Goal: Task Accomplishment & Management: Manage account settings

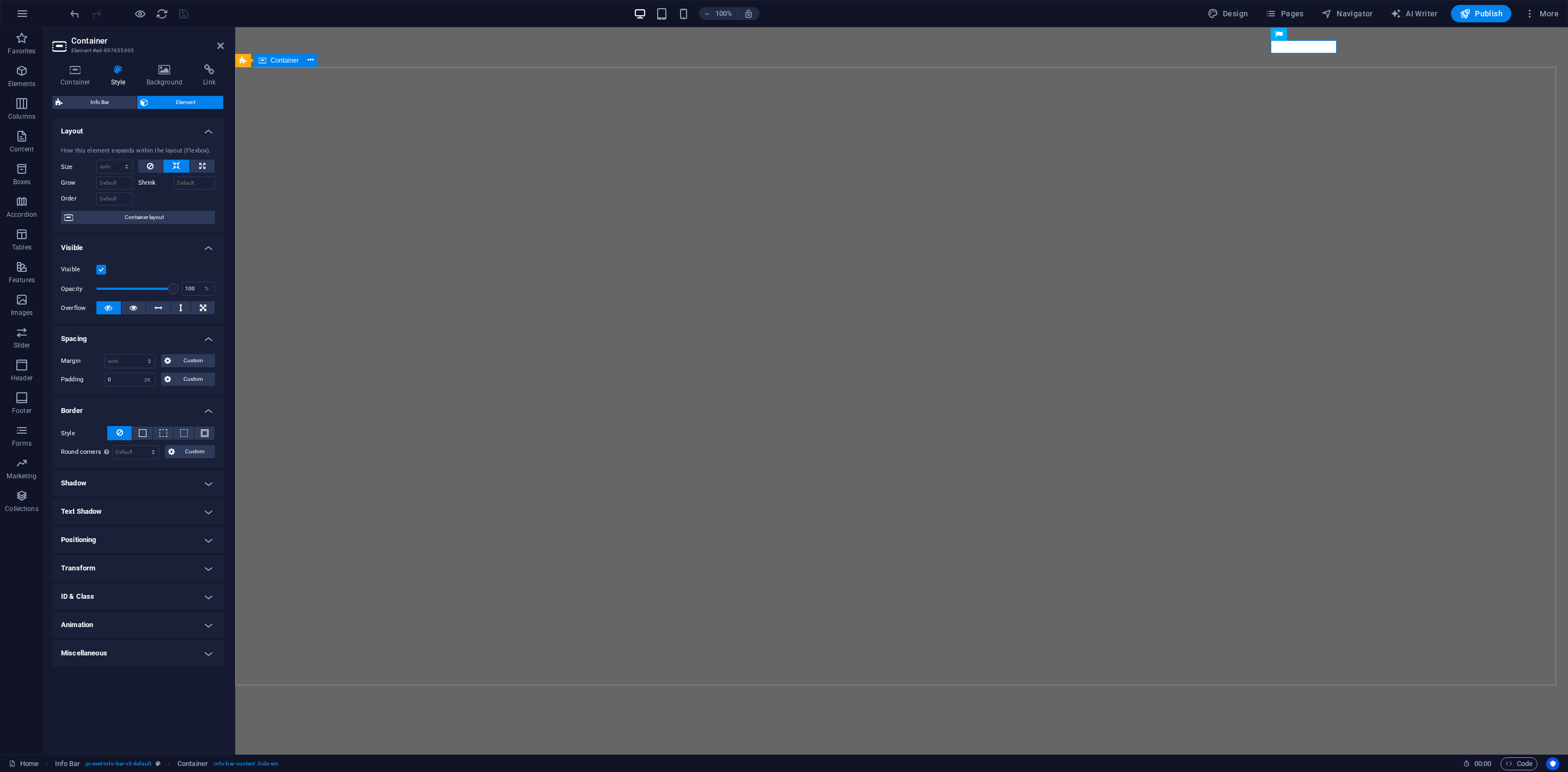
select select "px"
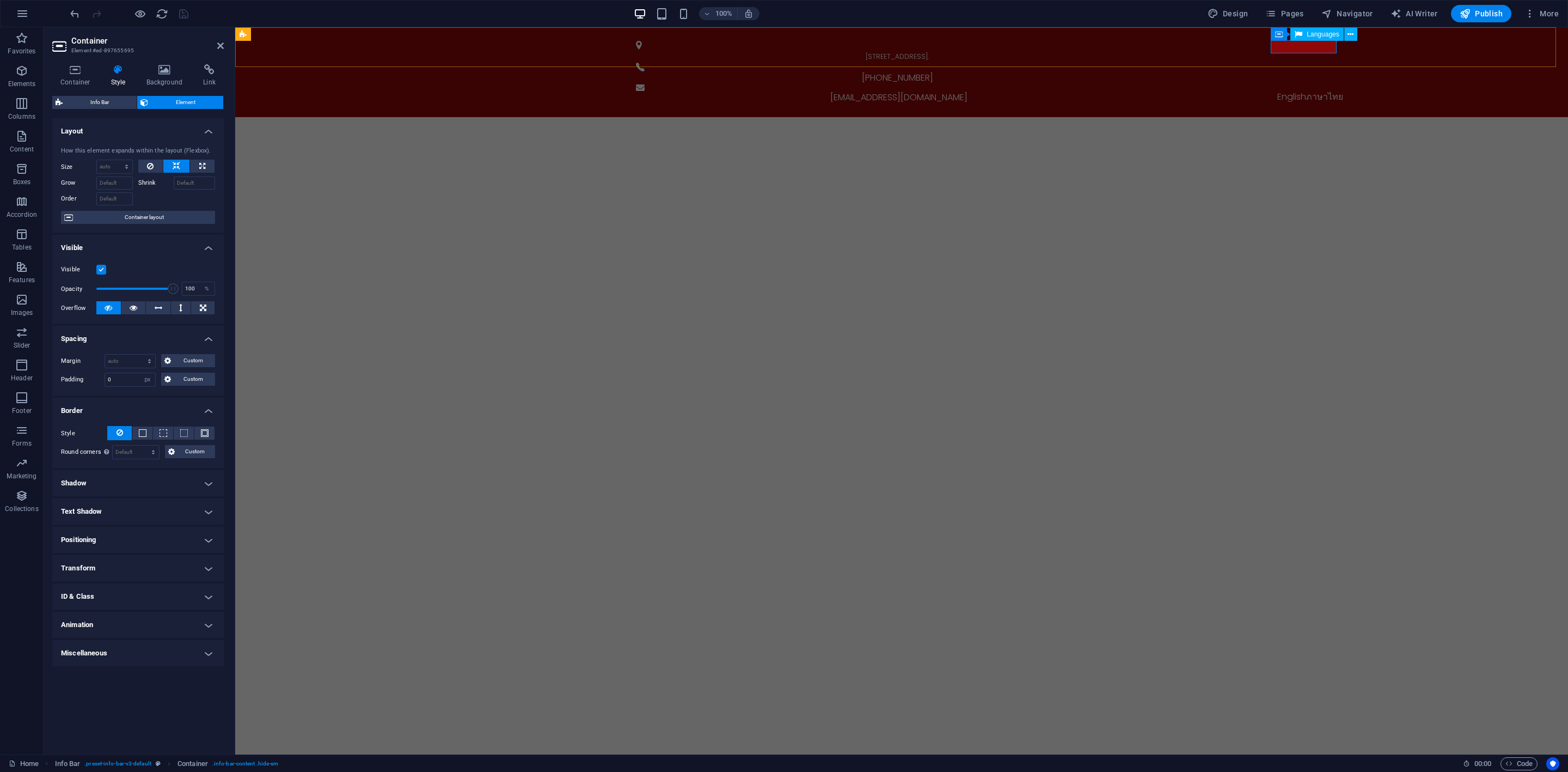
click at [1320, 90] on div "English ภาษาไทย" at bounding box center [1310, 97] width 532 height 13
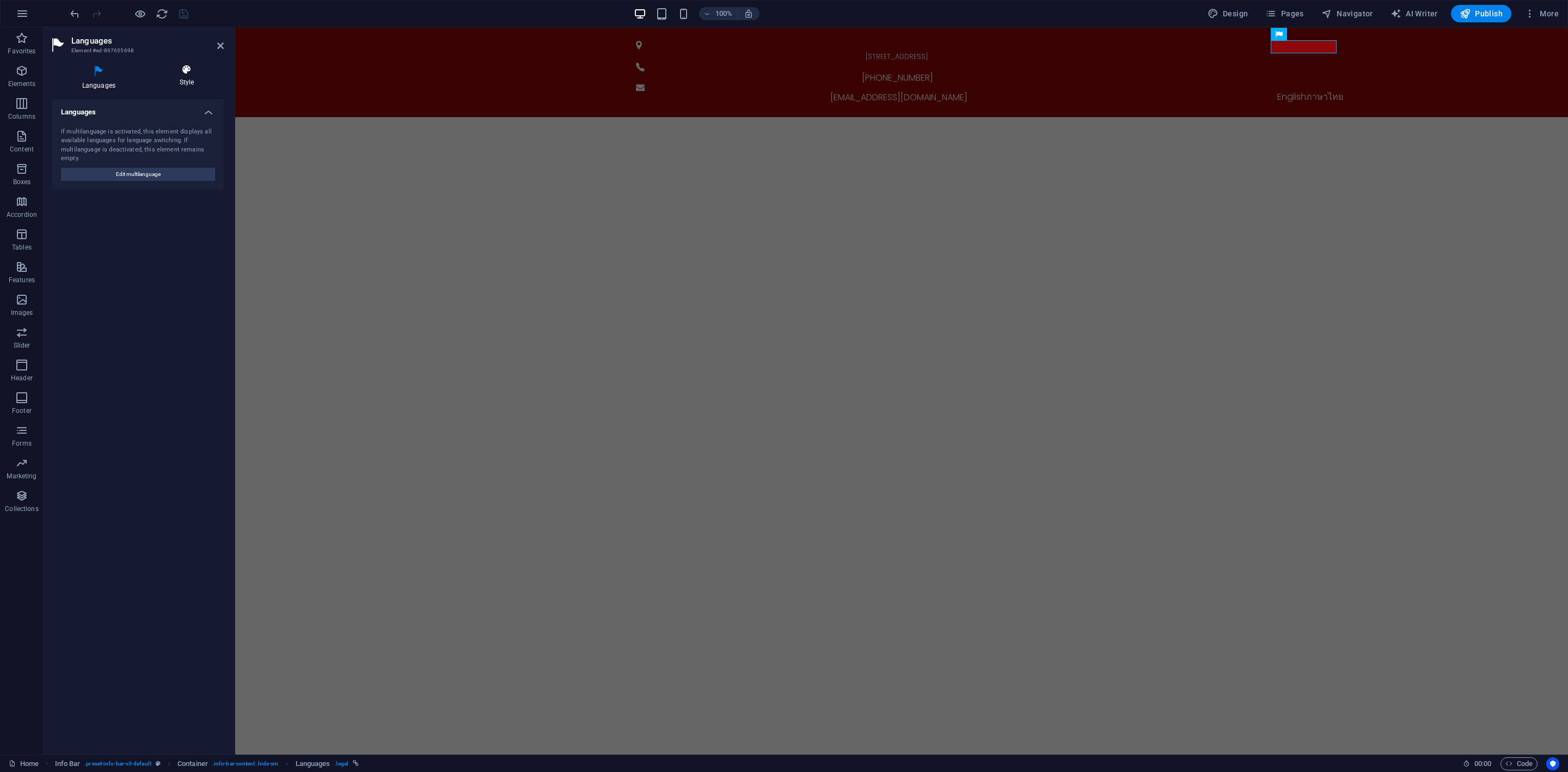
click at [188, 77] on h4 "Style" at bounding box center [186, 75] width 74 height 23
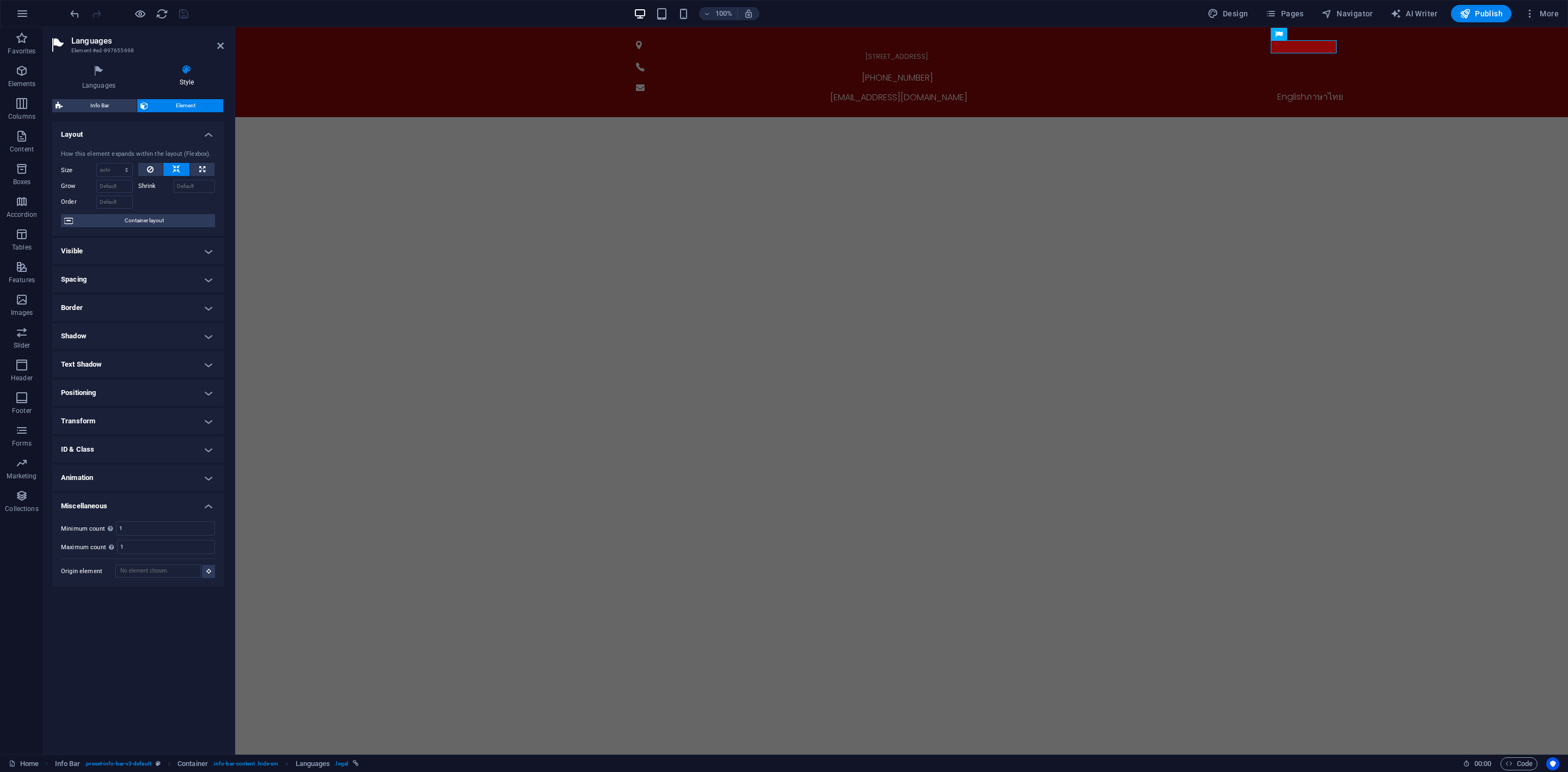
click at [178, 253] on h4 "Visible" at bounding box center [137, 251] width 171 height 26
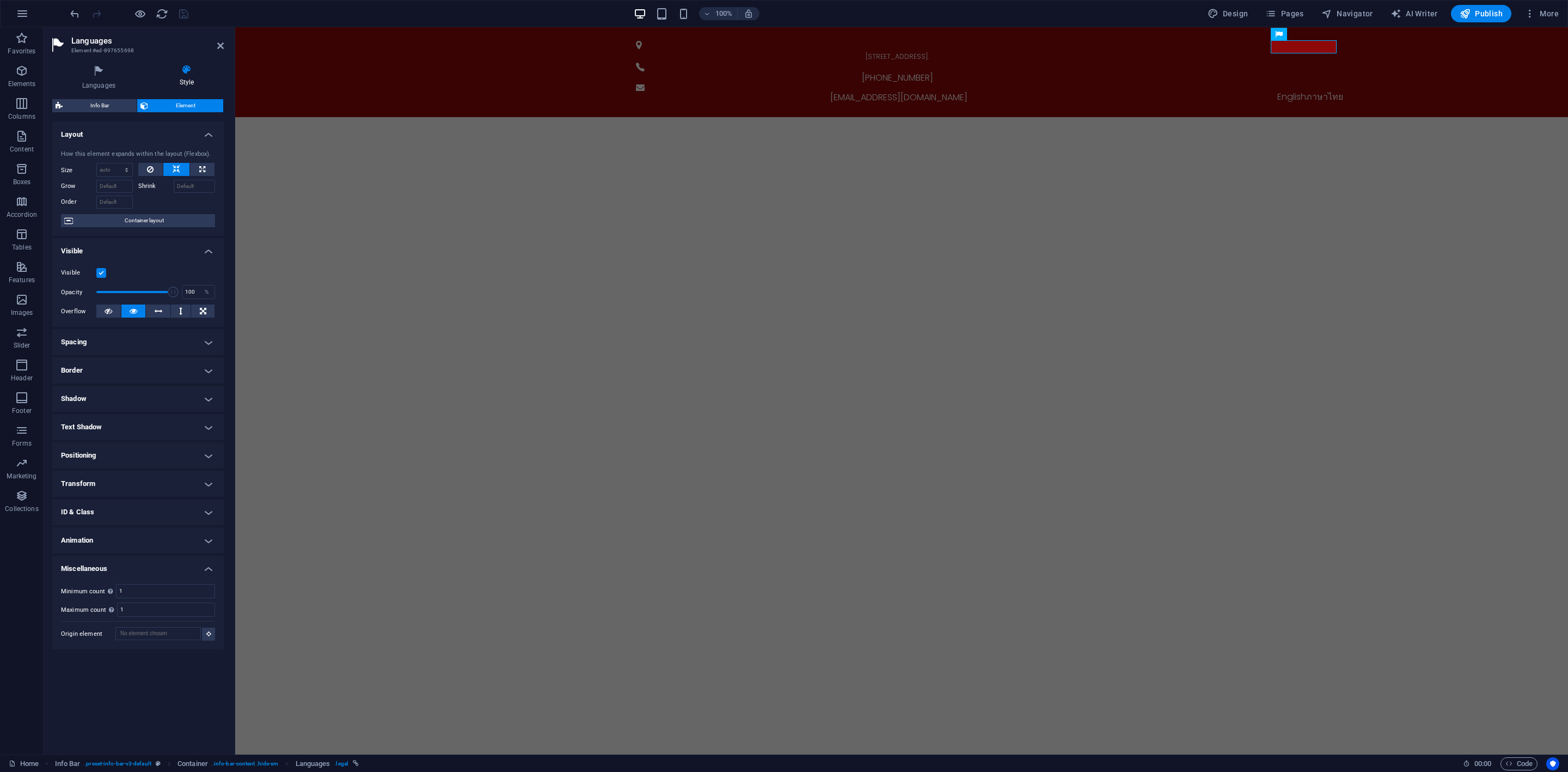
click at [178, 253] on h4 "Visible" at bounding box center [137, 248] width 171 height 19
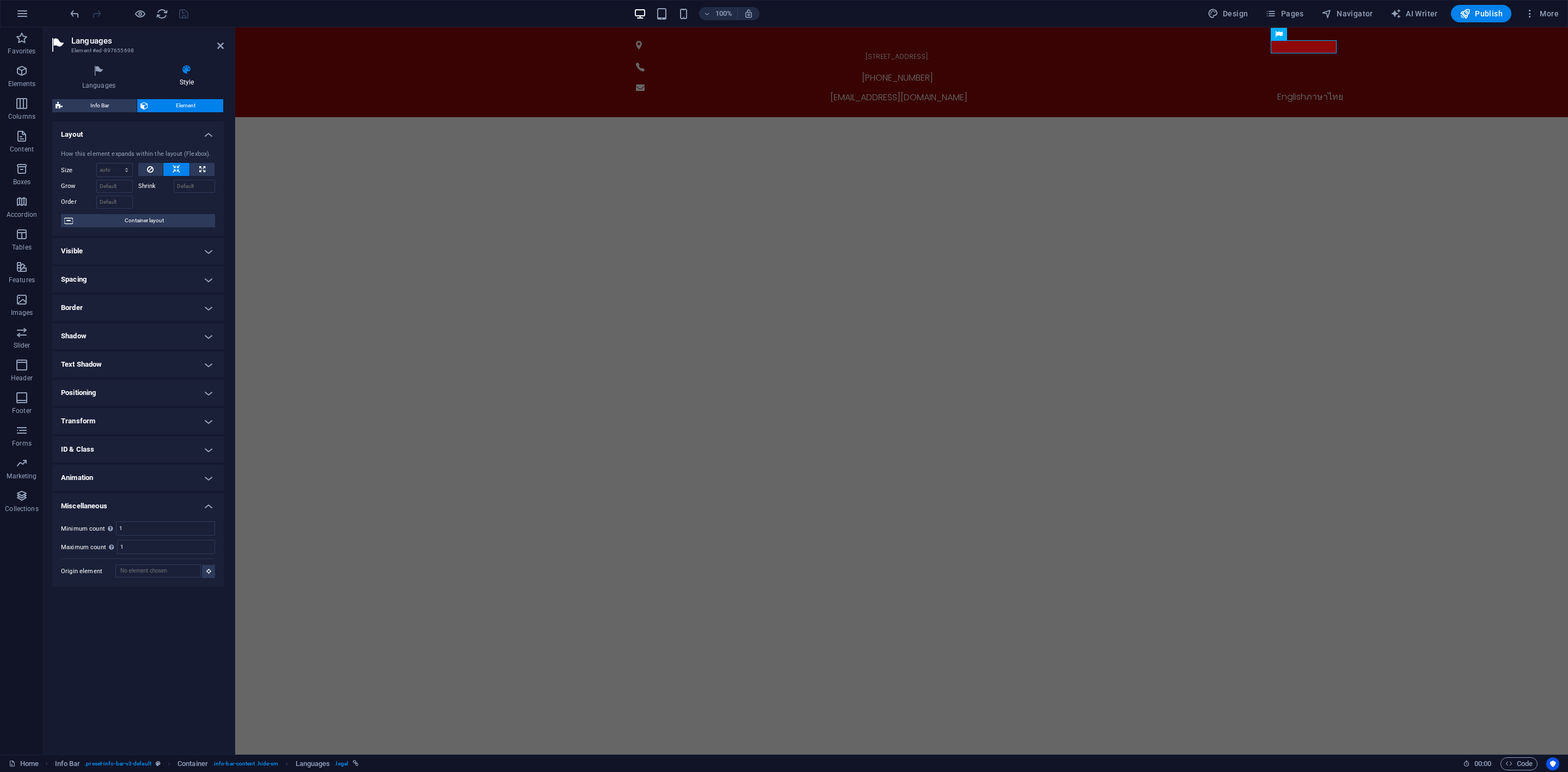
click at [179, 274] on h4 "Spacing" at bounding box center [137, 279] width 171 height 26
click at [179, 274] on h4 "Spacing" at bounding box center [137, 276] width 171 height 19
click at [179, 274] on h4 "Spacing" at bounding box center [137, 279] width 171 height 26
click at [179, 274] on h4 "Spacing" at bounding box center [137, 276] width 171 height 19
click at [179, 274] on h4 "Spacing" at bounding box center [137, 279] width 171 height 26
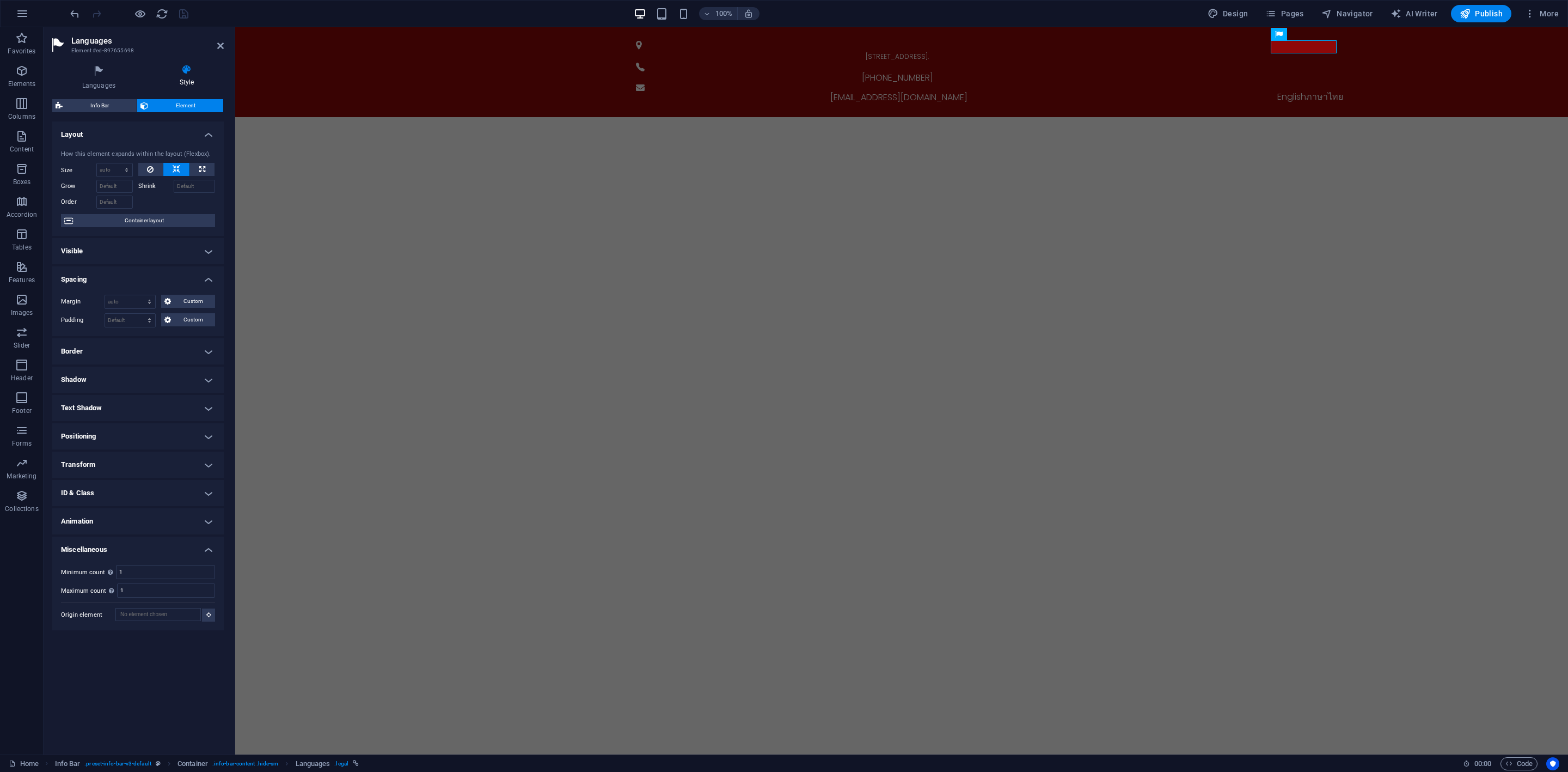
click at [179, 273] on h4 "Spacing" at bounding box center [137, 276] width 171 height 19
click at [124, 206] on input "Order" at bounding box center [114, 202] width 37 height 13
type input "5"
click at [188, 191] on input "Shrink" at bounding box center [195, 186] width 42 height 13
type input "5"
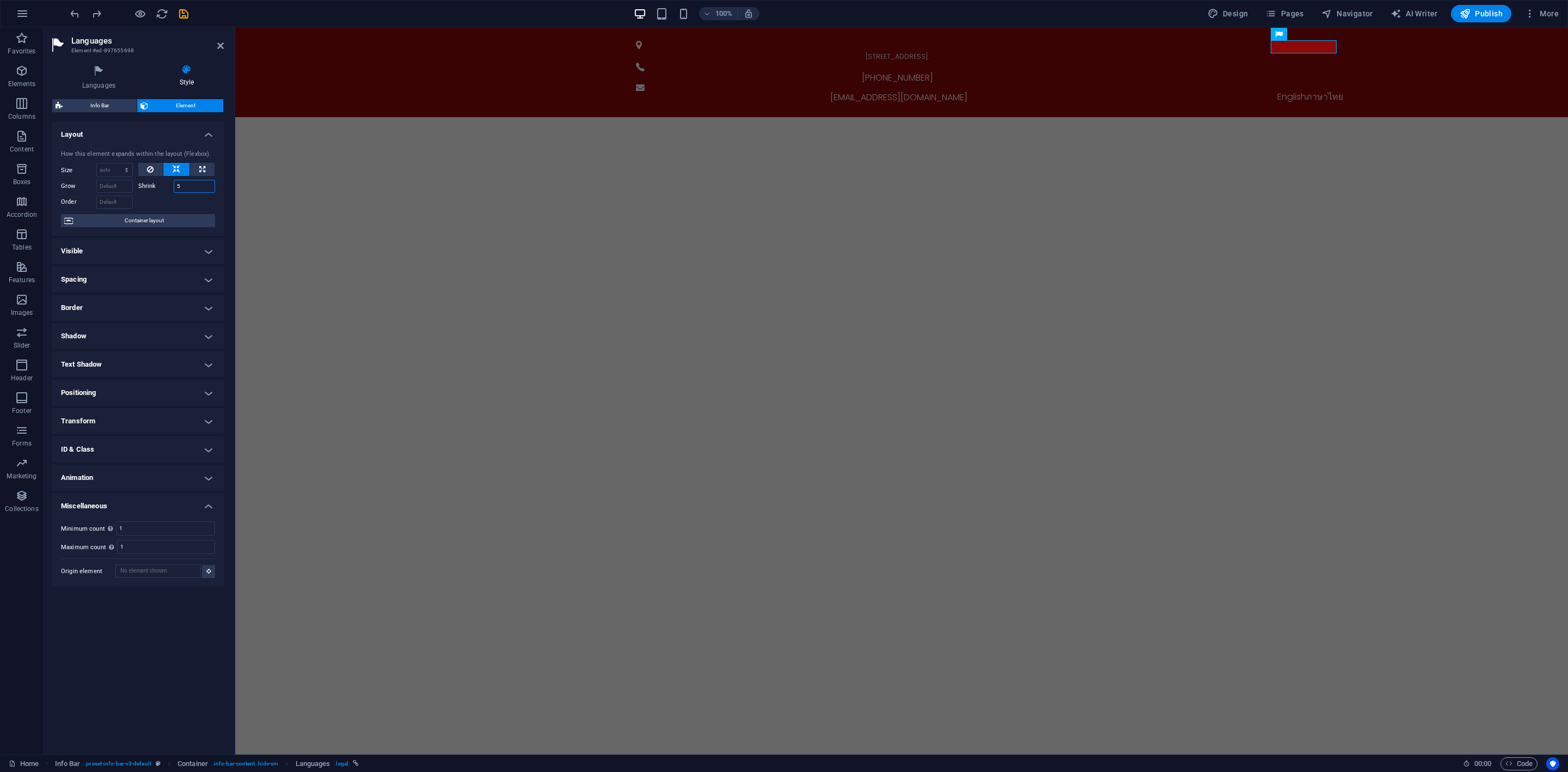
drag, startPoint x: 196, startPoint y: 190, endPoint x: 136, endPoint y: 192, distance: 60.0
click at [136, 192] on div "Grow Shrink 5" at bounding box center [138, 184] width 154 height 15
type input "0"
click at [188, 187] on input "0" at bounding box center [195, 186] width 42 height 13
click at [125, 125] on h4 "Layout" at bounding box center [137, 132] width 171 height 19
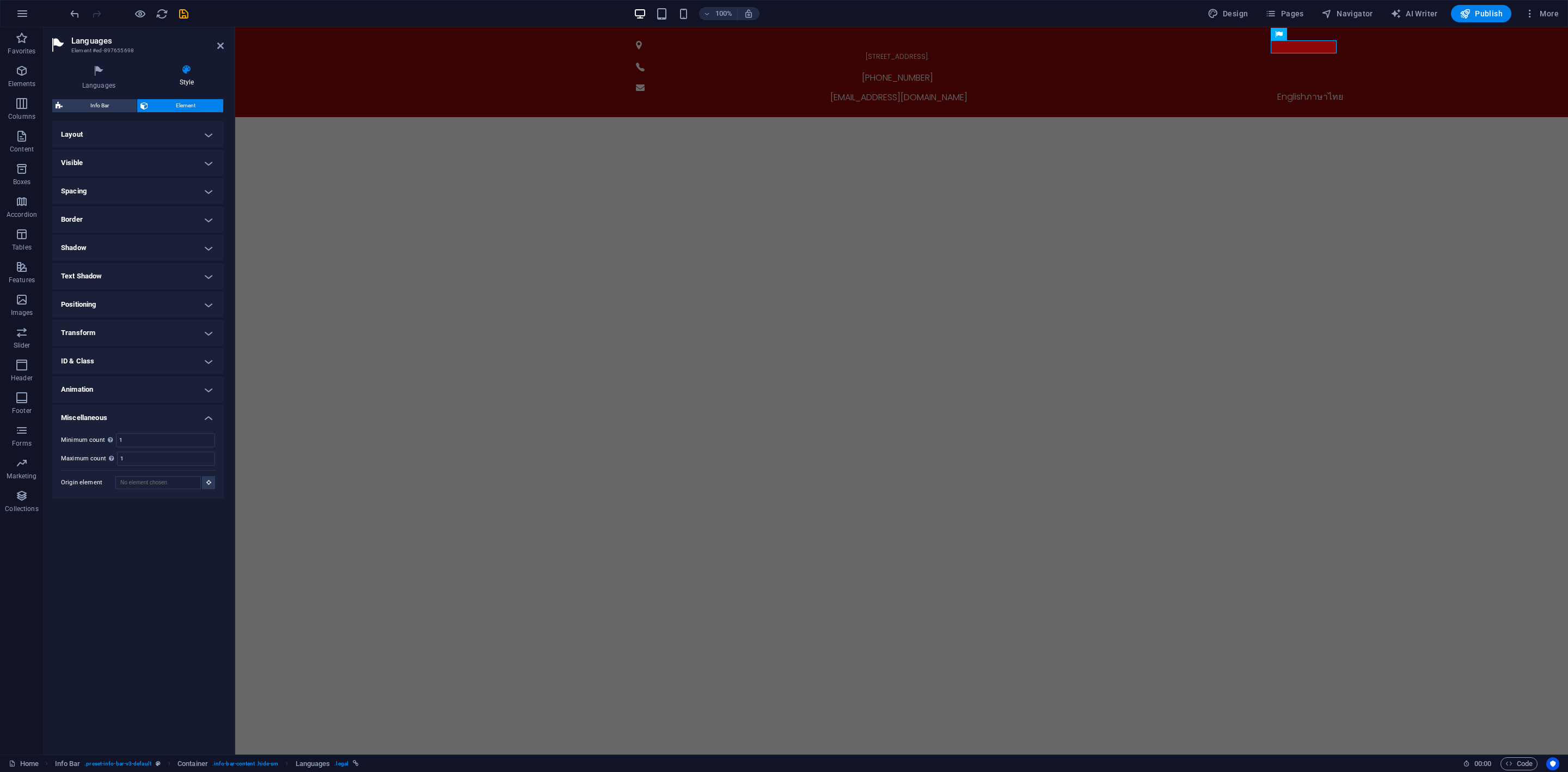
click at [119, 160] on h4 "Visible" at bounding box center [137, 162] width 171 height 26
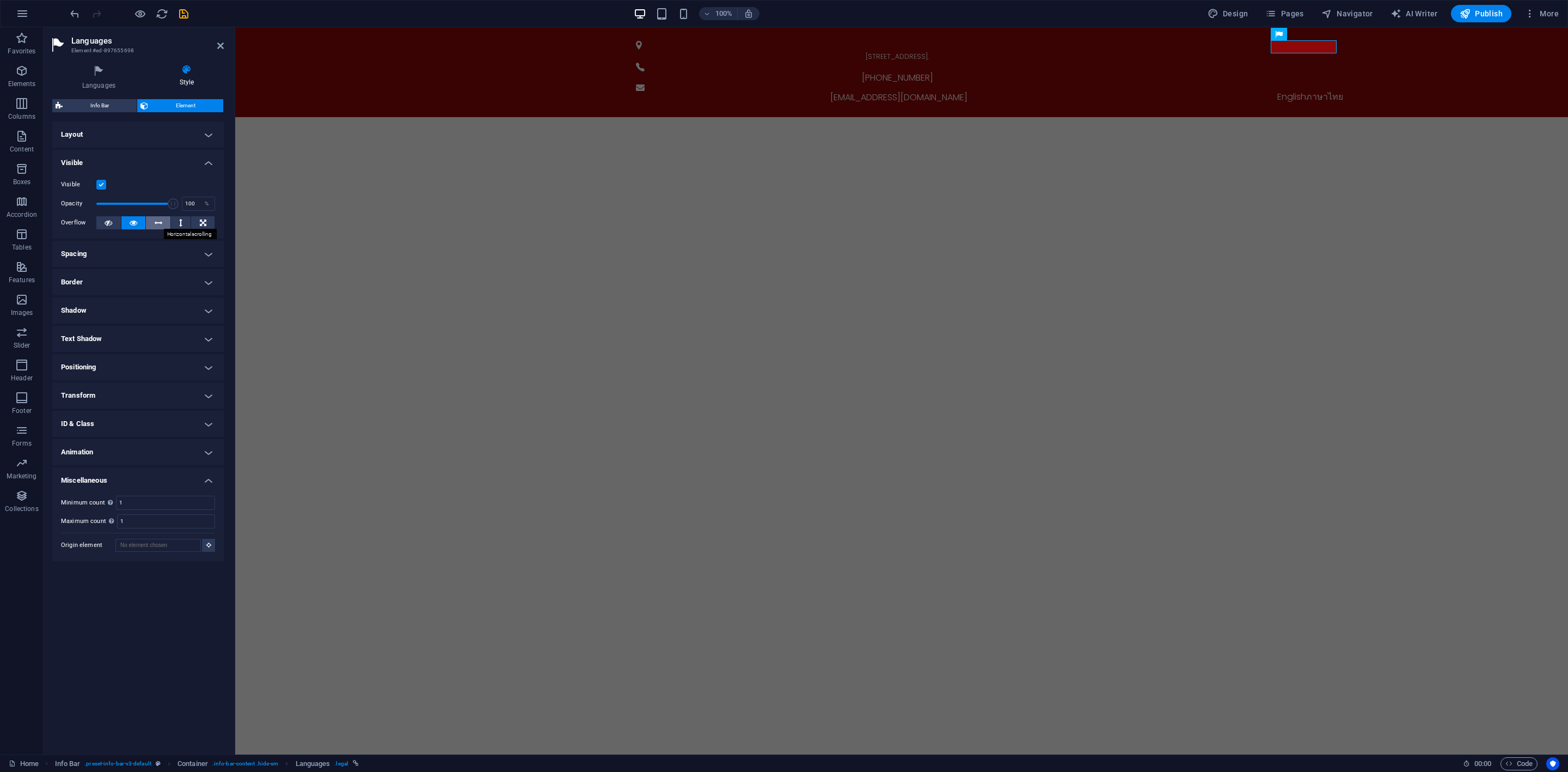
click at [157, 224] on icon at bounding box center [158, 222] width 7 height 13
click at [144, 218] on button at bounding box center [134, 222] width 24 height 13
click at [140, 158] on h4 "Visible" at bounding box center [137, 159] width 171 height 19
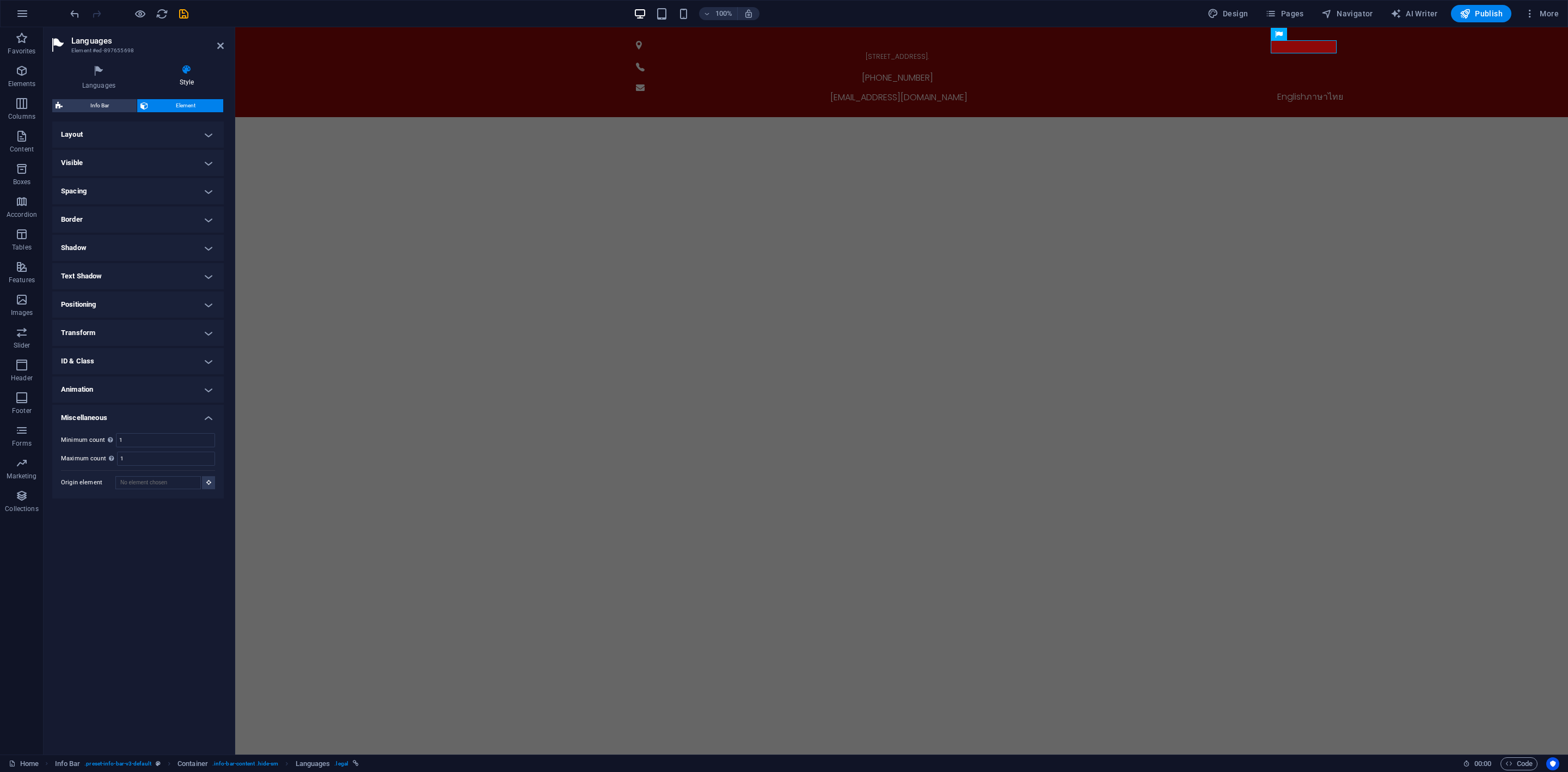
click at [136, 187] on h4 "Spacing" at bounding box center [137, 191] width 171 height 26
click at [153, 209] on select "Default auto px % rem vw vh Custom" at bounding box center [130, 213] width 50 height 13
click at [105, 207] on select "Default auto px % rem vw vh Custom" at bounding box center [130, 213] width 50 height 13
click at [143, 208] on select "Default auto px % rem vw vh Custom" at bounding box center [130, 213] width 50 height 13
click at [105, 207] on select "Default auto px % rem vw vh Custom" at bounding box center [130, 213] width 50 height 13
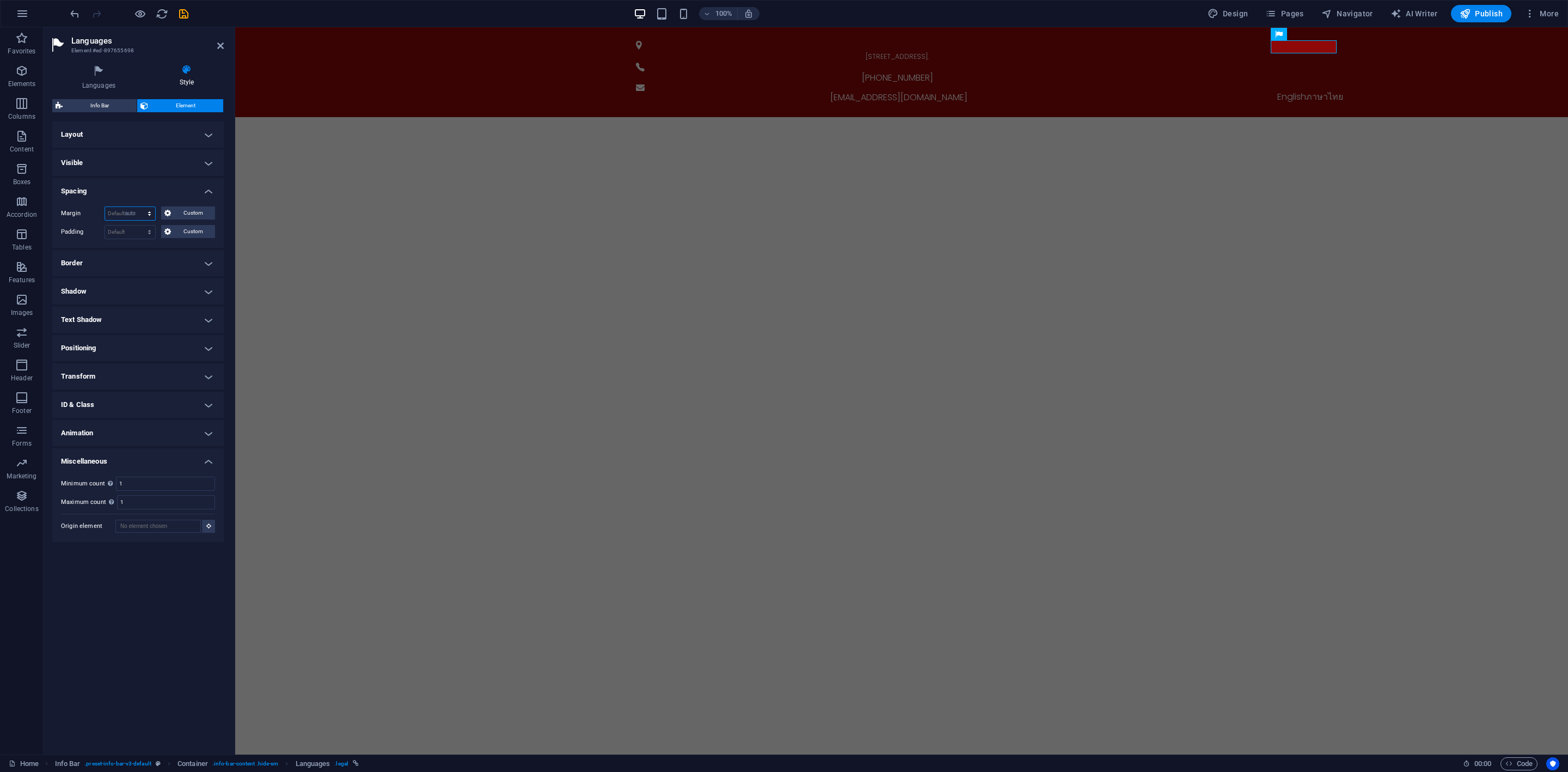
select select "DISABLED_OPTION_VALUE"
click at [136, 187] on h4 "Spacing" at bounding box center [137, 188] width 171 height 19
click at [119, 214] on h4 "Border" at bounding box center [137, 219] width 171 height 26
click at [119, 214] on h4 "Border" at bounding box center [137, 216] width 171 height 19
click at [105, 249] on h4 "Shadow" at bounding box center [137, 248] width 171 height 26
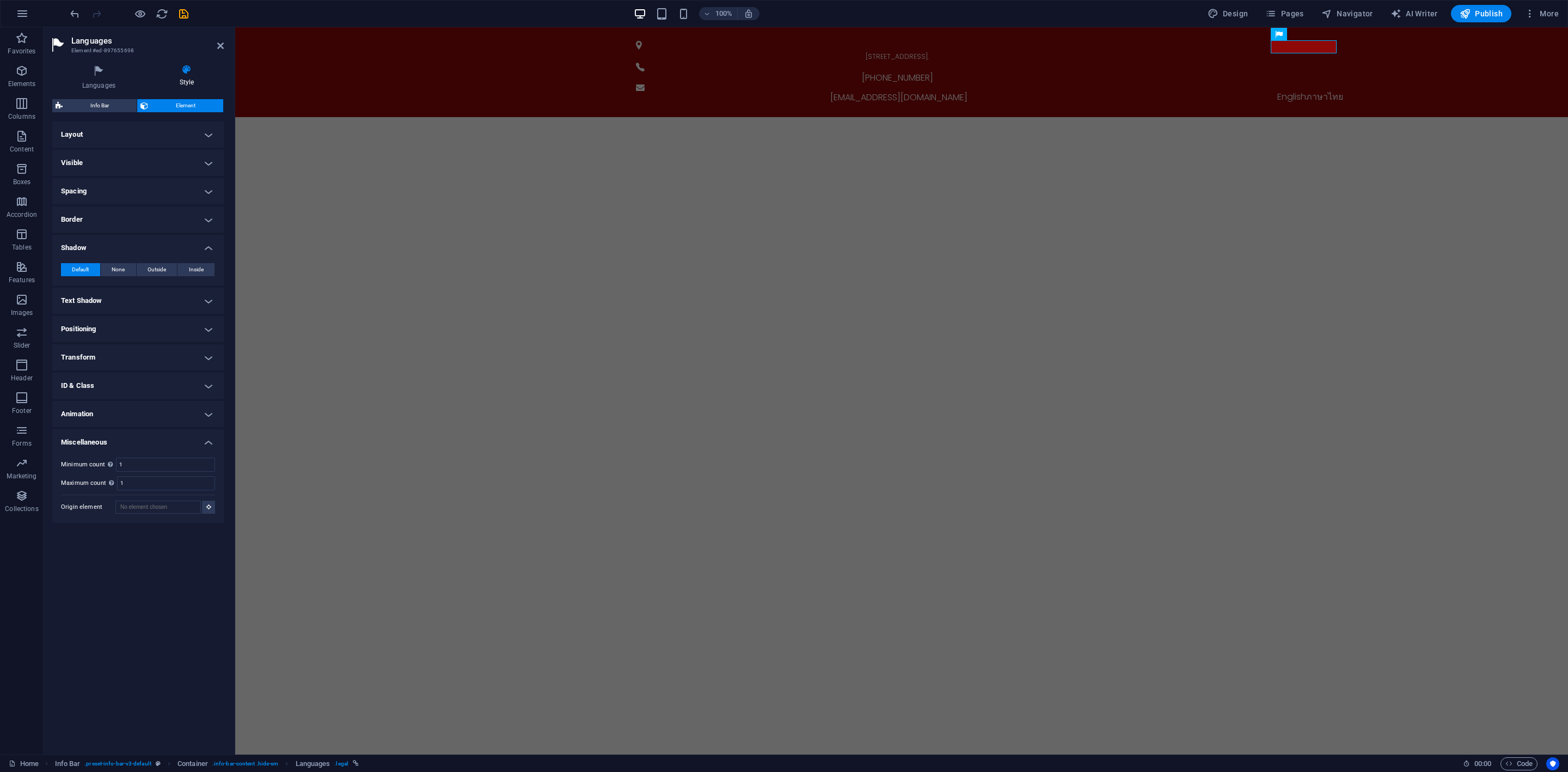
click at [105, 249] on h4 "Shadow" at bounding box center [137, 244] width 171 height 19
click at [103, 267] on h4 "Text Shadow" at bounding box center [137, 276] width 171 height 26
click at [103, 264] on h4 "Text Shadow" at bounding box center [137, 273] width 171 height 19
click at [108, 290] on ul "Layout How this element expands within the layout (Flexbox). Size Default auto …" at bounding box center [137, 310] width 171 height 377
click at [108, 300] on h4 "Positioning" at bounding box center [137, 304] width 171 height 26
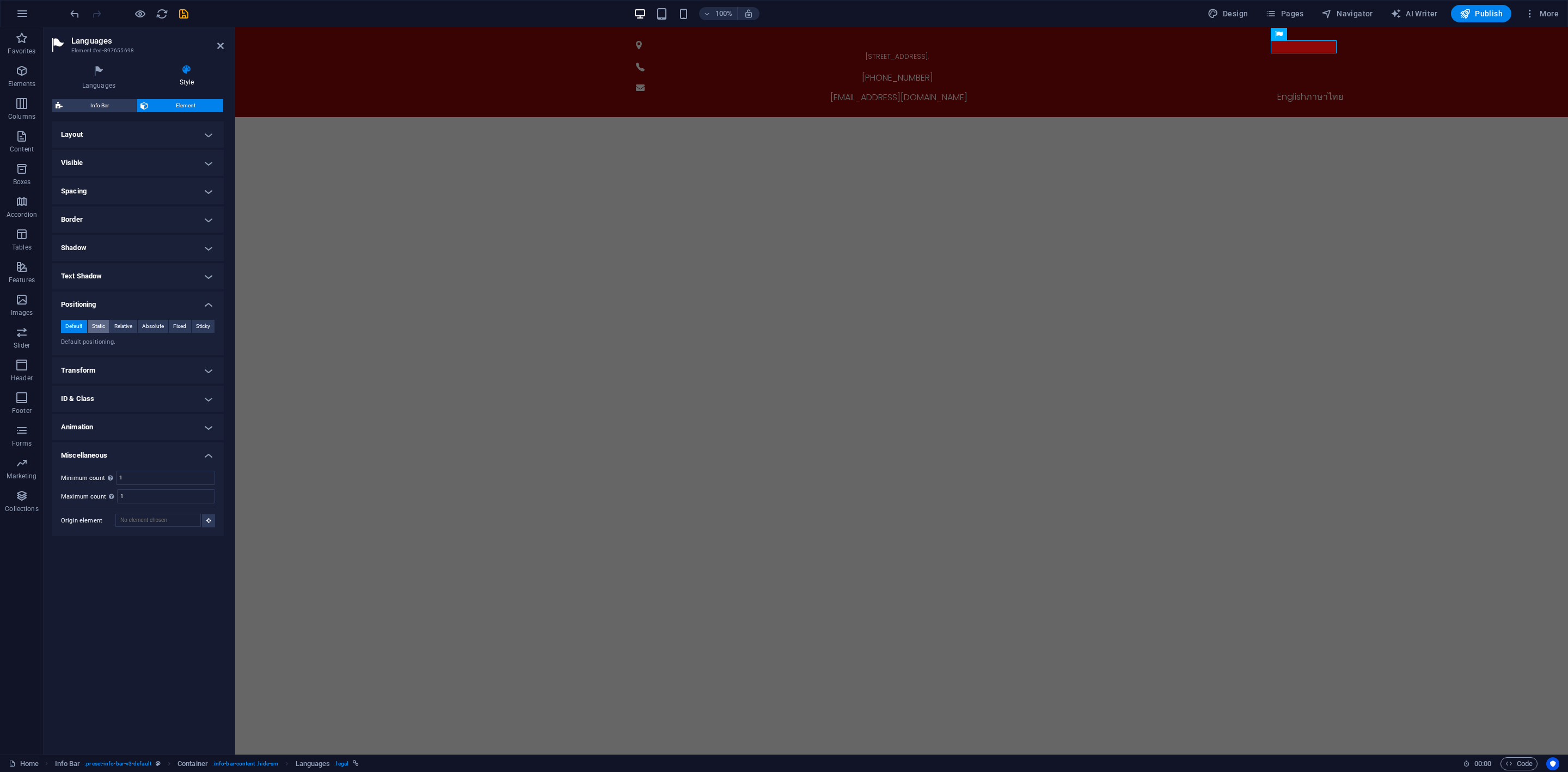
click at [93, 323] on span "Static" at bounding box center [98, 326] width 13 height 13
click at [75, 325] on span "Default" at bounding box center [73, 326] width 17 height 13
click at [114, 326] on span "Relative" at bounding box center [123, 326] width 18 height 13
click at [136, 327] on button "Relative" at bounding box center [124, 326] width 28 height 13
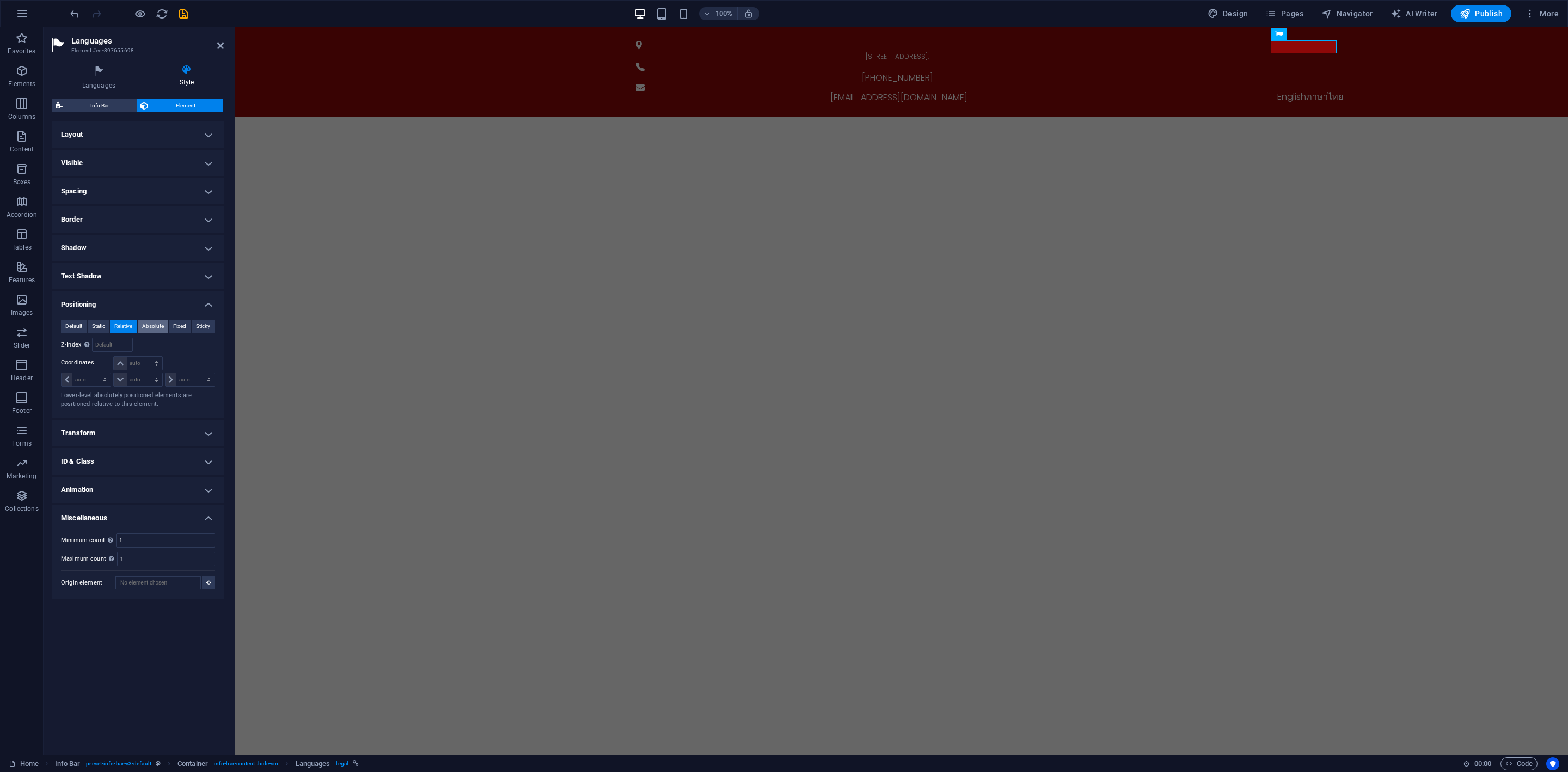
click at [145, 326] on span "Absolute" at bounding box center [153, 326] width 22 height 13
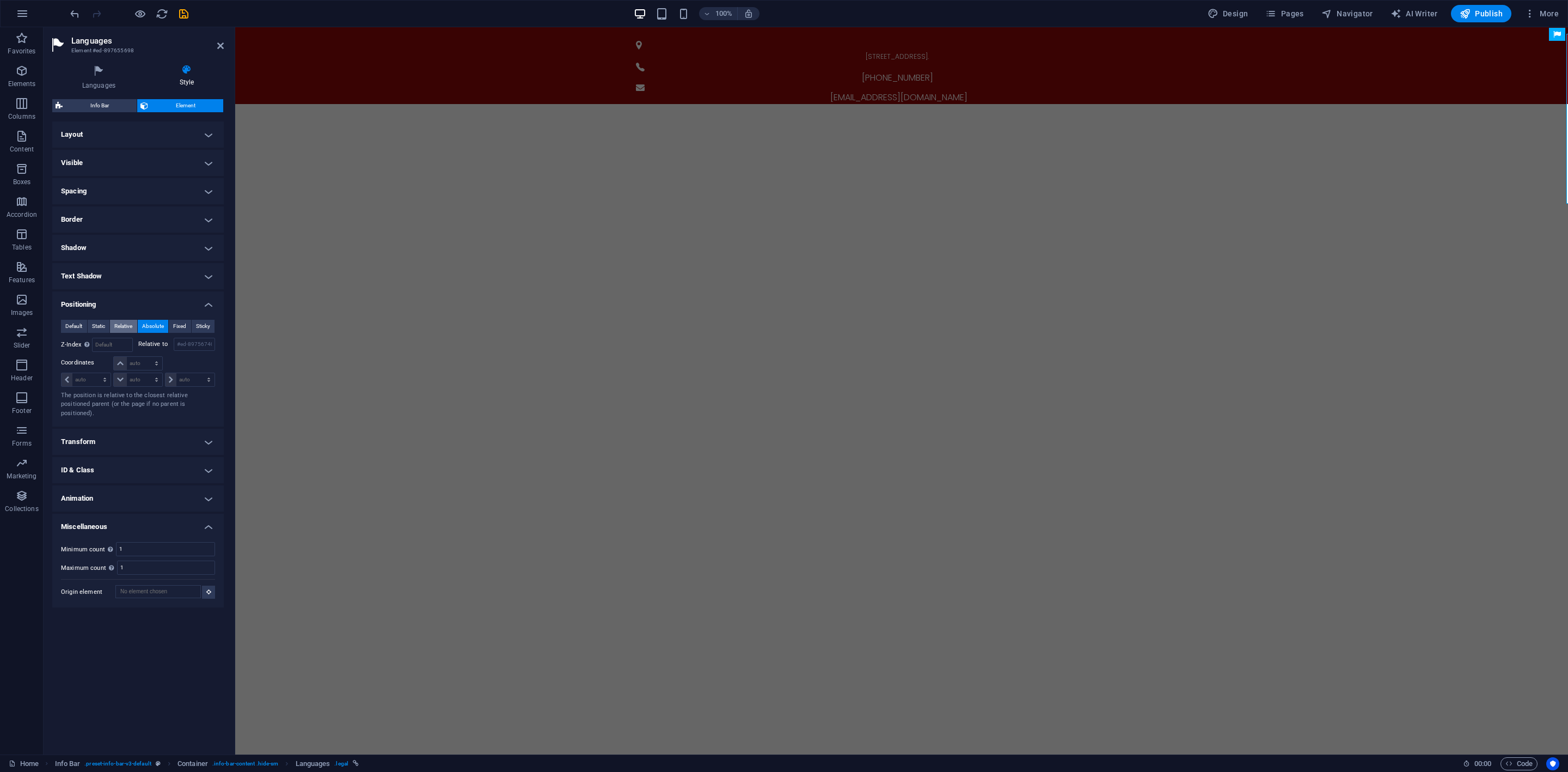
click at [127, 324] on span "Relative" at bounding box center [123, 326] width 18 height 13
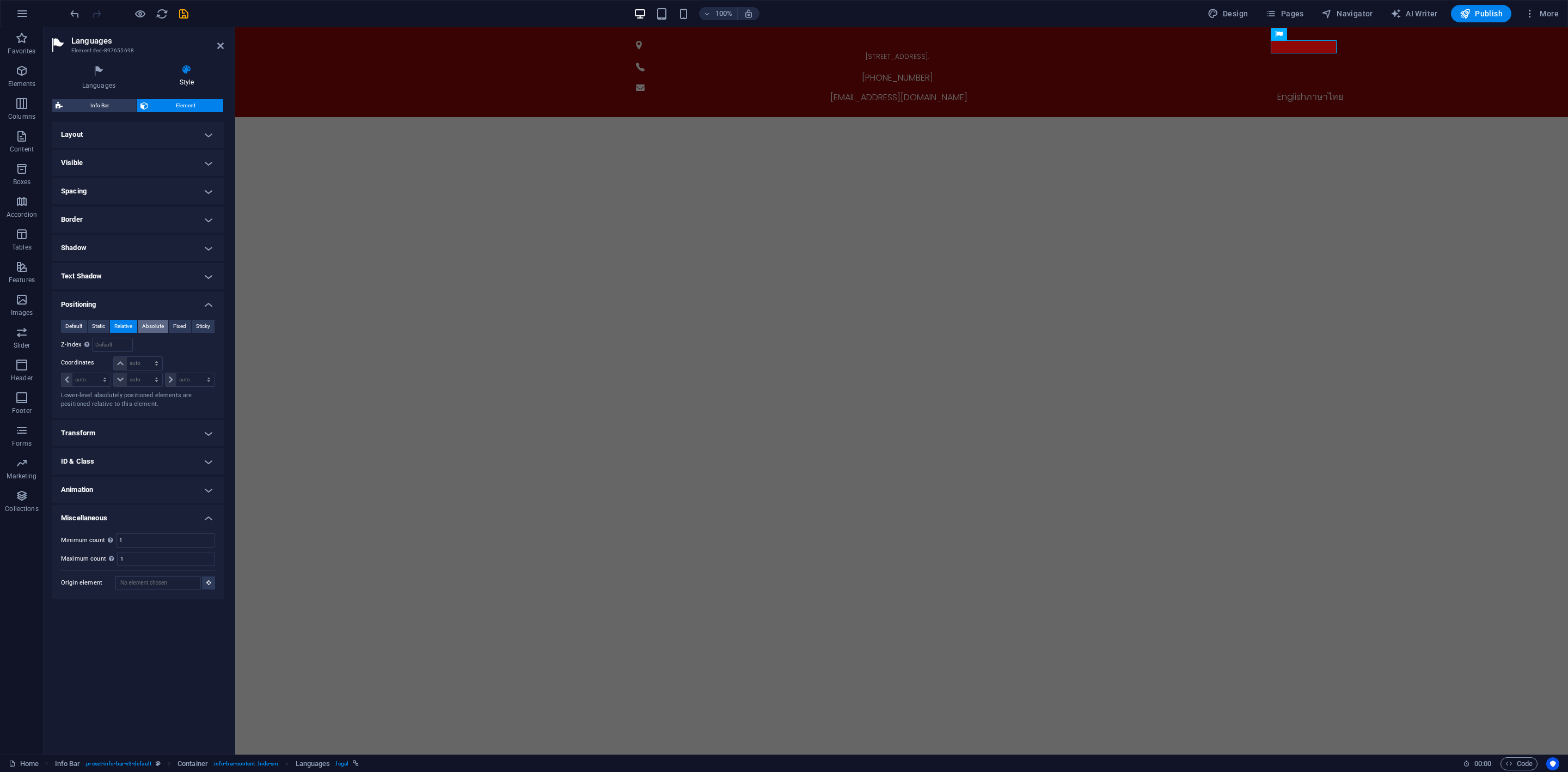
click at [144, 322] on span "Absolute" at bounding box center [153, 326] width 22 height 13
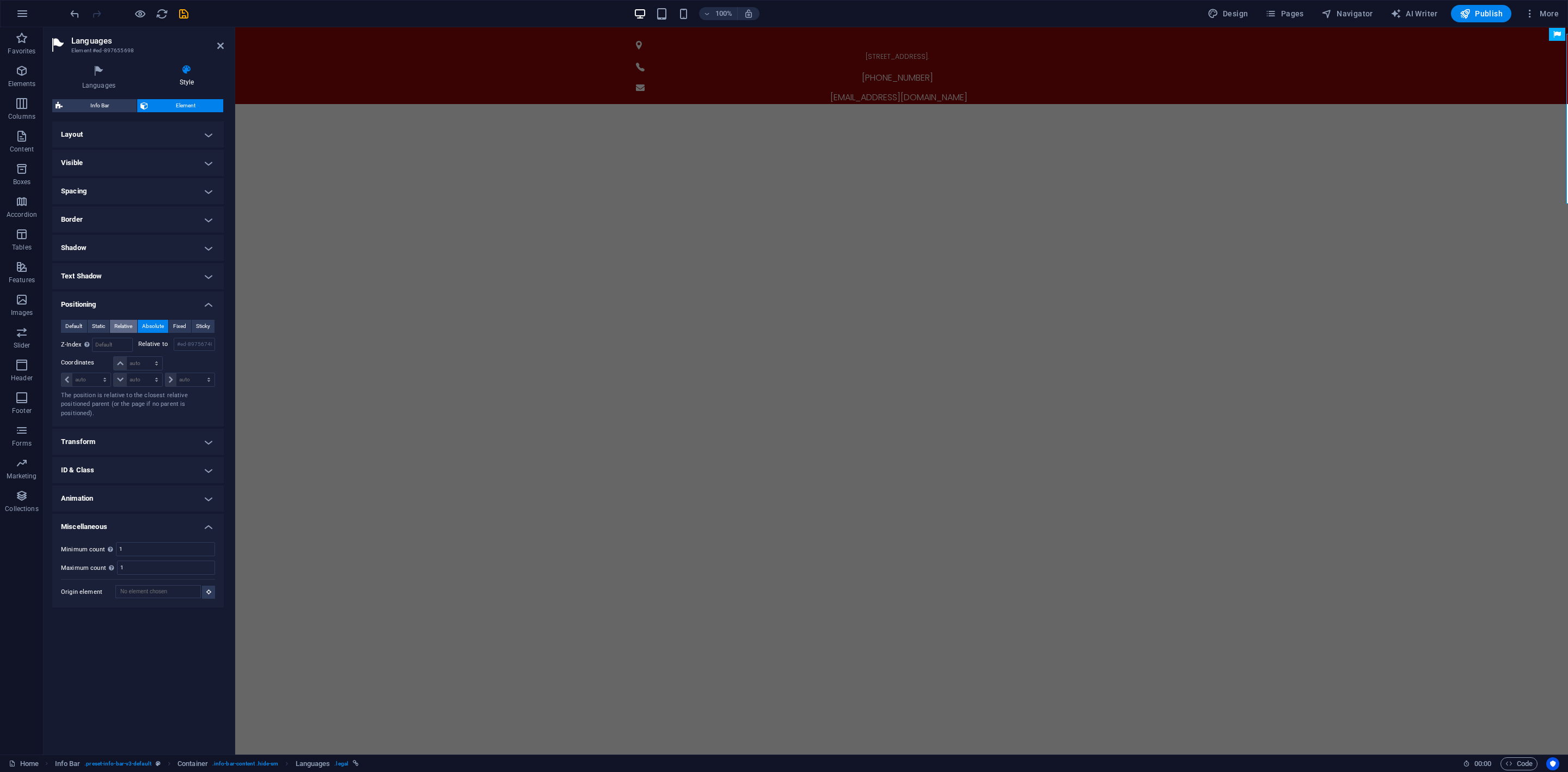
click at [125, 325] on span "Relative" at bounding box center [123, 326] width 18 height 13
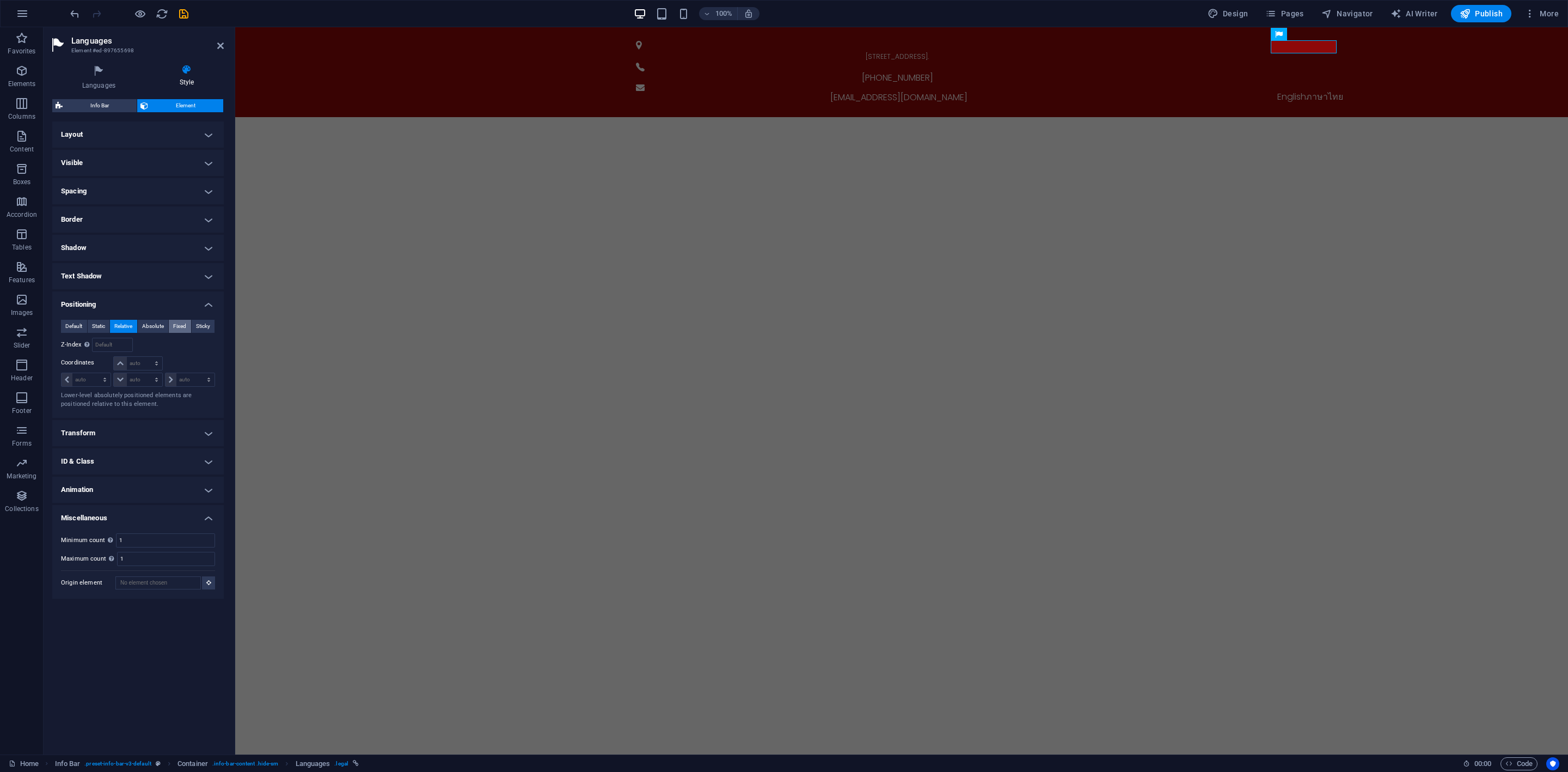
click at [176, 326] on span "Fixed" at bounding box center [179, 326] width 13 height 13
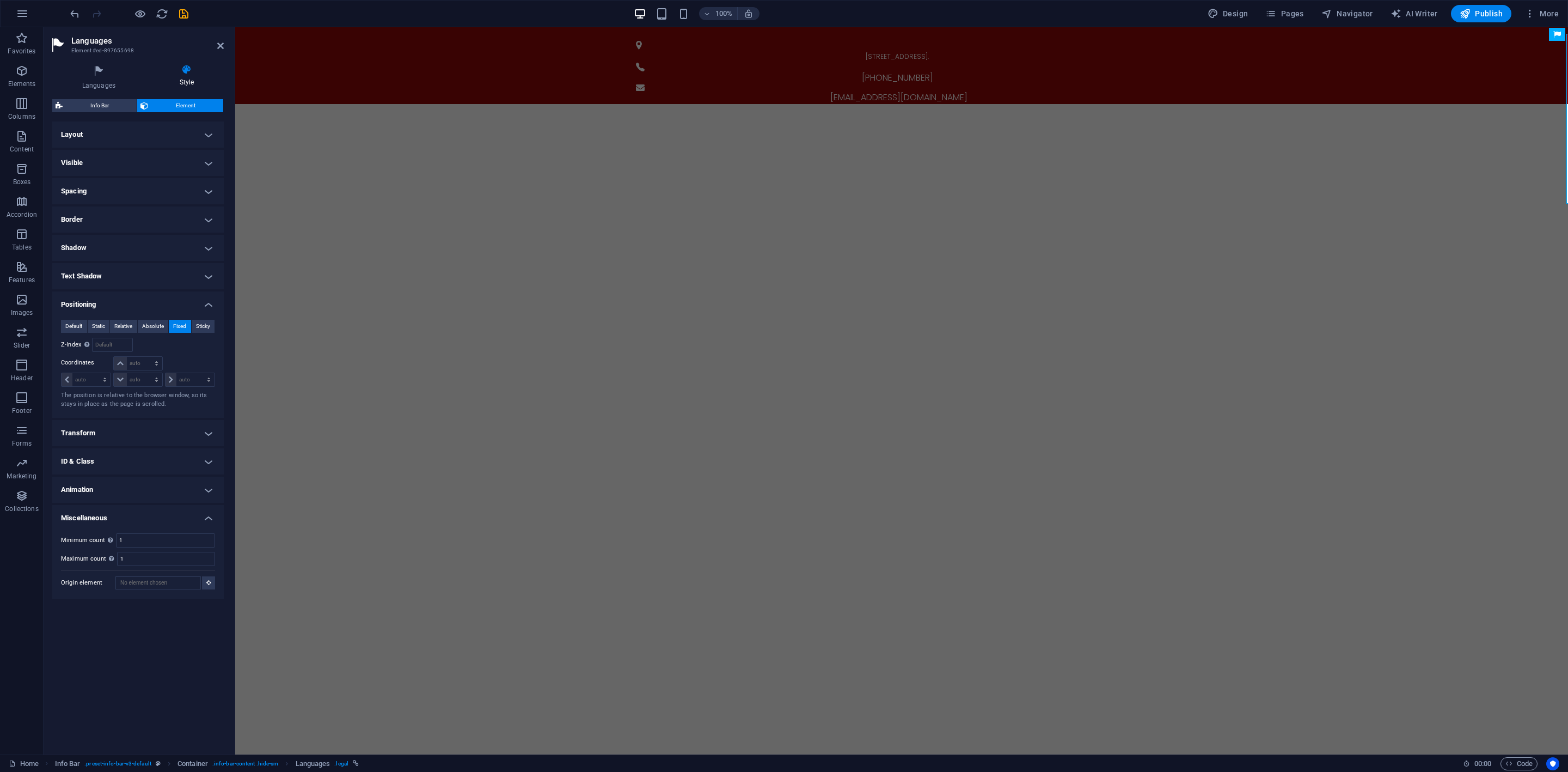
click at [186, 325] on span "Fixed" at bounding box center [179, 326] width 13 height 13
click at [193, 324] on button "Sticky" at bounding box center [203, 326] width 24 height 13
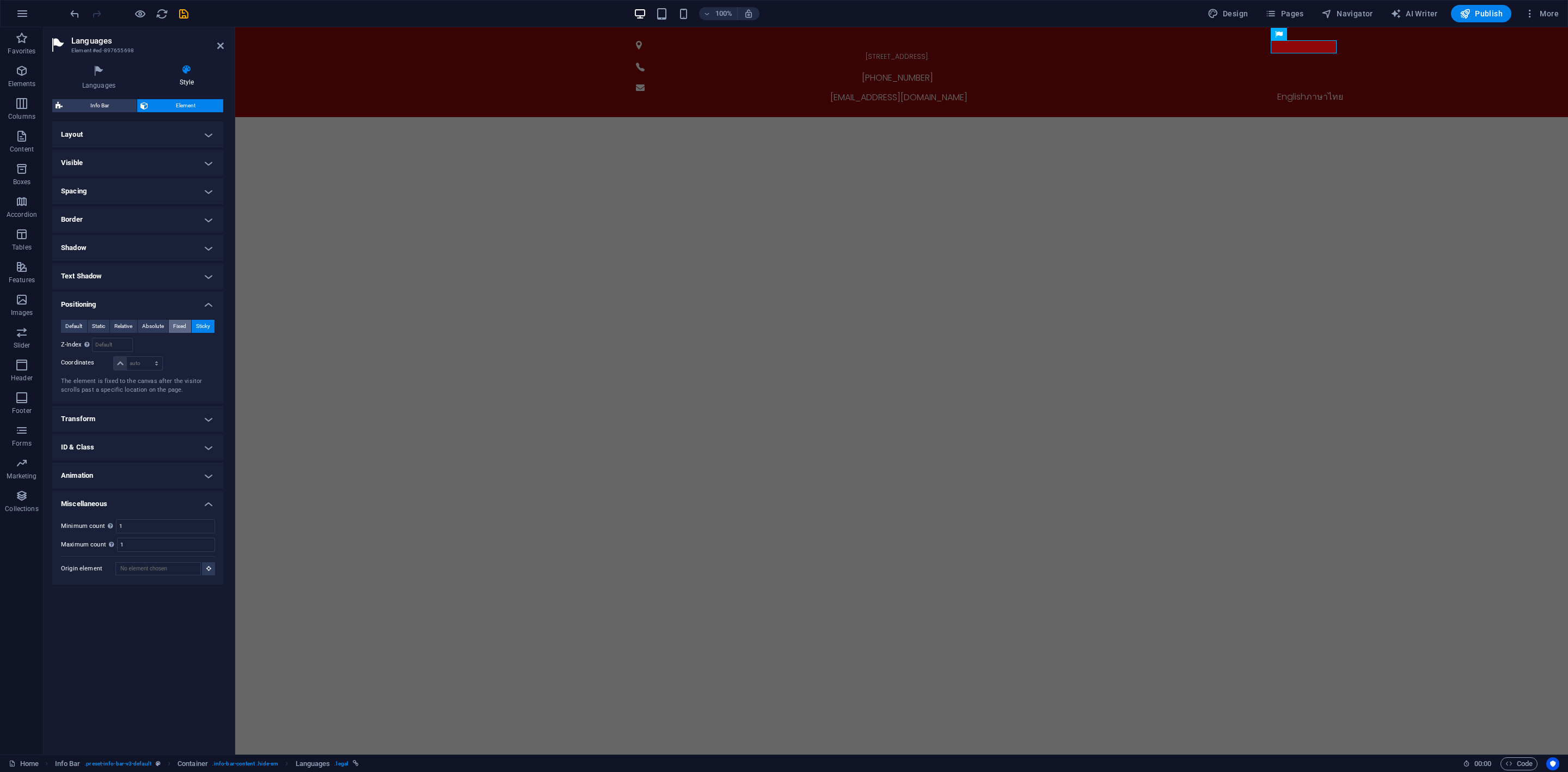
click at [186, 321] on span "Fixed" at bounding box center [179, 326] width 13 height 13
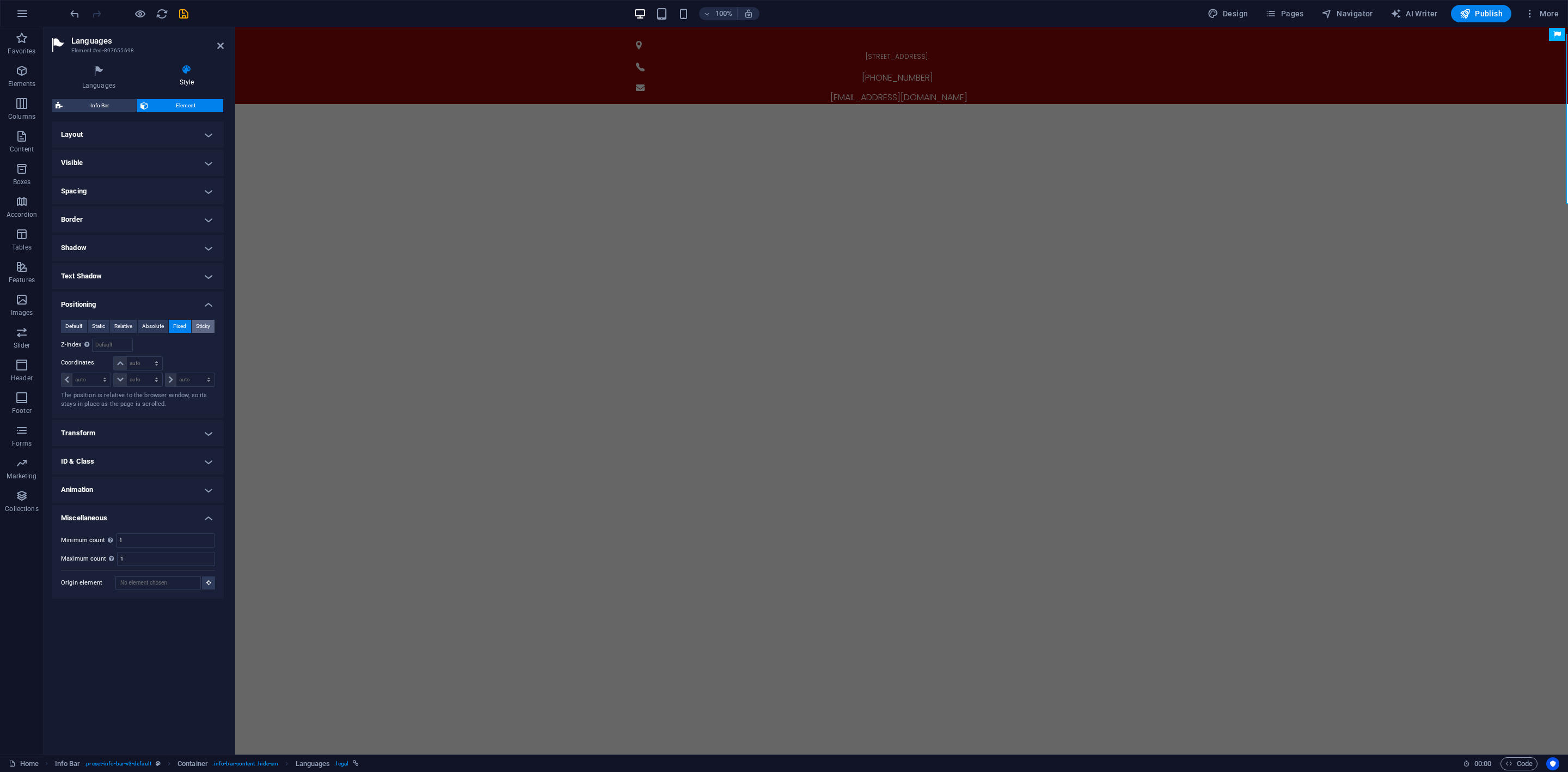
click at [205, 323] on span "Sticky" at bounding box center [202, 326] width 14 height 13
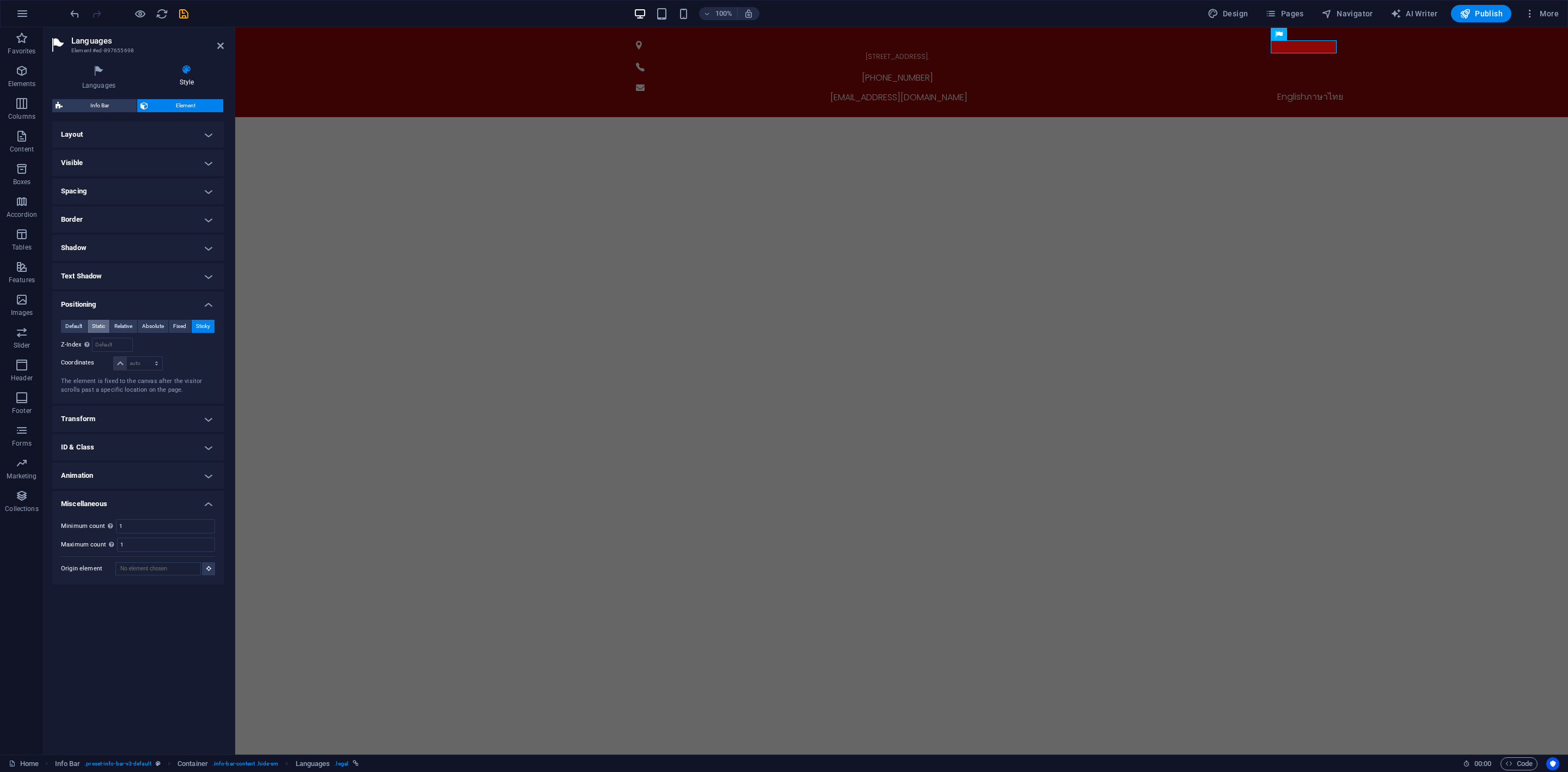
click at [101, 320] on span "Static" at bounding box center [98, 326] width 13 height 13
click at [82, 325] on span "Default" at bounding box center [73, 326] width 17 height 13
click at [103, 325] on span "Static" at bounding box center [98, 326] width 13 height 13
click at [122, 323] on span "Relative" at bounding box center [123, 326] width 18 height 13
click at [114, 343] on input "number" at bounding box center [112, 345] width 39 height 13
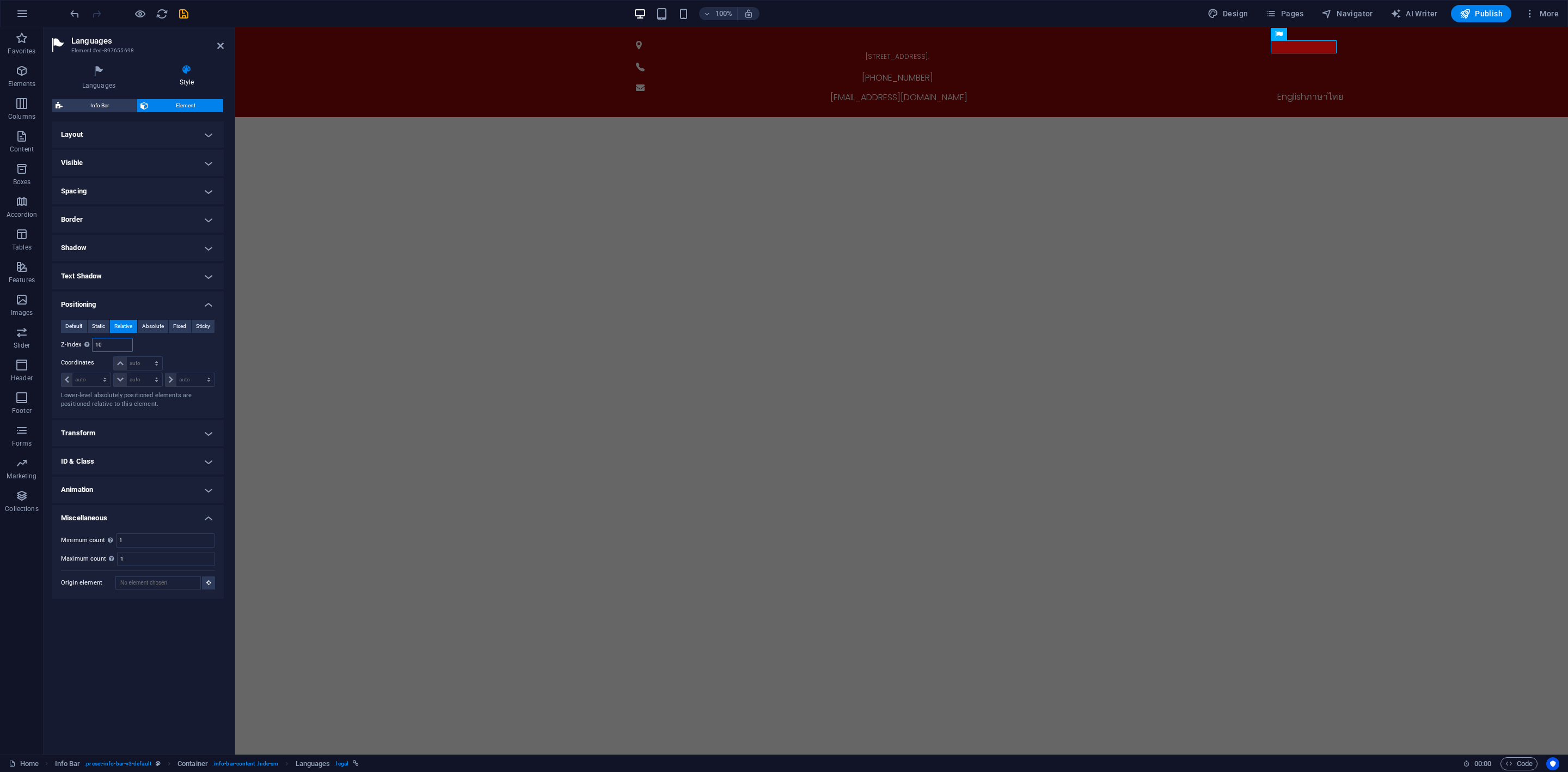
type input "10"
click at [175, 350] on div "Relative to #ed-897567406" at bounding box center [176, 344] width 77 height 14
click at [187, 307] on h4 "Positioning" at bounding box center [137, 301] width 171 height 19
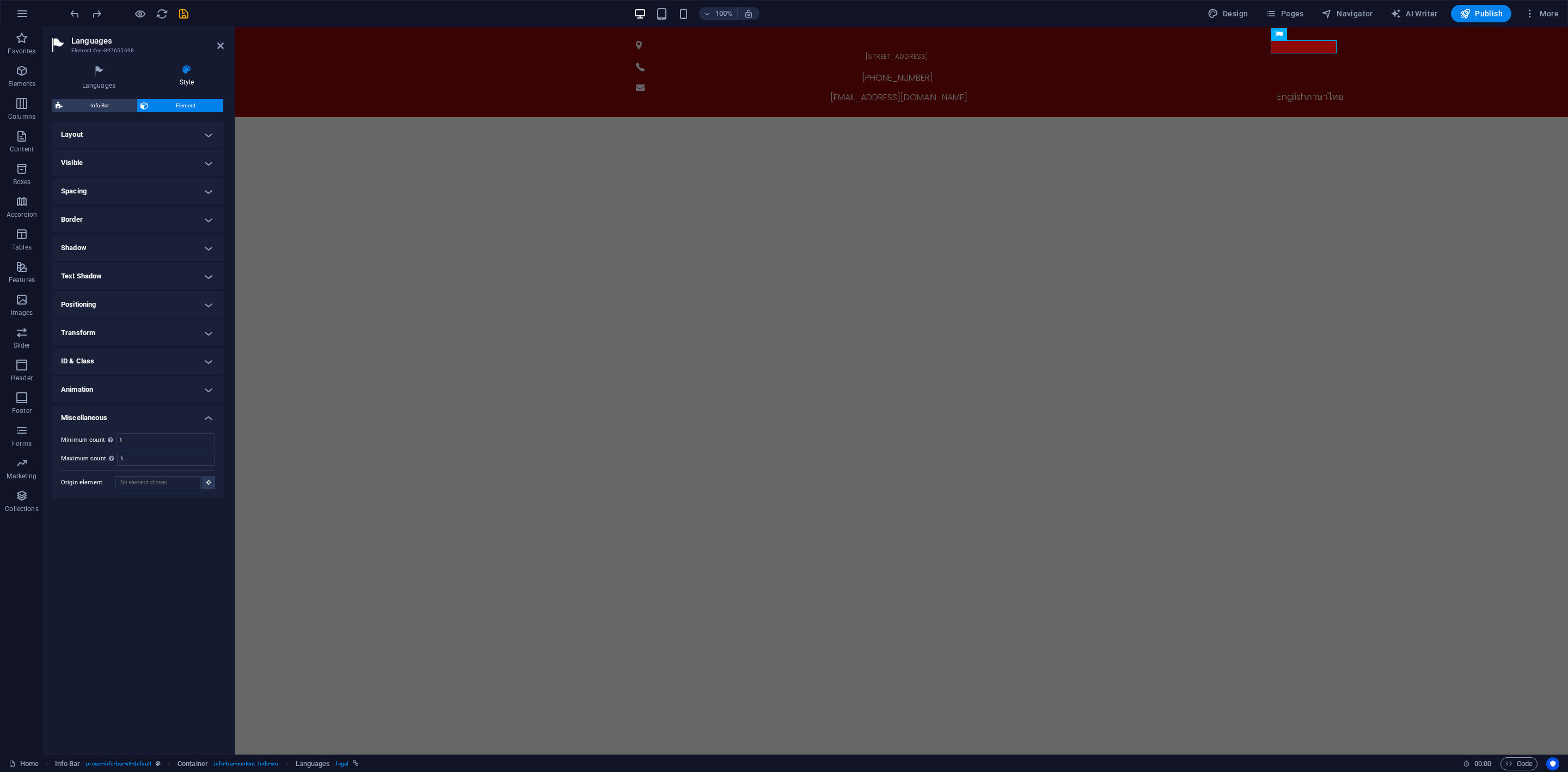
click at [162, 294] on h4 "Positioning" at bounding box center [137, 304] width 171 height 26
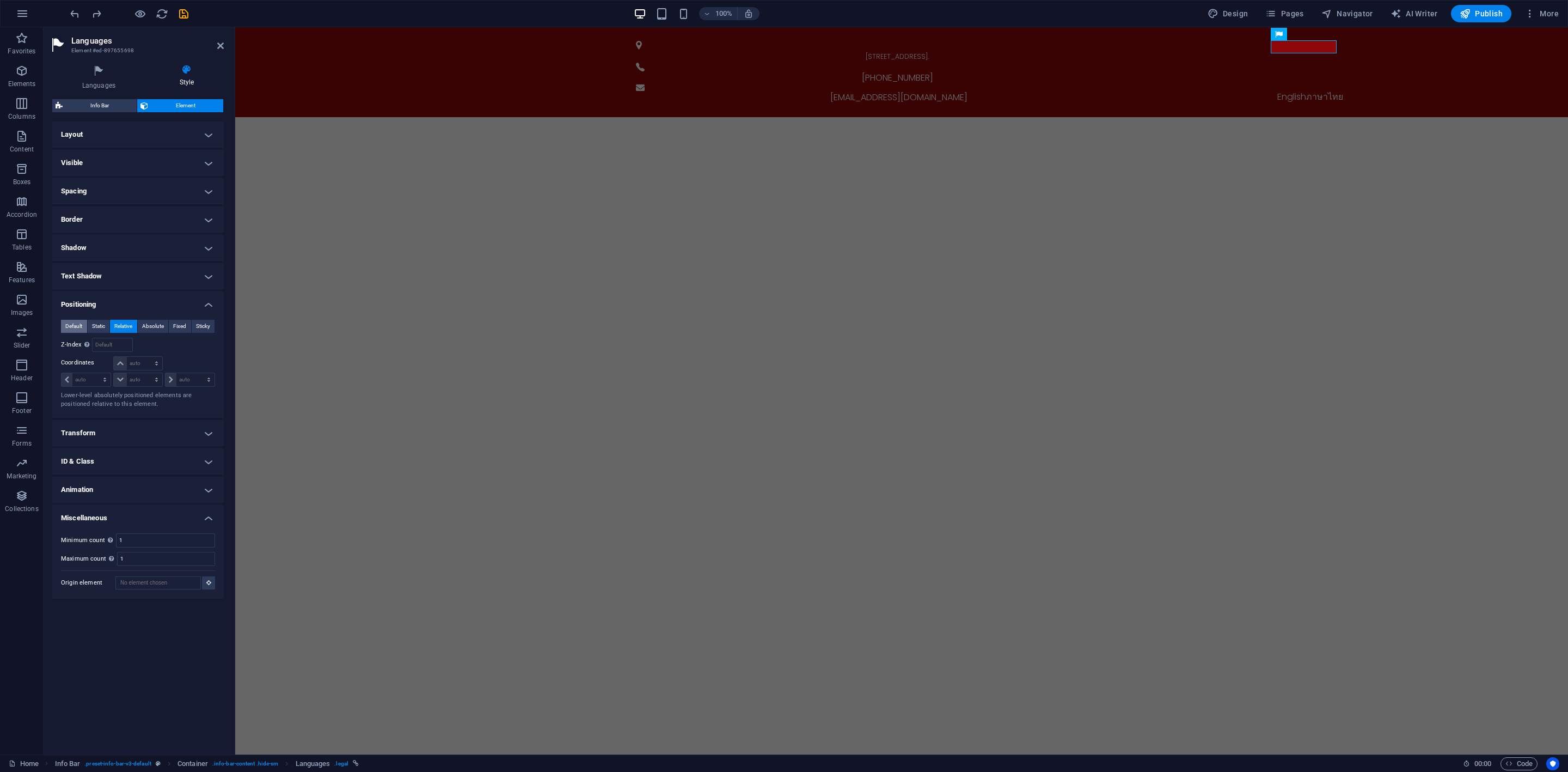
click at [72, 327] on span "Default" at bounding box center [73, 326] width 17 height 13
click at [140, 366] on h4 "Transform" at bounding box center [137, 370] width 171 height 26
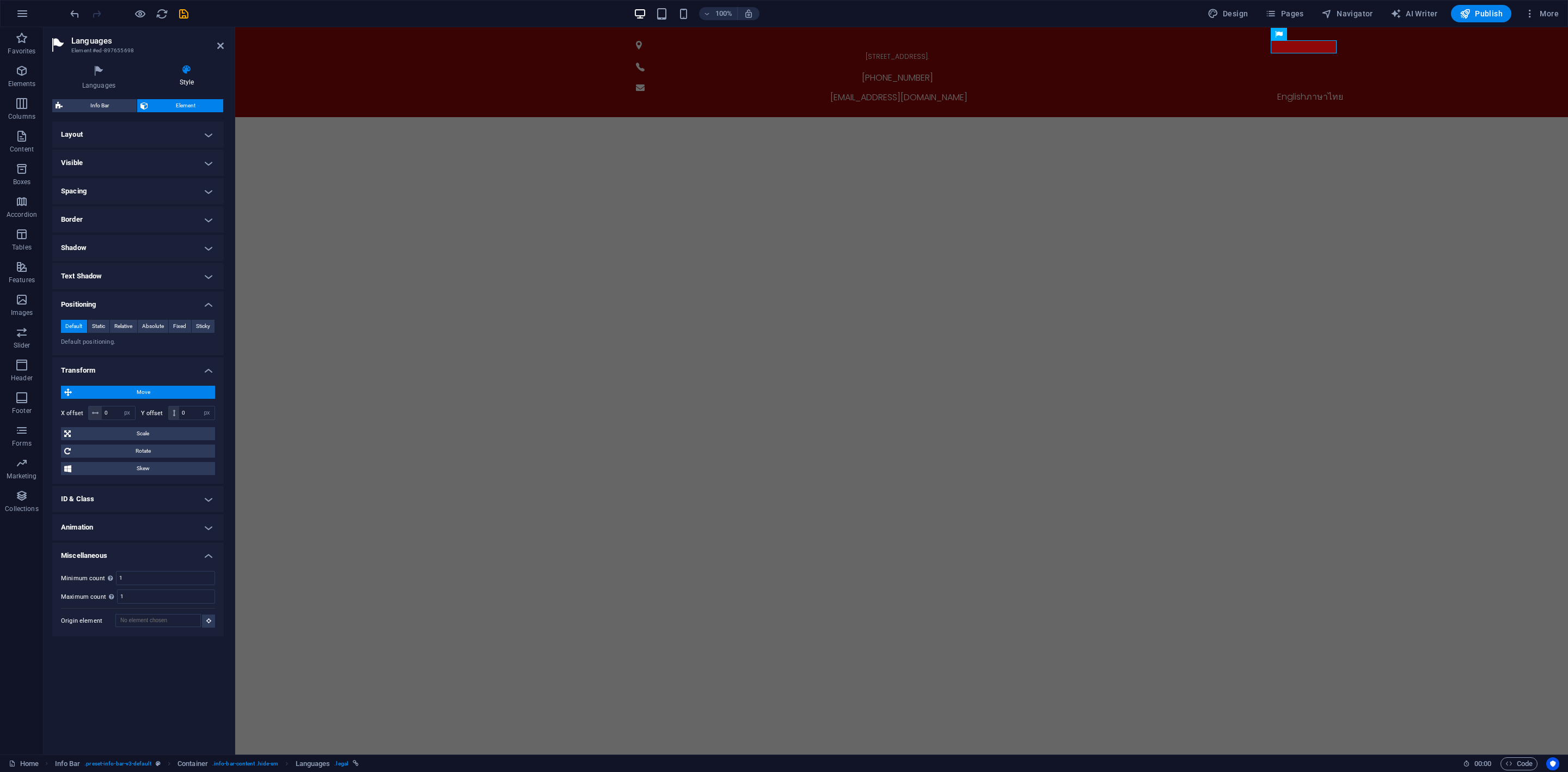
click at [178, 373] on h4 "Transform" at bounding box center [137, 367] width 171 height 19
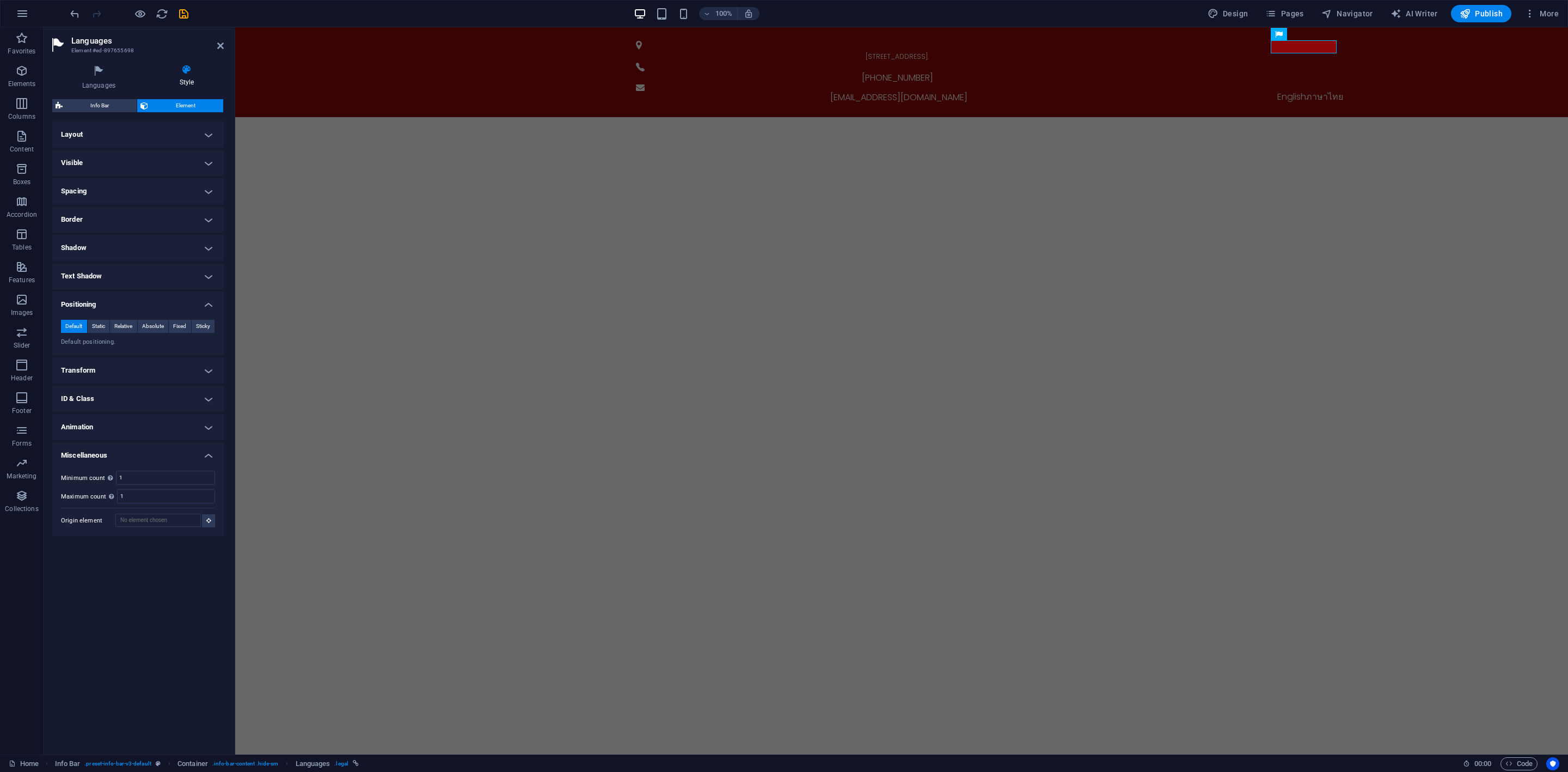
click at [178, 373] on h4 "Transform" at bounding box center [137, 370] width 171 height 26
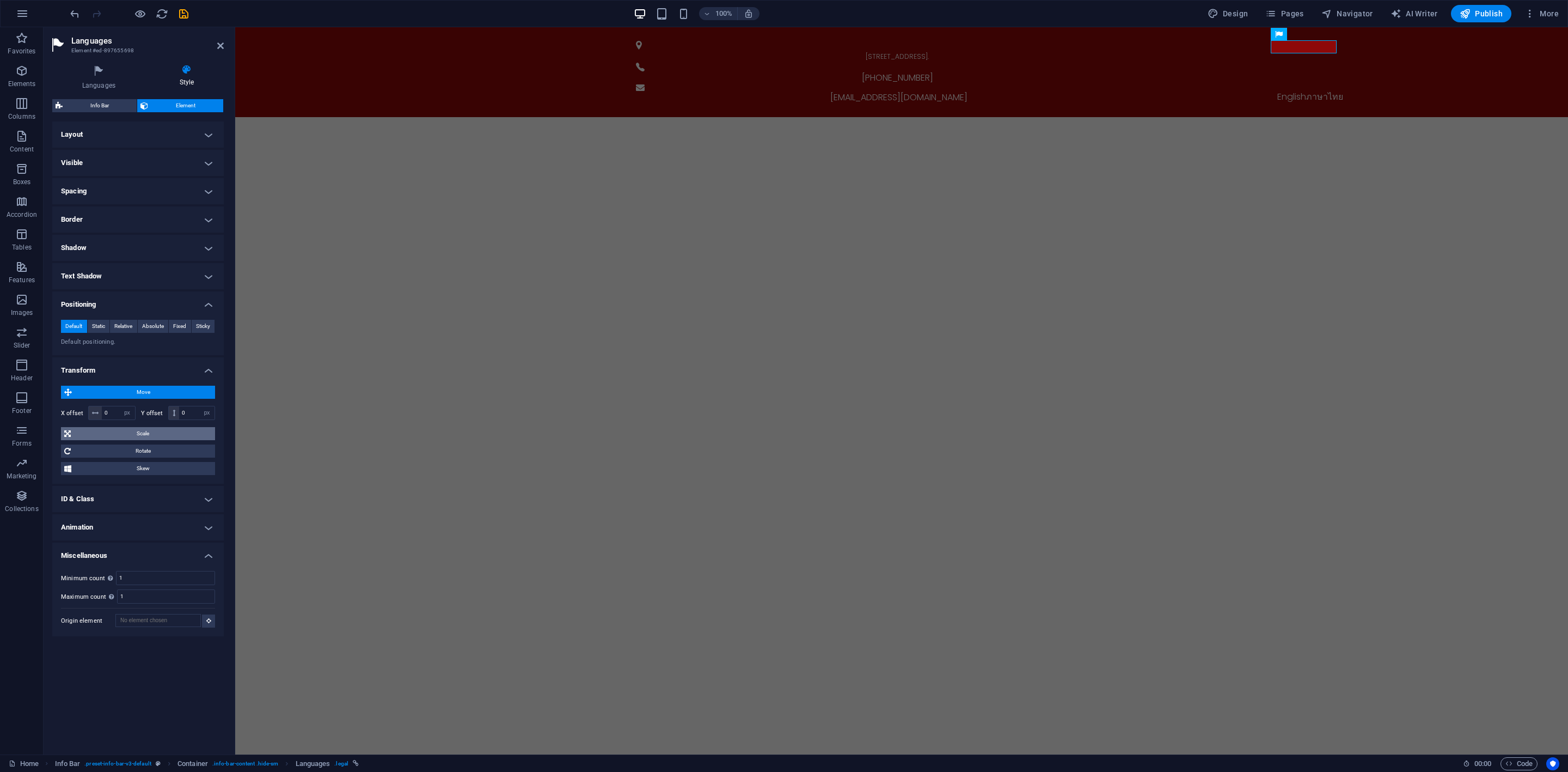
click at [163, 431] on span "Scale" at bounding box center [143, 433] width 138 height 13
click at [149, 458] on input "100" at bounding box center [158, 454] width 114 height 13
drag, startPoint x: 149, startPoint y: 458, endPoint x: 58, endPoint y: 444, distance: 92.1
click at [58, 444] on div "Move X offset 0 px rem % em vh vw Y offset 0 px rem % em vh vw Scale Zoom 100 %…" at bounding box center [137, 442] width 171 height 131
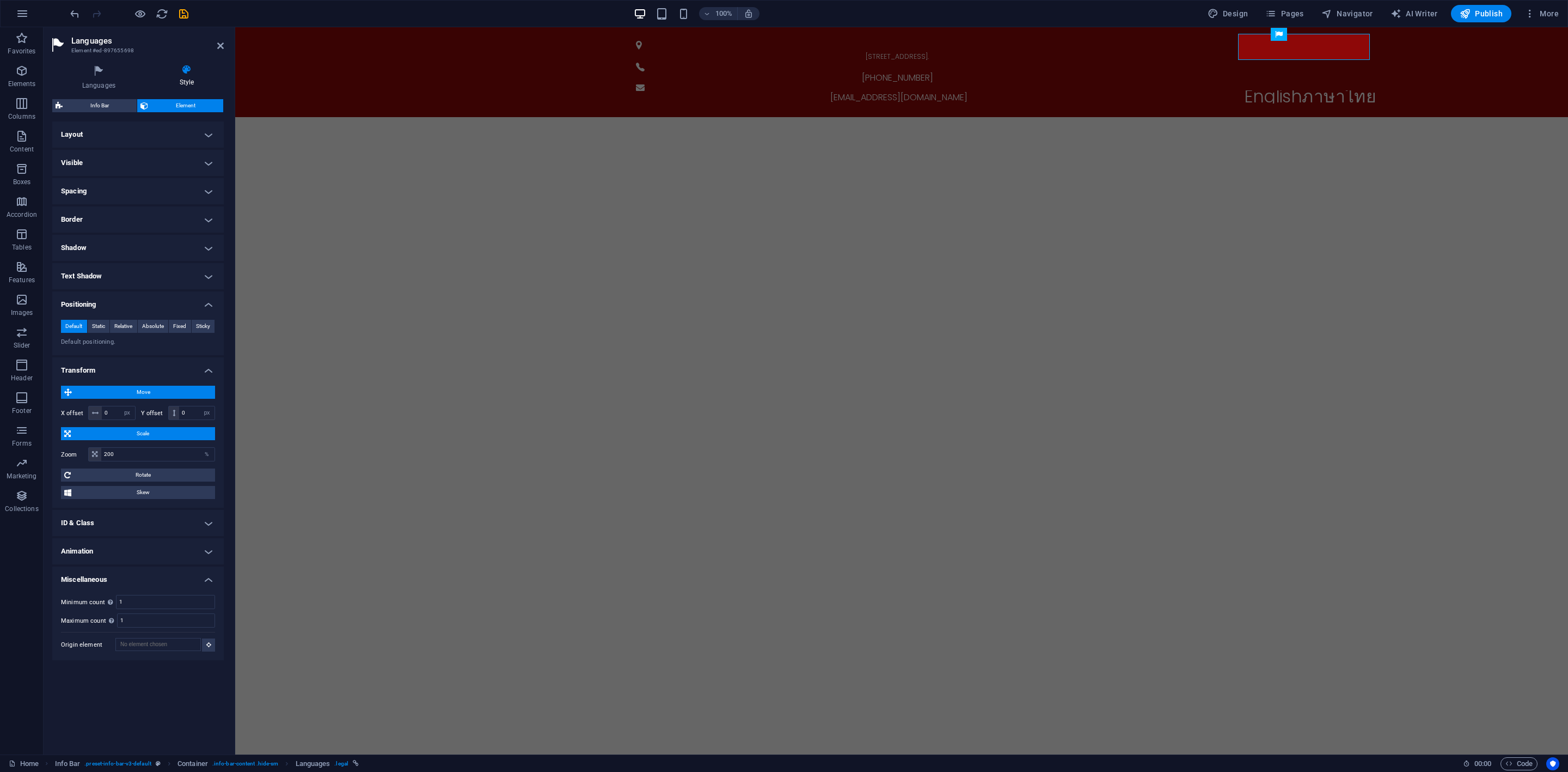
type input "100"
click at [123, 368] on h4 "Transform" at bounding box center [137, 367] width 171 height 19
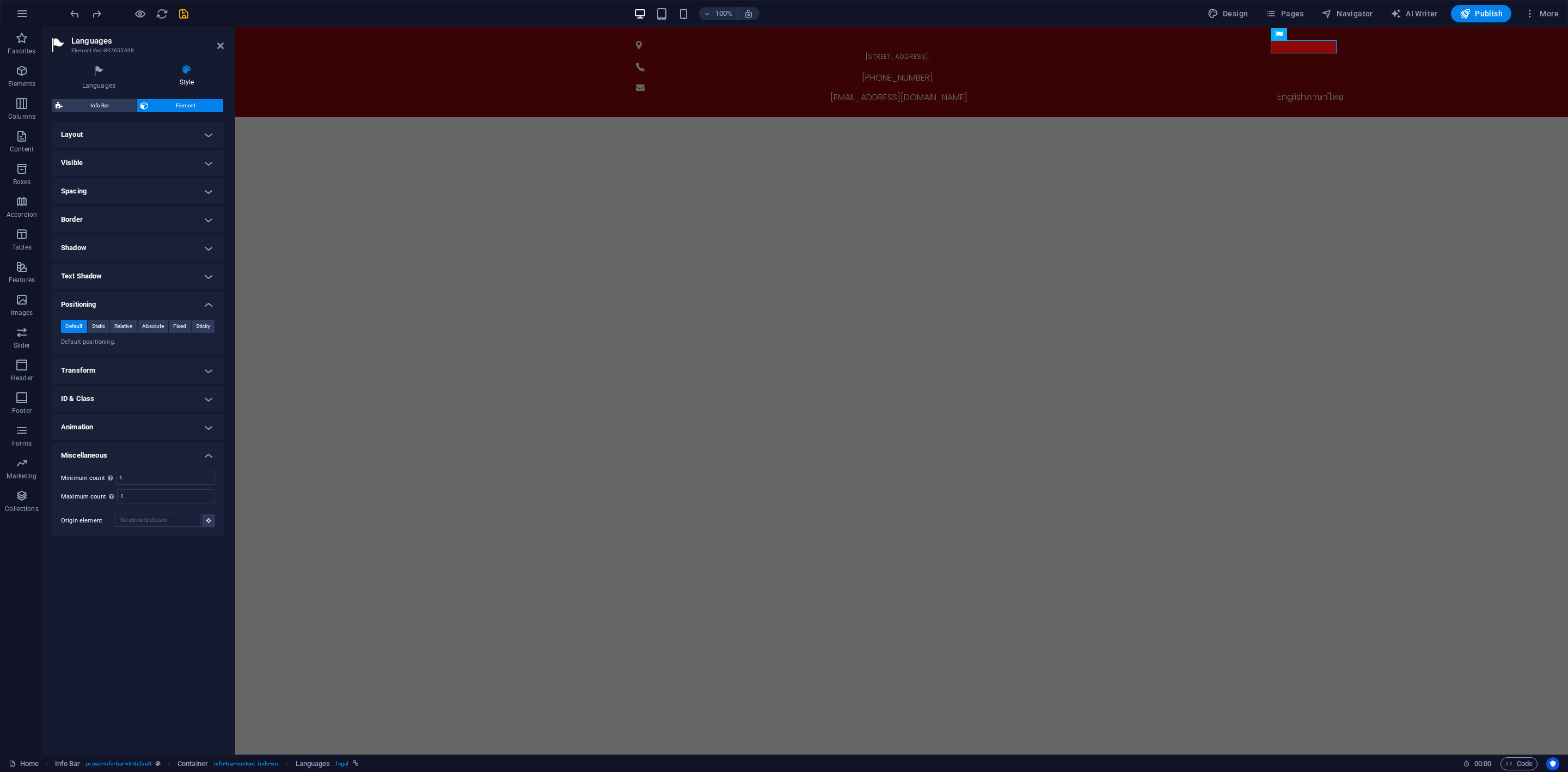
click at [1026, 758] on div "Home Info Bar . preset-info-bar-v3-default Container . info-bar-content .hide-s…" at bounding box center [731, 763] width 1445 height 13
click at [179, 308] on h4 "Positioning" at bounding box center [137, 301] width 171 height 19
click at [175, 335] on h4 "Transform" at bounding box center [137, 333] width 171 height 26
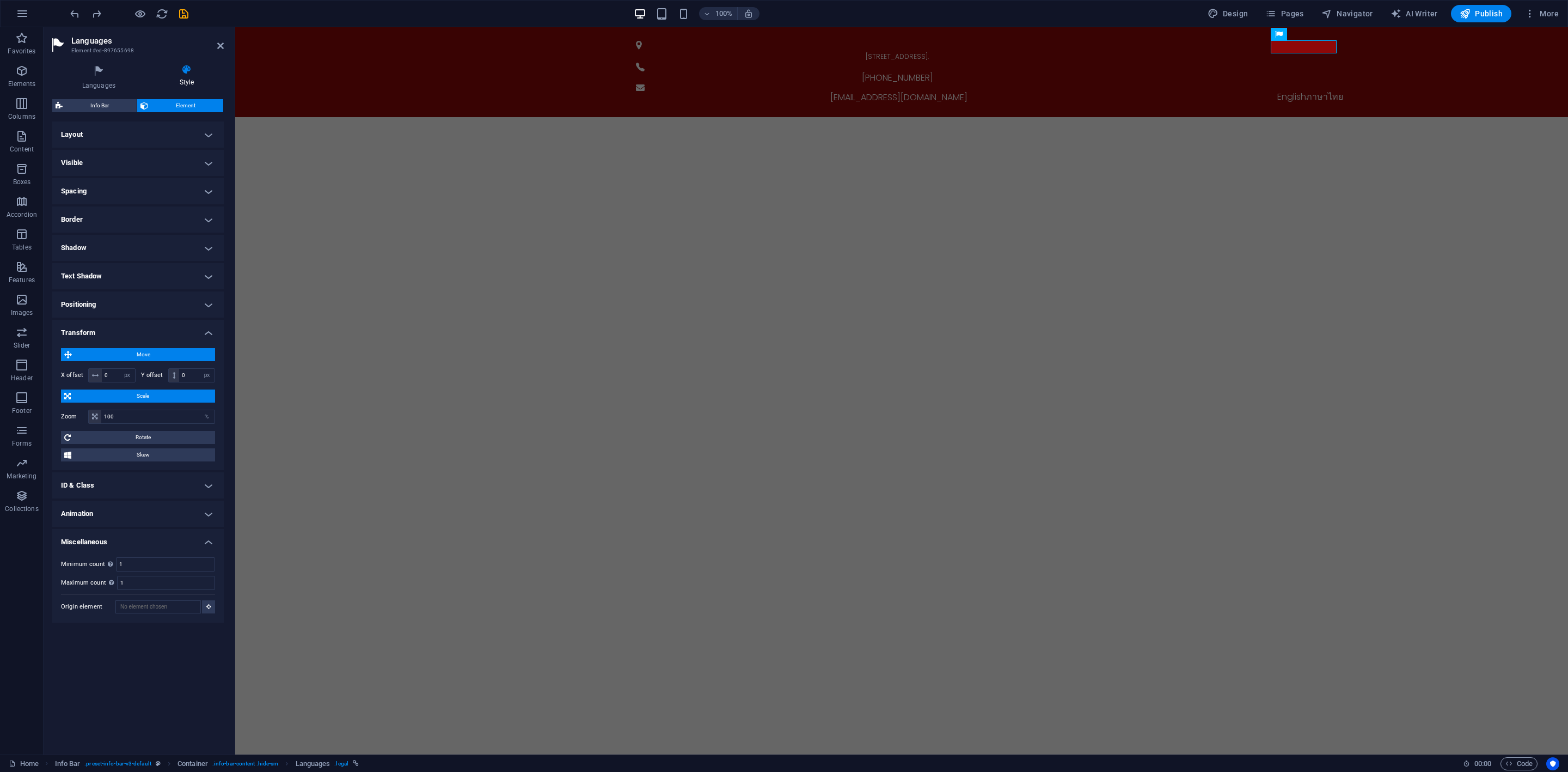
click at [179, 399] on span "Scale" at bounding box center [143, 396] width 138 height 13
click at [178, 425] on span "Skew" at bounding box center [143, 431] width 137 height 13
drag, startPoint x: 111, startPoint y: 452, endPoint x: 85, endPoint y: 459, distance: 26.9
click at [98, 455] on div "0 °" at bounding box center [112, 451] width 47 height 14
type input "0"
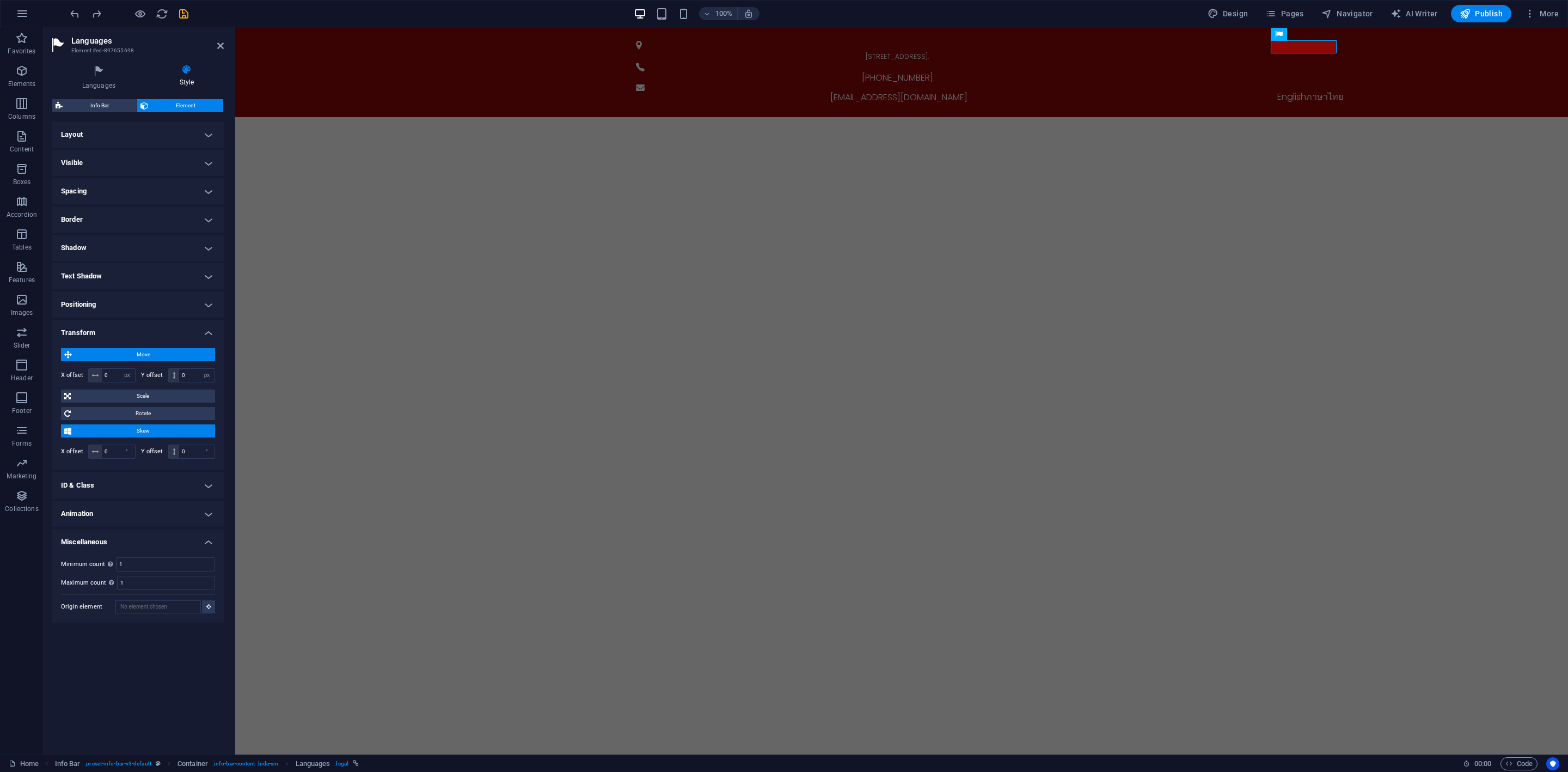
click at [127, 337] on h4 "Transform" at bounding box center [137, 330] width 171 height 19
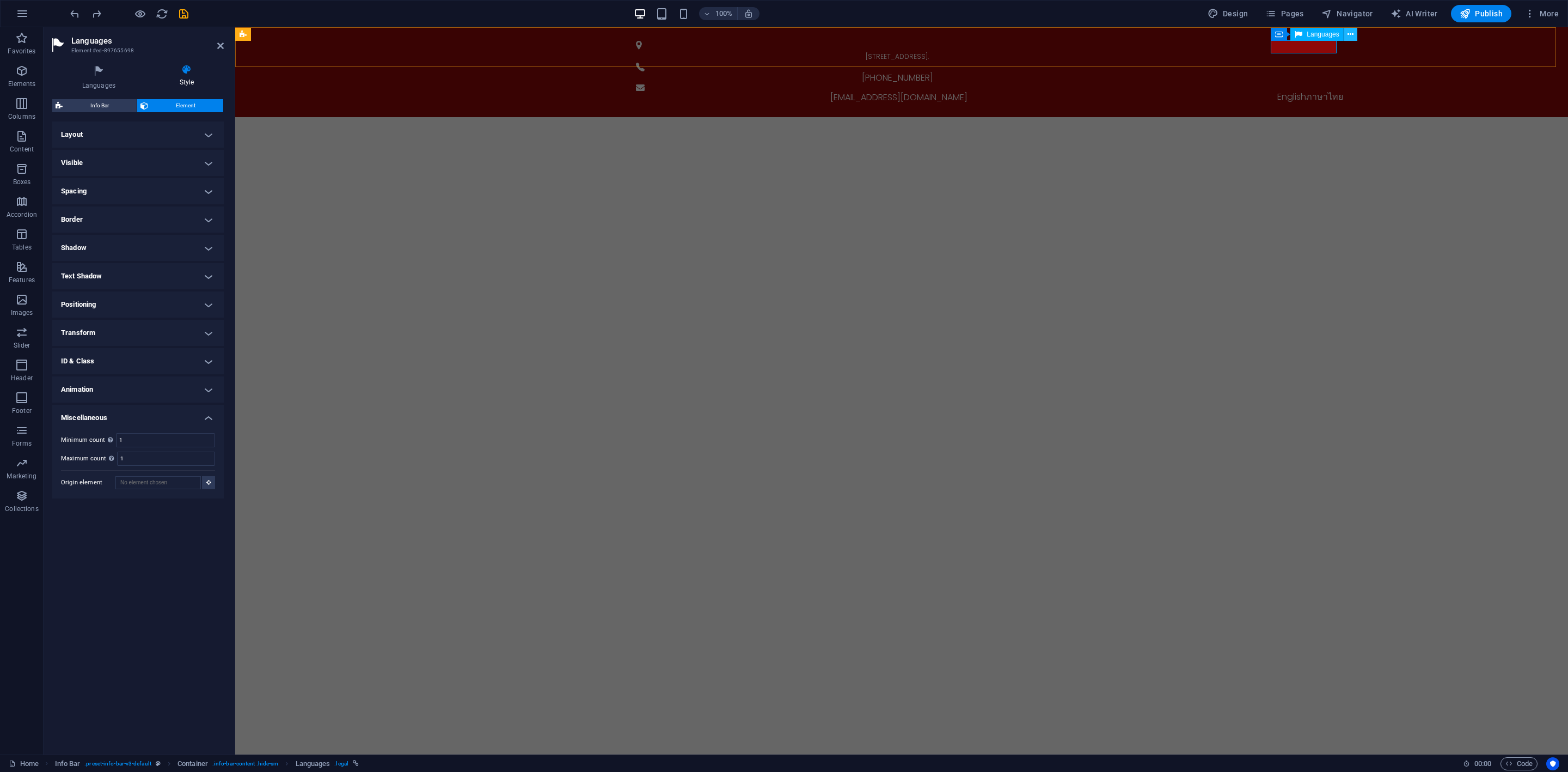
click at [1351, 36] on icon at bounding box center [1350, 35] width 6 height 11
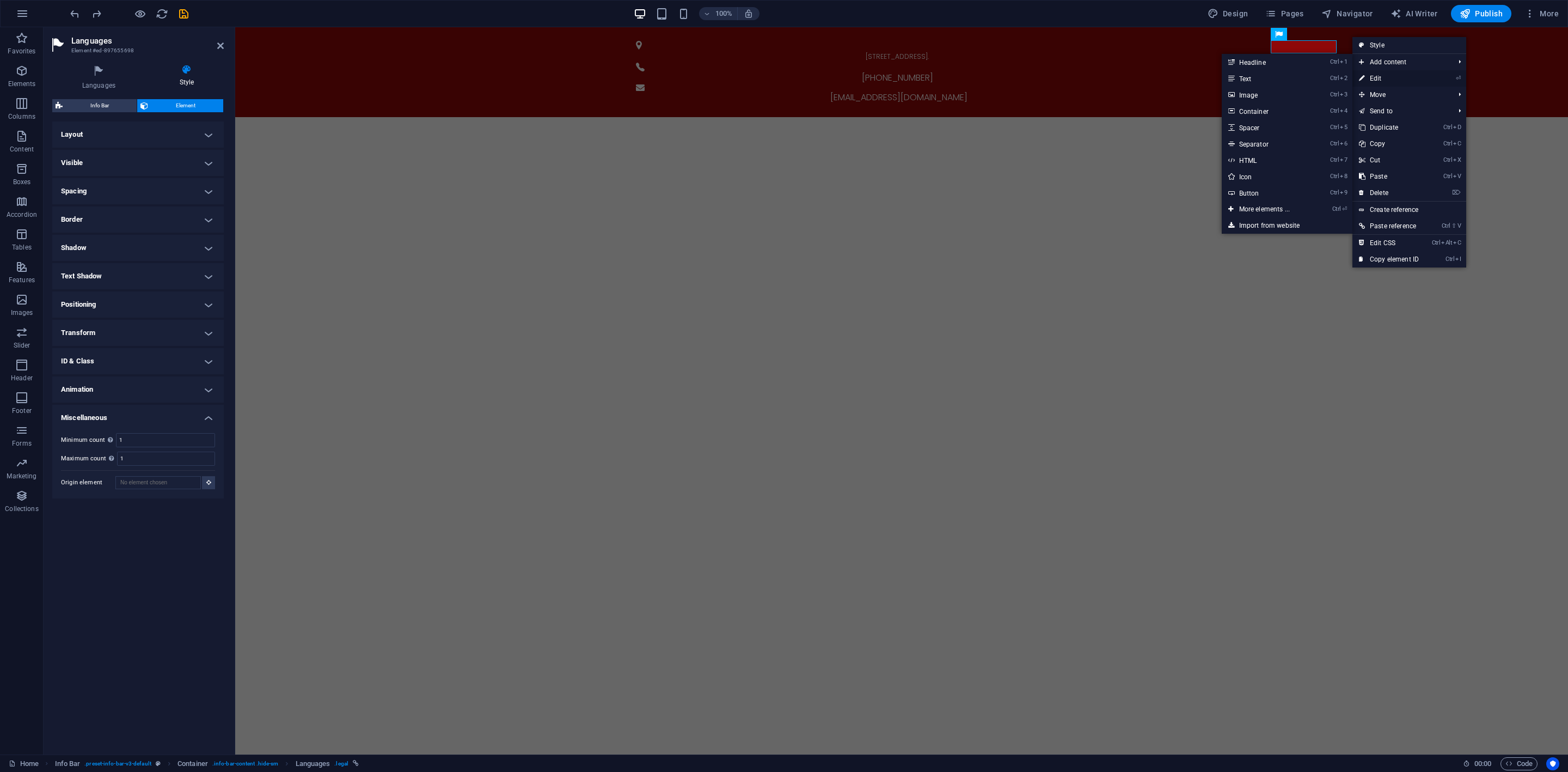
click at [1382, 77] on link "⏎ Edit" at bounding box center [1389, 79] width 73 height 16
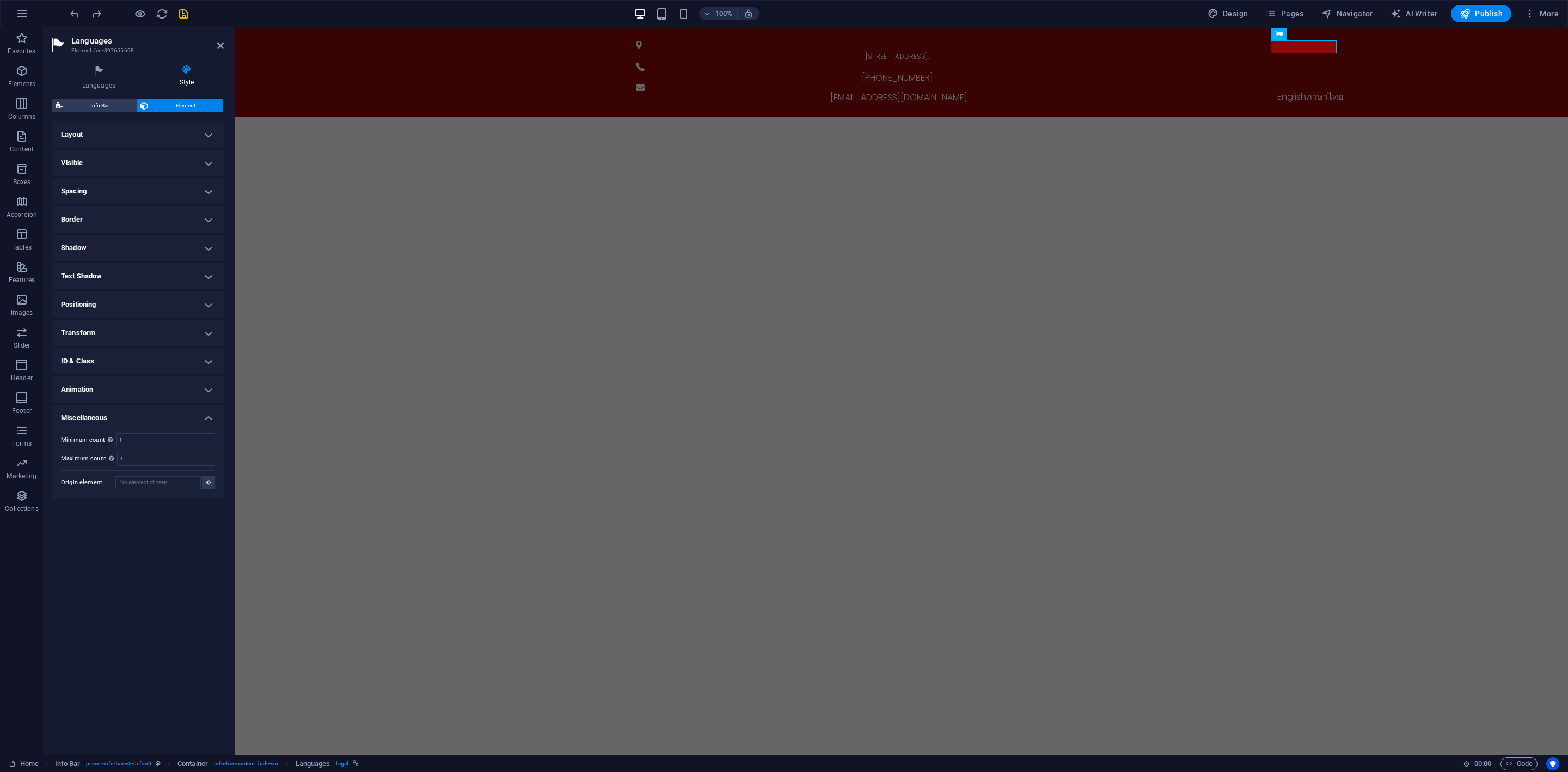
click at [153, 425] on div "Minimum count Define whether this element should be duplicable. 1 Maximum count…" at bounding box center [137, 461] width 171 height 74
click at [153, 403] on ul "Layout How this element expands within the layout (Flexbox). Size Default auto …" at bounding box center [137, 310] width 171 height 377
click at [153, 408] on h4 "Miscellaneous" at bounding box center [137, 414] width 171 height 19
click at [157, 398] on h4 "Animation" at bounding box center [137, 390] width 171 height 26
click at [157, 397] on div "Preview" at bounding box center [141, 403] width 34 height 13
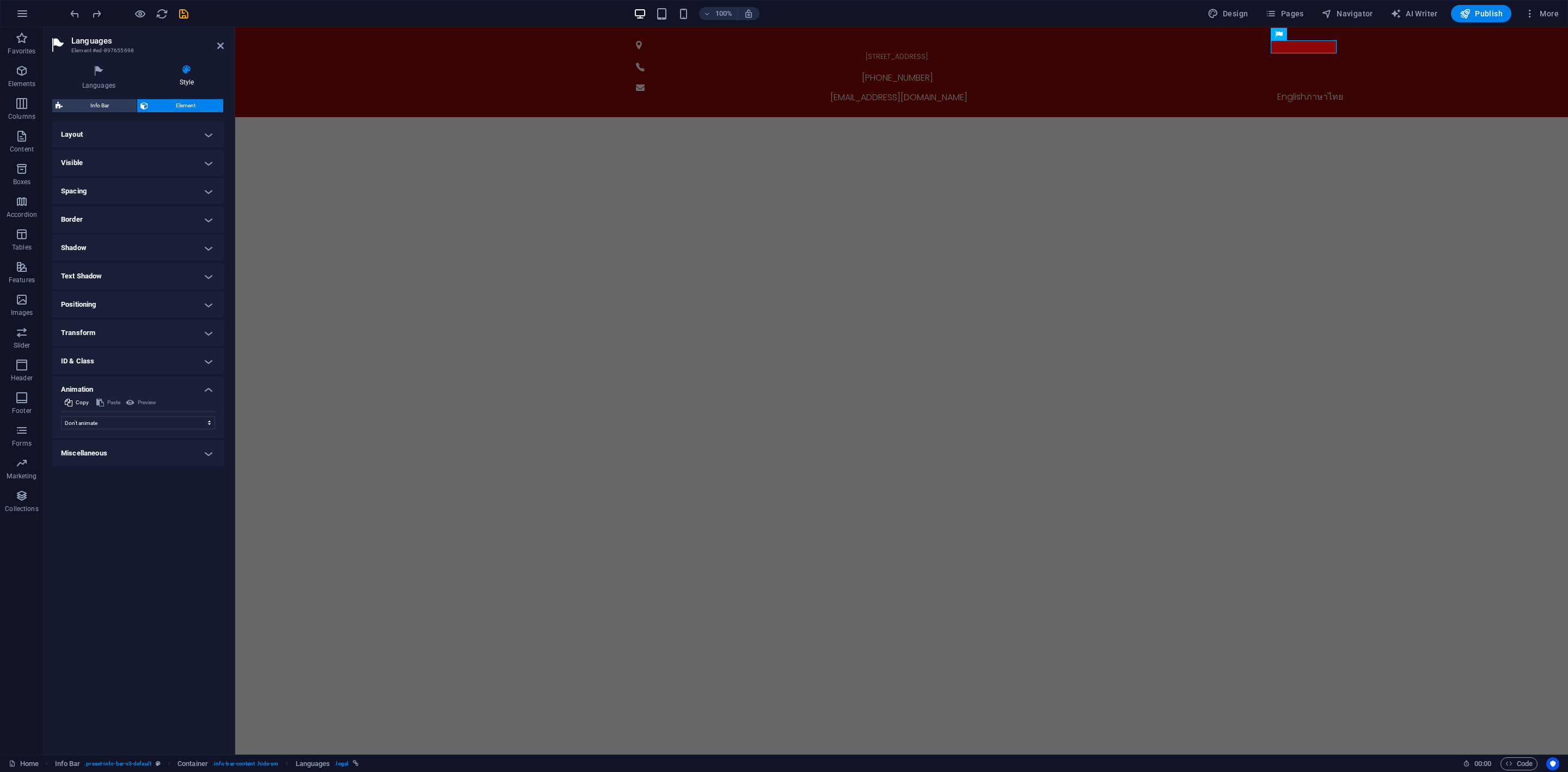
click at [158, 392] on h4 "Animation" at bounding box center [137, 386] width 171 height 19
click at [100, 77] on icon at bounding box center [98, 71] width 93 height 14
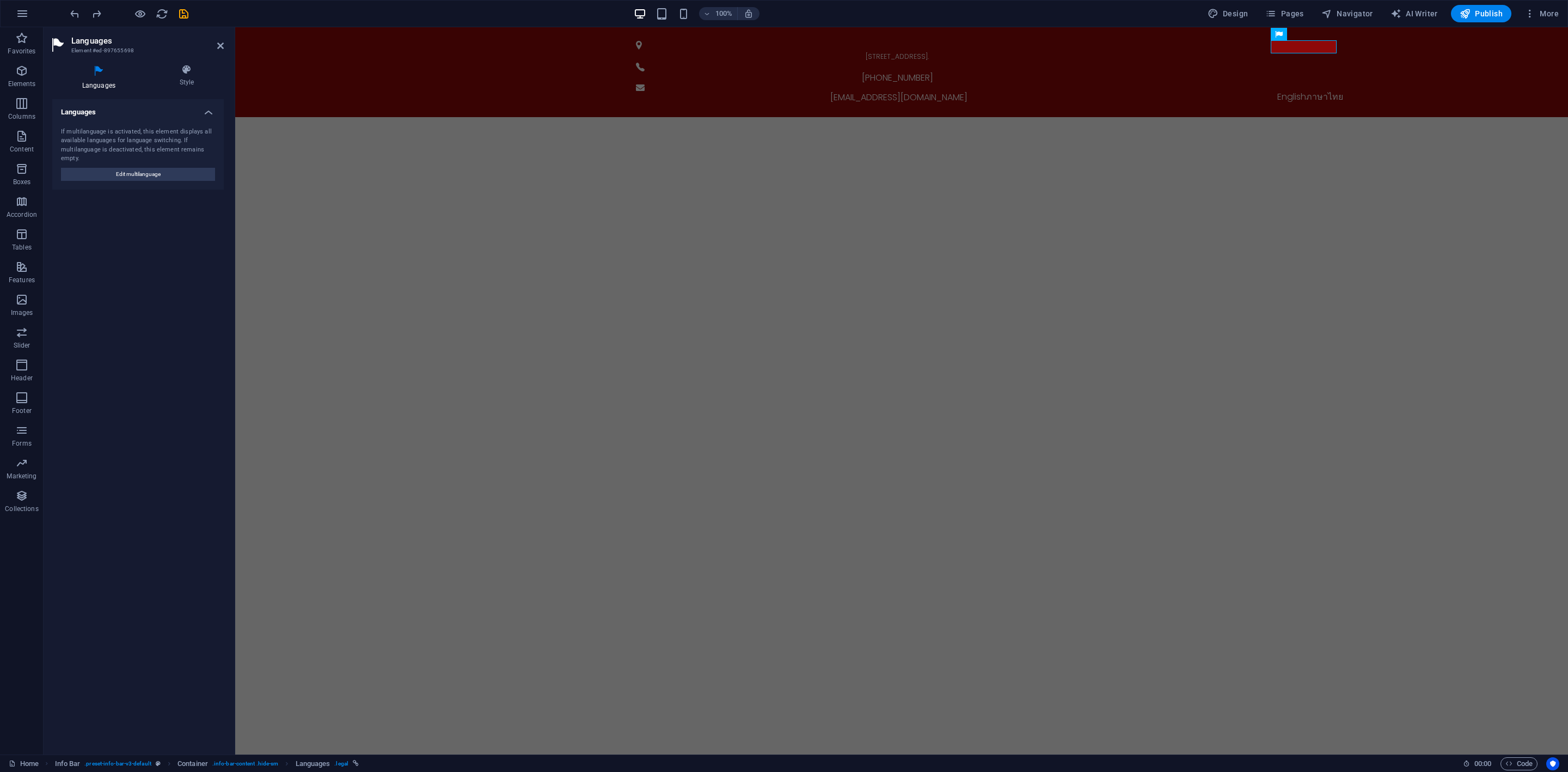
click at [122, 114] on h4 "Languages" at bounding box center [137, 109] width 171 height 19
click at [122, 114] on h4 "Languages" at bounding box center [137, 112] width 171 height 26
click at [127, 173] on span "Edit multilanguage" at bounding box center [138, 175] width 45 height 13
select select "41"
select select "159"
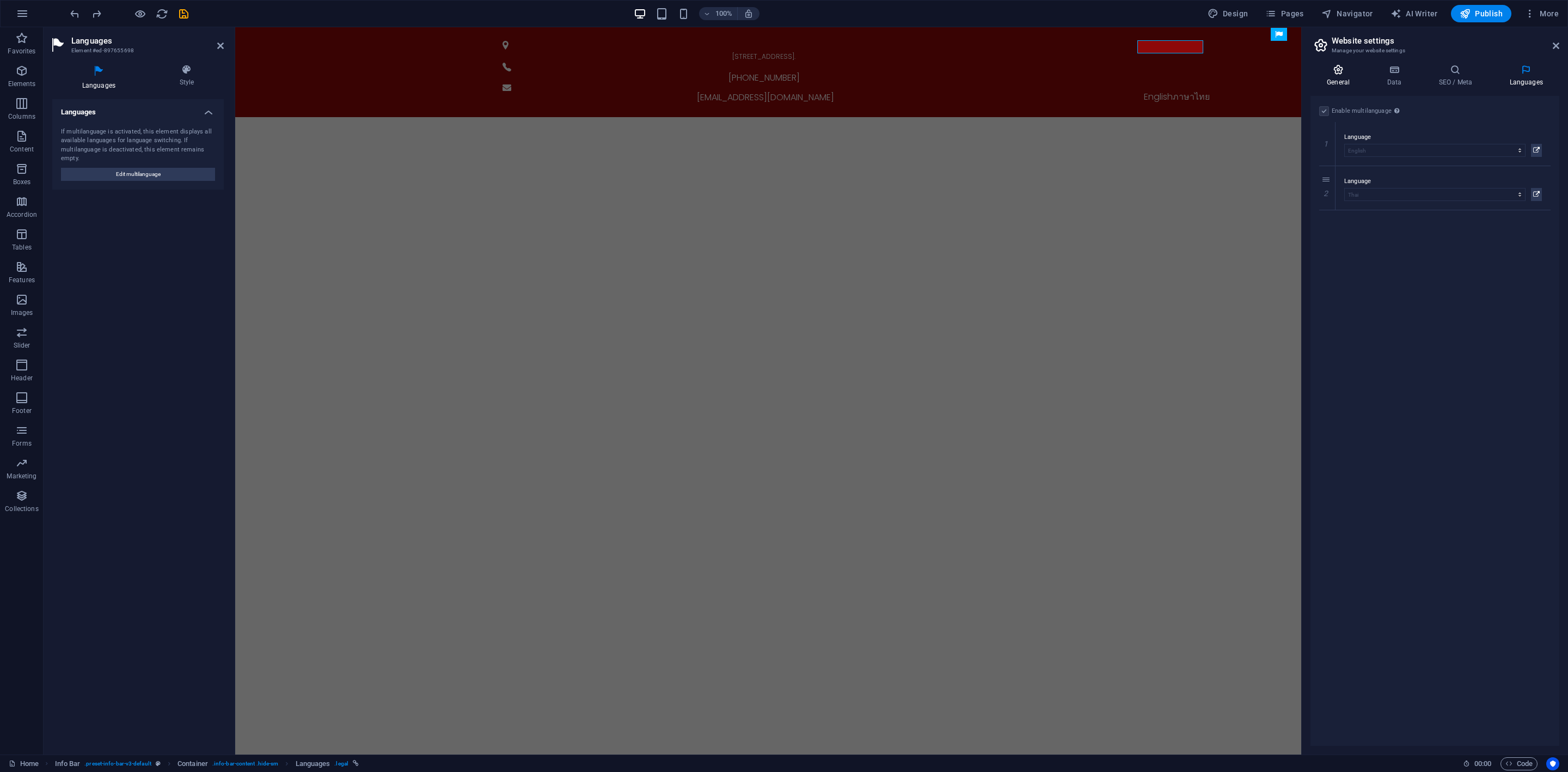
click at [1352, 72] on icon at bounding box center [1338, 69] width 55 height 11
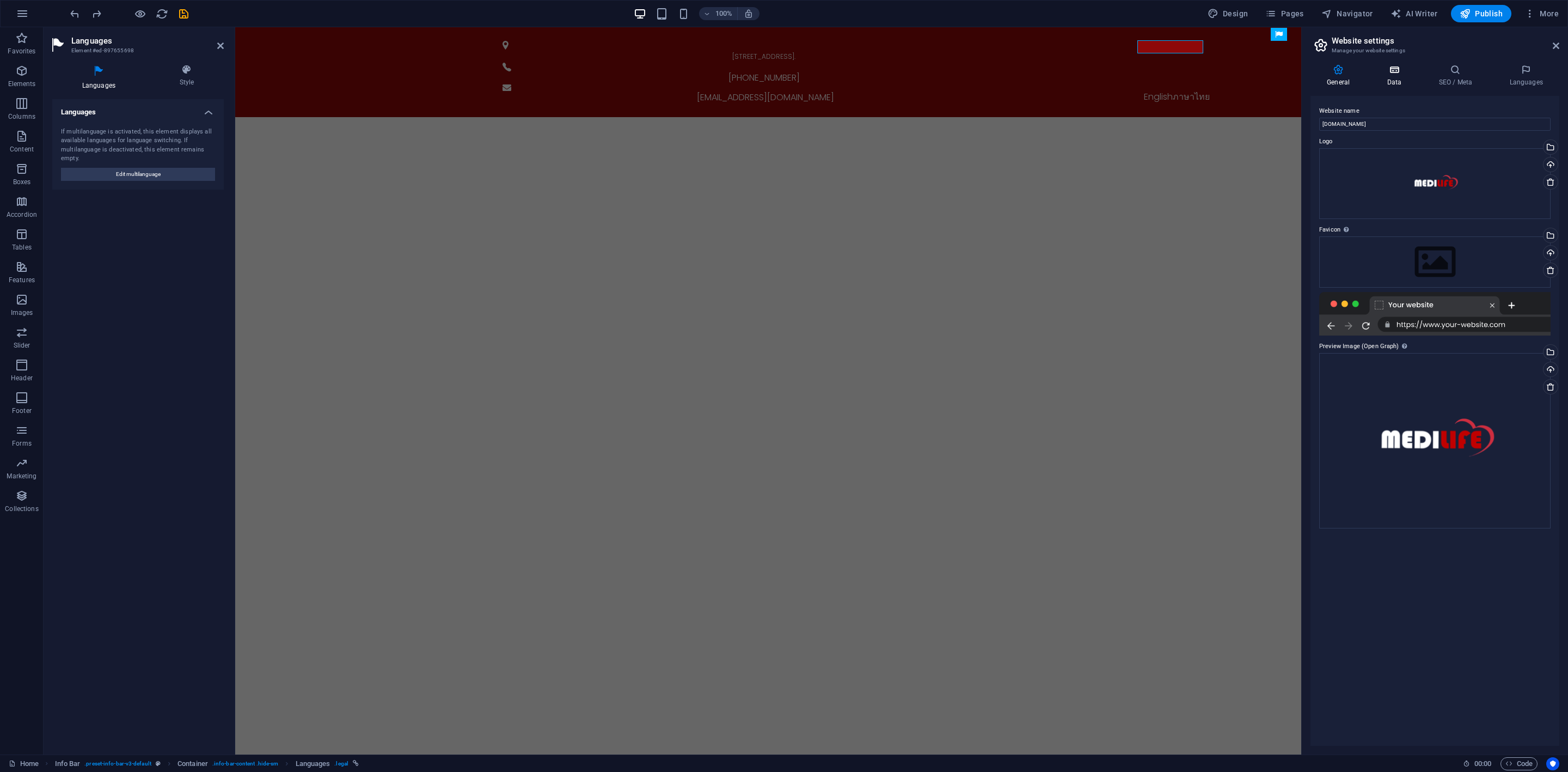
click at [1385, 84] on h4 "Data" at bounding box center [1396, 75] width 52 height 23
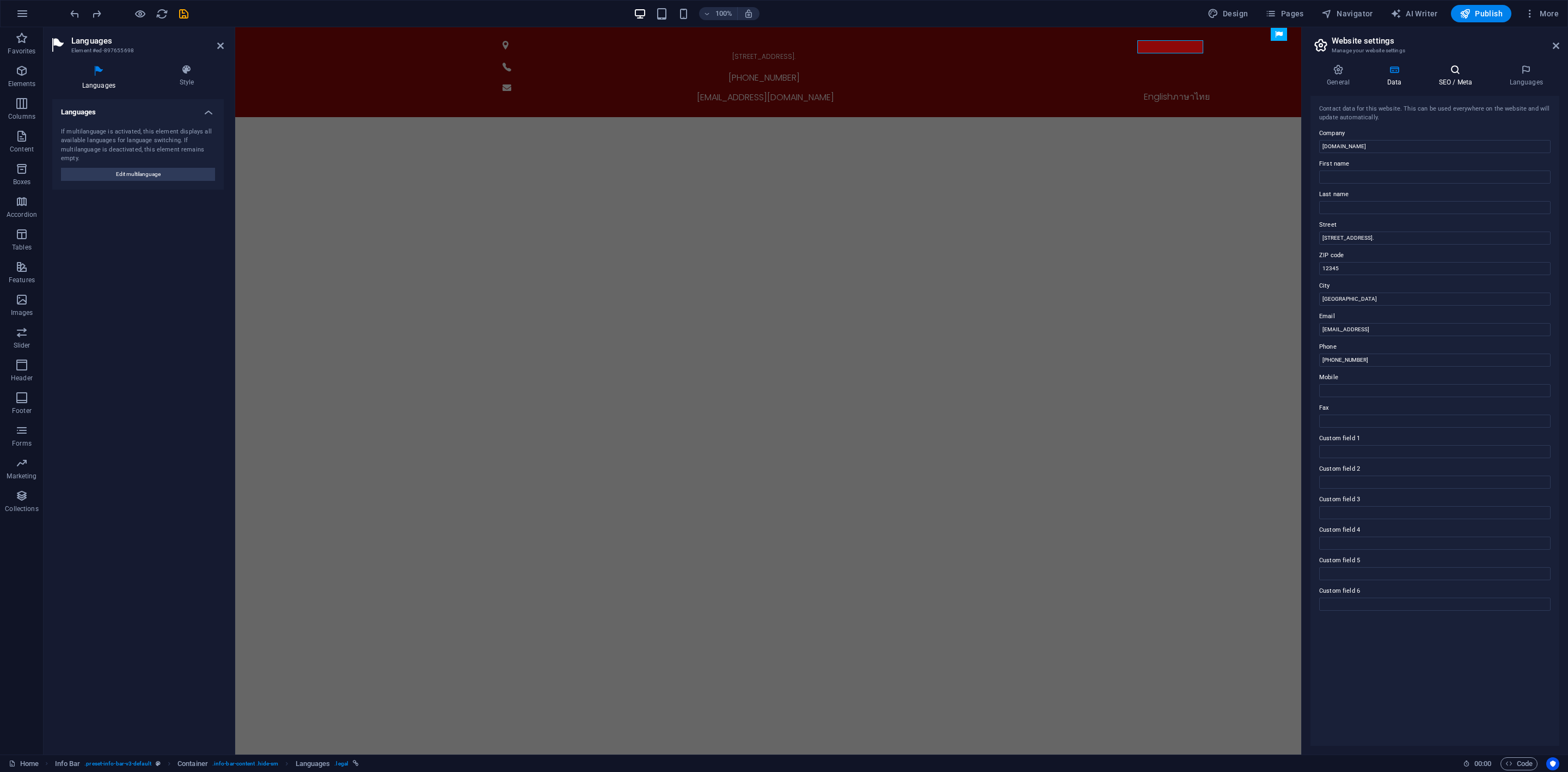
click at [1443, 79] on h4 "SEO / Meta" at bounding box center [1457, 75] width 71 height 23
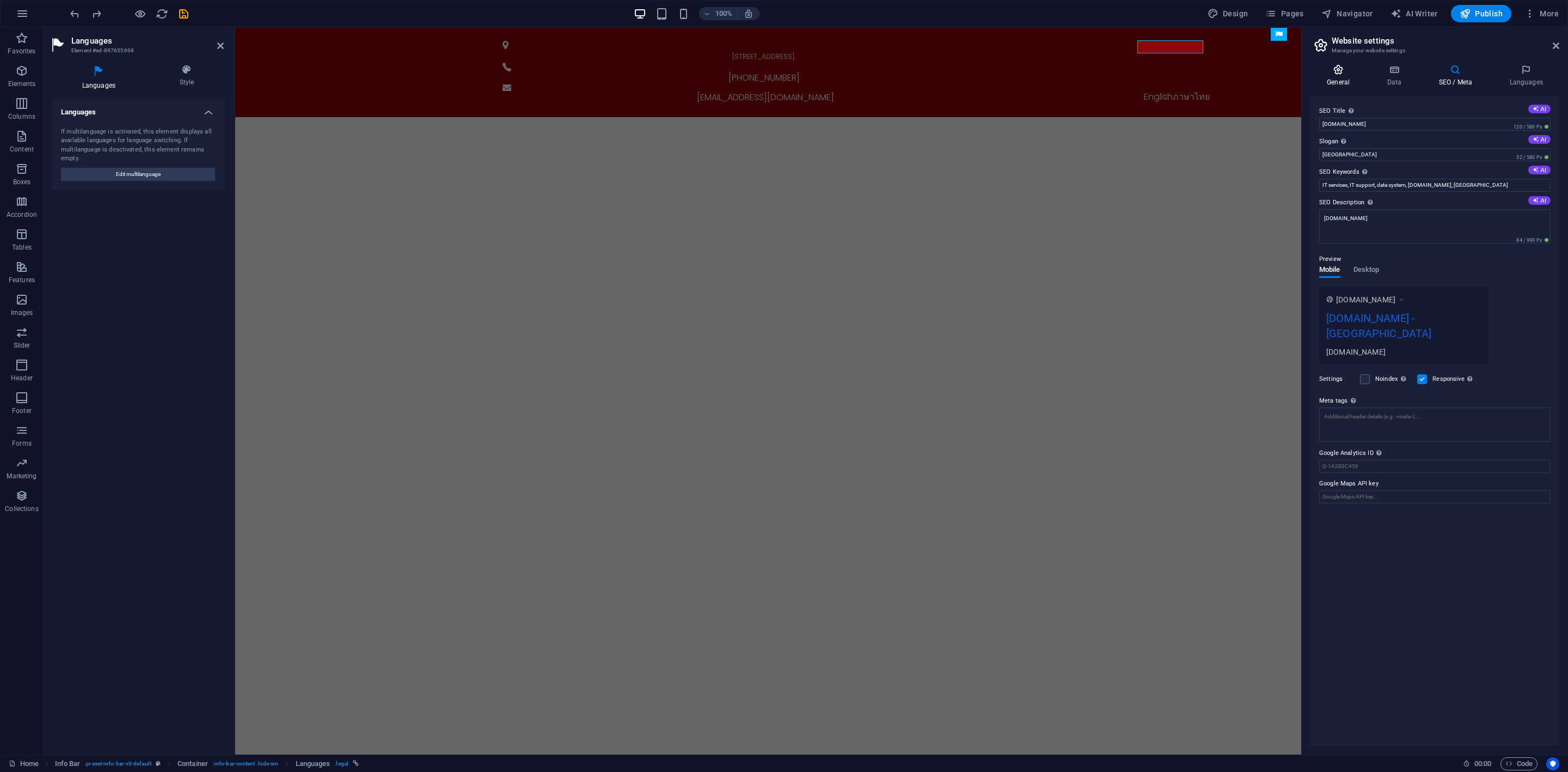
click at [1342, 66] on icon at bounding box center [1338, 69] width 55 height 11
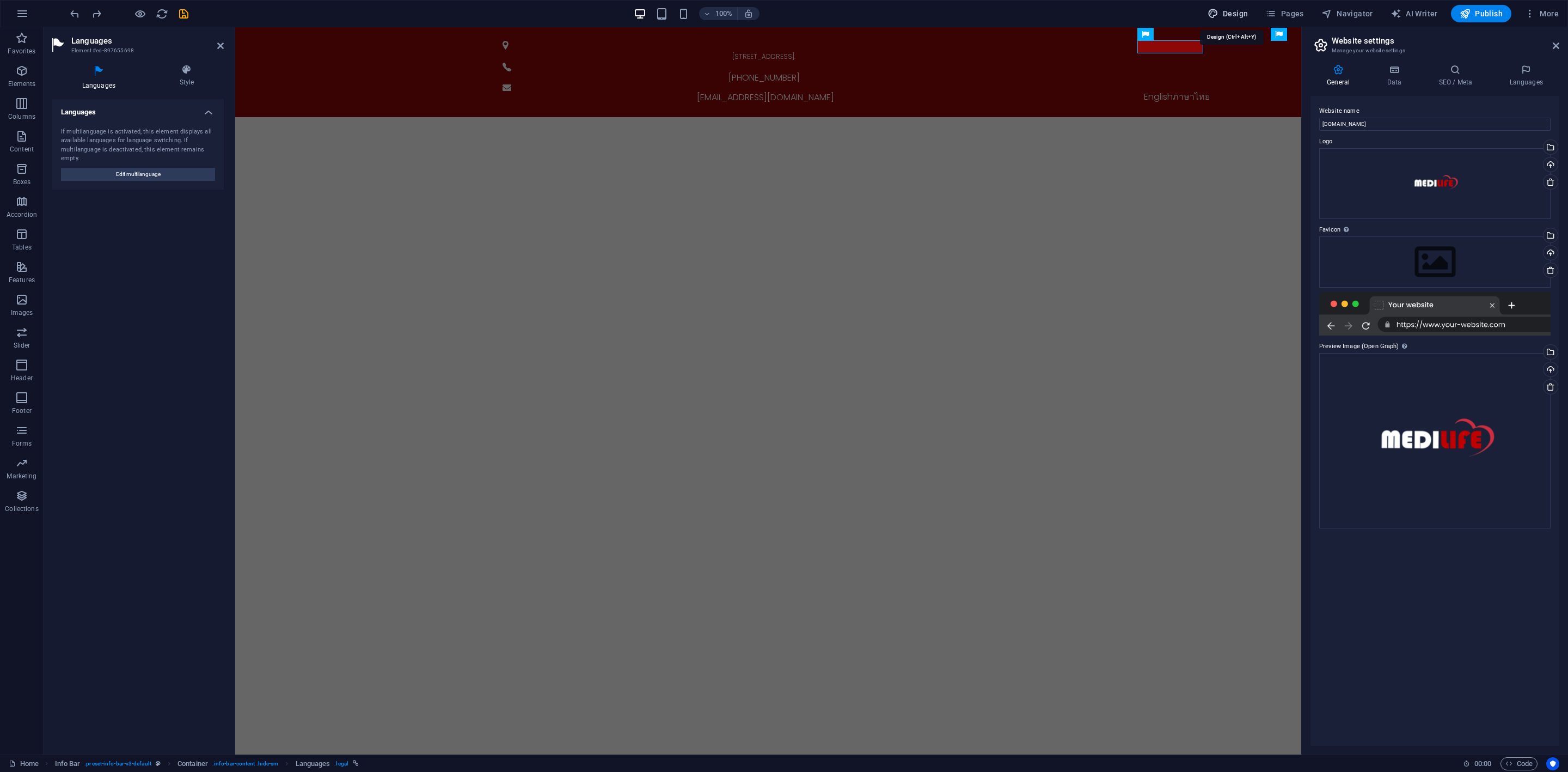
click at [1250, 19] on button "Design" at bounding box center [1228, 13] width 50 height 17
select select "px"
select select "300"
select select "px"
select select "700"
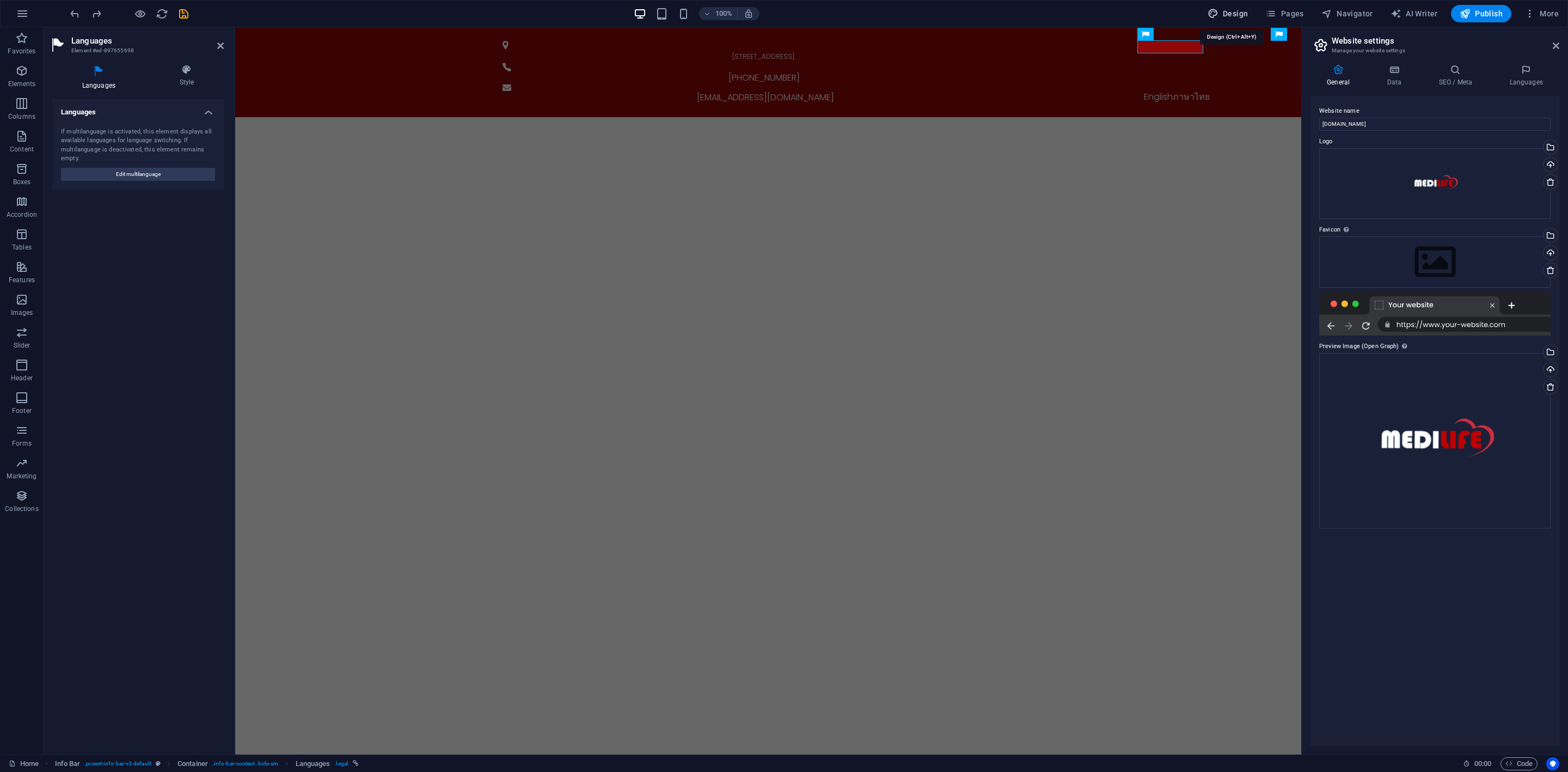
select select "px"
select select "rem"
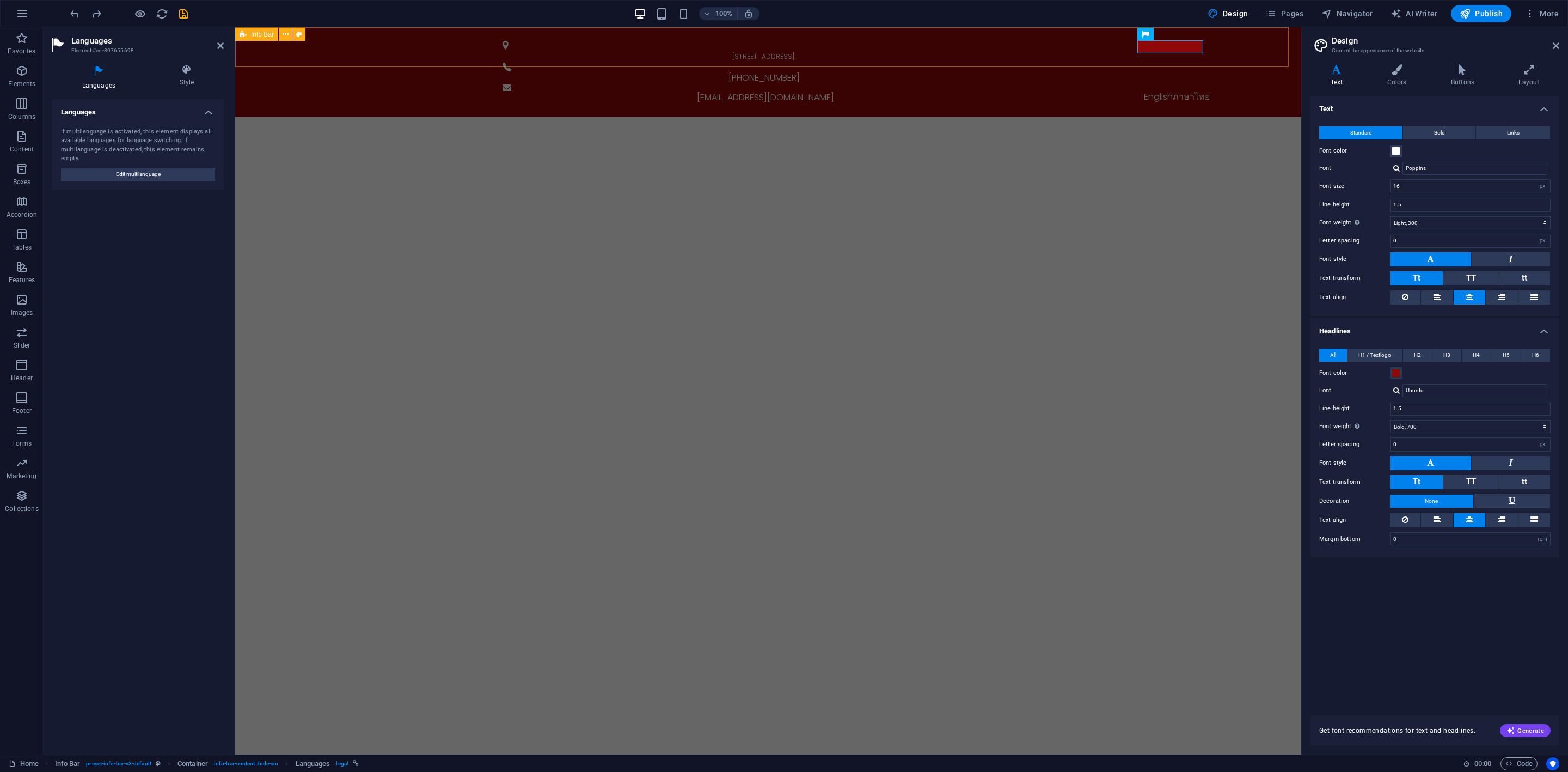
click at [1217, 41] on div "[STREET_ADDRESS]. [PHONE_NUMBER] [EMAIL_ADDRESS][DOMAIN_NAME] English ภาษาไทย" at bounding box center [768, 72] width 1066 height 90
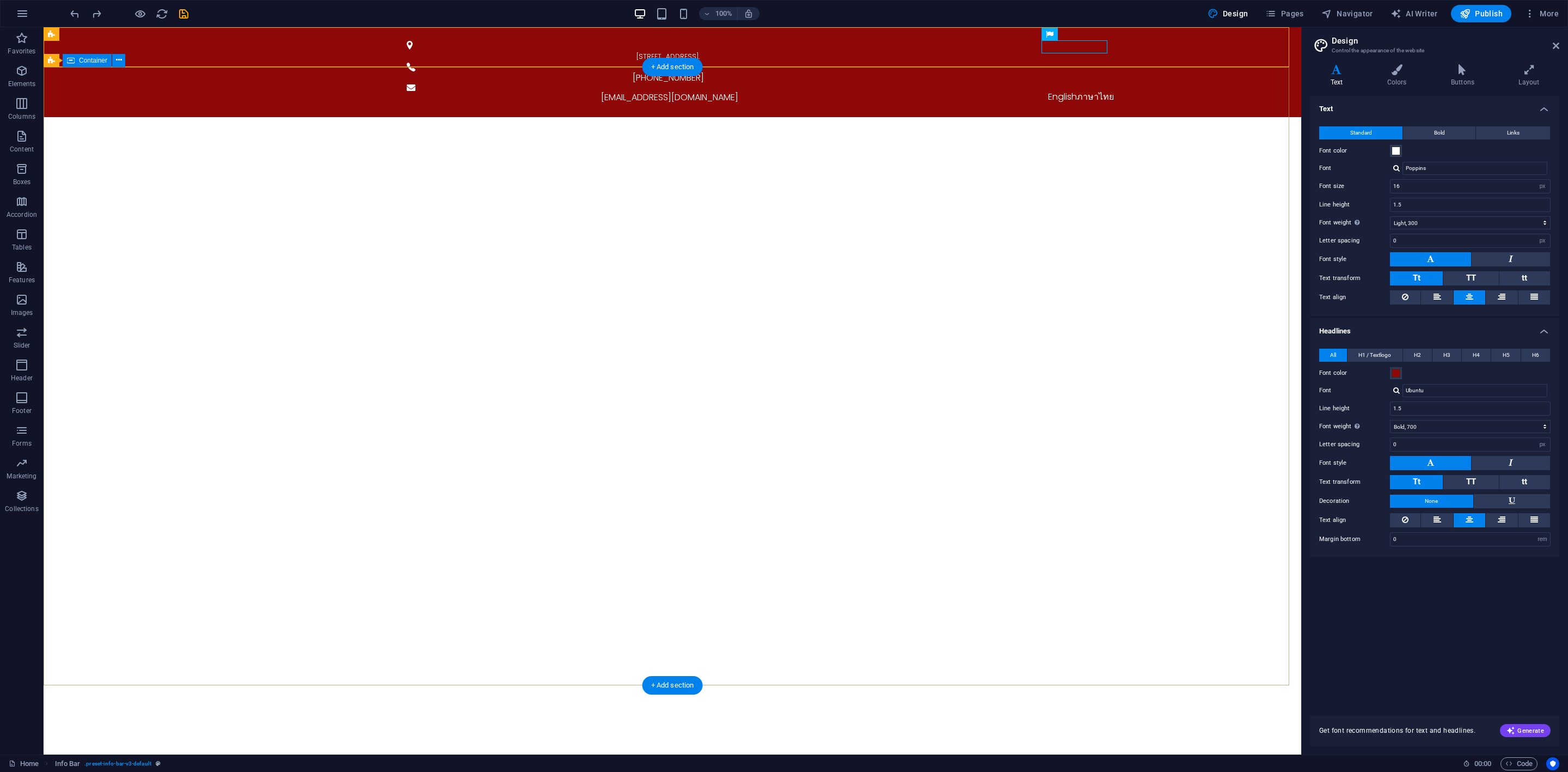
click at [1088, 32] on span "Languages" at bounding box center [1094, 34] width 32 height 6
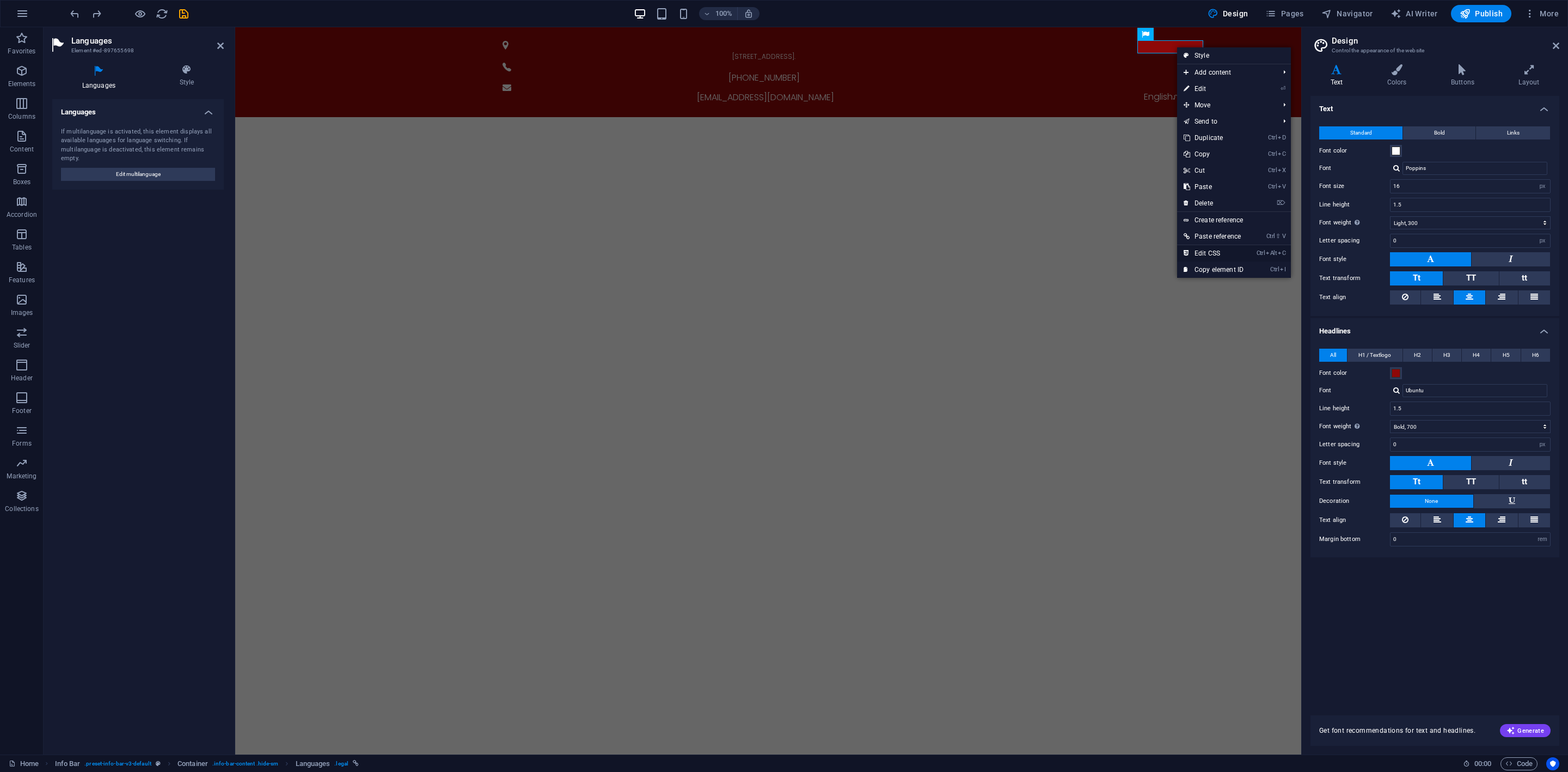
click at [1217, 252] on link "Ctrl Alt C Edit CSS" at bounding box center [1213, 253] width 73 height 16
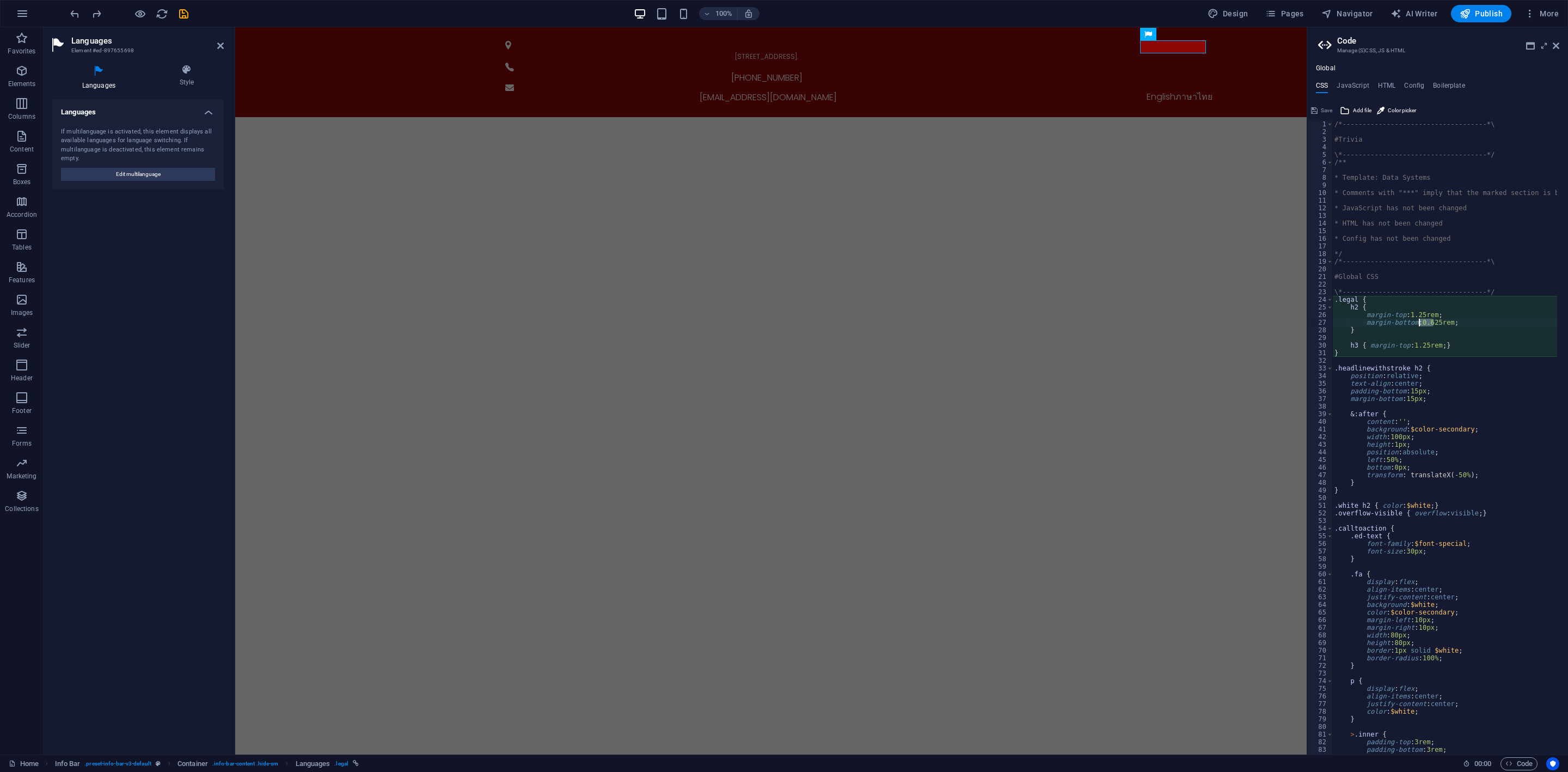
drag, startPoint x: 1433, startPoint y: 325, endPoint x: 1418, endPoint y: 320, distance: 15.8
click at [1418, 320] on div "/*------------------------------------*\ #Trivia \*----------------------------…" at bounding box center [1496, 439] width 327 height 639
type textarea "margin-bottom: 25rem"
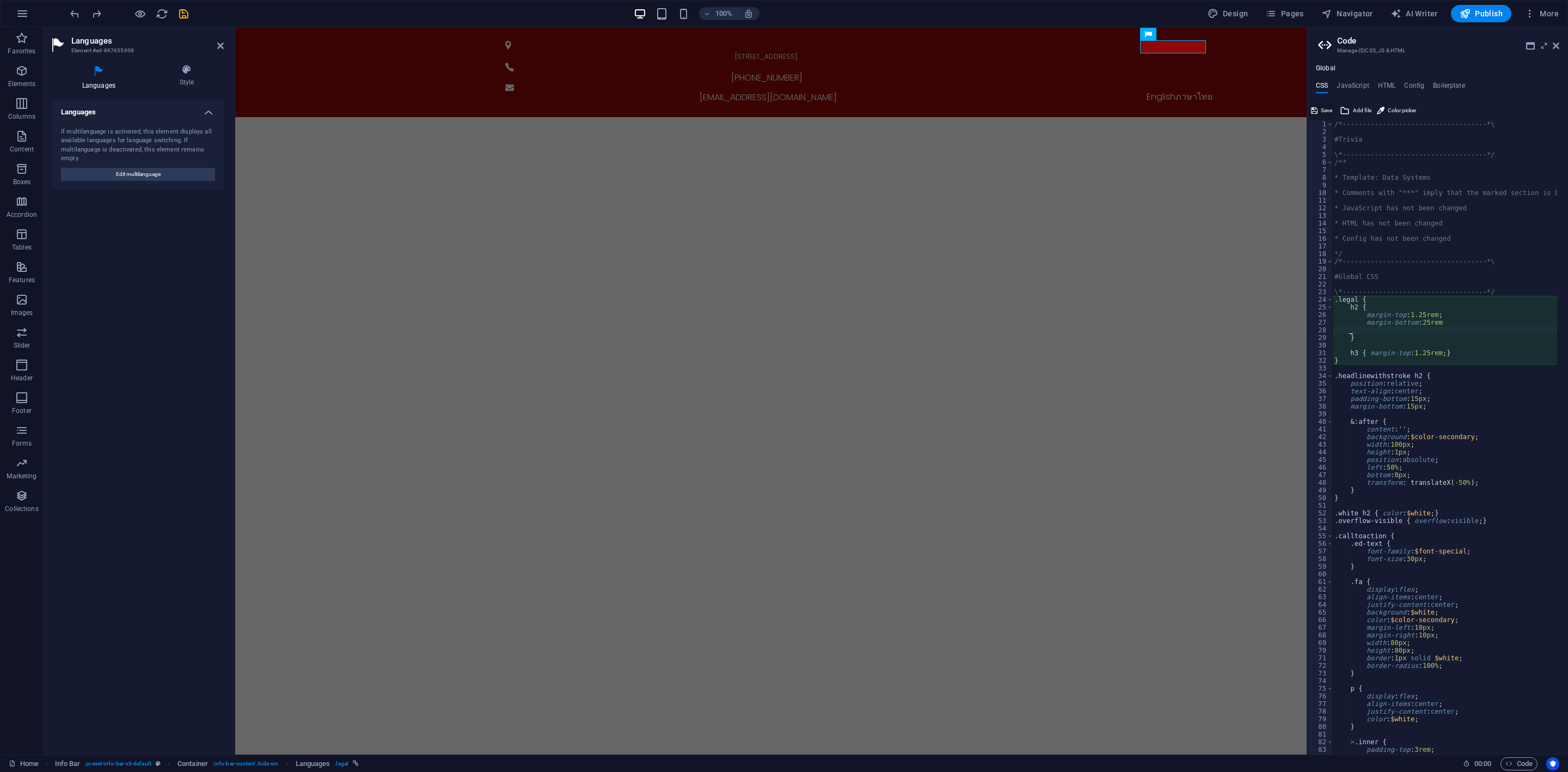
click at [1322, 108] on span "Save" at bounding box center [1326, 110] width 11 height 13
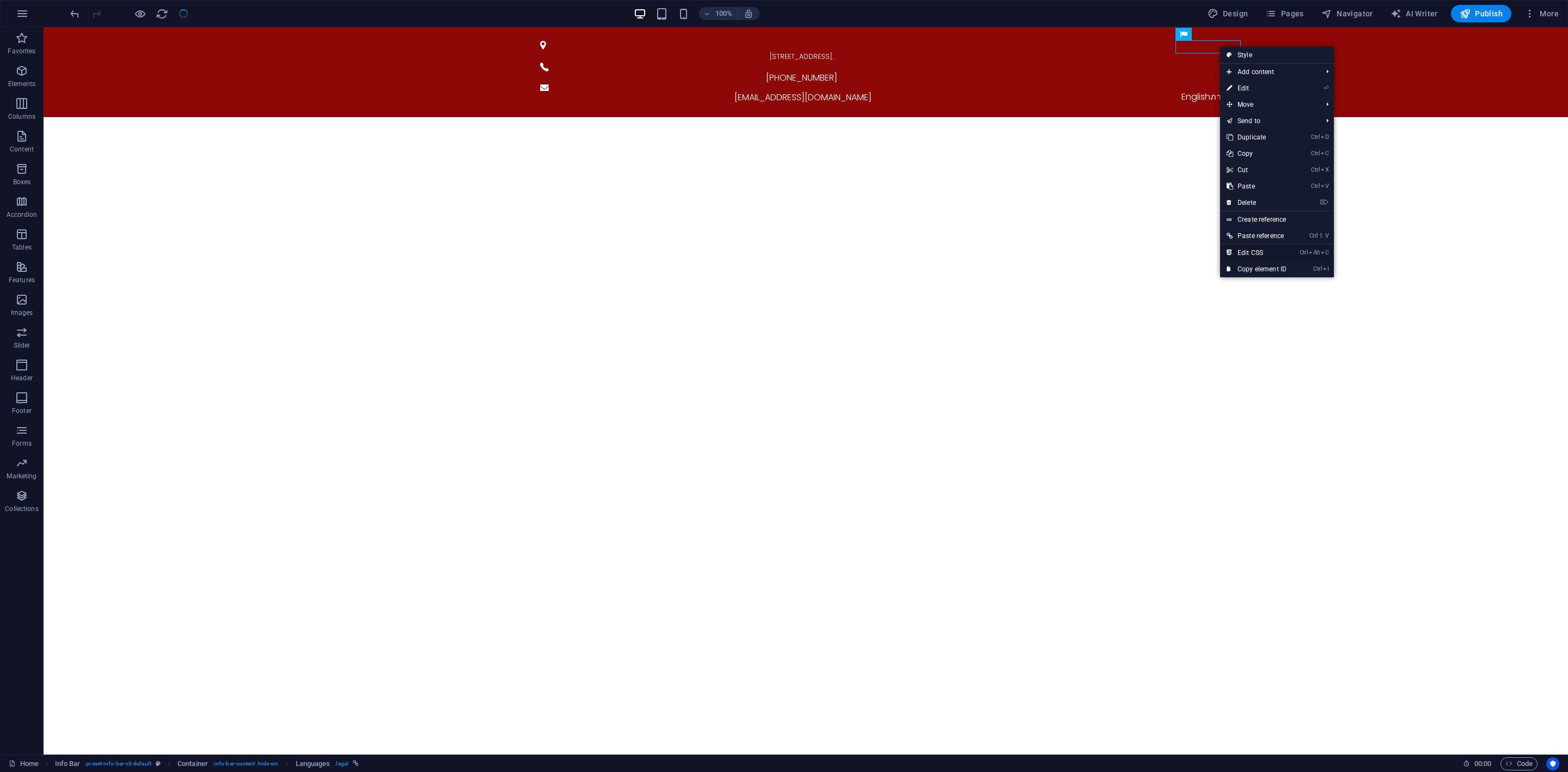
click at [1255, 246] on link "Ctrl Alt C Edit CSS" at bounding box center [1256, 252] width 73 height 16
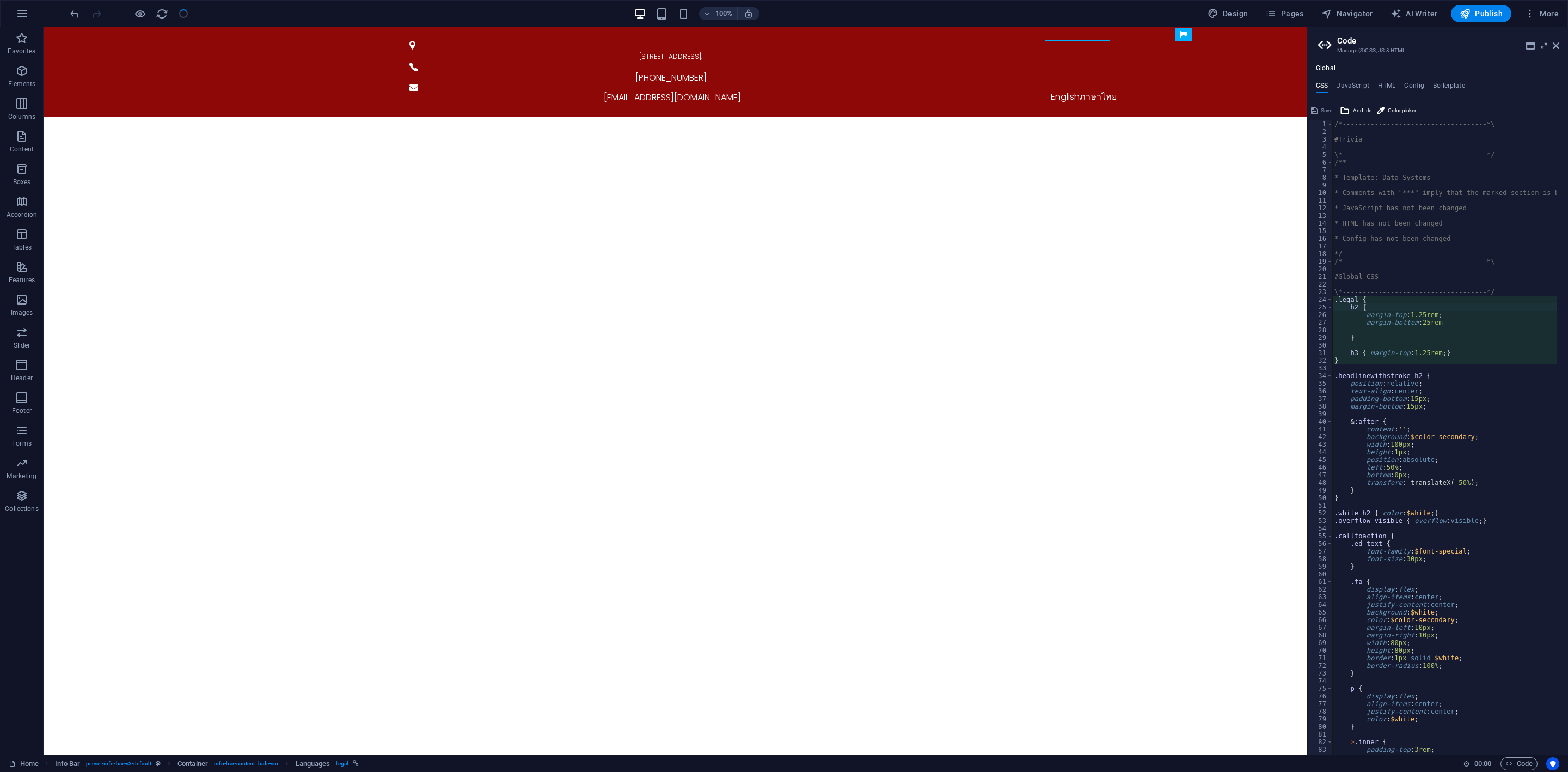
click at [1427, 323] on div "/*------------------------------------*\ #Trivia \*----------------------------…" at bounding box center [1496, 439] width 327 height 639
click at [1456, 260] on div "/*------------------------------------*\ #Trivia \*----------------------------…" at bounding box center [1496, 439] width 327 height 639
type textarea "/*------------------------------------*\"
click at [1322, 108] on span "Save" at bounding box center [1326, 110] width 11 height 13
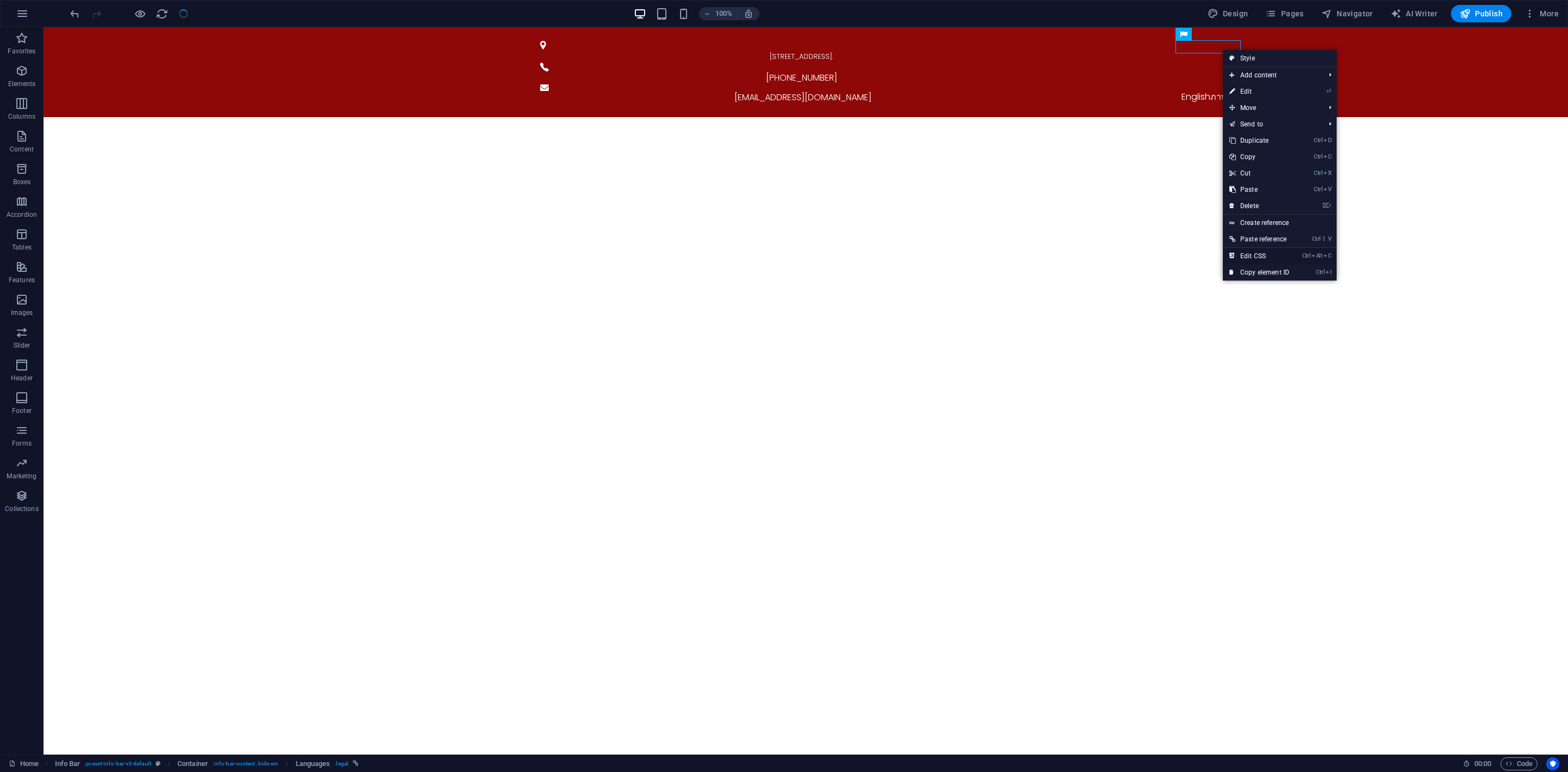
click at [1276, 251] on link "Ctrl Alt C Edit CSS" at bounding box center [1260, 256] width 73 height 16
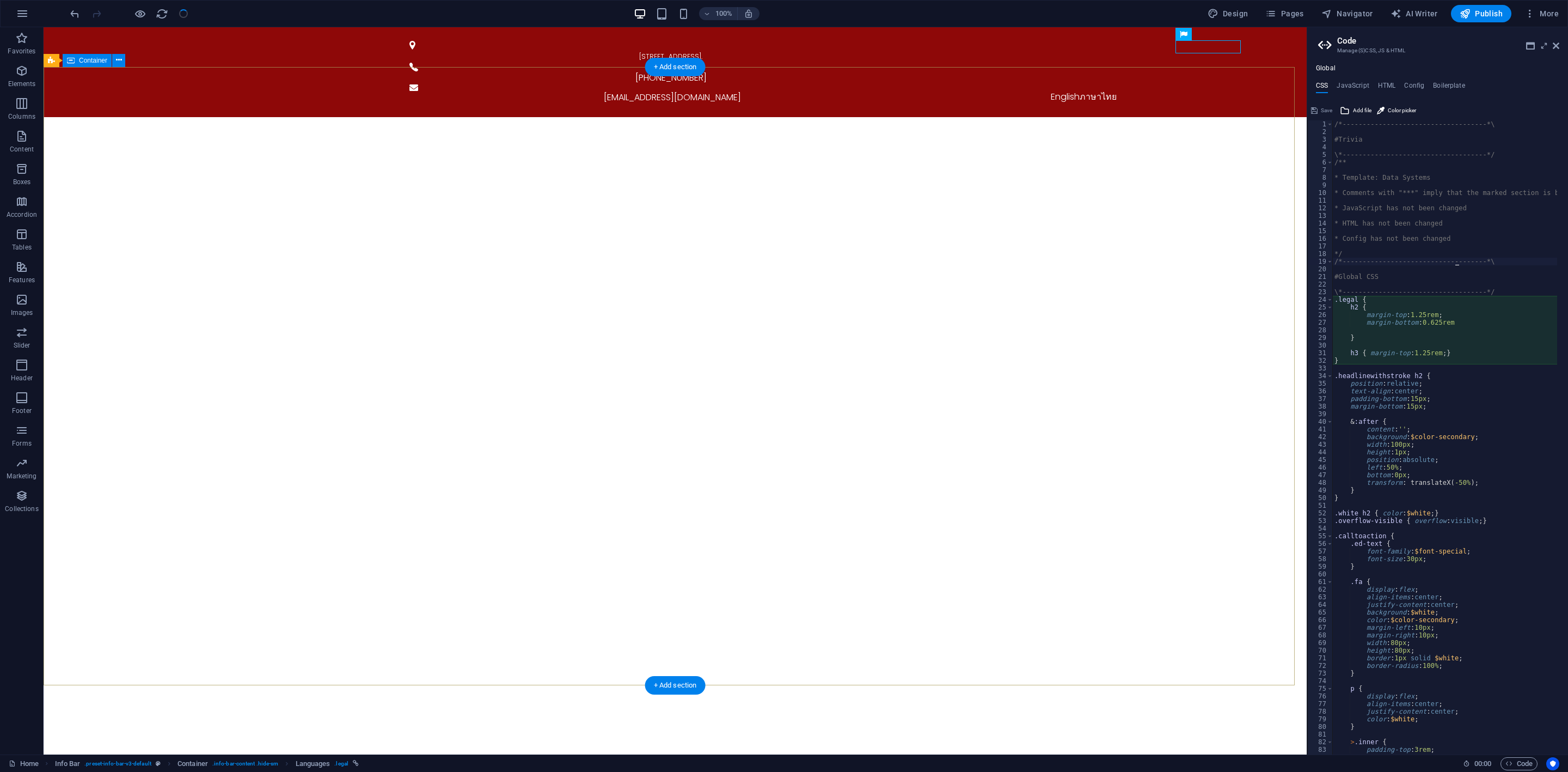
type textarea "h2 {"
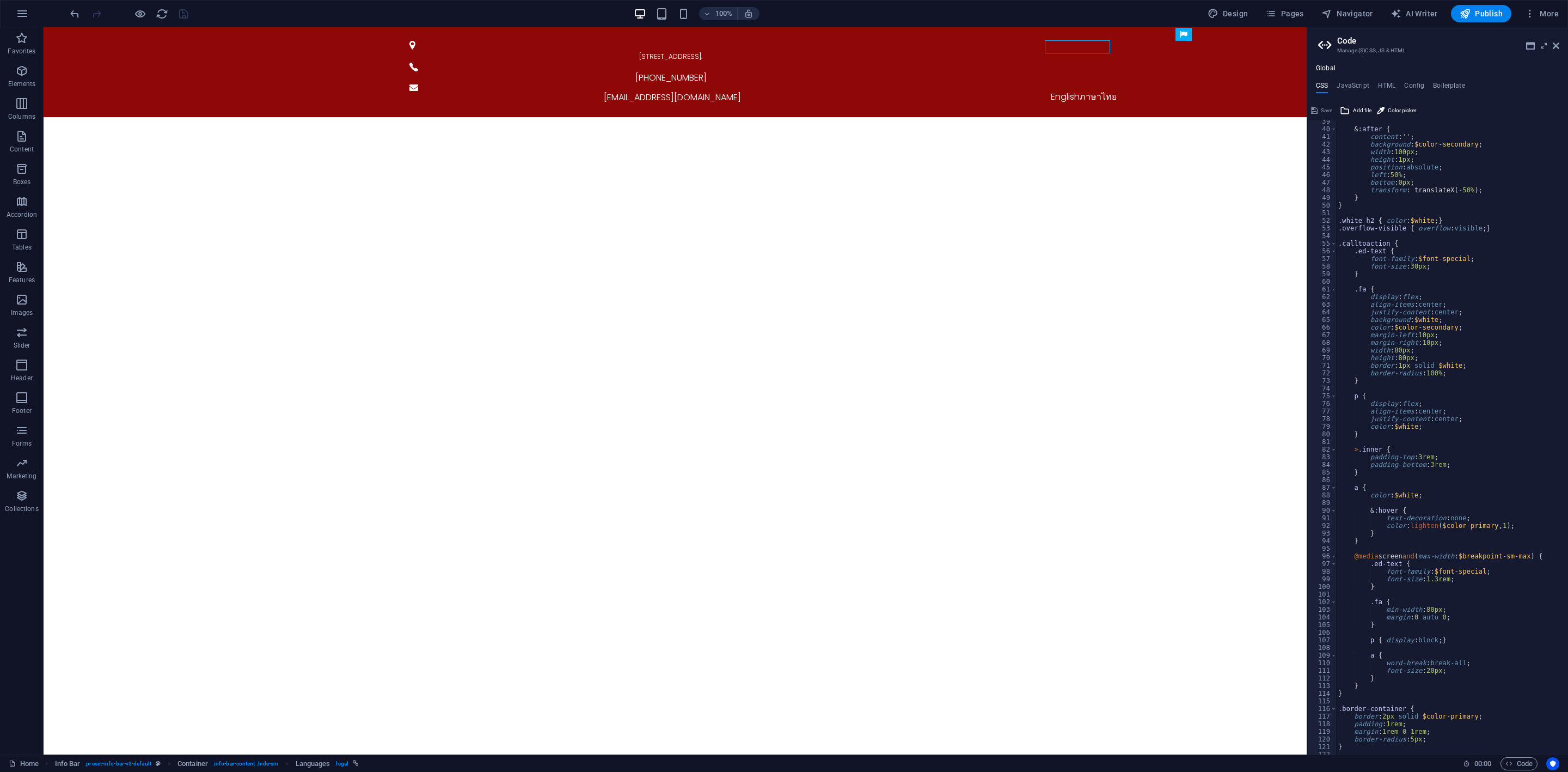
scroll to position [292, 0]
click at [882, 91] on div "[EMAIL_ADDRESS][DOMAIN_NAME]" at bounding box center [672, 97] width 519 height 13
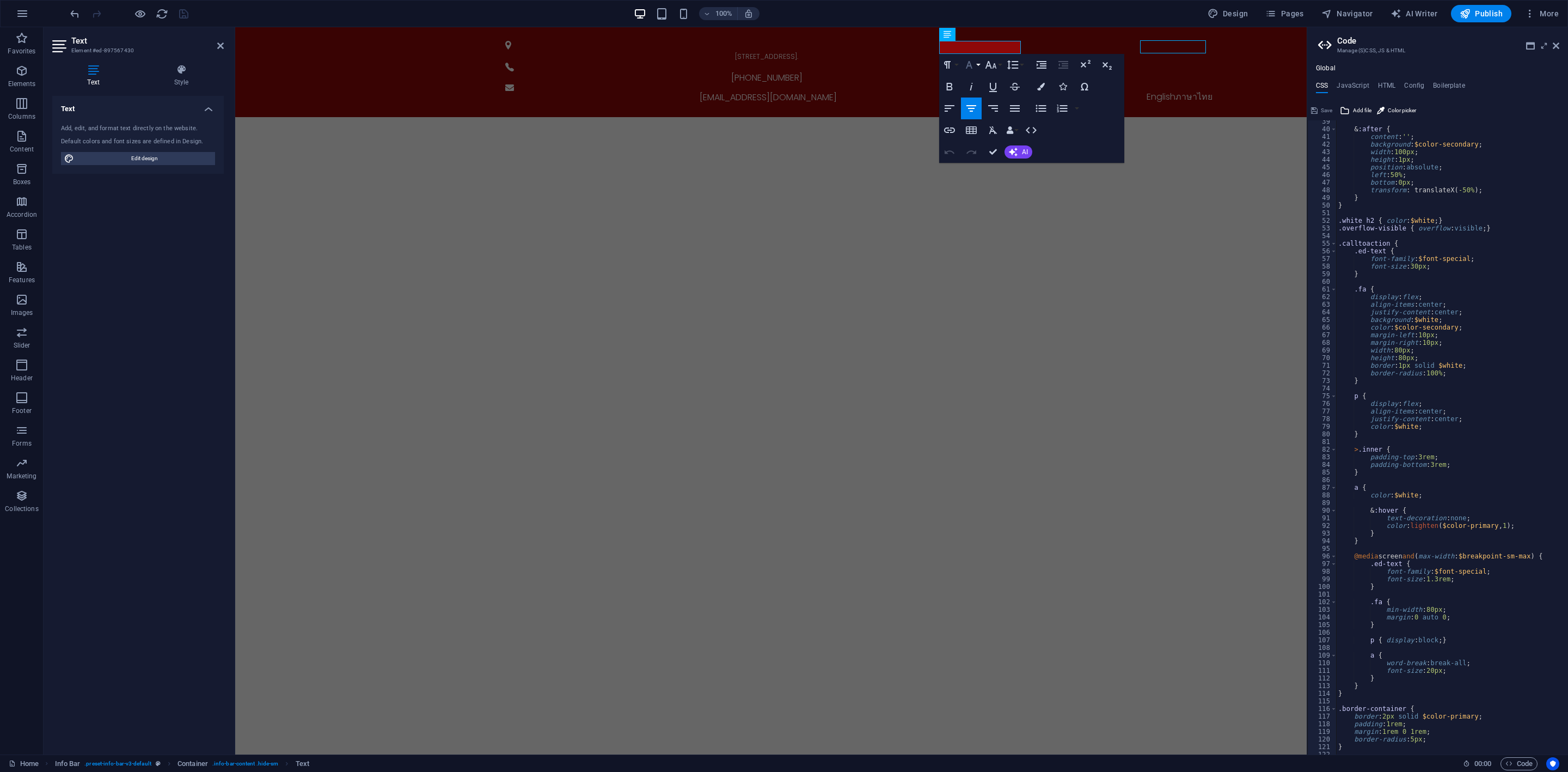
click at [978, 67] on button "Font Family" at bounding box center [971, 64] width 20 height 22
click at [1045, 66] on icon "button" at bounding box center [1041, 64] width 10 height 7
click at [1078, 113] on button "button" at bounding box center [1077, 108] width 9 height 22
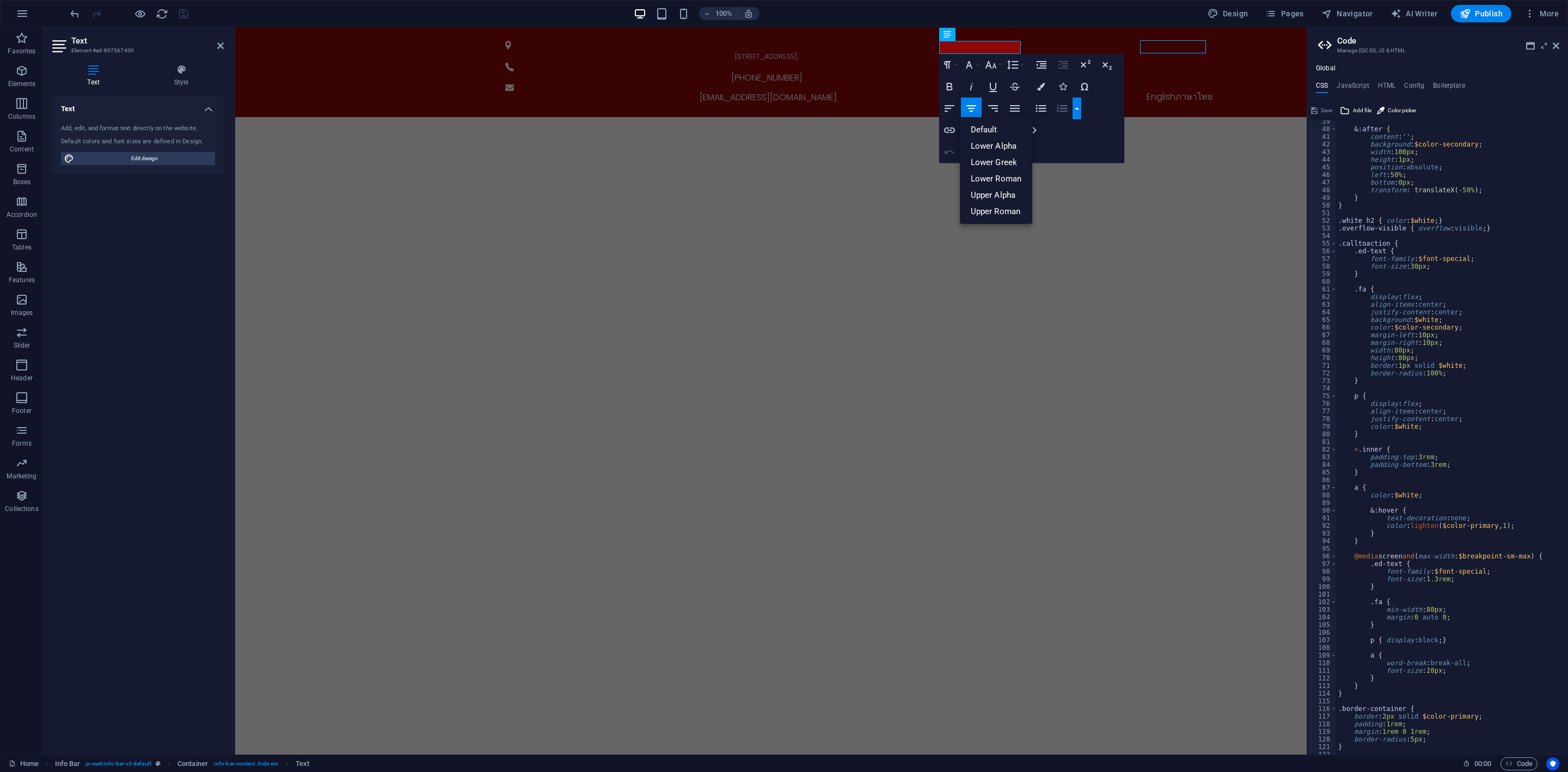
click at [1056, 114] on icon "button" at bounding box center [1062, 108] width 13 height 13
click at [1019, 105] on icon "button" at bounding box center [1014, 108] width 13 height 13
click at [1036, 105] on icon "button" at bounding box center [1041, 108] width 13 height 13
click at [1008, 63] on icon "button" at bounding box center [1012, 64] width 11 height 9
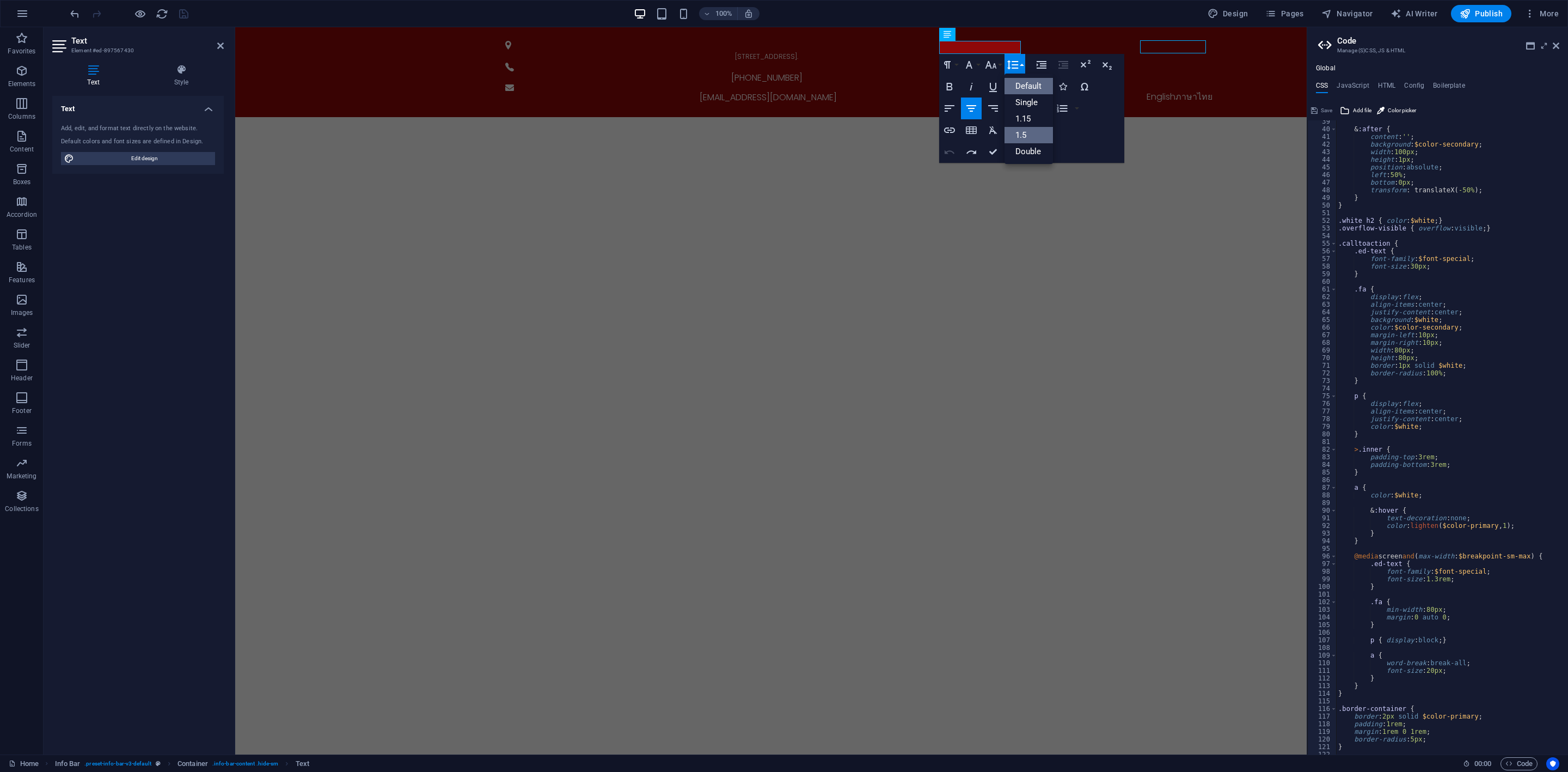
click at [1032, 134] on link "1.5" at bounding box center [1029, 135] width 49 height 16
click at [1025, 72] on div "Paragraph Format Normal Heading 1 Heading 2 Heading 3 Heading 4 Heading 5 Headi…" at bounding box center [982, 64] width 87 height 22
click at [1025, 71] on div "Paragraph Format Normal Heading 1 Heading 2 Heading 3 Heading 4 Heading 5 Headi…" at bounding box center [982, 64] width 87 height 22
click at [1023, 67] on button "Line Height" at bounding box center [1014, 64] width 20 height 22
click at [1033, 92] on link "Default" at bounding box center [1029, 86] width 49 height 16
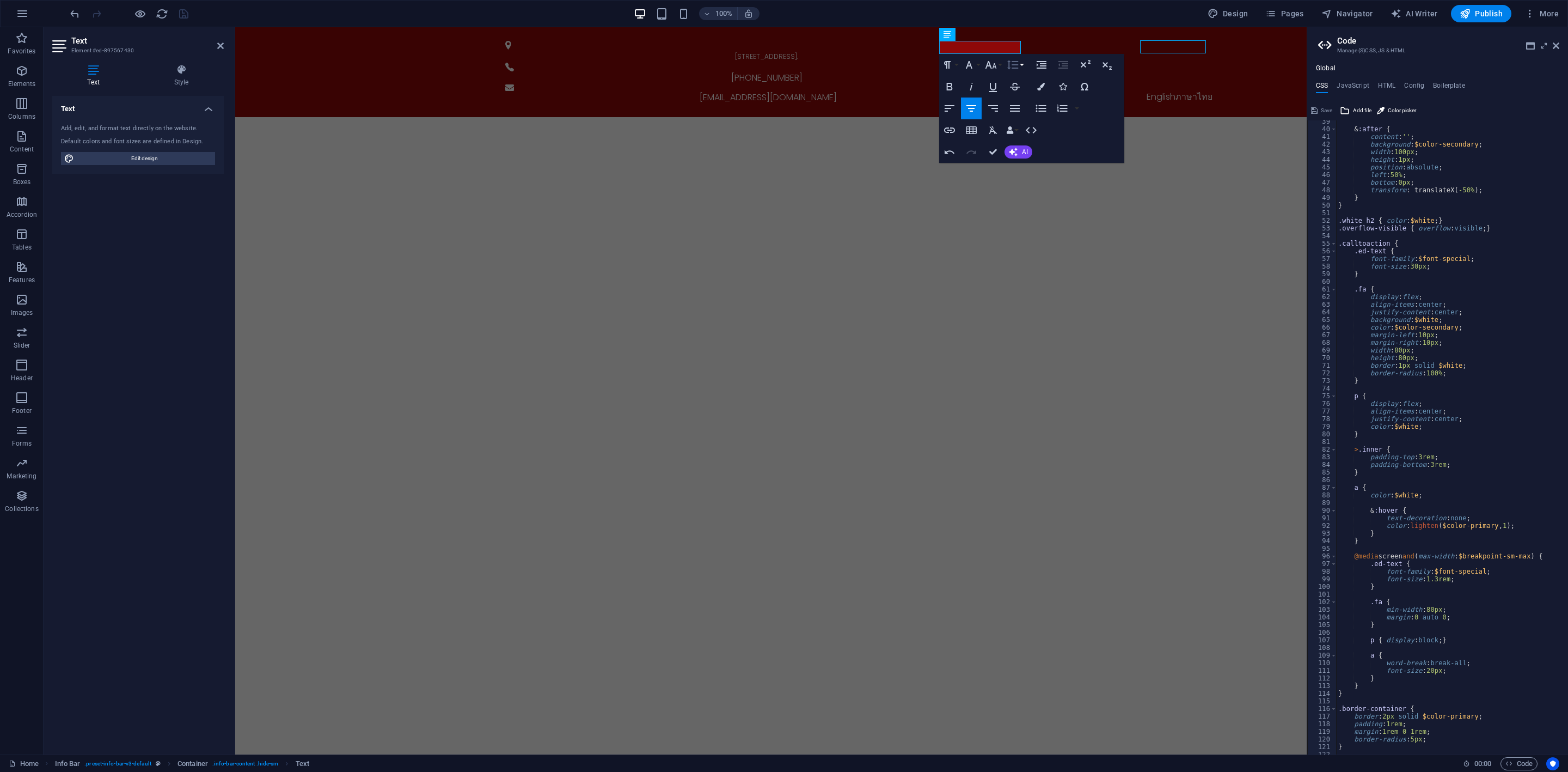
click at [1019, 61] on button "Line Height" at bounding box center [1014, 64] width 20 height 22
click at [1027, 97] on link "Single" at bounding box center [1029, 102] width 49 height 16
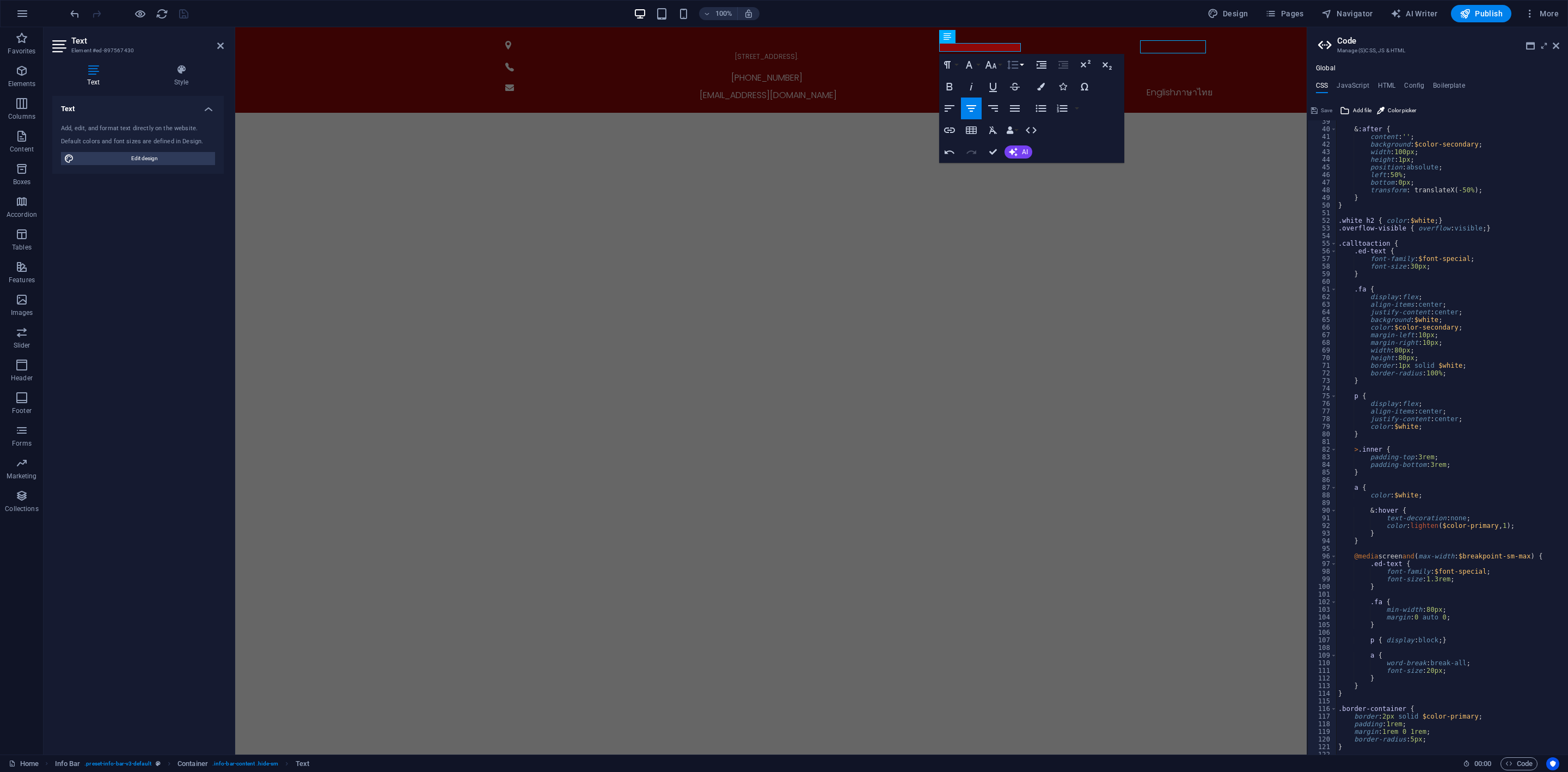
click at [1023, 64] on button "Line Height" at bounding box center [1014, 64] width 20 height 22
click at [1028, 147] on link "Double" at bounding box center [1029, 151] width 49 height 16
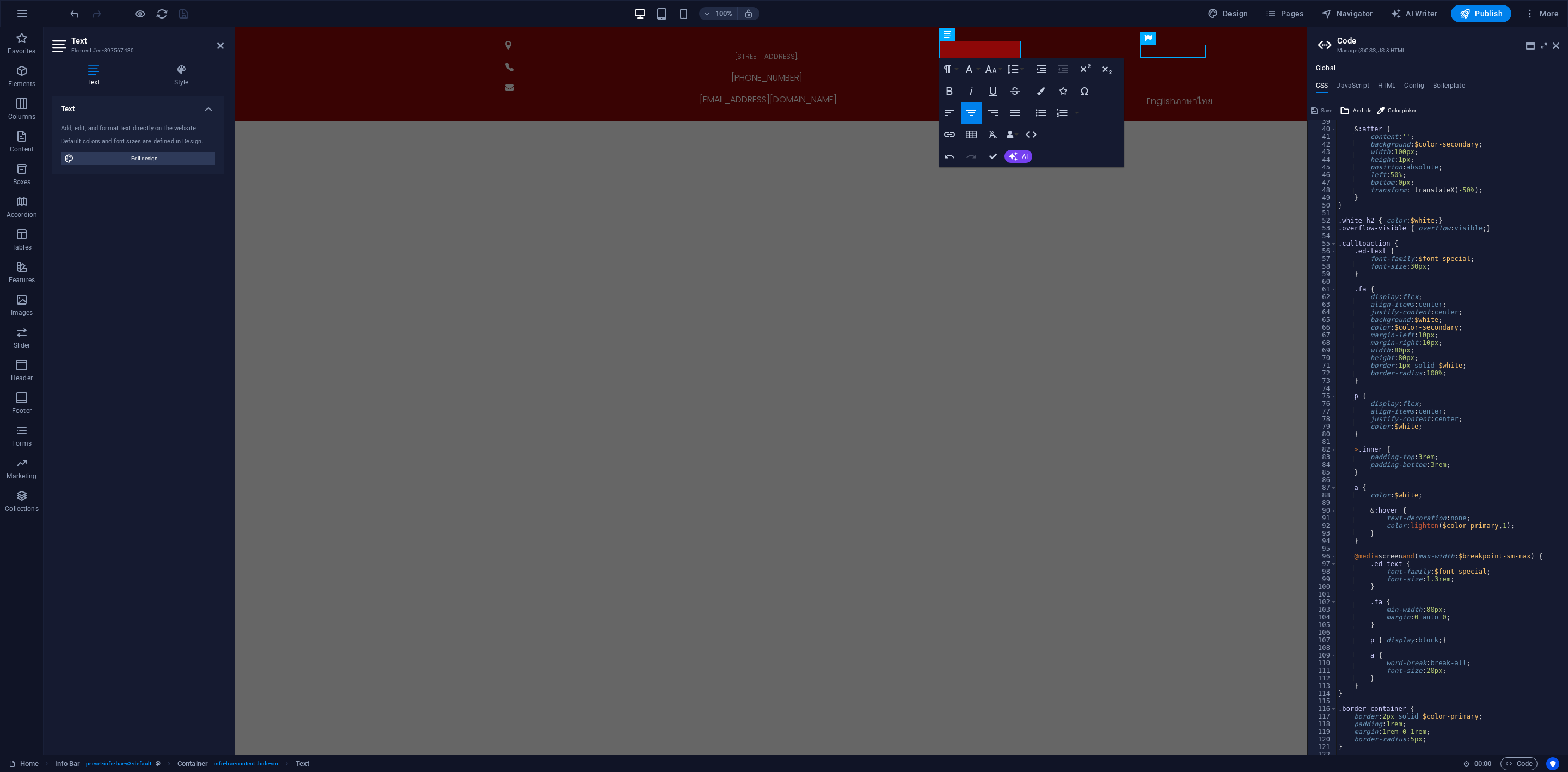
click at [1025, 74] on div "Paragraph Format Normal Heading 1 Heading 2 Heading 3 Heading 4 Heading 5 Headi…" at bounding box center [982, 69] width 87 height 22
click at [1023, 72] on button "Line Height" at bounding box center [1014, 69] width 20 height 22
click at [1029, 92] on link "Default" at bounding box center [1029, 90] width 49 height 16
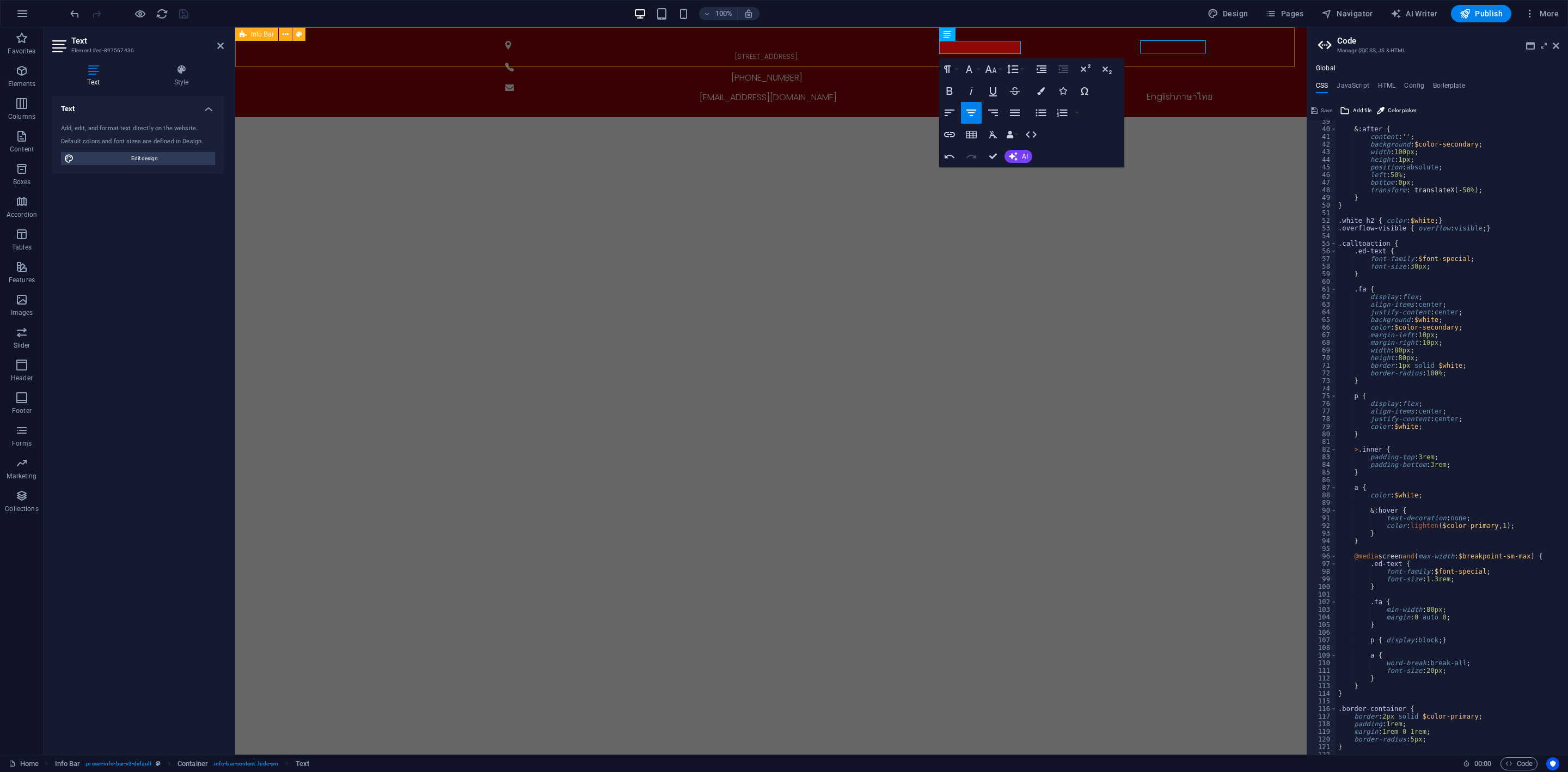
click at [1236, 57] on div "[STREET_ADDRESS]. [PHONE_NUMBER] [EMAIL_ADDRESS][DOMAIN_NAME] English ภาษาไทย" at bounding box center [771, 72] width 1071 height 90
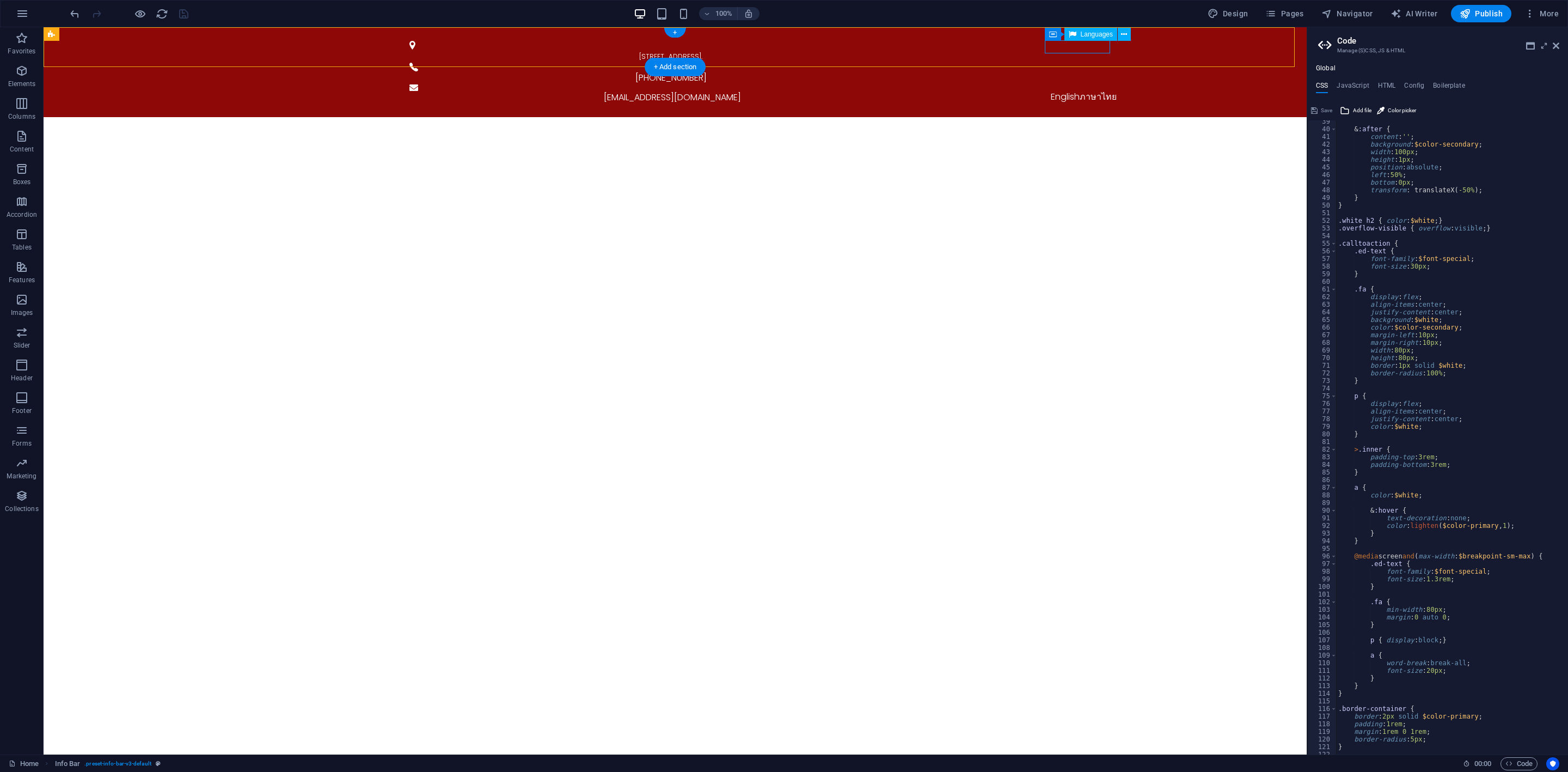
click at [1073, 90] on div "English ภาษาไทย" at bounding box center [1083, 97] width 532 height 13
click at [1351, 16] on span "Navigator" at bounding box center [1347, 13] width 52 height 11
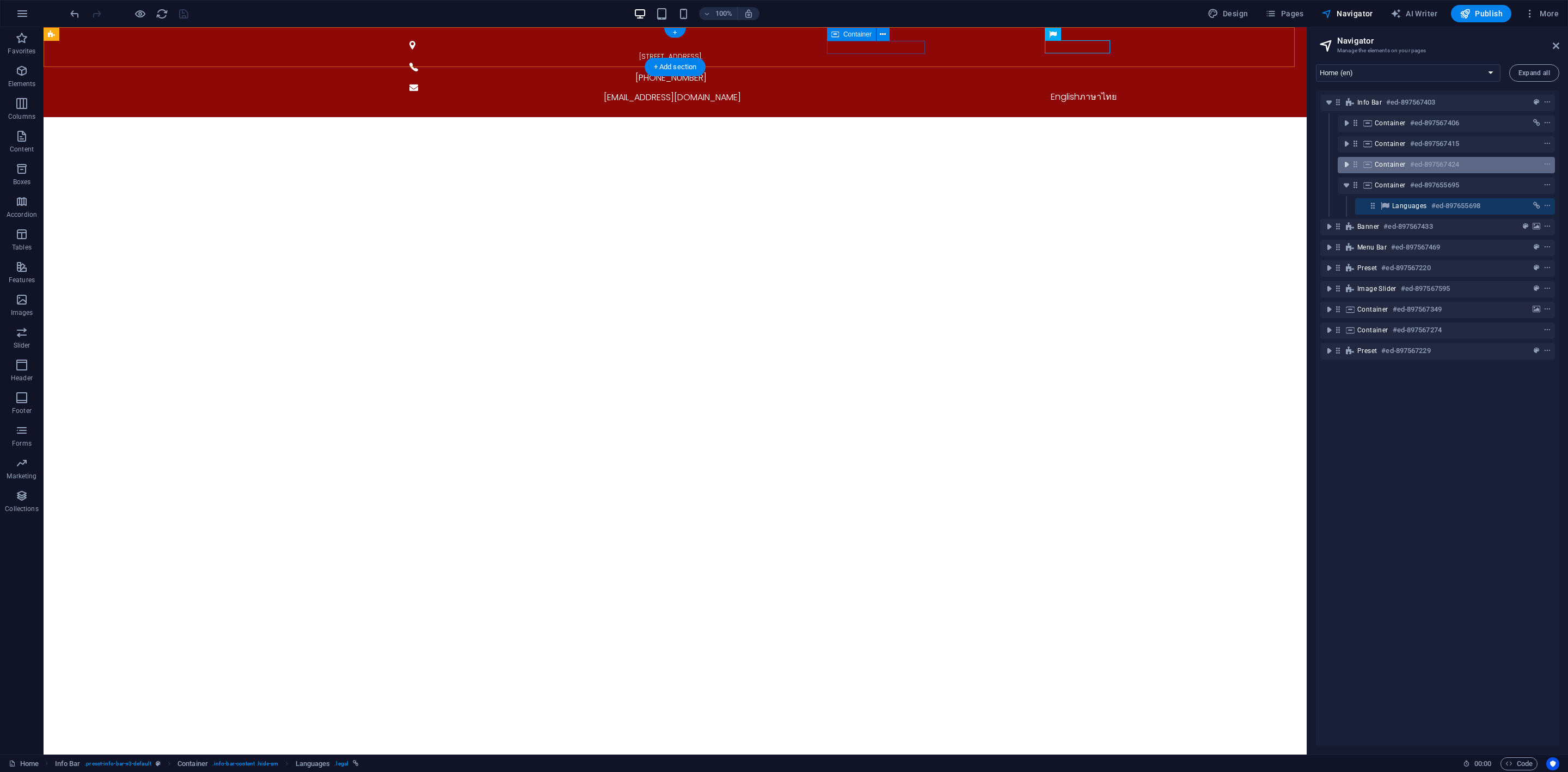
click at [1349, 164] on icon "toggle-expand" at bounding box center [1346, 164] width 11 height 11
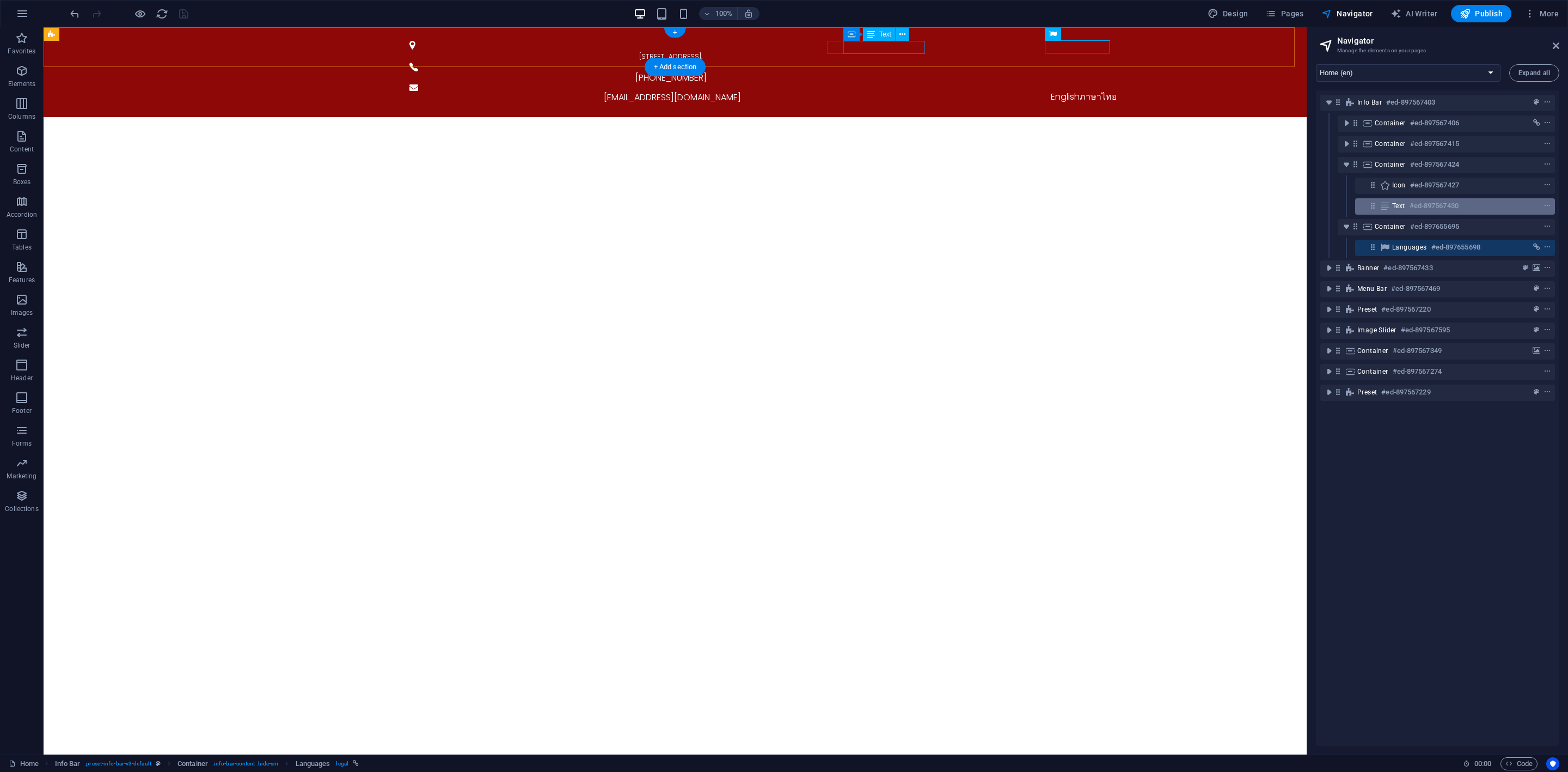
click at [1405, 205] on span "Text" at bounding box center [1398, 205] width 13 height 9
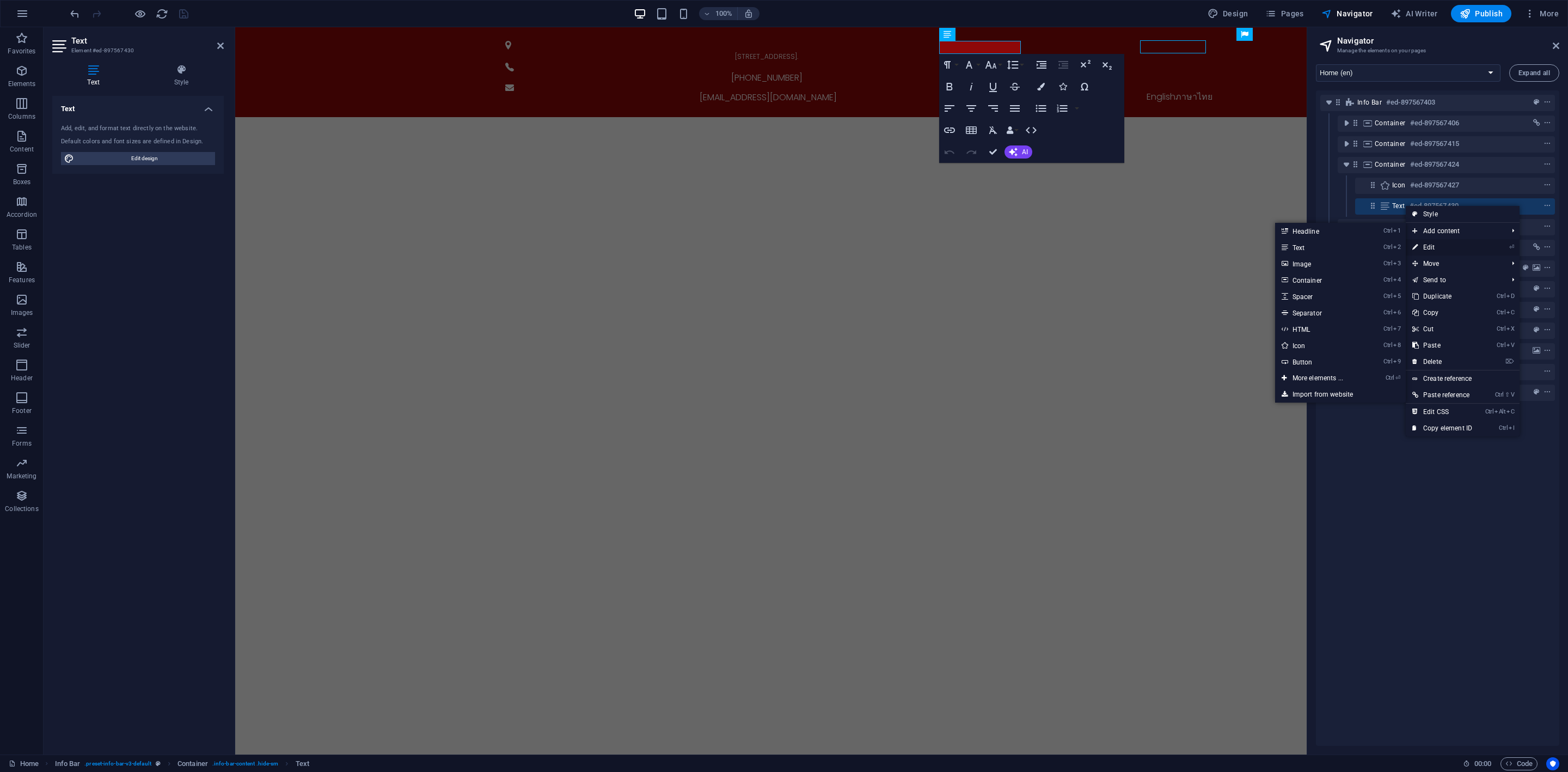
click at [1434, 252] on link "⏎ Edit" at bounding box center [1442, 247] width 73 height 16
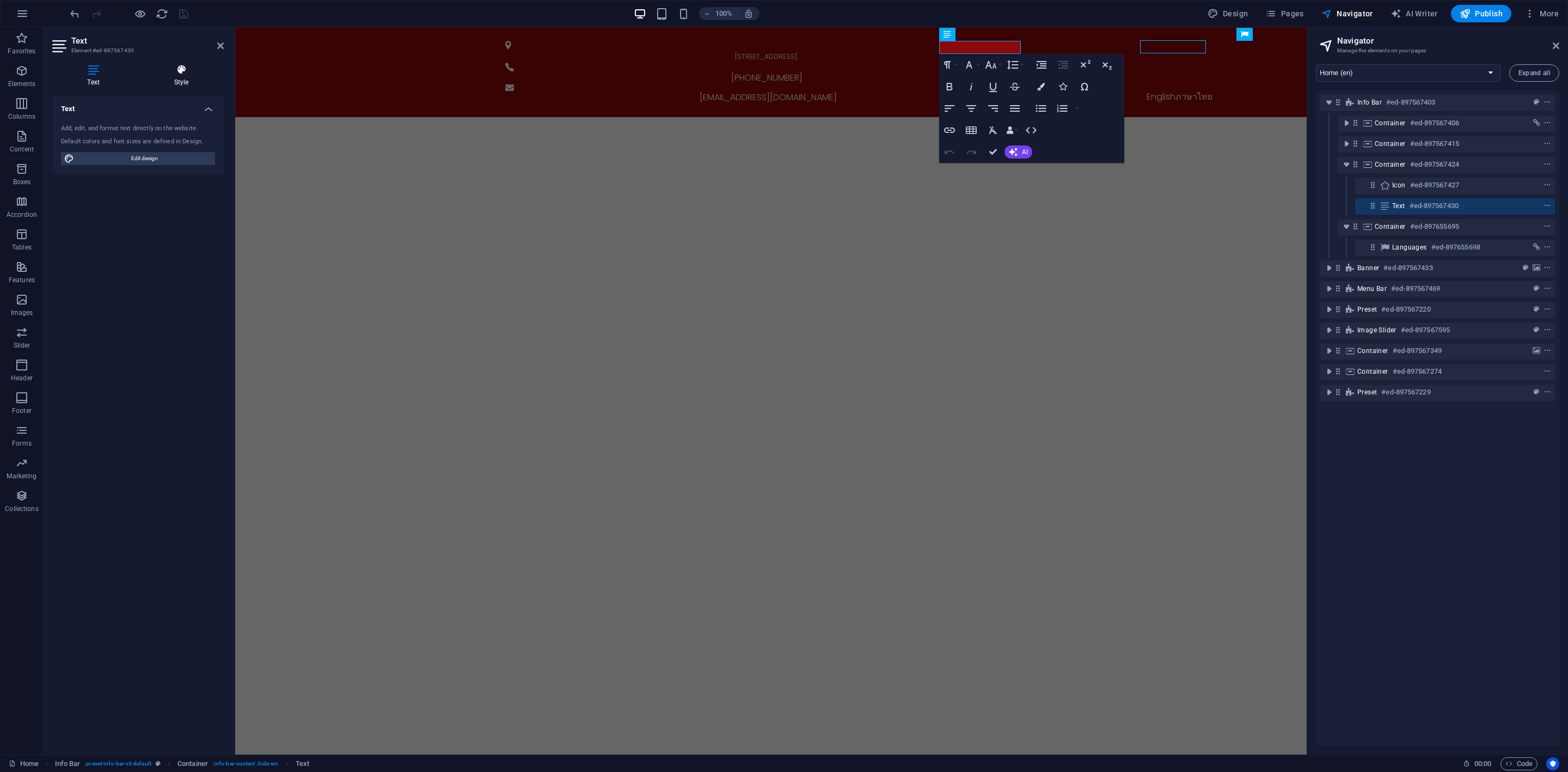
click at [174, 75] on h4 "Style" at bounding box center [181, 75] width 85 height 23
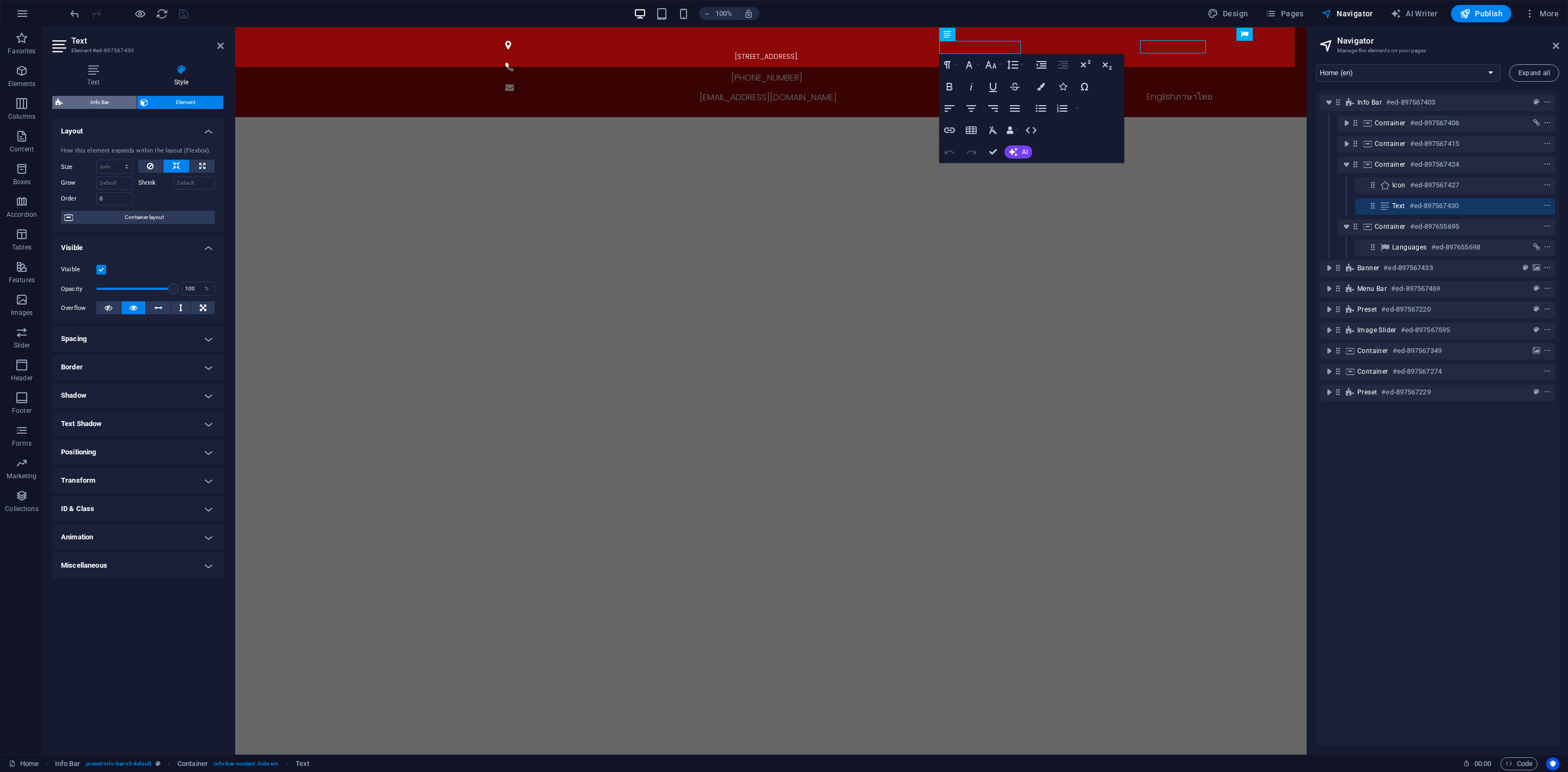
click at [106, 97] on span "Info Bar" at bounding box center [99, 102] width 67 height 13
select select "px"
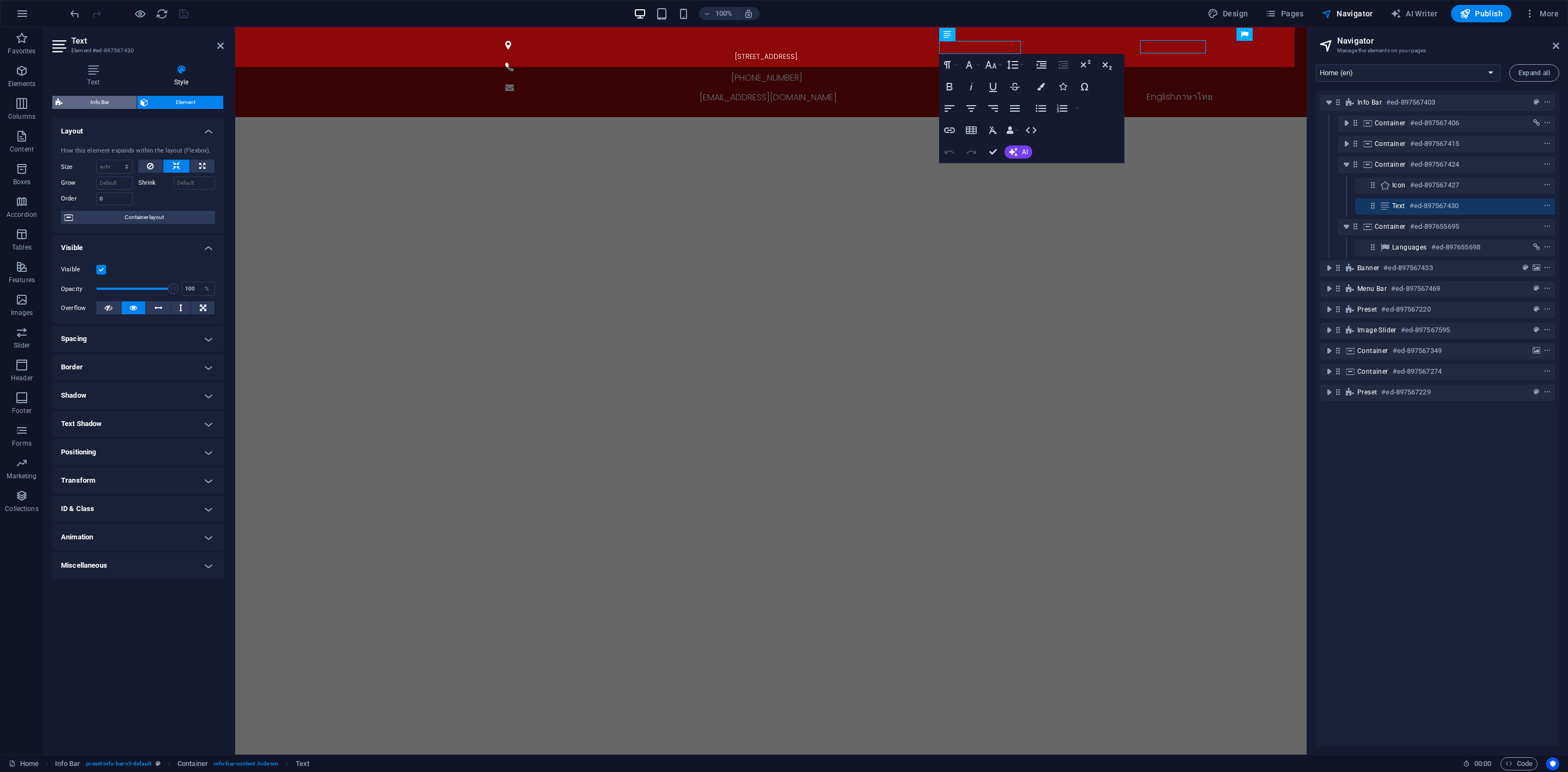
select select "rem"
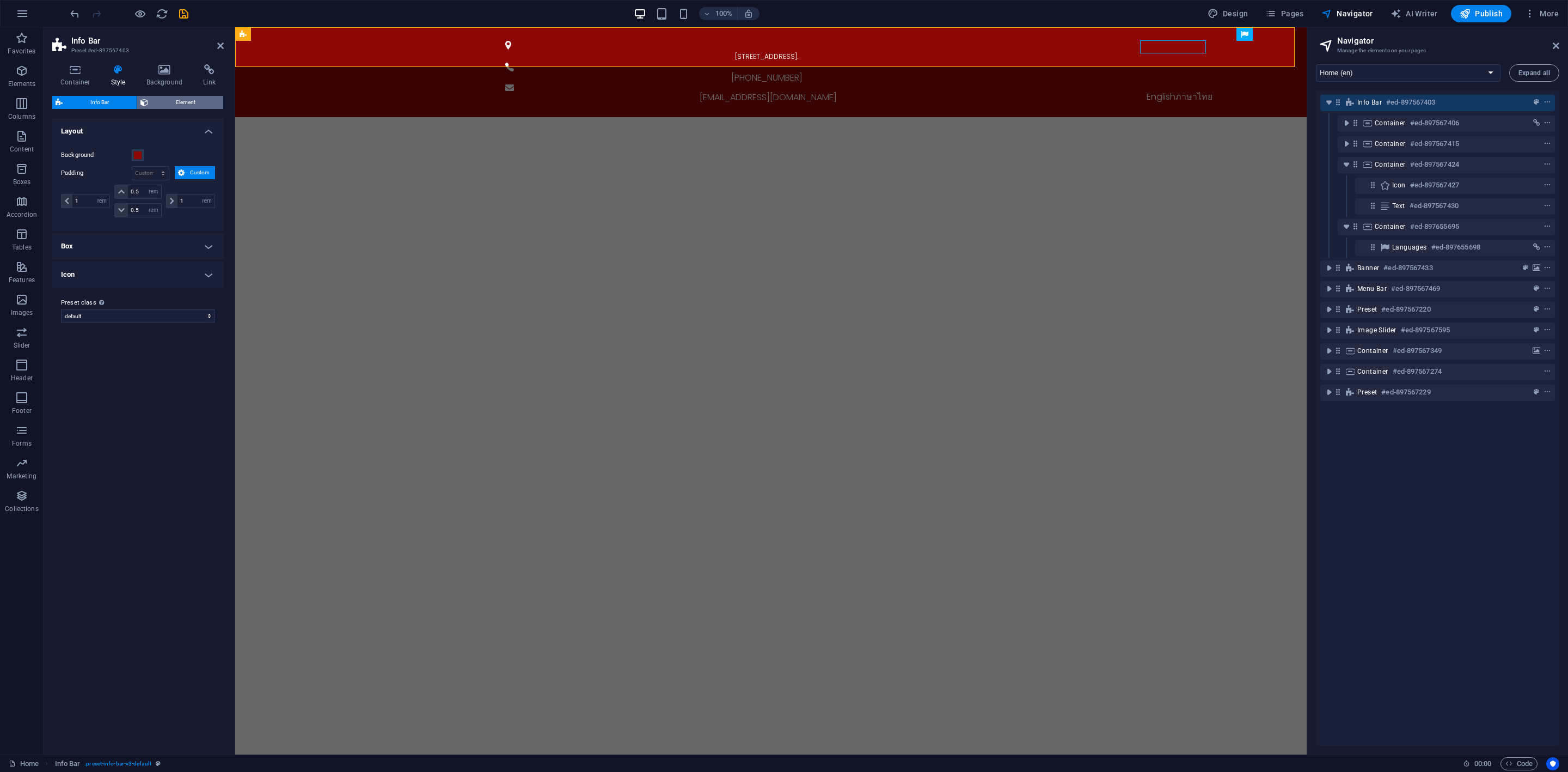
click at [183, 98] on span "Element" at bounding box center [185, 102] width 69 height 13
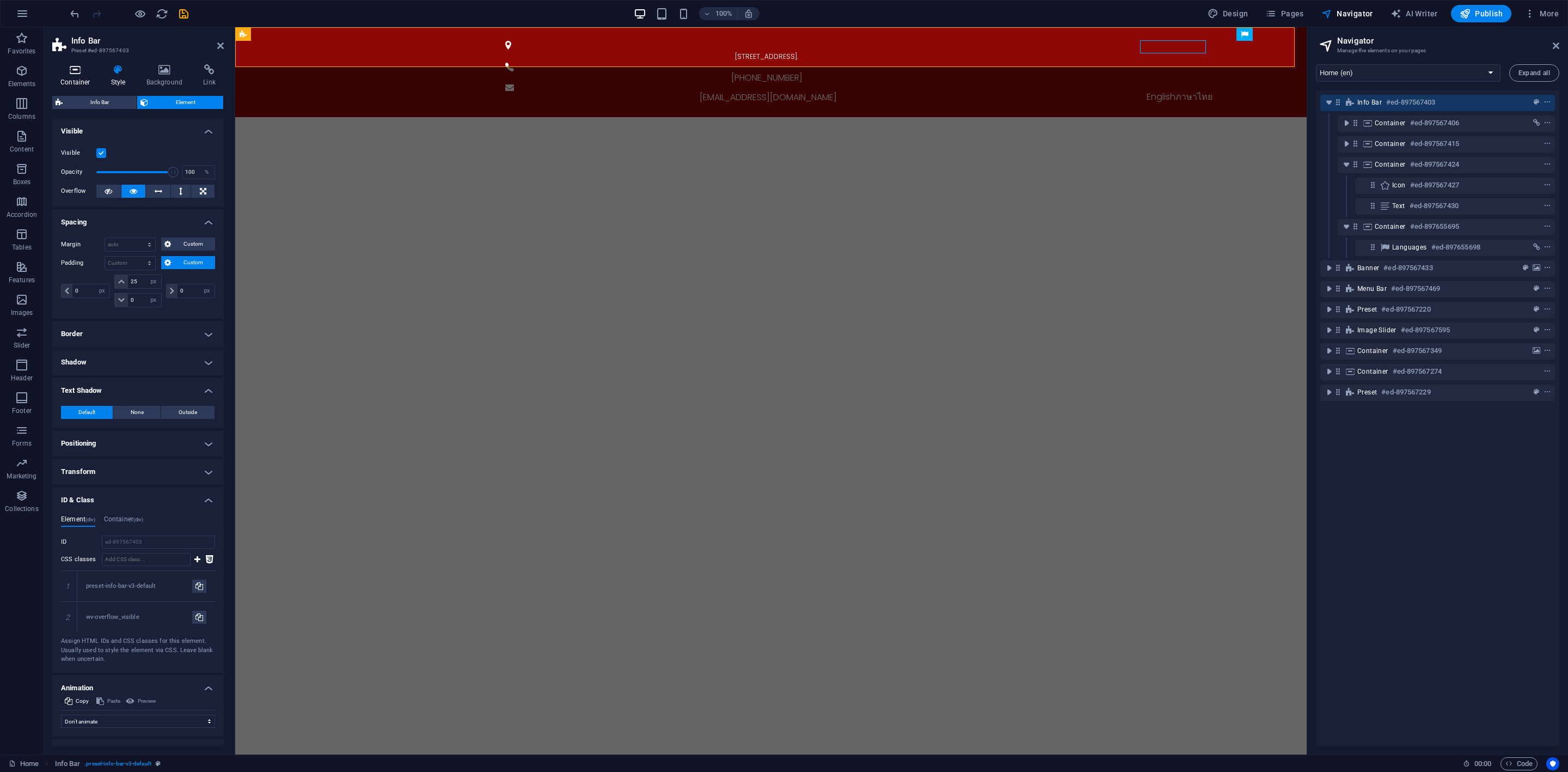
click at [87, 79] on h4 "Container" at bounding box center [77, 75] width 50 height 23
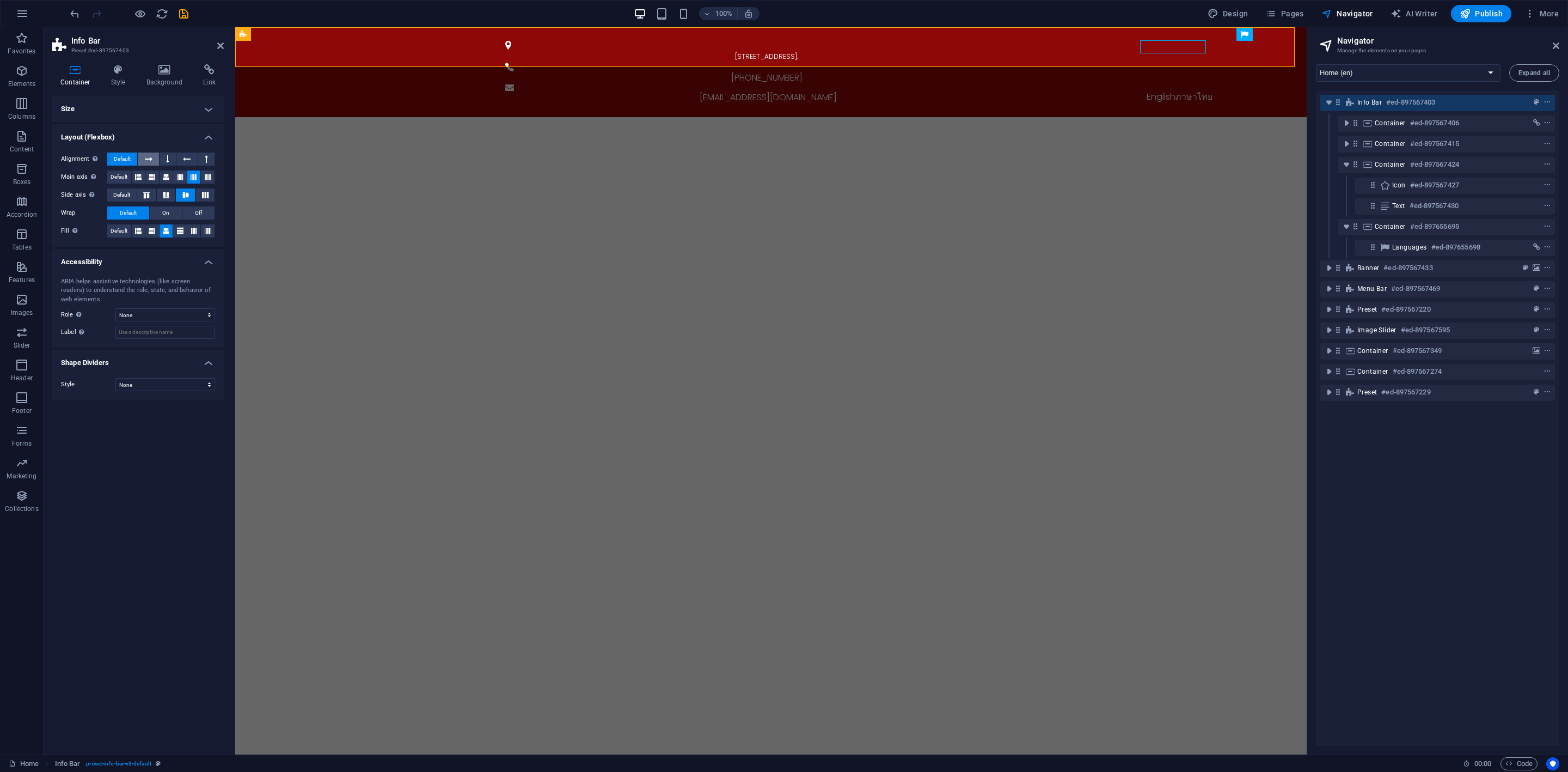
click at [150, 159] on icon at bounding box center [148, 159] width 7 height 13
click at [126, 162] on span "Default" at bounding box center [122, 159] width 17 height 13
click at [163, 159] on button at bounding box center [168, 159] width 16 height 13
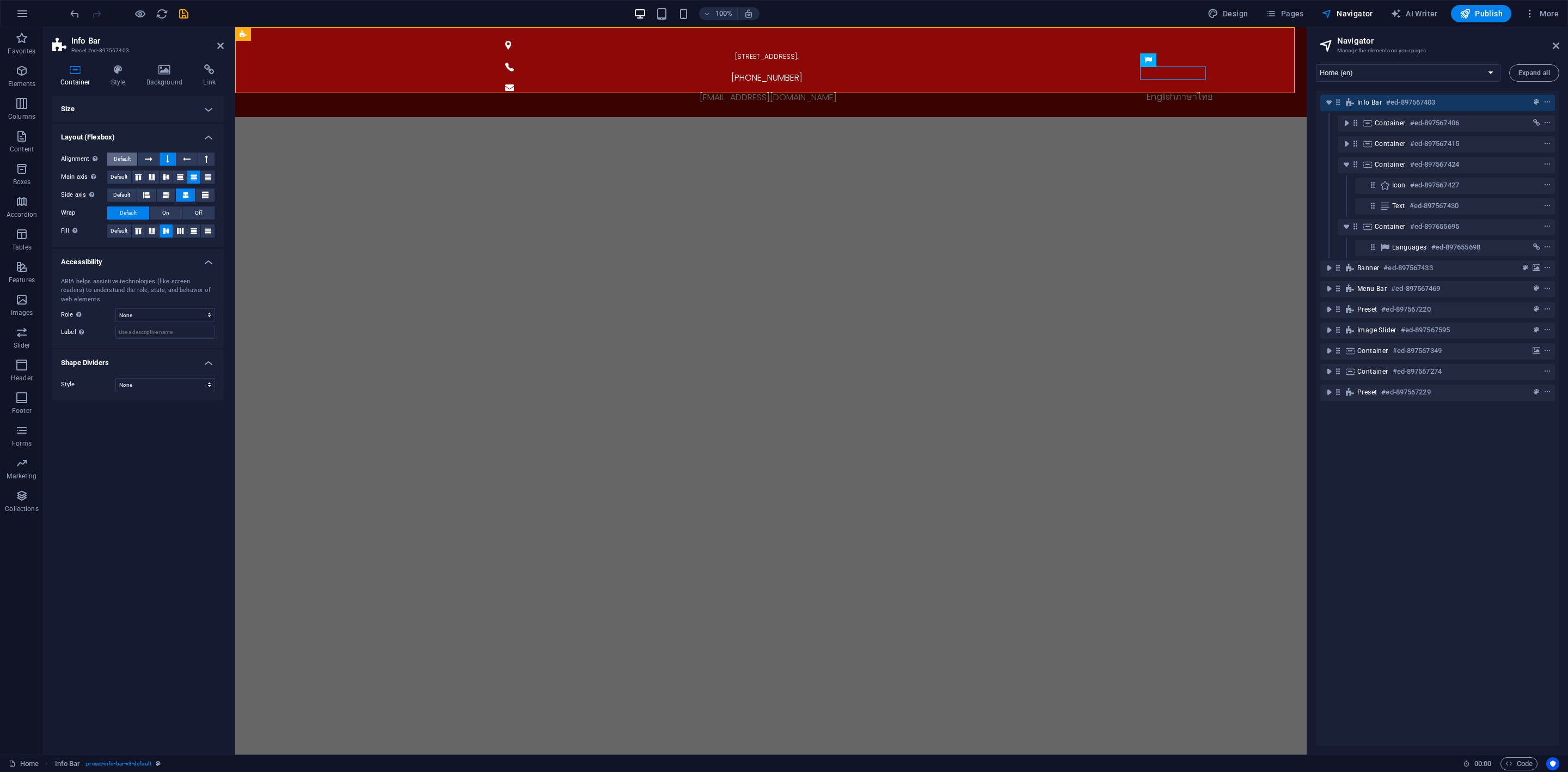
click at [127, 158] on span "Default" at bounding box center [122, 159] width 17 height 13
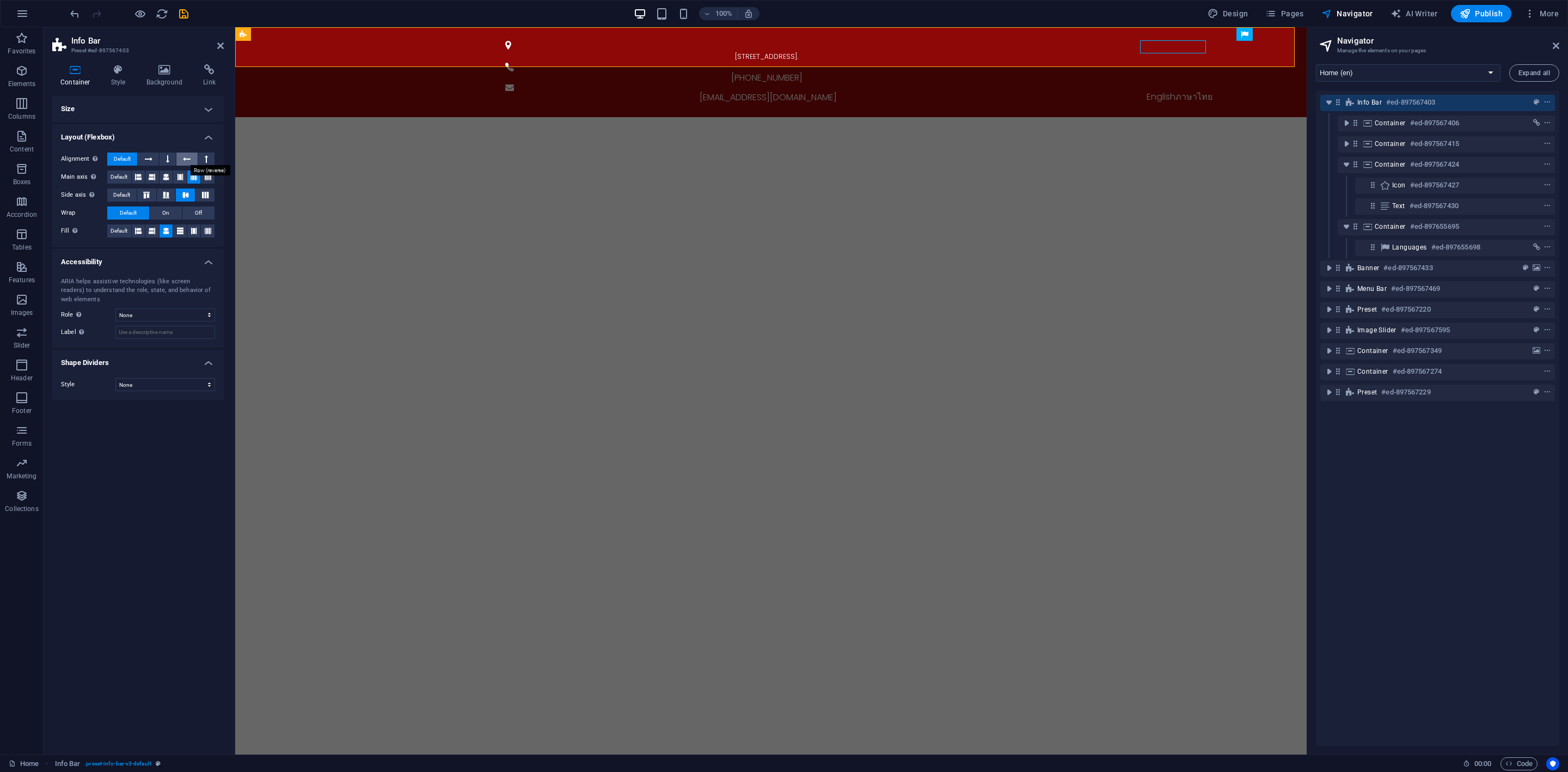
click at [187, 159] on icon at bounding box center [186, 159] width 7 height 13
click at [127, 153] on span "Default" at bounding box center [122, 159] width 17 height 13
click at [130, 177] on button "Default" at bounding box center [119, 177] width 24 height 13
click at [194, 180] on icon at bounding box center [194, 177] width 6 height 13
click at [206, 177] on icon at bounding box center [208, 177] width 6 height 13
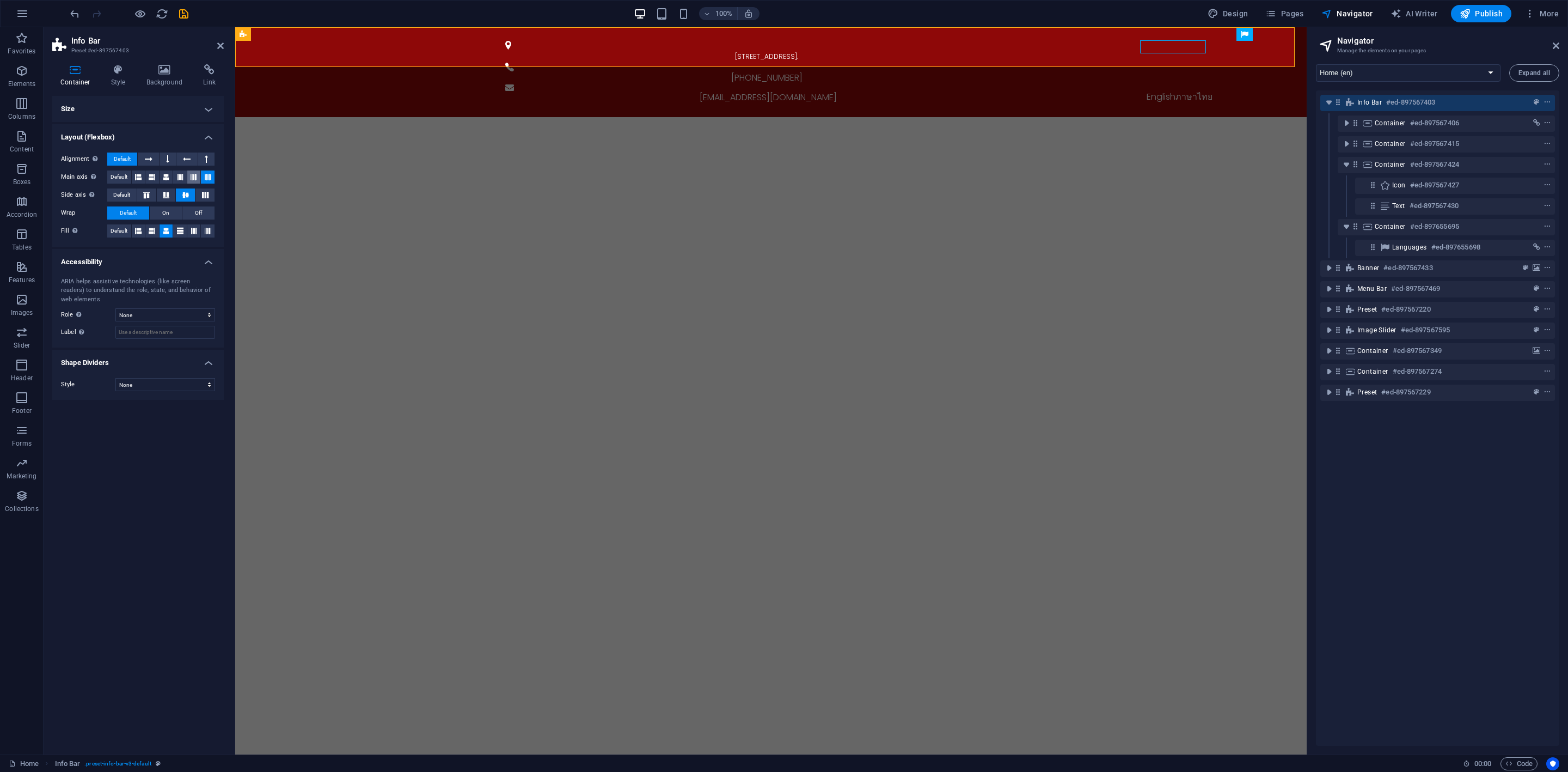
click at [198, 177] on button at bounding box center [194, 177] width 14 height 13
click at [165, 196] on icon at bounding box center [166, 195] width 13 height 6
click at [182, 200] on button at bounding box center [185, 195] width 19 height 13
click at [205, 231] on icon at bounding box center [208, 231] width 6 height 13
click at [174, 231] on button at bounding box center [179, 231] width 14 height 13
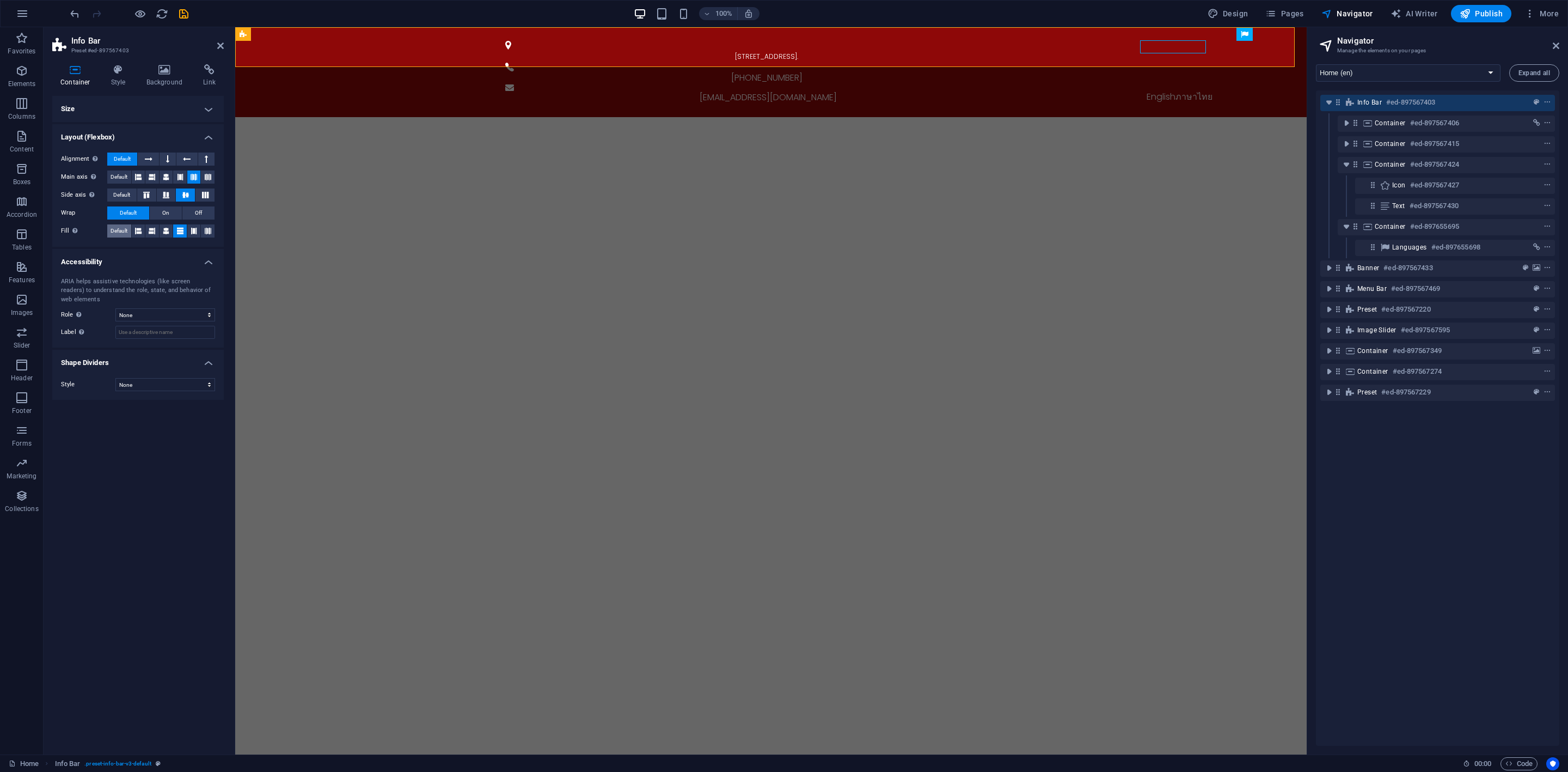
click at [123, 227] on span "Default" at bounding box center [118, 231] width 17 height 13
click at [170, 227] on button at bounding box center [166, 231] width 14 height 13
click at [1176, 90] on div "English ภาษาไทย" at bounding box center [1179, 97] width 532 height 13
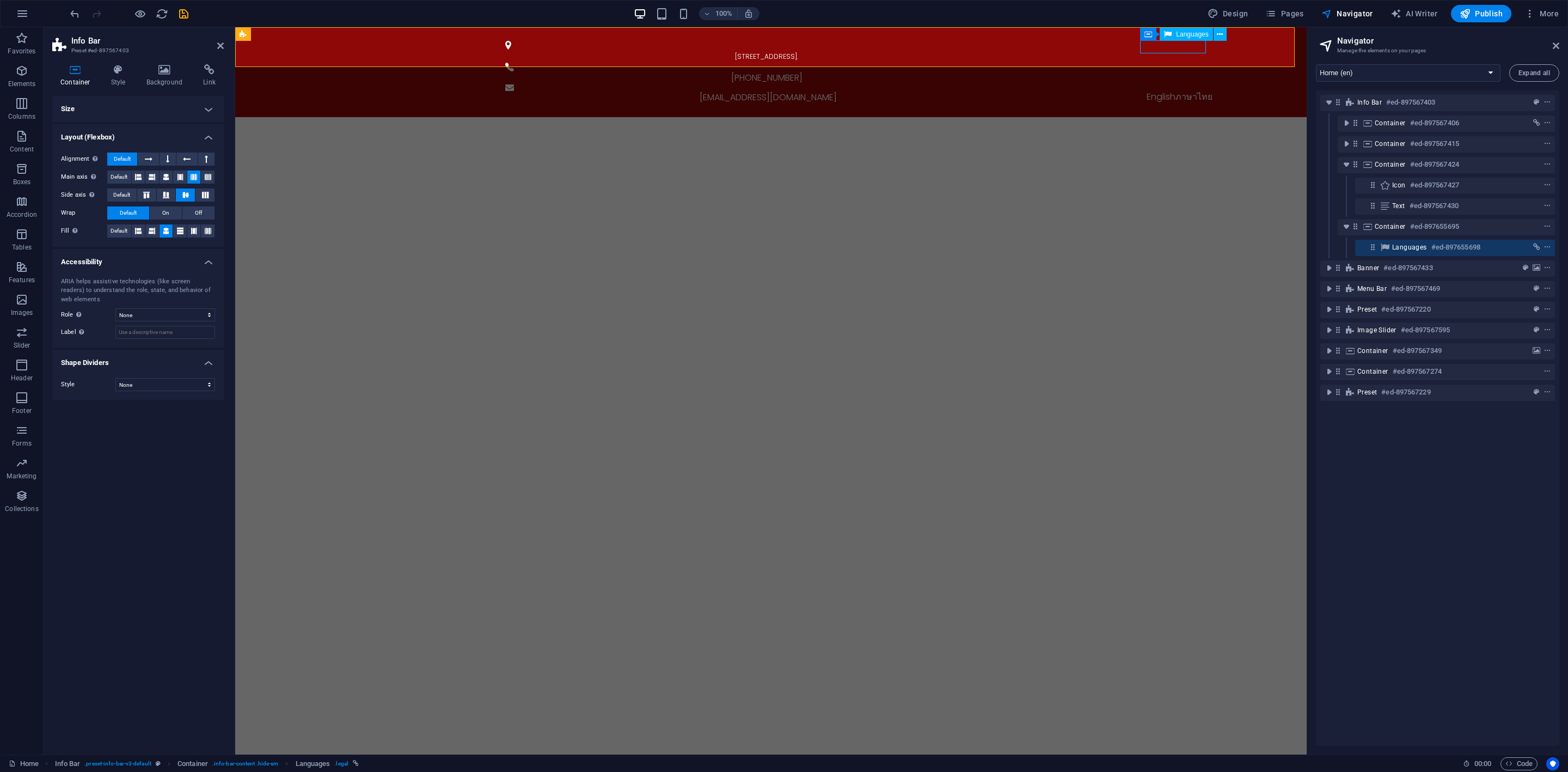
click at [1176, 90] on div "English ภาษาไทย" at bounding box center [1179, 97] width 532 height 13
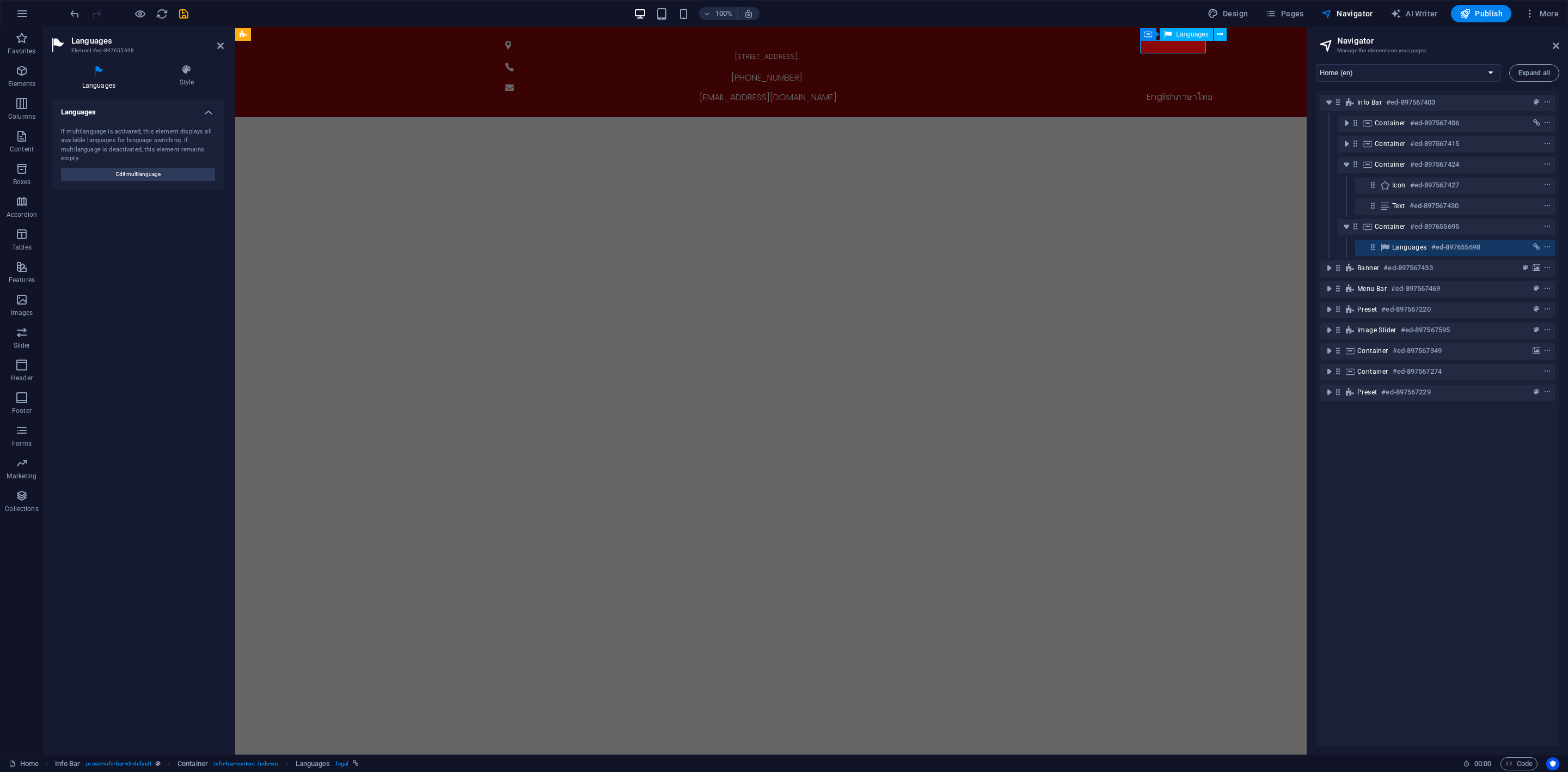
click at [1176, 90] on div "English ภาษาไทย" at bounding box center [1179, 97] width 532 height 13
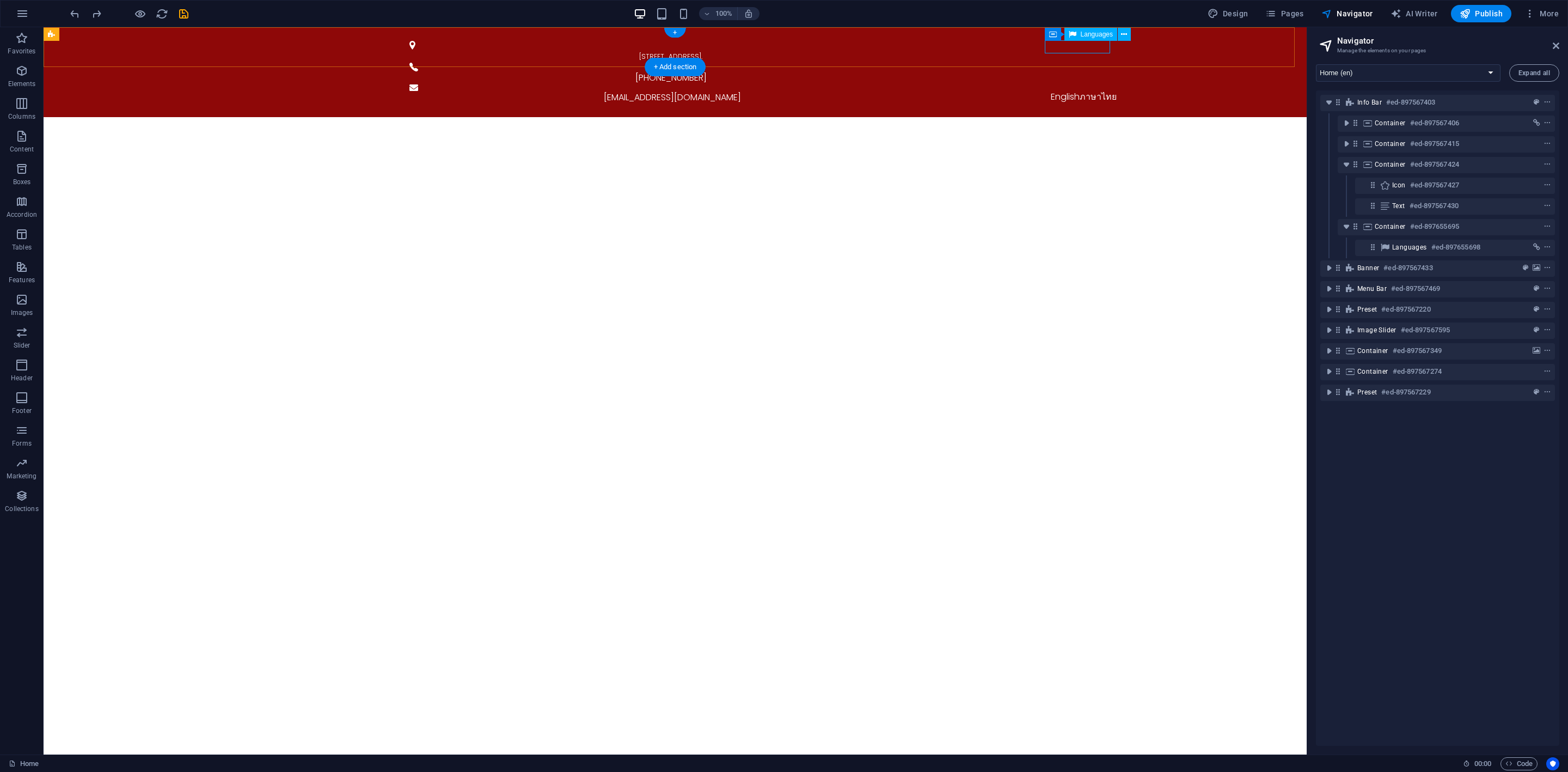
click at [1081, 90] on div "English ภาษาไทย" at bounding box center [1083, 97] width 532 height 13
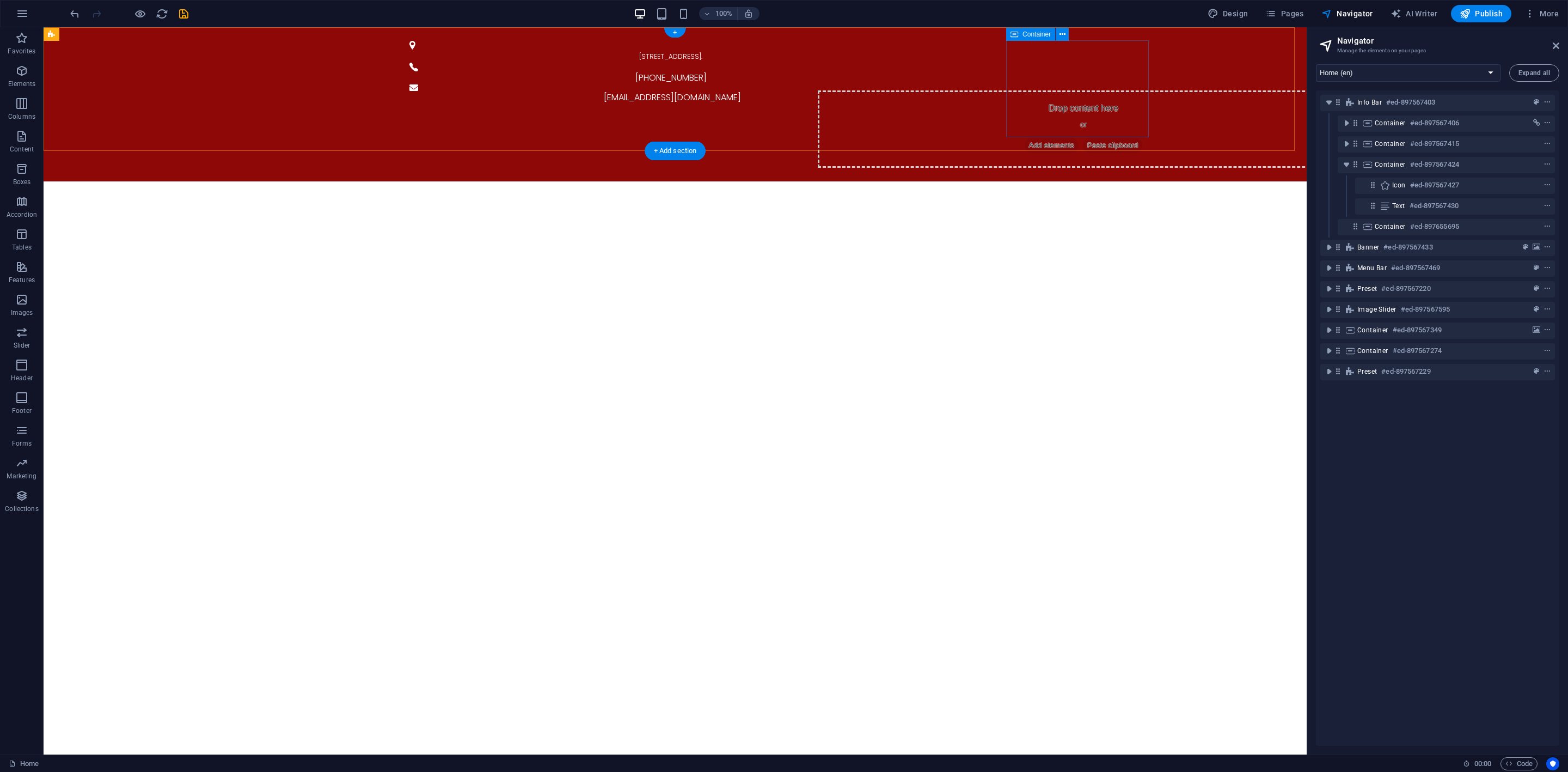
click at [1079, 138] on span "Add elements" at bounding box center [1052, 145] width 54 height 15
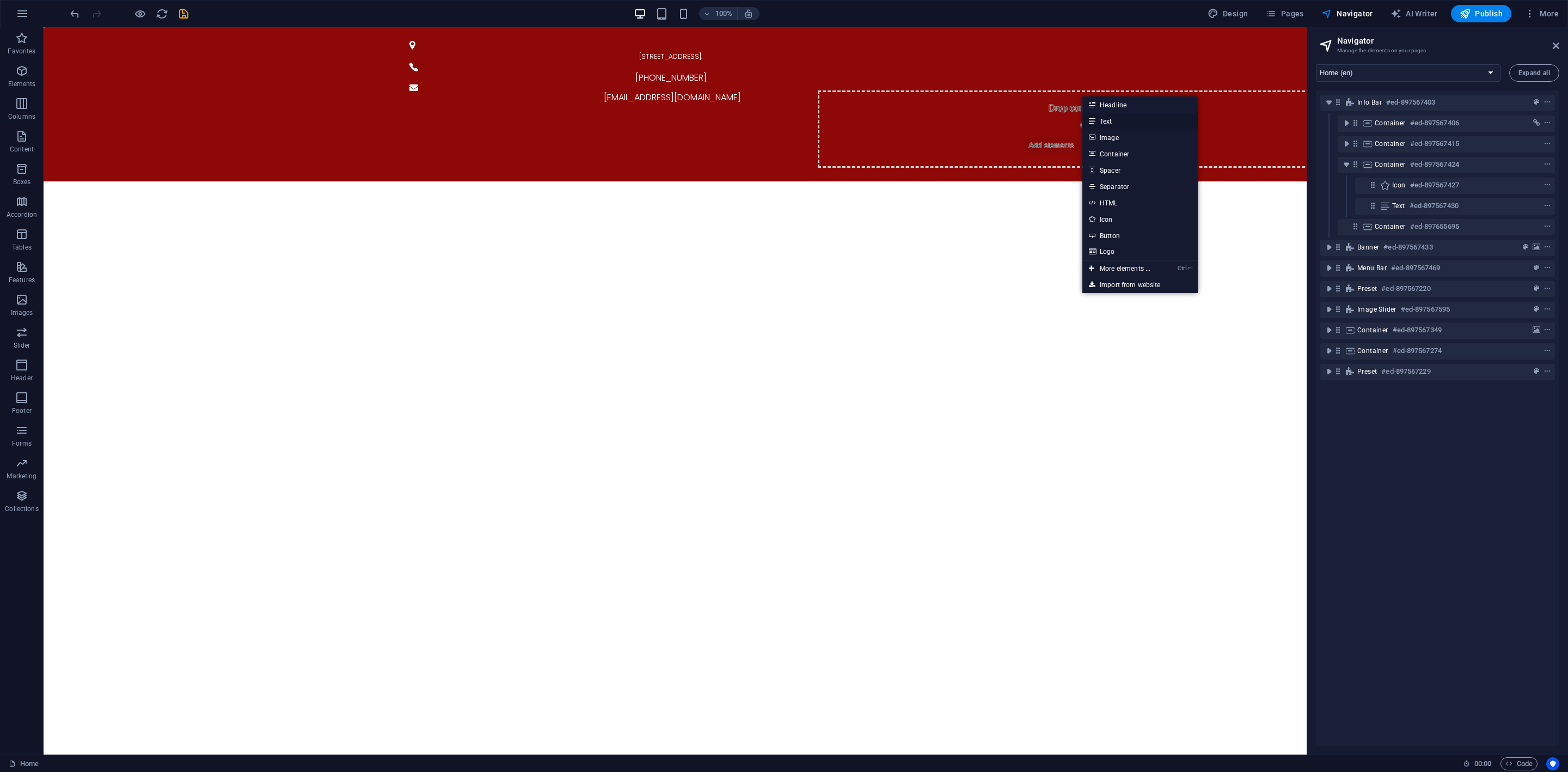
click at [1121, 124] on link "Text" at bounding box center [1140, 121] width 115 height 16
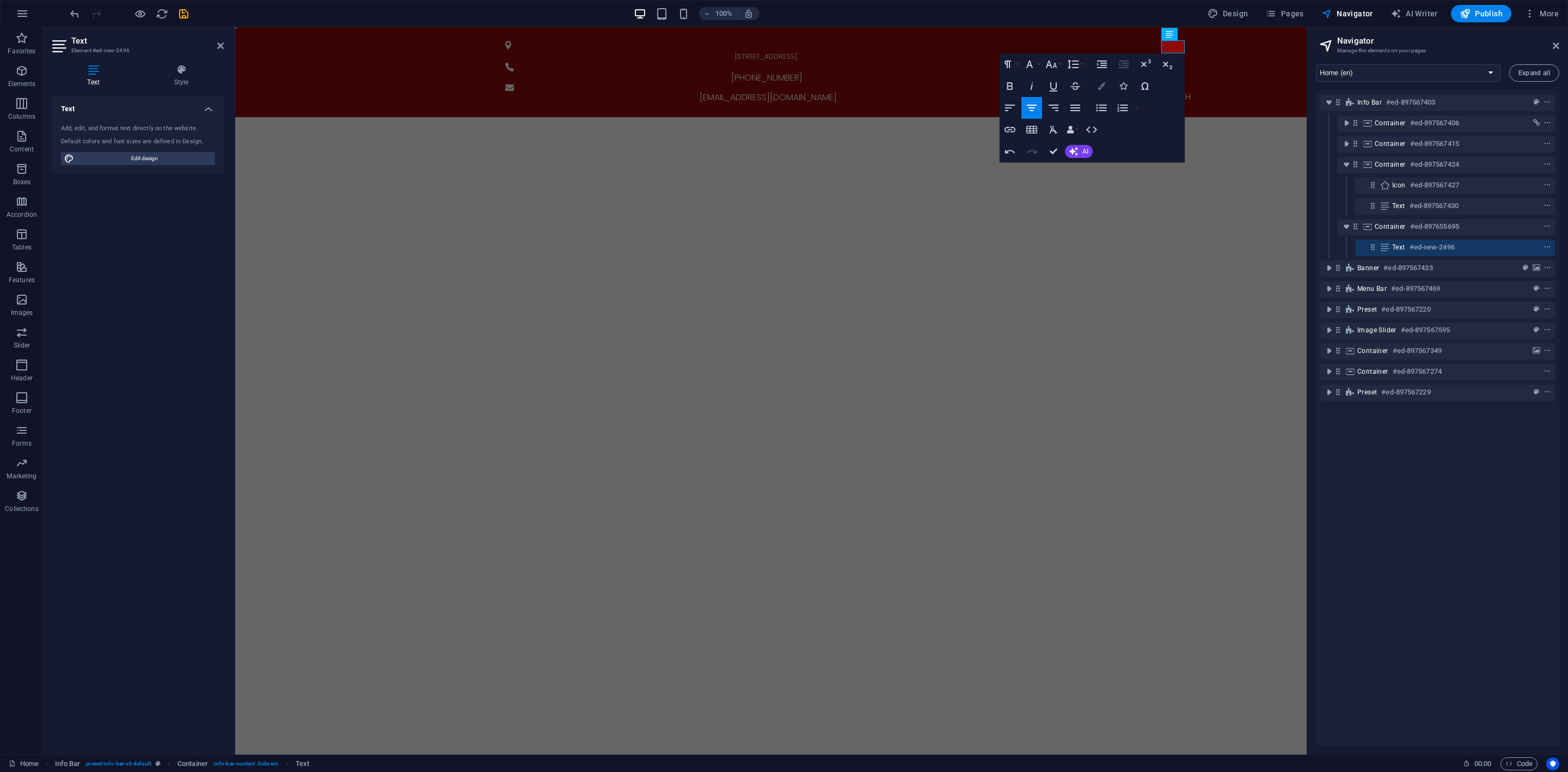
click at [1108, 85] on button "Colors" at bounding box center [1101, 86] width 20 height 22
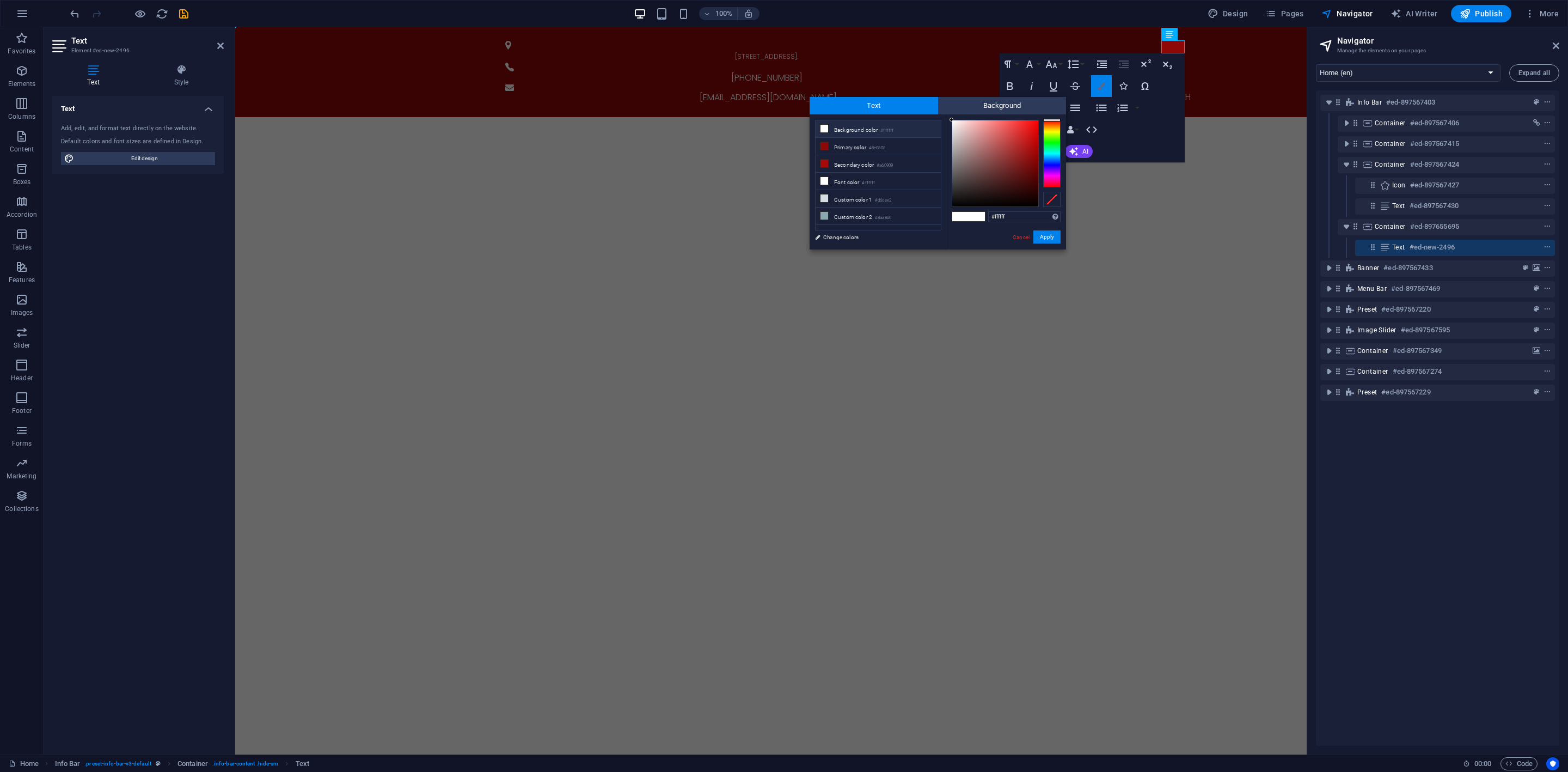
click at [1100, 85] on icon "button" at bounding box center [1101, 85] width 7 height 7
click at [1156, 138] on div "Paragraph Format Normal Heading 1 Heading 2 Heading 3 Heading 4 Heading 5 Headi…" at bounding box center [1092, 108] width 185 height 109
click at [1100, 93] on button "Colors" at bounding box center [1101, 86] width 20 height 22
click at [1013, 88] on icon "button" at bounding box center [1010, 86] width 13 height 13
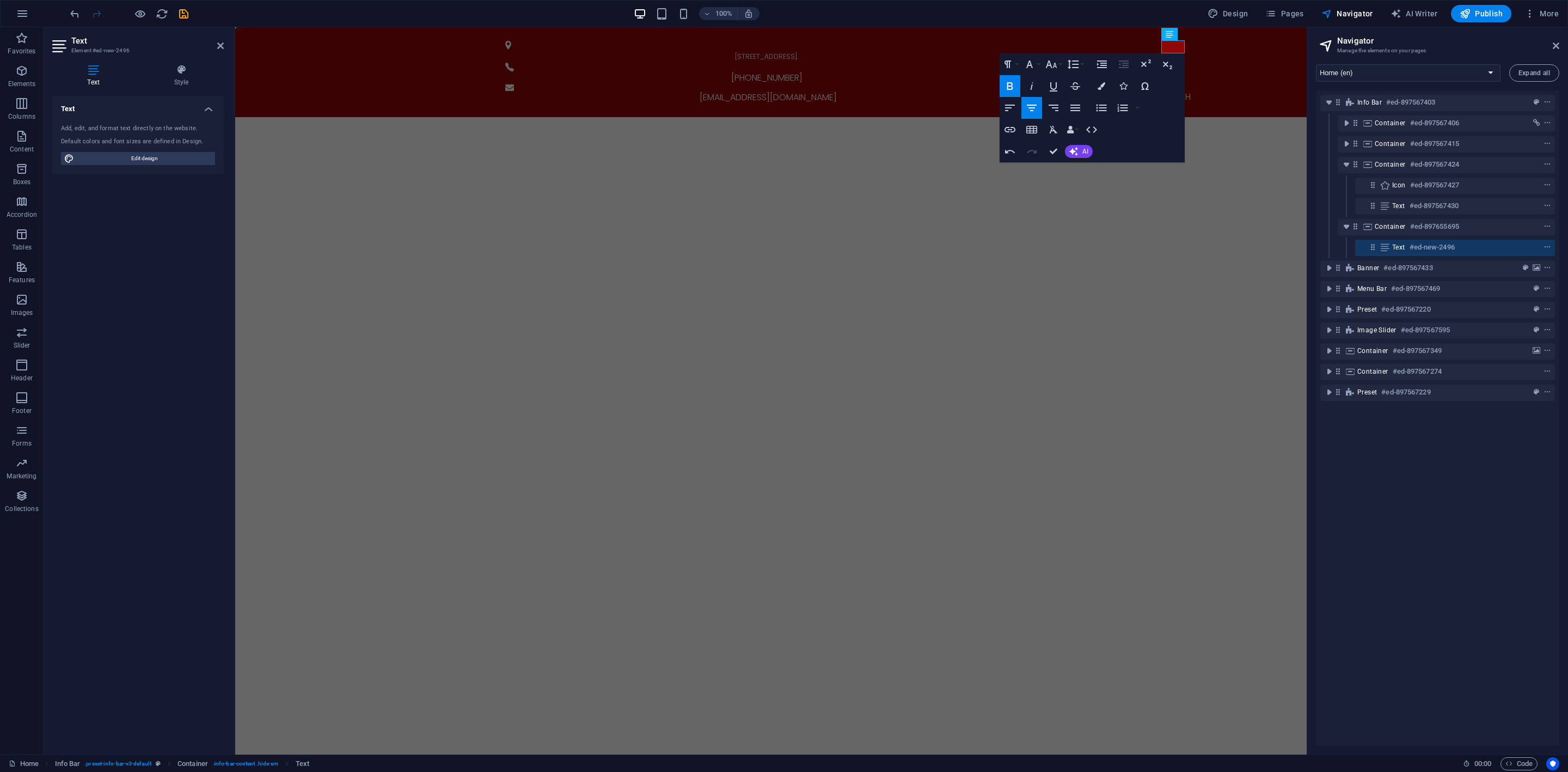
click at [1010, 88] on icon "button" at bounding box center [1010, 85] width 6 height 7
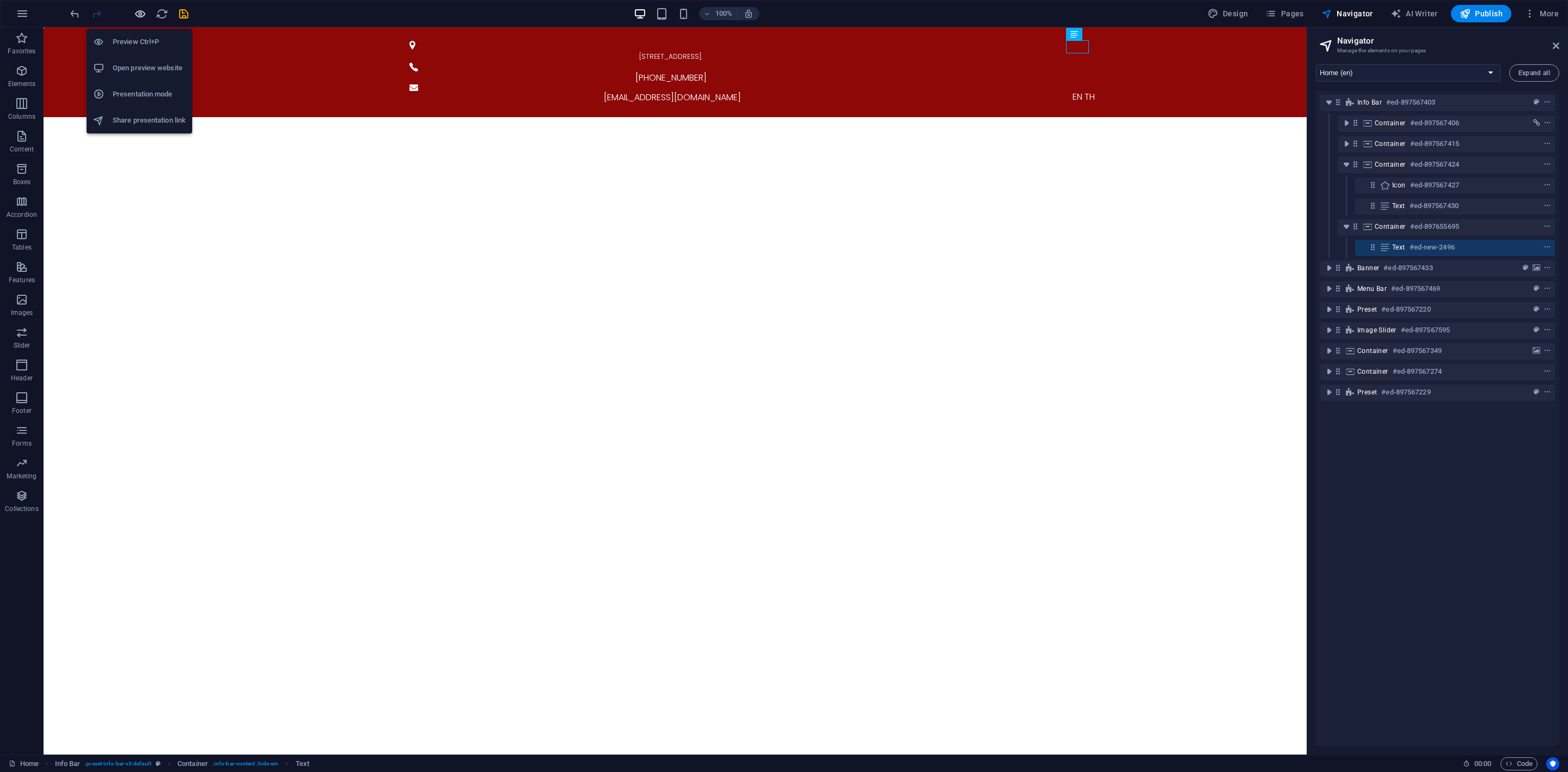
click at [141, 15] on icon "button" at bounding box center [140, 13] width 12 height 12
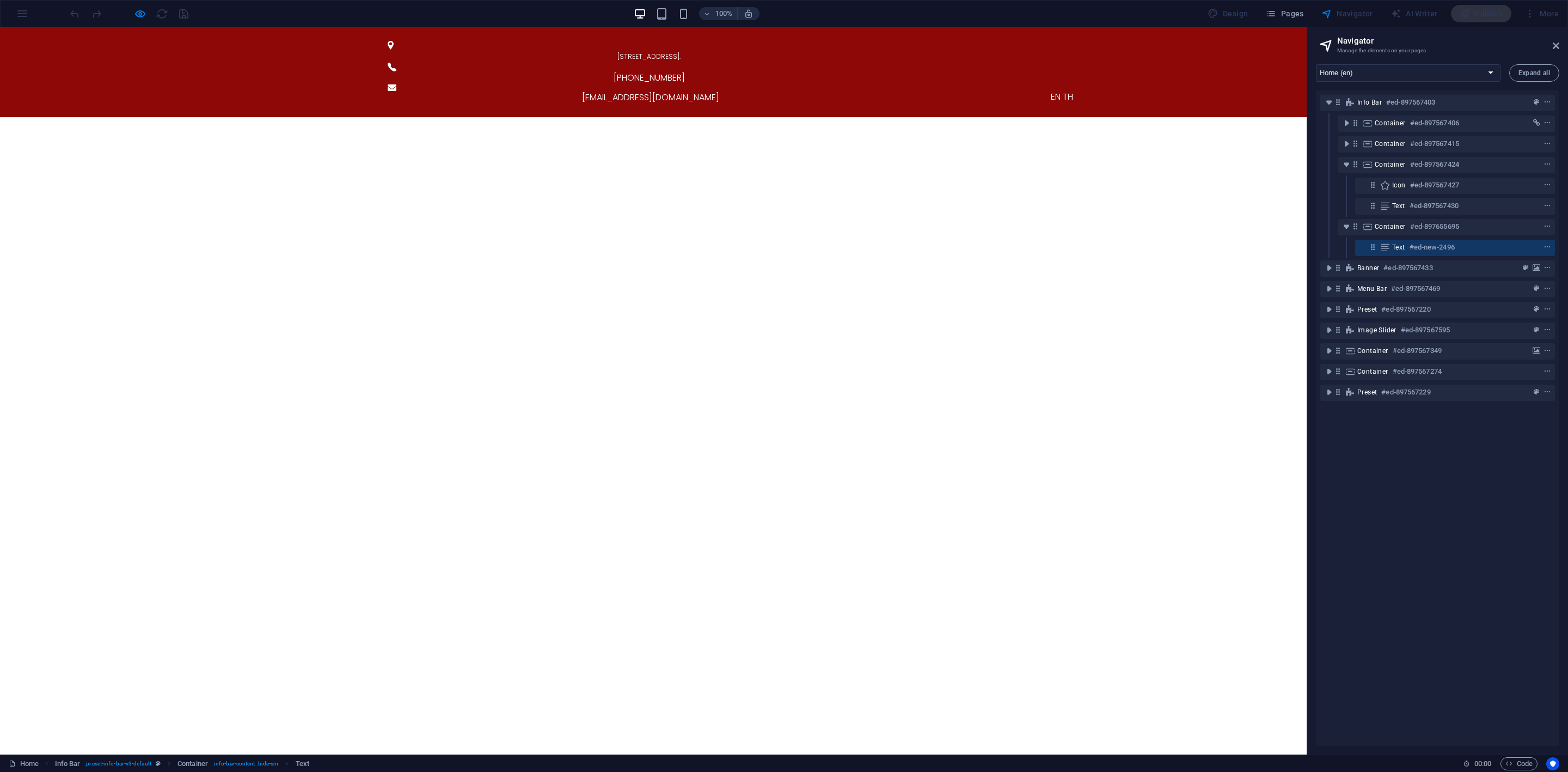
click at [1046, 90] on p "EN TH" at bounding box center [1062, 97] width 532 height 13
click at [1060, 90] on p "EN TH" at bounding box center [1062, 97] width 532 height 13
click at [1051, 90] on p "EN TH" at bounding box center [1062, 97] width 532 height 13
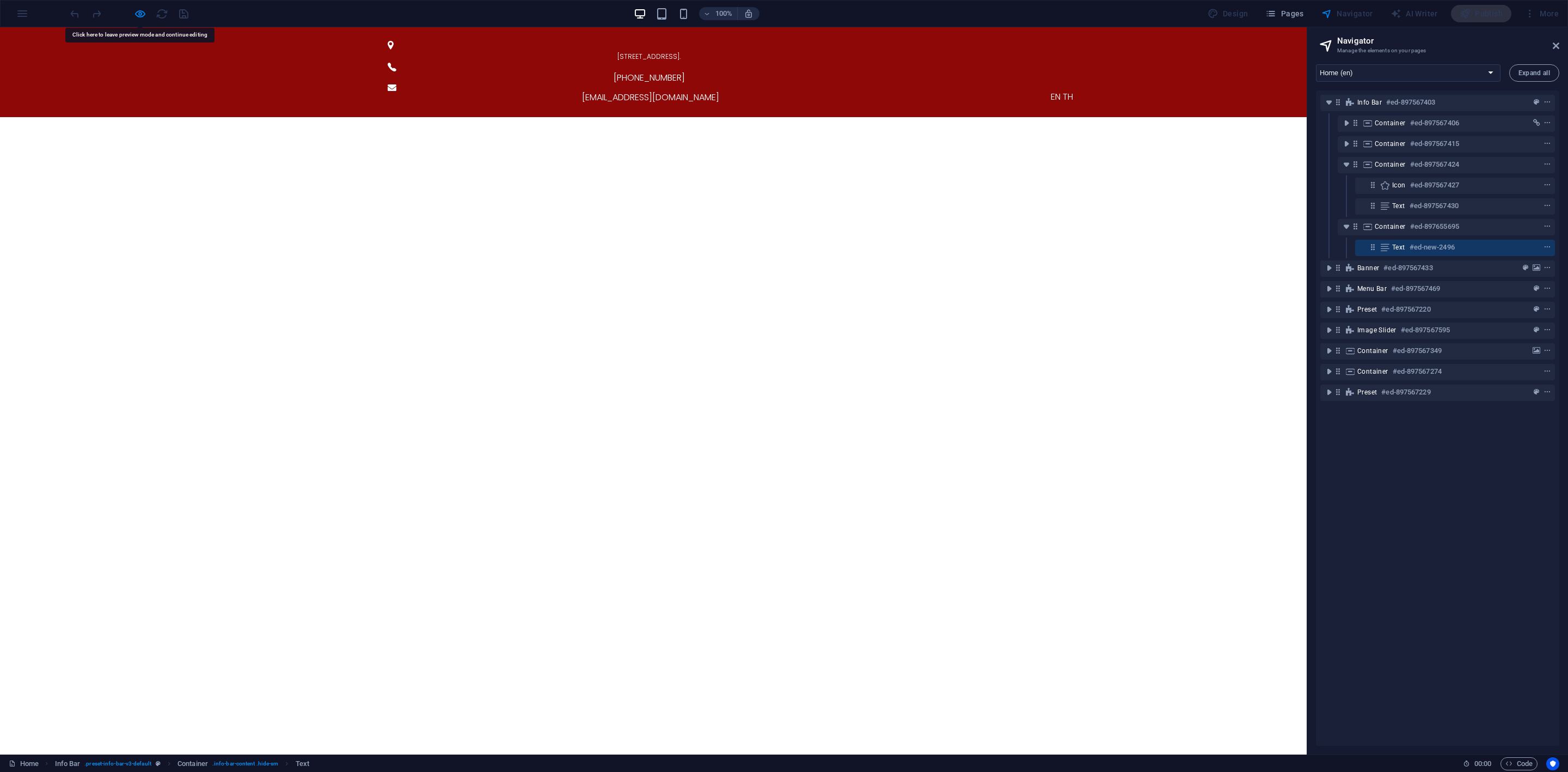
click at [1051, 90] on p "EN TH" at bounding box center [1062, 97] width 532 height 13
click at [134, 13] on icon "button" at bounding box center [140, 13] width 12 height 12
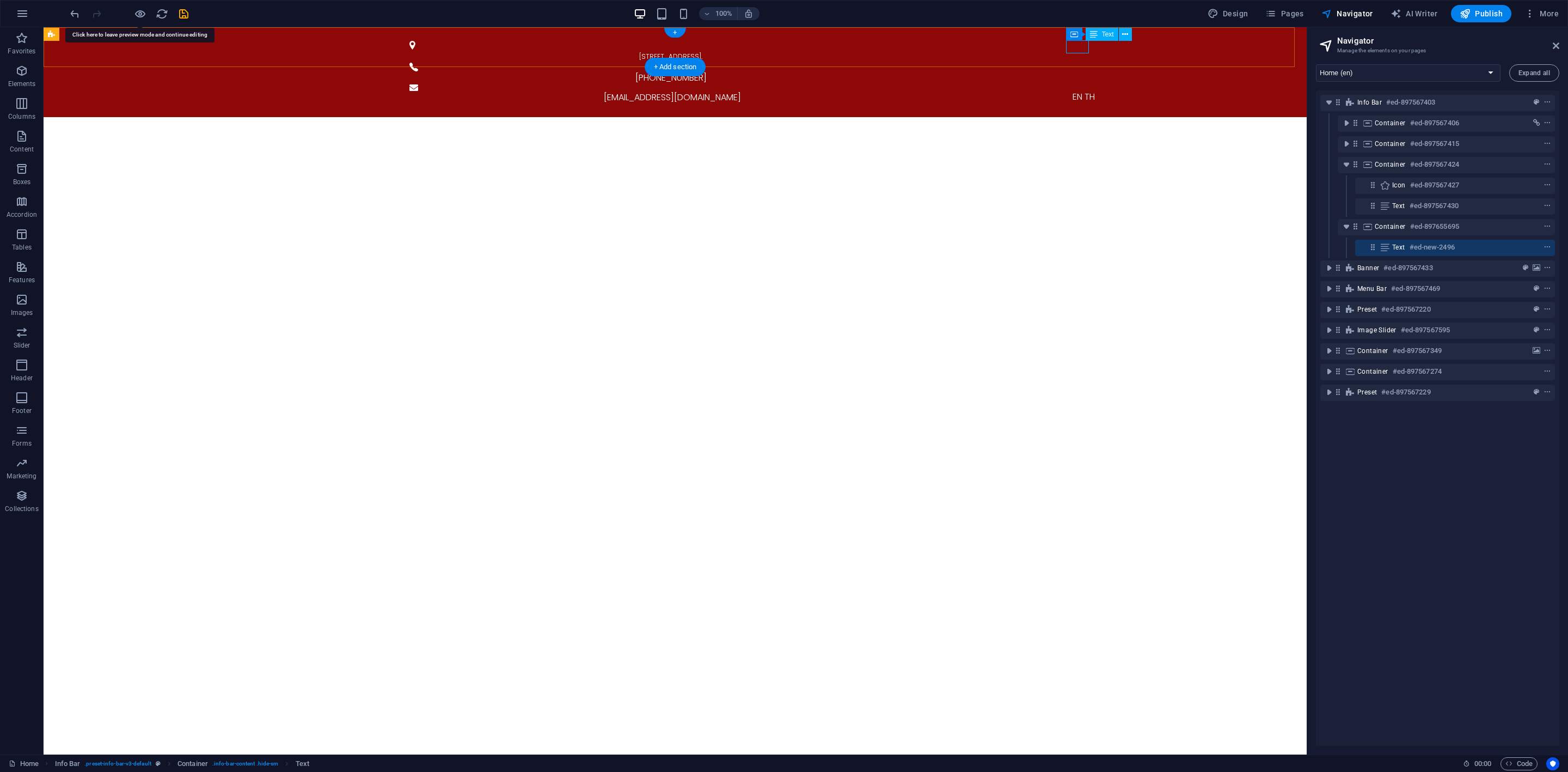
click at [1081, 90] on div "EN TH" at bounding box center [1083, 97] width 532 height 13
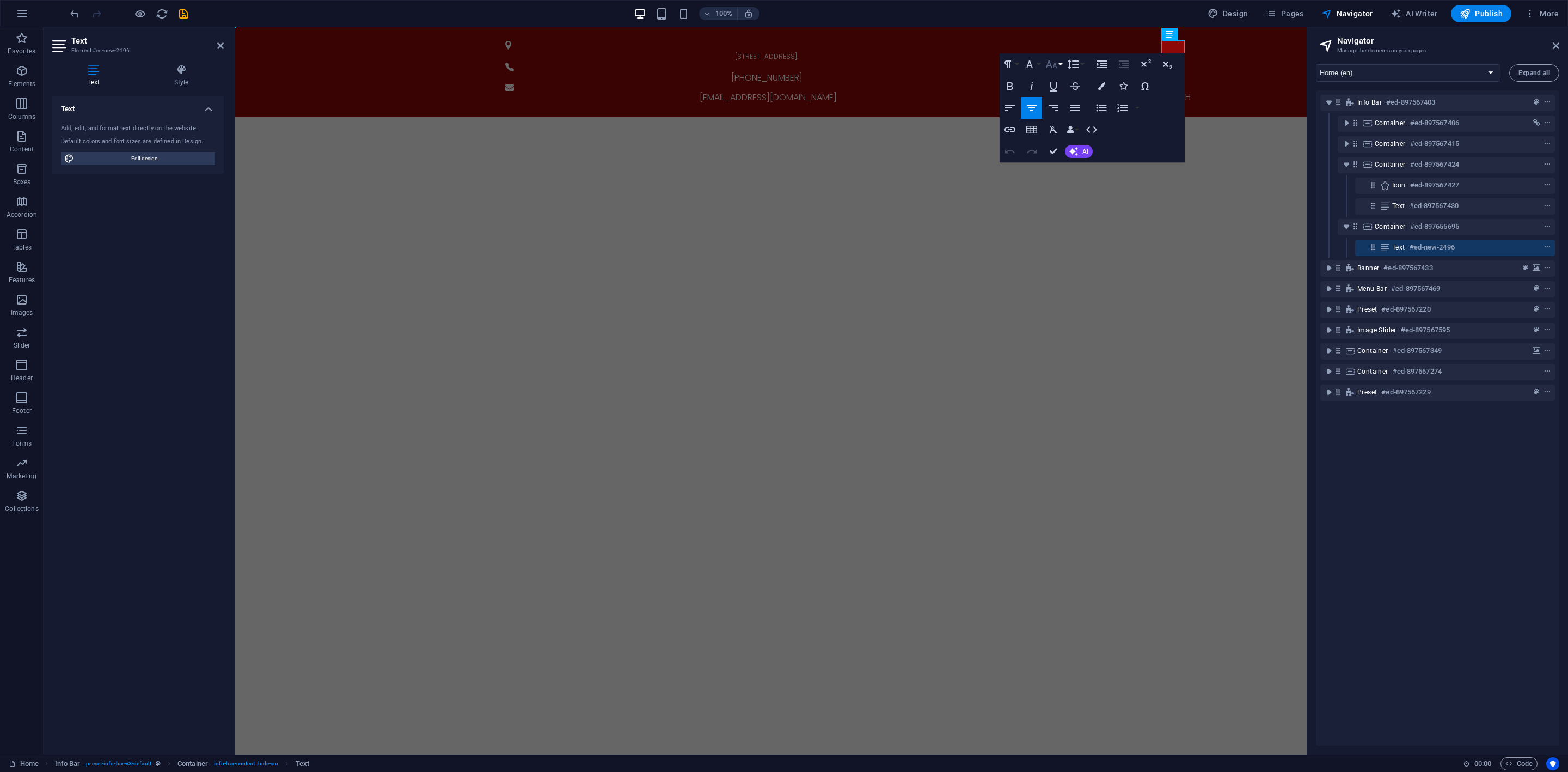
click at [1054, 67] on icon "button" at bounding box center [1051, 64] width 13 height 13
click at [1177, 90] on p "EN TH" at bounding box center [1179, 97] width 532 height 13
click at [1062, 113] on link "10" at bounding box center [1062, 119] width 39 height 16
click at [1054, 72] on button "Font Size" at bounding box center [1049, 64] width 20 height 22
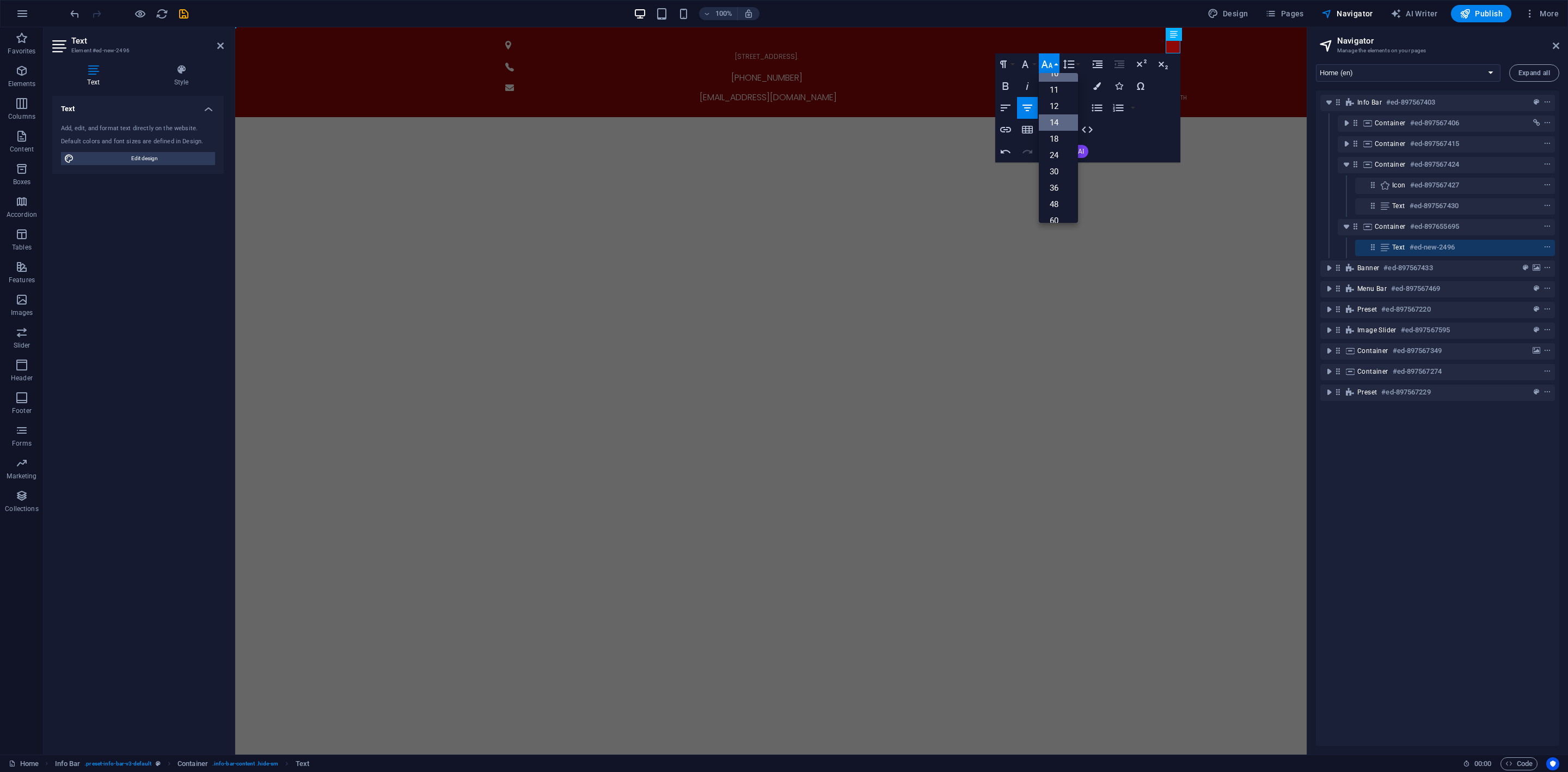
click at [1061, 121] on link "14" at bounding box center [1058, 123] width 39 height 16
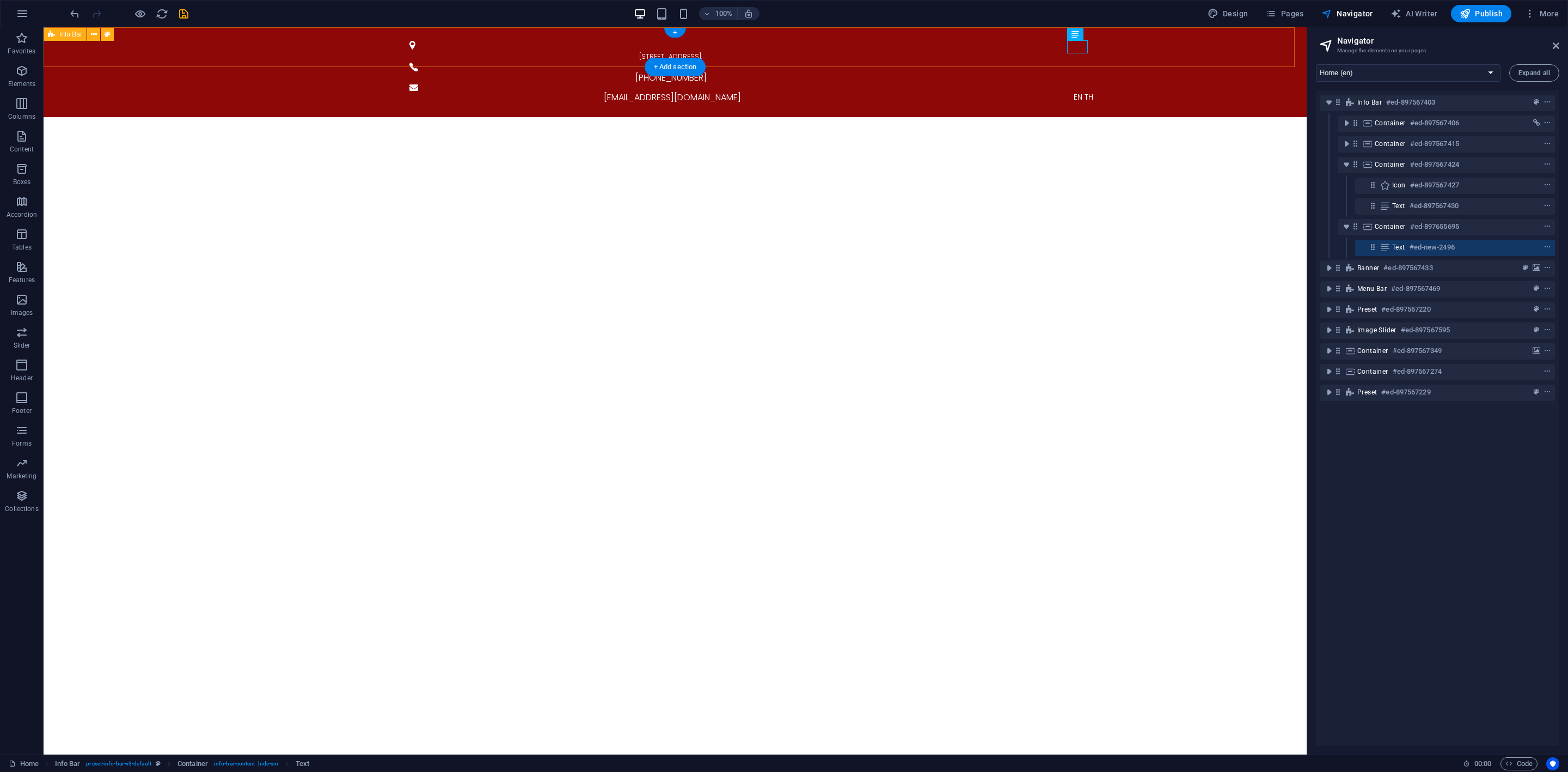
click at [1106, 52] on div "[STREET_ADDRESS]. [PHONE_NUMBER] [EMAIL_ADDRESS][DOMAIN_NAME] EN TH" at bounding box center [675, 72] width 1263 height 90
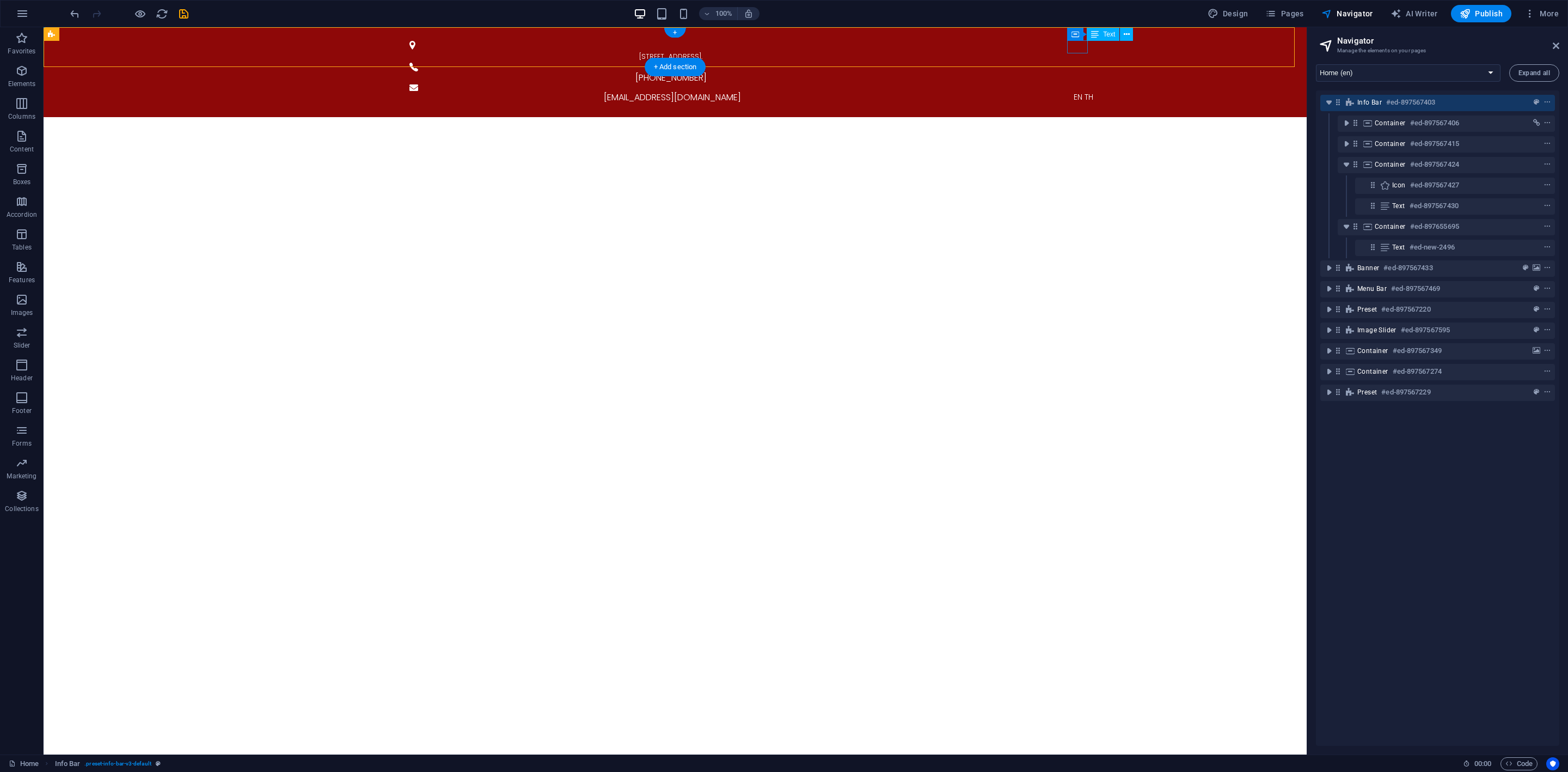
click at [1075, 90] on div "EN TH" at bounding box center [1083, 97] width 532 height 13
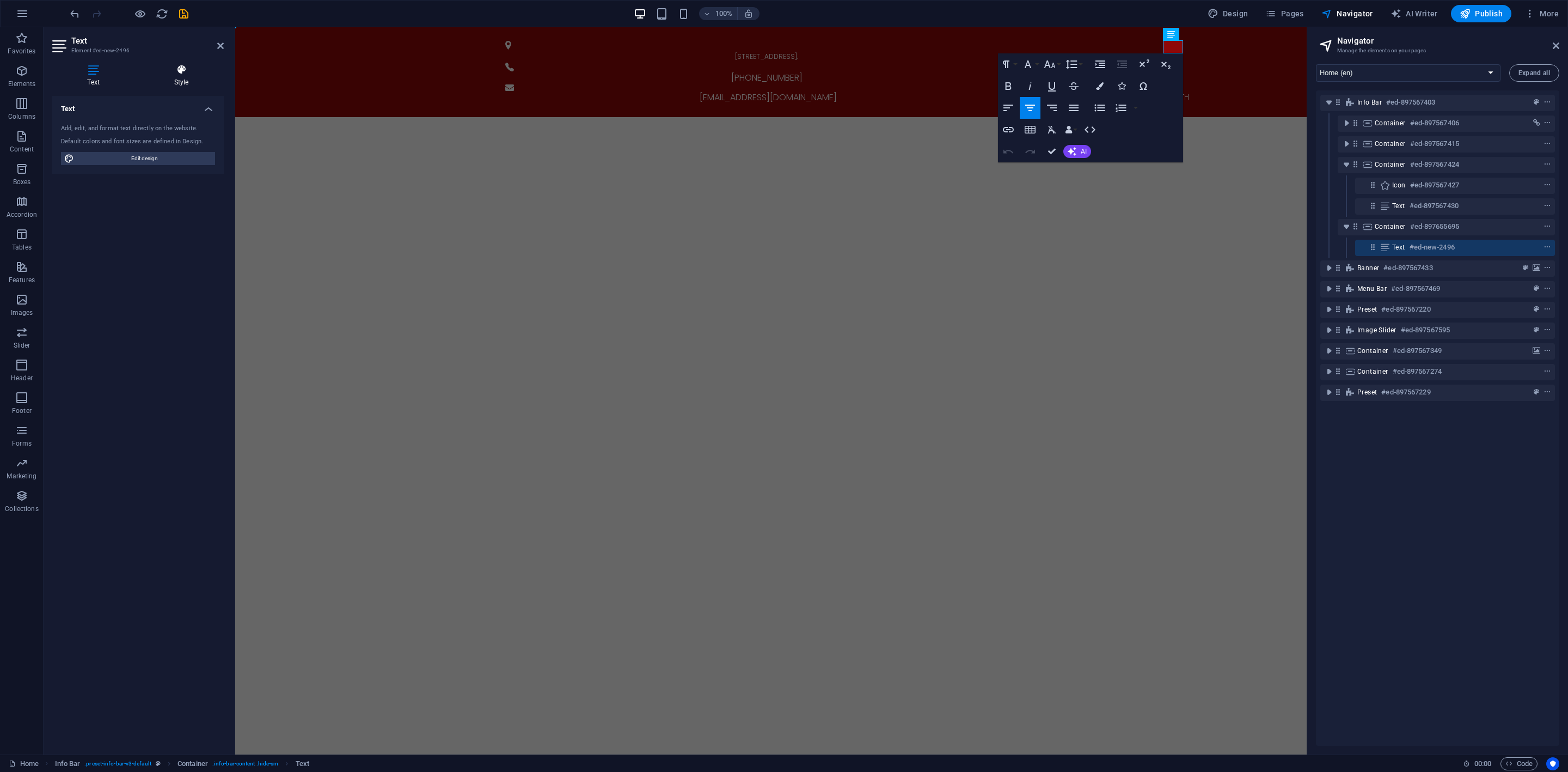
click at [172, 67] on icon at bounding box center [181, 69] width 85 height 11
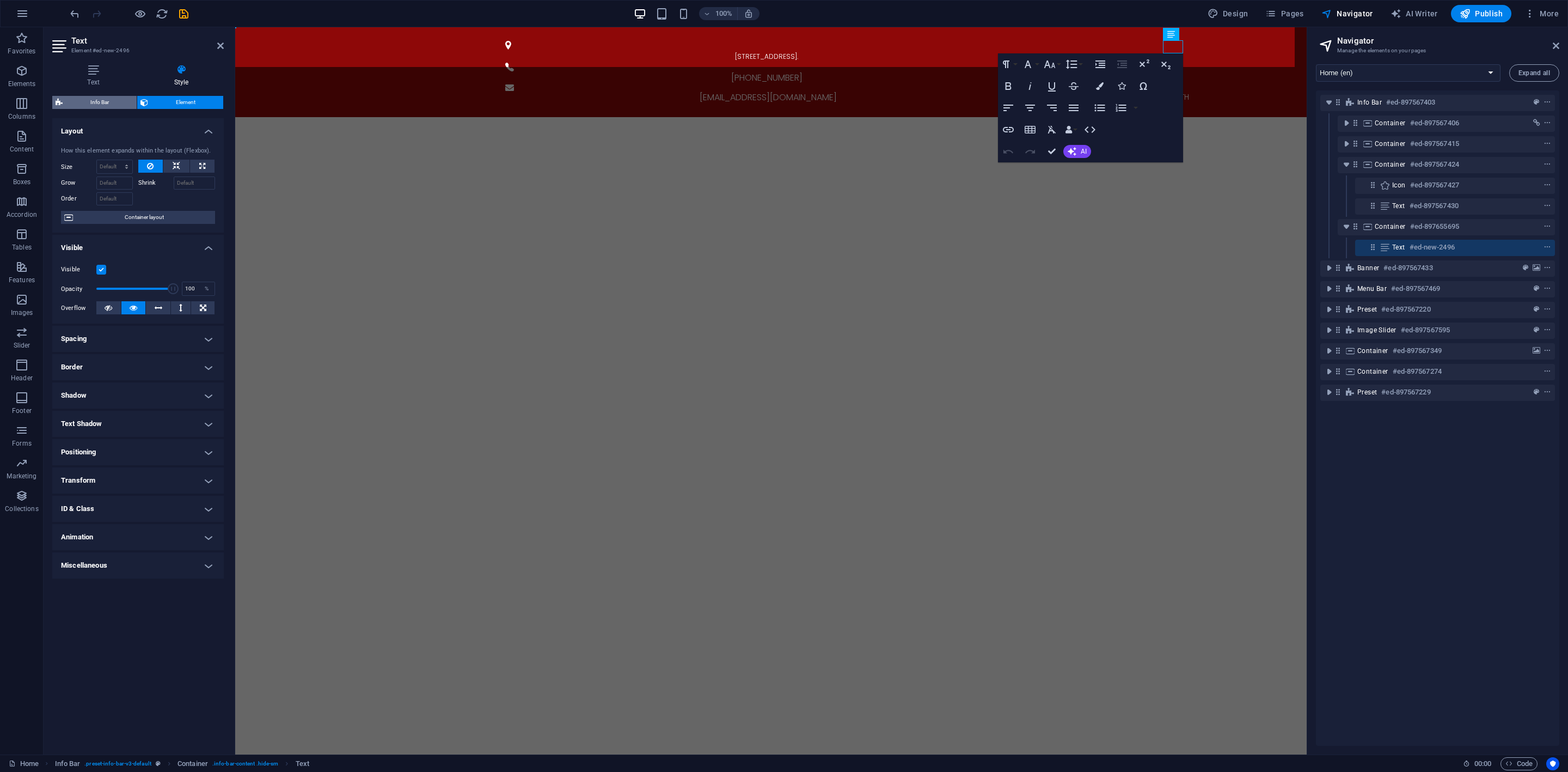
click at [118, 98] on span "Info Bar" at bounding box center [99, 102] width 67 height 13
select select "rem"
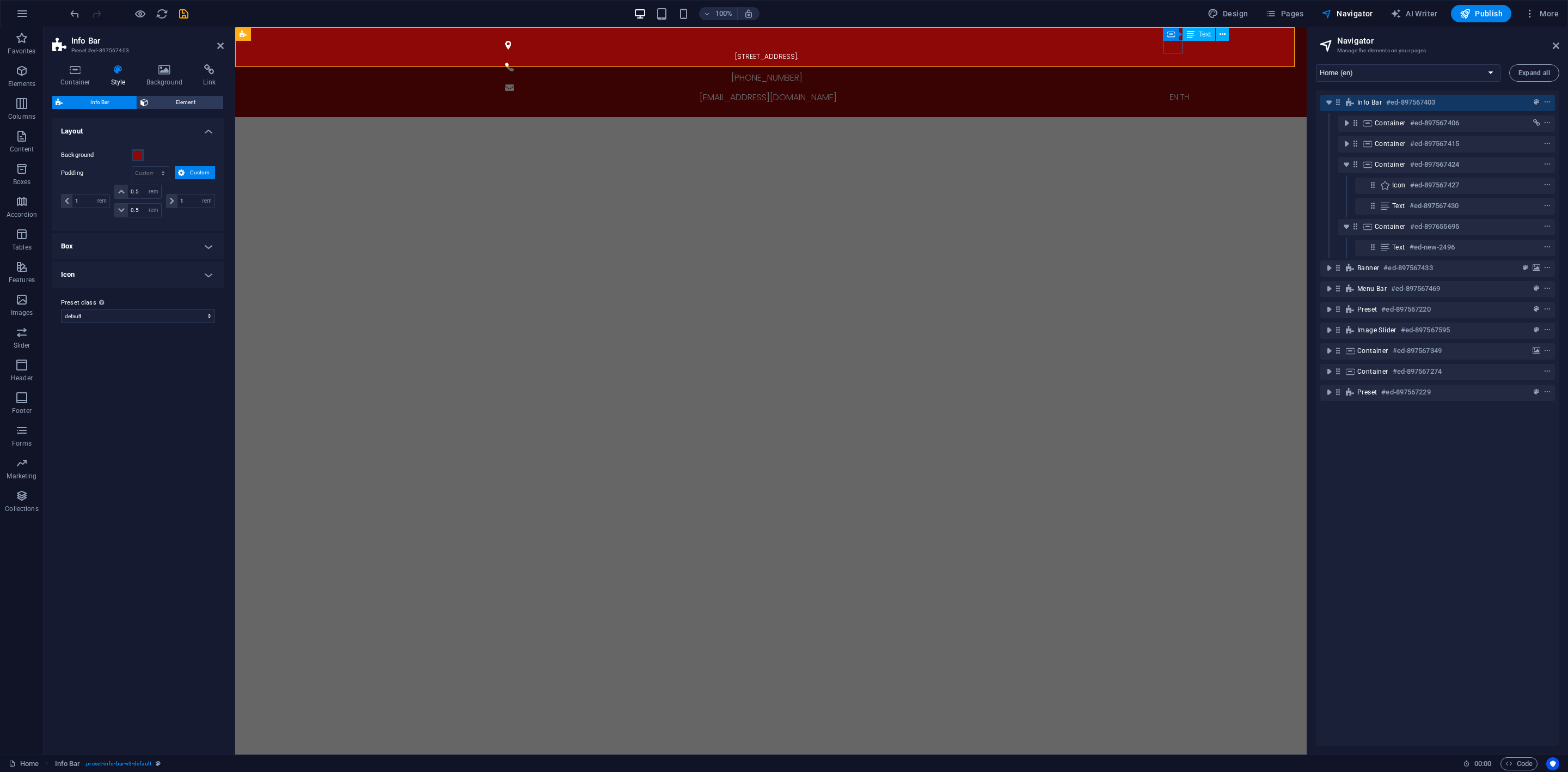
click at [1173, 90] on div "EN TH" at bounding box center [1179, 97] width 532 height 13
click at [1549, 246] on icon "context-menu" at bounding box center [1547, 247] width 7 height 7
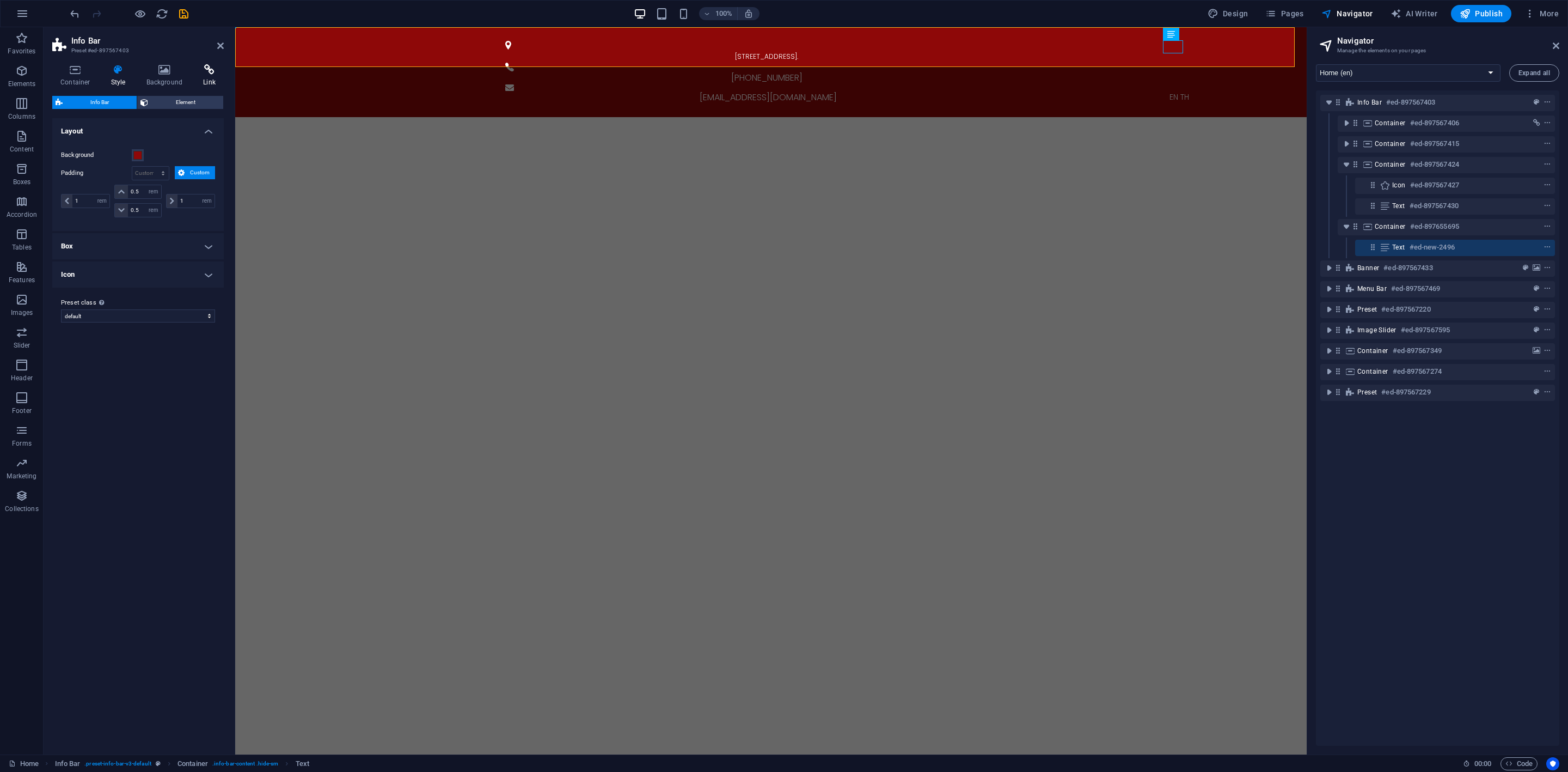
click at [208, 82] on h4 "Link" at bounding box center [209, 75] width 29 height 23
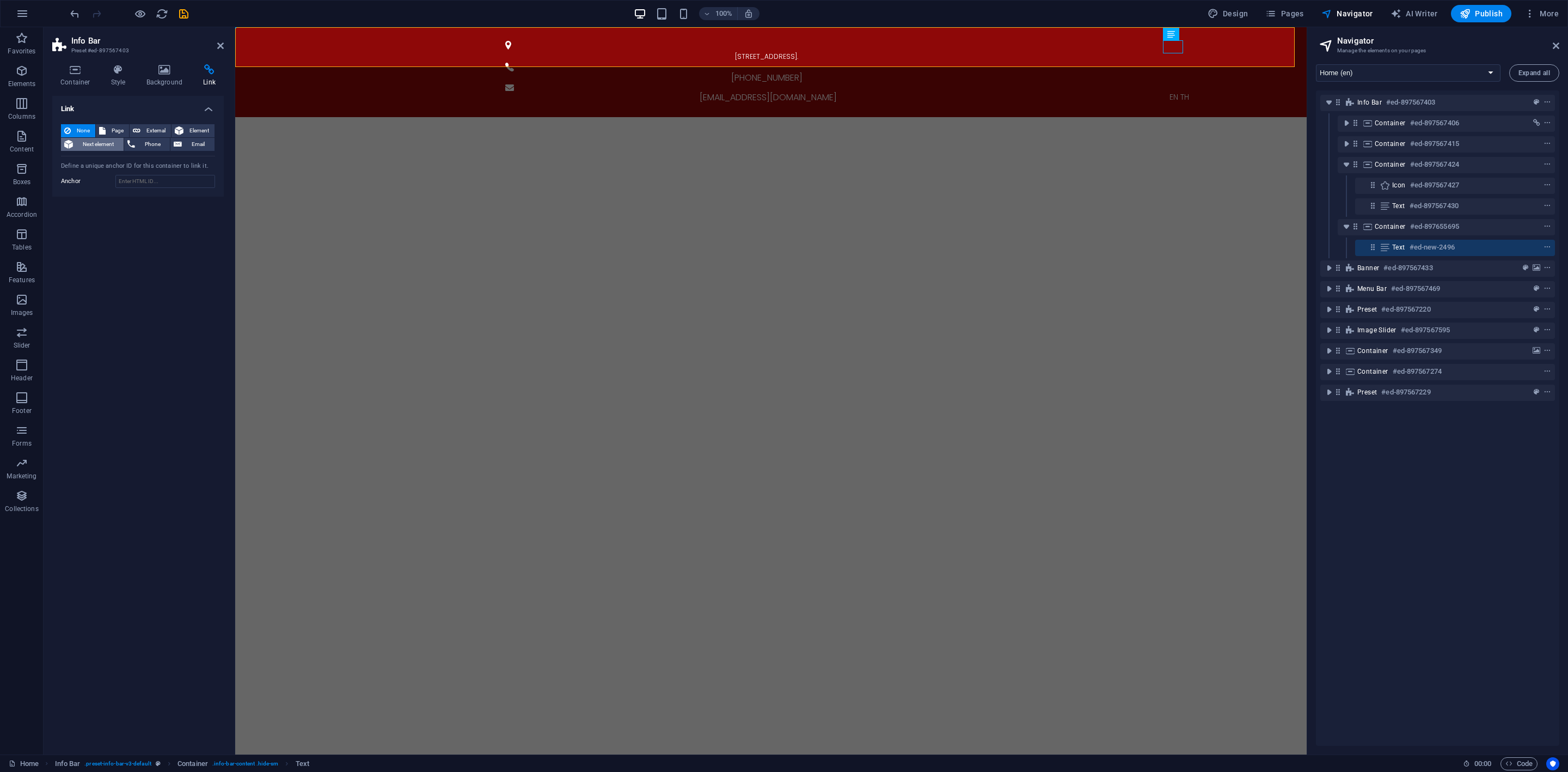
click at [97, 144] on span "Next element" at bounding box center [98, 144] width 44 height 13
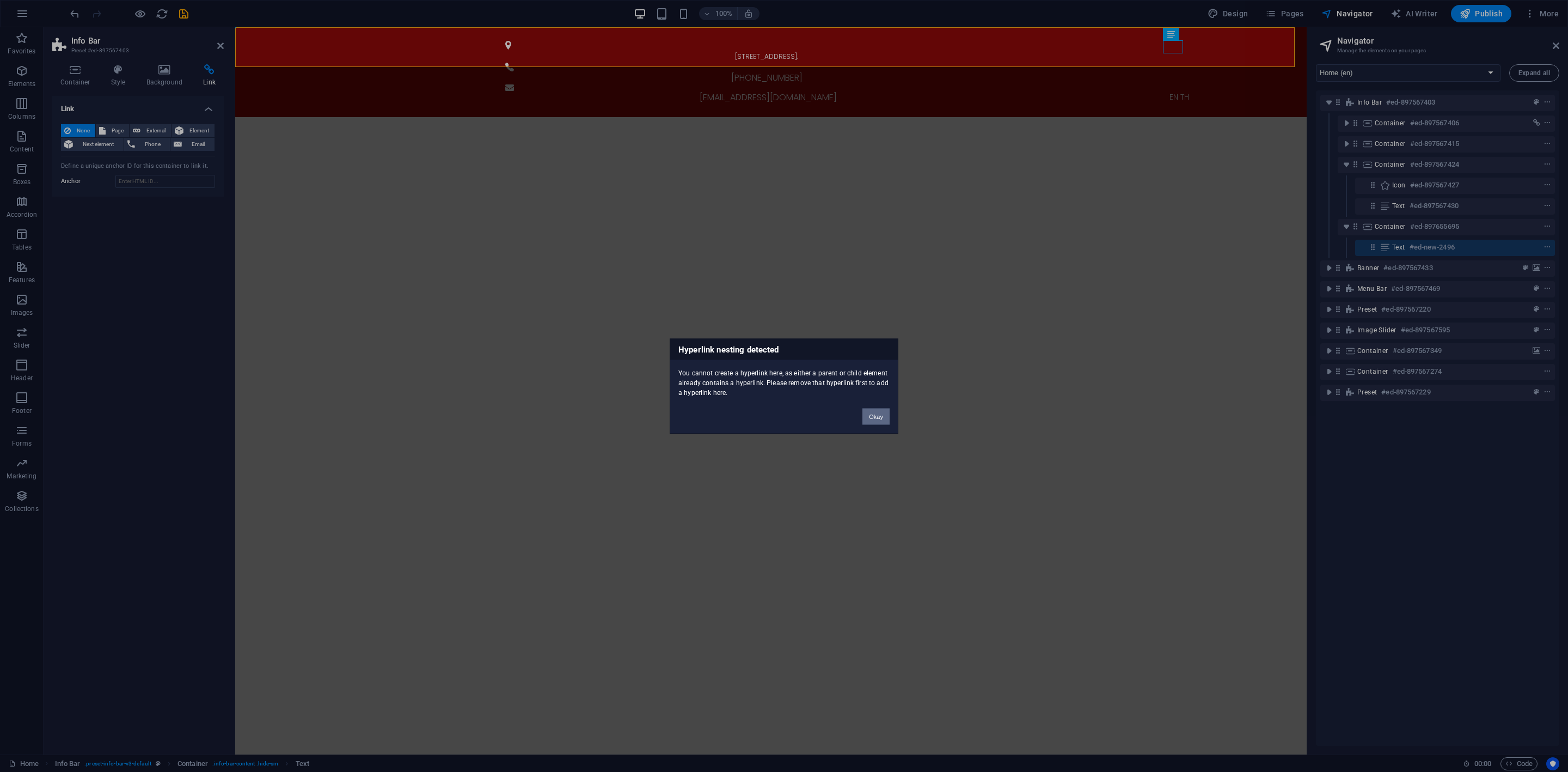
click at [866, 416] on button "Okay" at bounding box center [877, 416] width 28 height 16
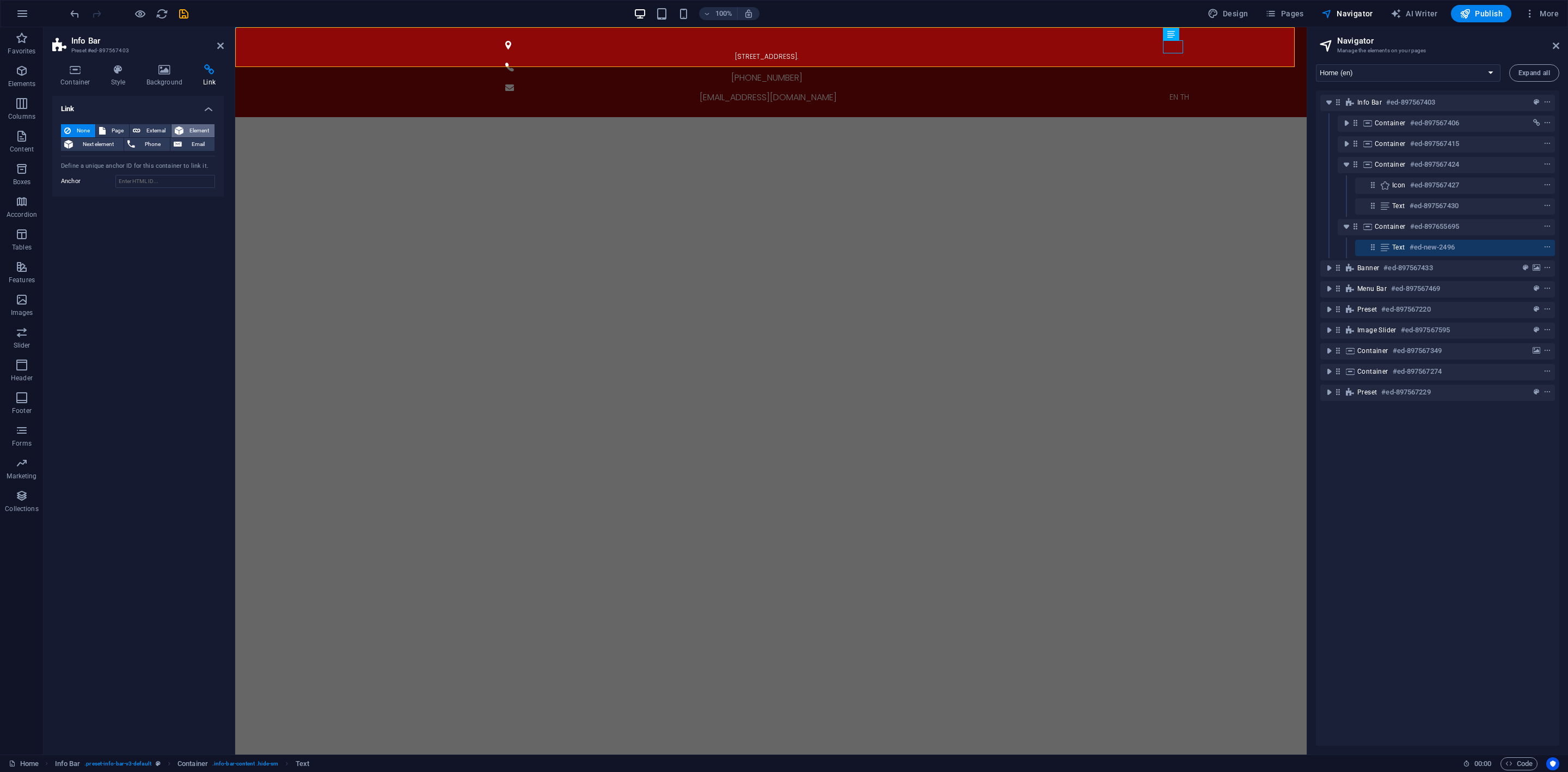
click at [196, 134] on span "Element" at bounding box center [199, 131] width 24 height 13
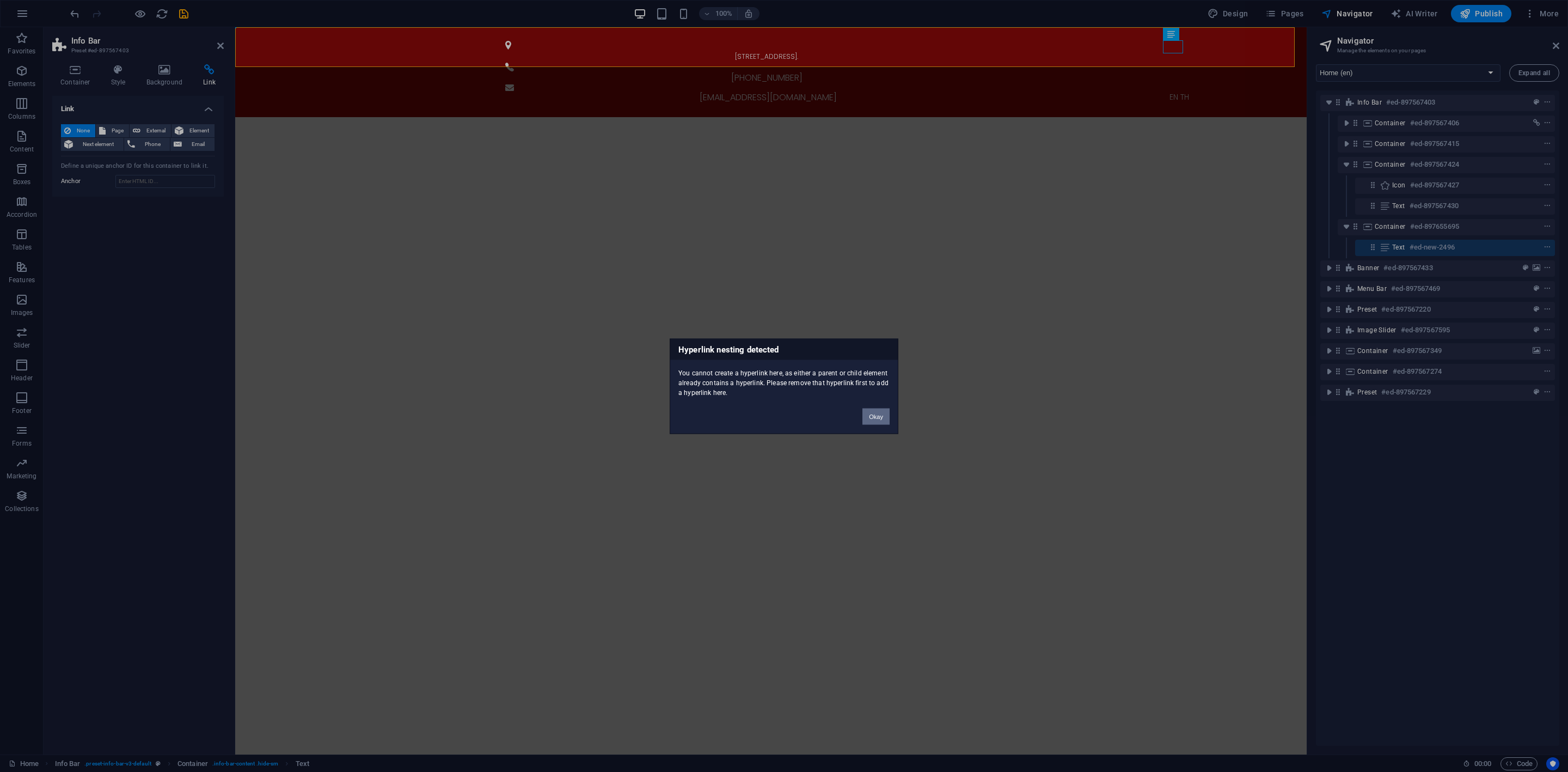
drag, startPoint x: 884, startPoint y: 416, endPoint x: 25, endPoint y: 153, distance: 898.4
click at [884, 416] on button "Okay" at bounding box center [877, 416] width 28 height 16
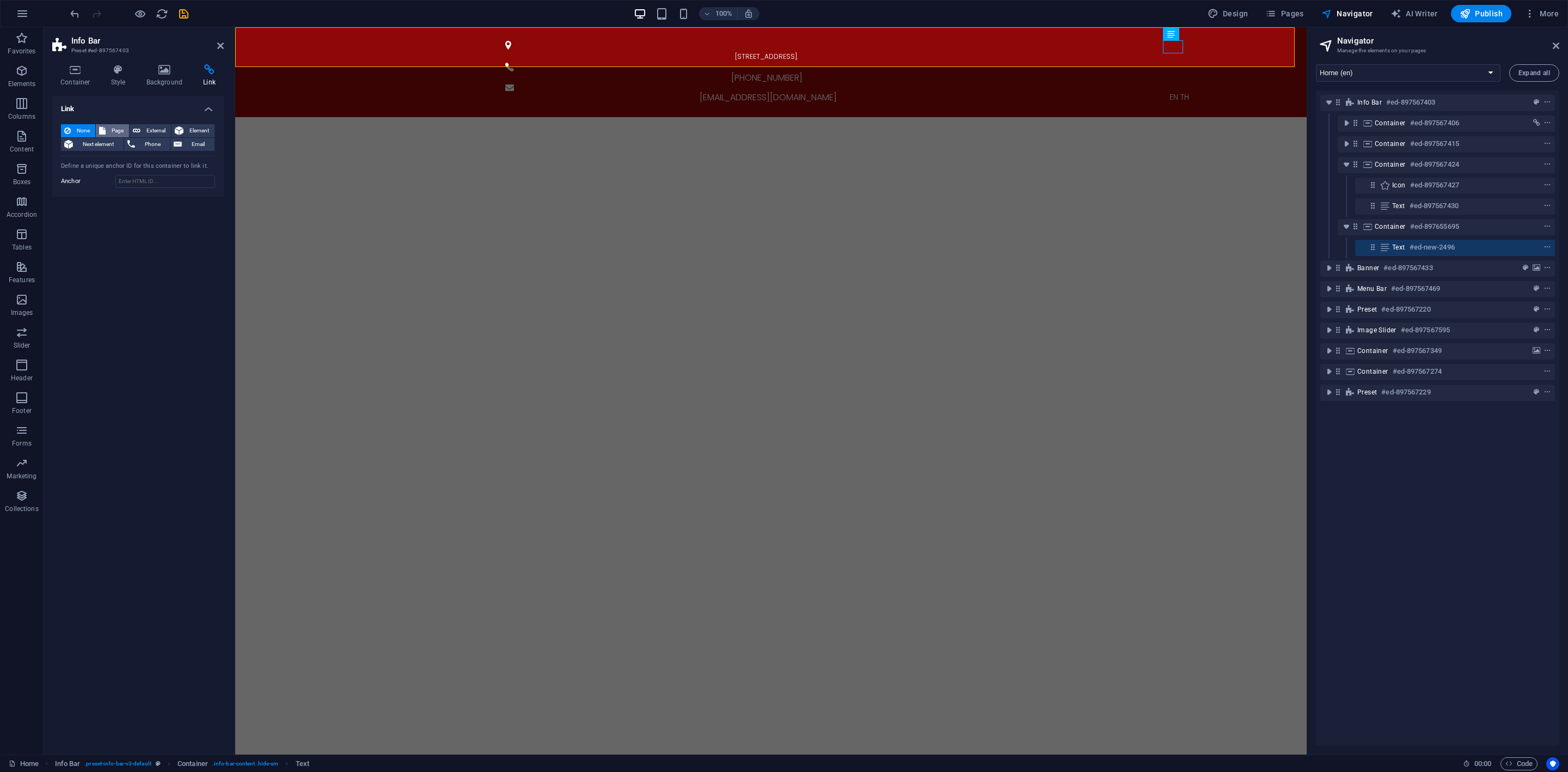
click at [122, 132] on span "Page" at bounding box center [117, 131] width 17 height 13
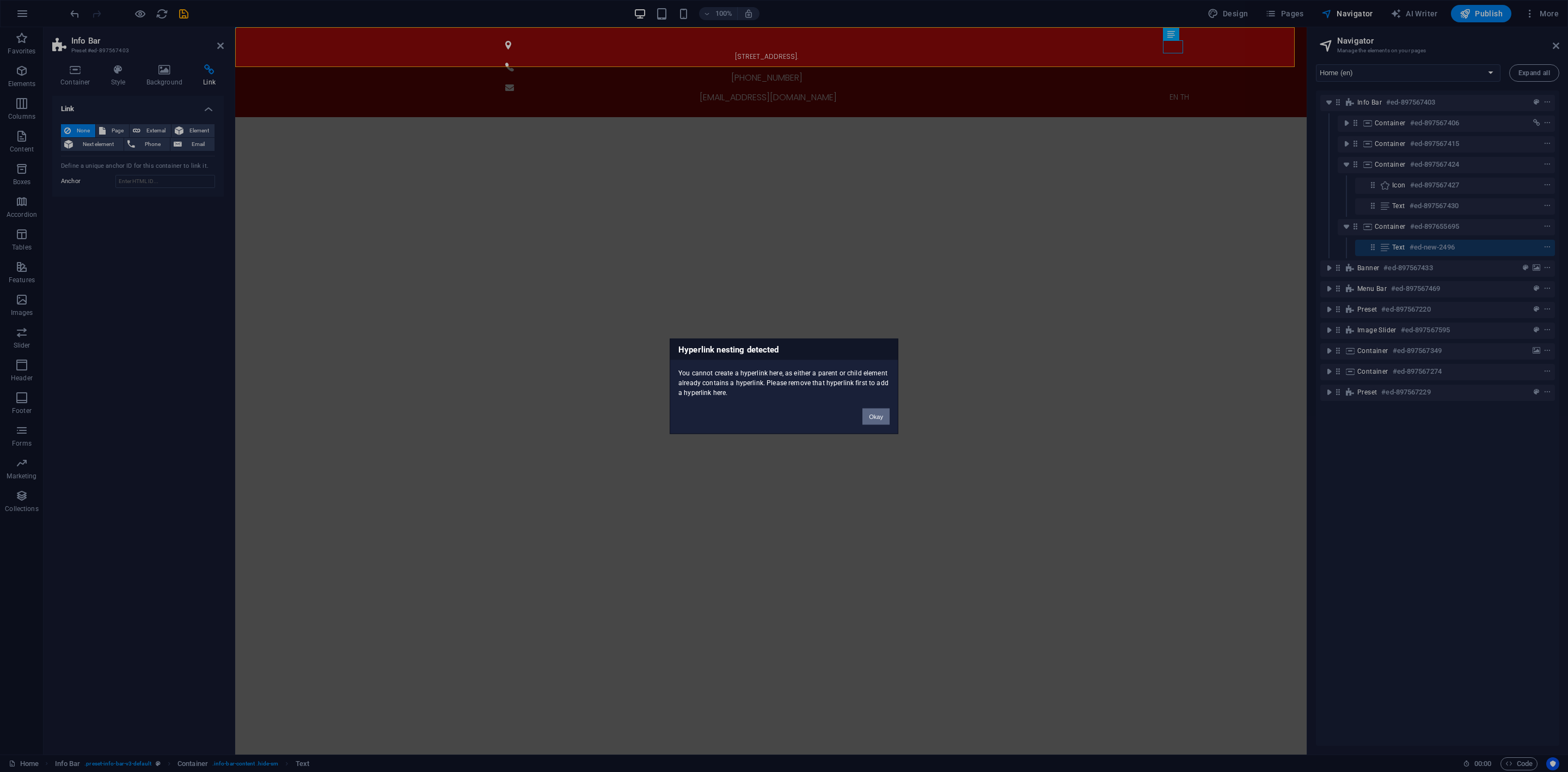
drag, startPoint x: 876, startPoint y: 410, endPoint x: 103, endPoint y: 155, distance: 814.0
click at [876, 410] on button "Okay" at bounding box center [877, 416] width 28 height 16
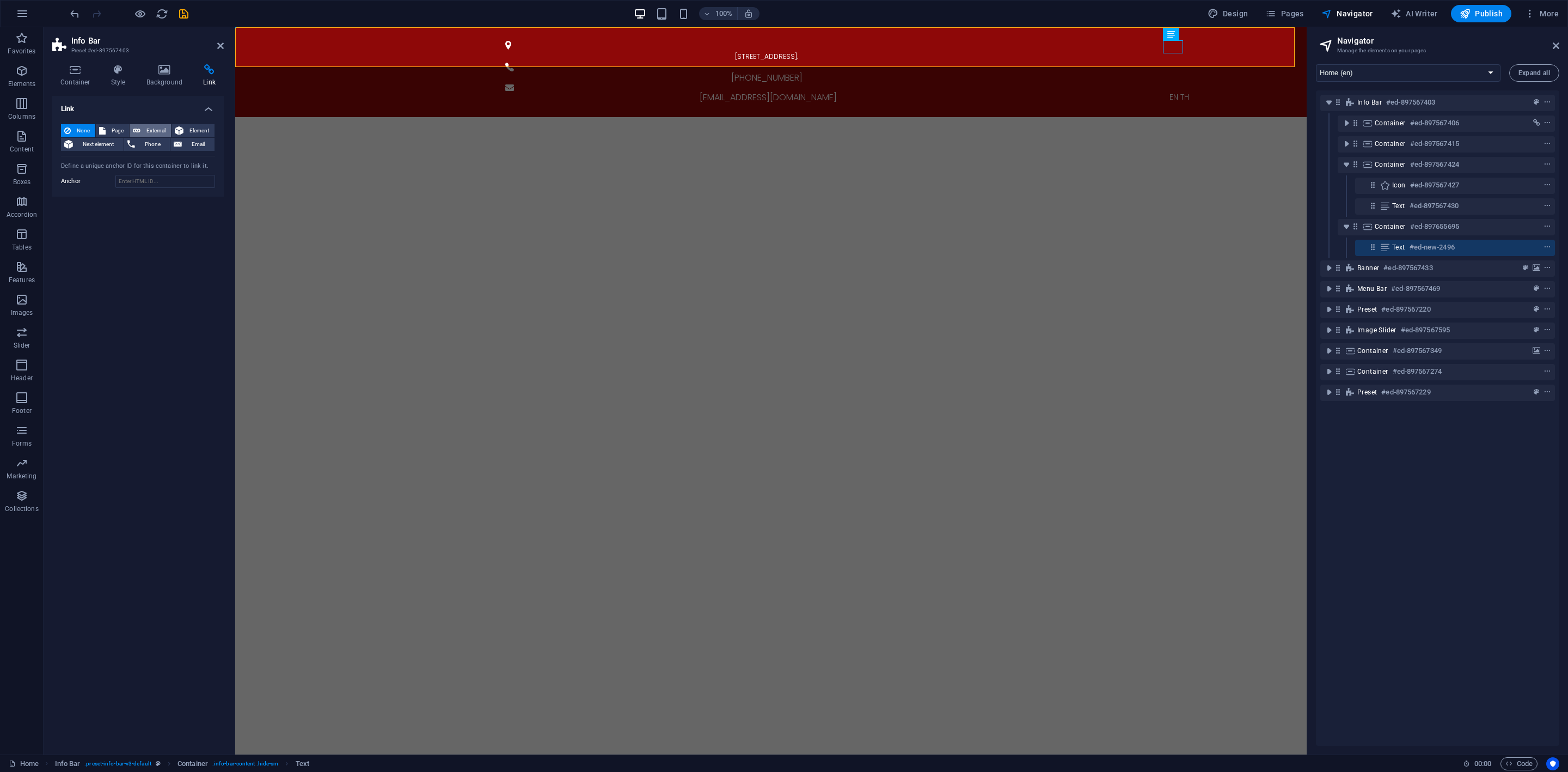
click at [151, 132] on span "External" at bounding box center [156, 131] width 24 height 13
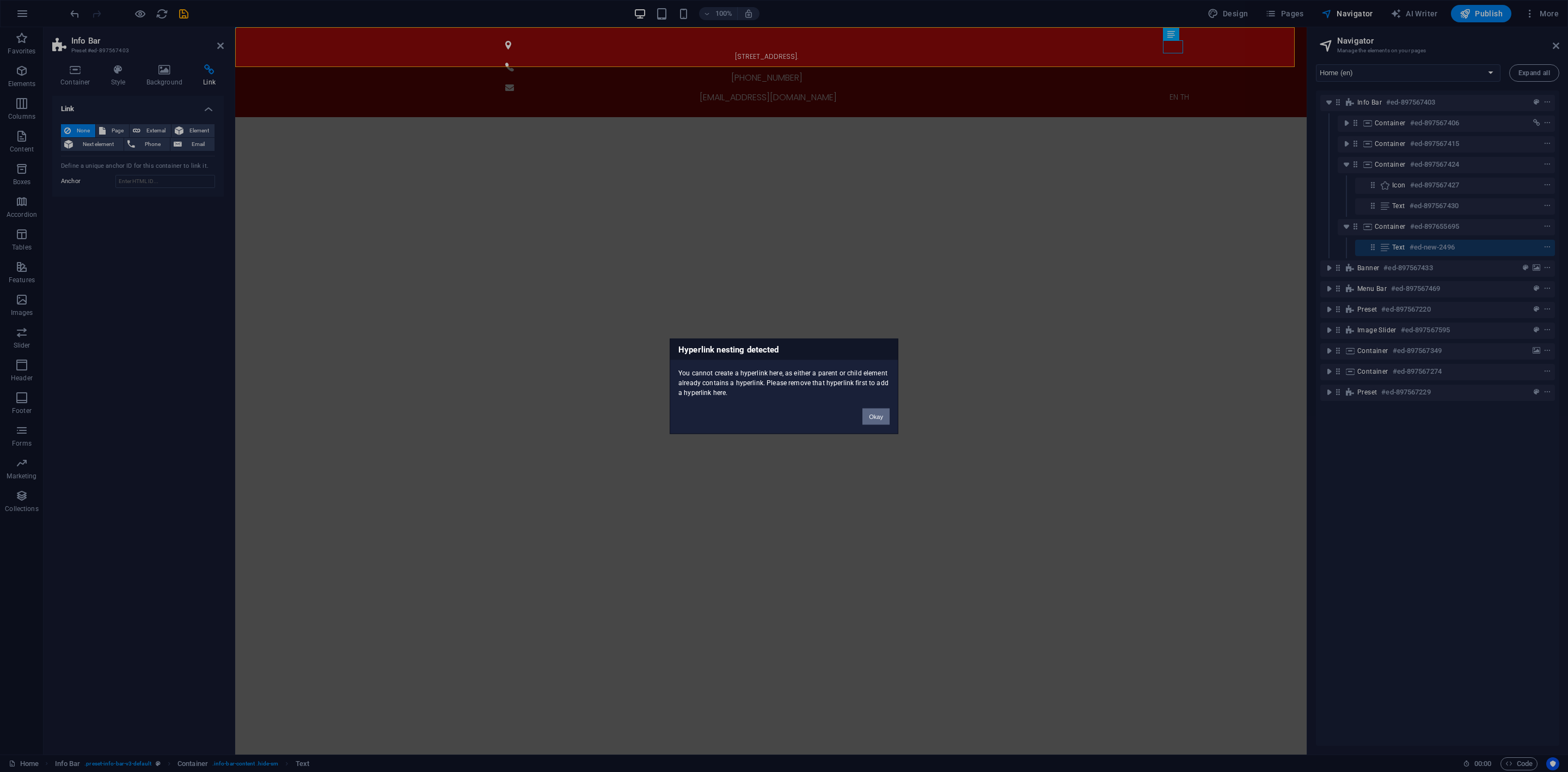
click at [882, 418] on button "Okay" at bounding box center [877, 416] width 28 height 16
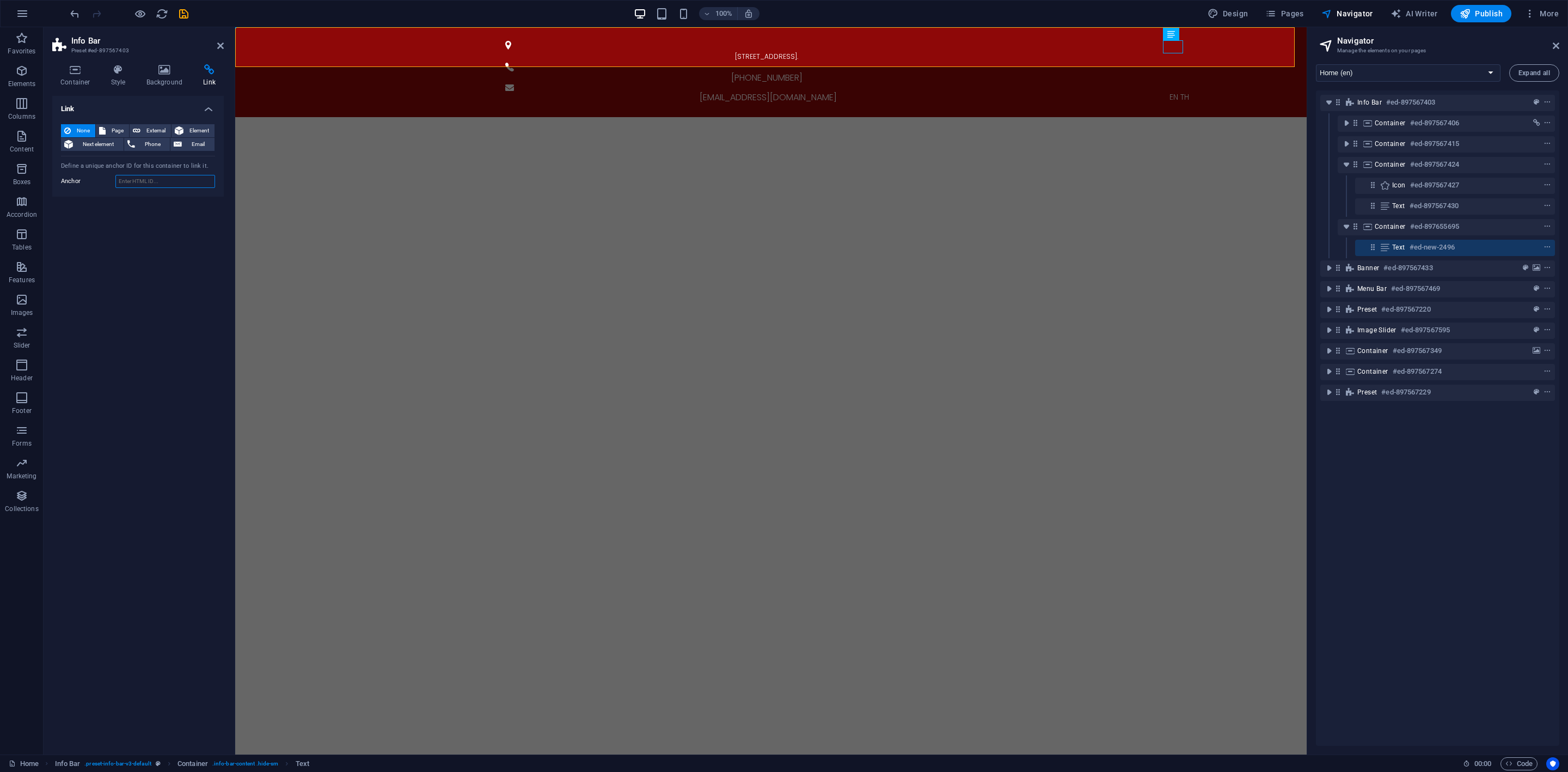
click at [163, 176] on input "Anchor" at bounding box center [165, 181] width 100 height 13
click at [1413, 75] on select "Home (en) Product solutions (en) Consumer Service Support and Sales (en) About …" at bounding box center [1407, 72] width 184 height 17
click at [1402, 75] on select "Home (en) Product solutions (en) Consumer Service Support and Sales (en) About …" at bounding box center [1407, 72] width 184 height 17
click at [203, 147] on span "Email" at bounding box center [198, 144] width 26 height 13
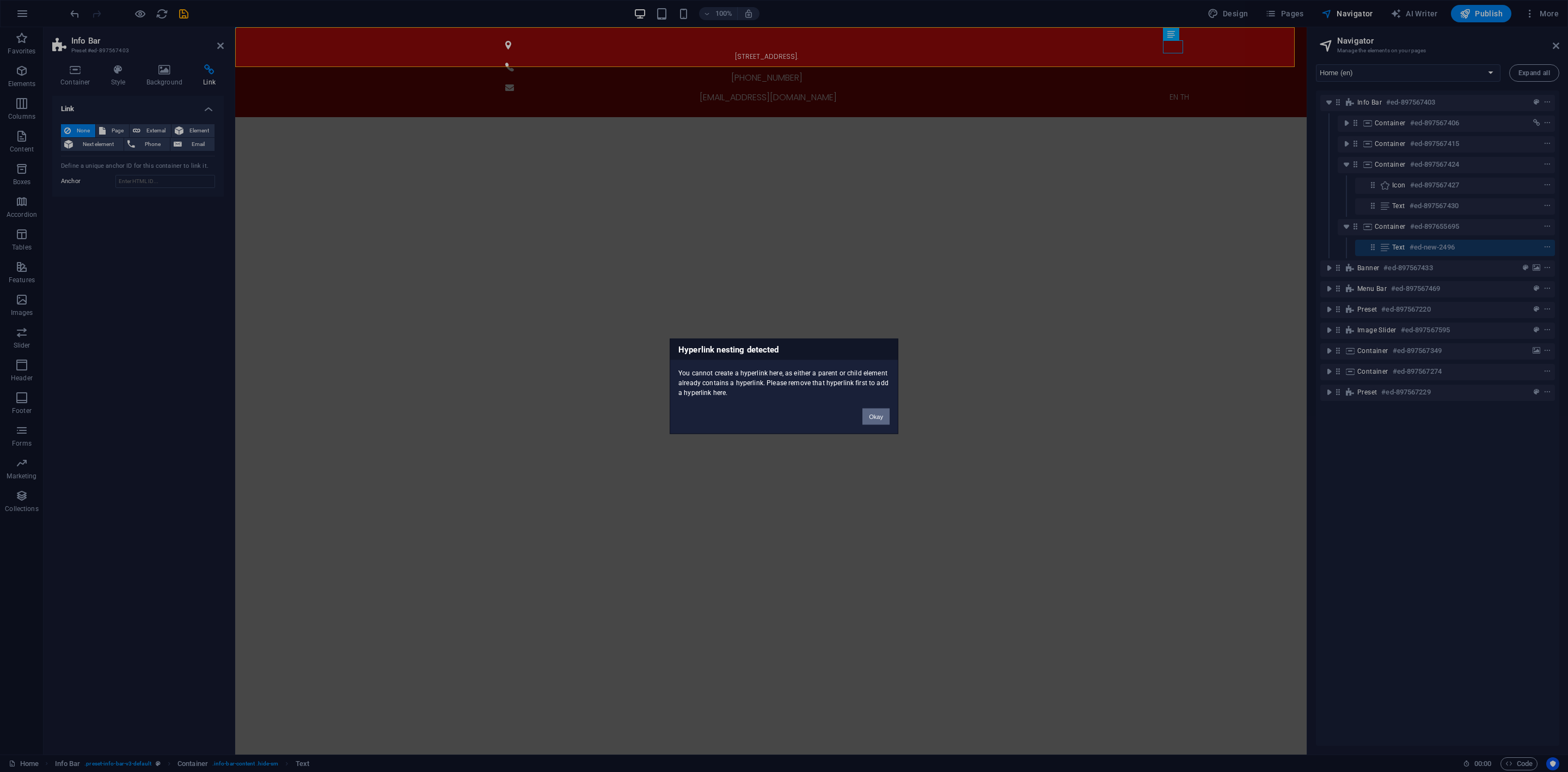
click at [879, 415] on button "Okay" at bounding box center [877, 416] width 28 height 16
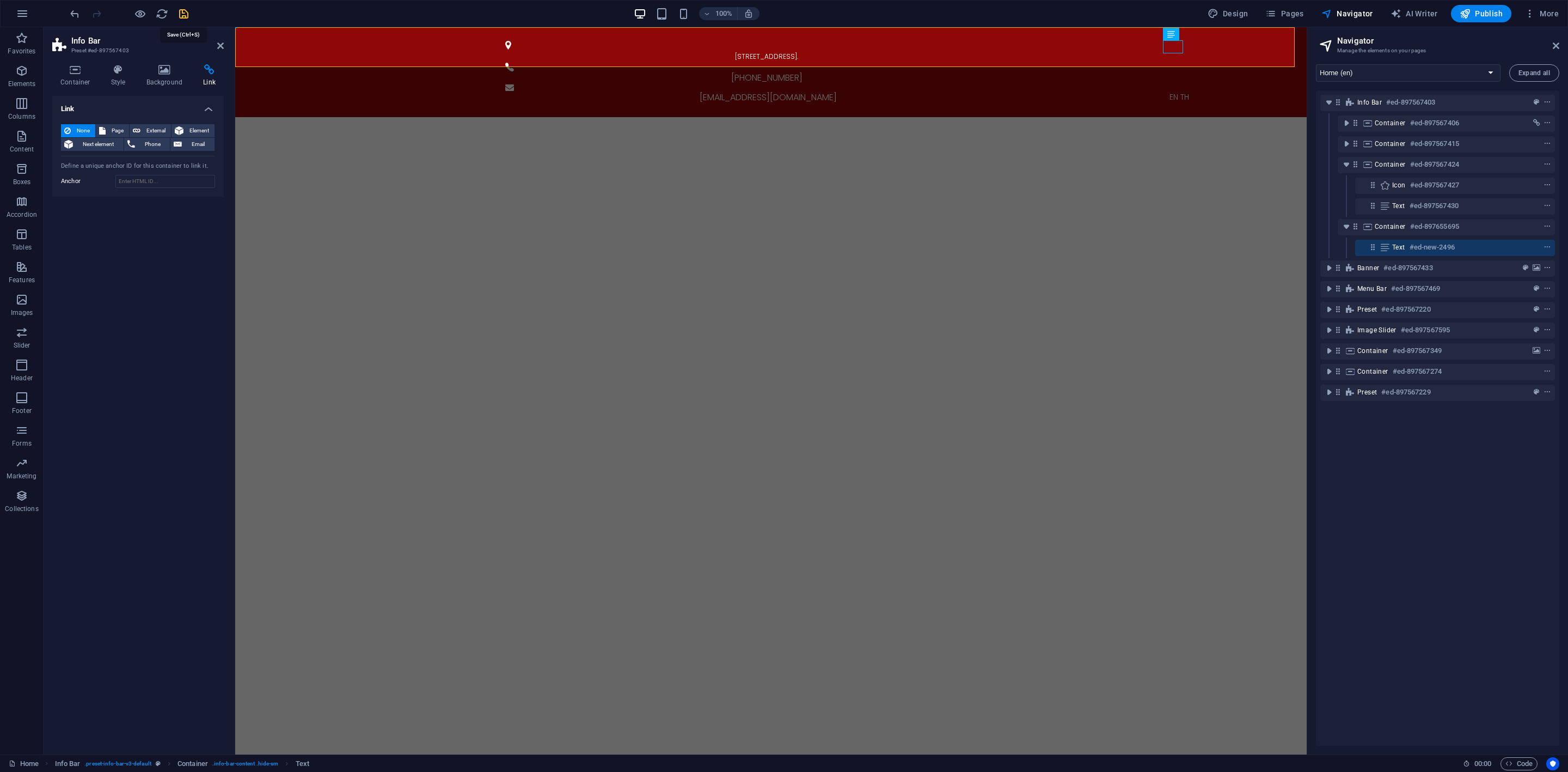
click at [186, 7] on icon "save" at bounding box center [183, 13] width 12 height 12
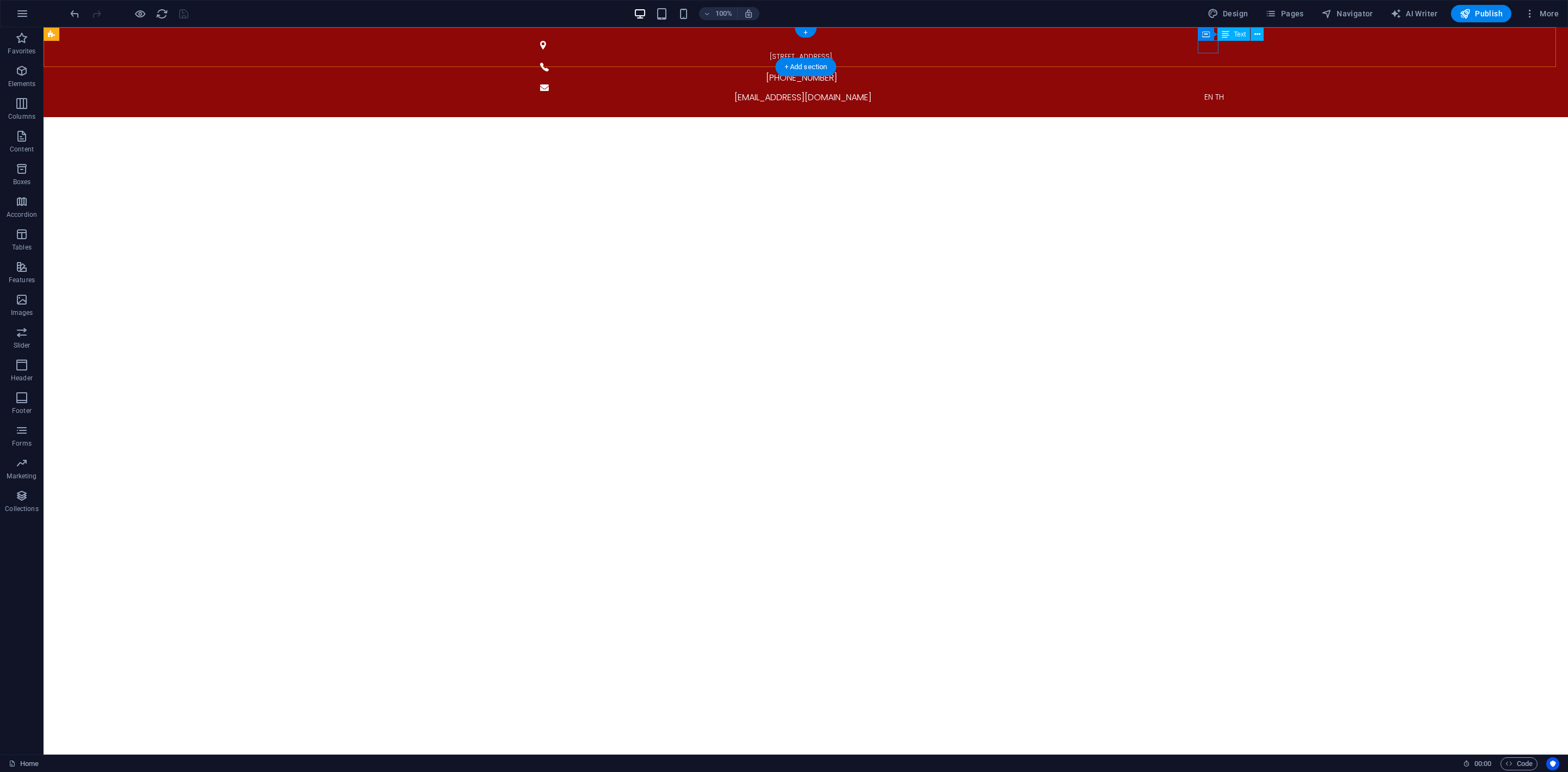
click at [1212, 90] on div "EN TH" at bounding box center [1214, 97] width 532 height 13
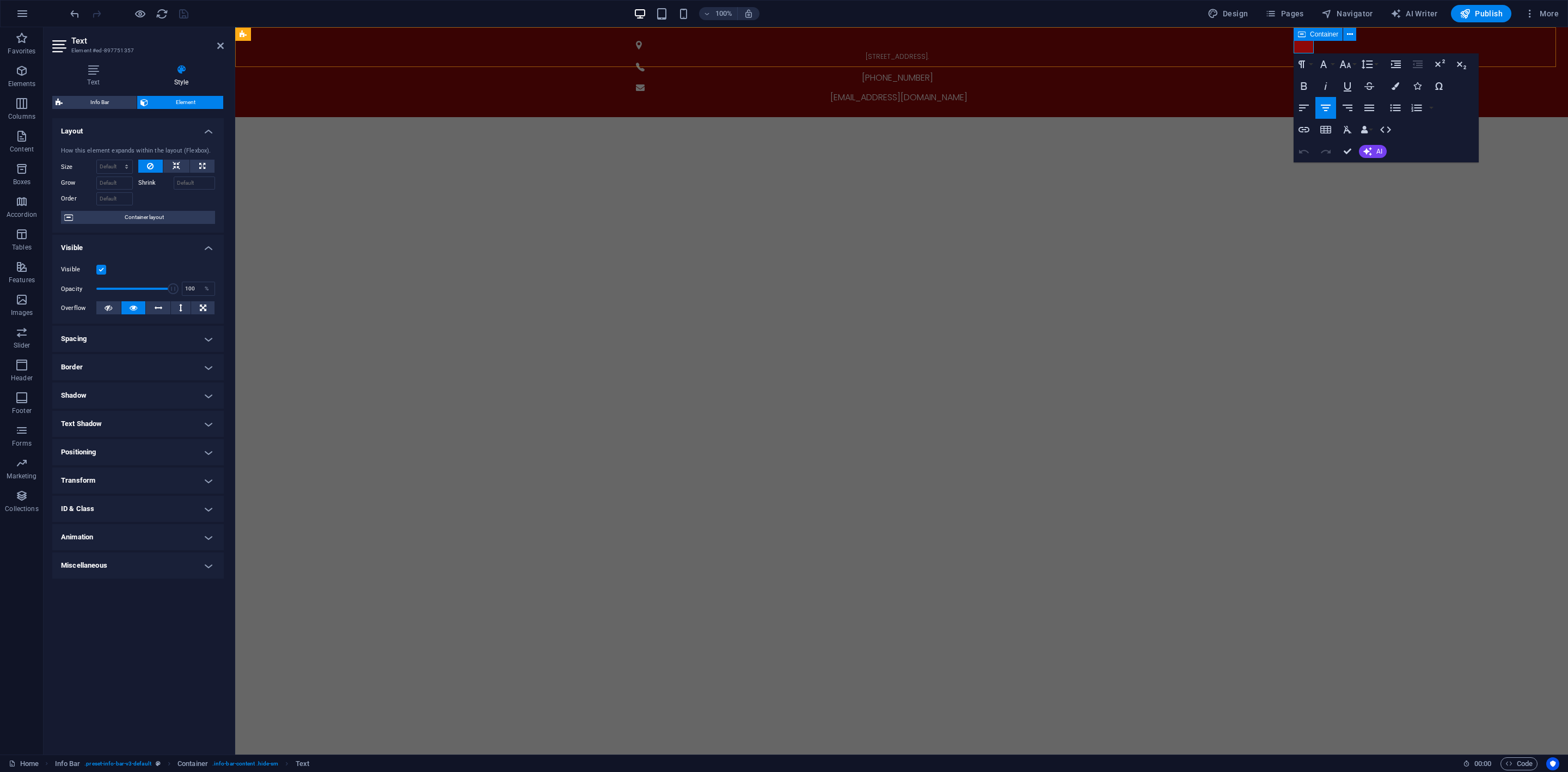
click at [1317, 33] on span "Container" at bounding box center [1324, 34] width 28 height 6
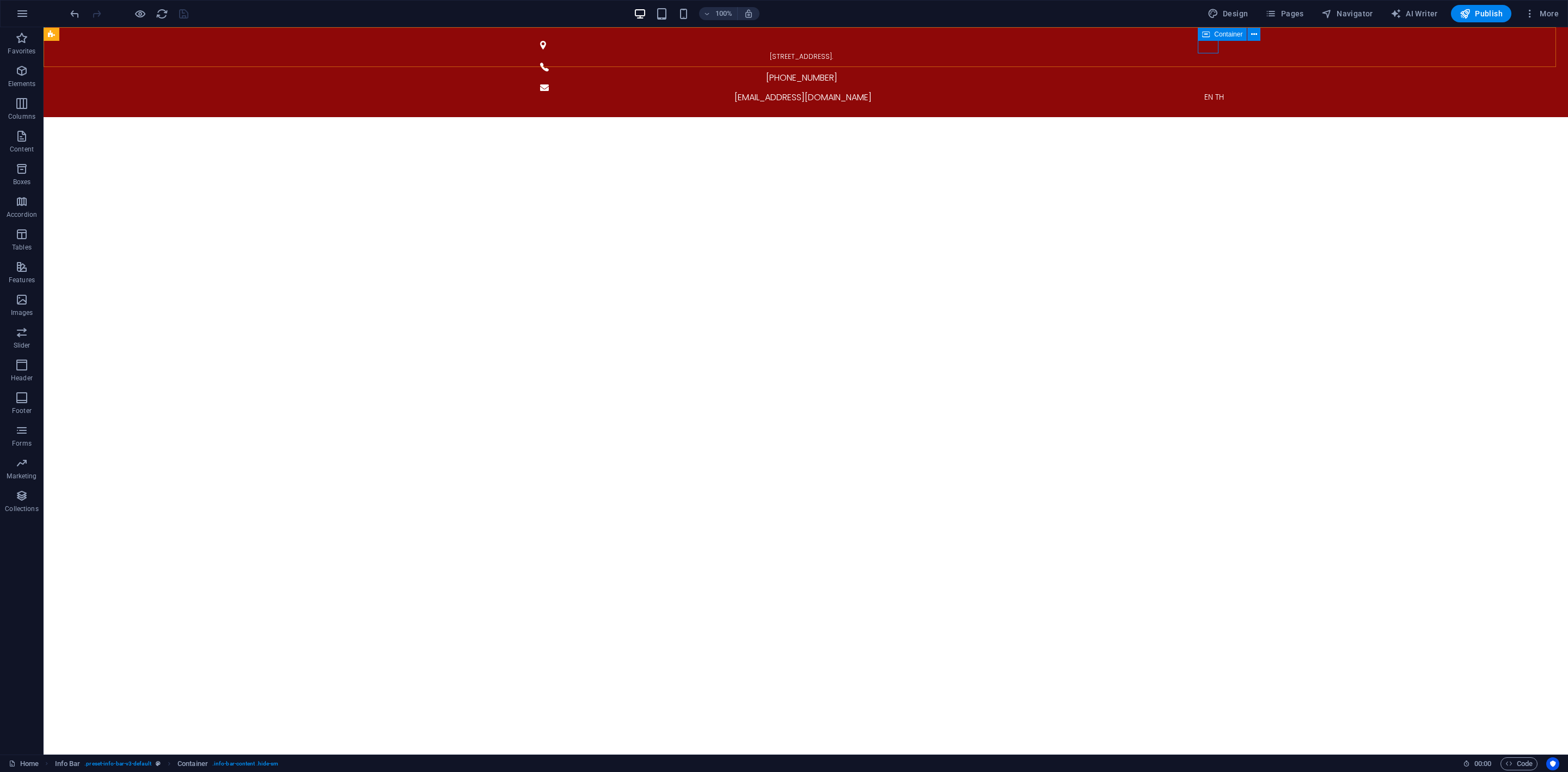
click at [1210, 32] on div "Container" at bounding box center [1222, 34] width 49 height 13
select select "px"
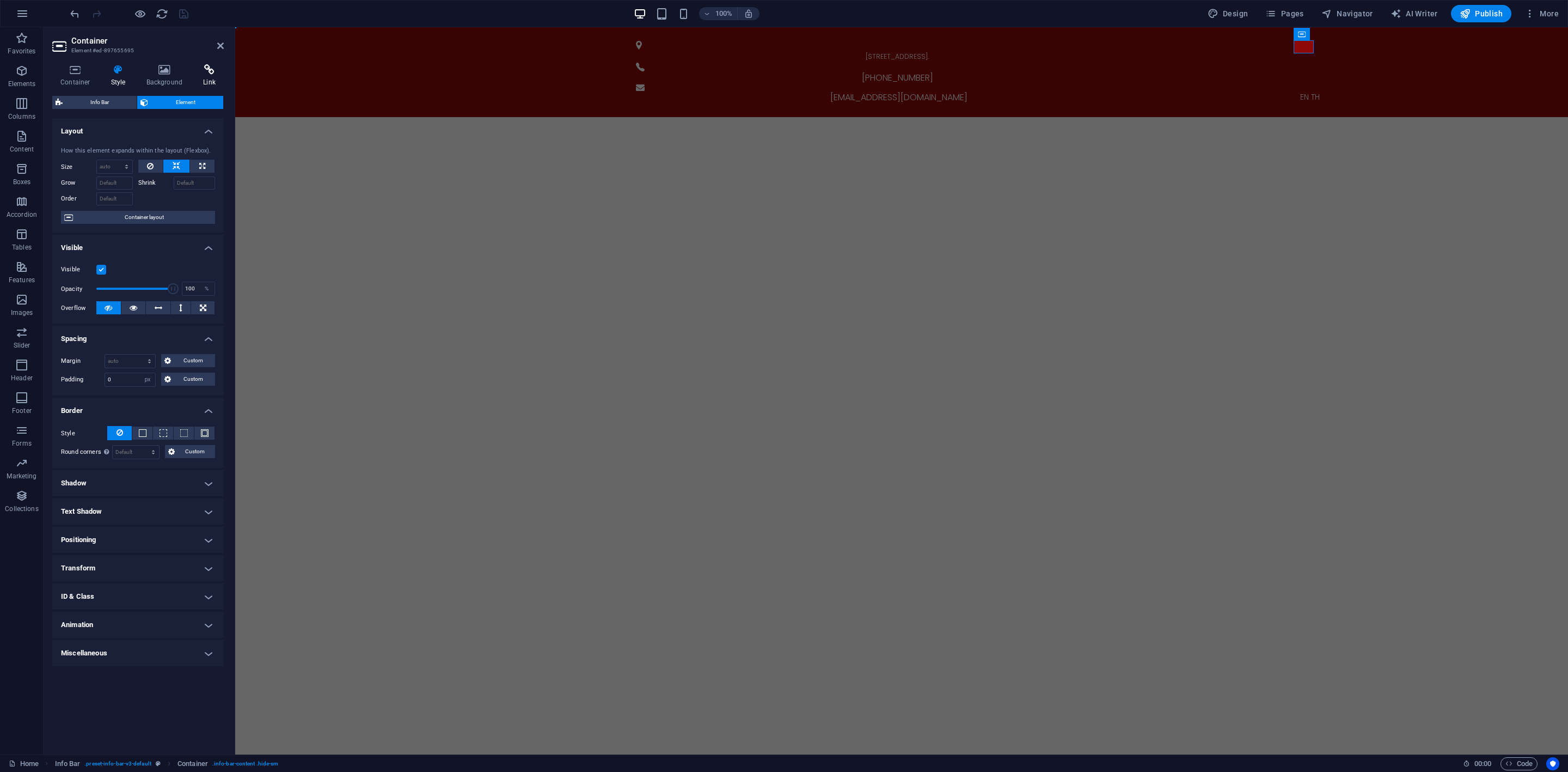
click at [211, 79] on h4 "Link" at bounding box center [209, 75] width 29 height 23
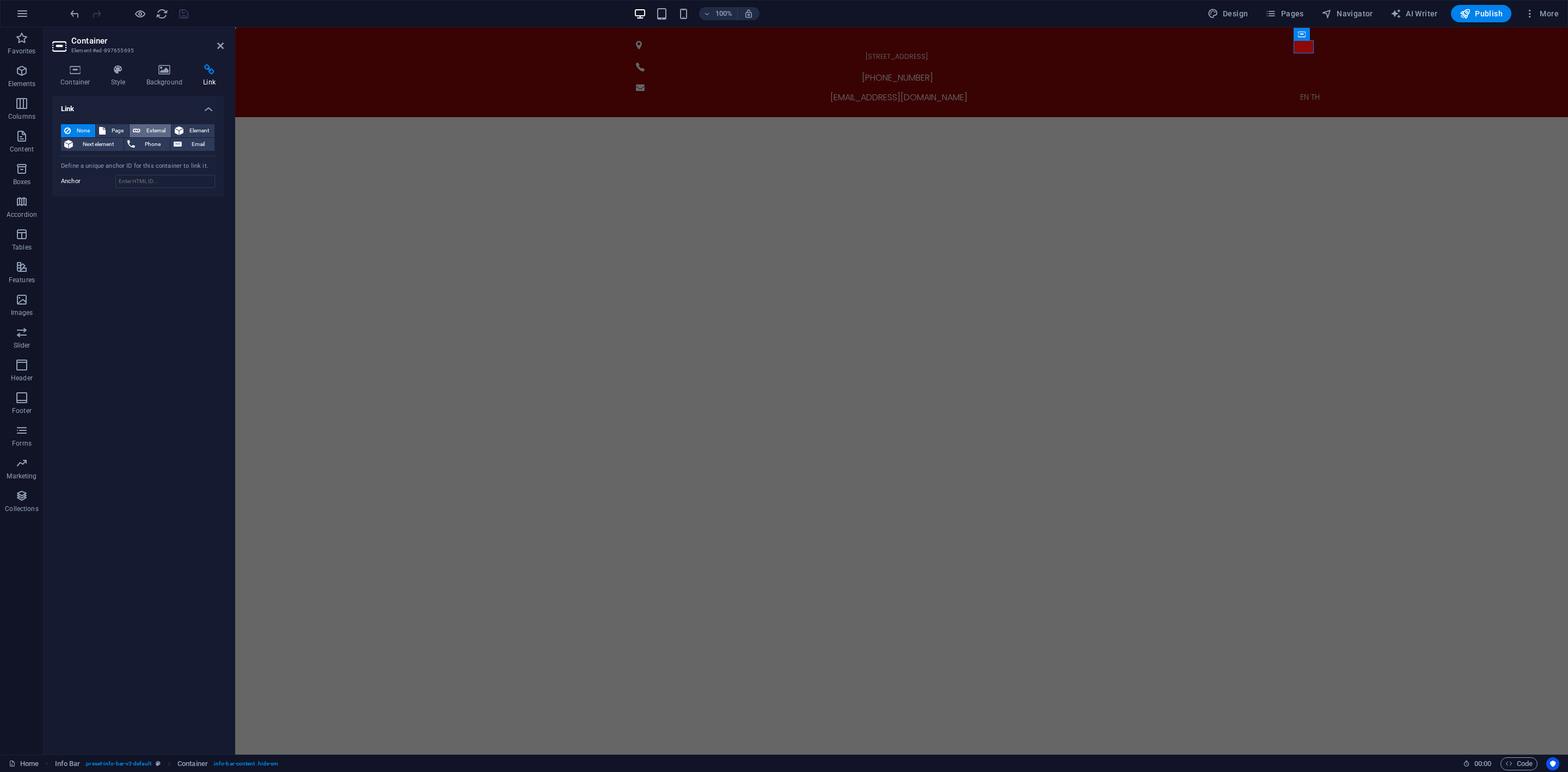
click at [152, 133] on span "External" at bounding box center [156, 131] width 24 height 13
select select "blank"
click at [118, 132] on span "Page" at bounding box center [117, 131] width 17 height 13
select select
click at [101, 140] on span "Next element" at bounding box center [98, 144] width 44 height 13
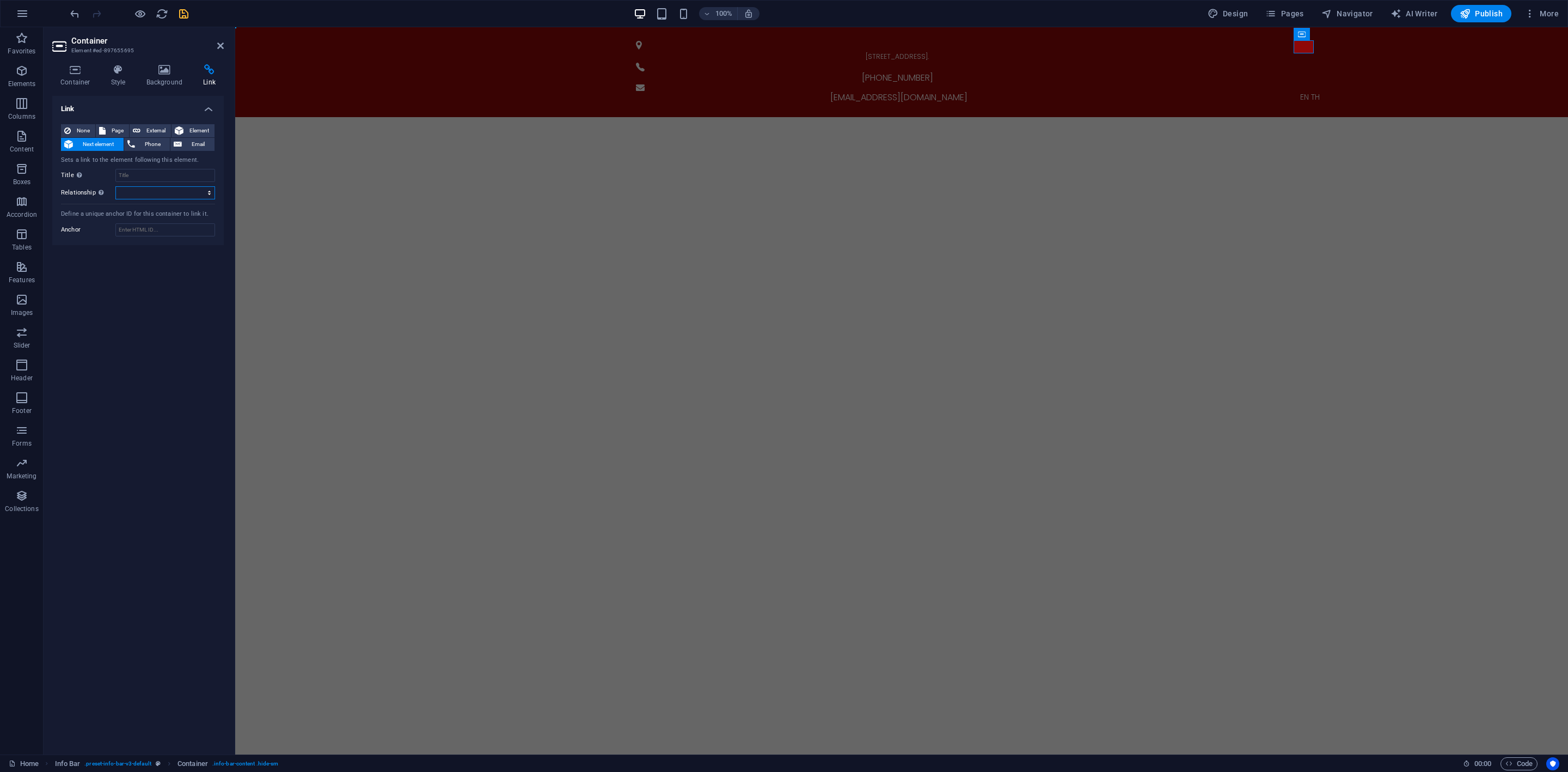
click at [174, 190] on select "alternate author bookmark external help license next nofollow noreferrer noopen…" at bounding box center [165, 192] width 100 height 13
click at [179, 192] on select "alternate author bookmark external help license next nofollow noreferrer noopen…" at bounding box center [165, 192] width 100 height 13
click at [168, 175] on input "Title Additional link description, should not be the same as the link text. The…" at bounding box center [165, 175] width 100 height 13
click at [200, 129] on span "Element" at bounding box center [199, 131] width 24 height 13
click at [205, 162] on button at bounding box center [209, 162] width 13 height 13
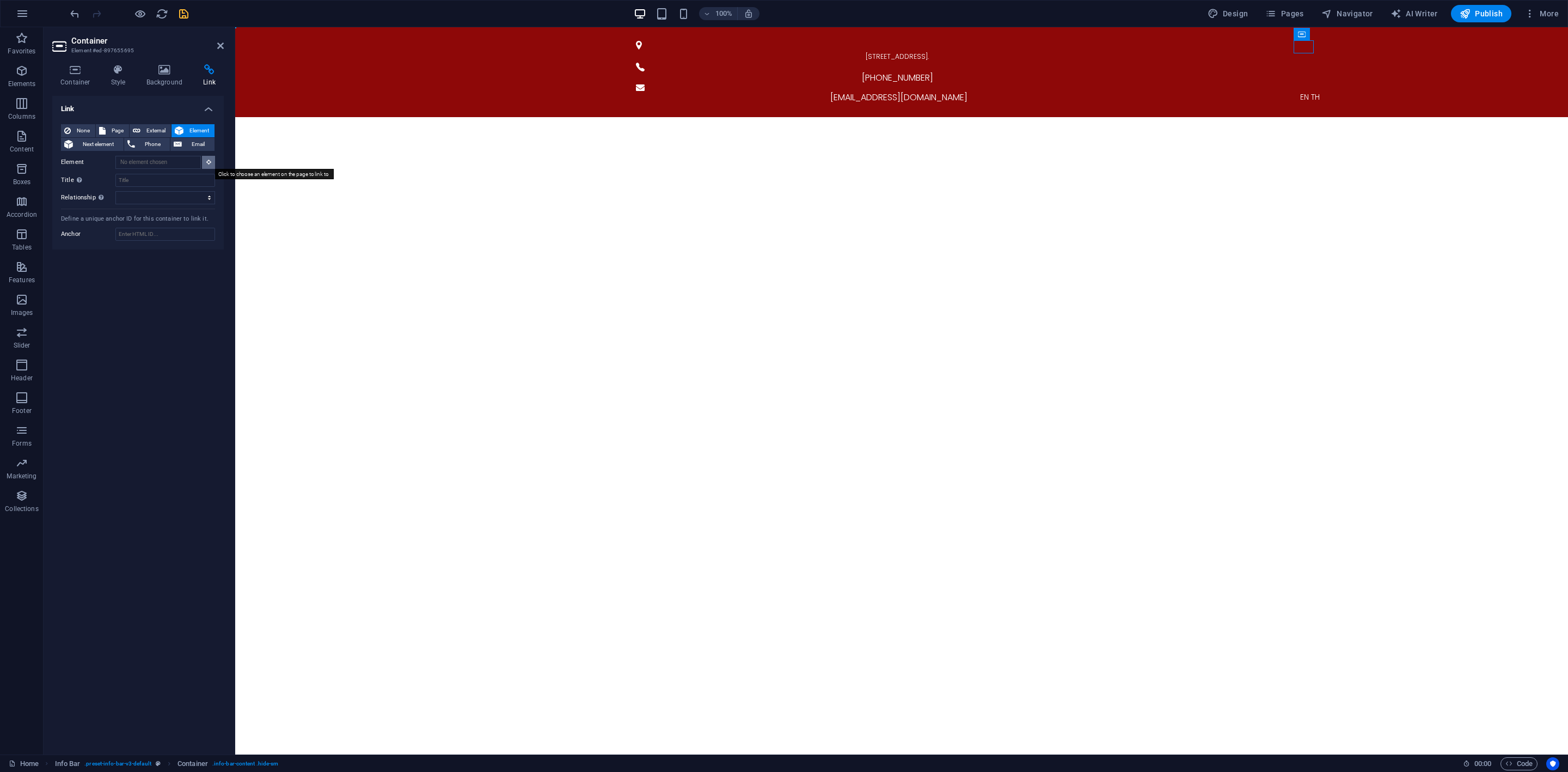
click at [205, 162] on button at bounding box center [209, 162] width 13 height 13
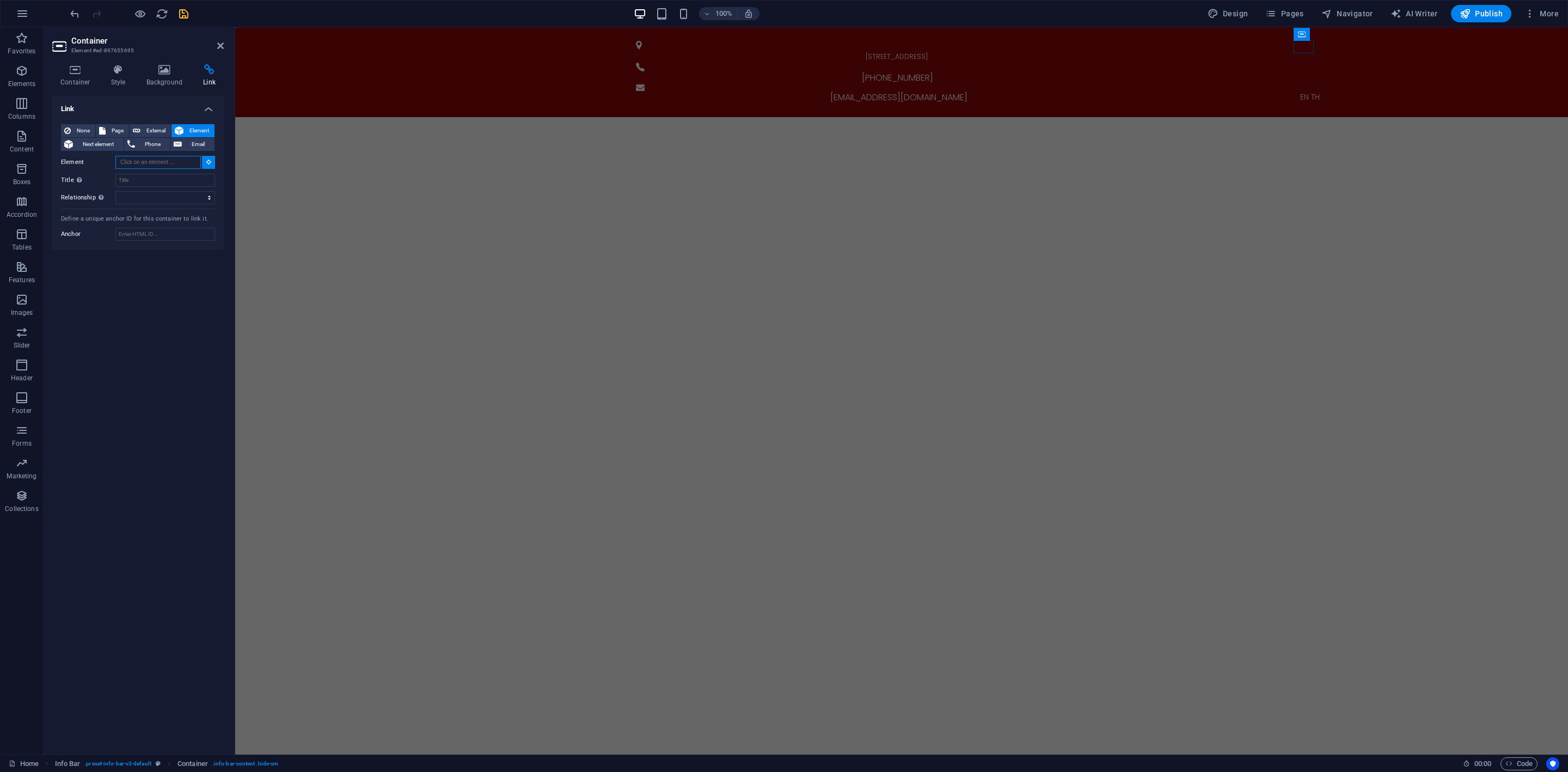
click at [192, 162] on input "Element" at bounding box center [157, 162] width 85 height 13
click at [180, 198] on select "alternate author bookmark external help license next nofollow noreferrer noopen…" at bounding box center [165, 197] width 100 height 13
click at [157, 127] on span "External" at bounding box center [156, 131] width 24 height 13
select select "blank"
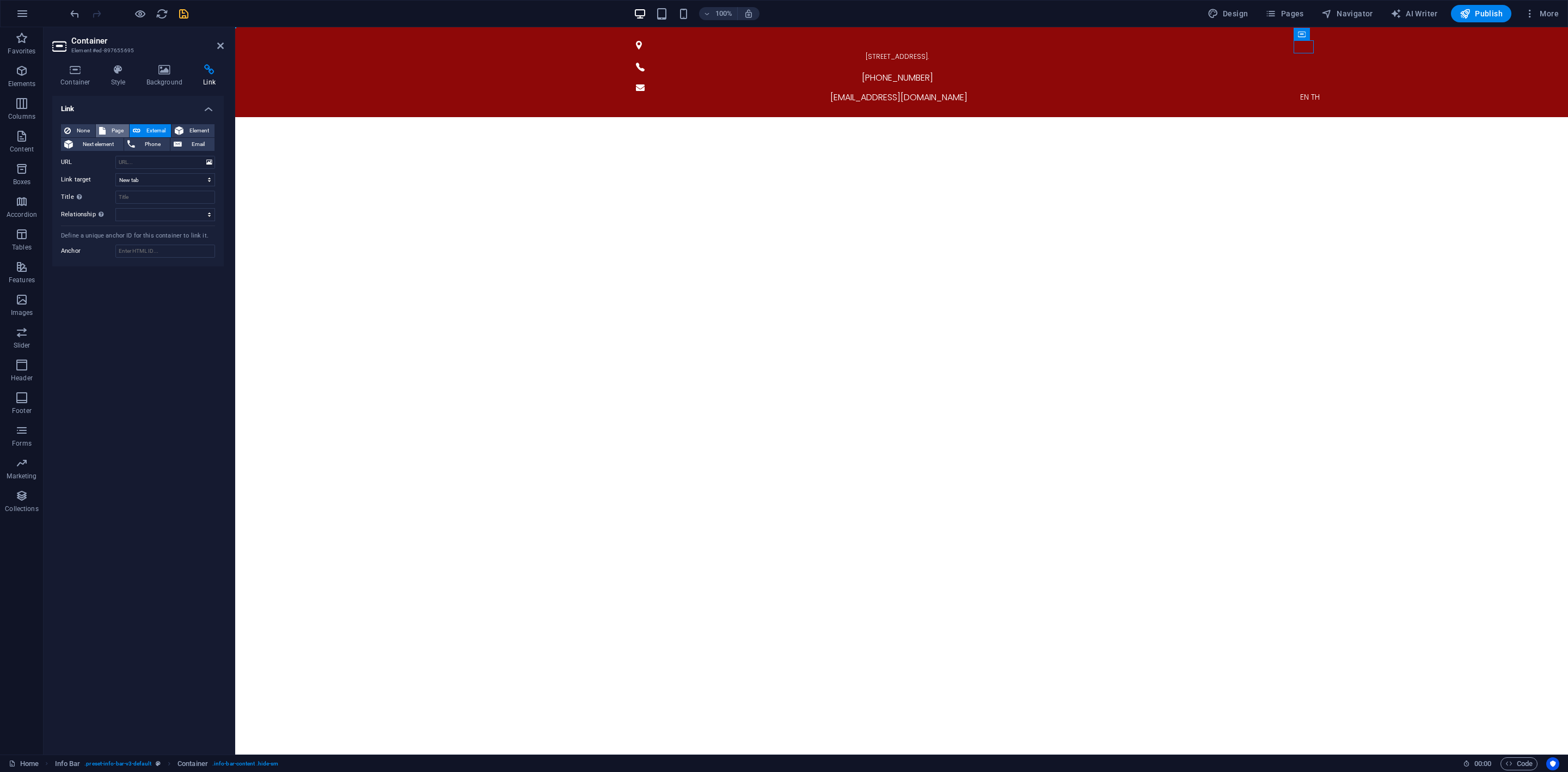
click at [121, 127] on span "Page" at bounding box center [117, 131] width 17 height 13
select select
click at [163, 156] on select "Home Product solutions Consumer Service Support and Sales About Us Contact Lega…" at bounding box center [165, 162] width 100 height 13
click at [97, 330] on div "Link None Page External Element Next element Phone Email Page Home Product solu…" at bounding box center [137, 421] width 171 height 649
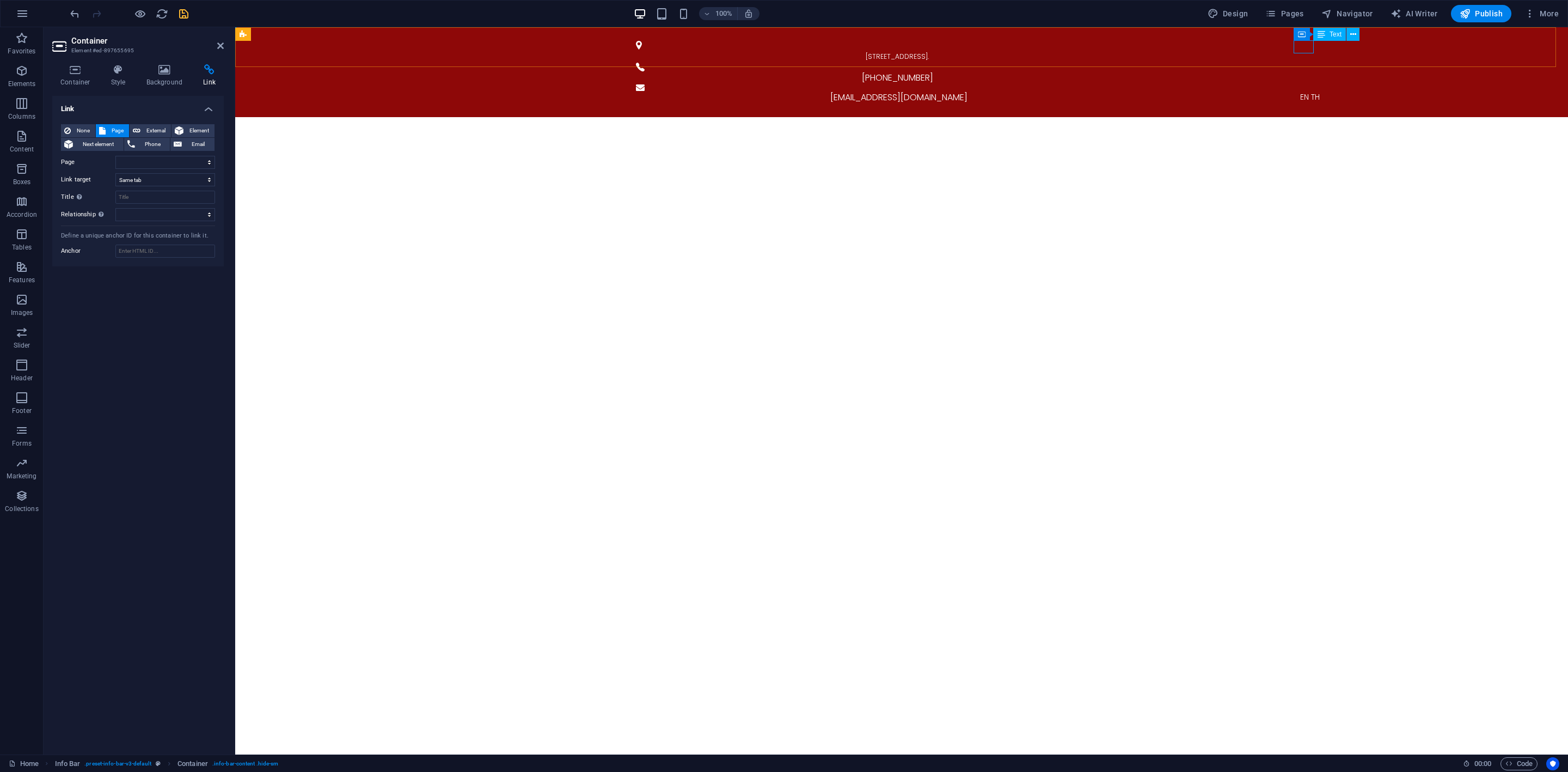
click at [1304, 90] on div "EN TH" at bounding box center [1310, 97] width 532 height 13
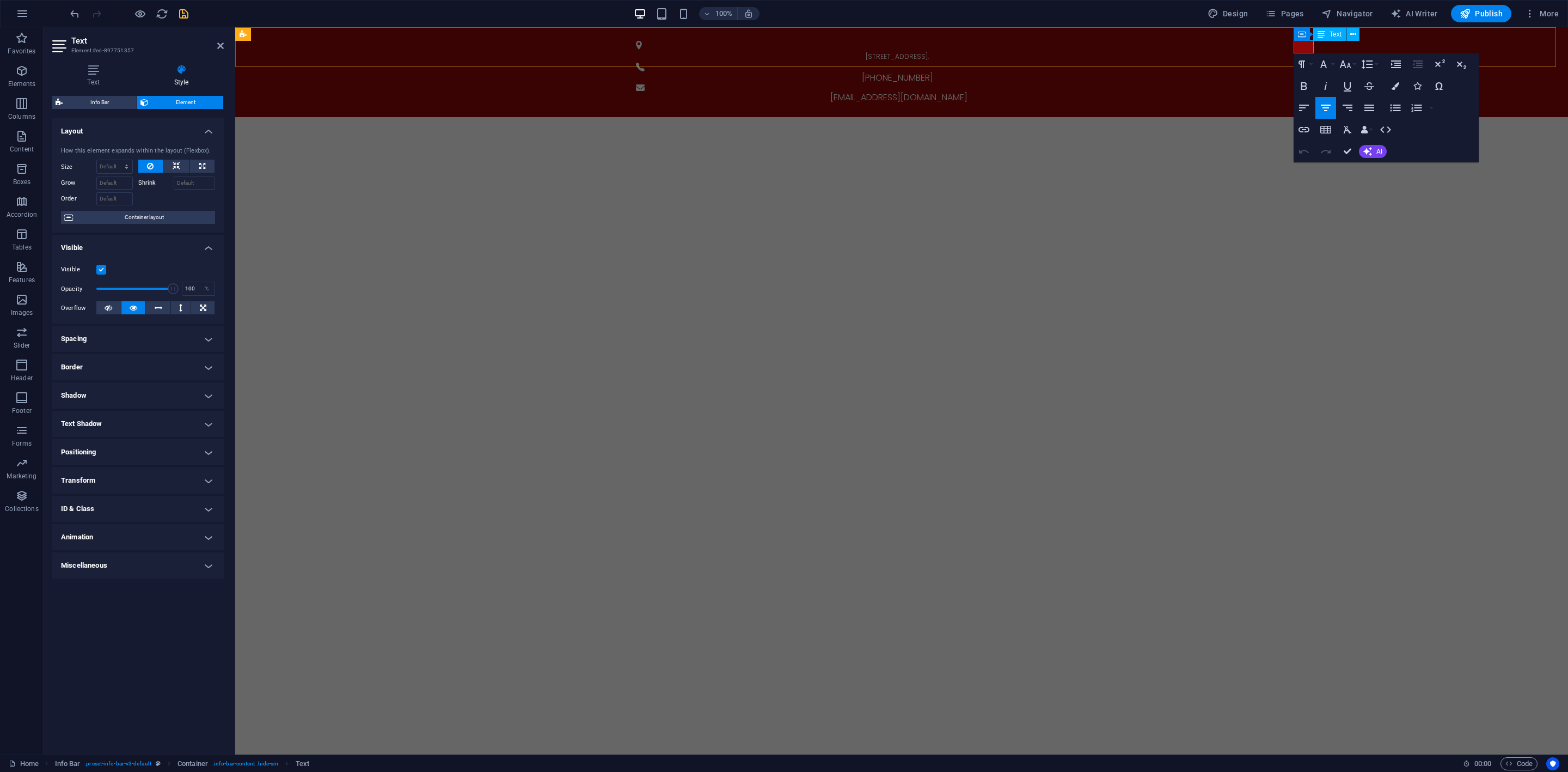
click at [1304, 92] on span "EN TH" at bounding box center [1310, 97] width 19 height 11
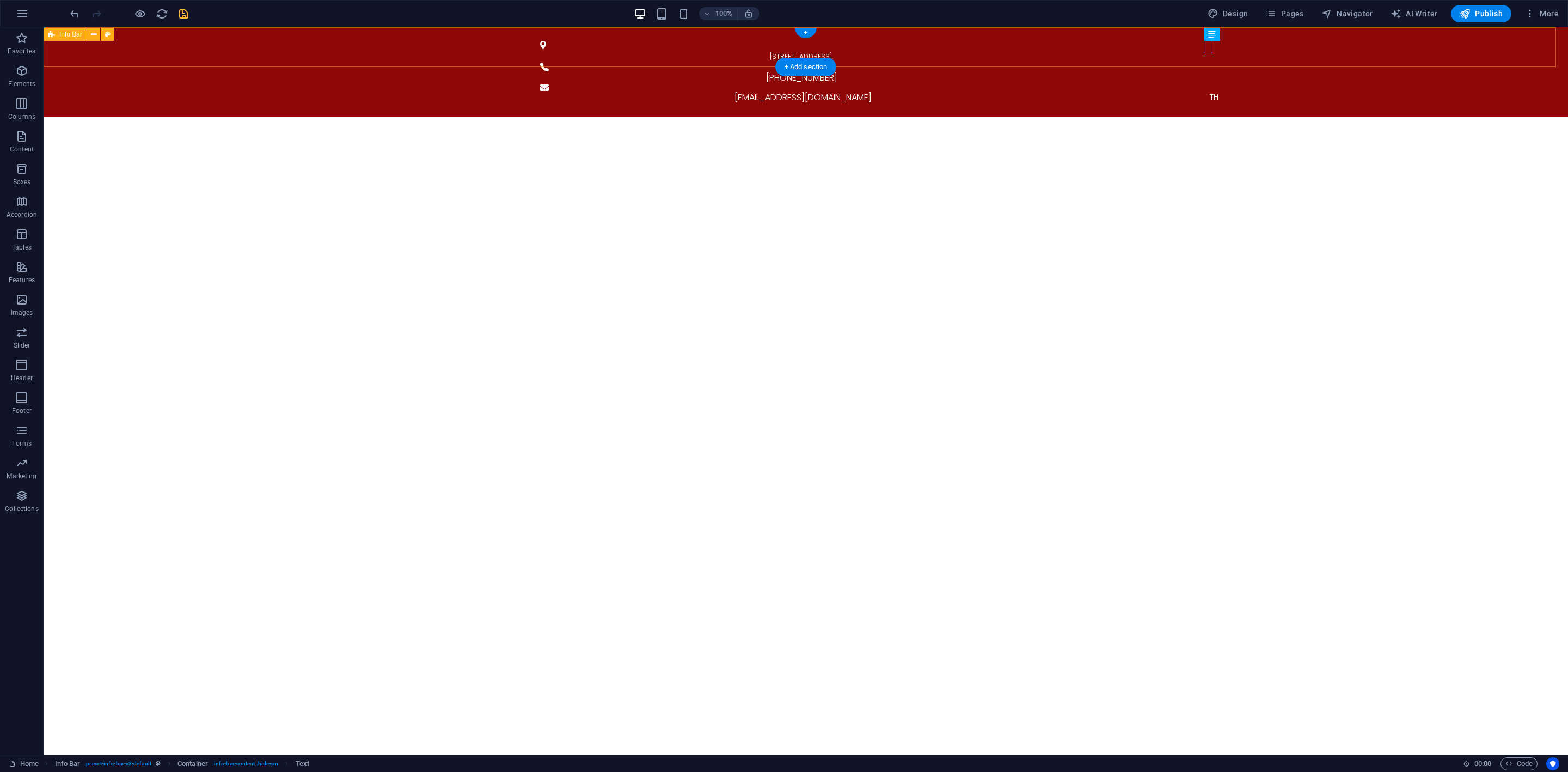
click at [1268, 37] on div "[STREET_ADDRESS]. [PHONE_NUMBER] [EMAIL_ADDRESS][DOMAIN_NAME] TH" at bounding box center [806, 72] width 1524 height 90
drag, startPoint x: 1184, startPoint y: 100, endPoint x: 1191, endPoint y: 66, distance: 34.7
click at [1204, 90] on div "TH" at bounding box center [1214, 97] width 532 height 13
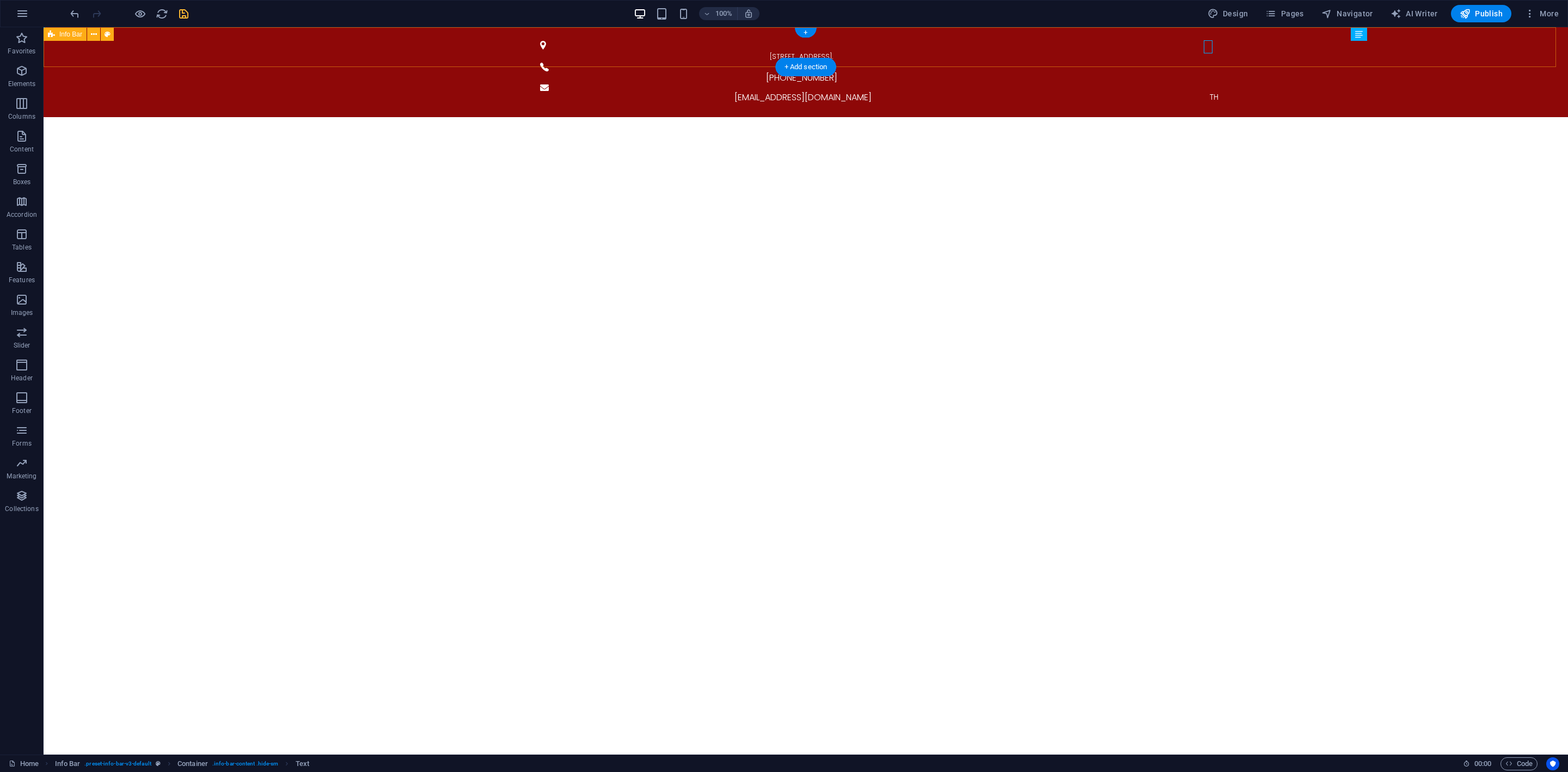
click at [1243, 56] on div "[STREET_ADDRESS]. [PHONE_NUMBER] [EMAIL_ADDRESS][DOMAIN_NAME] TH" at bounding box center [806, 72] width 1524 height 90
click at [1211, 90] on div "TH" at bounding box center [1214, 97] width 532 height 13
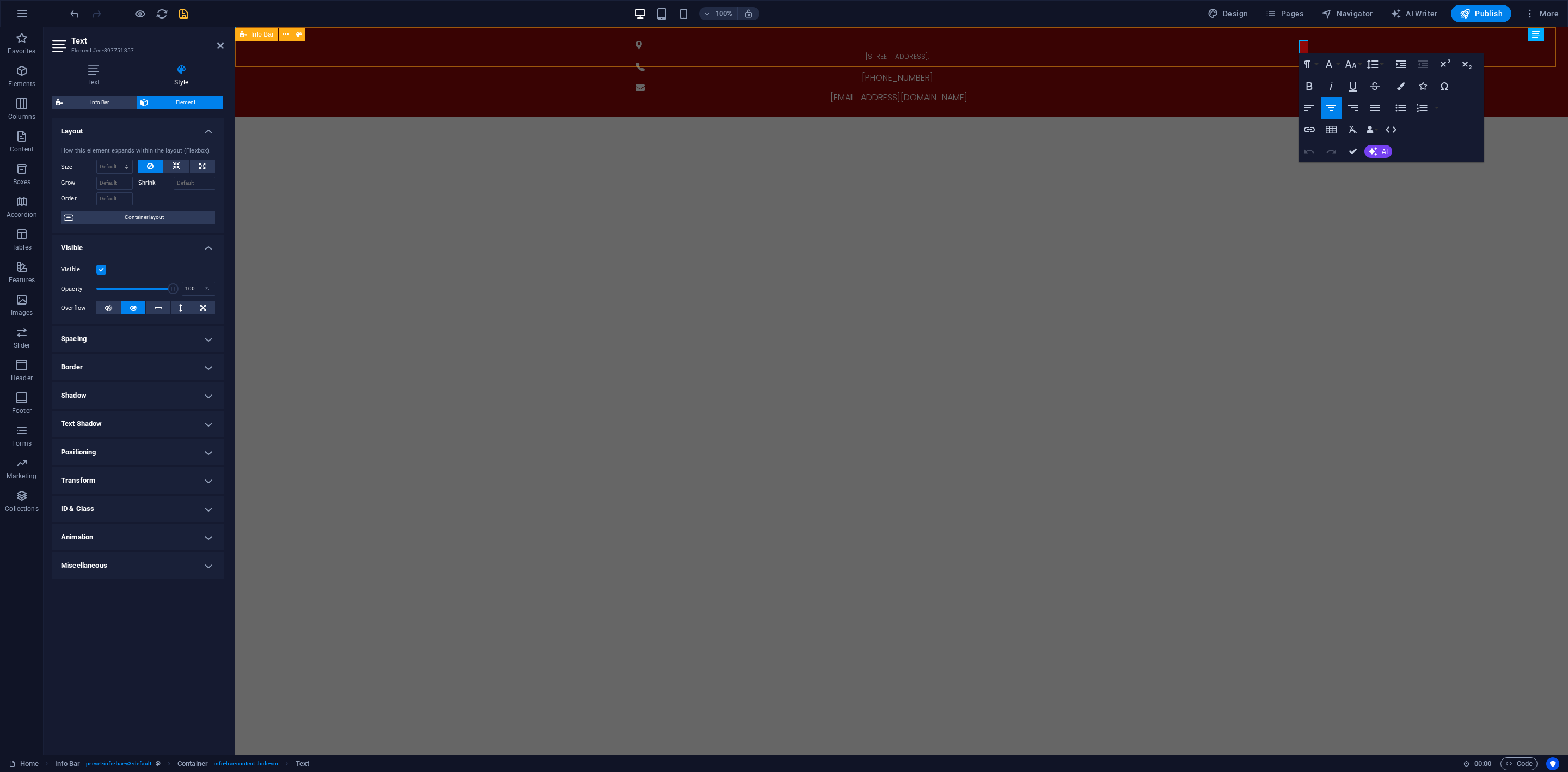
click at [1437, 37] on div "[STREET_ADDRESS]. [PHONE_NUMBER] [EMAIL_ADDRESS][DOMAIN_NAME] TH" at bounding box center [902, 72] width 1333 height 90
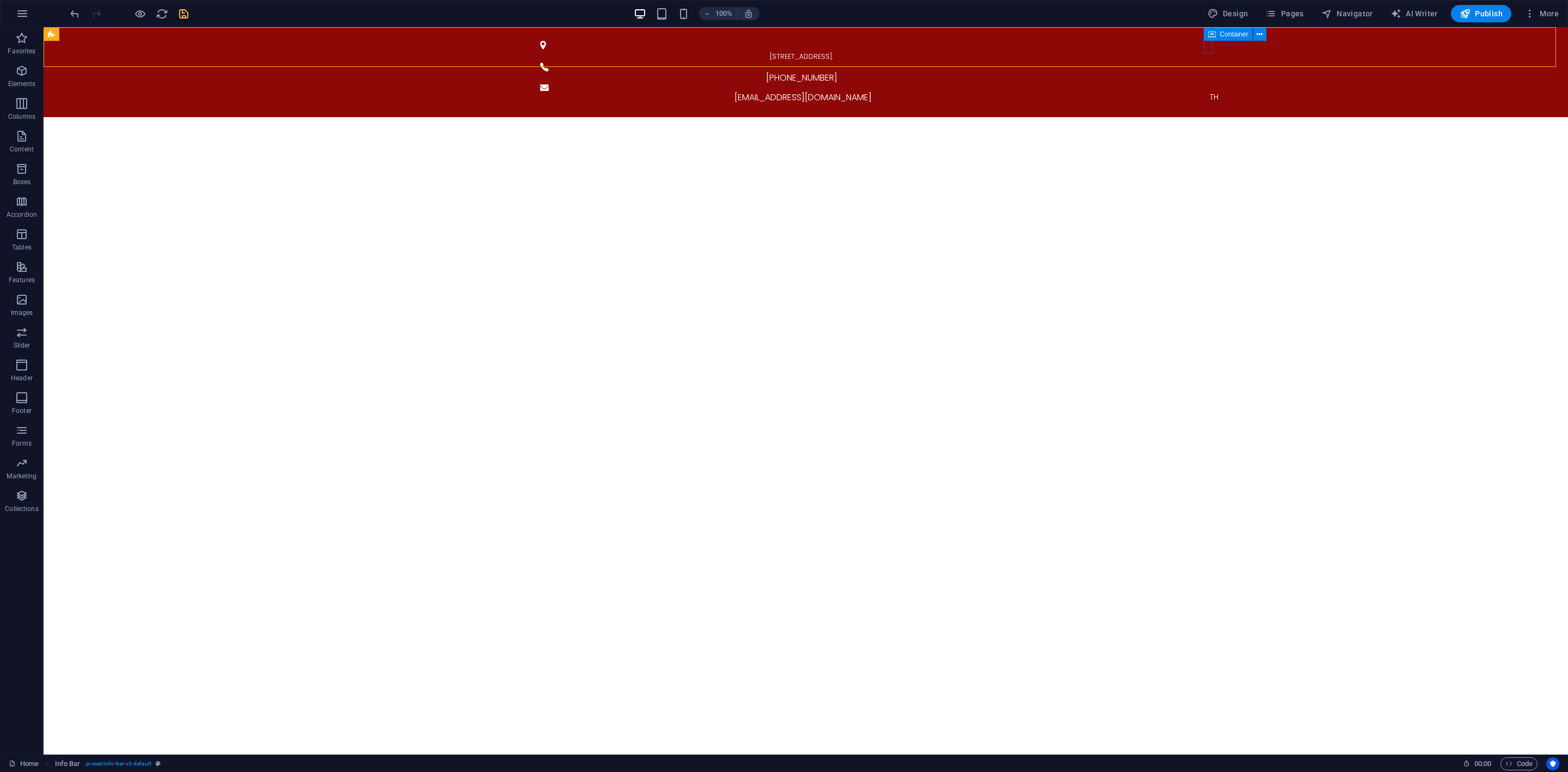
click at [1212, 37] on icon at bounding box center [1212, 34] width 7 height 13
click at [1263, 35] on icon at bounding box center [1259, 35] width 6 height 11
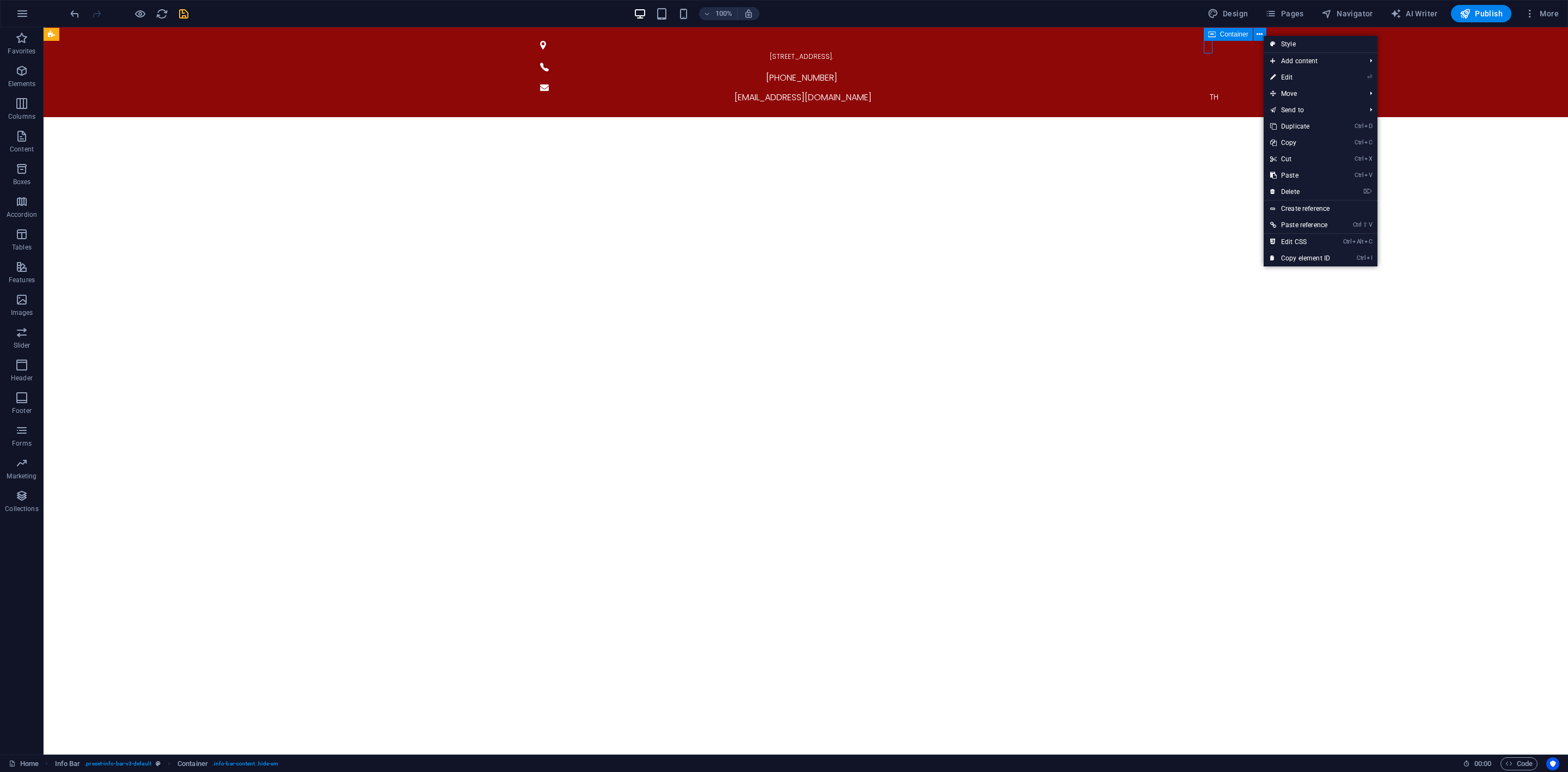
click at [1238, 32] on span "Container" at bounding box center [1234, 34] width 28 height 6
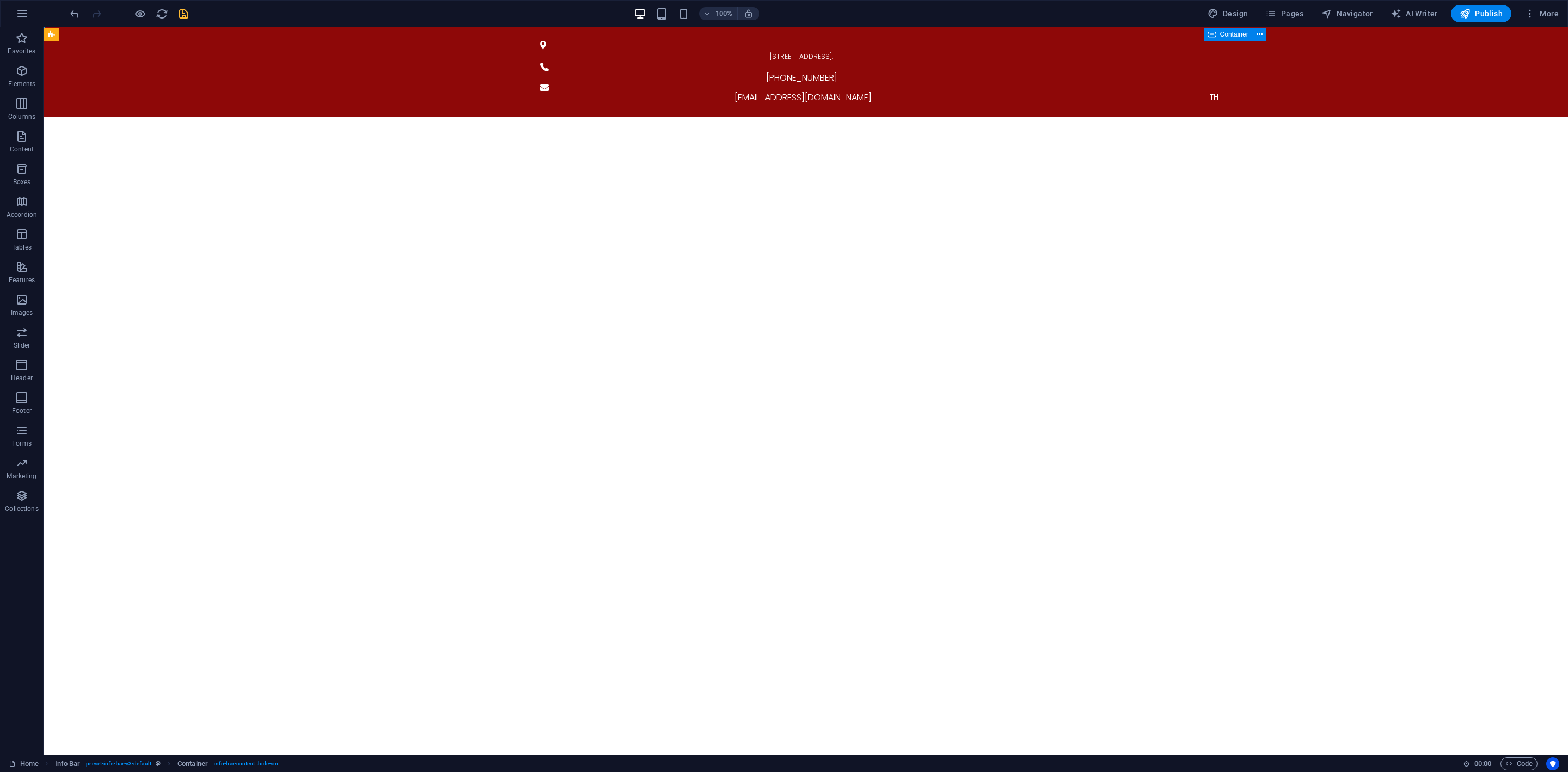
click at [1238, 32] on span "Container" at bounding box center [1234, 34] width 28 height 6
select select
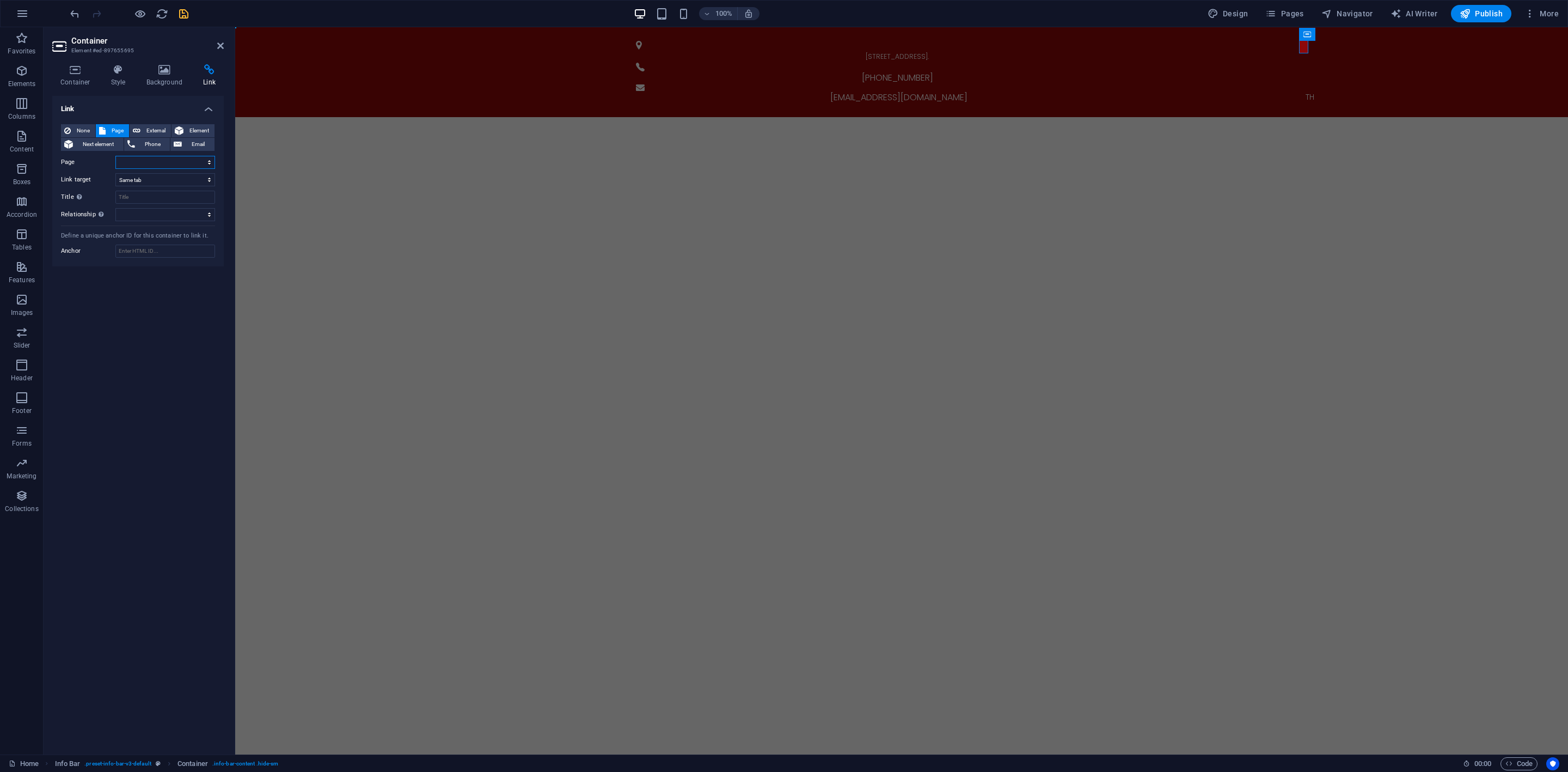
click at [176, 162] on select "Home Product solutions Consumer Service Support and Sales About Us Contact Lega…" at bounding box center [165, 162] width 100 height 13
select select "7"
click at [115, 156] on select "Home Product solutions Consumer Service Support and Sales About Us Contact Lega…" at bounding box center [165, 162] width 100 height 13
click at [158, 182] on select "New tab Same tab Overlay" at bounding box center [165, 179] width 100 height 13
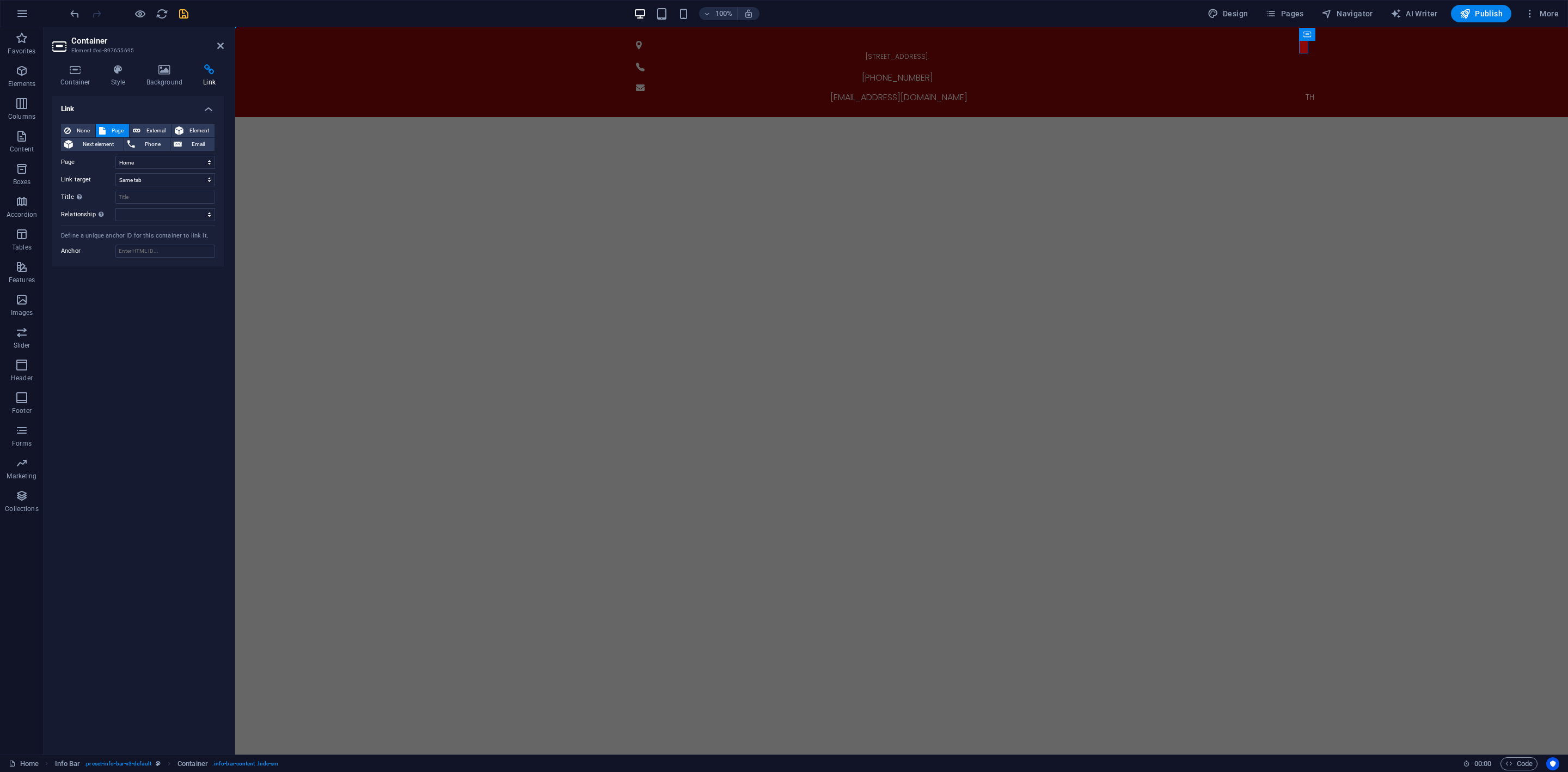
click at [190, 11] on div "100% Design Pages Navigator AI Writer Publish More" at bounding box center [816, 13] width 1495 height 17
click at [186, 12] on icon "save" at bounding box center [183, 13] width 12 height 12
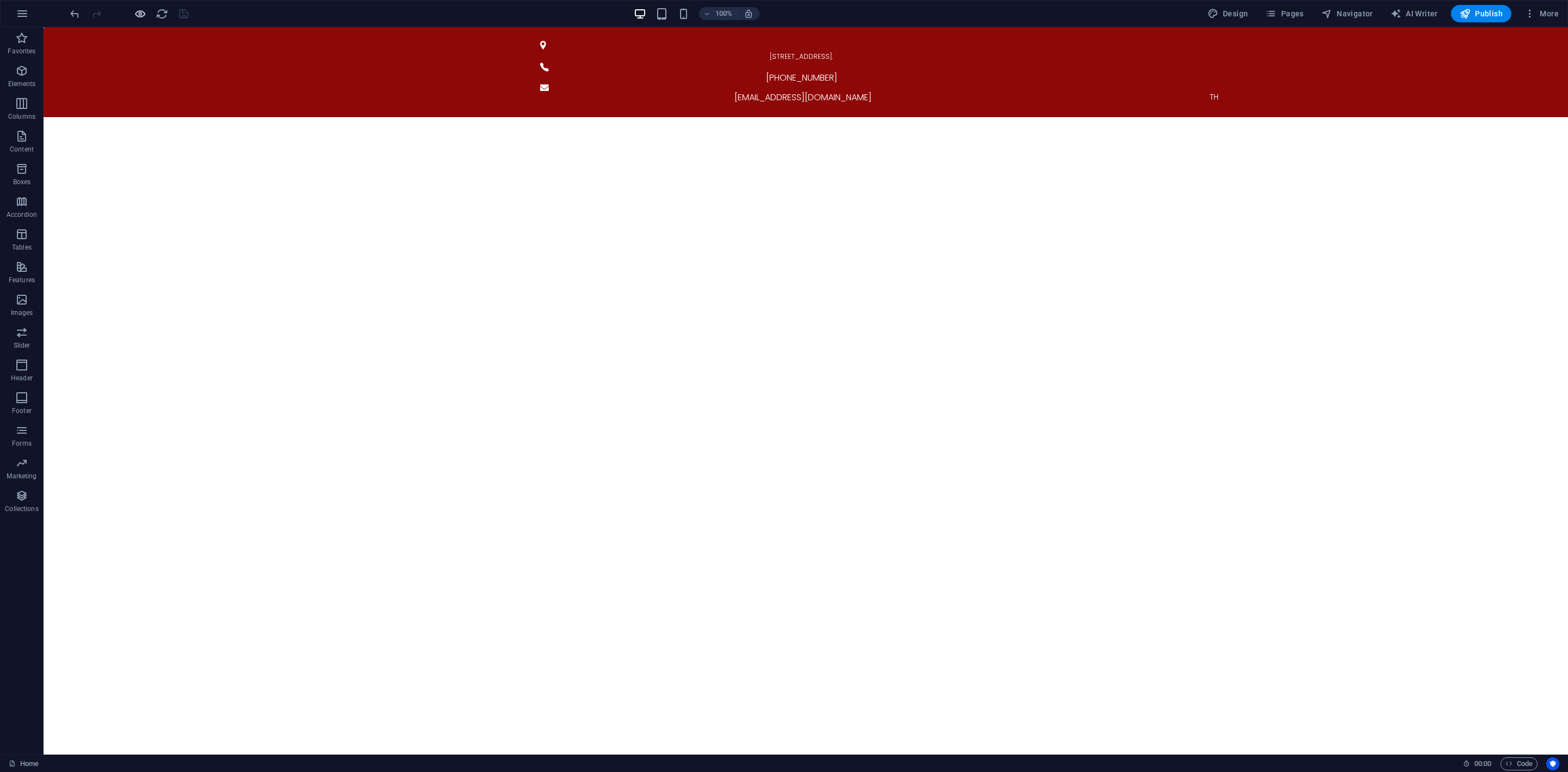
click at [141, 14] on icon "button" at bounding box center [140, 13] width 12 height 12
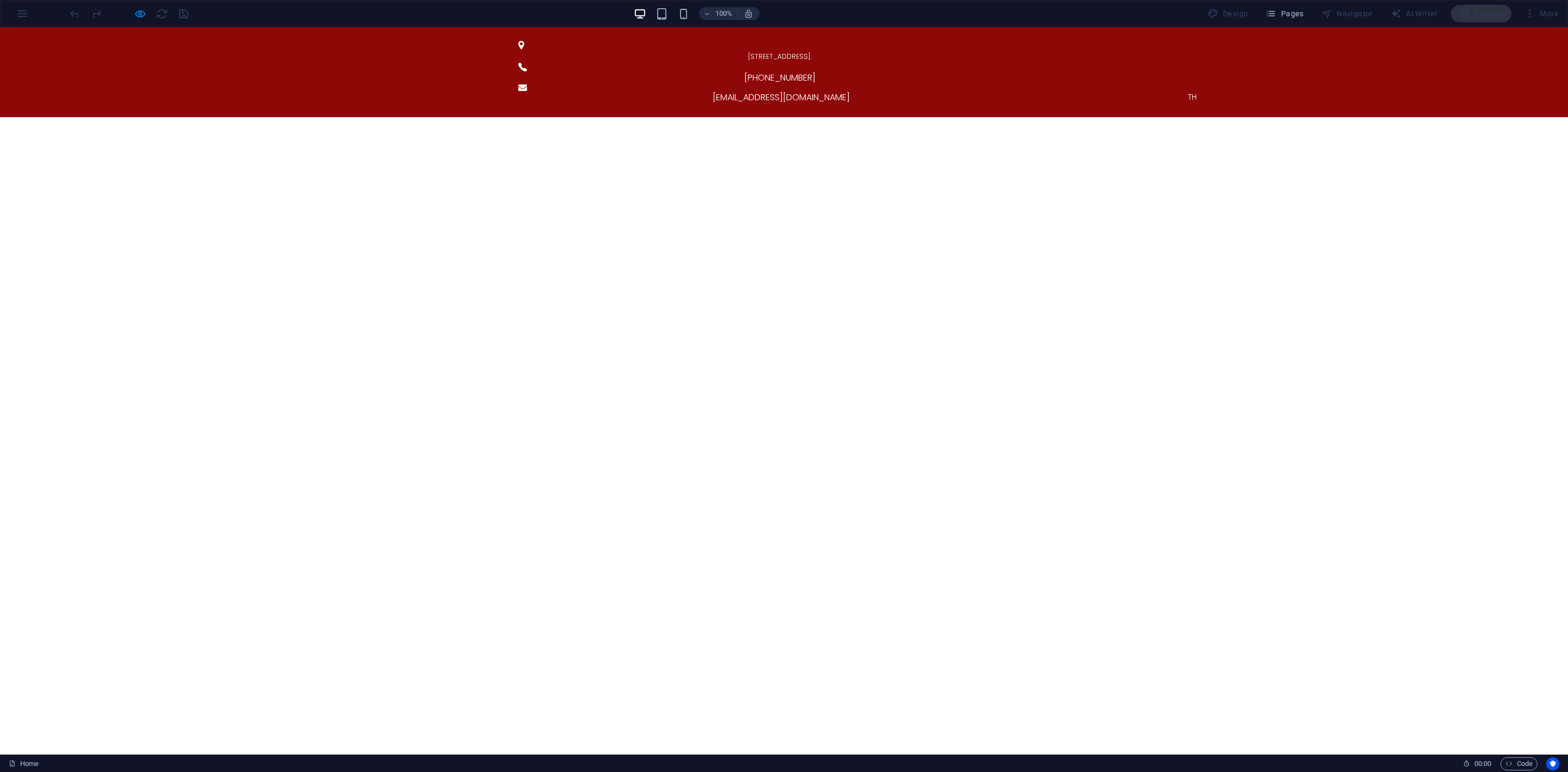
click at [1188, 92] on span "TH" at bounding box center [1192, 97] width 9 height 11
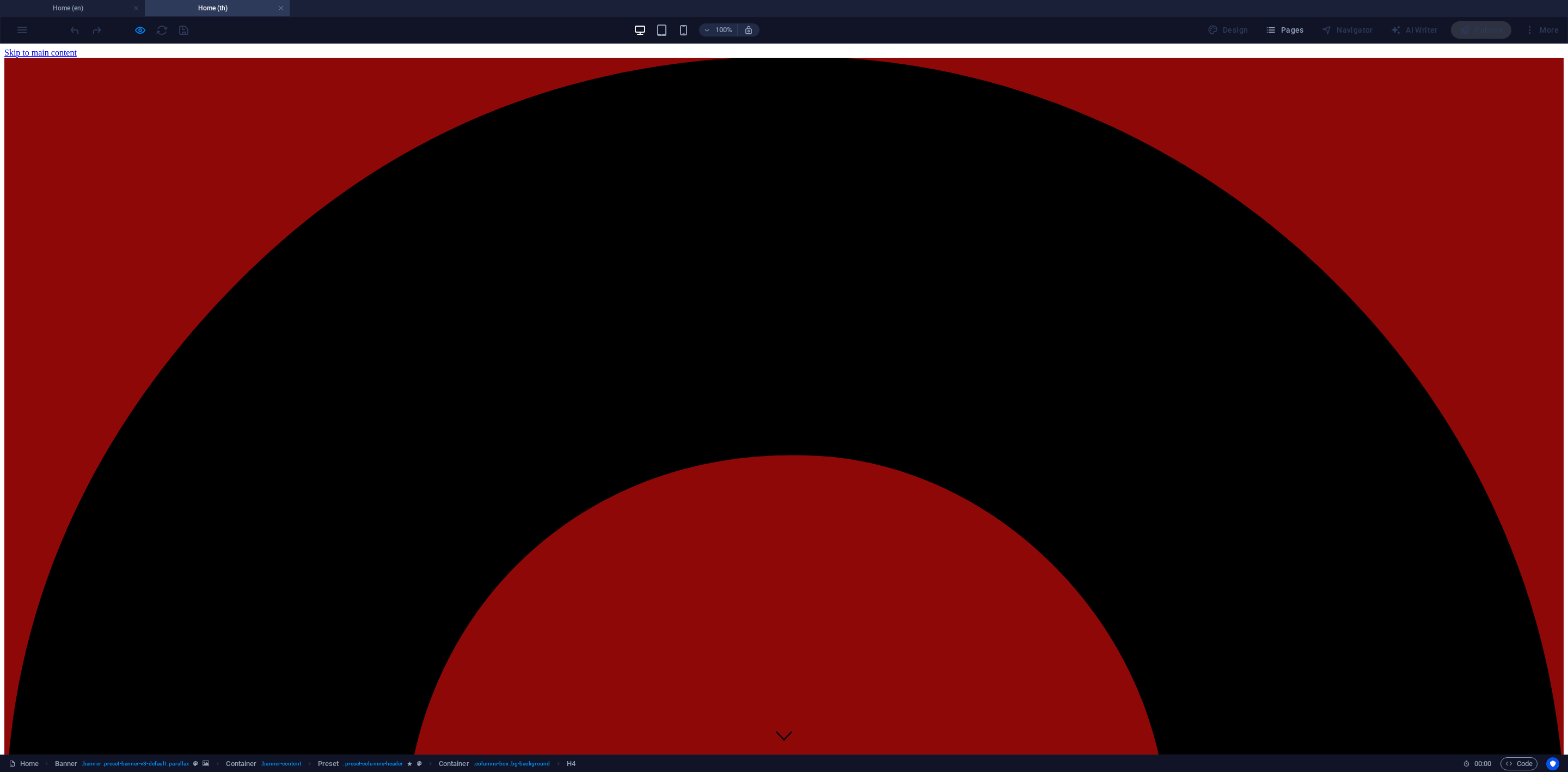
scroll to position [0, 0]
click at [146, 28] on icon "button" at bounding box center [140, 30] width 12 height 12
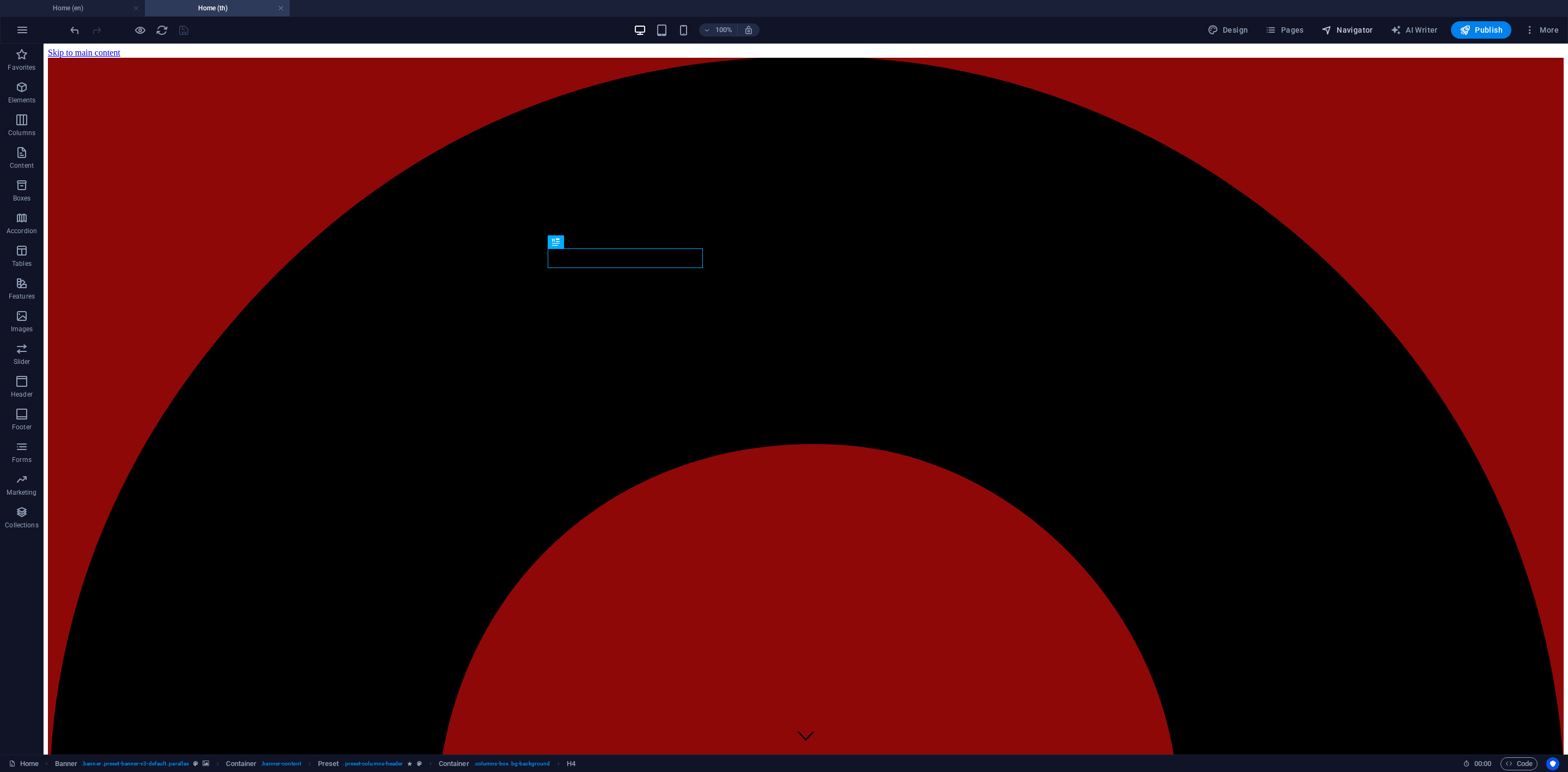
click at [1363, 37] on button "Navigator" at bounding box center [1347, 29] width 60 height 17
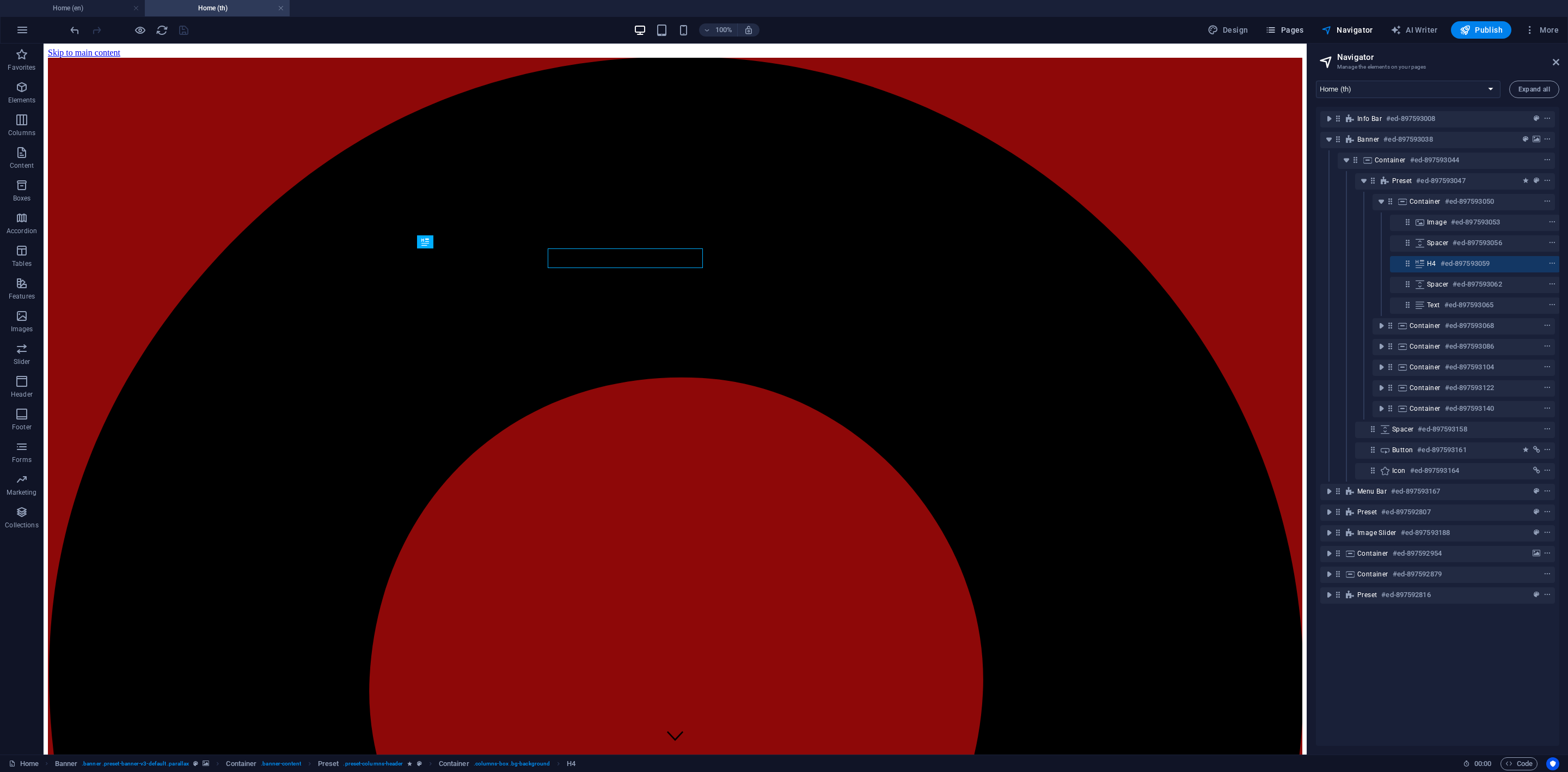
scroll to position [0, 2]
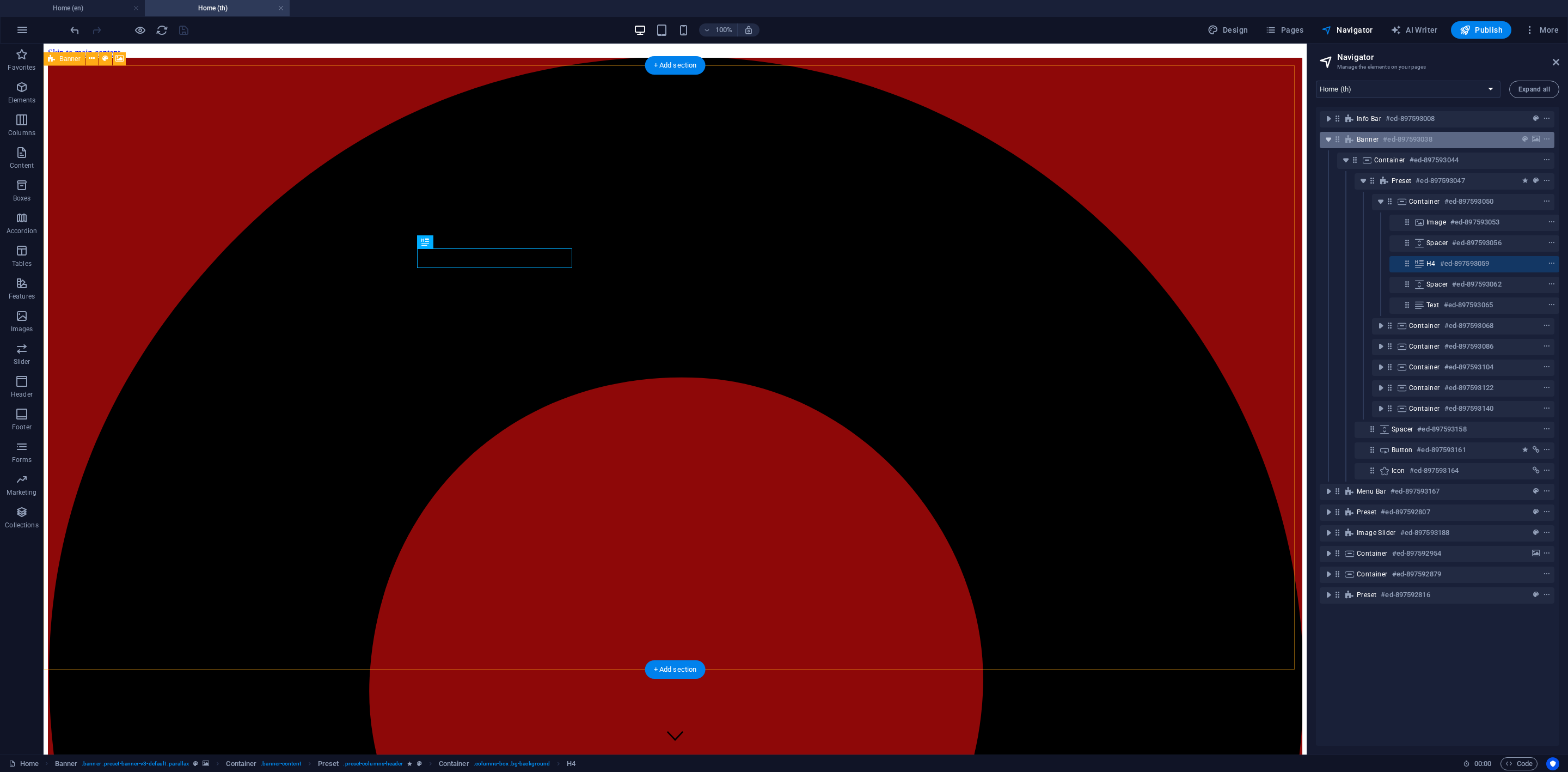
click at [1324, 136] on icon "toggle-expand" at bounding box center [1328, 139] width 11 height 11
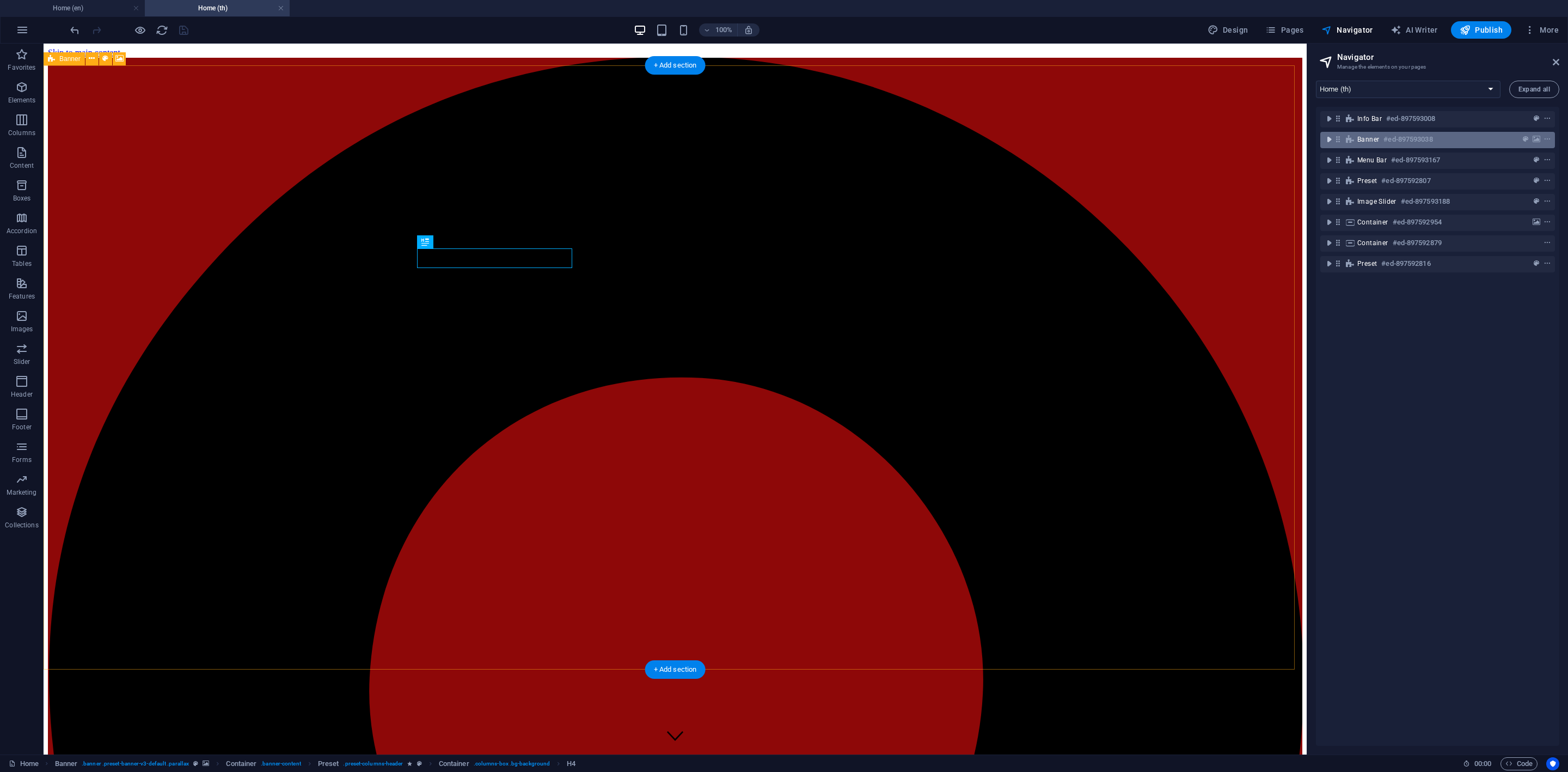
scroll to position [0, 0]
click at [1357, 92] on select "Home (en) Product solutions (en) Consumer Service Support and Sales (en) About …" at bounding box center [1407, 88] width 184 height 17
click at [1316, 80] on select "Home (en) Product solutions (en) Consumer Service Support and Sales (en) About …" at bounding box center [1407, 88] width 184 height 17
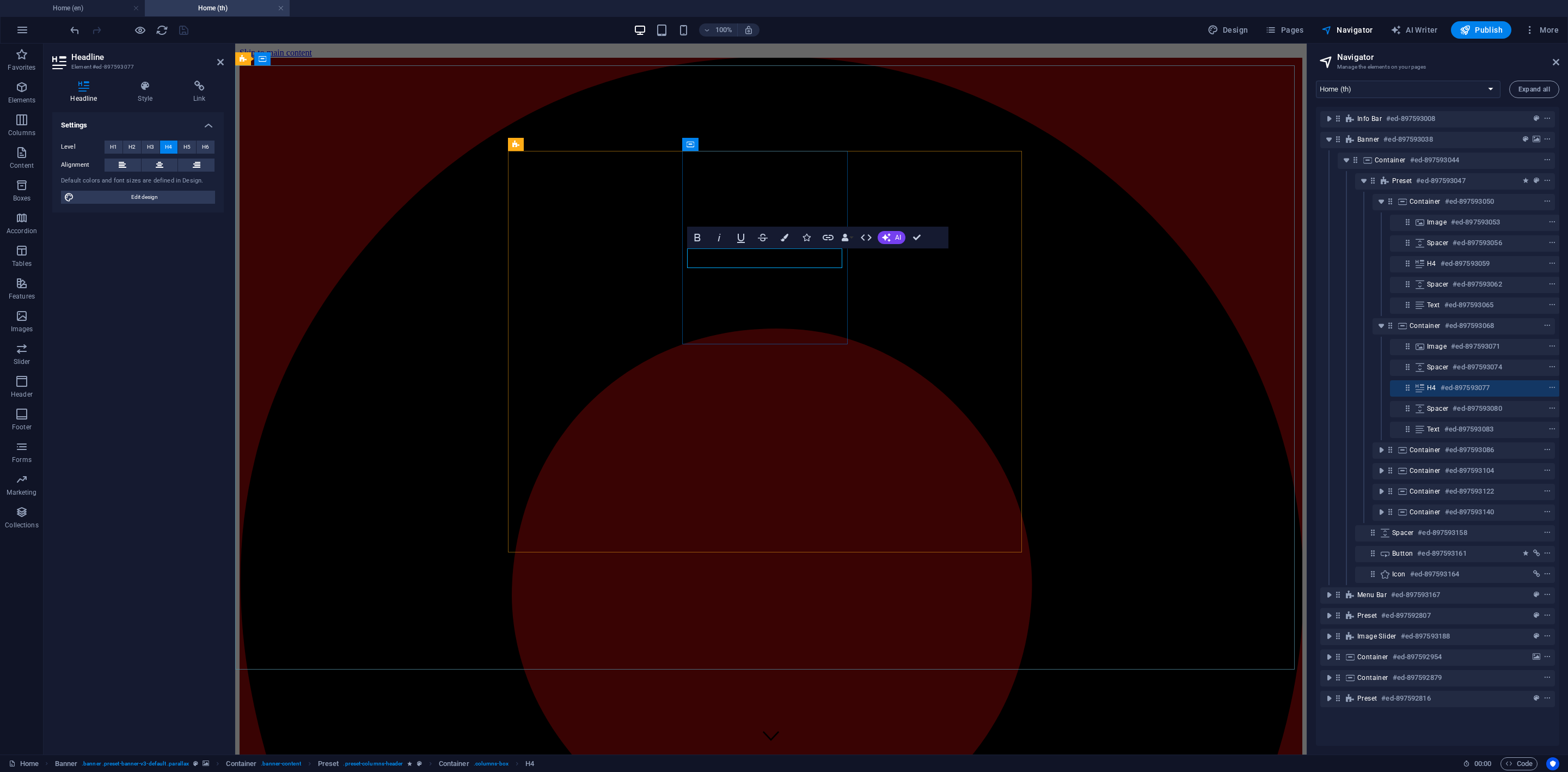
scroll to position [0, 2]
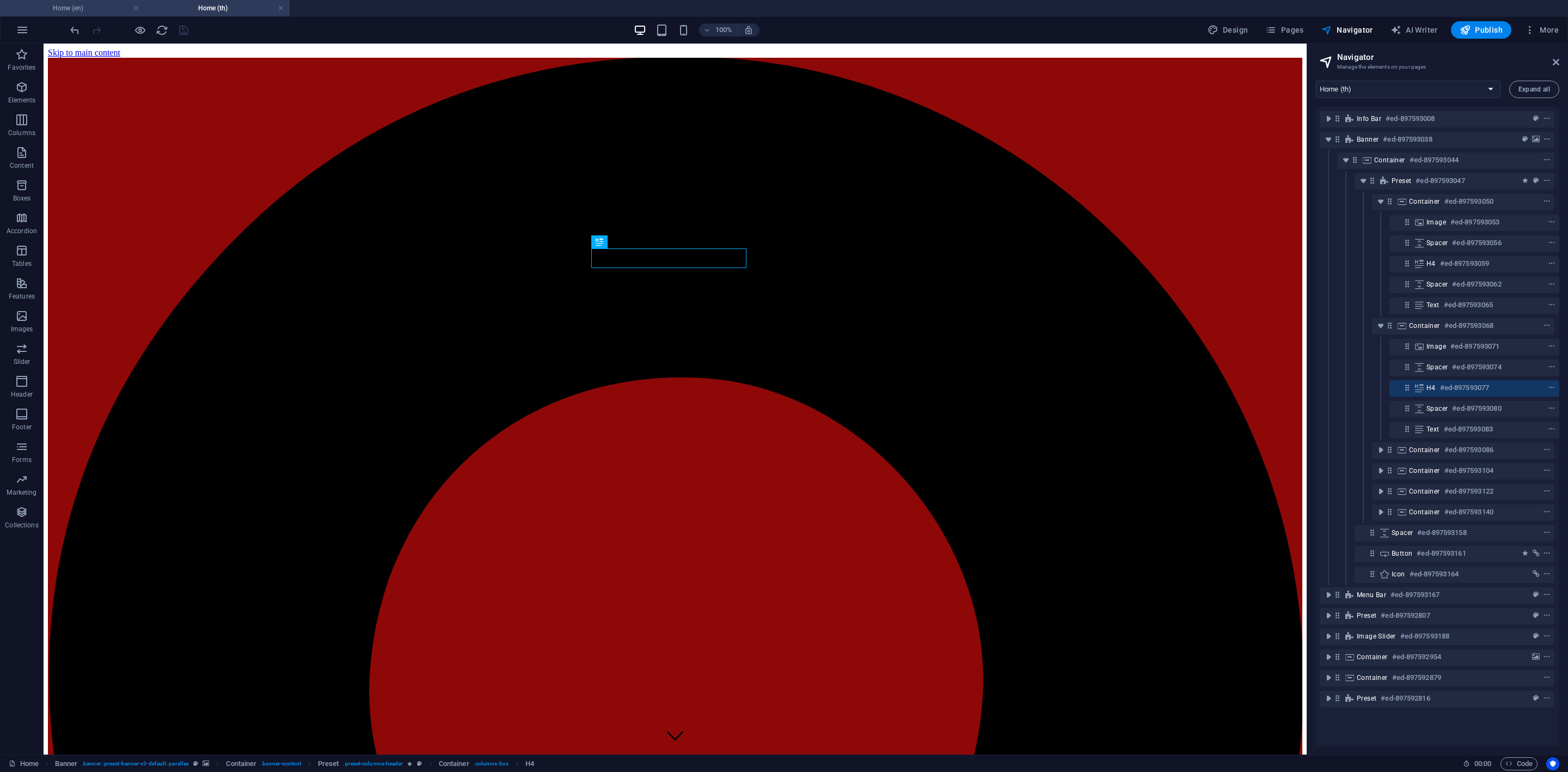
click at [92, 6] on h4 "Home (en)" at bounding box center [72, 8] width 144 height 12
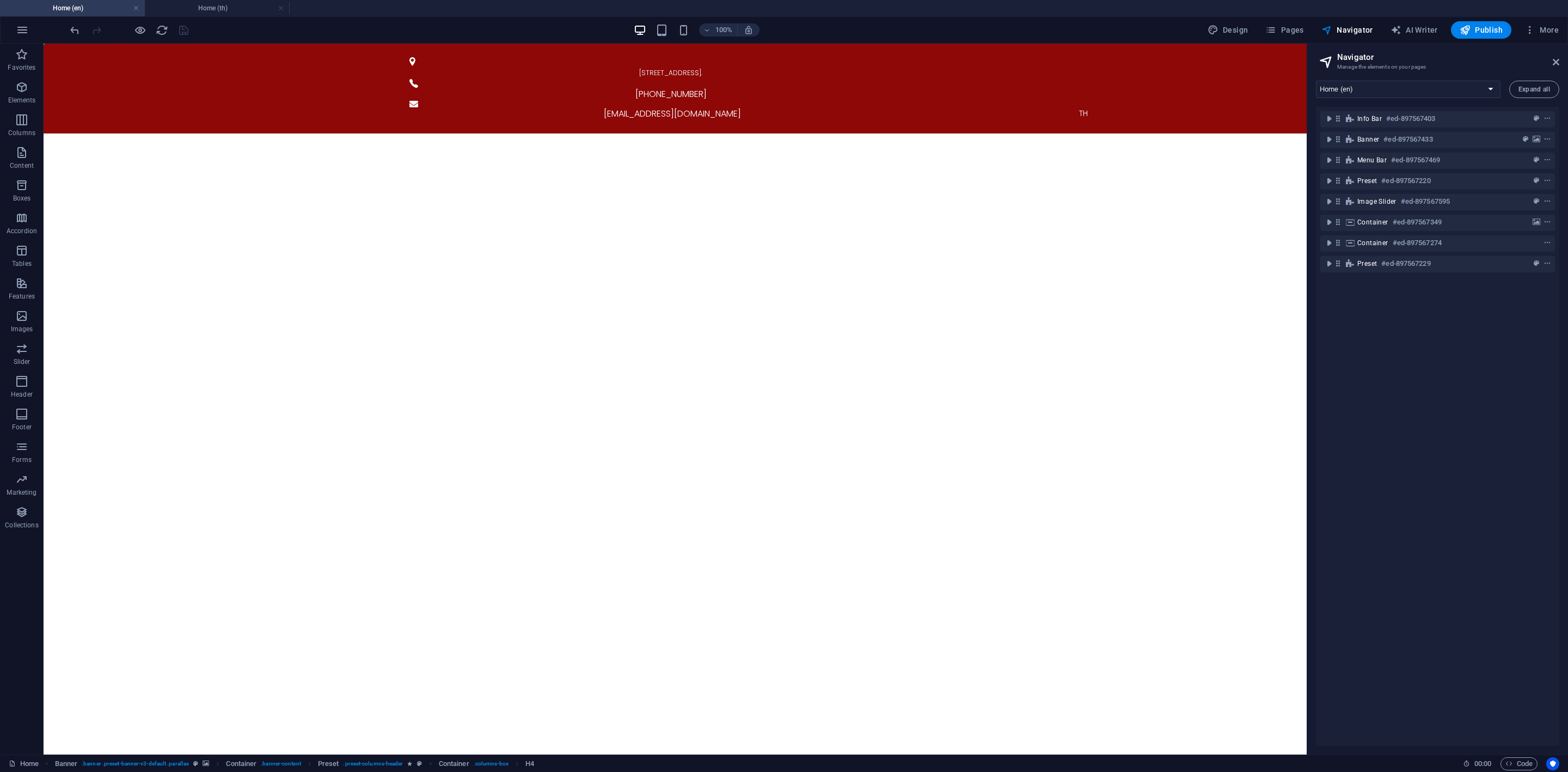
scroll to position [0, 0]
click at [1077, 106] on div "TH" at bounding box center [1083, 113] width 532 height 13
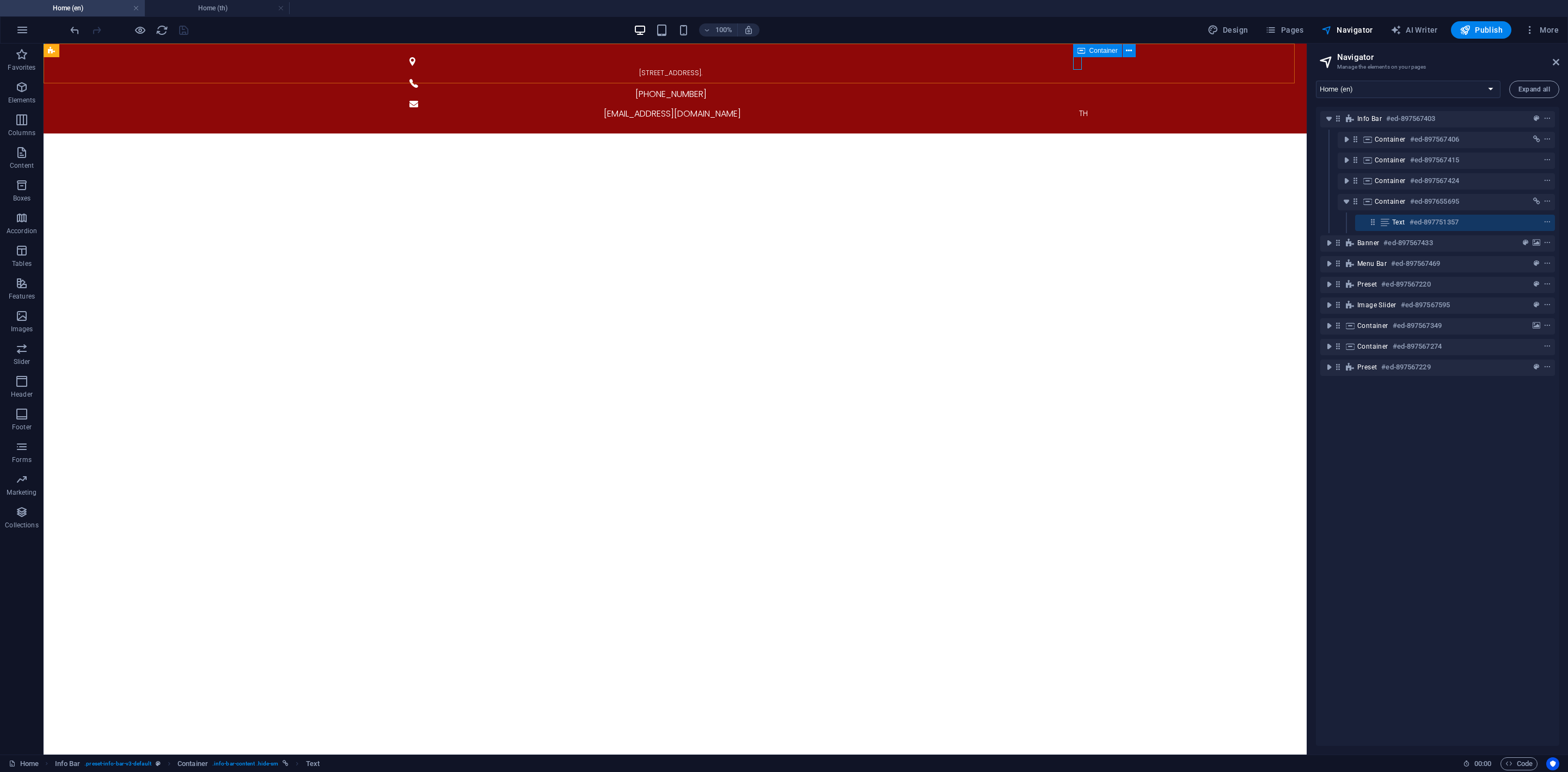
click at [1099, 48] on span "Container" at bounding box center [1103, 50] width 28 height 6
click at [208, 9] on h4 "Home (th)" at bounding box center [217, 8] width 144 height 12
select select "16891399-th"
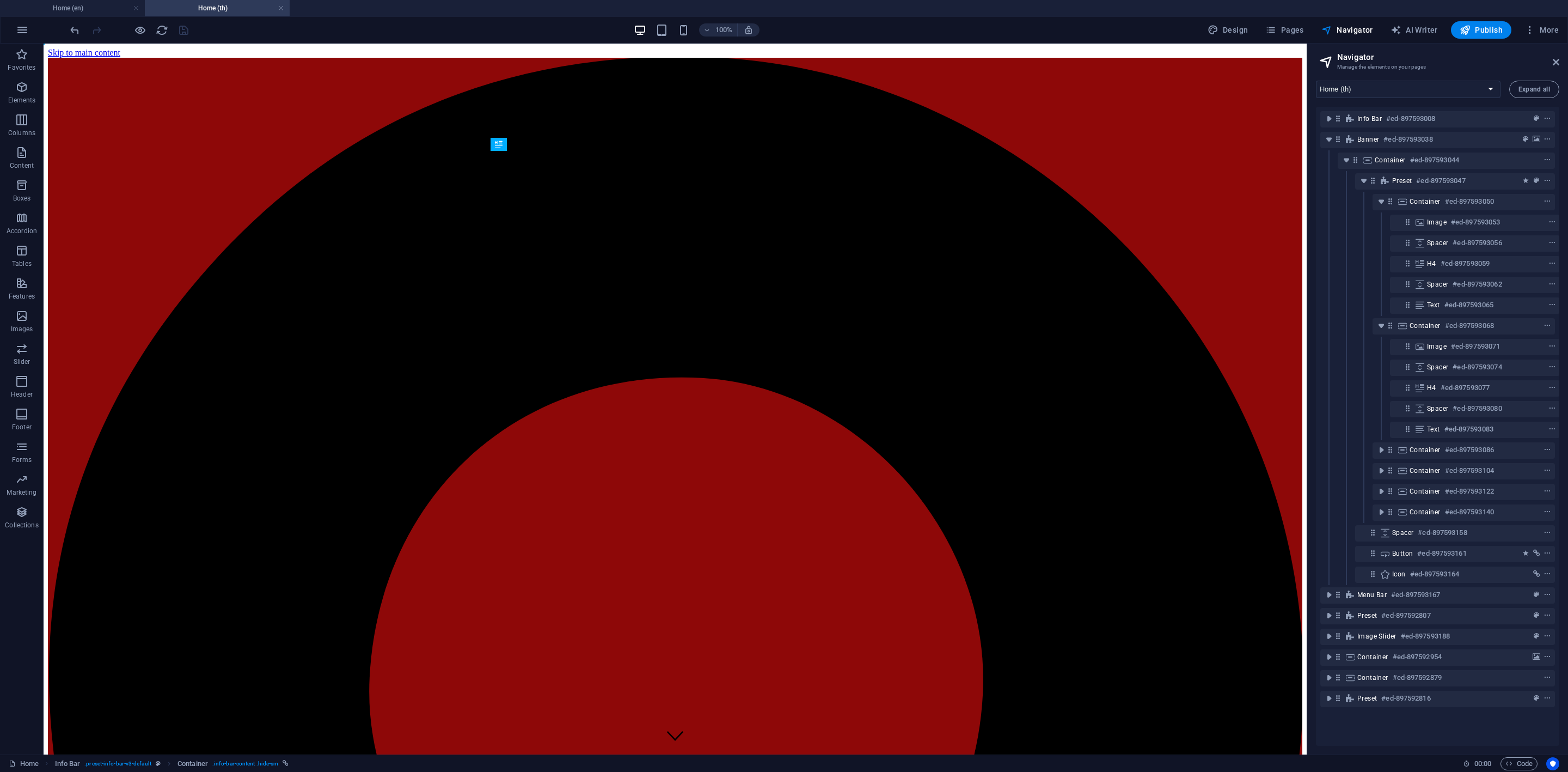
scroll to position [0, 2]
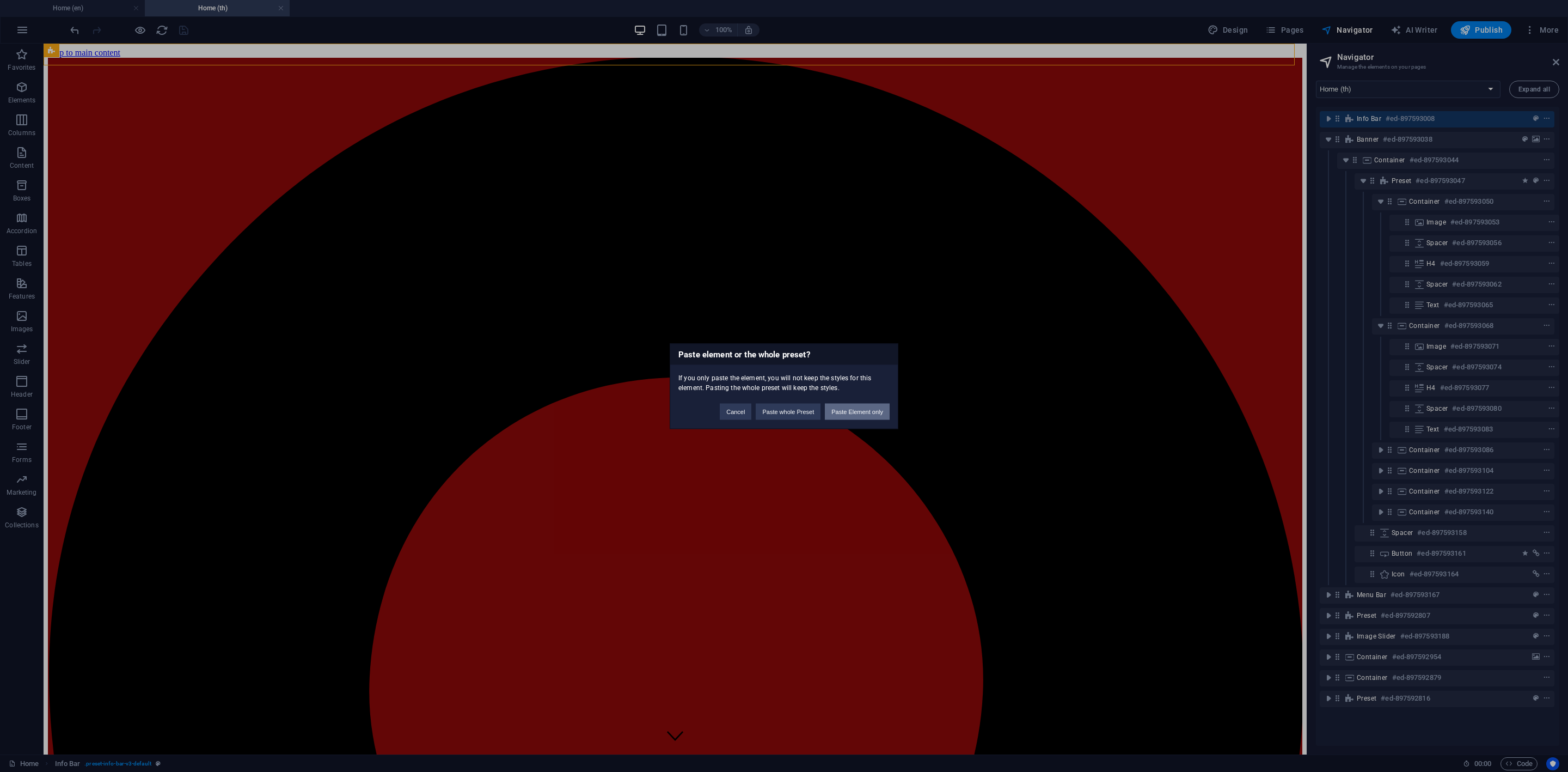
click at [863, 412] on button "Paste Element only" at bounding box center [857, 411] width 65 height 16
click at [797, 416] on button "Paste whole Preset" at bounding box center [788, 411] width 65 height 16
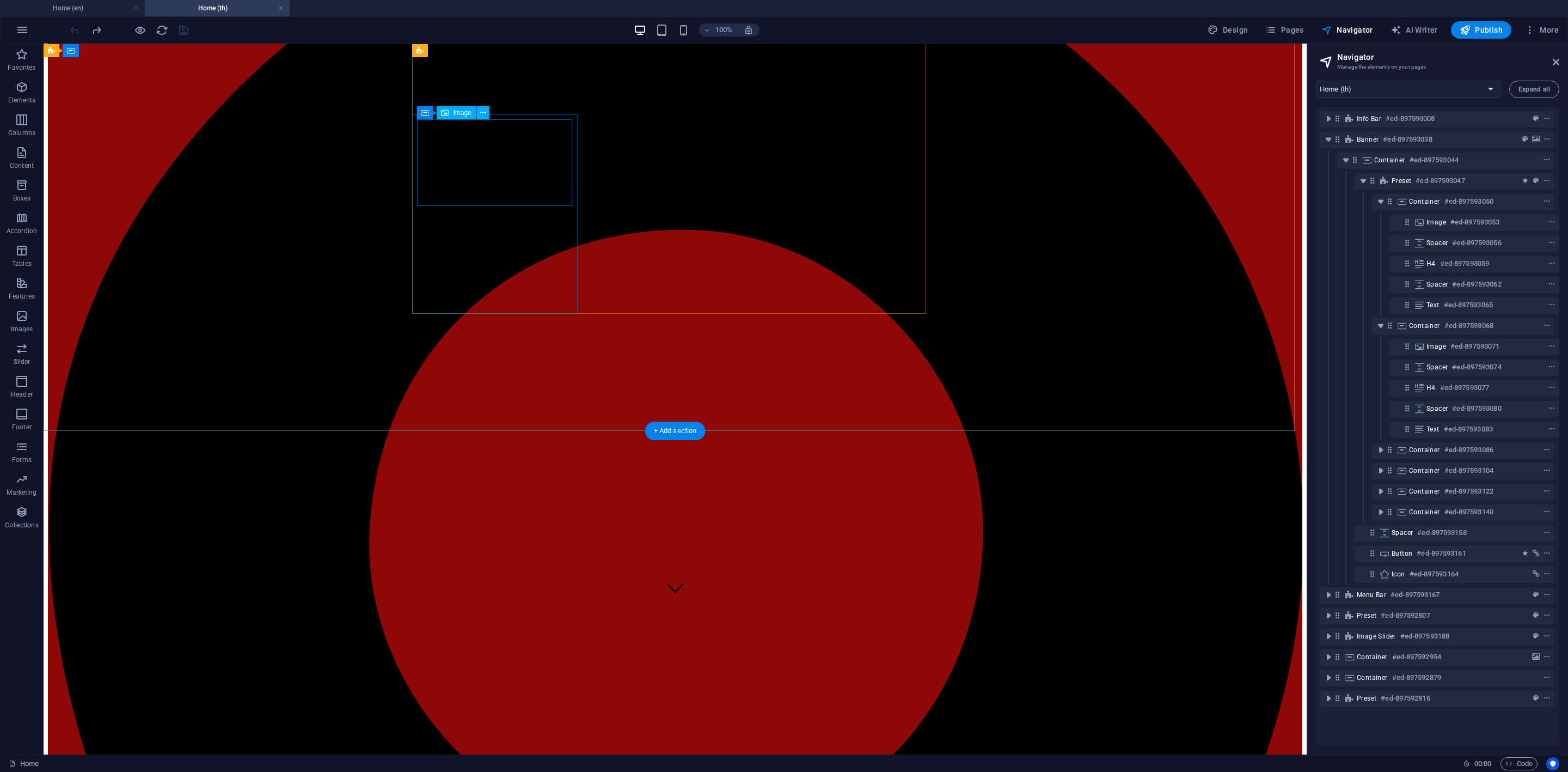
scroll to position [0, 0]
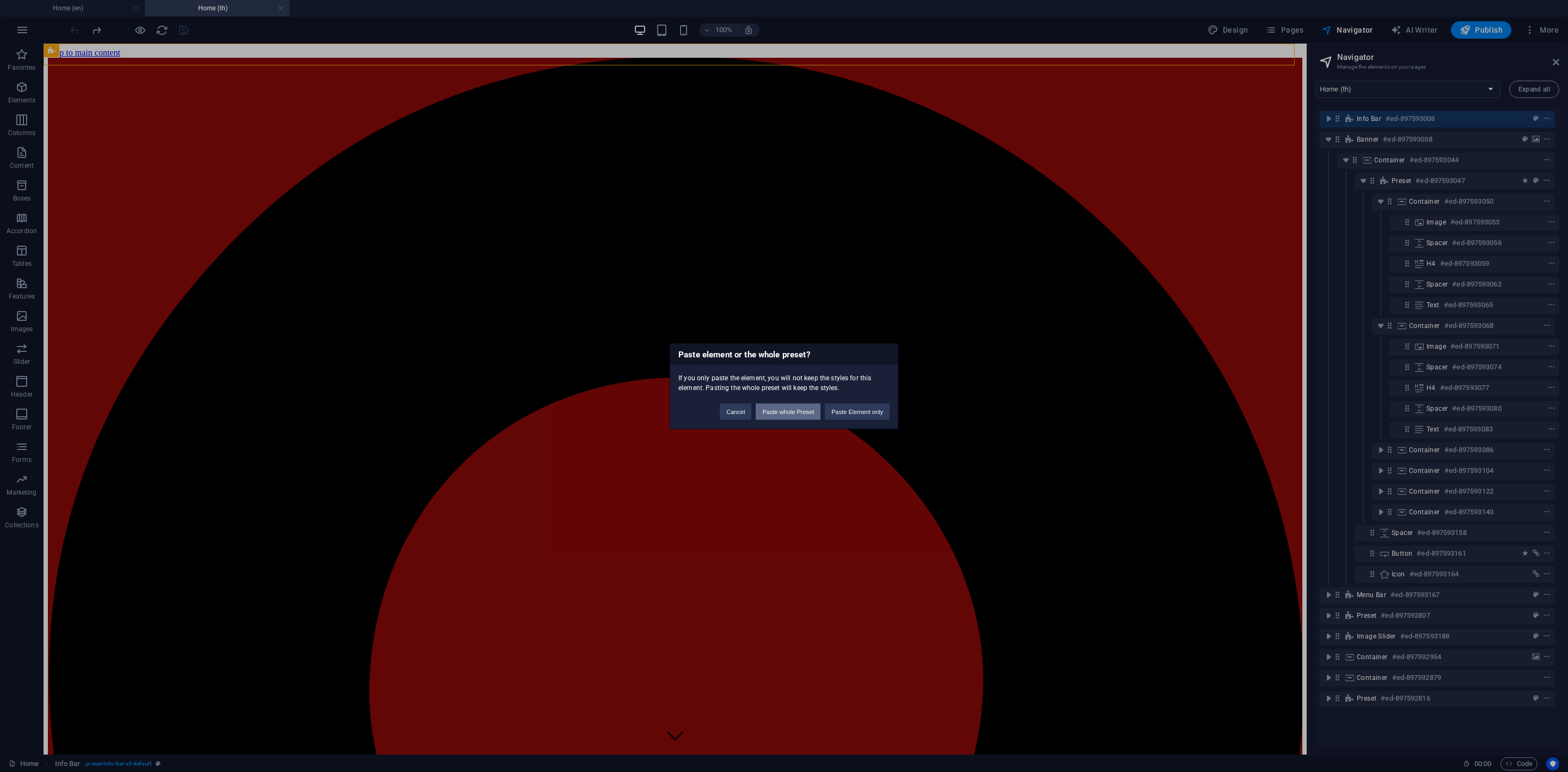
click at [779, 415] on button "Paste whole Preset" at bounding box center [788, 411] width 65 height 16
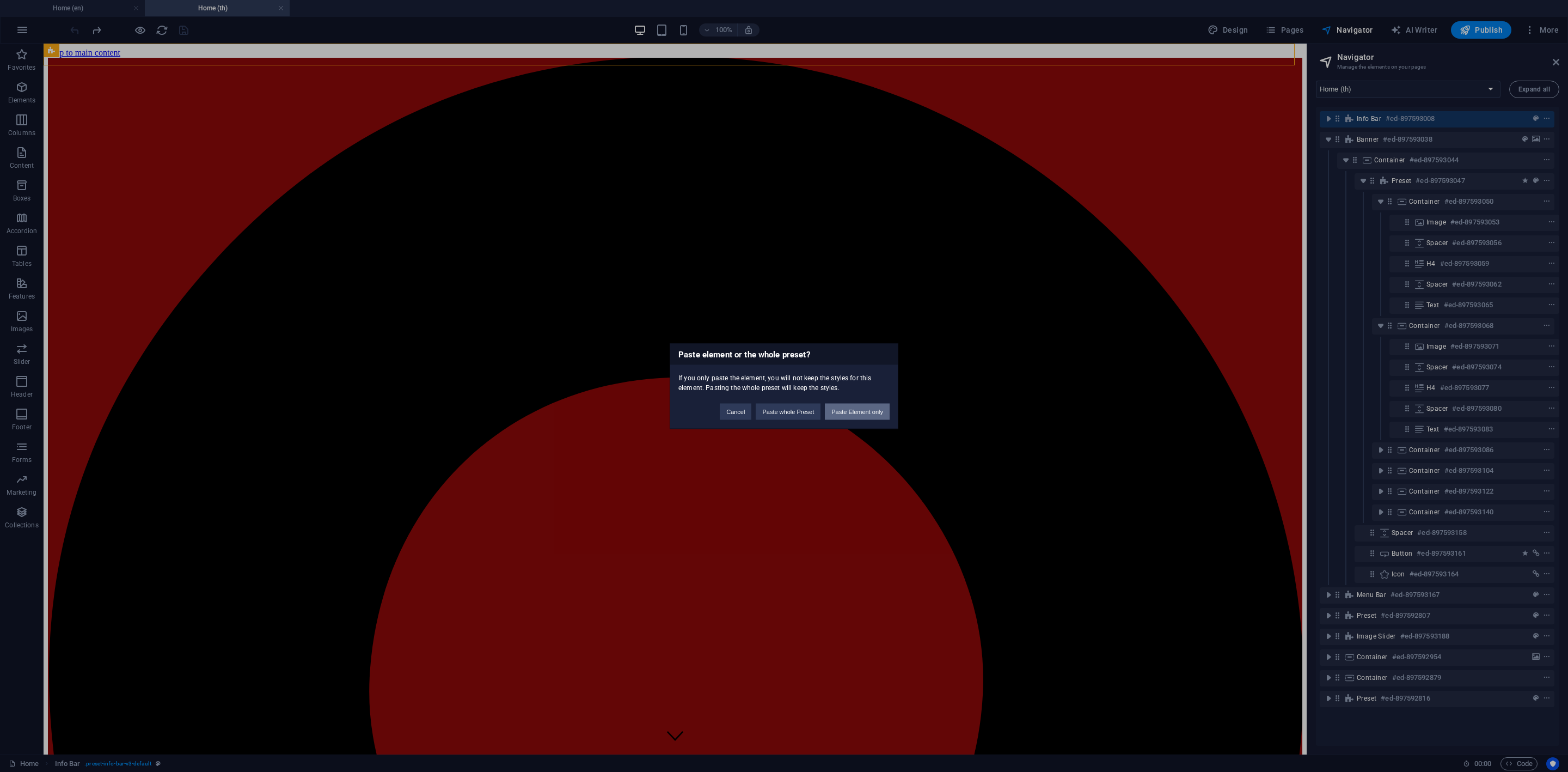
click at [853, 412] on button "Paste Element only" at bounding box center [857, 411] width 65 height 16
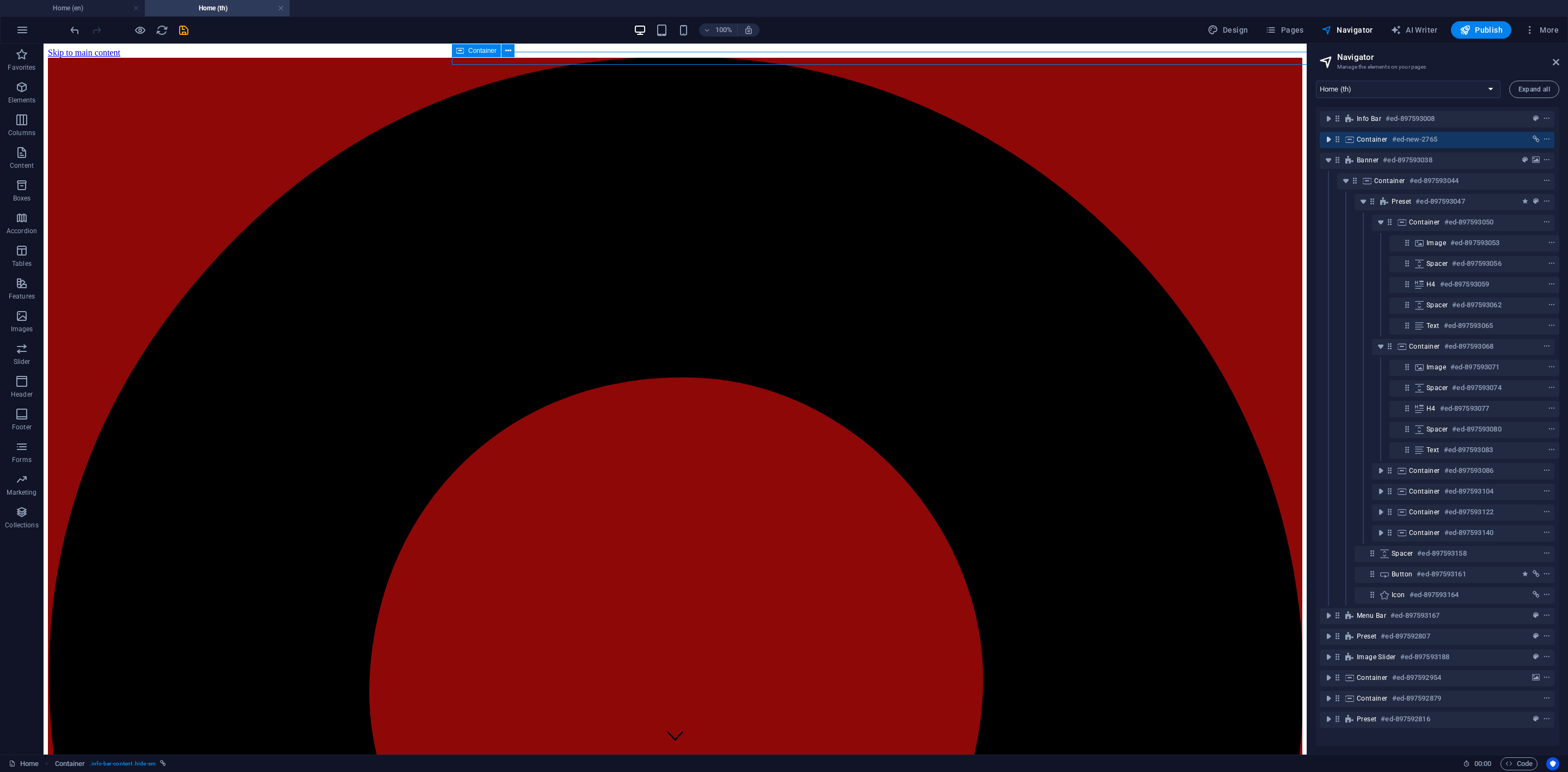
click at [1330, 142] on icon "toggle-expand" at bounding box center [1328, 139] width 11 height 11
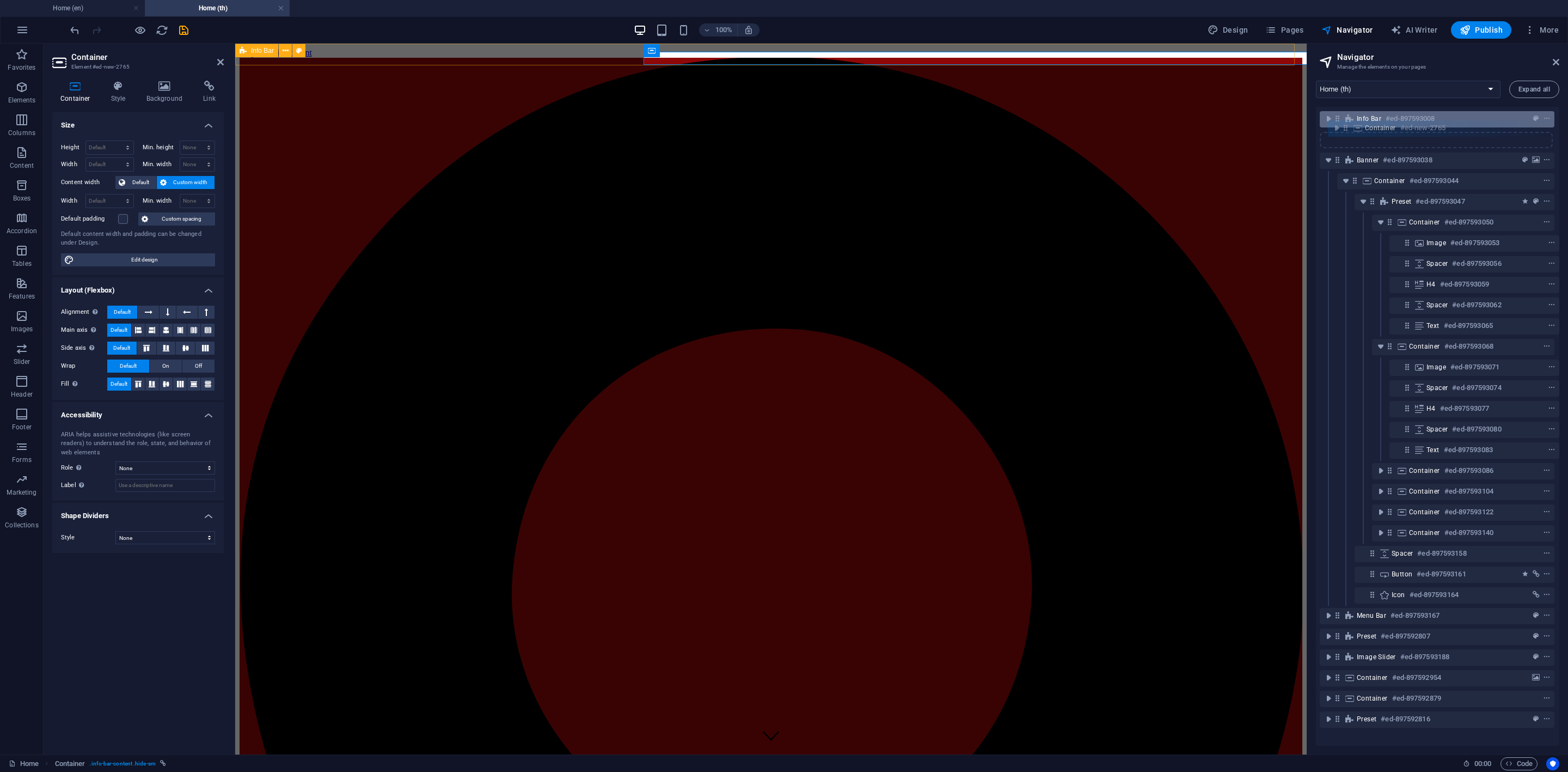
scroll to position [0, 2]
drag, startPoint x: 1336, startPoint y: 140, endPoint x: 1352, endPoint y: 122, distance: 24.1
click at [1352, 122] on div "Info Bar #ed-897593008 Container #ed-new-2765 Banner #ed-897593038 Container #e…" at bounding box center [1437, 425] width 243 height 639
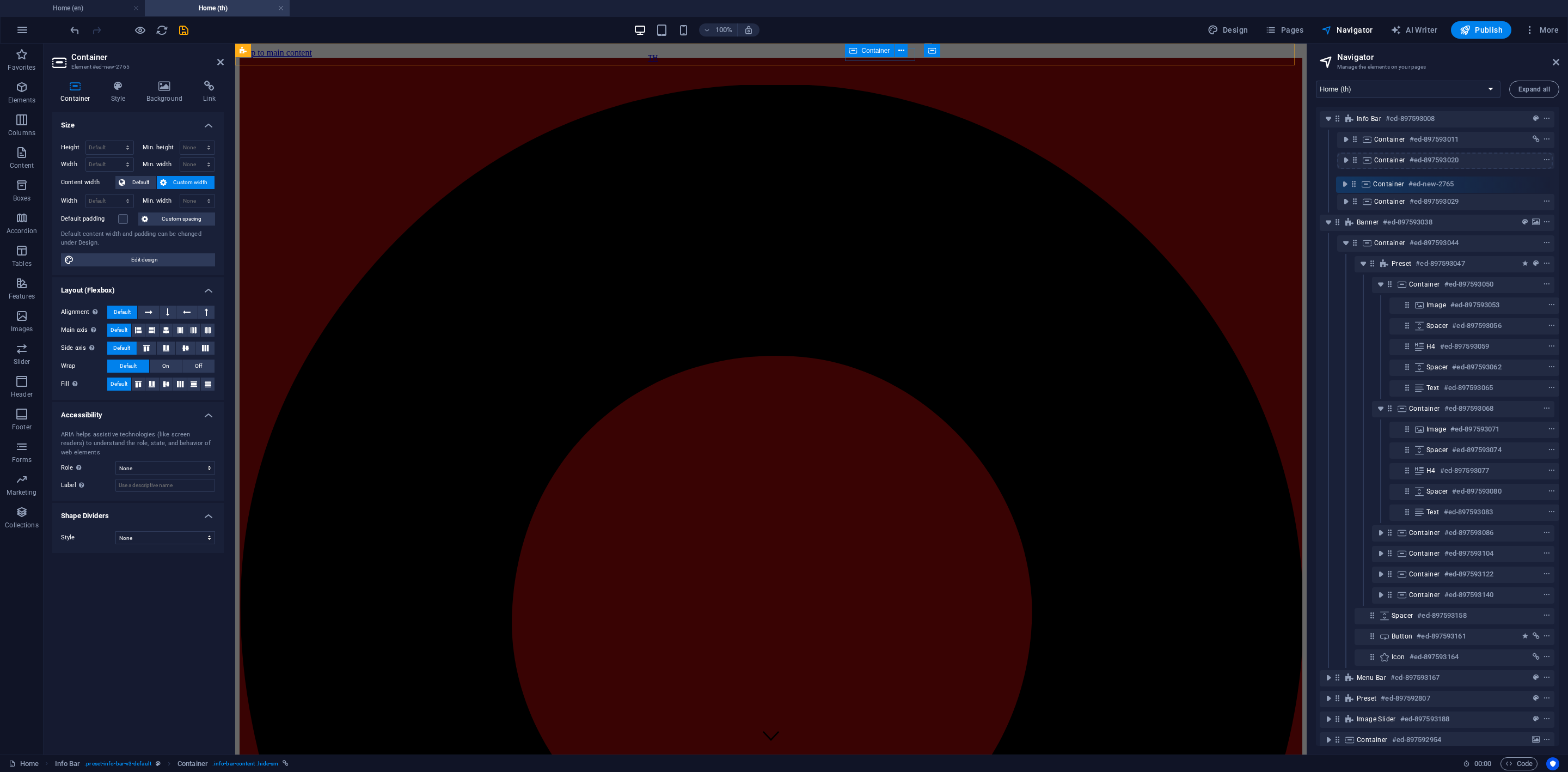
scroll to position [0, 1]
drag, startPoint x: 1355, startPoint y: 138, endPoint x: 1356, endPoint y: 206, distance: 68.0
click at [1356, 206] on div "Info Bar #ed-897593008 Container #ed-new-2765 Container #ed-897593011 Container…" at bounding box center [1437, 425] width 243 height 639
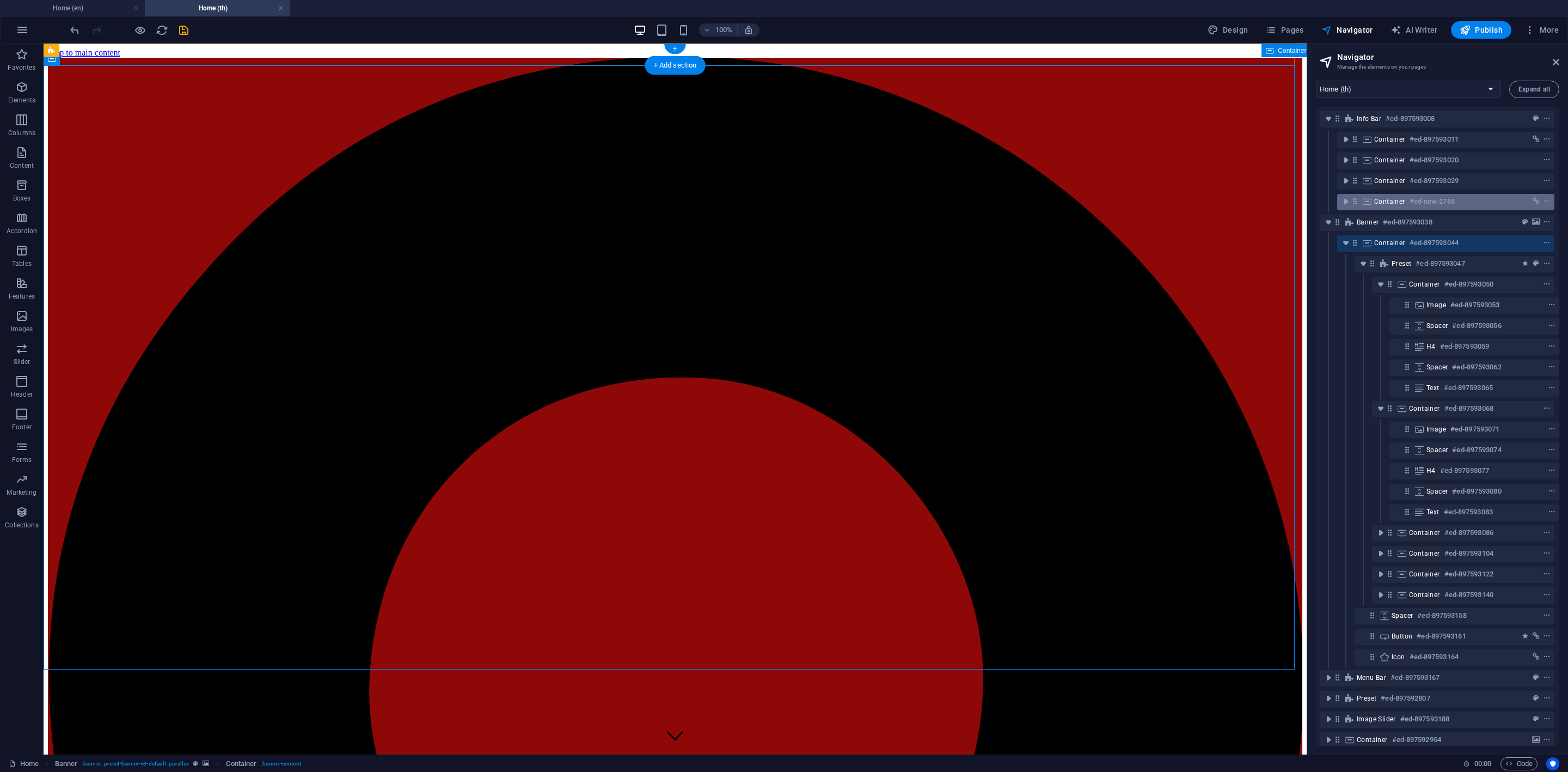
click at [1374, 200] on span "Container" at bounding box center [1389, 201] width 31 height 9
click at [1350, 200] on icon "toggle-expand" at bounding box center [1346, 201] width 11 height 11
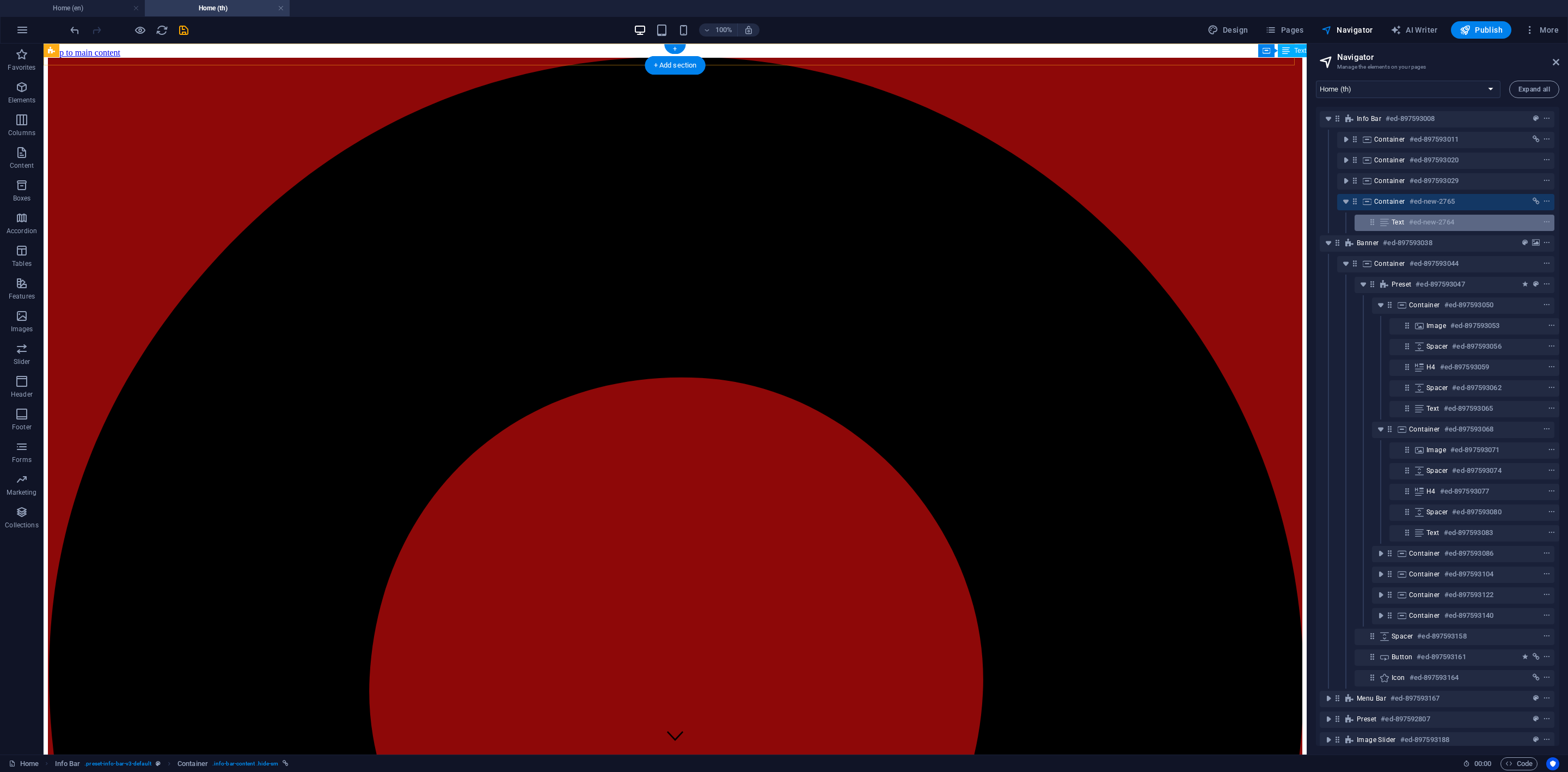
click at [1389, 219] on icon at bounding box center [1385, 222] width 12 height 9
click at [1415, 222] on h6 "#ed-new-2764" at bounding box center [1432, 222] width 45 height 13
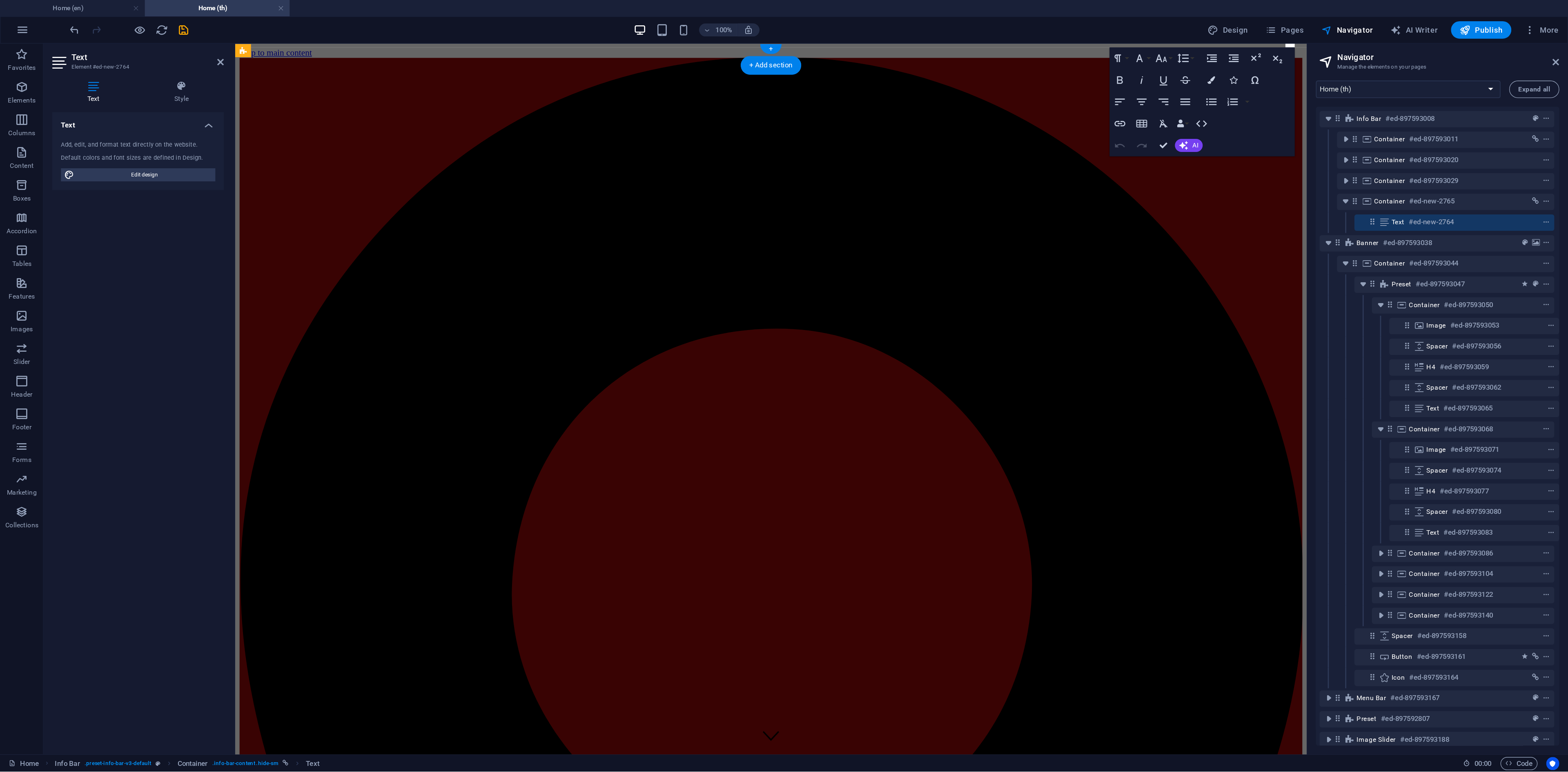
scroll to position [0, 99]
click at [1055, 175] on div "Banner #ed-897593038" at bounding box center [1077, 182] width 176 height 15
click at [981, 166] on div at bounding box center [981, 299] width 2 height 533
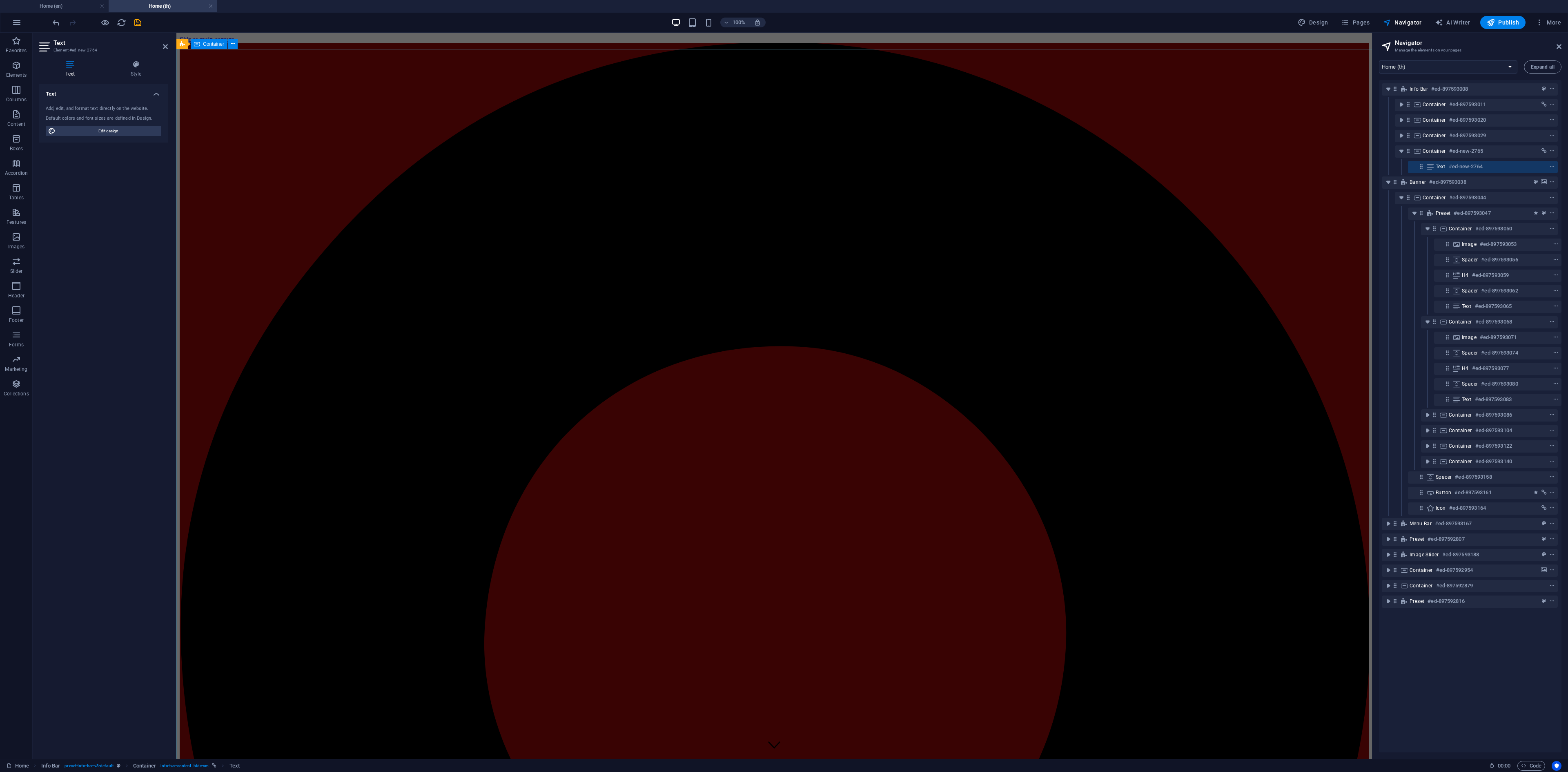
scroll to position [0, 2]
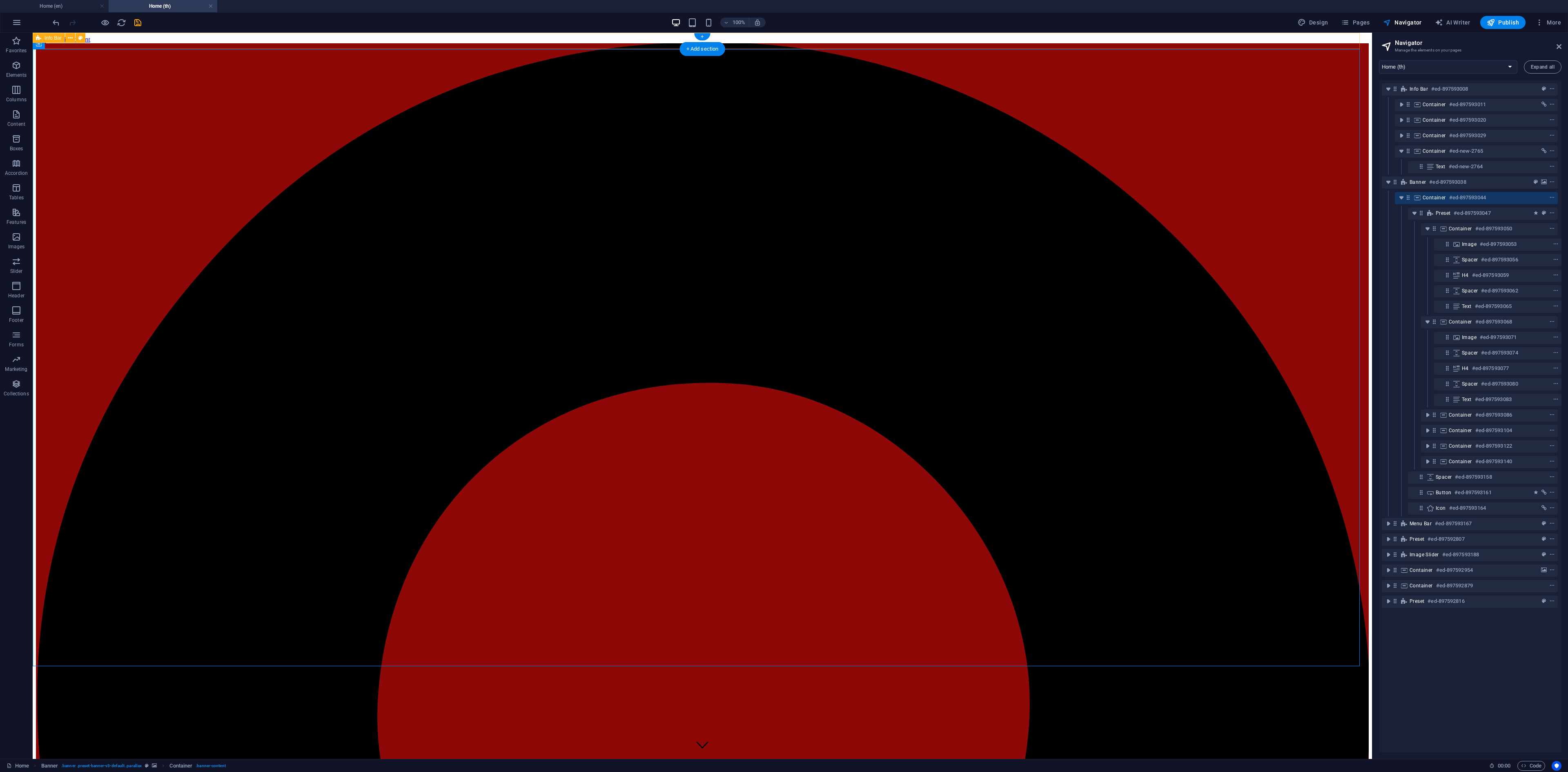
click at [1175, 163] on icon at bounding box center [1430, 166] width 9 height 7
drag, startPoint x: 1227, startPoint y: 71, endPoint x: 1135, endPoint y: 41, distance: 96.8
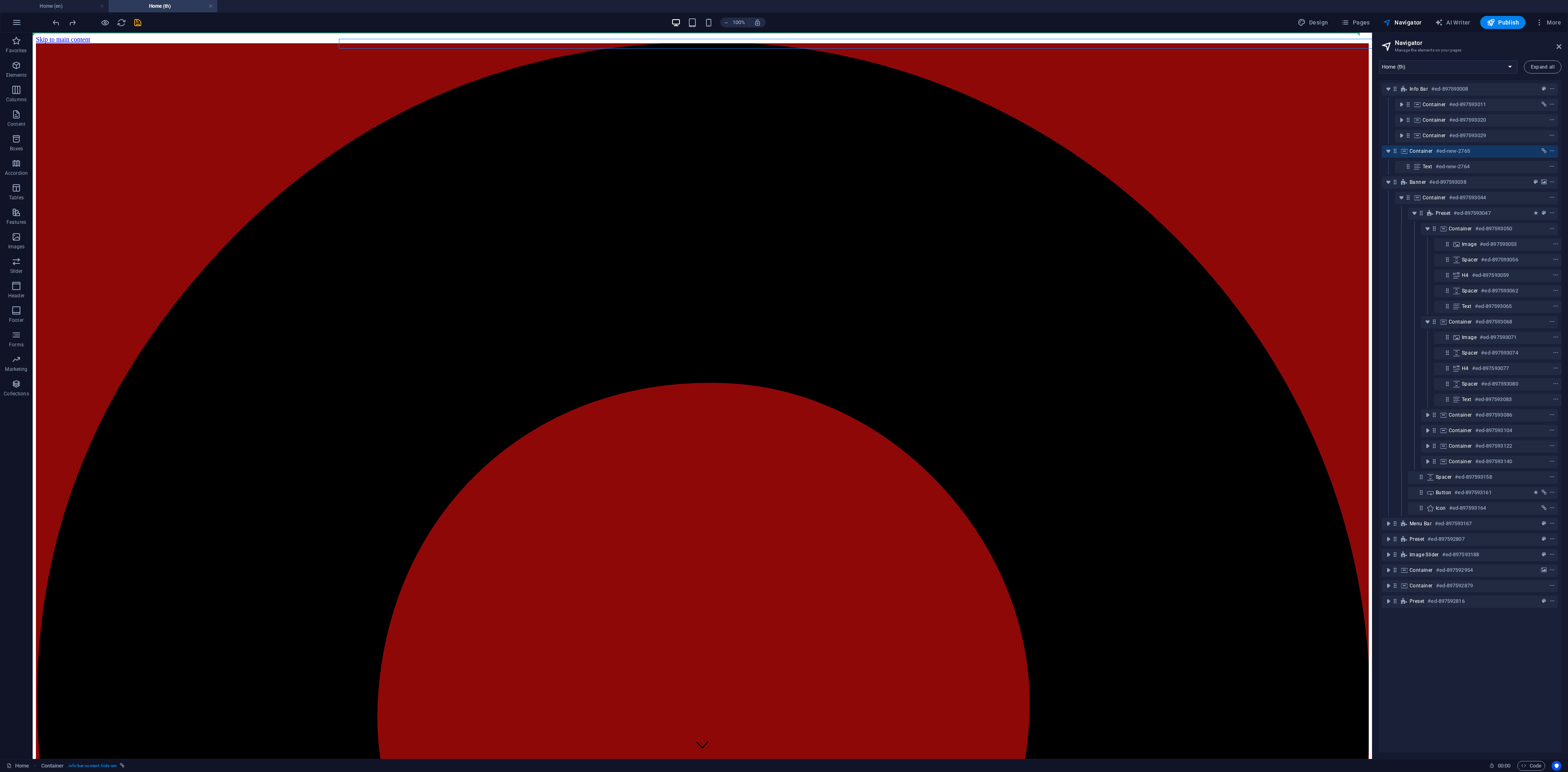
drag, startPoint x: 1001, startPoint y: 40, endPoint x: 1129, endPoint y: 65, distance: 130.4
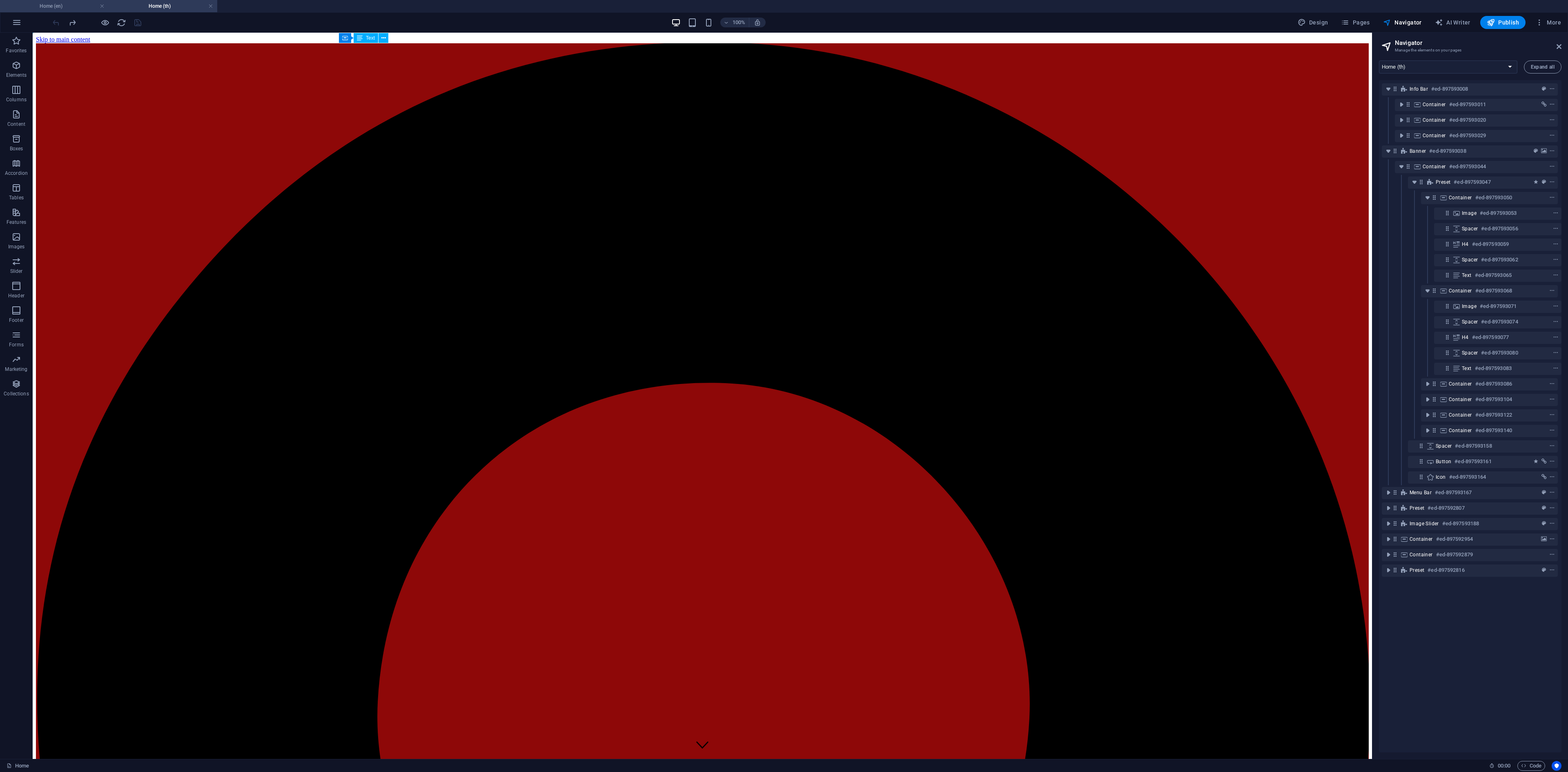
click at [57, 7] on h4 "Home (en)" at bounding box center [54, 6] width 108 height 9
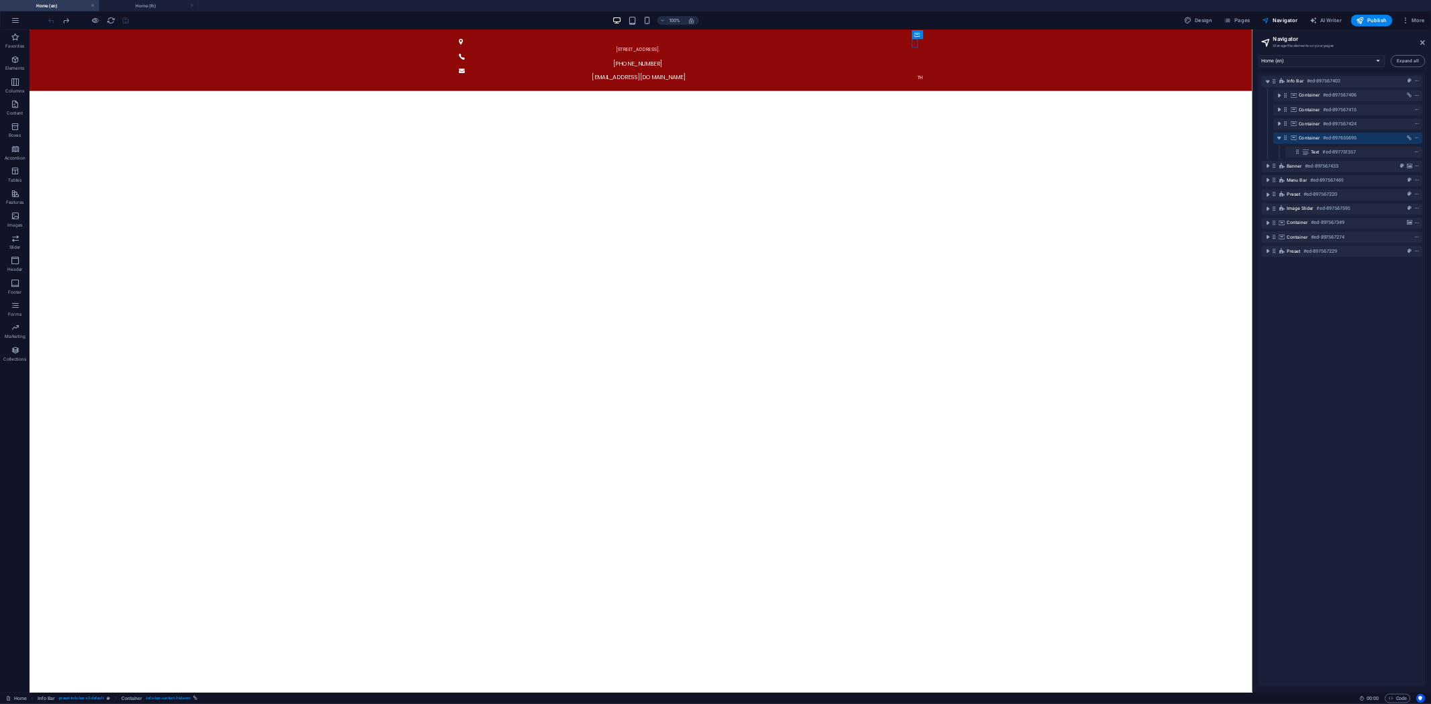
scroll to position [0, 0]
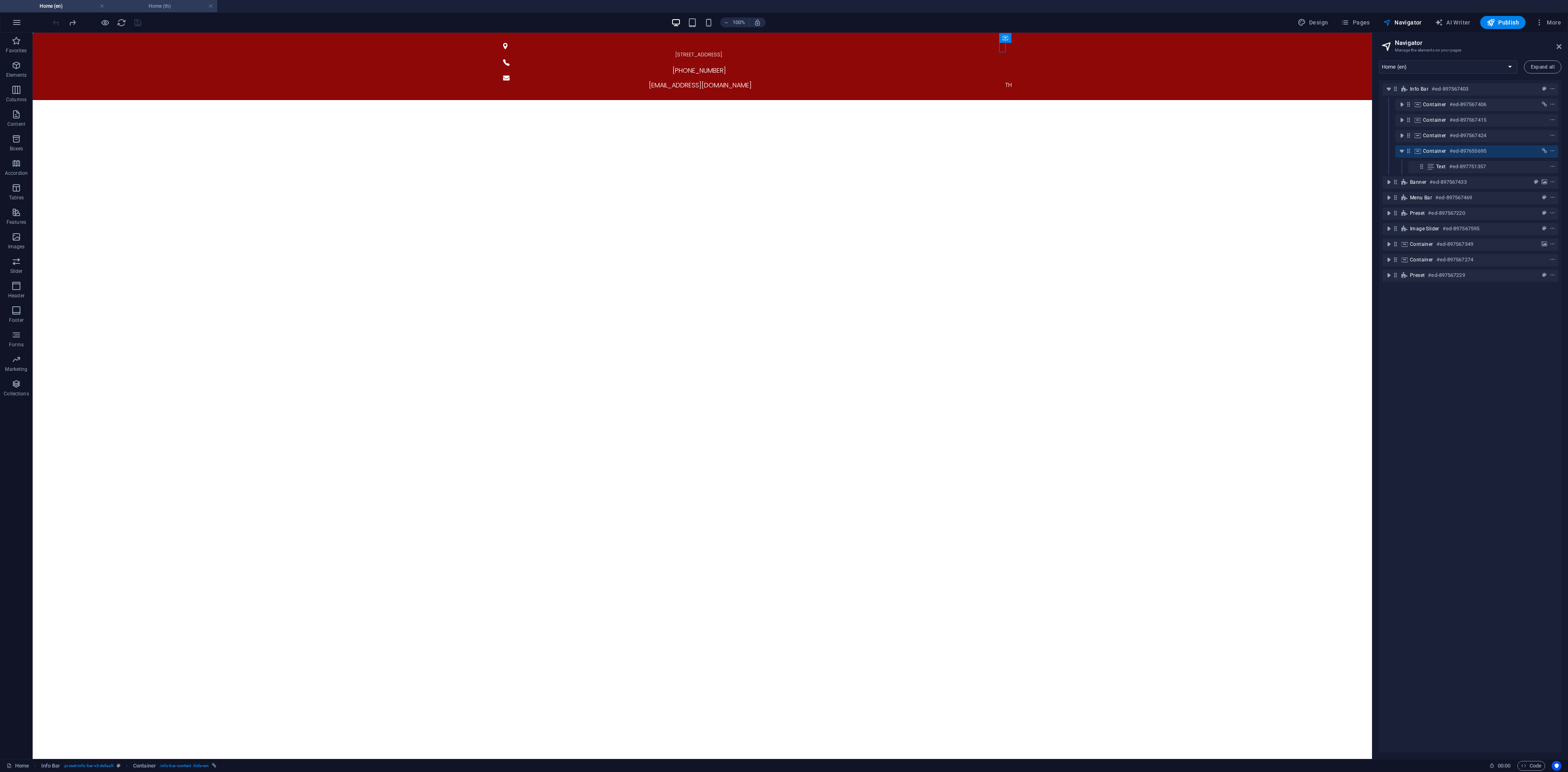
click at [144, 3] on h4 "Home (th)" at bounding box center [163, 6] width 108 height 9
select select "16891399-th"
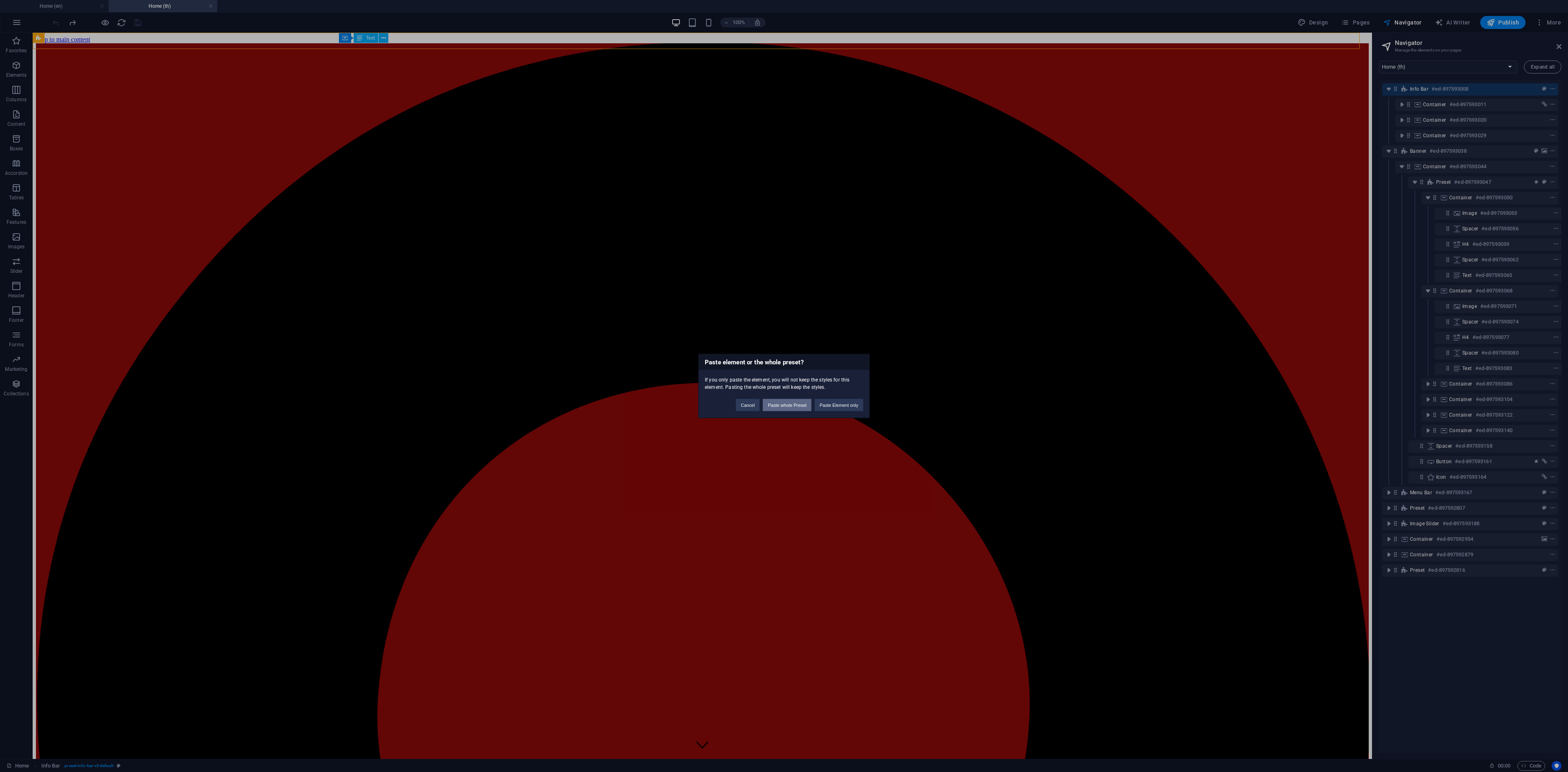
click at [794, 407] on button "Paste whole Preset" at bounding box center [787, 405] width 49 height 12
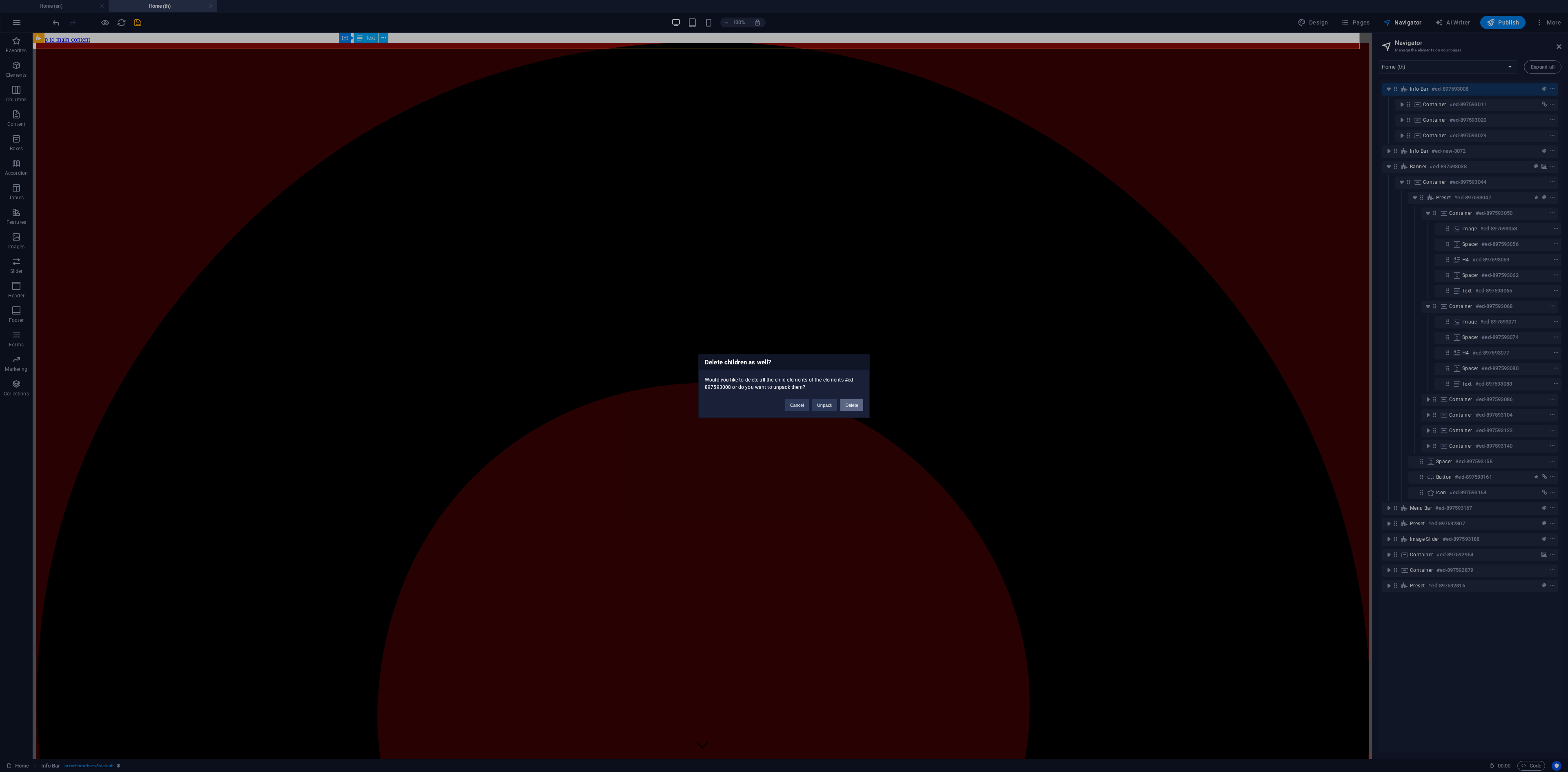
click at [855, 405] on button "Delete" at bounding box center [852, 405] width 23 height 12
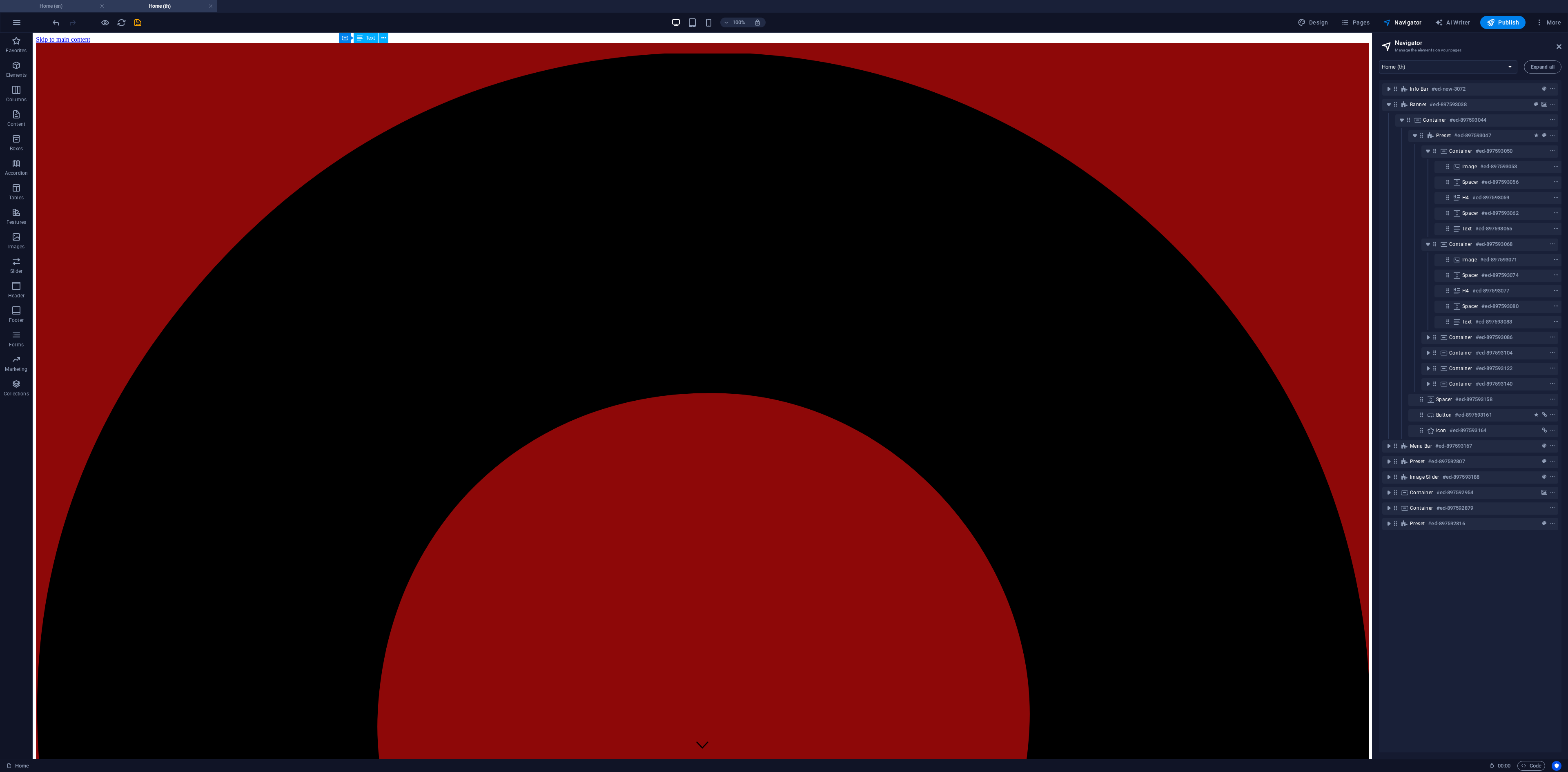
click at [70, 3] on h4 "Home (en)" at bounding box center [54, 6] width 108 height 9
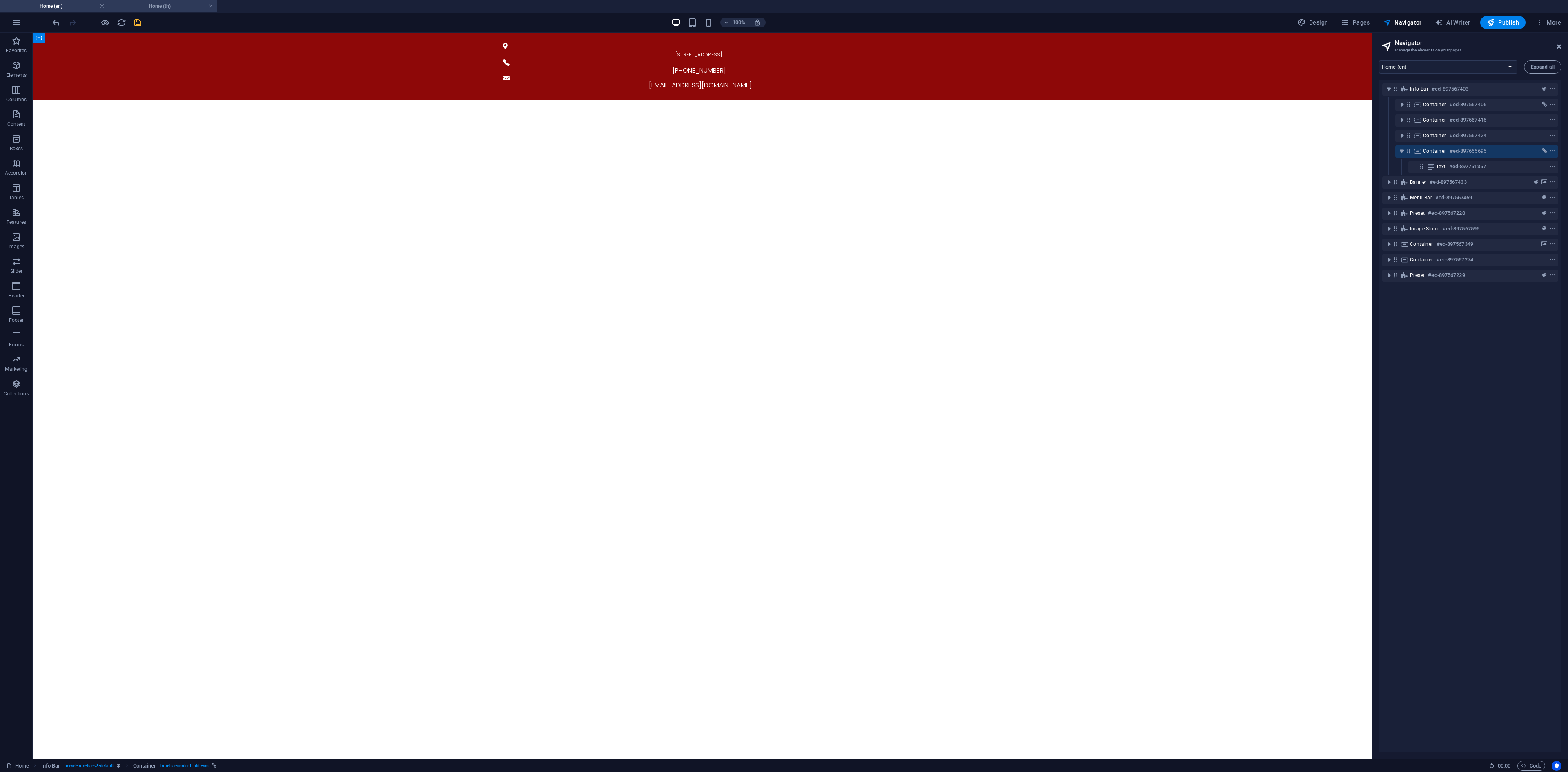
click at [143, 3] on h4 "Home (th)" at bounding box center [163, 6] width 108 height 9
select select "16891399-th"
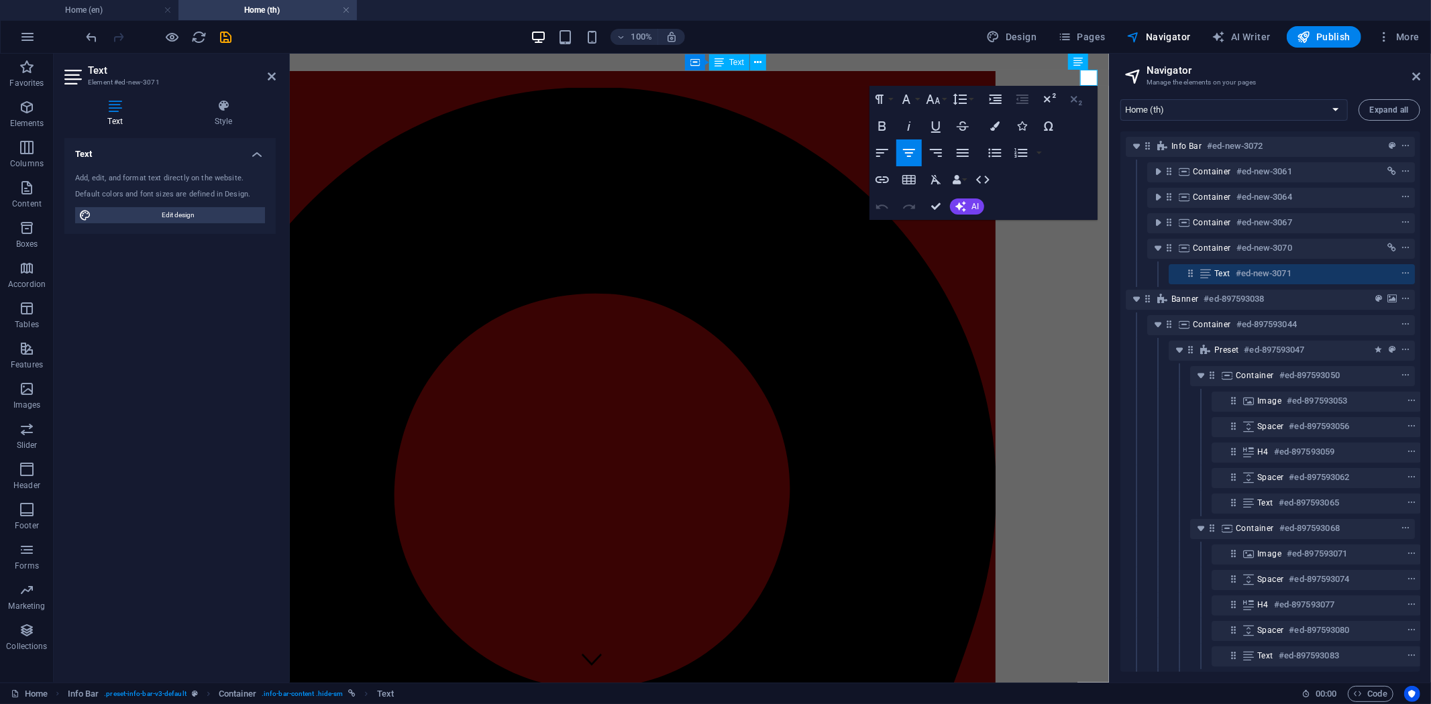
scroll to position [0, 104]
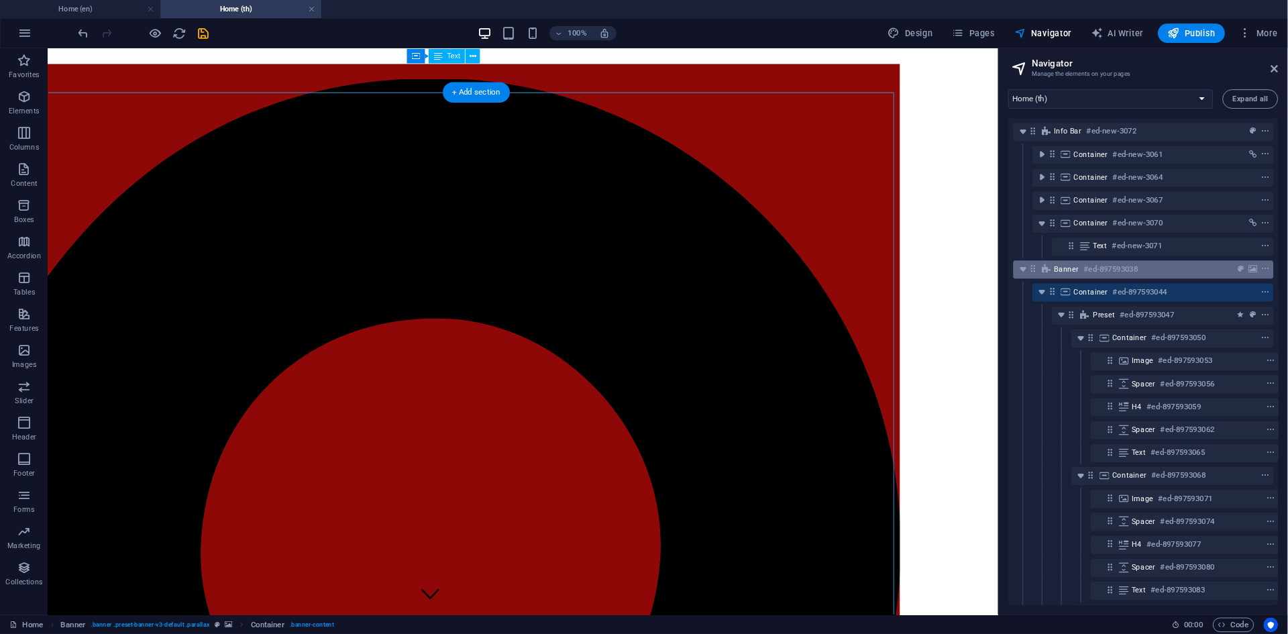
scroll to position [0, 0]
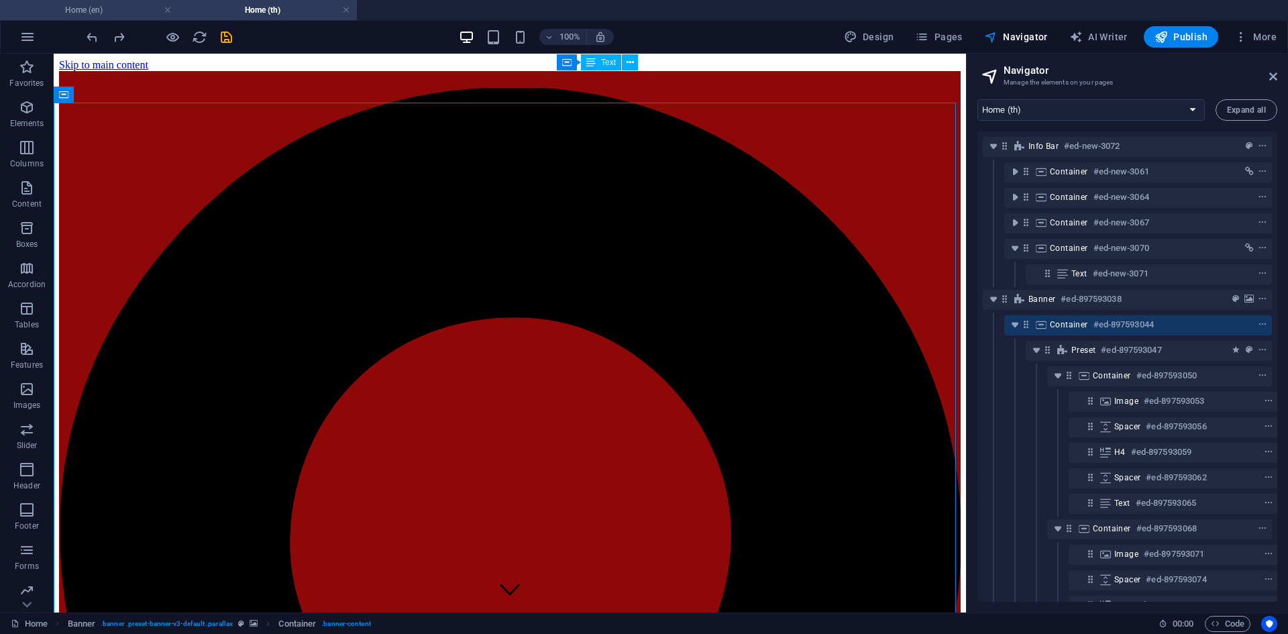
click at [115, 14] on h4 "Home (en)" at bounding box center [89, 10] width 178 height 15
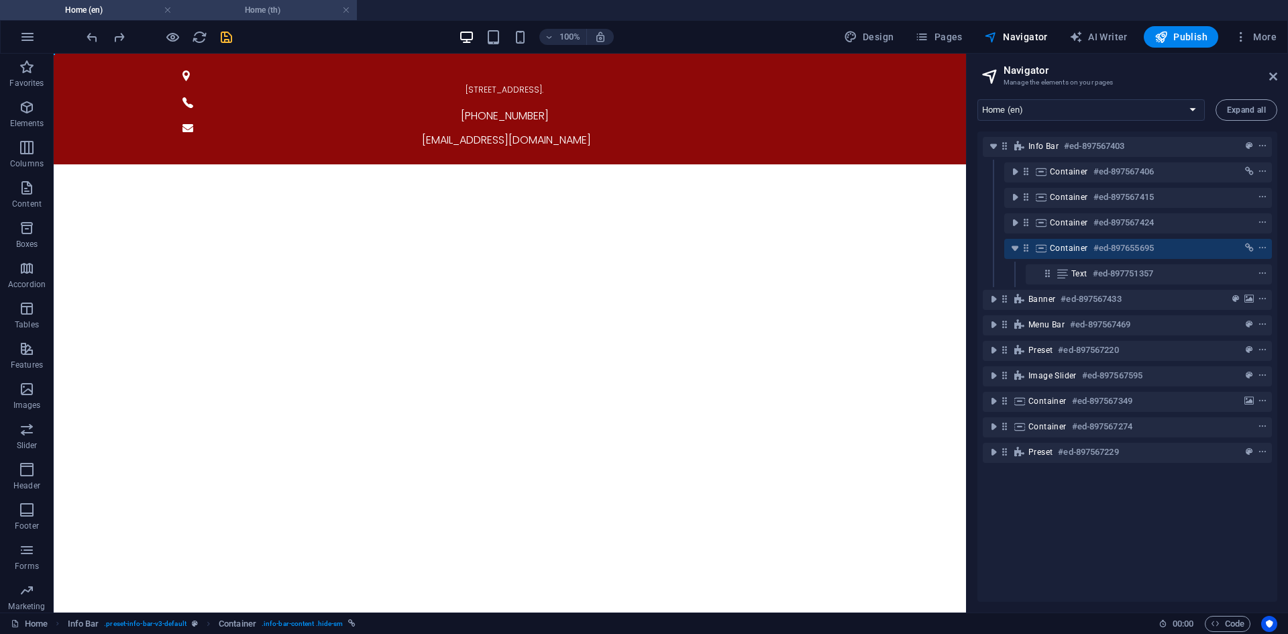
click at [254, 5] on h4 "Home (th)" at bounding box center [267, 10] width 178 height 15
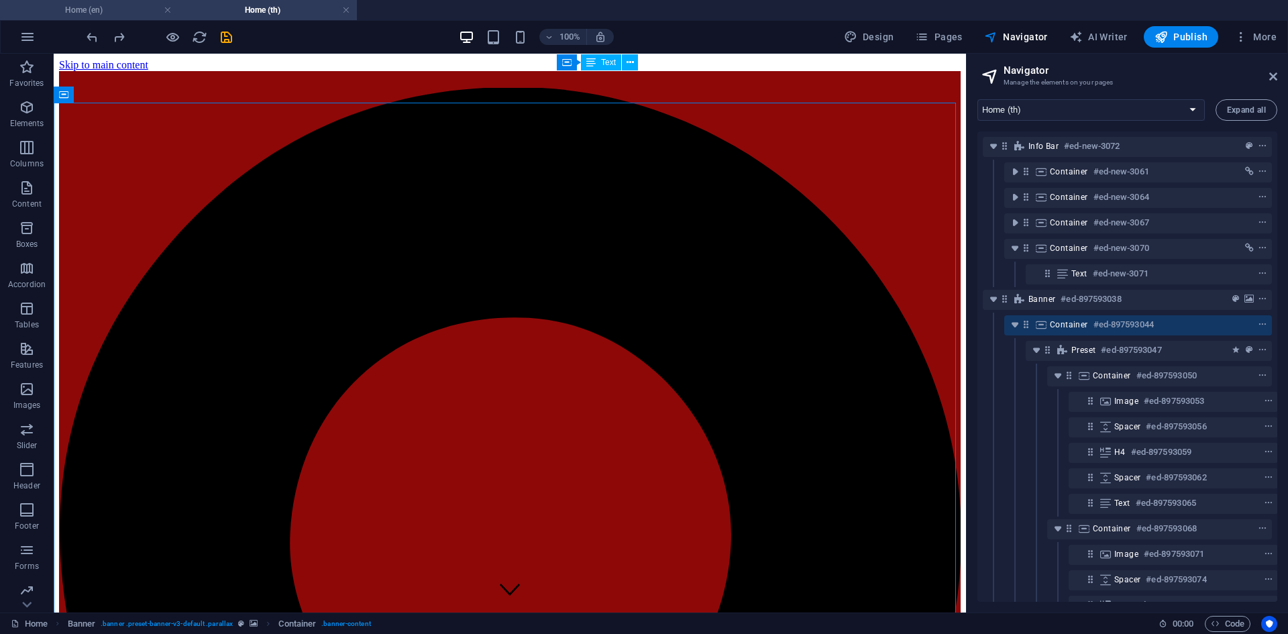
click at [113, 7] on h4 "Home (en)" at bounding box center [89, 10] width 178 height 15
select select "16891399-en"
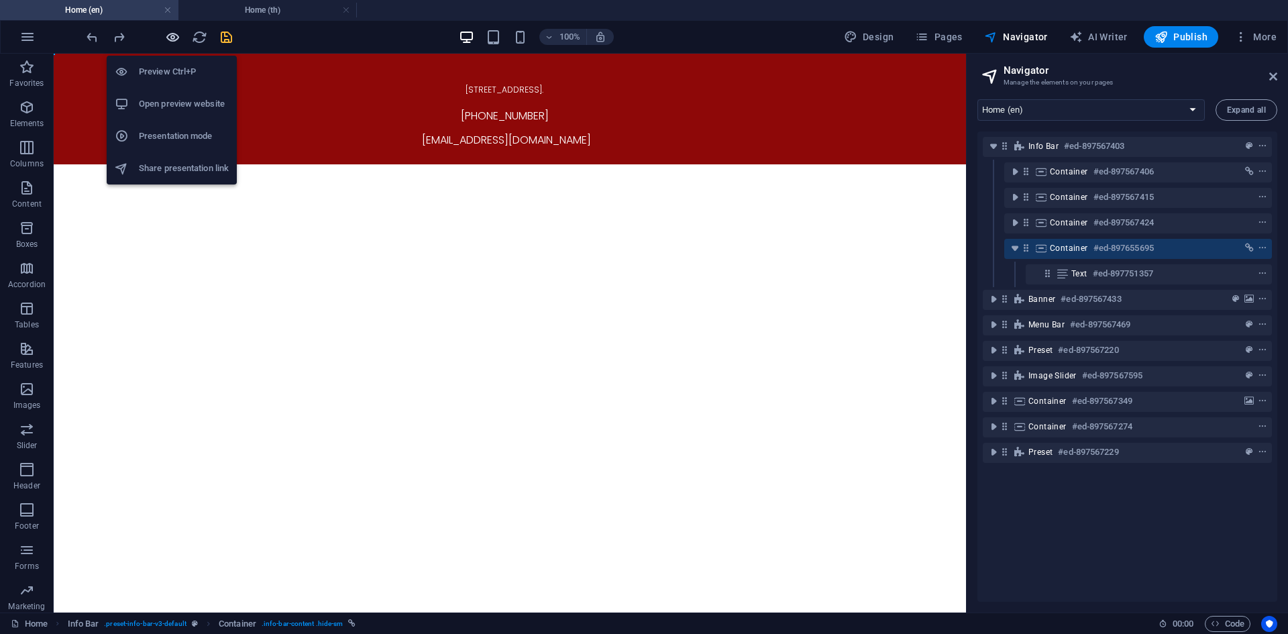
click at [172, 40] on icon "button" at bounding box center [172, 37] width 15 height 15
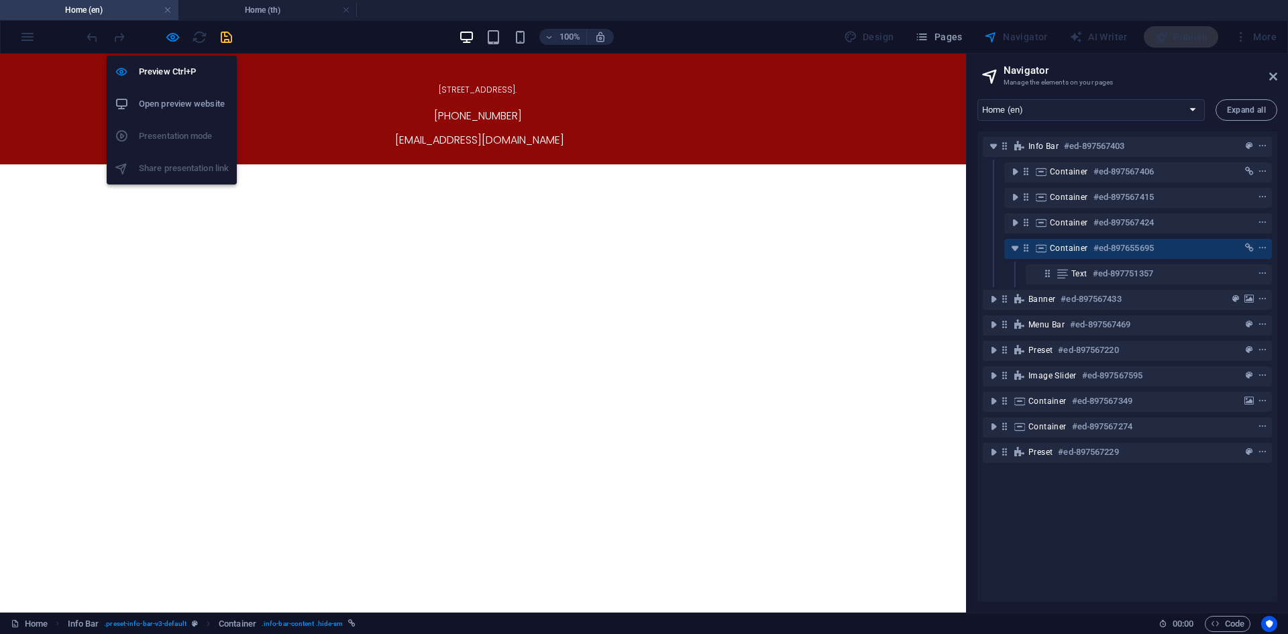
click at [176, 101] on h6 "Open preview website" at bounding box center [184, 104] width 90 height 16
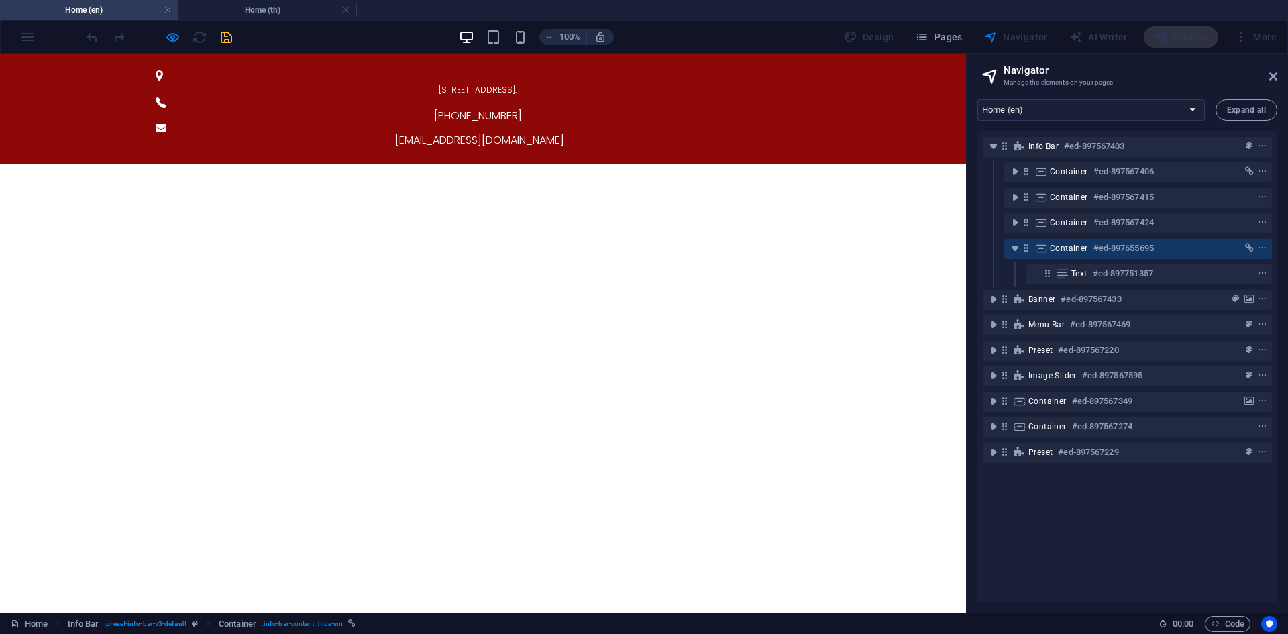
click at [167, 47] on div at bounding box center [159, 36] width 150 height 21
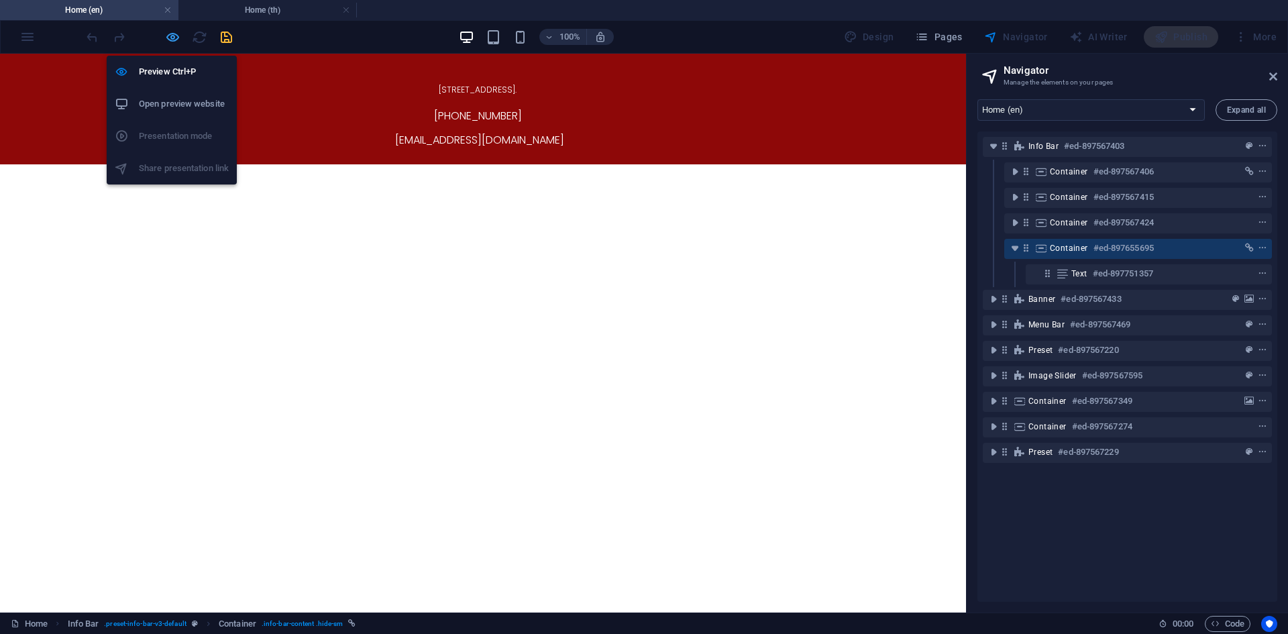
click at [170, 43] on icon "button" at bounding box center [172, 37] width 15 height 15
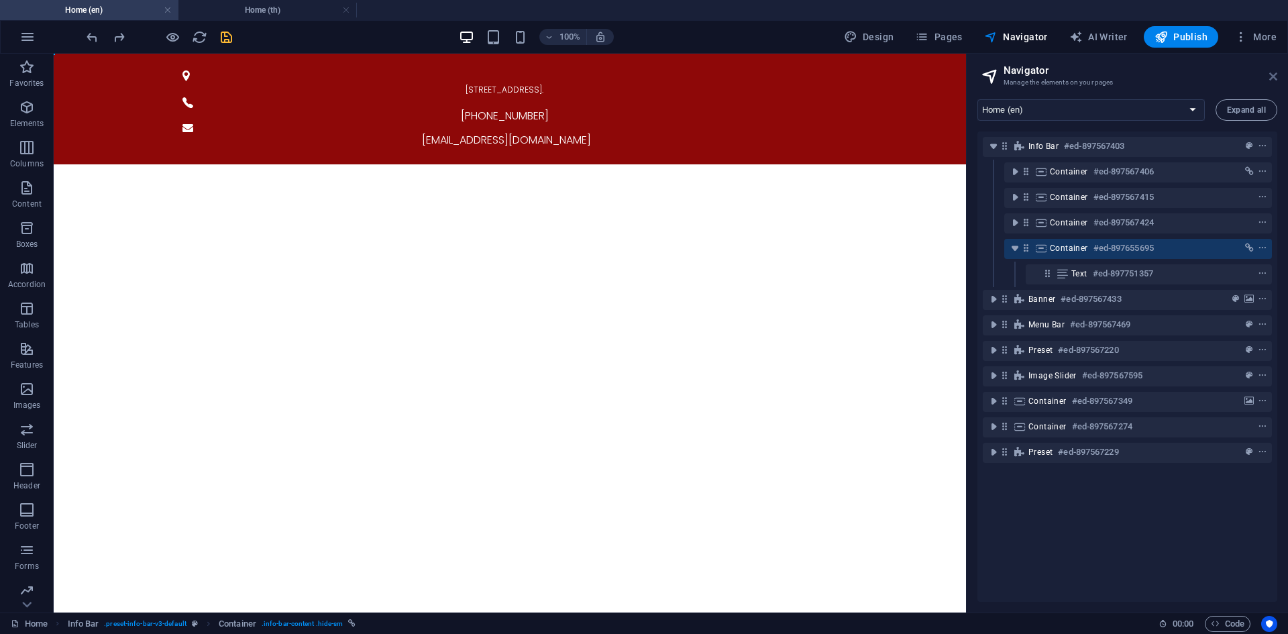
click at [1273, 73] on icon at bounding box center [1273, 76] width 8 height 11
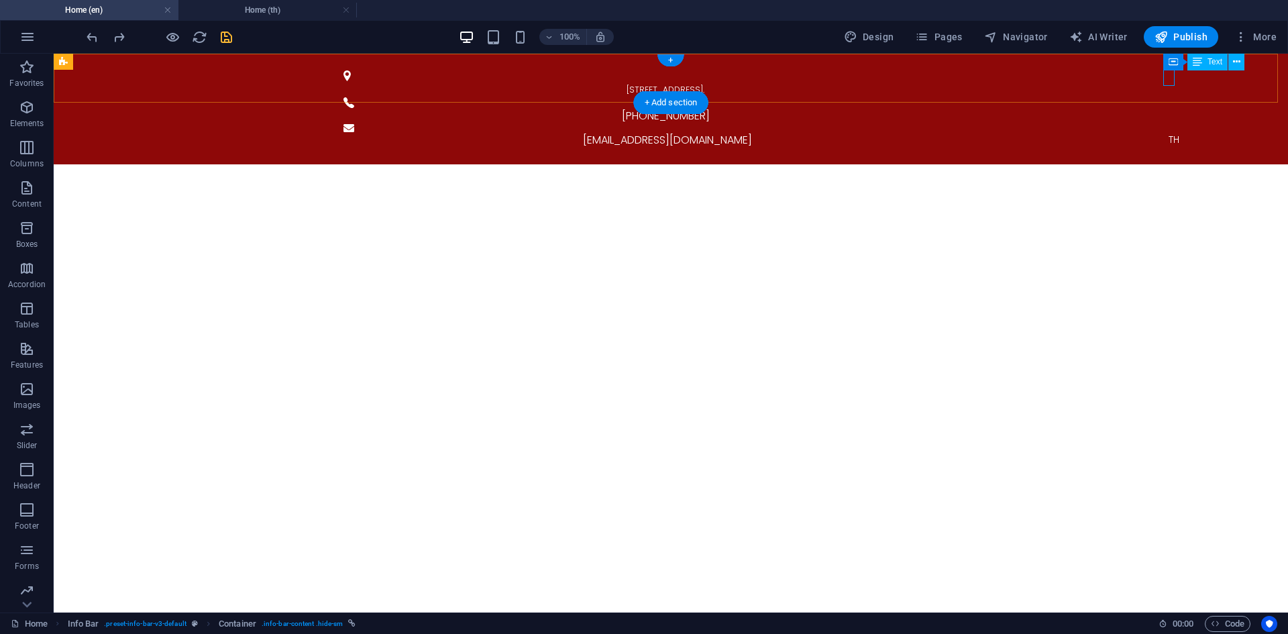
click at [1166, 131] on div "TH" at bounding box center [1174, 139] width 655 height 16
click at [1174, 64] on icon at bounding box center [1173, 62] width 9 height 16
select select "px"
select select "7"
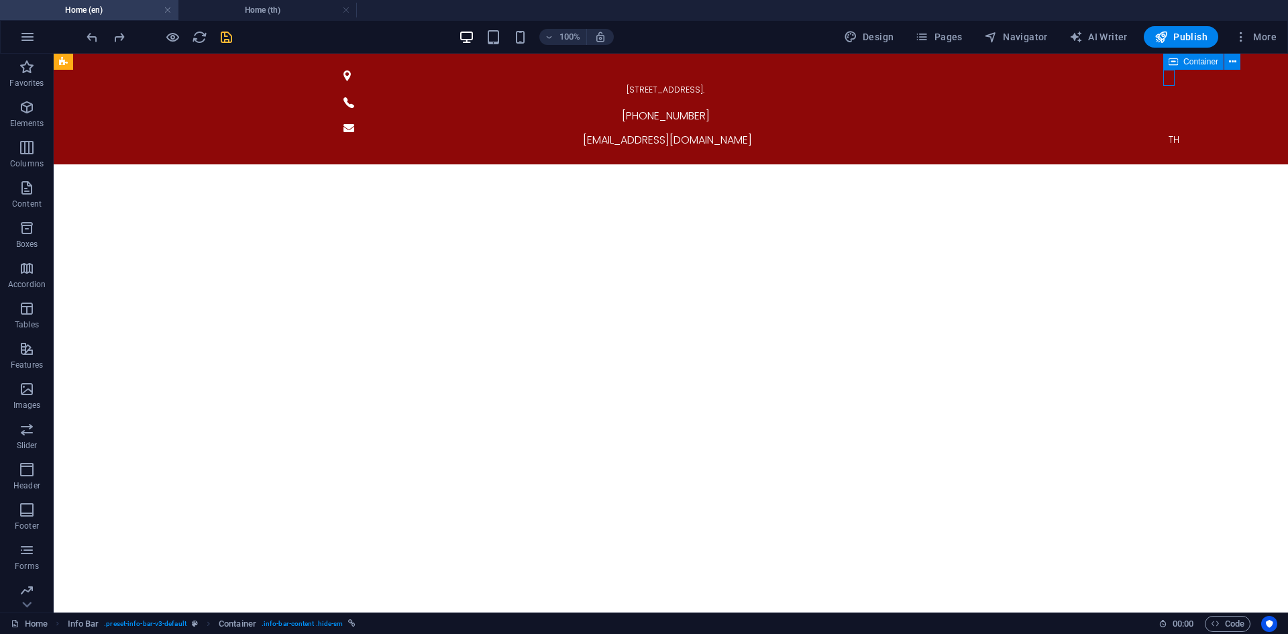
select select
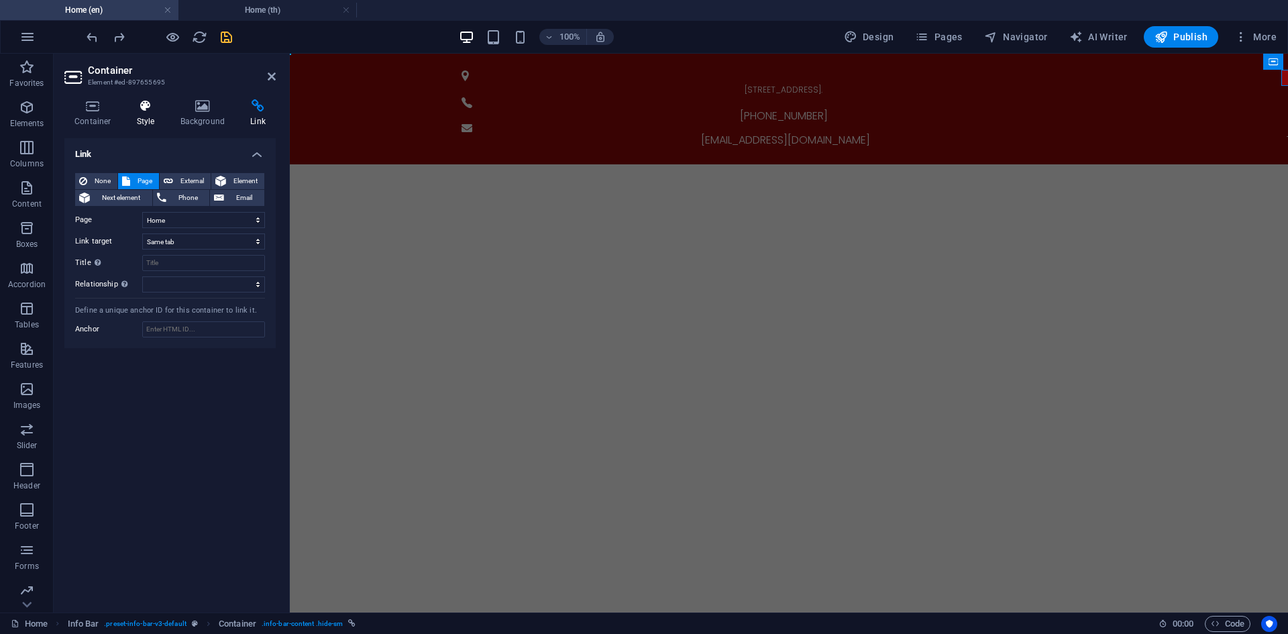
click at [136, 120] on h4 "Style" at bounding box center [149, 113] width 44 height 28
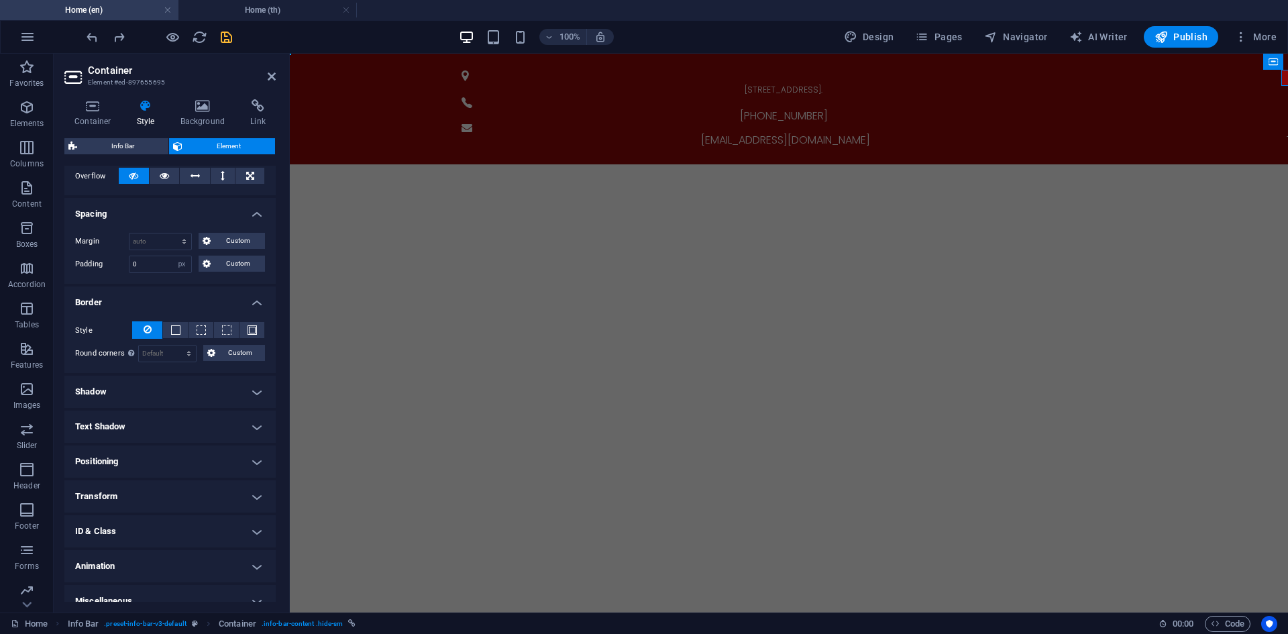
scroll to position [239, 0]
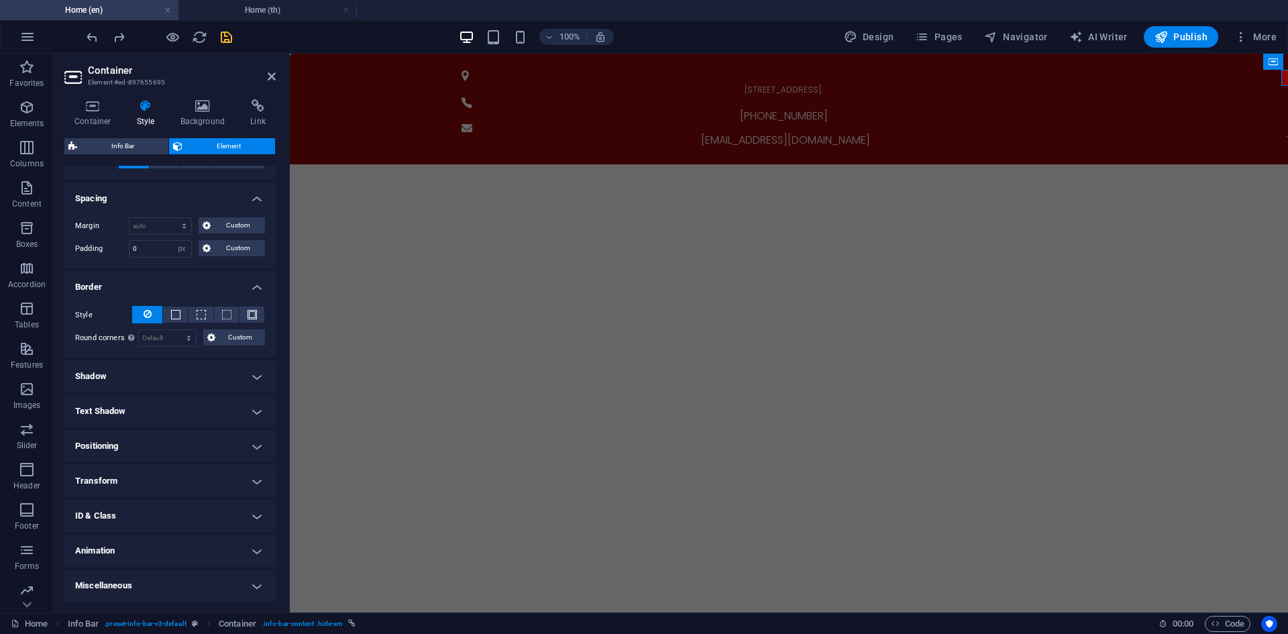
click at [152, 436] on h4 "Positioning" at bounding box center [169, 446] width 211 height 32
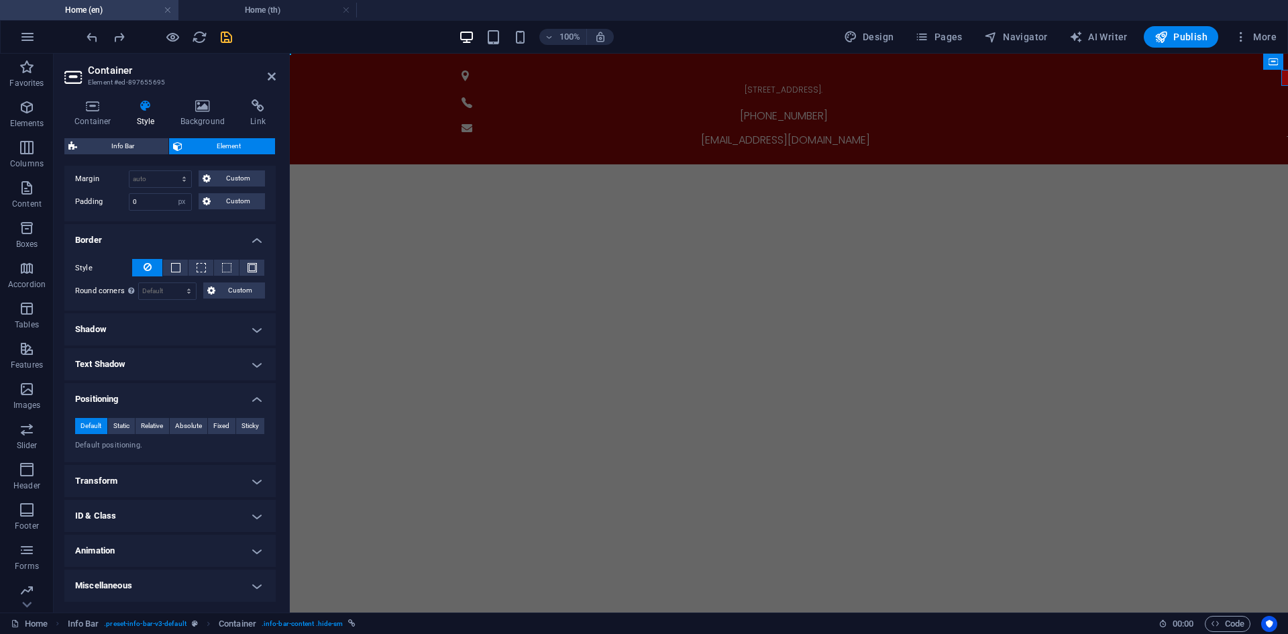
click at [145, 478] on h4 "Transform" at bounding box center [169, 481] width 211 height 32
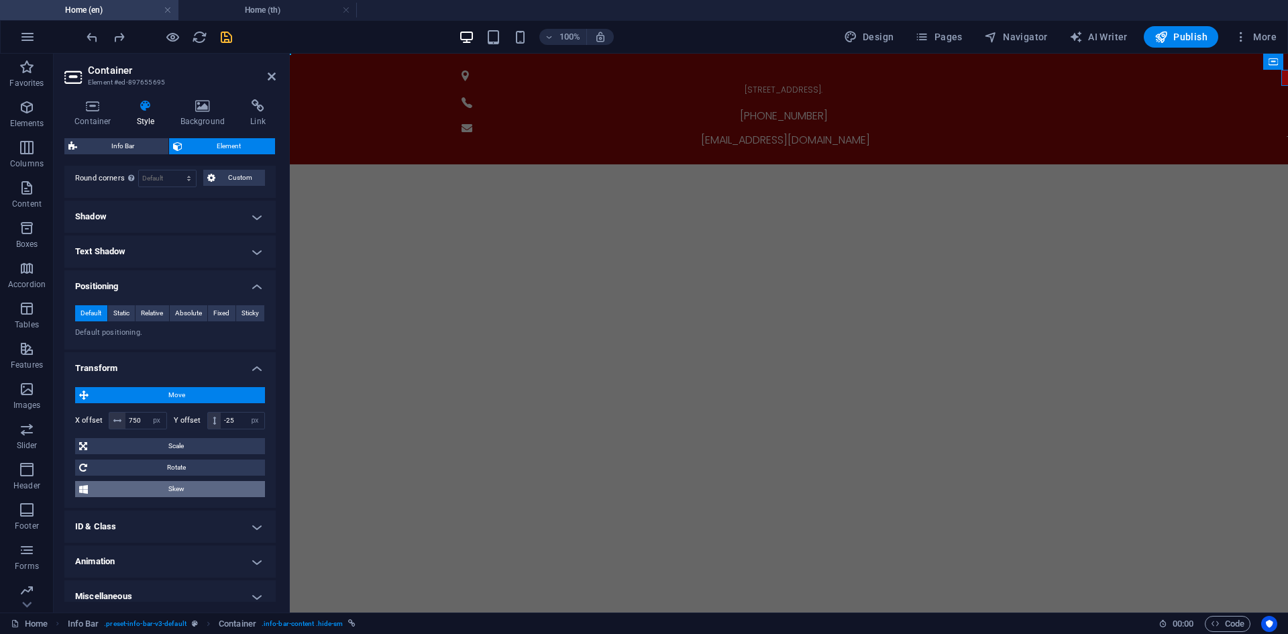
scroll to position [409, 0]
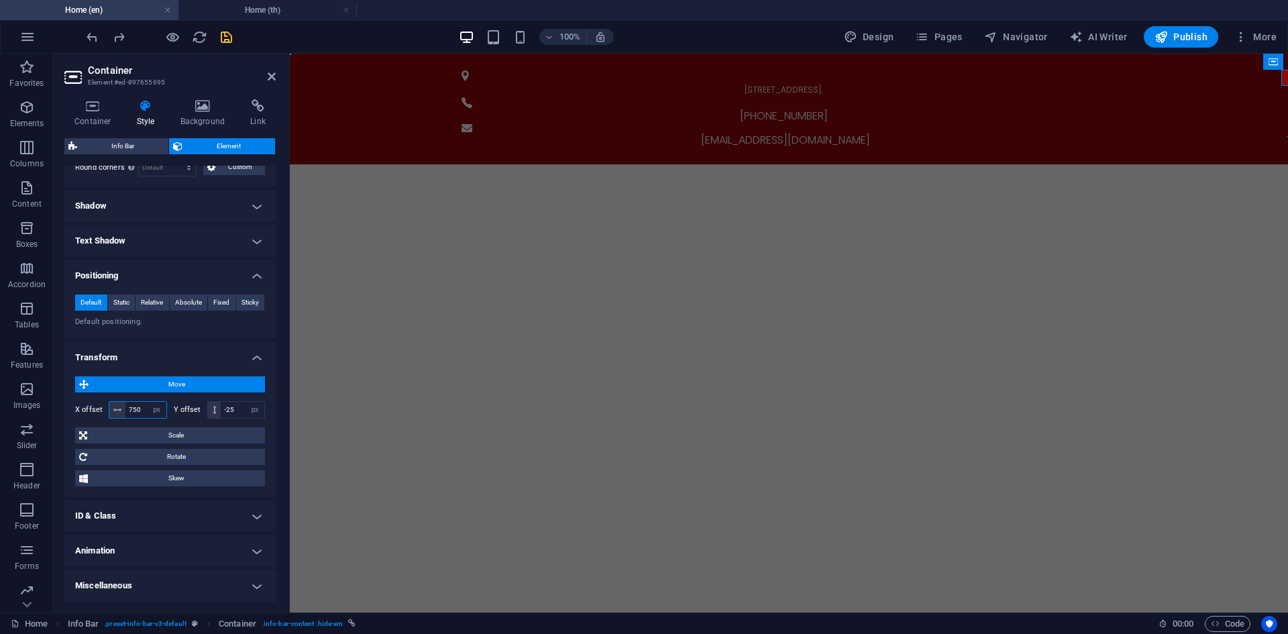
click at [144, 409] on input "750" at bounding box center [145, 410] width 41 height 16
drag, startPoint x: 140, startPoint y: 413, endPoint x: 125, endPoint y: 413, distance: 14.8
click at [125, 413] on input "500" at bounding box center [145, 410] width 41 height 16
type input "550"
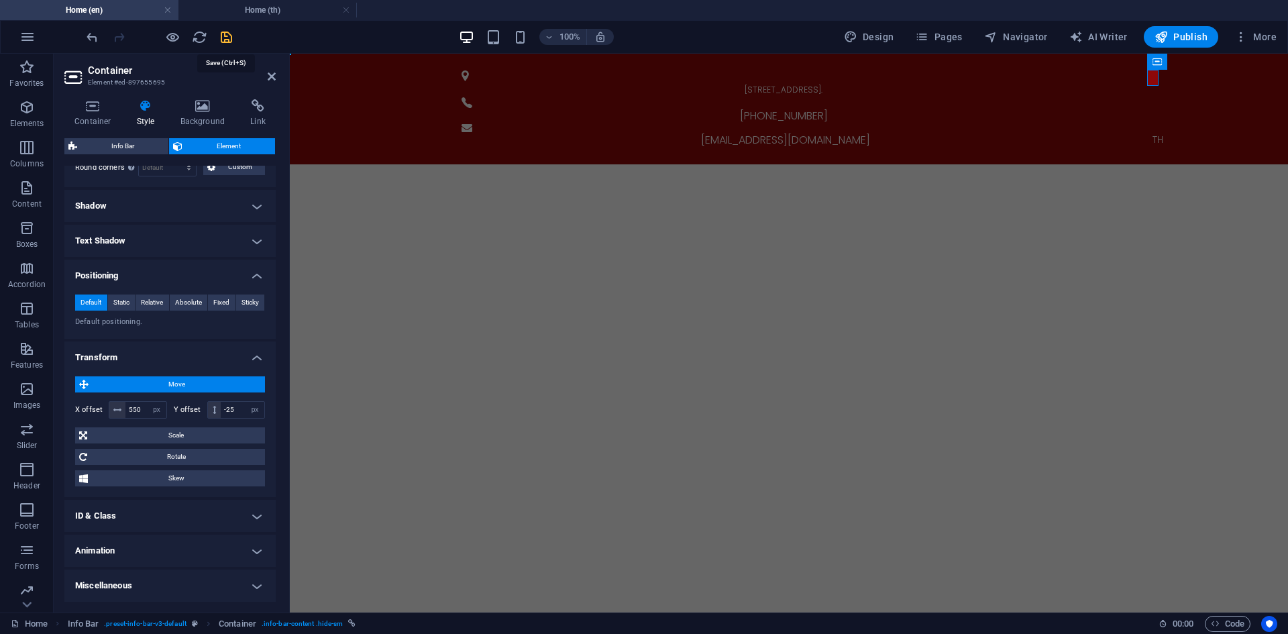
click at [225, 38] on icon "save" at bounding box center [226, 37] width 15 height 15
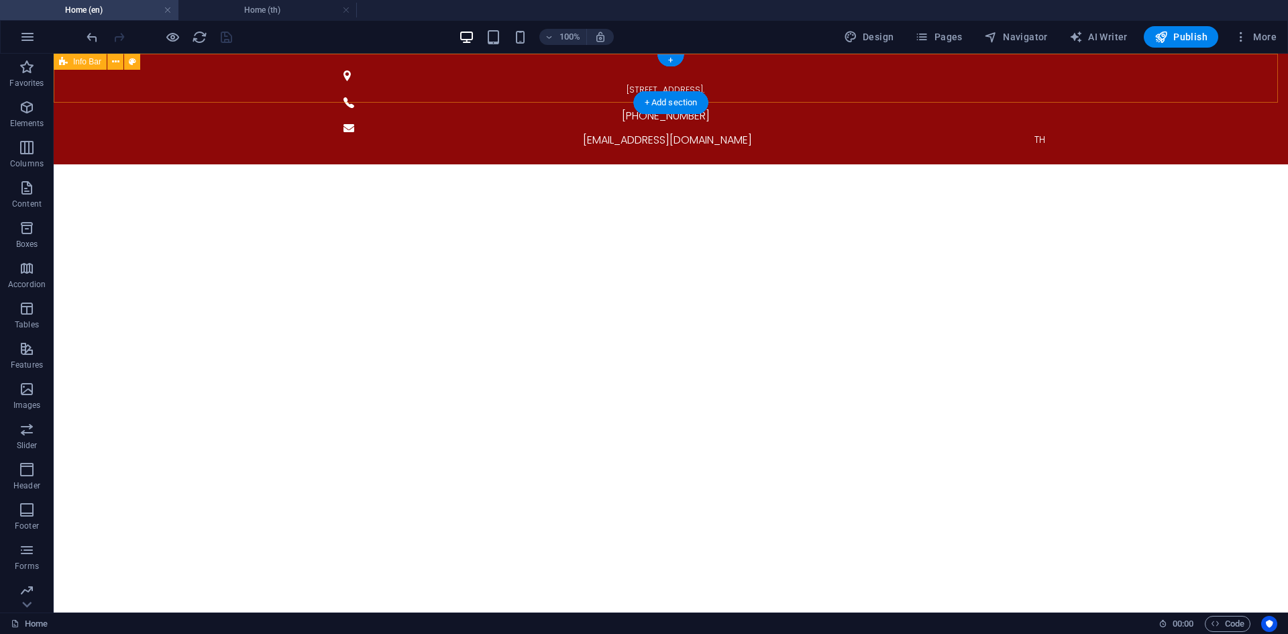
click at [303, 92] on div "[STREET_ADDRESS]. [PHONE_NUMBER] [EMAIL_ADDRESS][DOMAIN_NAME] TH" at bounding box center [671, 109] width 1234 height 111
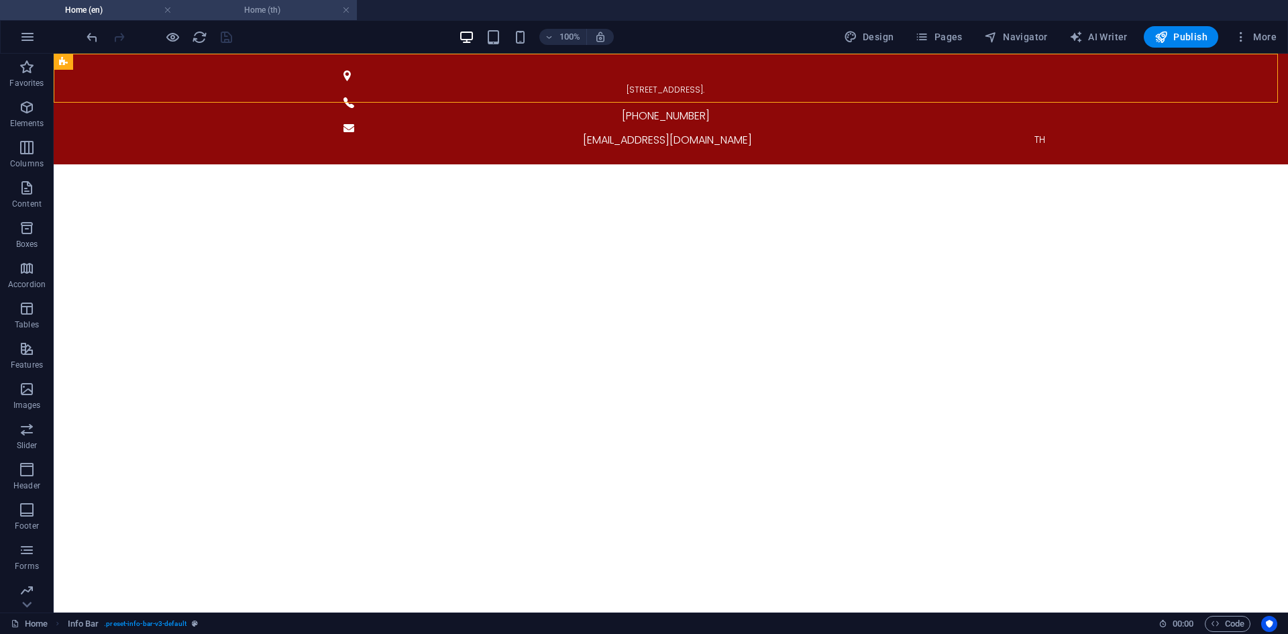
click at [266, 5] on h4 "Home (th)" at bounding box center [267, 10] width 178 height 15
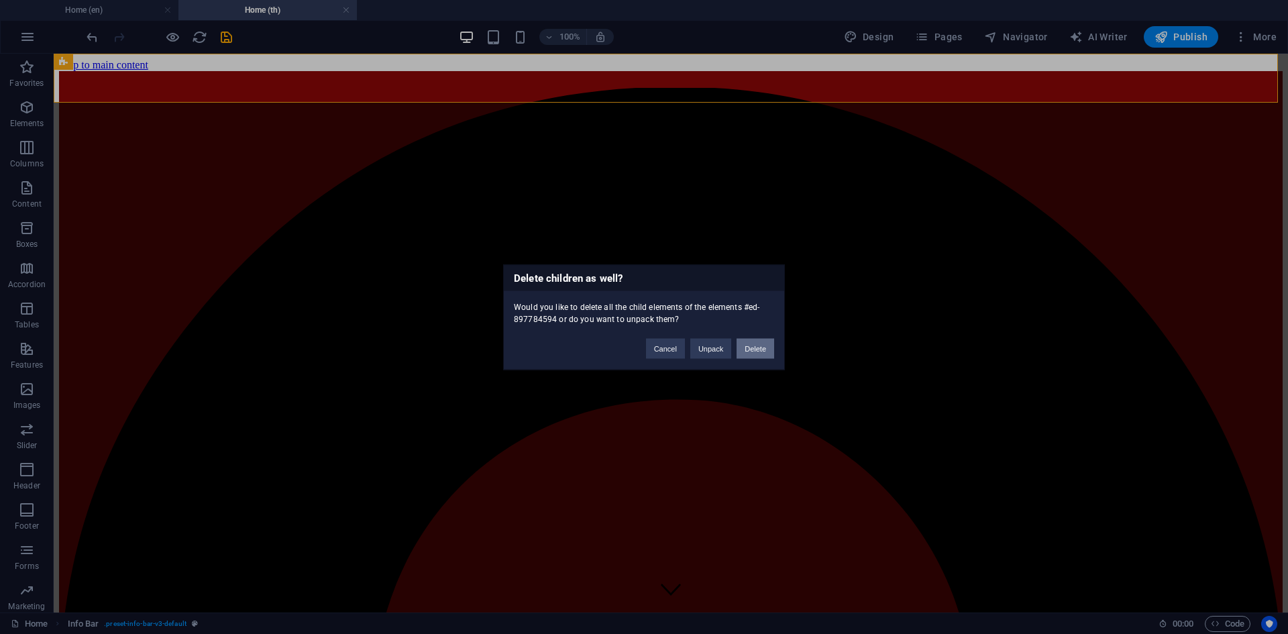
click at [755, 343] on button "Delete" at bounding box center [756, 348] width 38 height 20
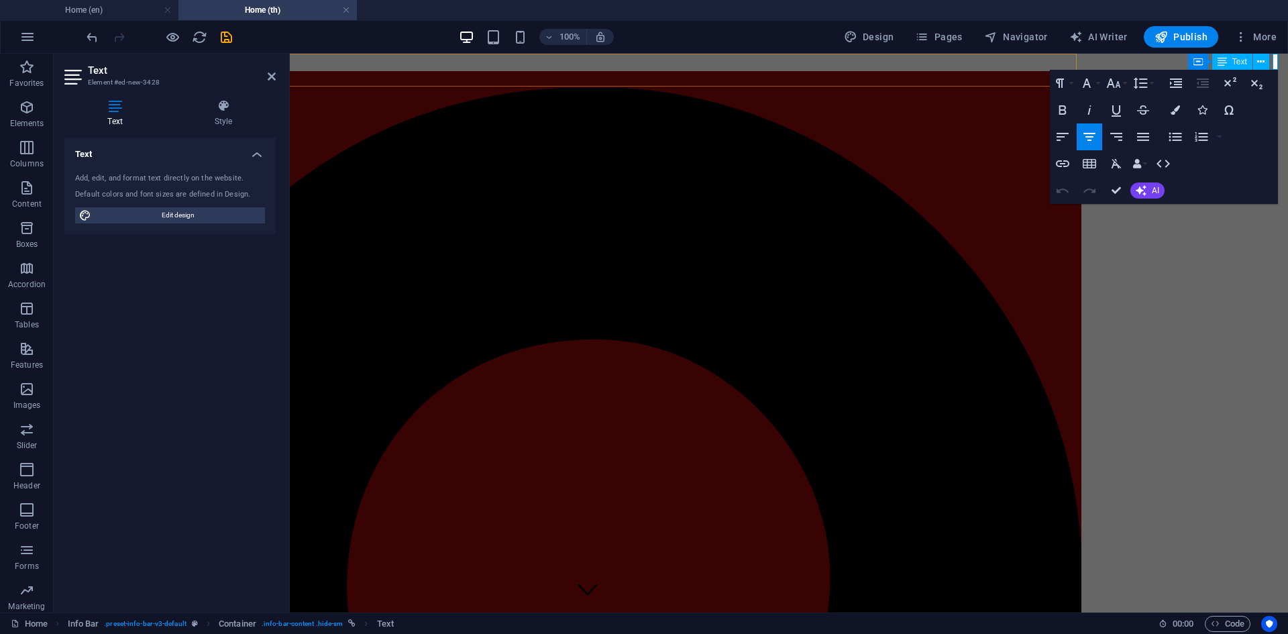
scroll to position [0, 0]
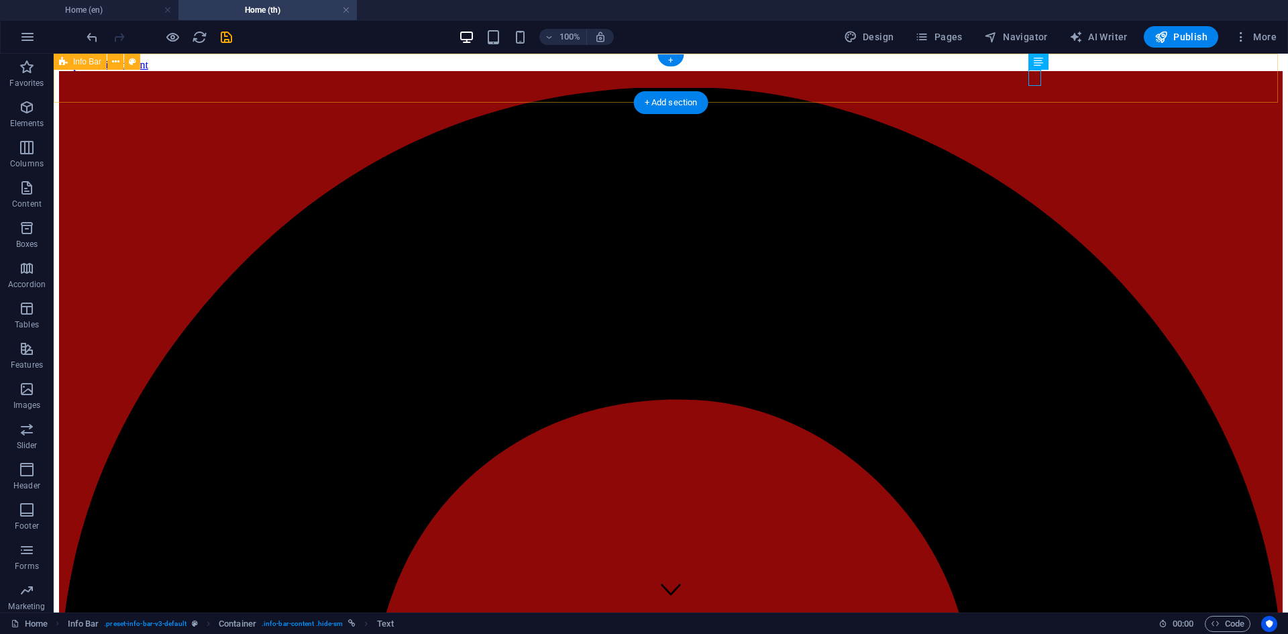
click at [1043, 64] on div "Container" at bounding box center [1058, 62] width 60 height 16
select select "7"
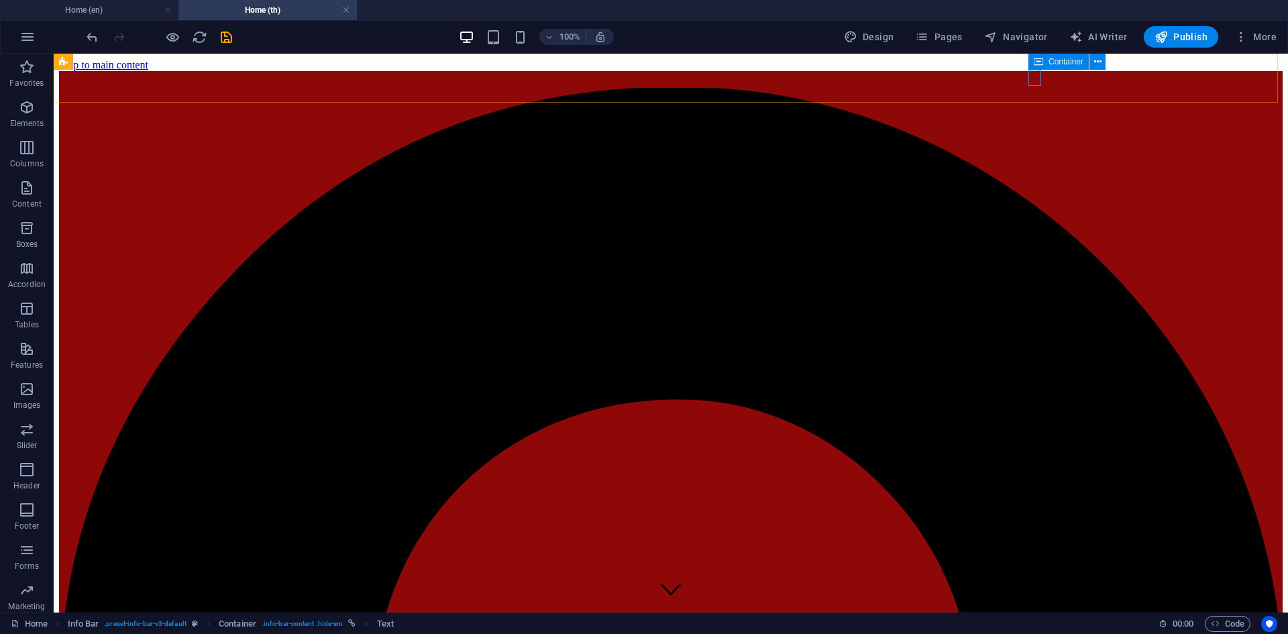
select select
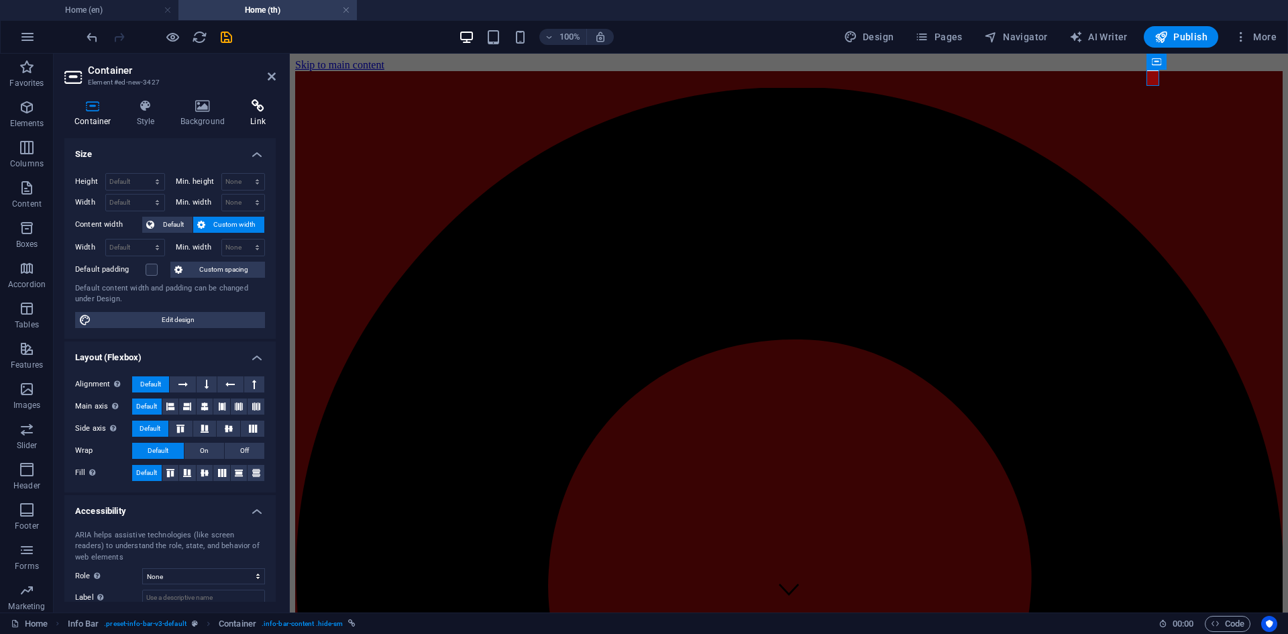
click at [246, 107] on icon at bounding box center [258, 105] width 36 height 13
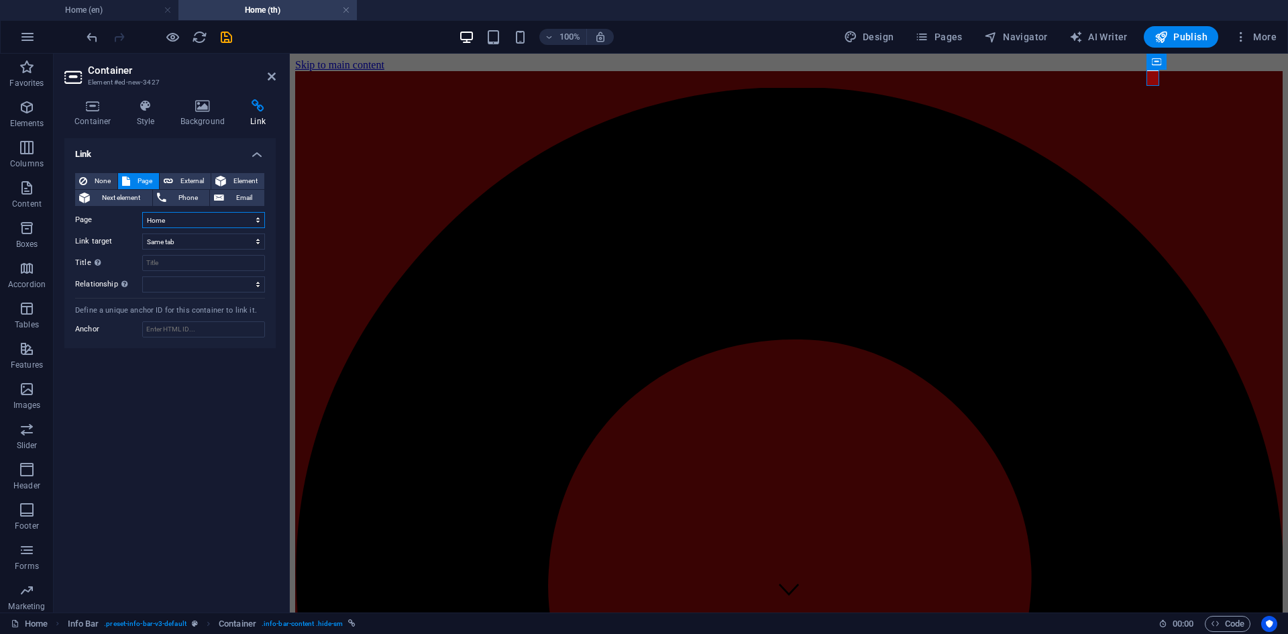
click at [189, 217] on select "Home Product solutions Consumer Service Support and Sales About Us Contact Lega…" at bounding box center [203, 220] width 123 height 16
select select "0"
click at [142, 212] on select "Home Product solutions Consumer Service Support and Sales About Us Contact Lega…" at bounding box center [203, 220] width 123 height 16
click at [223, 35] on icon "save" at bounding box center [226, 37] width 15 height 15
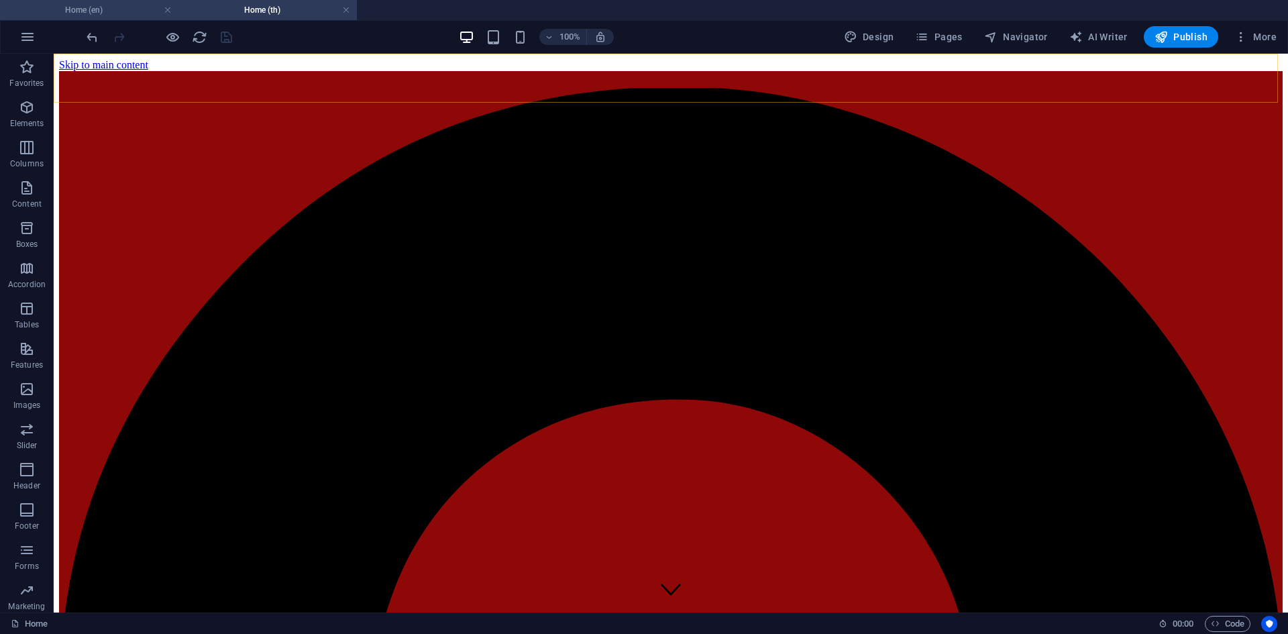
click at [113, 11] on h4 "Home (en)" at bounding box center [89, 10] width 178 height 15
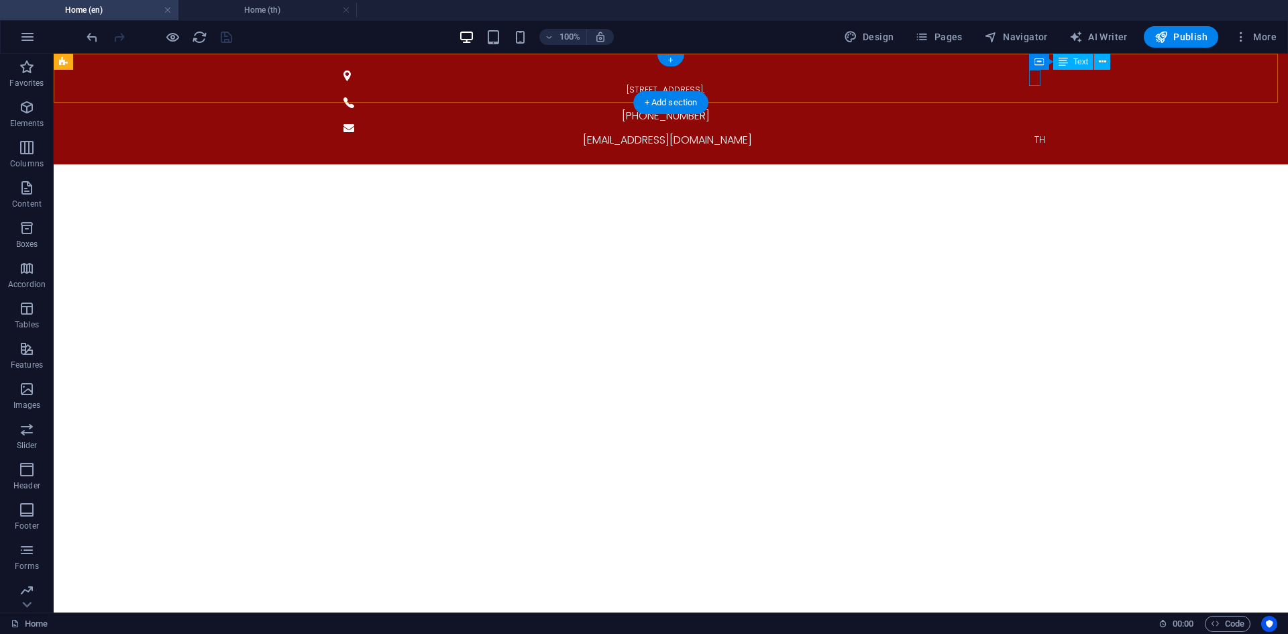
click at [1038, 131] on div "TH" at bounding box center [1039, 139] width 655 height 16
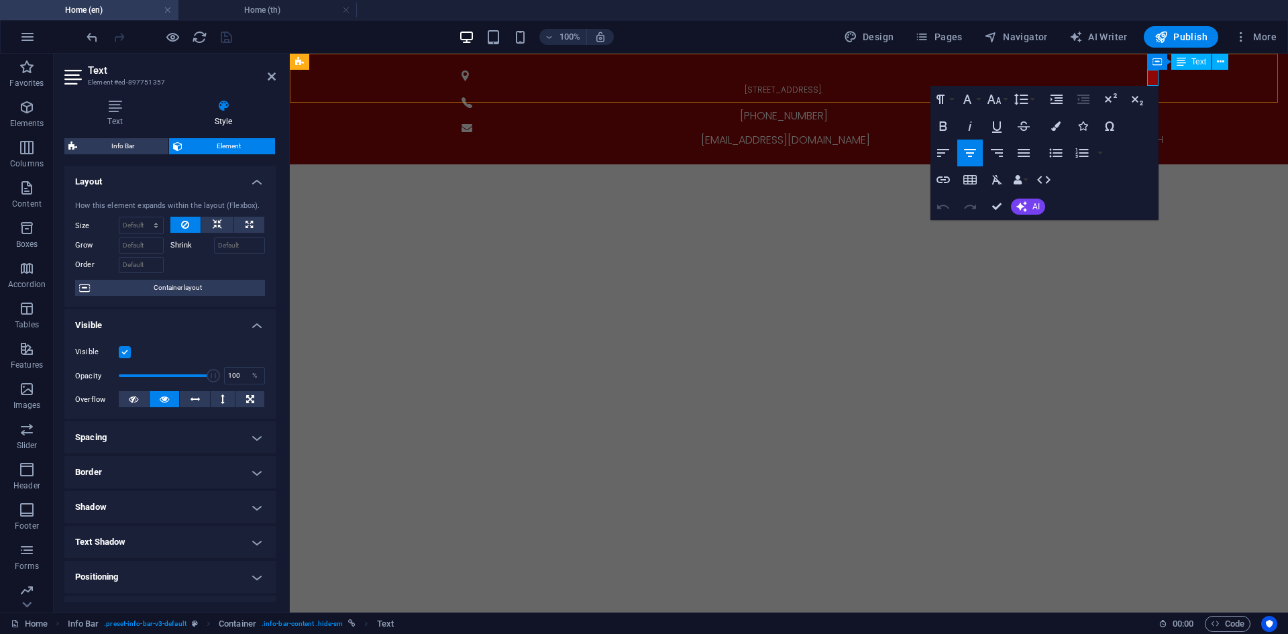
click at [1153, 133] on span "TH" at bounding box center [1157, 139] width 11 height 13
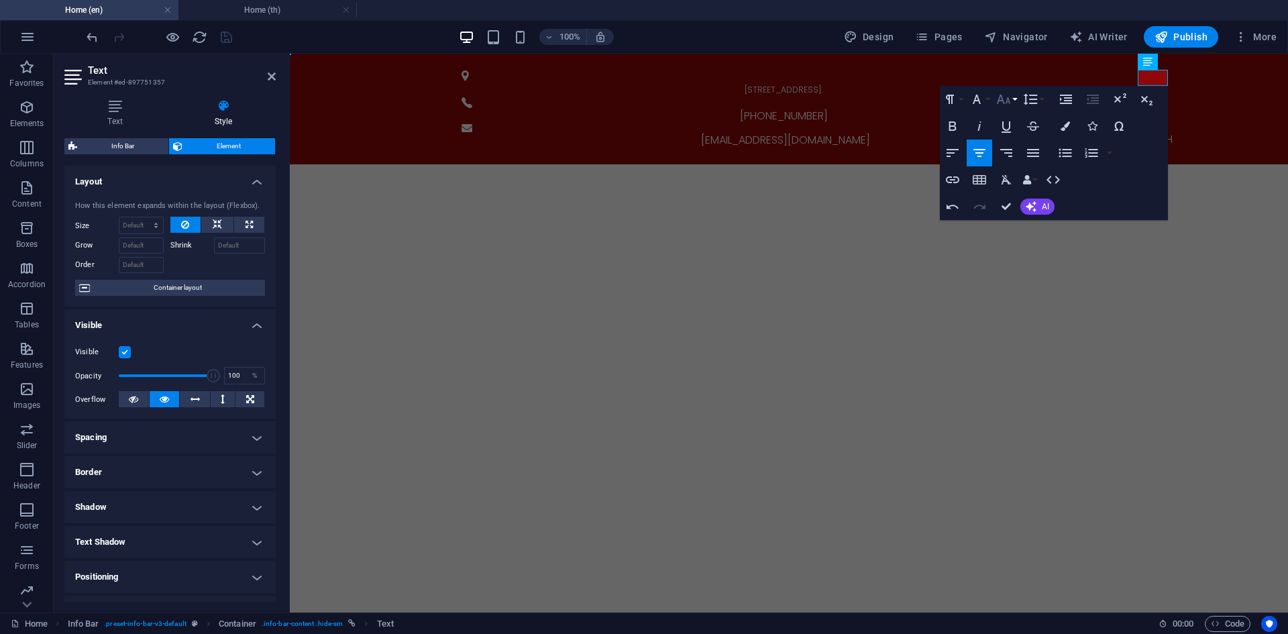
click at [1008, 100] on icon "button" at bounding box center [1004, 99] width 16 height 16
click at [1018, 158] on link "10" at bounding box center [1018, 166] width 48 height 20
click at [1004, 97] on icon "button" at bounding box center [1004, 99] width 16 height 16
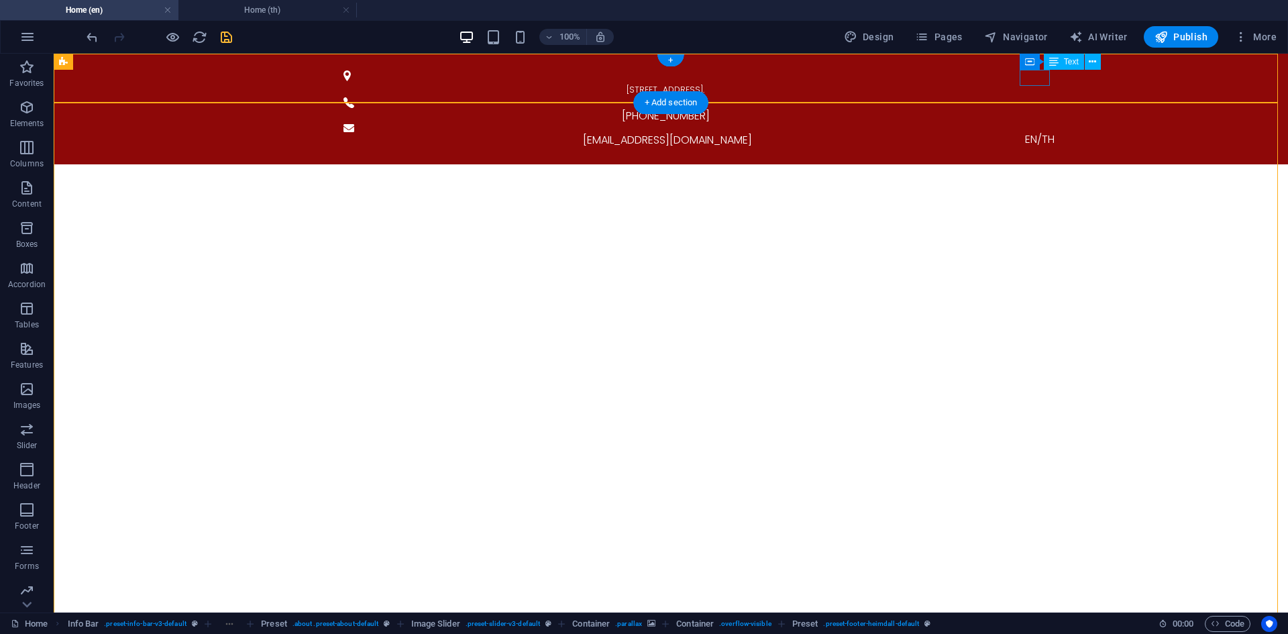
click at [1038, 131] on div "EN/TH" at bounding box center [1039, 139] width 655 height 16
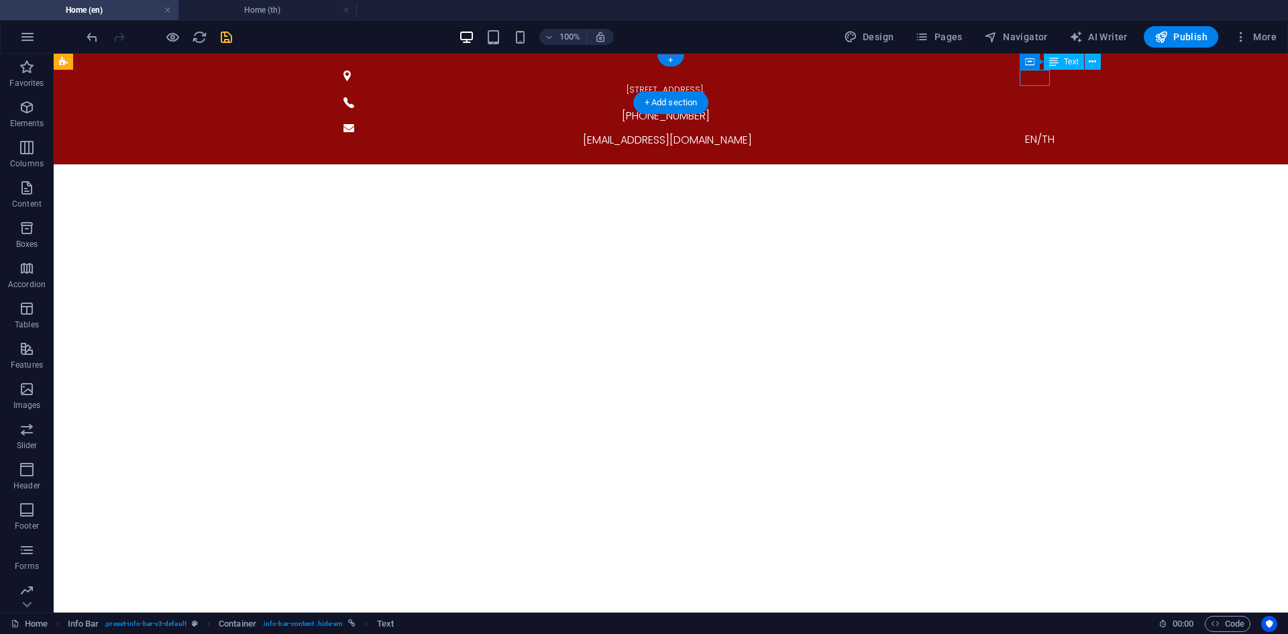
click at [1038, 131] on div "EN/TH" at bounding box center [1039, 139] width 655 height 16
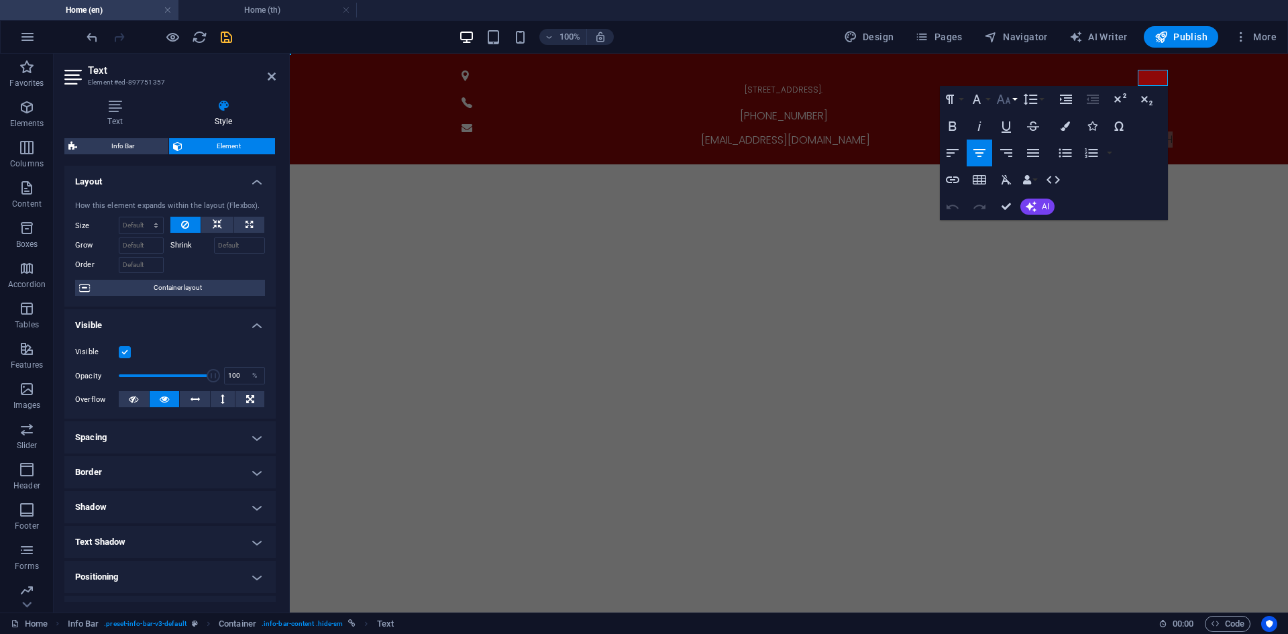
click at [1008, 103] on icon "button" at bounding box center [1004, 99] width 16 height 16
click at [1019, 150] on link "9" at bounding box center [1018, 146] width 48 height 20
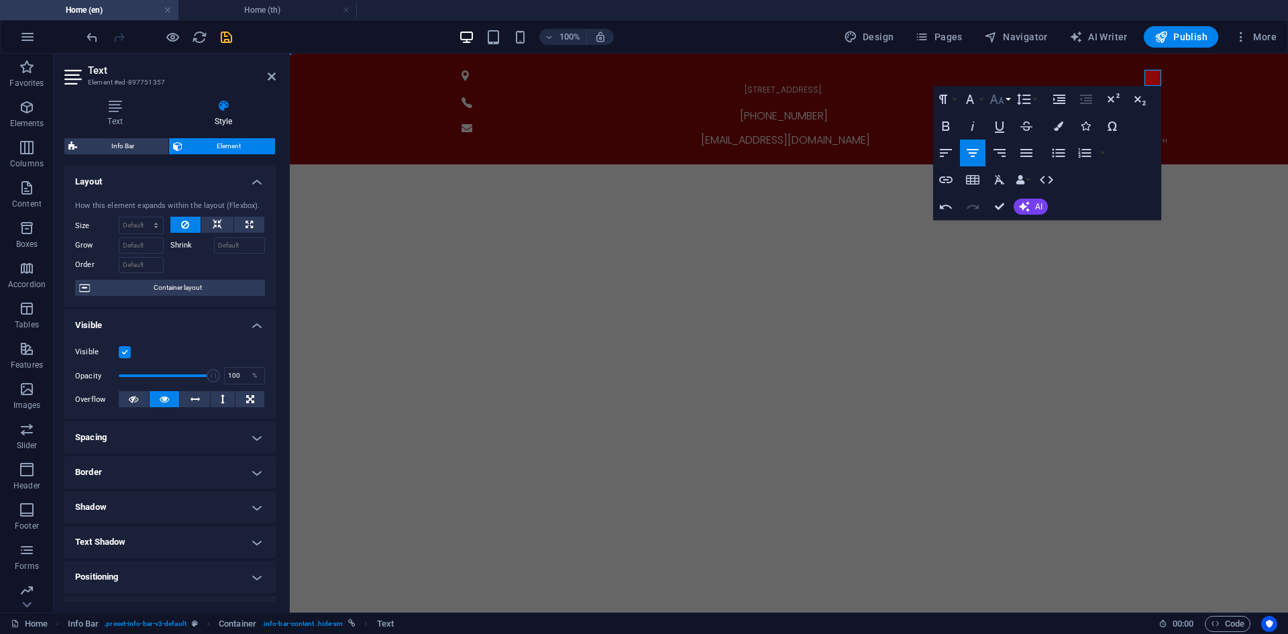
click at [1006, 99] on button "Font Size" at bounding box center [999, 99] width 25 height 27
click at [1015, 129] on link "10" at bounding box center [1011, 130] width 48 height 20
click at [1005, 102] on icon "button" at bounding box center [997, 99] width 16 height 16
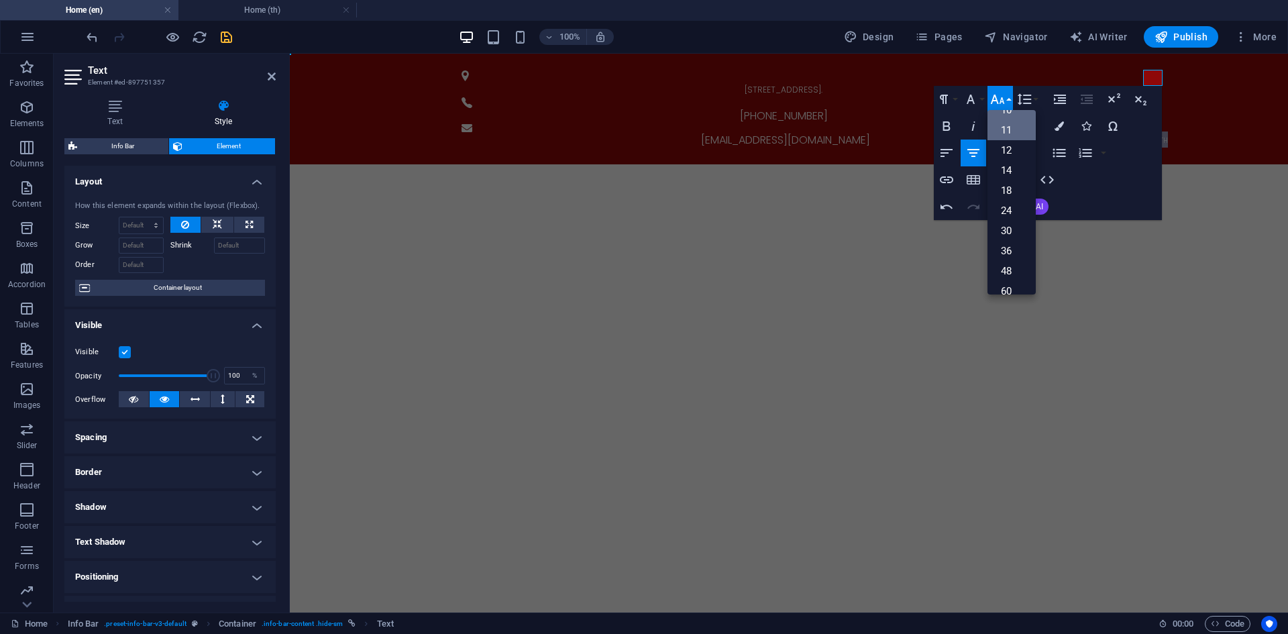
click at [1019, 131] on link "11" at bounding box center [1011, 130] width 48 height 20
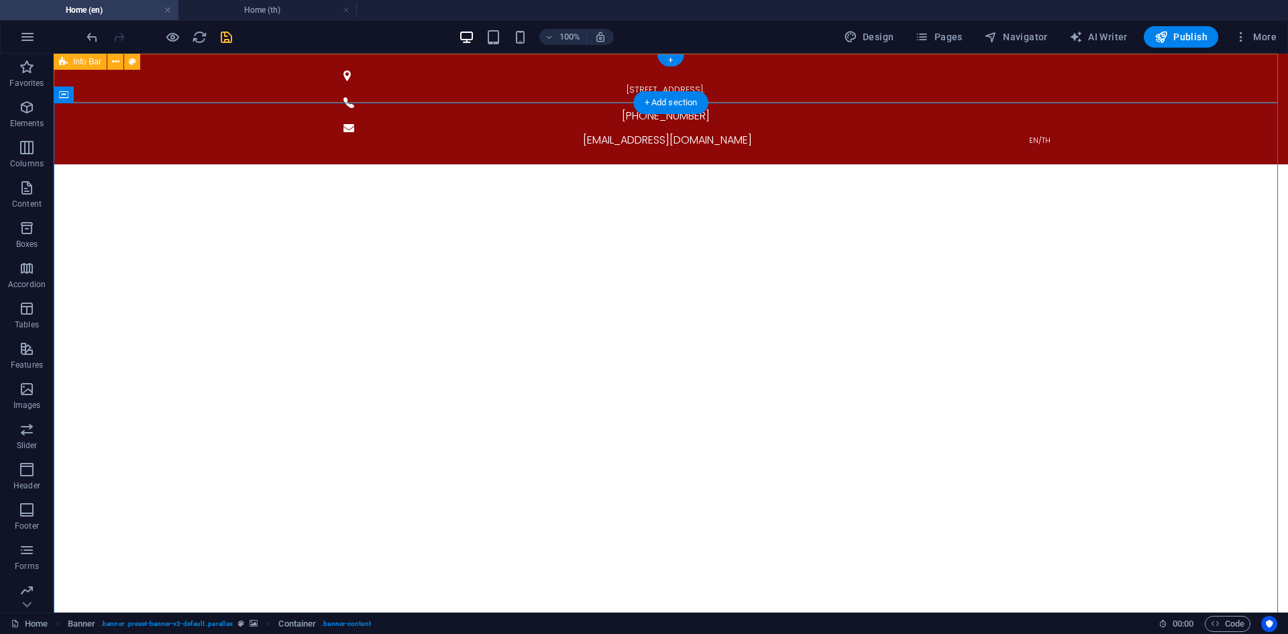
click at [1066, 76] on div "[STREET_ADDRESS]. [PHONE_NUMBER] [EMAIL_ADDRESS][DOMAIN_NAME] EN/TH" at bounding box center [671, 109] width 1234 height 111
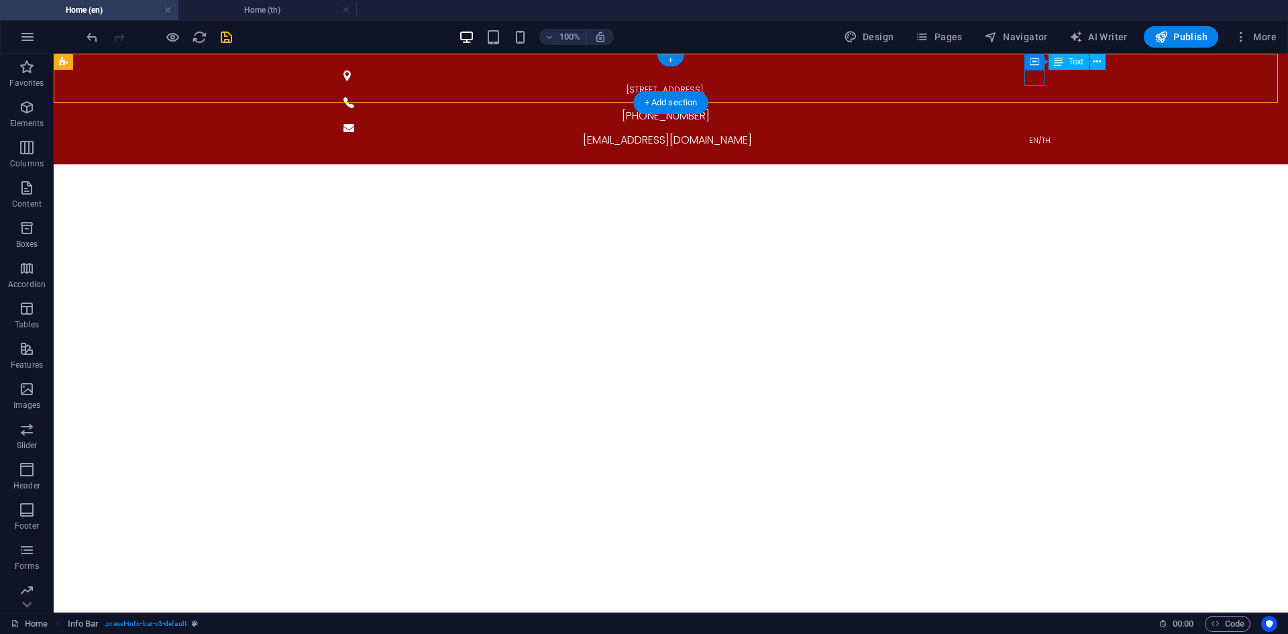
click at [1037, 131] on div "EN/TH" at bounding box center [1039, 139] width 655 height 16
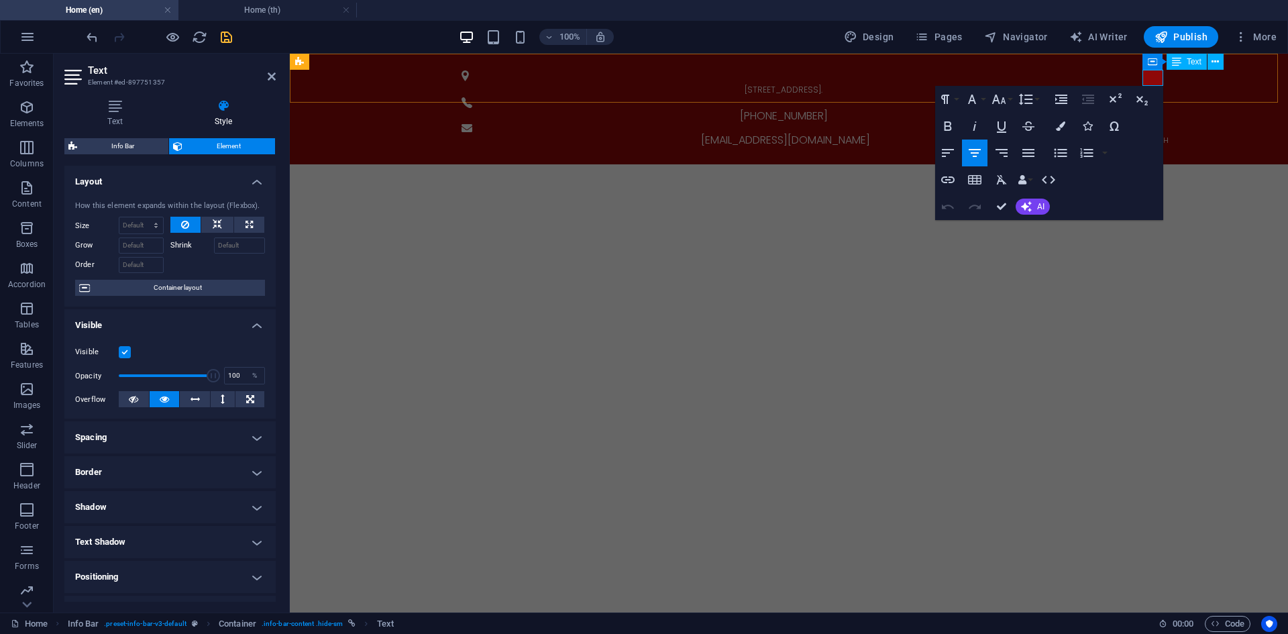
click at [1152, 135] on span "EN/TH" at bounding box center [1157, 140] width 21 height 11
copy span "EN/TH"
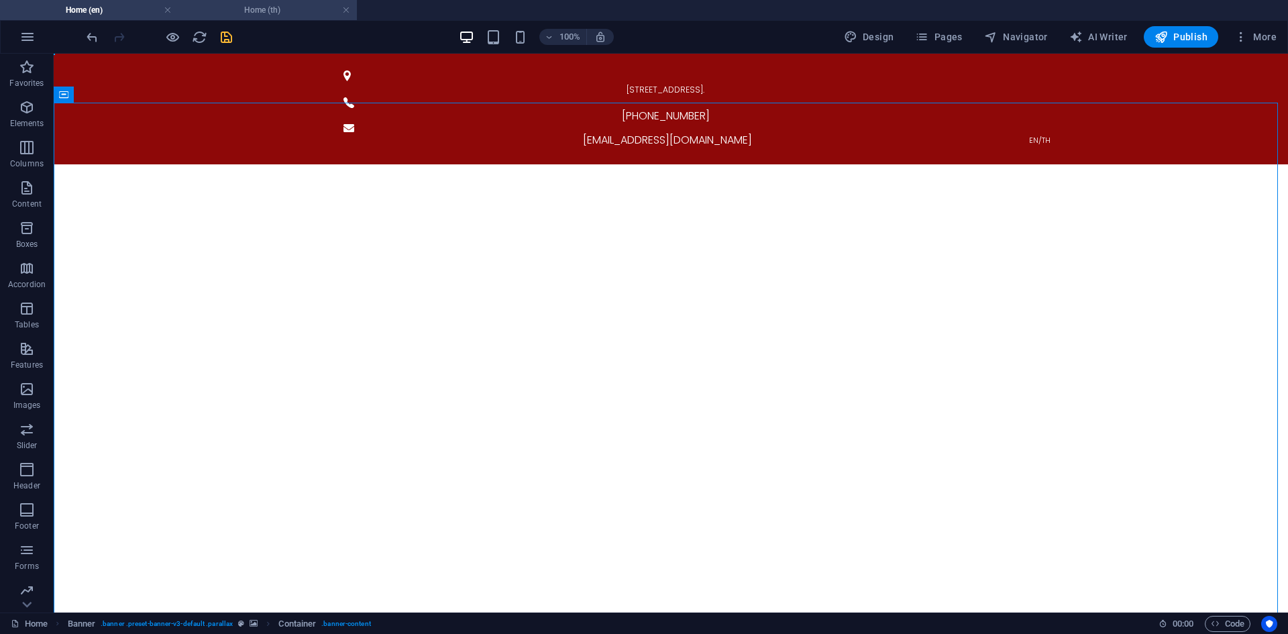
click at [264, 9] on h4 "Home (th)" at bounding box center [267, 10] width 178 height 15
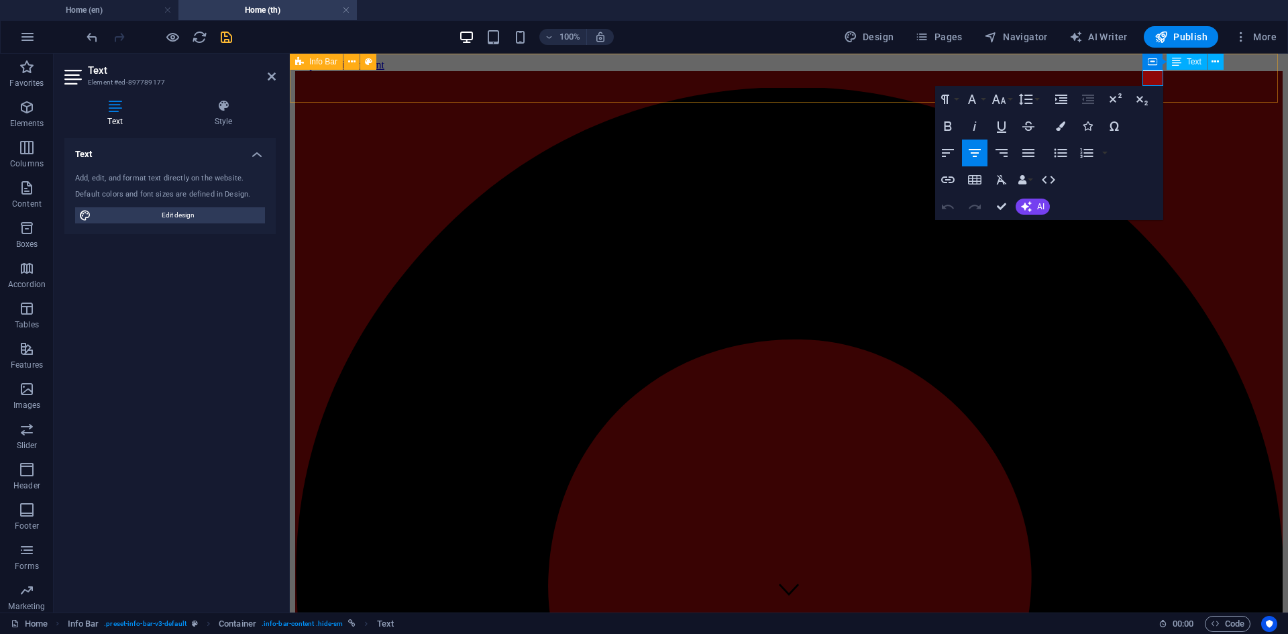
copy span "EN | TH"
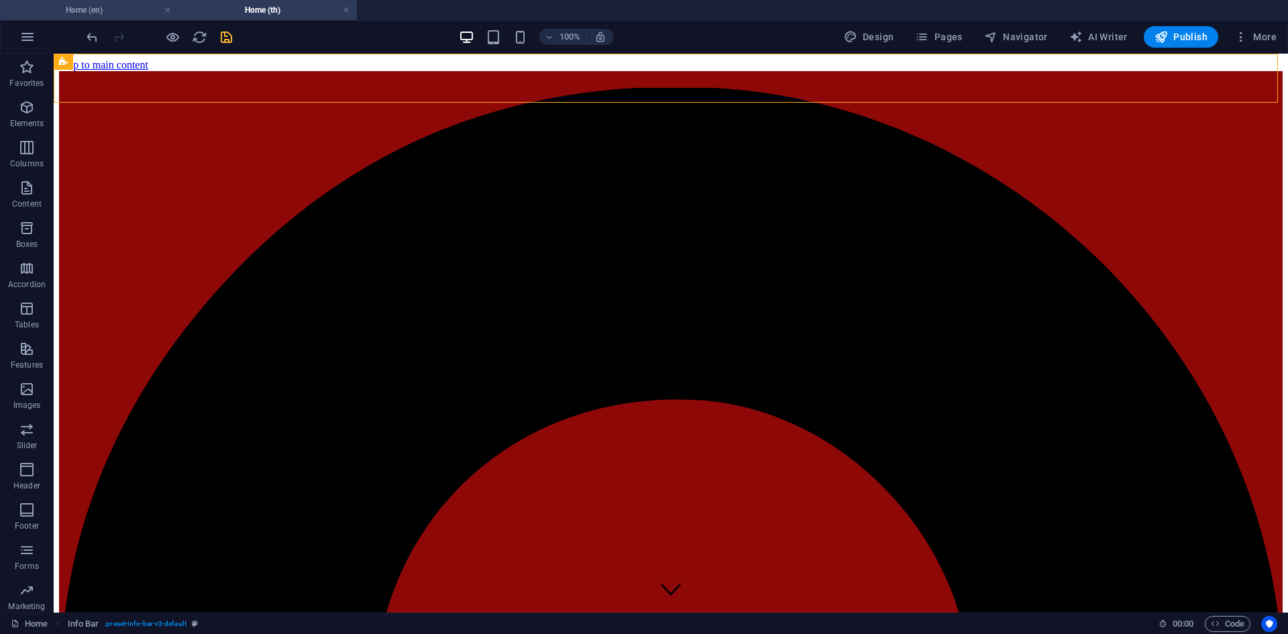
click at [123, 13] on h4 "Home (en)" at bounding box center [89, 10] width 178 height 15
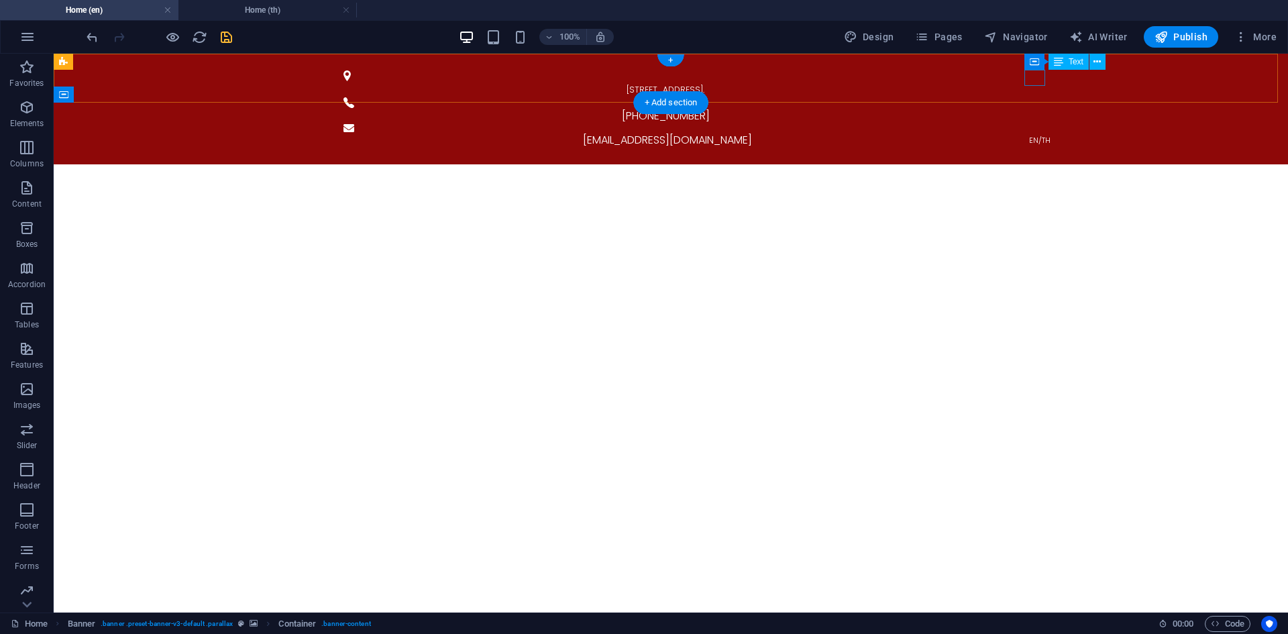
click at [1036, 131] on div "EN/TH" at bounding box center [1039, 139] width 655 height 16
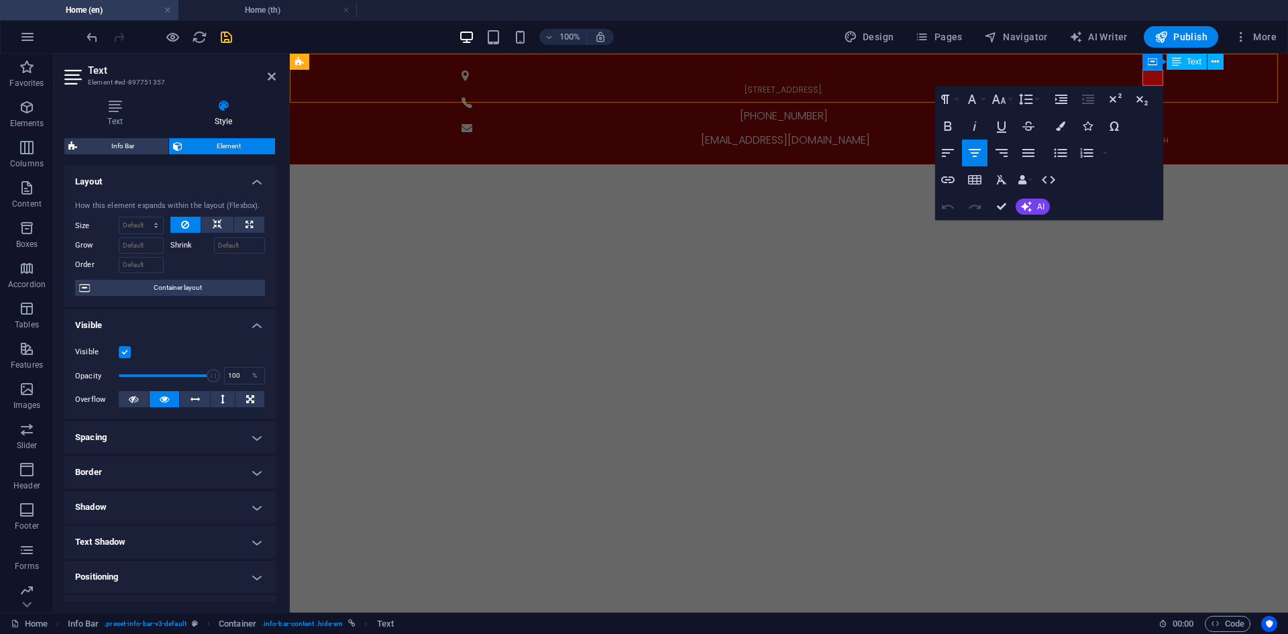
click at [1152, 135] on span "EN/TH" at bounding box center [1157, 140] width 21 height 11
click at [1146, 135] on span "EN | TH" at bounding box center [1158, 140] width 24 height 11
click at [1062, 123] on icon "button" at bounding box center [1061, 125] width 9 height 9
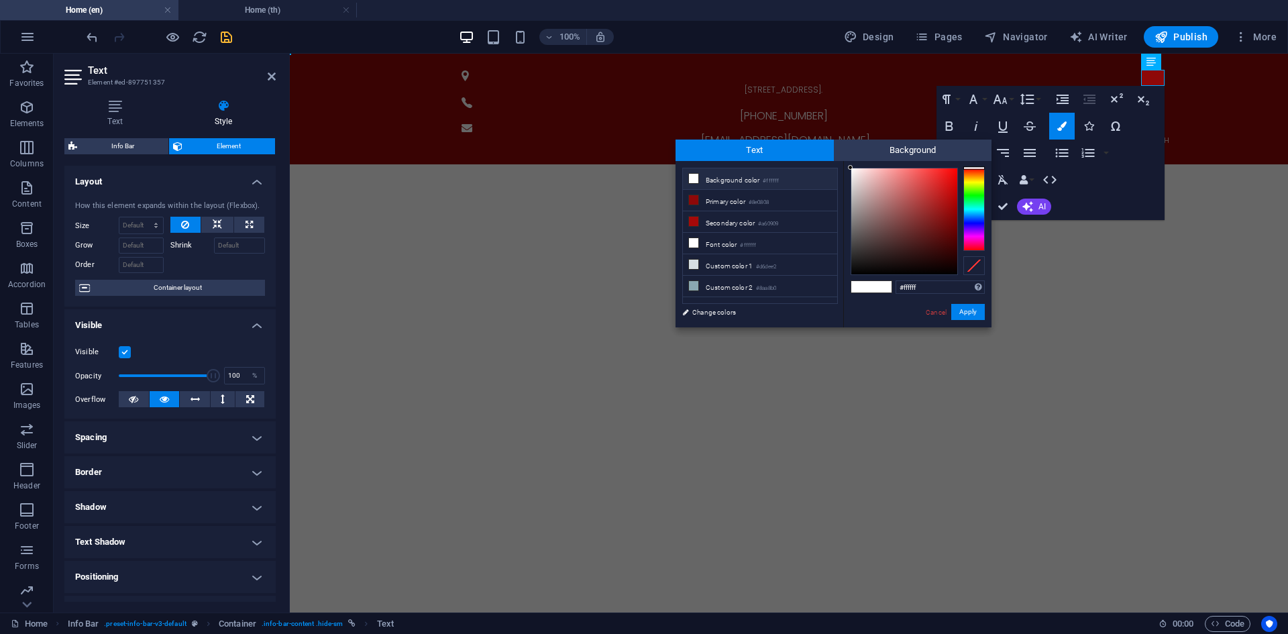
click at [758, 182] on li "Background color #ffffff" at bounding box center [760, 178] width 154 height 21
click at [788, 239] on li "Font color #ffffff" at bounding box center [760, 243] width 154 height 21
click at [975, 307] on button "Apply" at bounding box center [968, 312] width 34 height 16
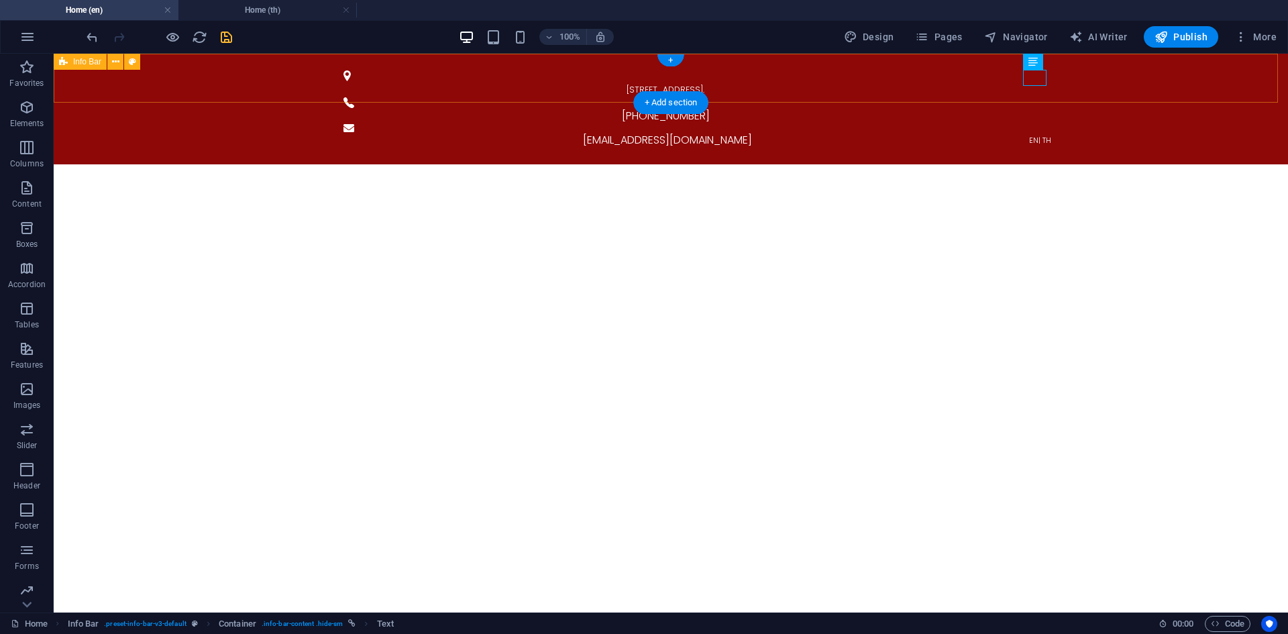
click at [1121, 78] on div "[STREET_ADDRESS]. [PHONE_NUMBER] [EMAIL_ADDRESS][DOMAIN_NAME] EN | TH" at bounding box center [671, 109] width 1234 height 111
click at [1026, 131] on div "EN | TH" at bounding box center [1039, 139] width 655 height 16
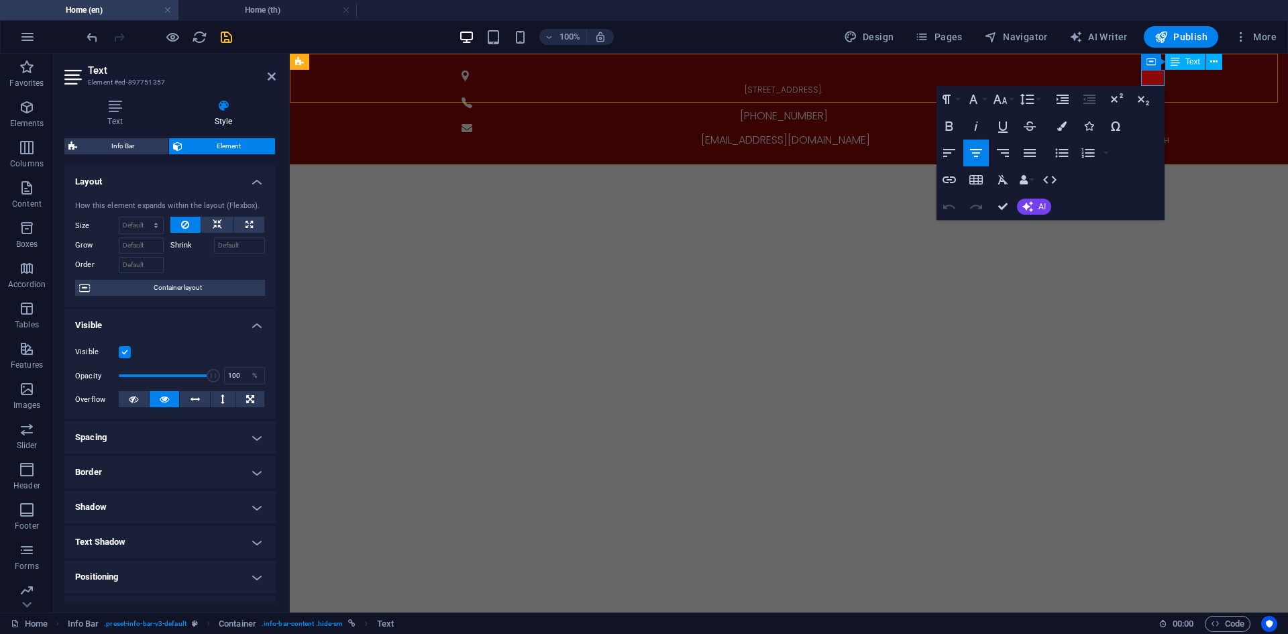
click at [1148, 135] on span "EN" at bounding box center [1151, 140] width 9 height 11
click at [1149, 135] on span "EN | TH" at bounding box center [1158, 140] width 22 height 11
drag, startPoint x: 1150, startPoint y: 77, endPoint x: 1142, endPoint y: 78, distance: 8.1
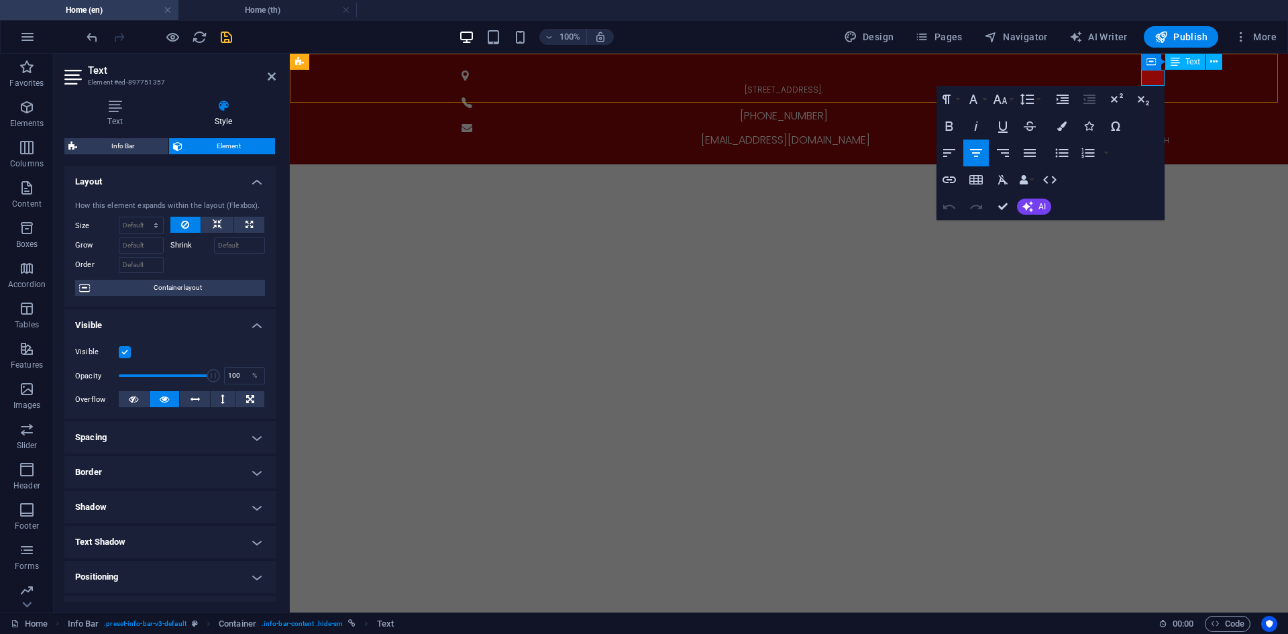
click at [1147, 135] on span "EN | TH" at bounding box center [1158, 140] width 22 height 11
click at [1057, 131] on button "Colors" at bounding box center [1061, 126] width 25 height 27
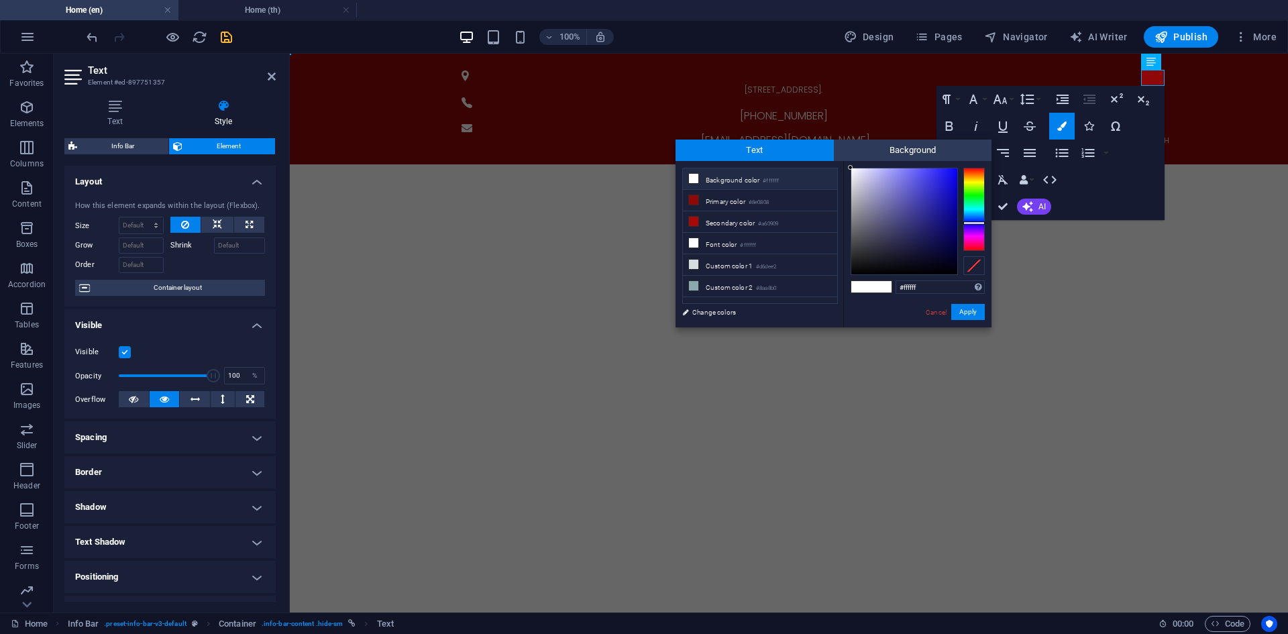
click at [976, 223] on div at bounding box center [973, 209] width 21 height 83
drag, startPoint x: 952, startPoint y: 178, endPoint x: 979, endPoint y: 163, distance: 30.6
click at [974, 165] on div "#0800ff Supported formats #0852ed rgb(8, 82, 237) rgba(8, 82, 237, 90%) hsv(221…" at bounding box center [917, 341] width 148 height 361
click at [973, 311] on button "Apply" at bounding box center [968, 312] width 34 height 16
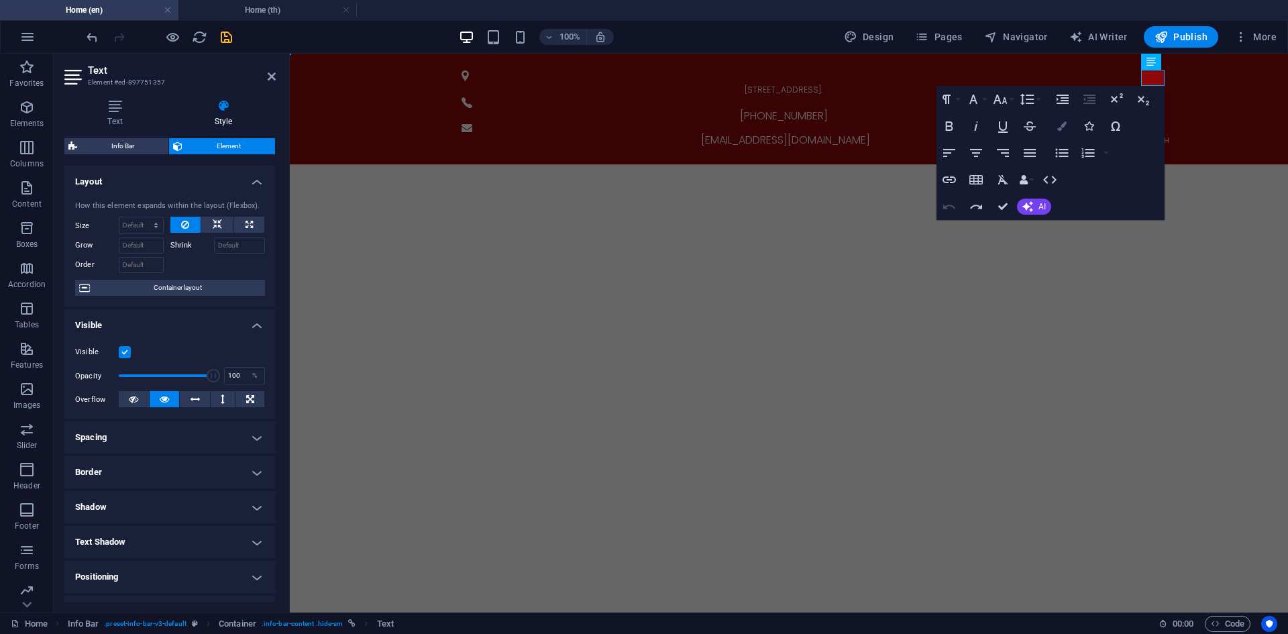
click at [1064, 127] on icon "button" at bounding box center [1061, 125] width 9 height 9
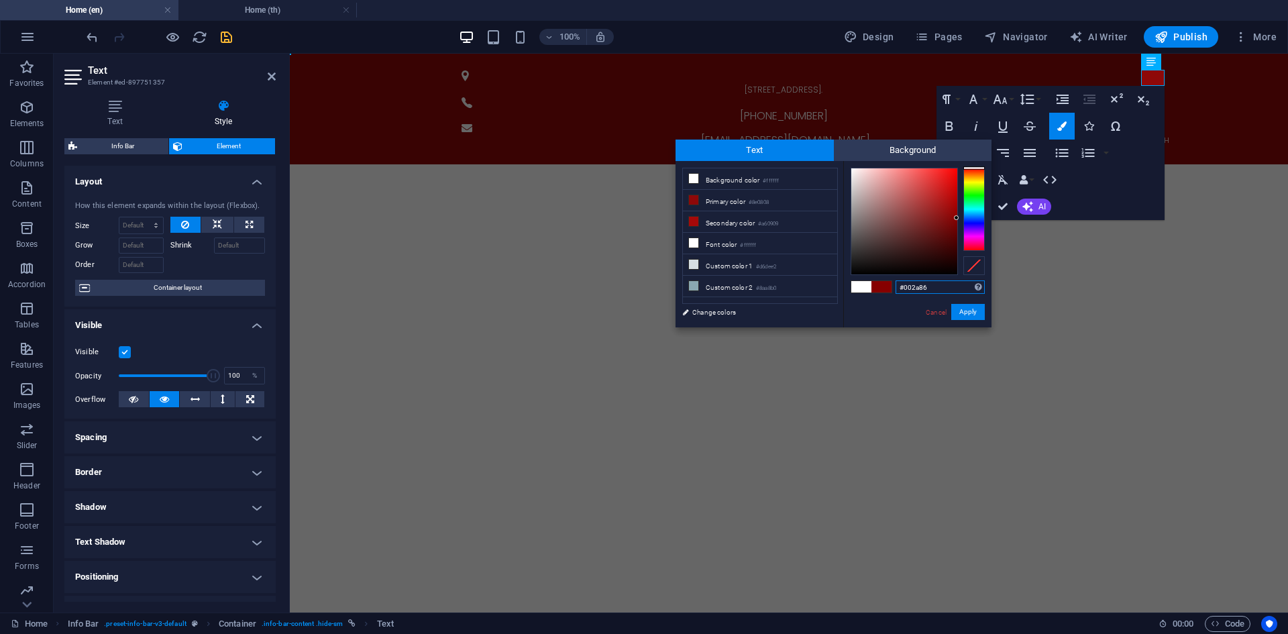
click at [974, 218] on div at bounding box center [973, 209] width 21 height 83
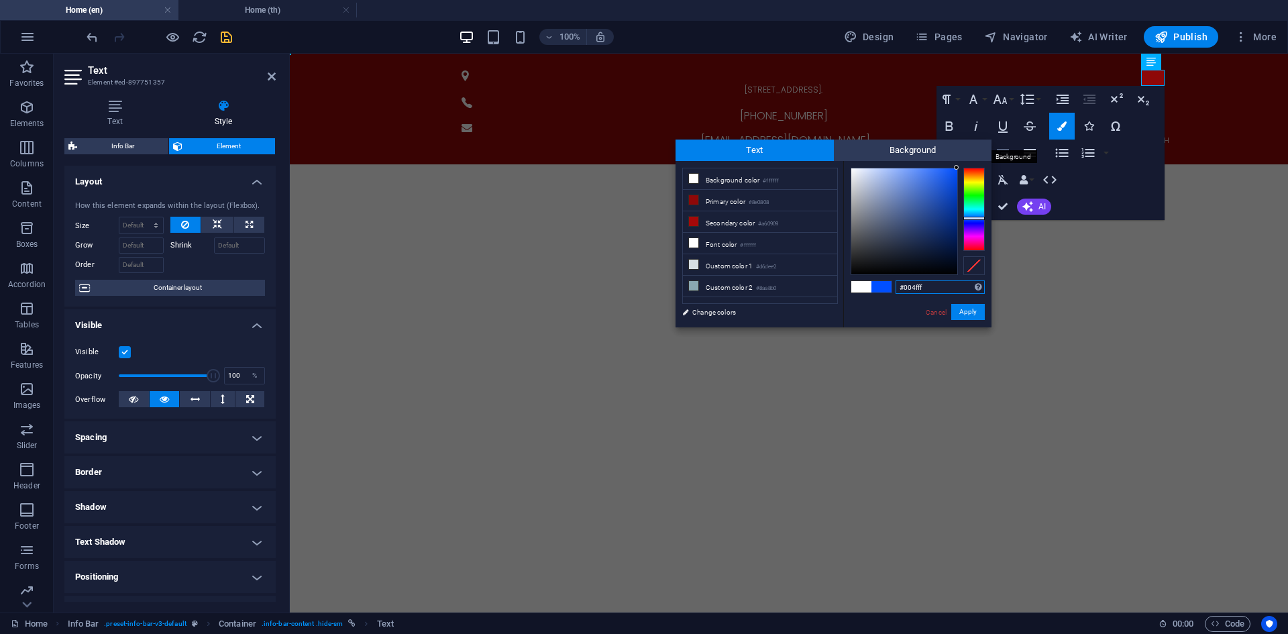
drag, startPoint x: 949, startPoint y: 176, endPoint x: 996, endPoint y: 158, distance: 49.5
click at [992, 158] on body "[DOMAIN_NAME] Home (en) Home (th) Favorites Elements Columns Content Boxes Acco…" at bounding box center [644, 317] width 1288 height 634
click at [958, 167] on div at bounding box center [956, 167] width 5 height 5
click at [972, 311] on button "Apply" at bounding box center [968, 312] width 34 height 16
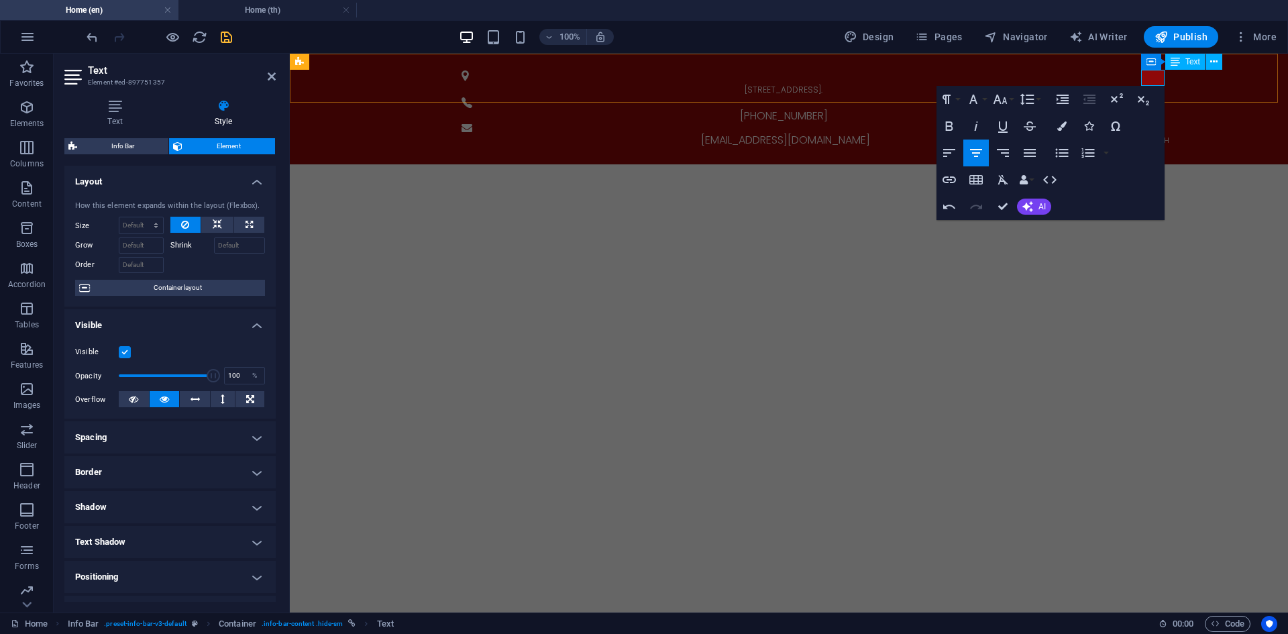
click at [1148, 135] on span "​ ​ EN" at bounding box center [1151, 140] width 9 height 11
drag, startPoint x: 1149, startPoint y: 78, endPoint x: 1141, endPoint y: 78, distance: 8.0
click at [1147, 135] on span "​ ​ EN | TH" at bounding box center [1158, 140] width 22 height 11
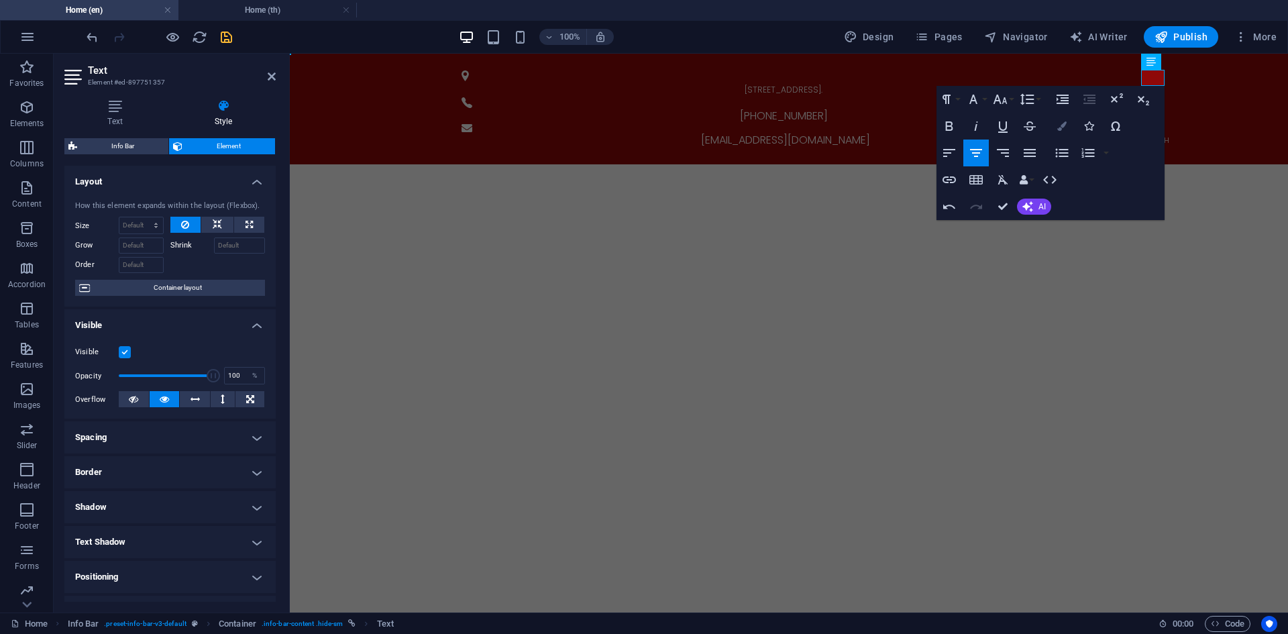
click at [1059, 127] on icon "button" at bounding box center [1061, 125] width 9 height 9
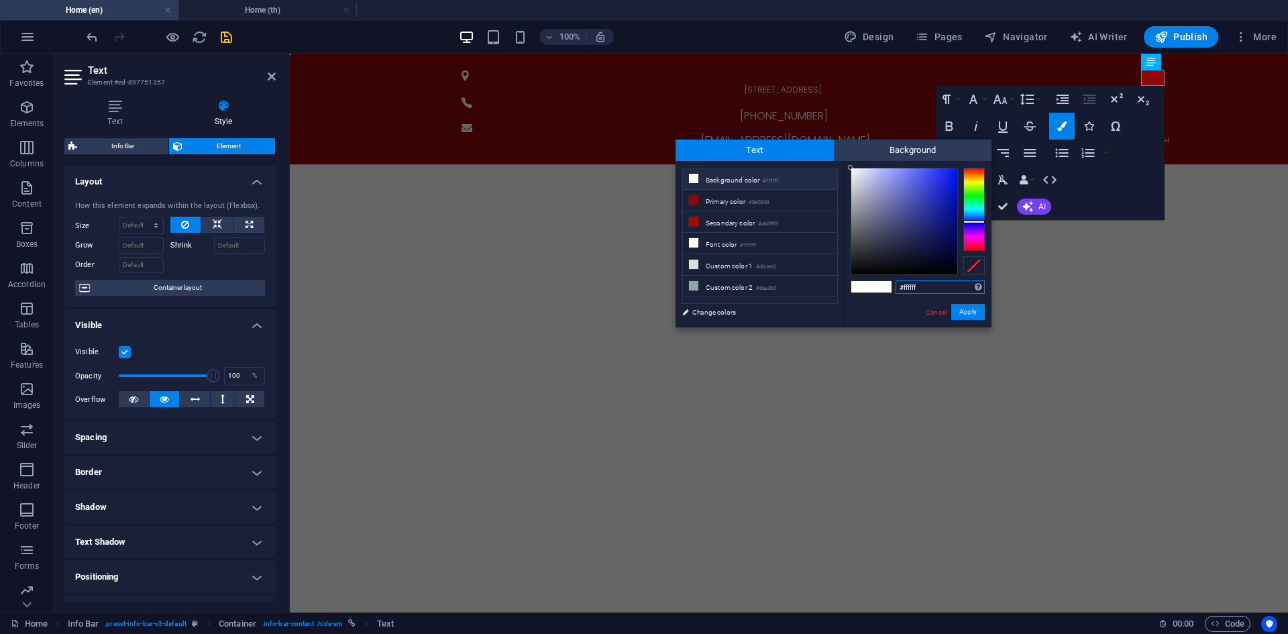
click at [971, 221] on div at bounding box center [973, 209] width 21 height 83
type input "#0011ff"
click at [957, 168] on div at bounding box center [904, 221] width 106 height 106
click at [958, 167] on div at bounding box center [956, 167] width 5 height 5
click at [967, 309] on button "Apply" at bounding box center [968, 312] width 34 height 16
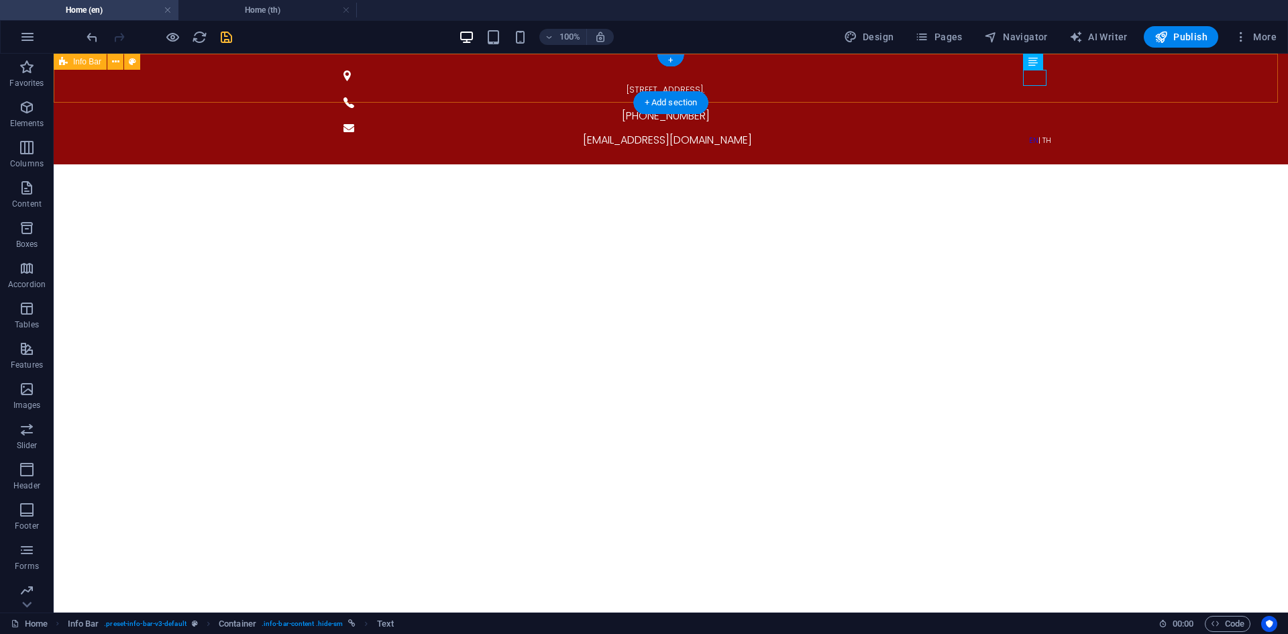
click at [1132, 89] on div "[STREET_ADDRESS]. [PHONE_NUMBER] [EMAIL_ADDRESS][DOMAIN_NAME] EN | TH" at bounding box center [671, 109] width 1234 height 111
click at [1028, 131] on div "EN | TH" at bounding box center [1039, 139] width 655 height 16
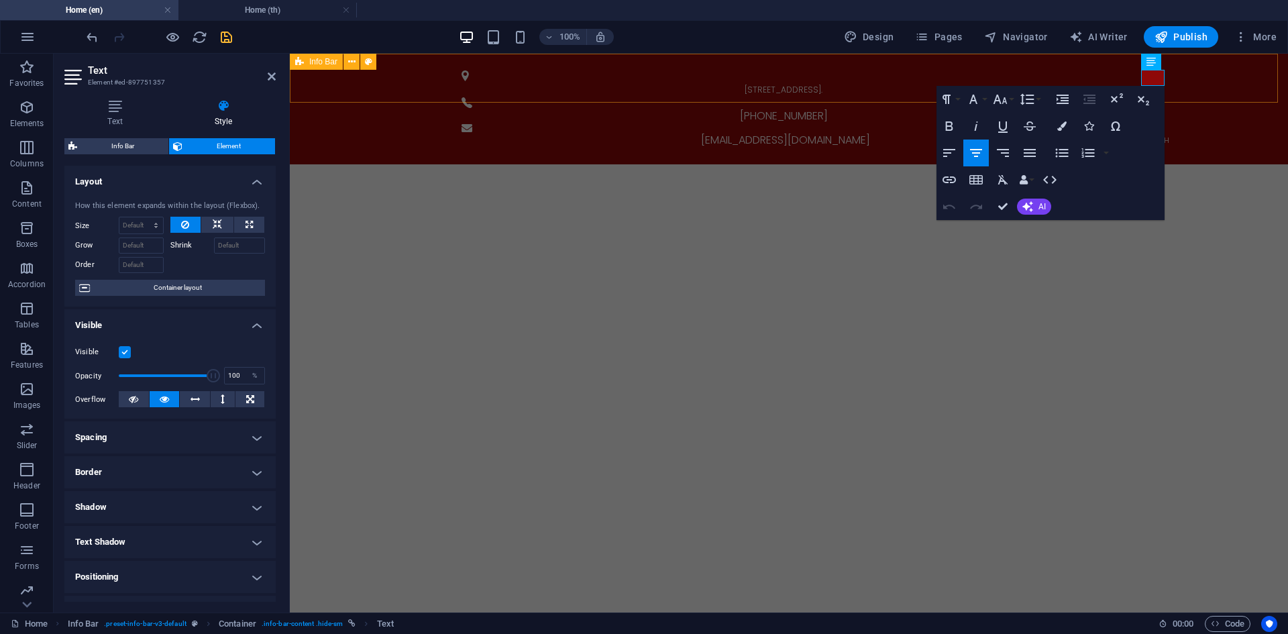
drag, startPoint x: 1148, startPoint y: 78, endPoint x: 1139, endPoint y: 80, distance: 9.6
click at [1139, 80] on div "[STREET_ADDRESS]. [PHONE_NUMBER] [EMAIL_ADDRESS][DOMAIN_NAME] EN | TH" at bounding box center [789, 109] width 998 height 111
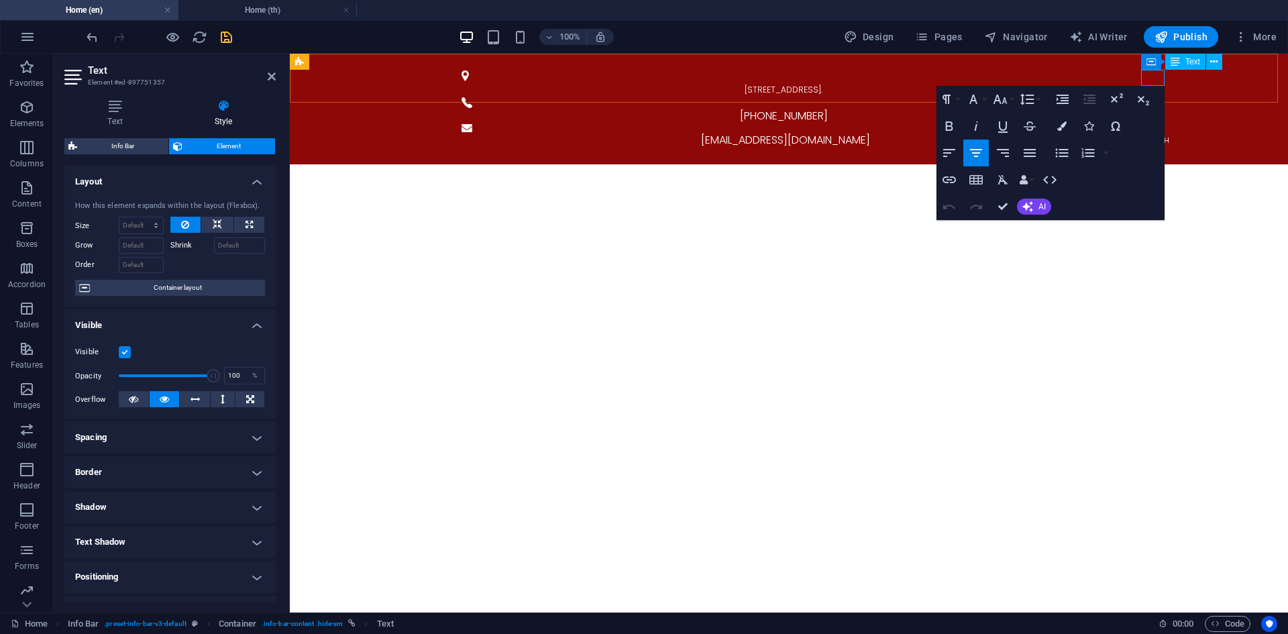
click at [1148, 135] on span "EN" at bounding box center [1151, 140] width 9 height 11
drag, startPoint x: 1148, startPoint y: 78, endPoint x: 1140, endPoint y: 79, distance: 8.1
click at [1147, 135] on span "EN" at bounding box center [1151, 140] width 9 height 11
click at [951, 123] on icon "button" at bounding box center [949, 125] width 7 height 9
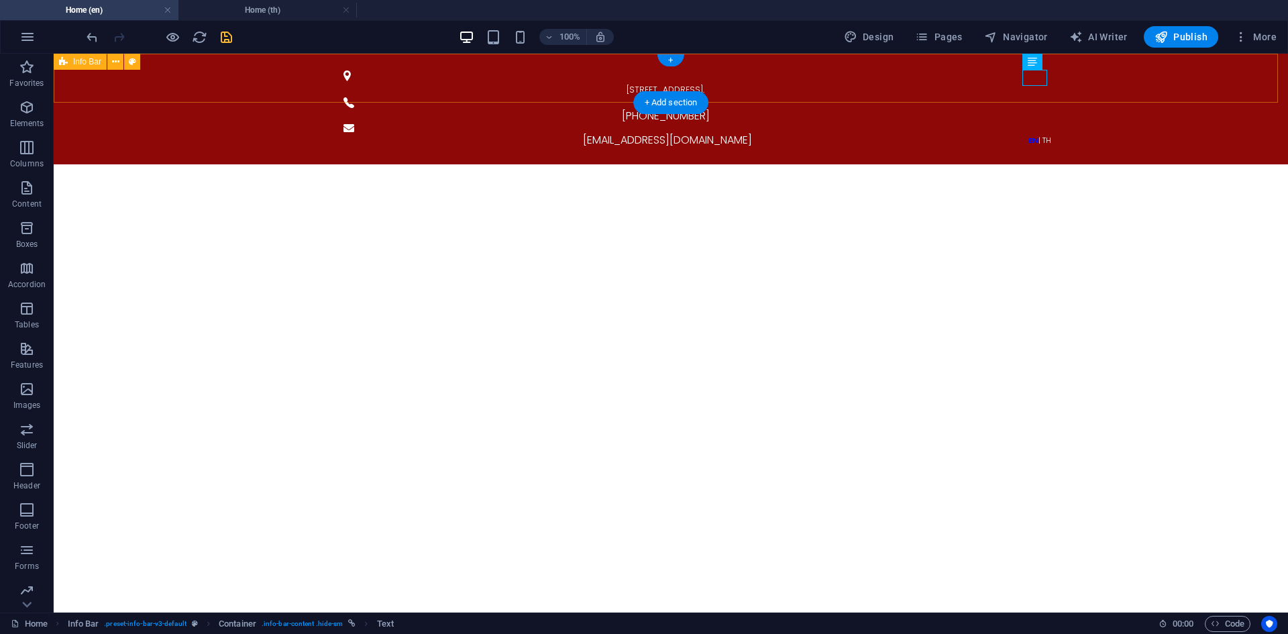
click at [1126, 82] on div "[STREET_ADDRESS]. [PHONE_NUMBER] [EMAIL_ADDRESS][DOMAIN_NAME] EN | TH" at bounding box center [671, 109] width 1234 height 111
click at [1030, 131] on div "EN | TH" at bounding box center [1039, 139] width 655 height 16
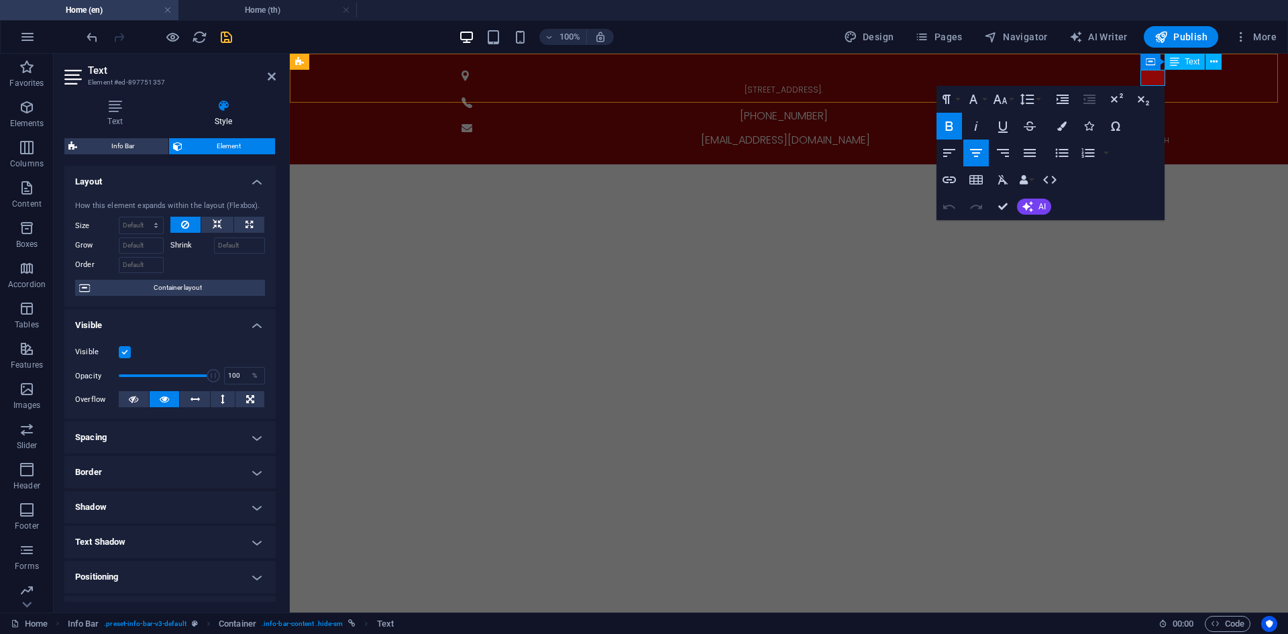
click at [1150, 135] on span "EN | TH" at bounding box center [1157, 140] width 23 height 11
drag, startPoint x: 1149, startPoint y: 79, endPoint x: 1142, endPoint y: 78, distance: 7.4
click at [1146, 135] on strong "EN" at bounding box center [1151, 140] width 10 height 11
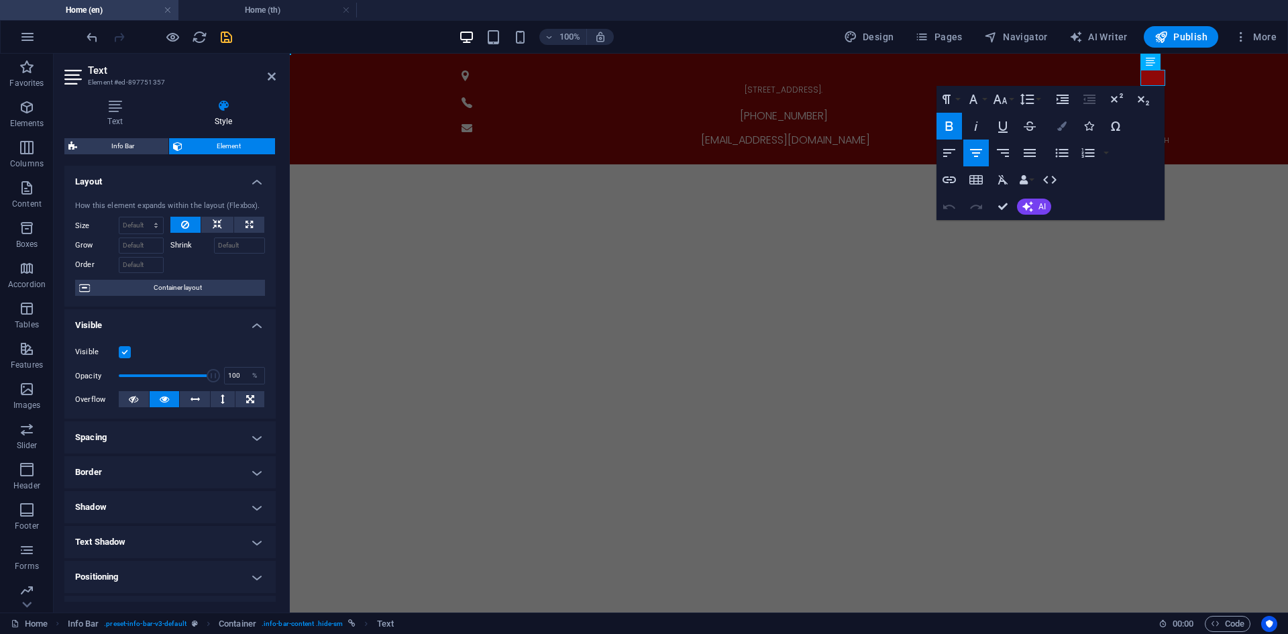
click at [1059, 125] on icon "button" at bounding box center [1061, 125] width 9 height 9
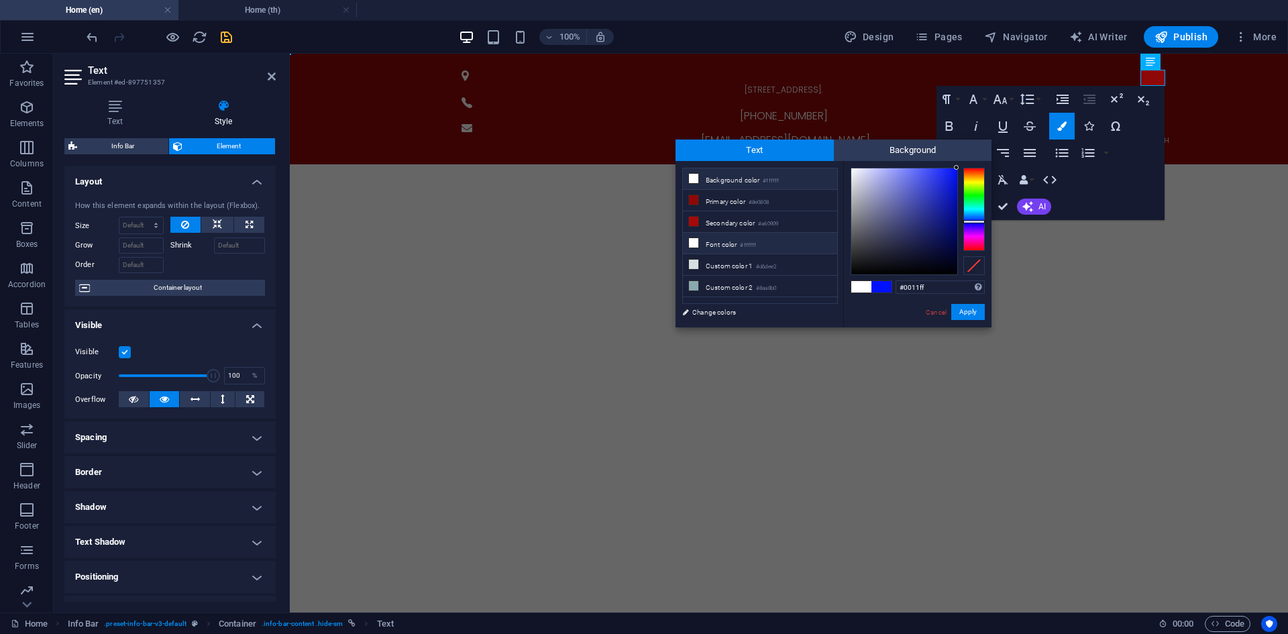
click at [769, 236] on li "Font color #ffffff" at bounding box center [760, 243] width 154 height 21
type input "#ffffff"
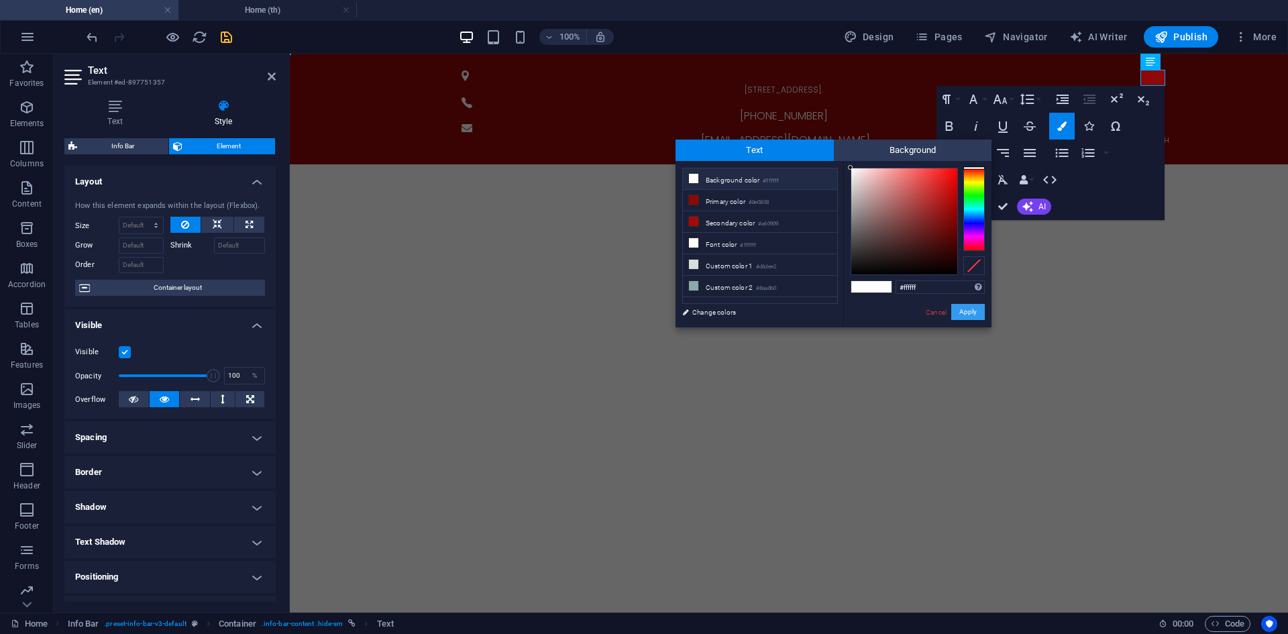
click at [976, 311] on button "Apply" at bounding box center [968, 312] width 34 height 16
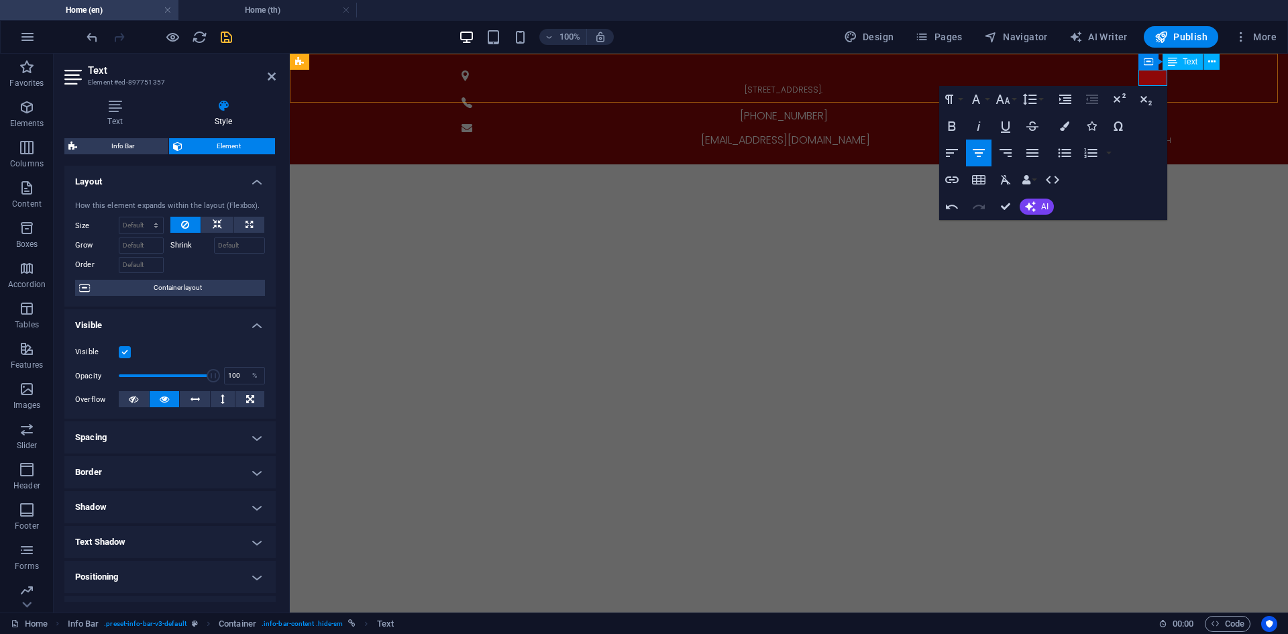
click at [1146, 131] on strong "EN" at bounding box center [1151, 138] width 14 height 15
click at [1016, 100] on button "Font Size" at bounding box center [1005, 99] width 25 height 27
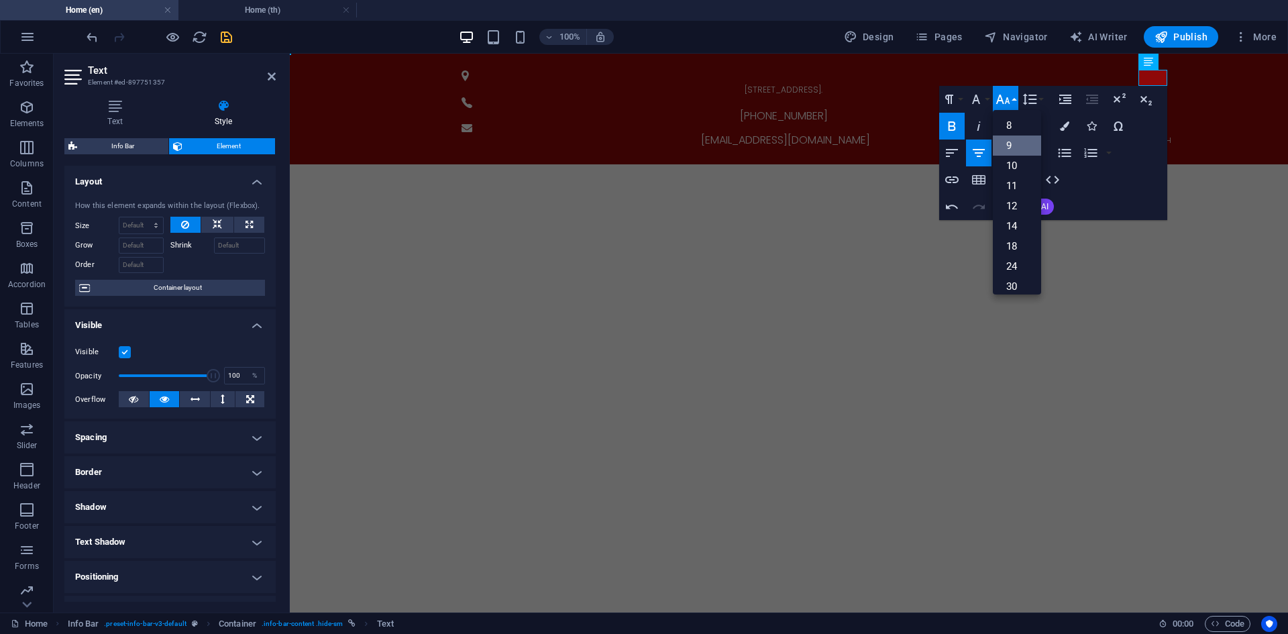
click at [1016, 146] on link "9" at bounding box center [1017, 146] width 48 height 20
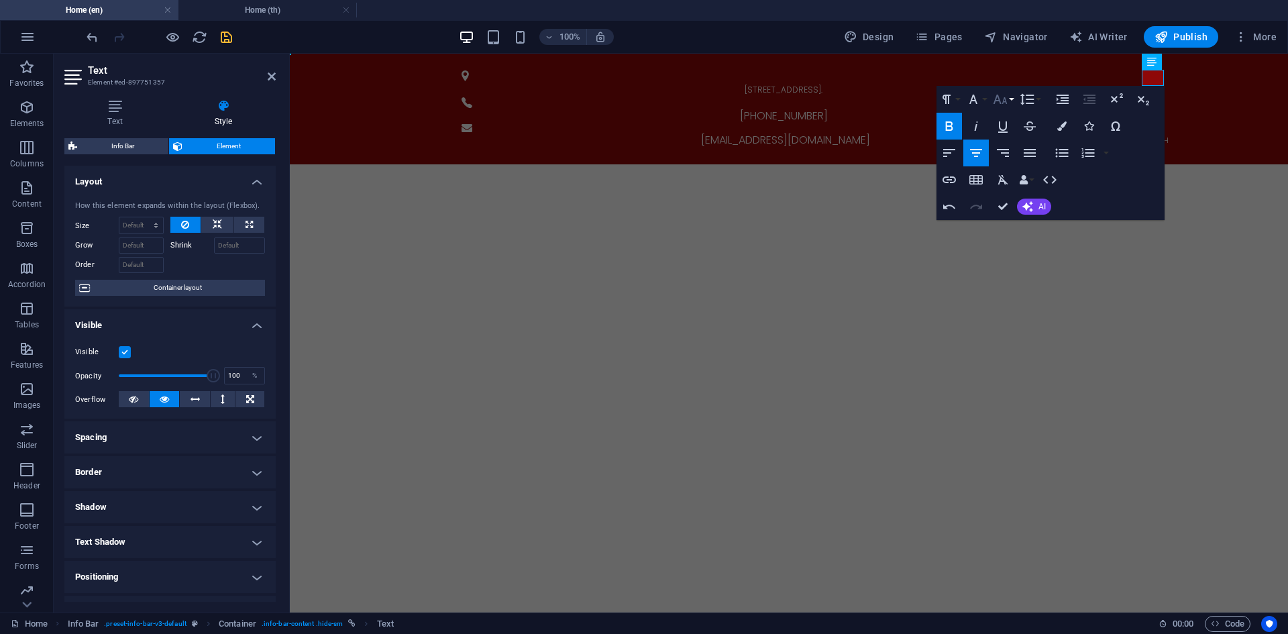
click at [1005, 99] on icon "button" at bounding box center [1000, 99] width 14 height 9
click at [1008, 148] on link "11" at bounding box center [1014, 150] width 48 height 20
click at [1011, 101] on button "Font Size" at bounding box center [1002, 99] width 25 height 27
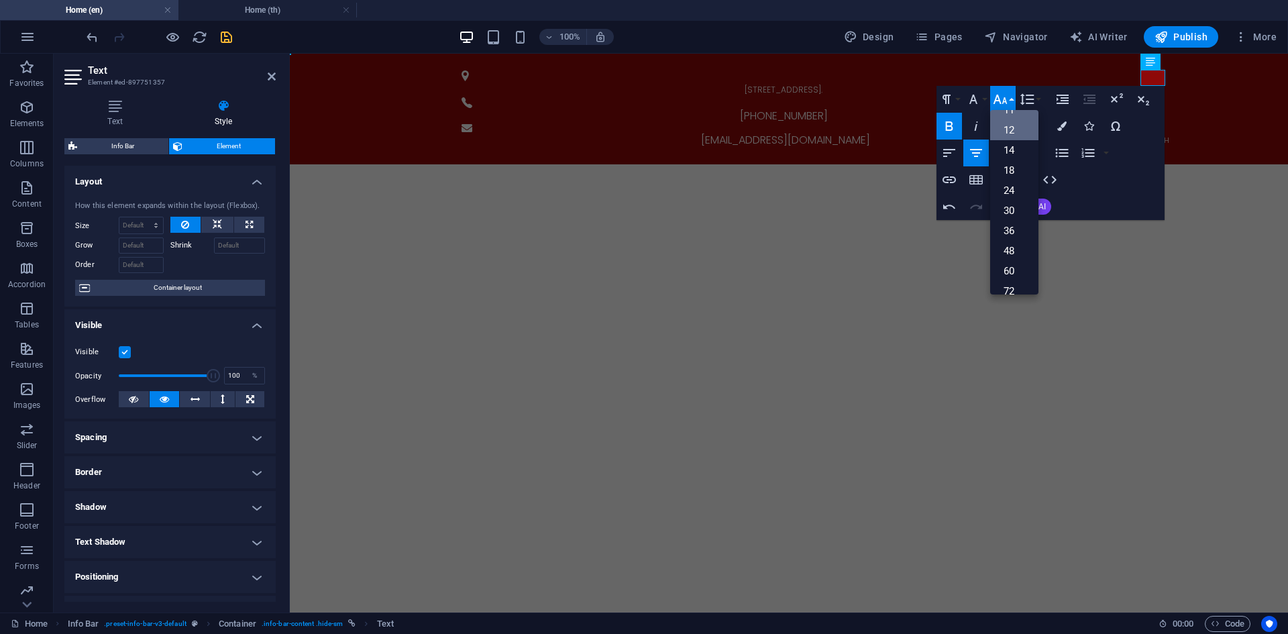
click at [1015, 131] on link "12" at bounding box center [1014, 130] width 48 height 20
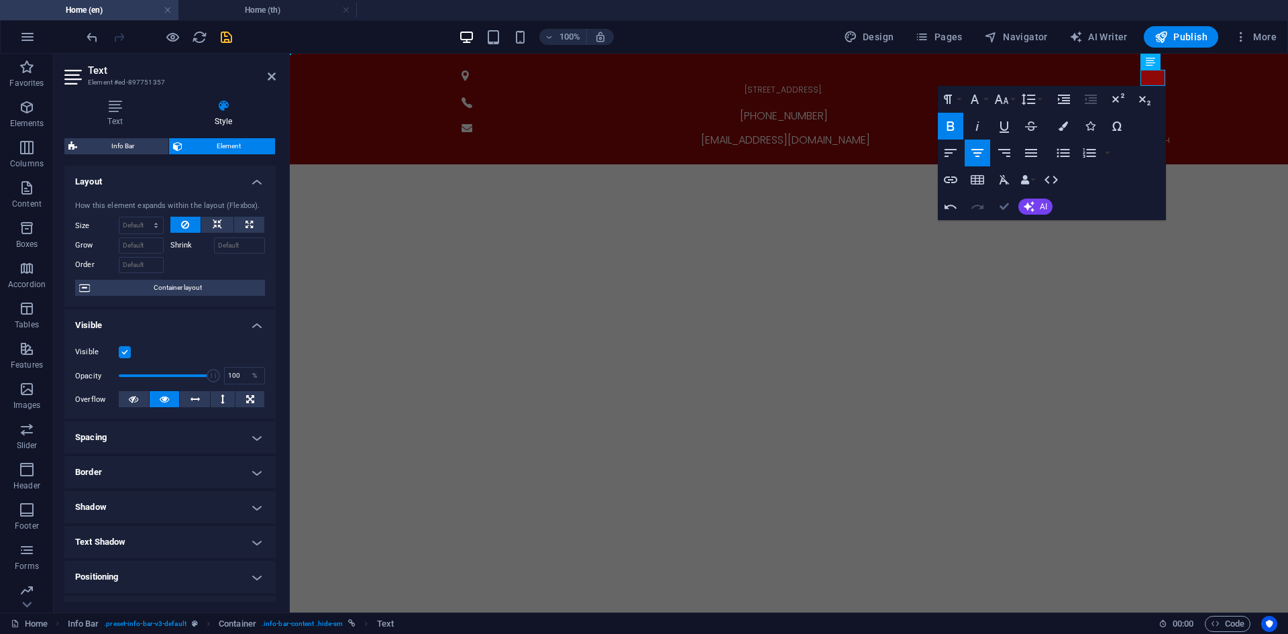
drag, startPoint x: 1005, startPoint y: 205, endPoint x: 952, endPoint y: 151, distance: 75.4
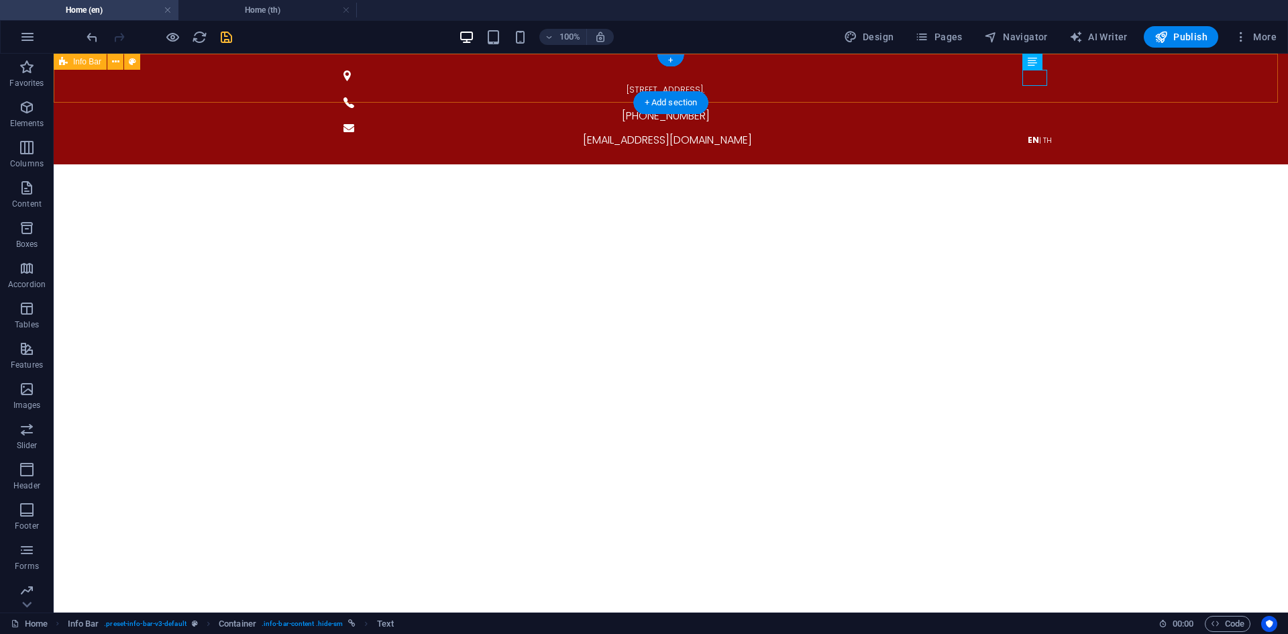
click at [1089, 72] on div "[STREET_ADDRESS]. [PHONE_NUMBER] [EMAIL_ADDRESS][DOMAIN_NAME] EN | TH" at bounding box center [671, 109] width 1234 height 111
click at [1035, 131] on div "EN | TH" at bounding box center [1039, 139] width 655 height 16
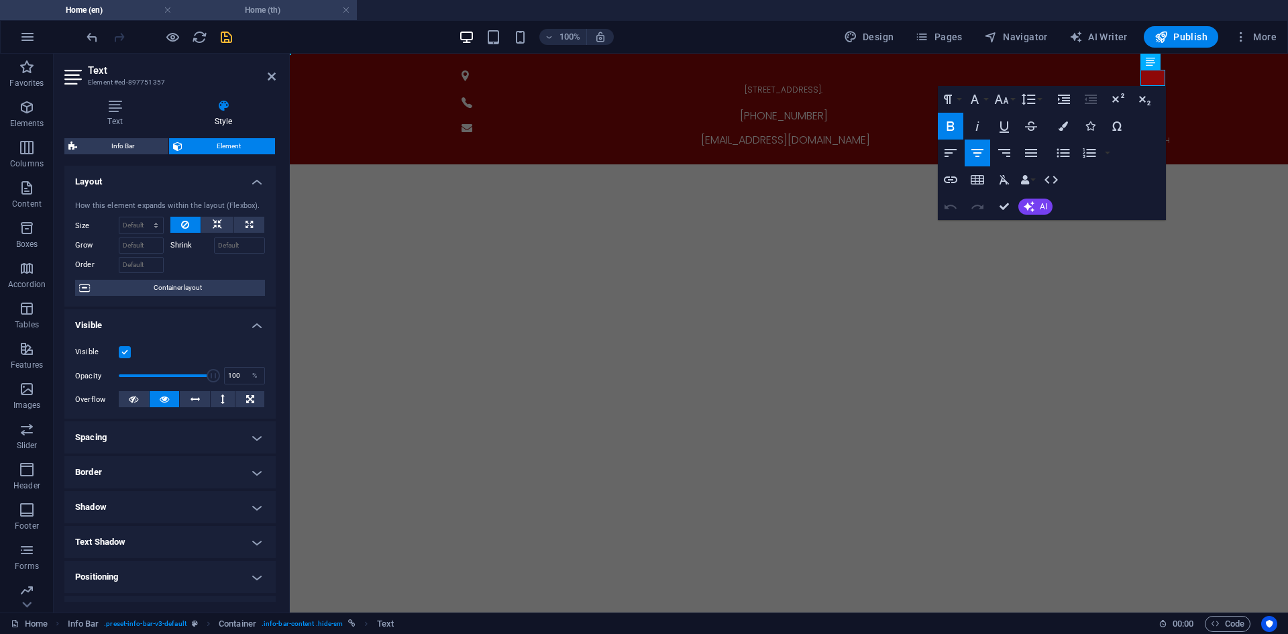
click at [236, 7] on h4 "Home (th)" at bounding box center [267, 10] width 178 height 15
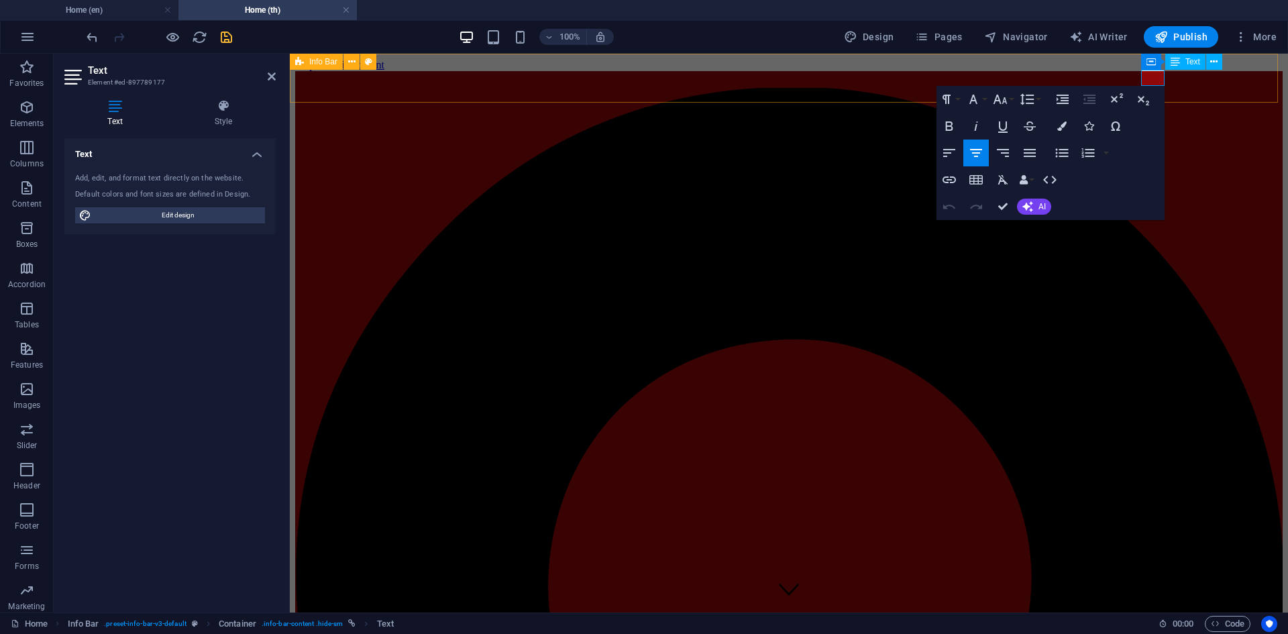
drag, startPoint x: 1157, startPoint y: 80, endPoint x: 1167, endPoint y: 79, distance: 10.1
click at [954, 125] on icon "button" at bounding box center [949, 126] width 16 height 16
click at [1011, 105] on button "Font Size" at bounding box center [1003, 99] width 25 height 27
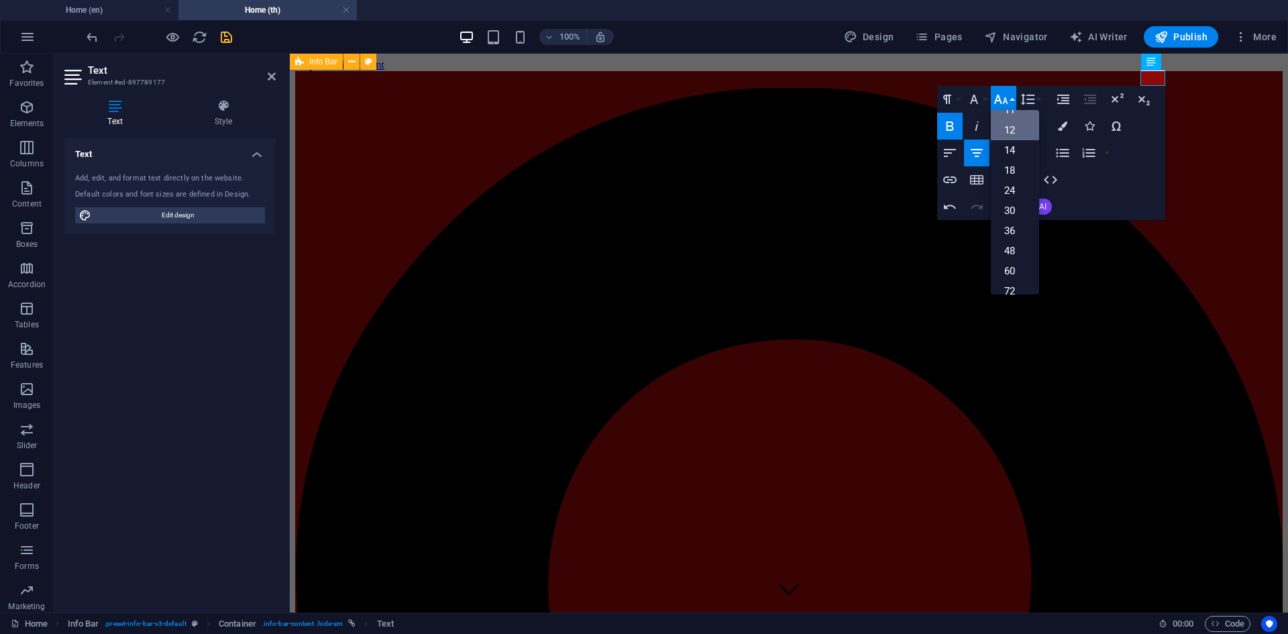
click at [1017, 132] on link "12" at bounding box center [1015, 130] width 48 height 20
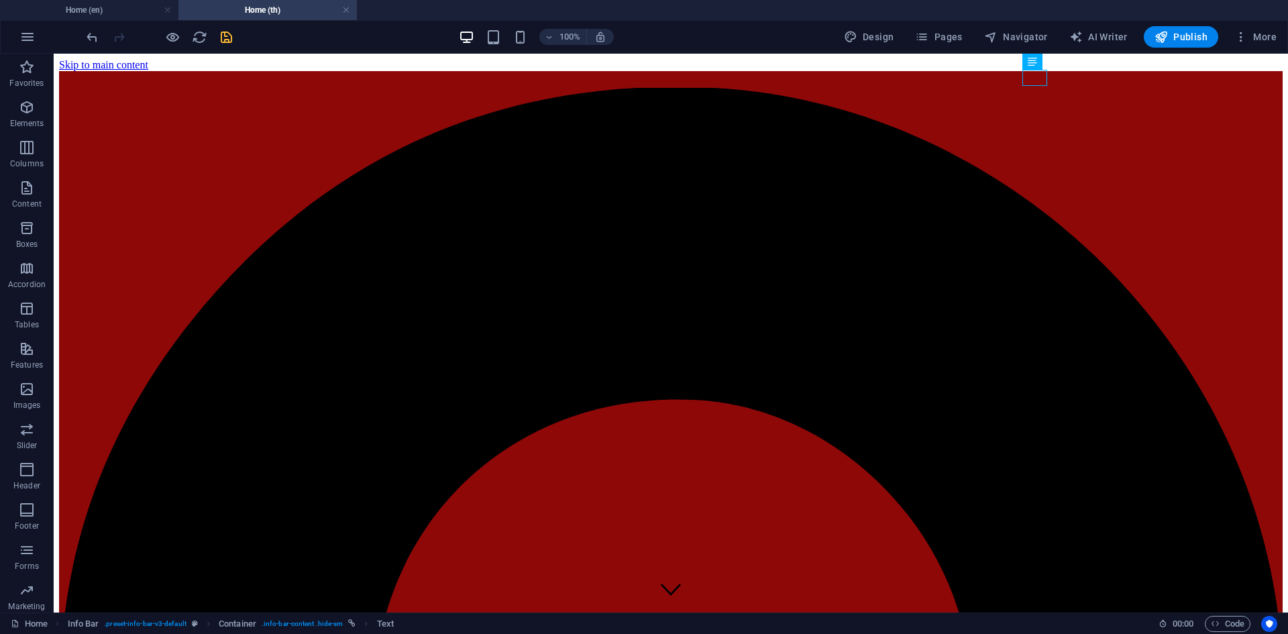
click at [223, 39] on icon "save" at bounding box center [226, 37] width 15 height 15
click at [108, 15] on h4 "Home (en)" at bounding box center [89, 10] width 178 height 15
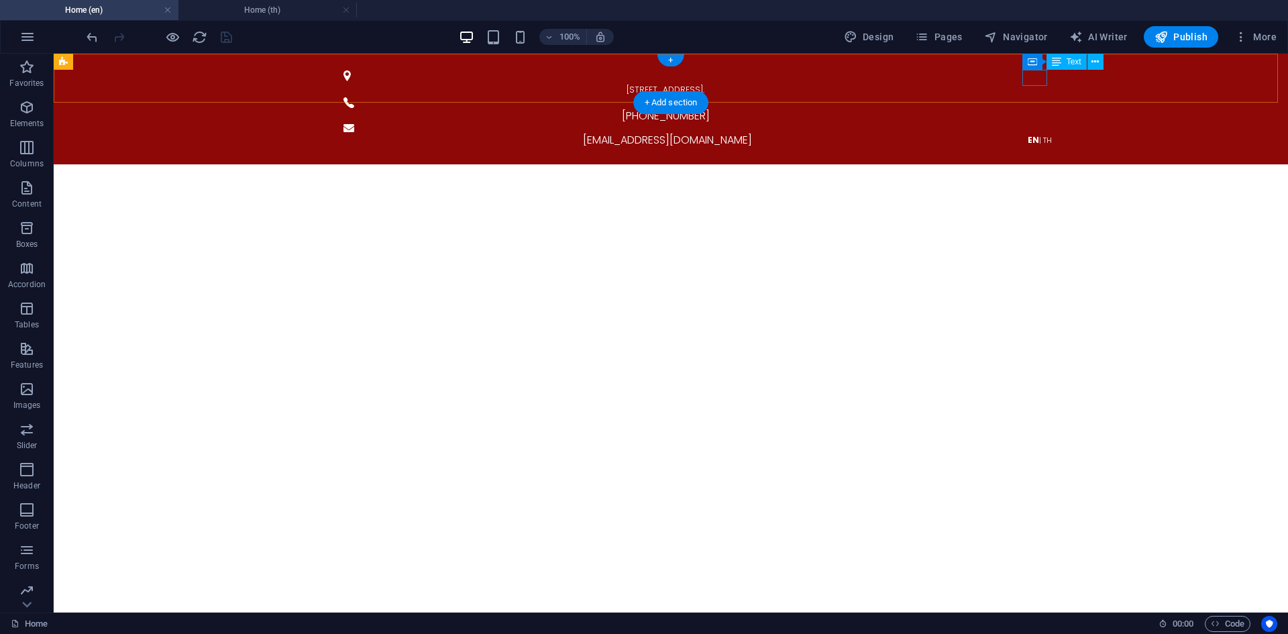
click at [1037, 131] on div "EN | TH" at bounding box center [1039, 139] width 655 height 16
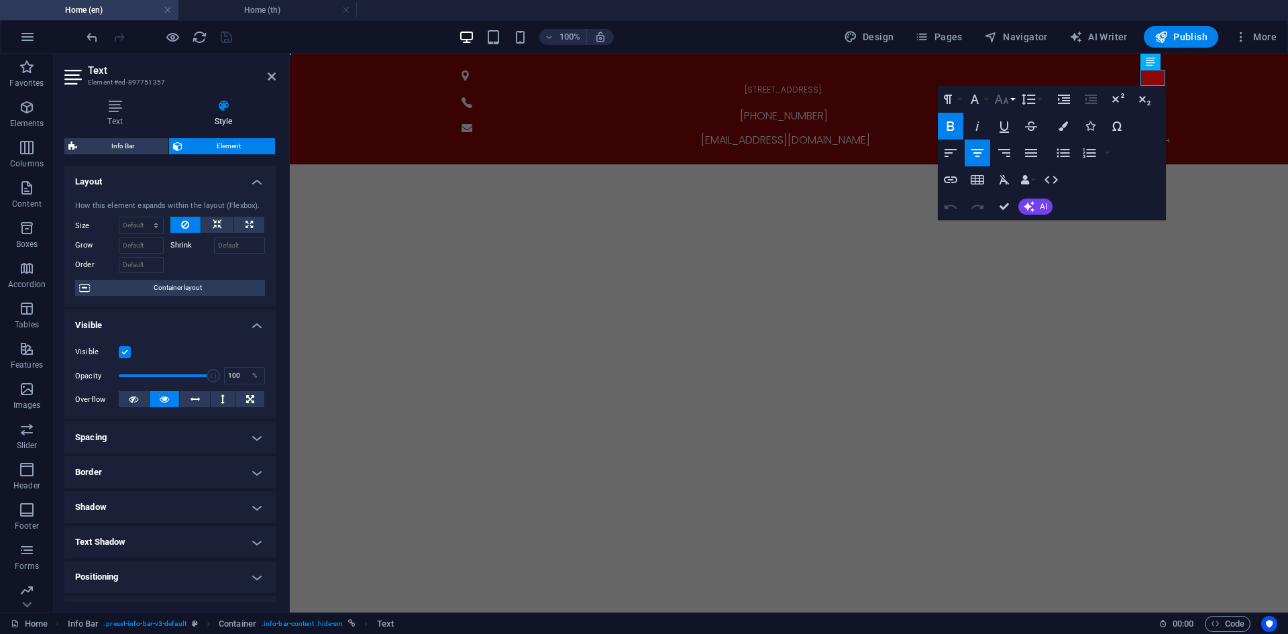
click at [1011, 103] on button "Font Size" at bounding box center [1003, 99] width 25 height 27
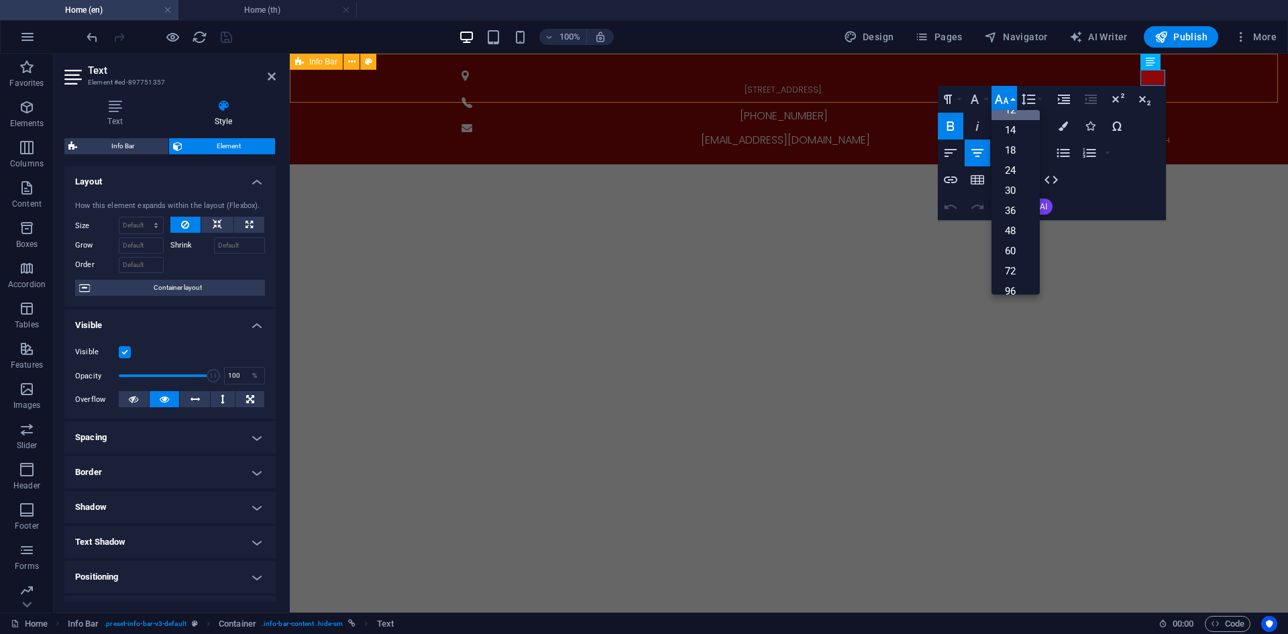
click at [1157, 135] on span "| TH" at bounding box center [1163, 140] width 13 height 11
click at [1015, 127] on link "14" at bounding box center [1015, 130] width 48 height 20
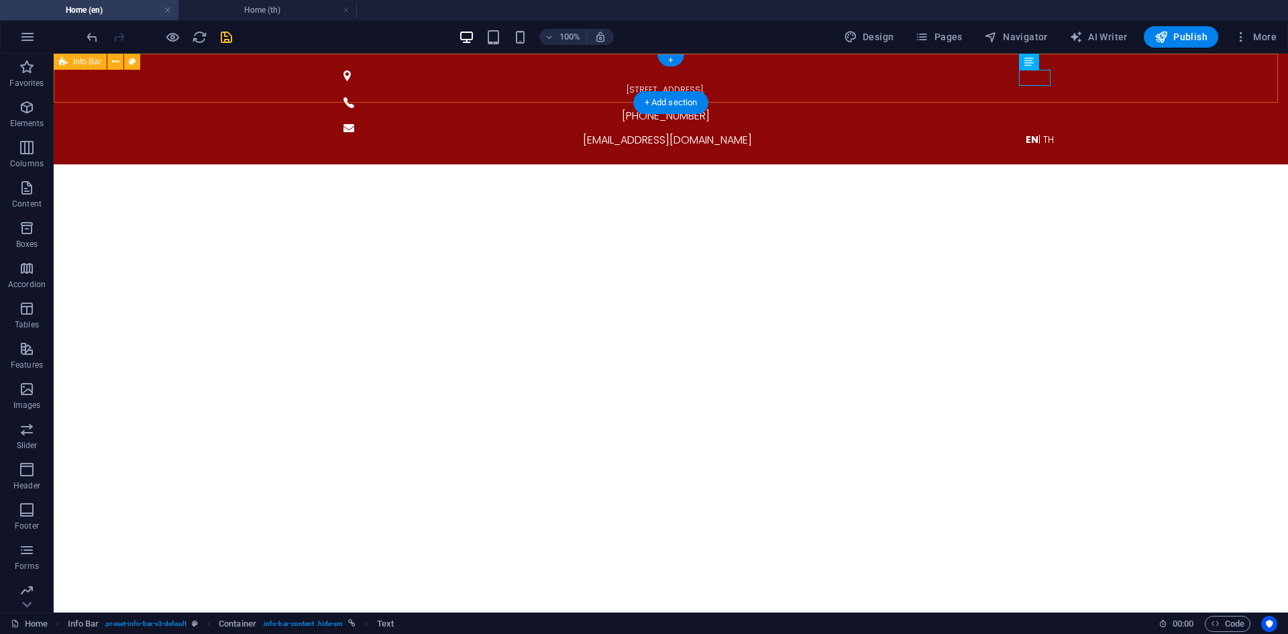
click at [1147, 74] on div "[STREET_ADDRESS]. [PHONE_NUMBER] [EMAIL_ADDRESS][DOMAIN_NAME] EN | TH" at bounding box center [671, 109] width 1234 height 111
click at [939, 132] on div "[EMAIL_ADDRESS][DOMAIN_NAME]" at bounding box center [667, 140] width 640 height 16
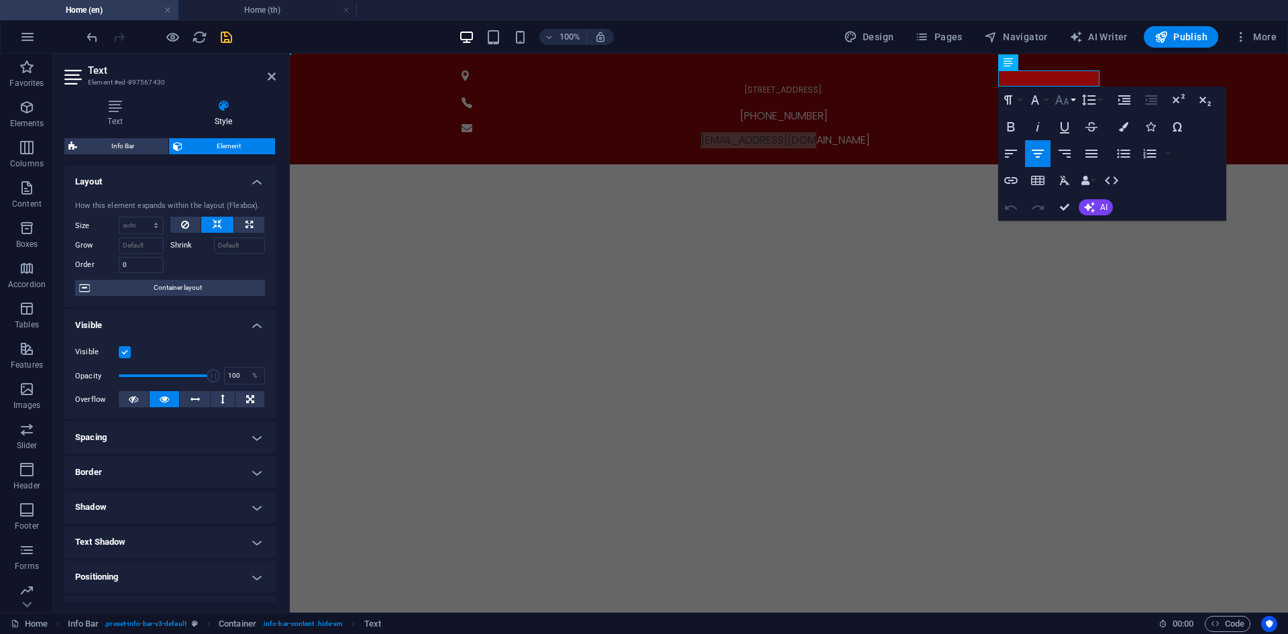
click at [1071, 105] on button "Font Size" at bounding box center [1064, 100] width 25 height 27
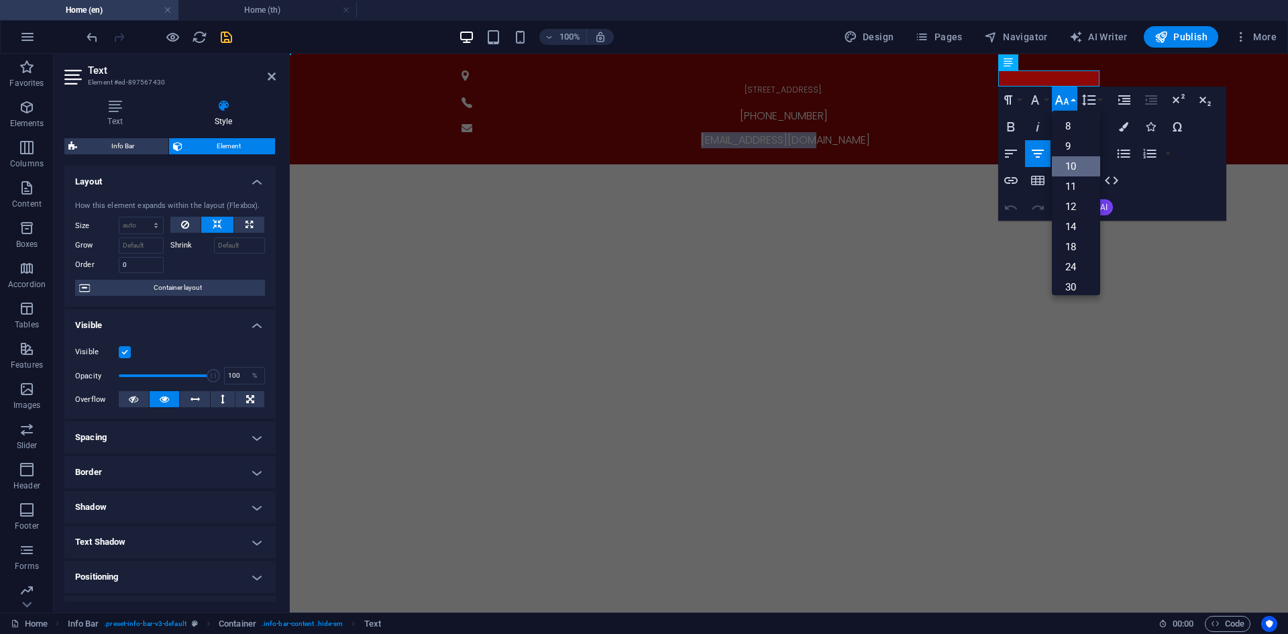
click at [1075, 160] on link "10" at bounding box center [1076, 166] width 48 height 20
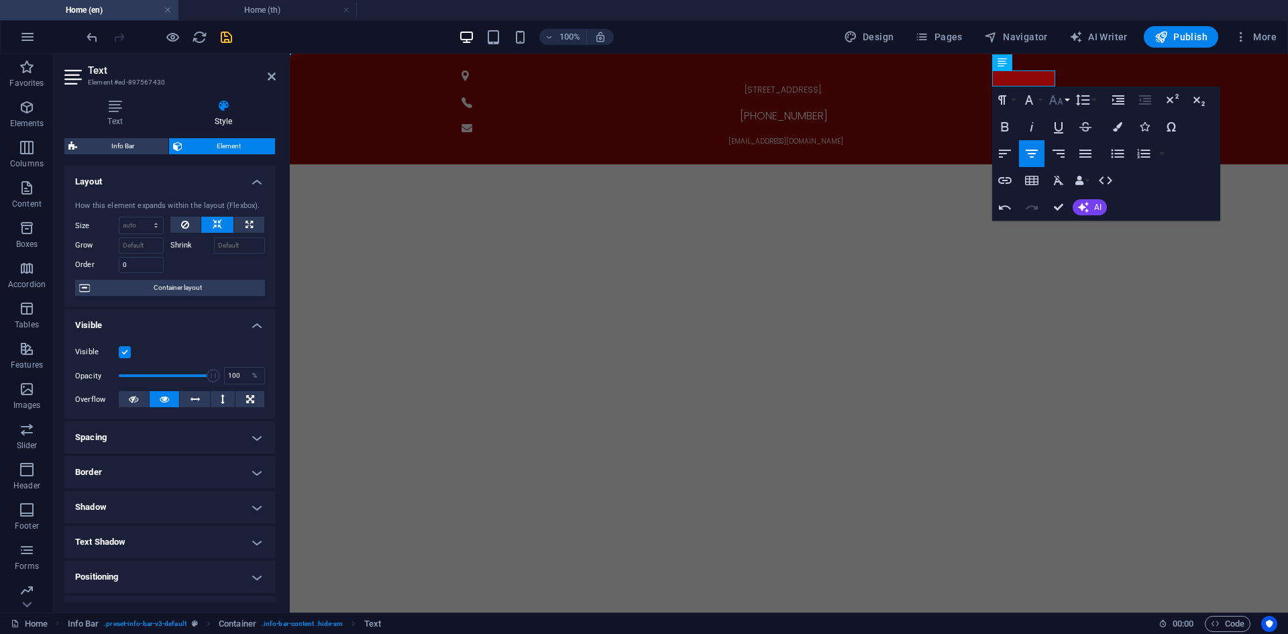
click at [1067, 101] on button "Font Size" at bounding box center [1058, 100] width 25 height 27
click at [1077, 153] on link "12" at bounding box center [1070, 151] width 48 height 20
click at [1059, 103] on icon "button" at bounding box center [1056, 99] width 14 height 9
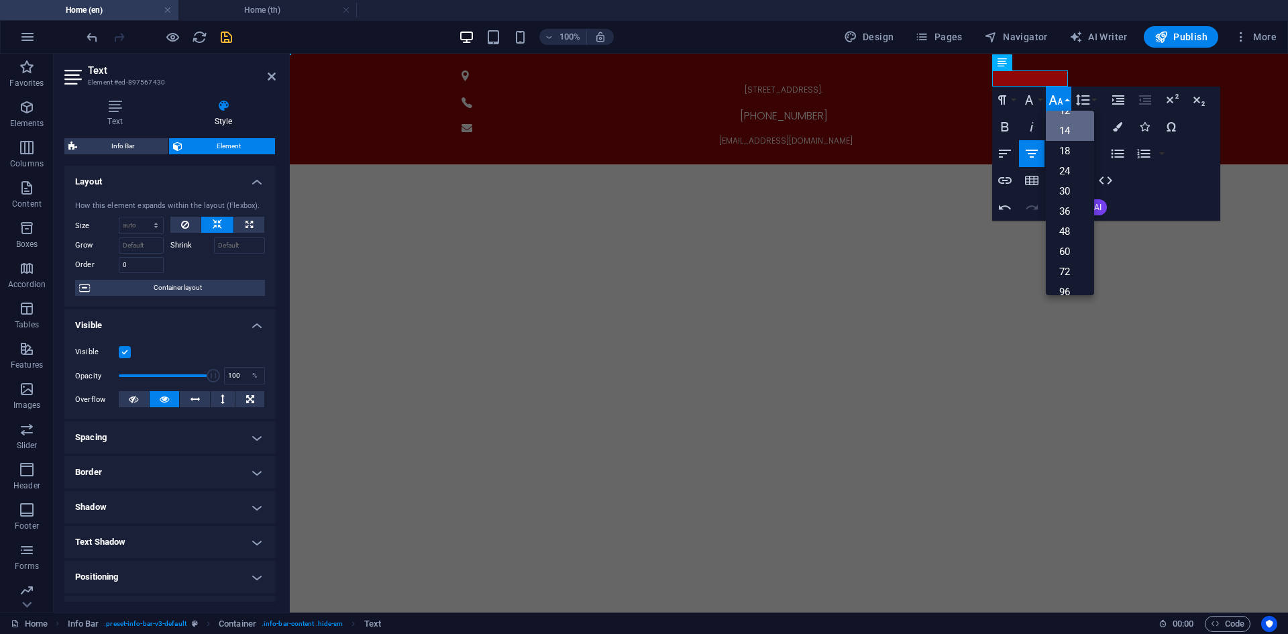
click at [1073, 131] on link "14" at bounding box center [1070, 131] width 48 height 20
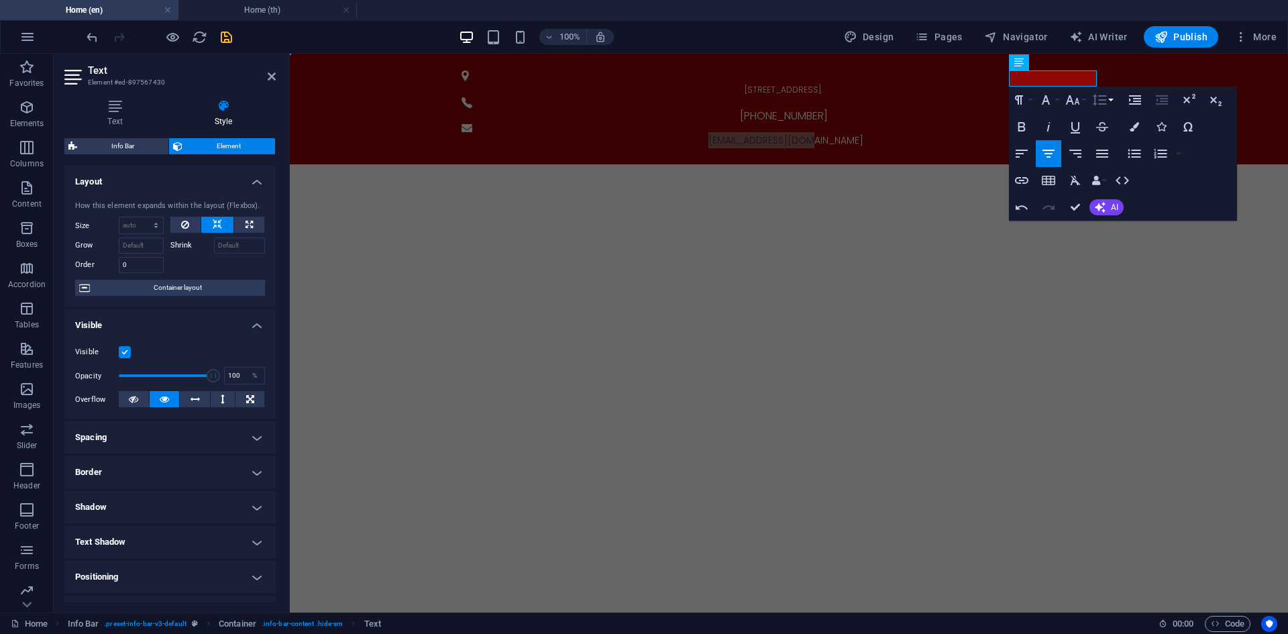
click at [1089, 102] on button "Line Height" at bounding box center [1101, 100] width 25 height 27
click at [1082, 103] on button "Font Size" at bounding box center [1075, 100] width 25 height 27
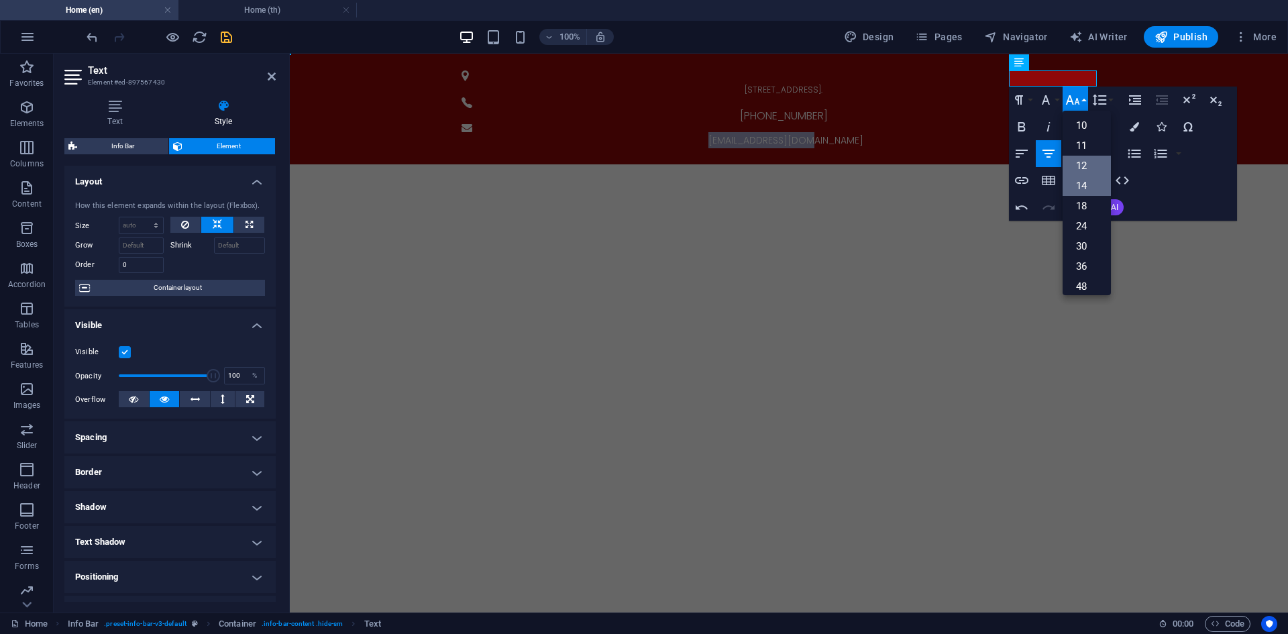
click at [1094, 160] on link "12" at bounding box center [1087, 166] width 48 height 20
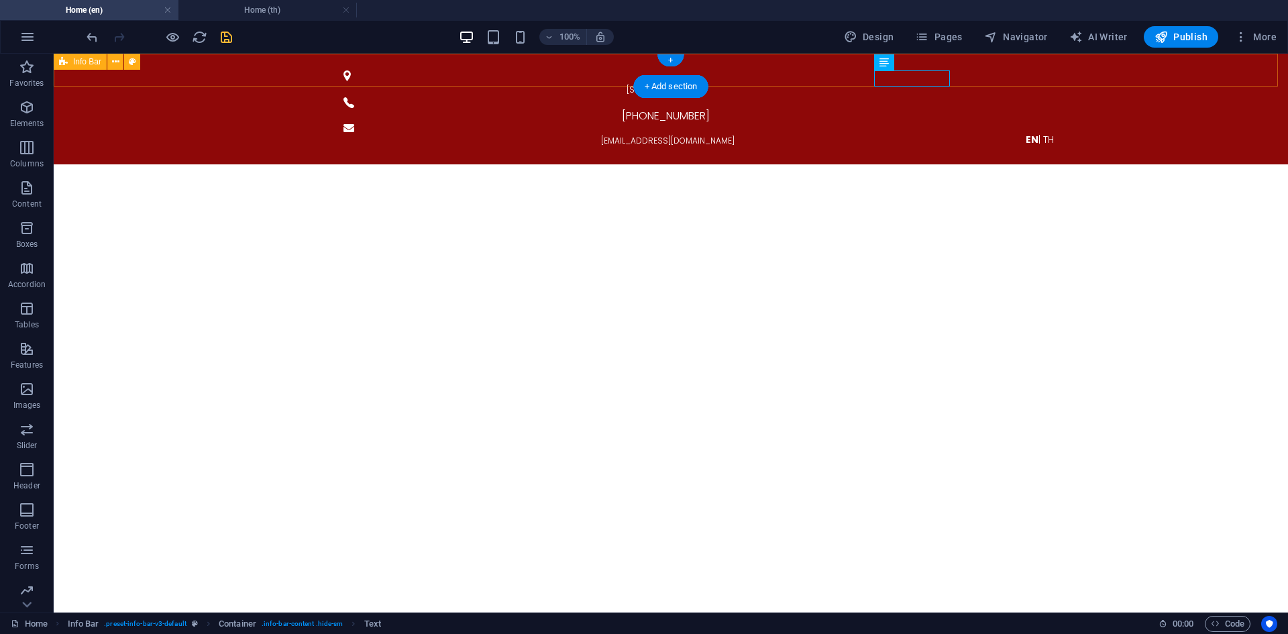
click at [980, 72] on div "[STREET_ADDRESS]. [PHONE_NUMBER] [EMAIL_ADDRESS][DOMAIN_NAME] EN | TH" at bounding box center [671, 109] width 1234 height 111
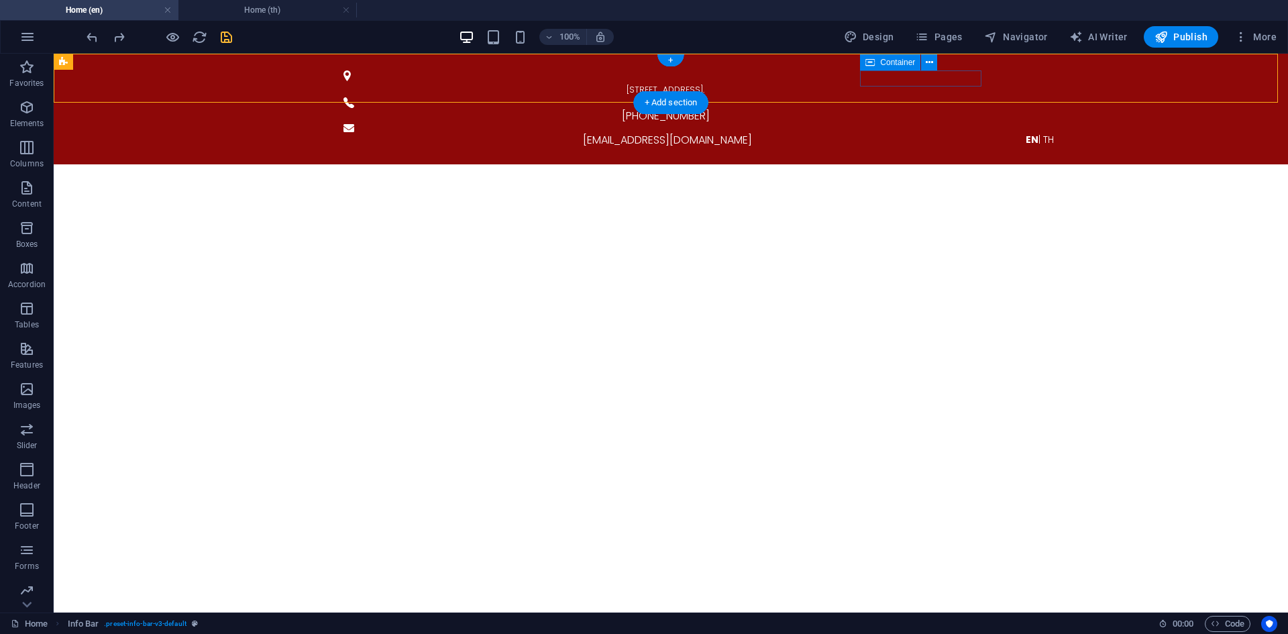
click at [875, 124] on figure at bounding box center [665, 128] width 644 height 8
select select "xMidYMid"
select select "px"
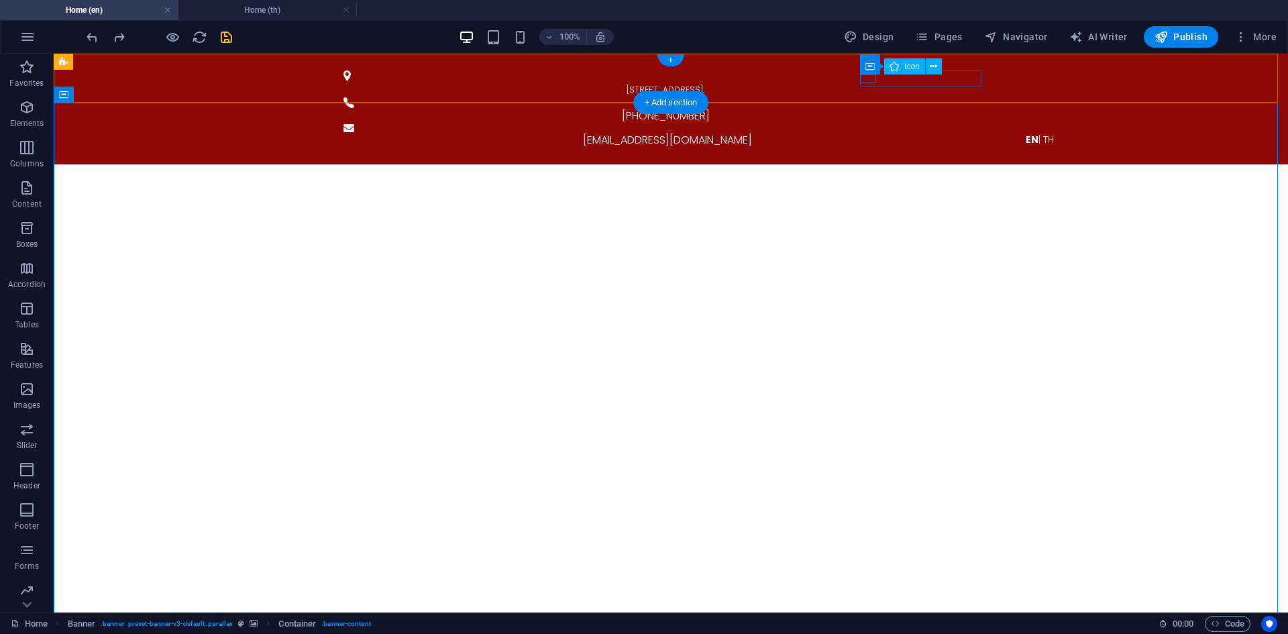
click at [862, 124] on figure at bounding box center [665, 128] width 644 height 8
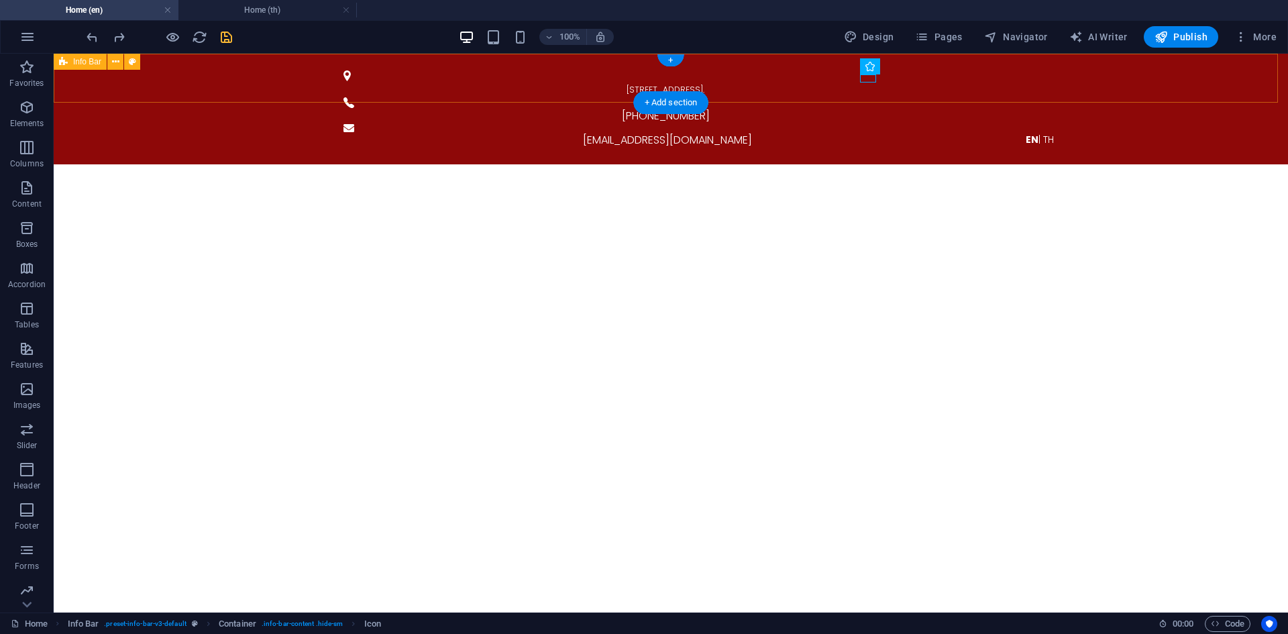
click at [1022, 131] on div "EN | TH" at bounding box center [1039, 139] width 655 height 16
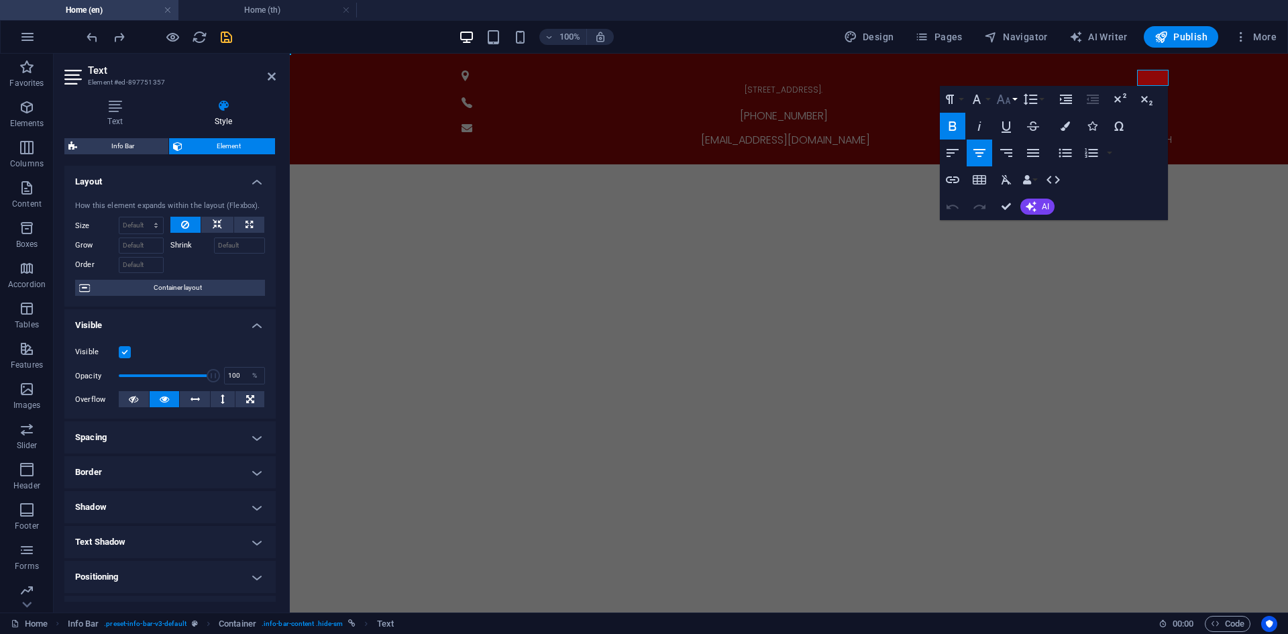
click at [1007, 99] on icon "button" at bounding box center [1004, 99] width 16 height 16
click at [1022, 137] on link "18" at bounding box center [1018, 138] width 48 height 20
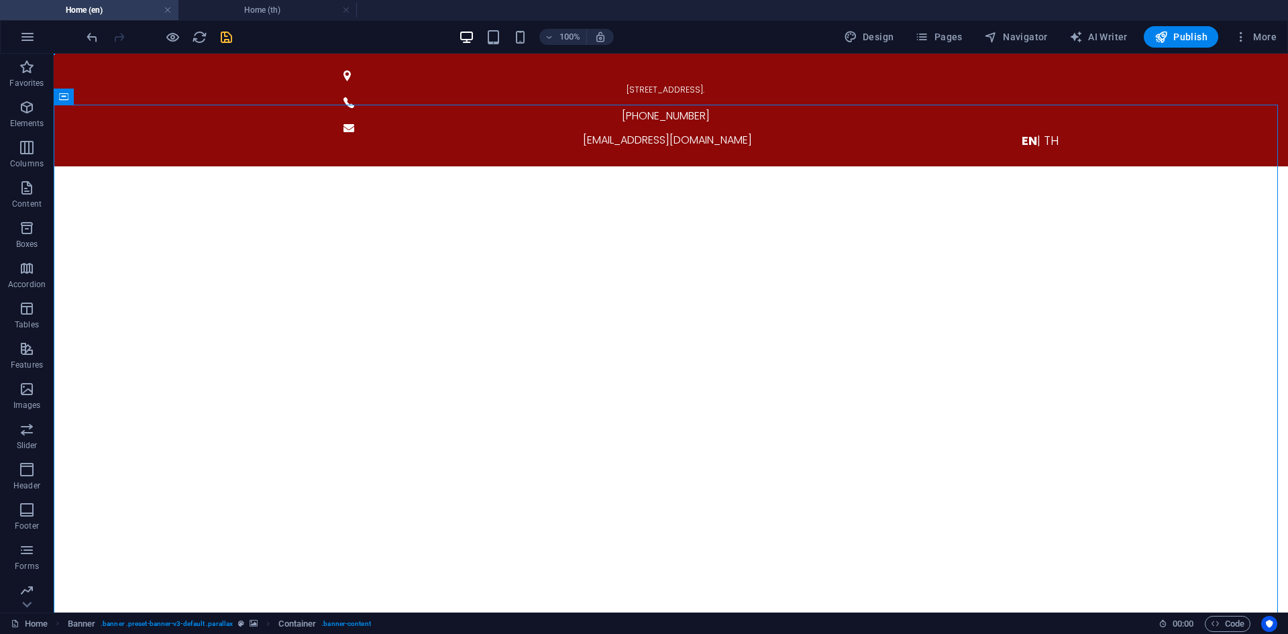
click at [230, 40] on icon "save" at bounding box center [226, 37] width 15 height 15
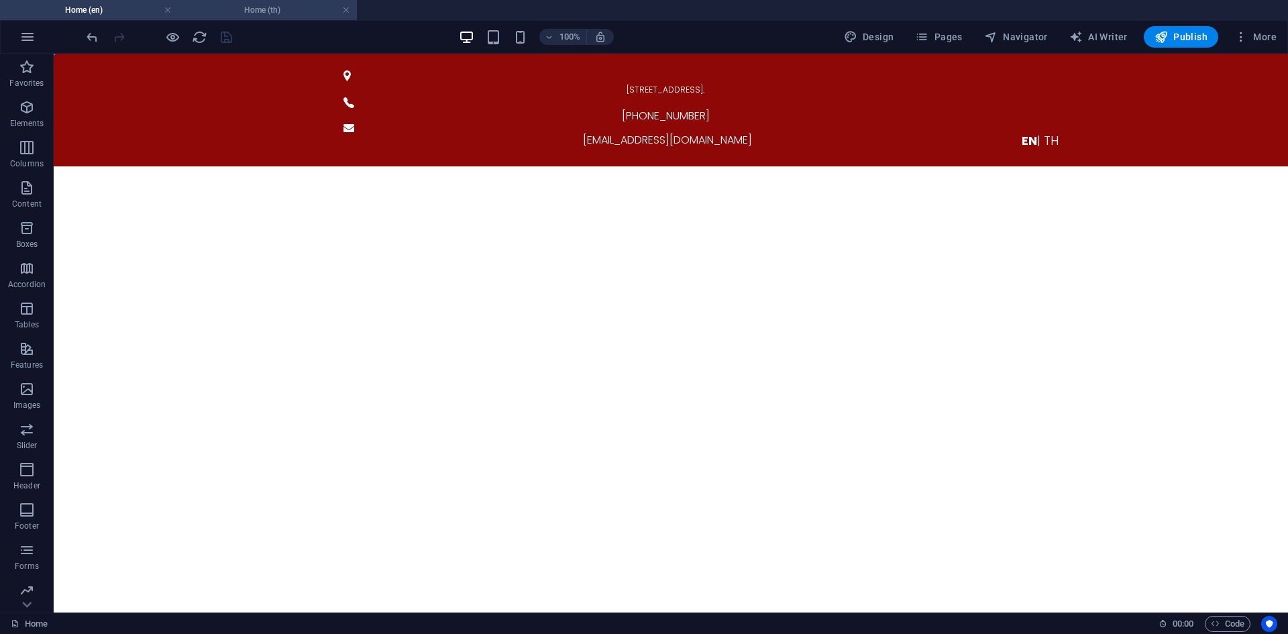
click at [239, 8] on h4 "Home (th)" at bounding box center [267, 10] width 178 height 15
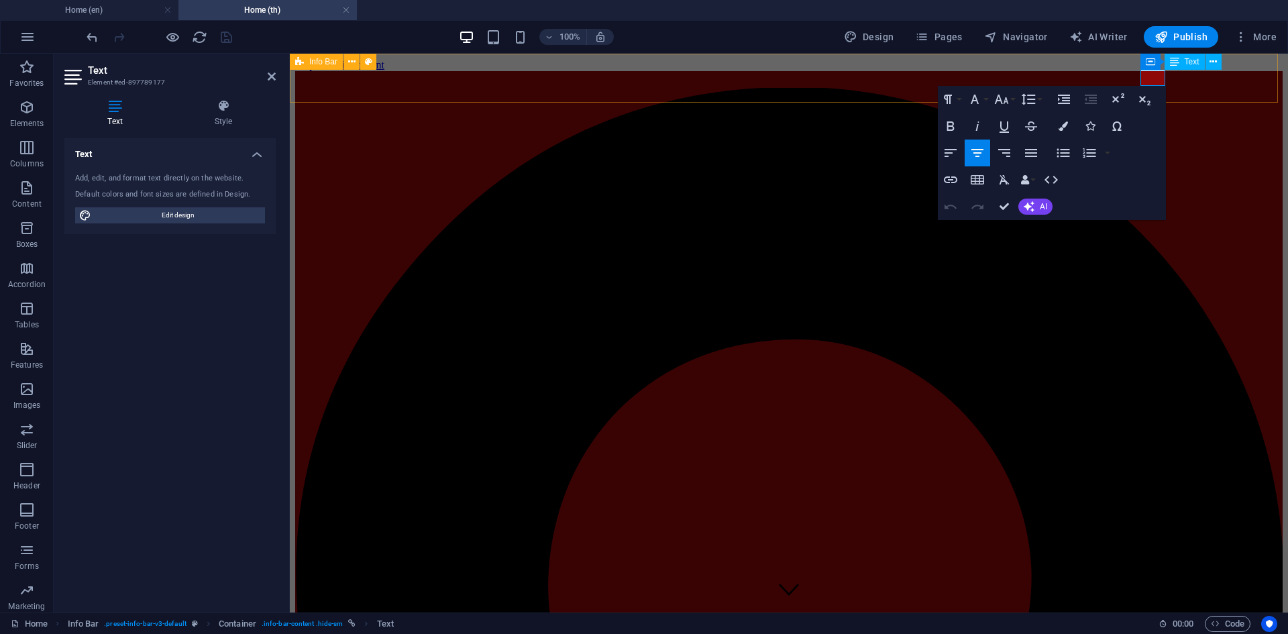
copy p "EN | TH"
click at [1006, 101] on icon "button" at bounding box center [1002, 99] width 16 height 16
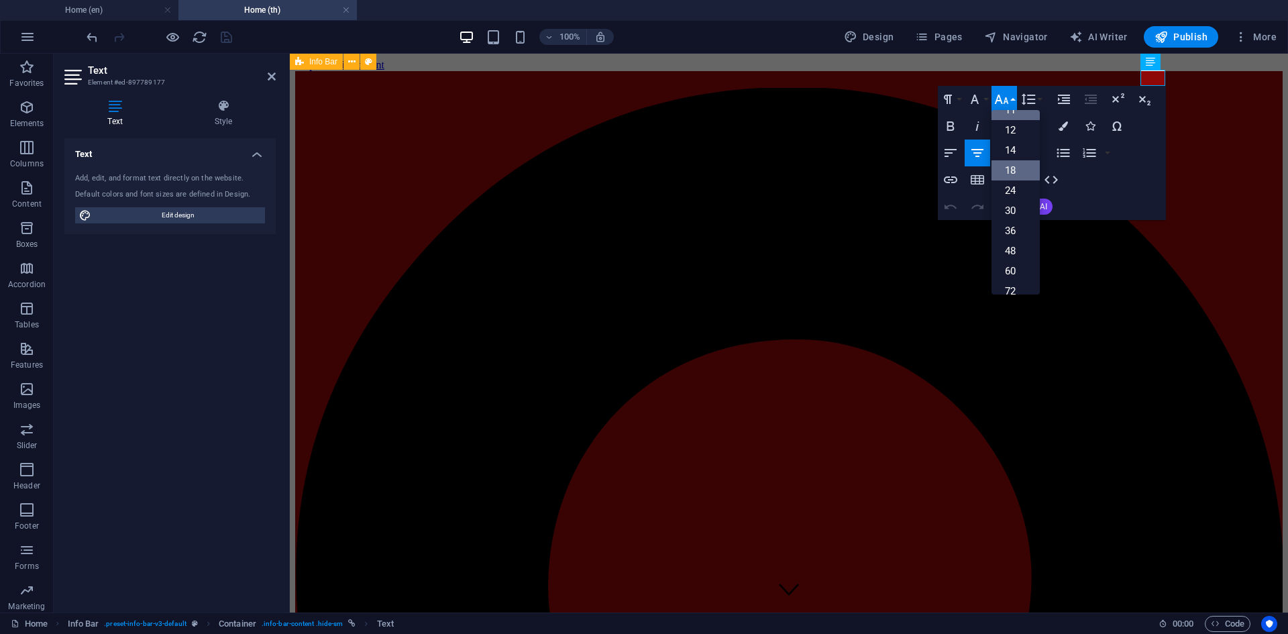
click at [1021, 165] on link "18" at bounding box center [1015, 170] width 48 height 20
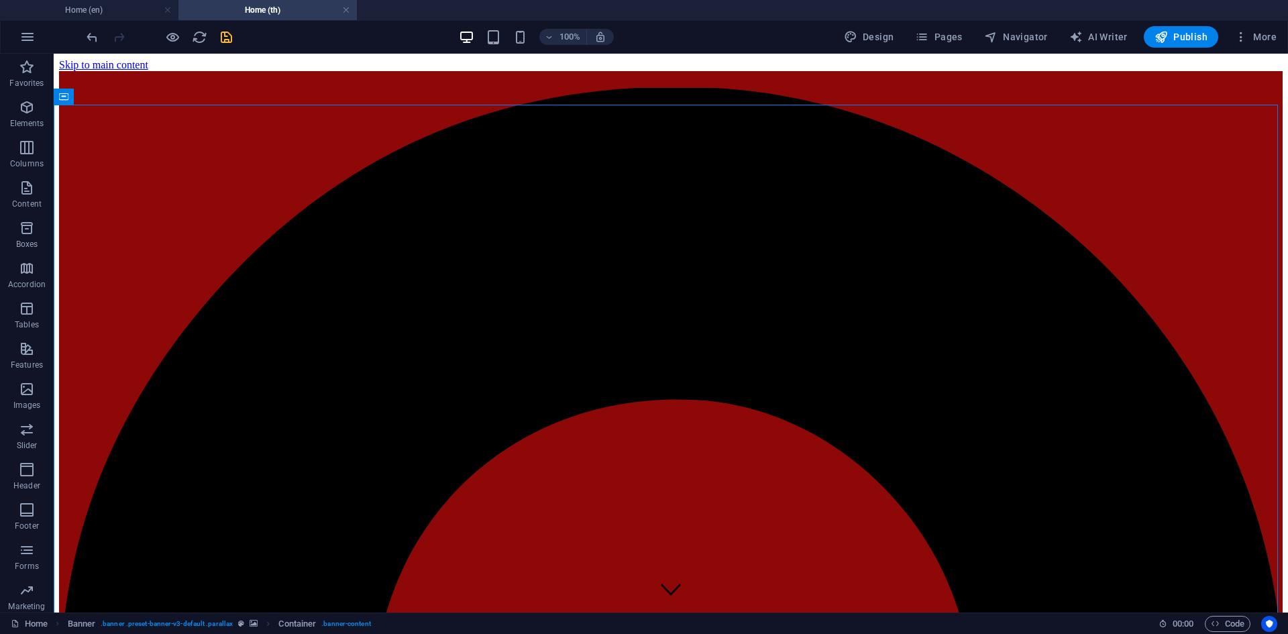
click at [224, 44] on icon "save" at bounding box center [226, 37] width 15 height 15
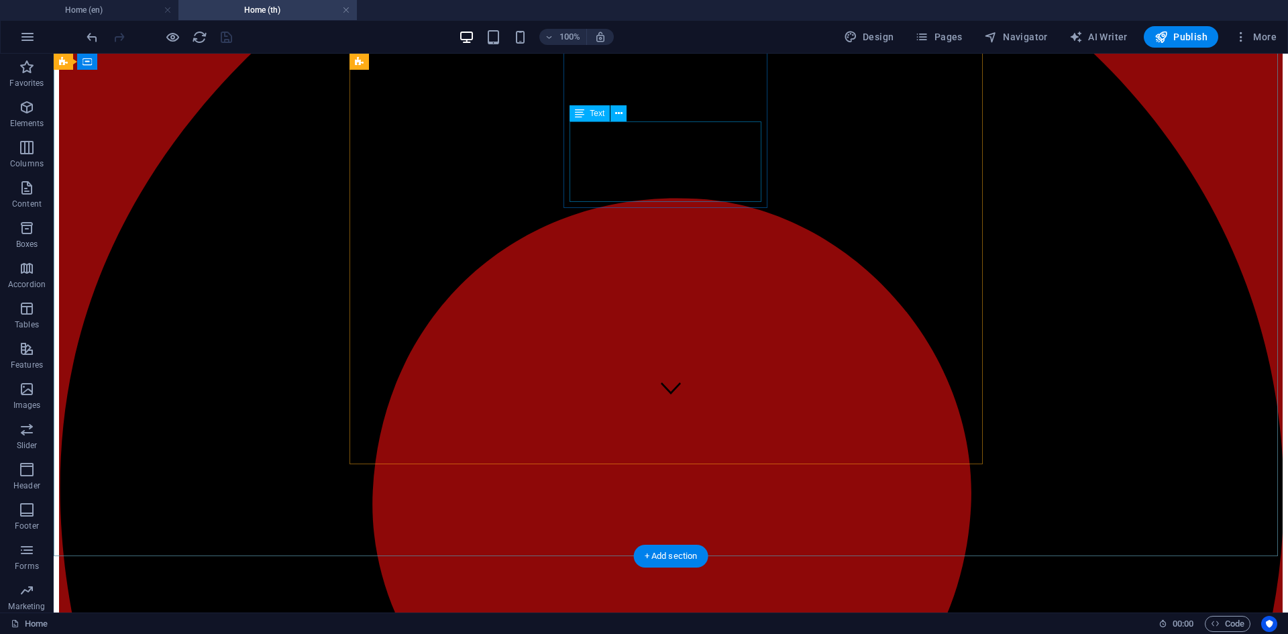
scroll to position [0, 0]
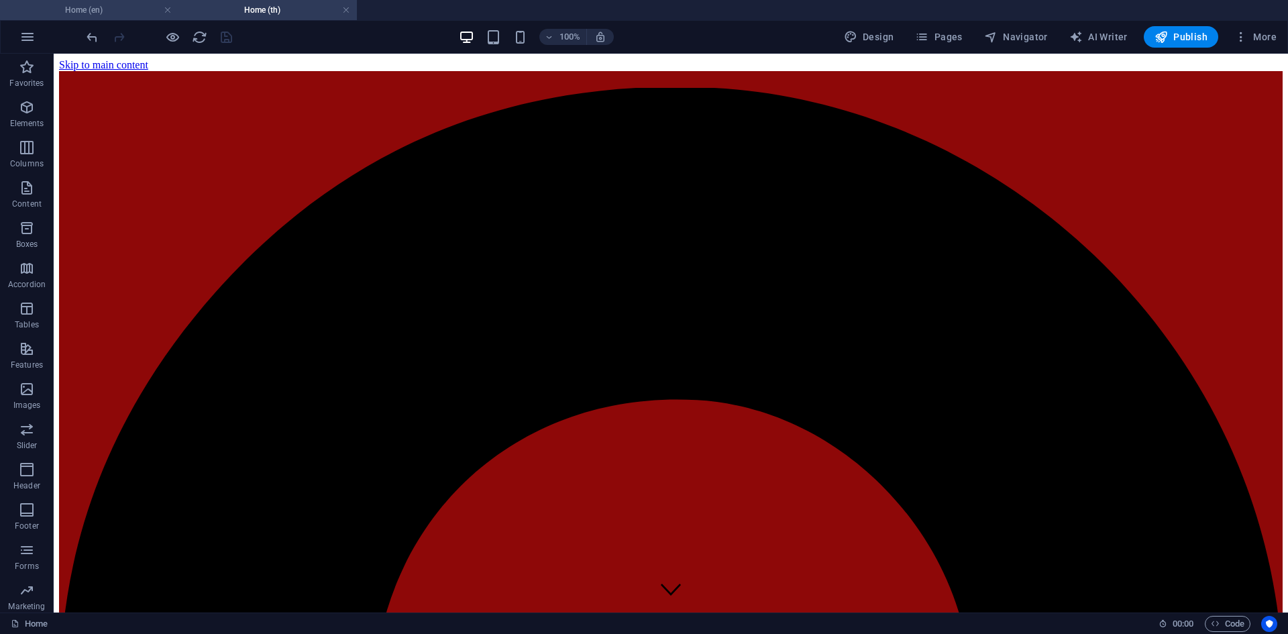
click at [117, 13] on h4 "Home (en)" at bounding box center [89, 10] width 178 height 15
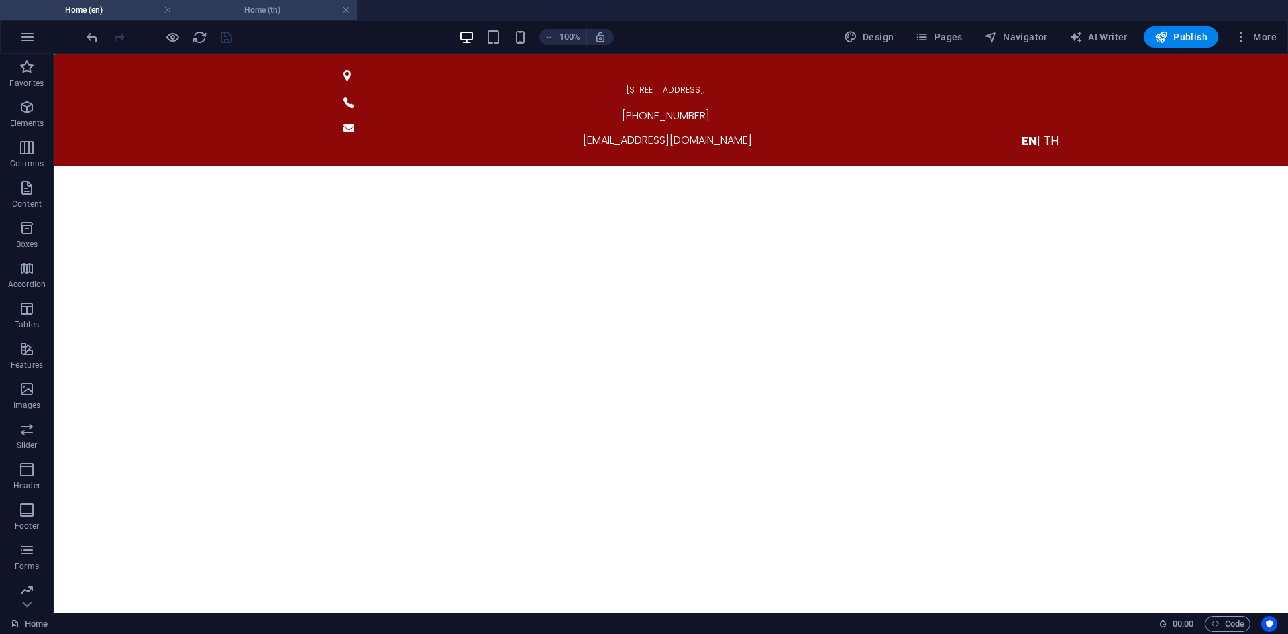
click at [249, 3] on h4 "Home (th)" at bounding box center [267, 10] width 178 height 15
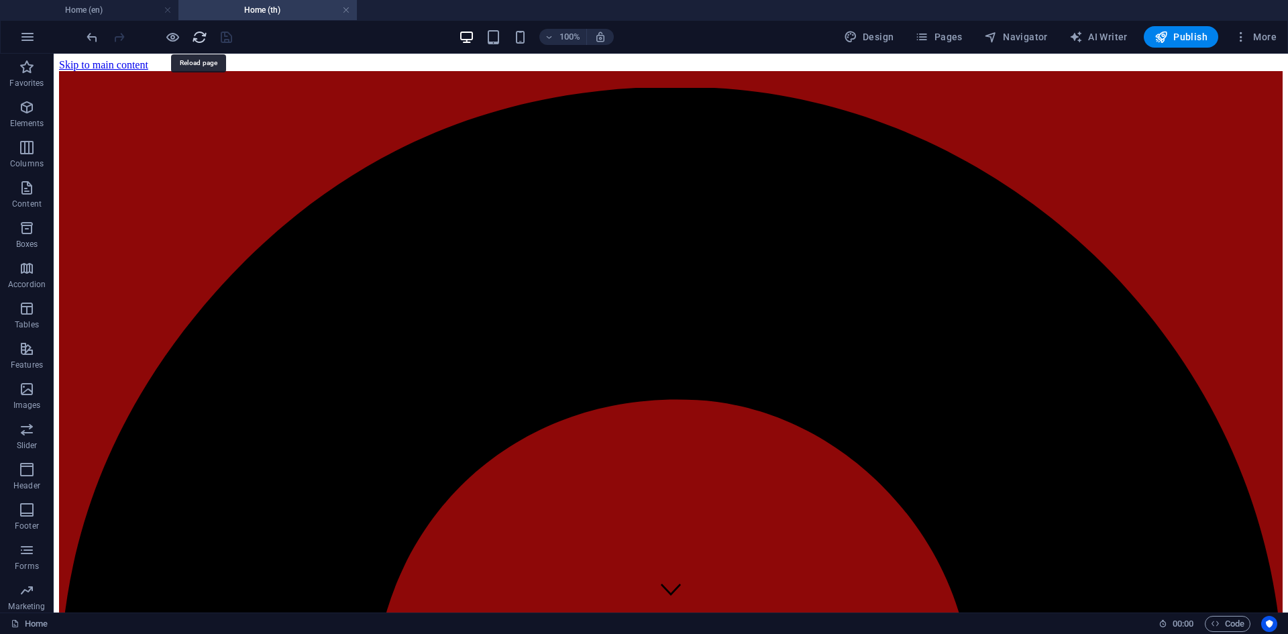
click at [203, 40] on icon "reload" at bounding box center [199, 37] width 15 height 15
click at [110, 18] on li "Home (en)" at bounding box center [89, 10] width 178 height 20
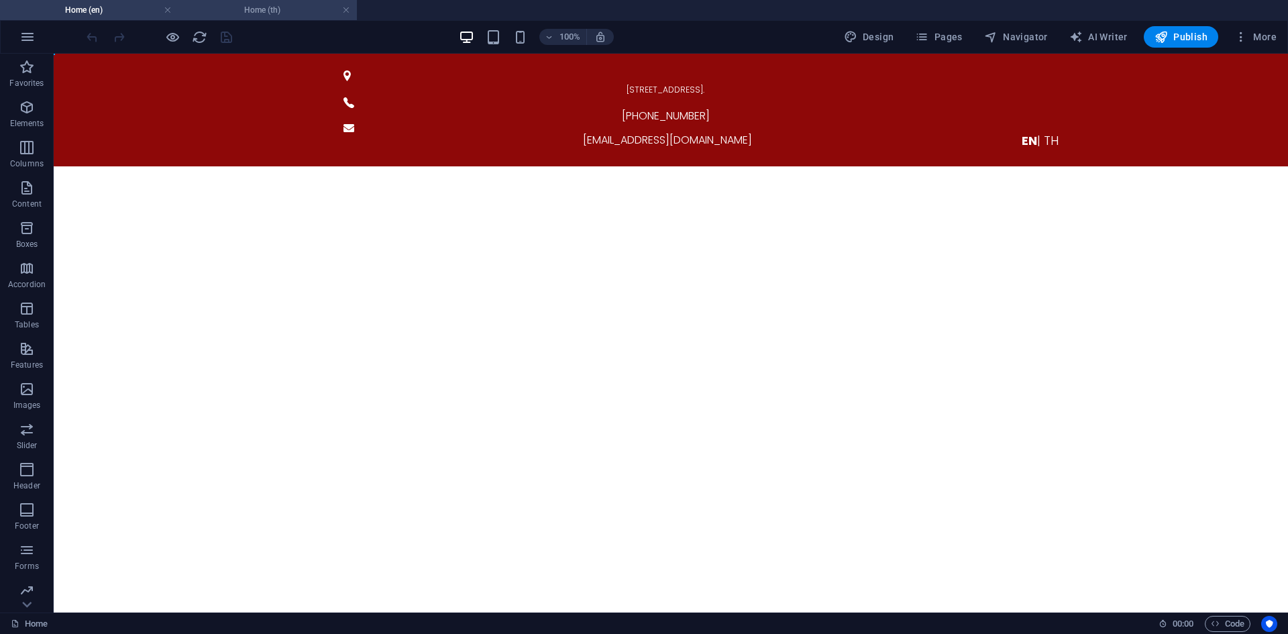
click at [268, 11] on h4 "Home (th)" at bounding box center [267, 10] width 178 height 15
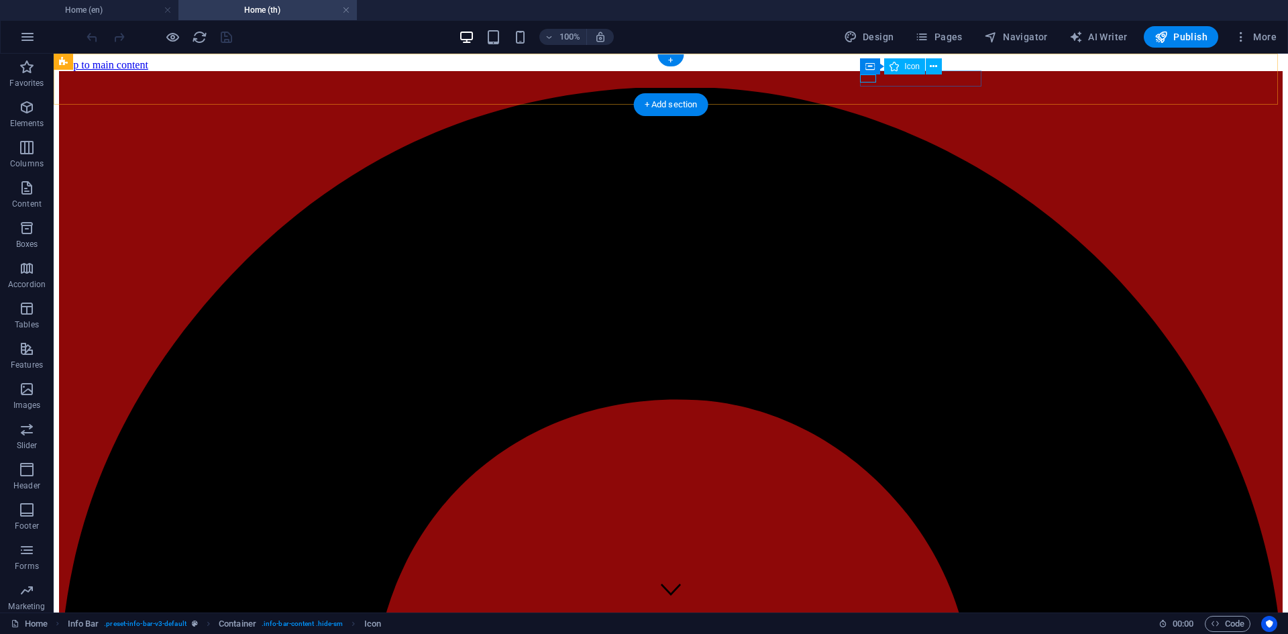
select select "xMidYMid"
select select "px"
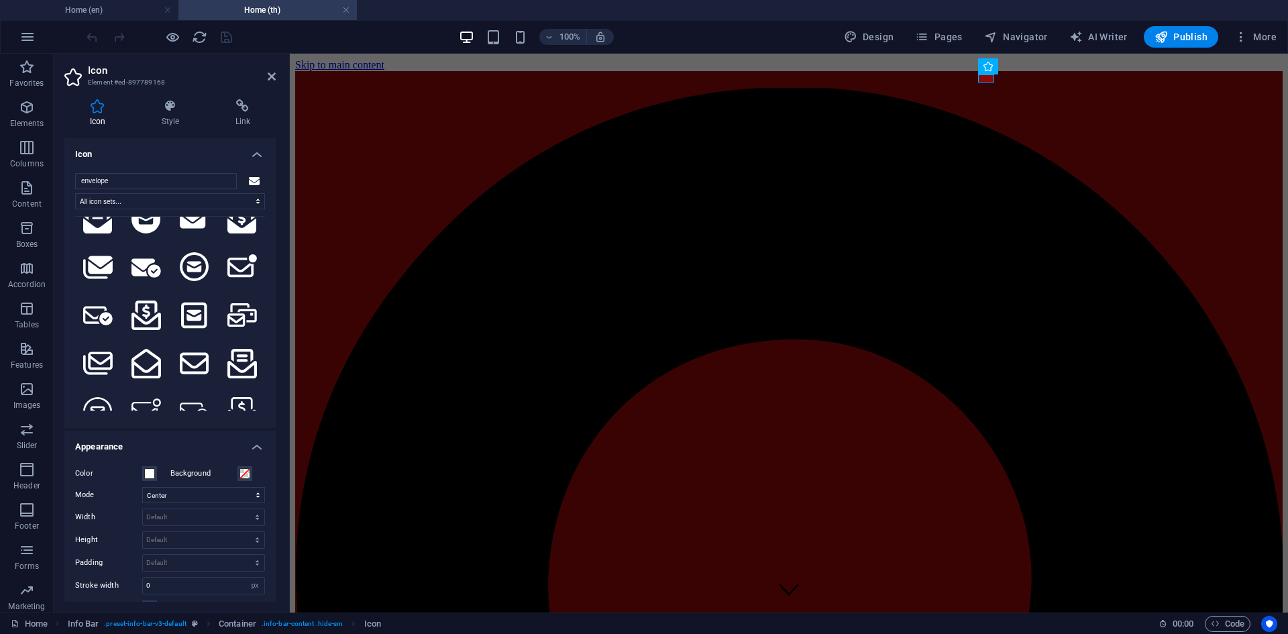
scroll to position [268, 0]
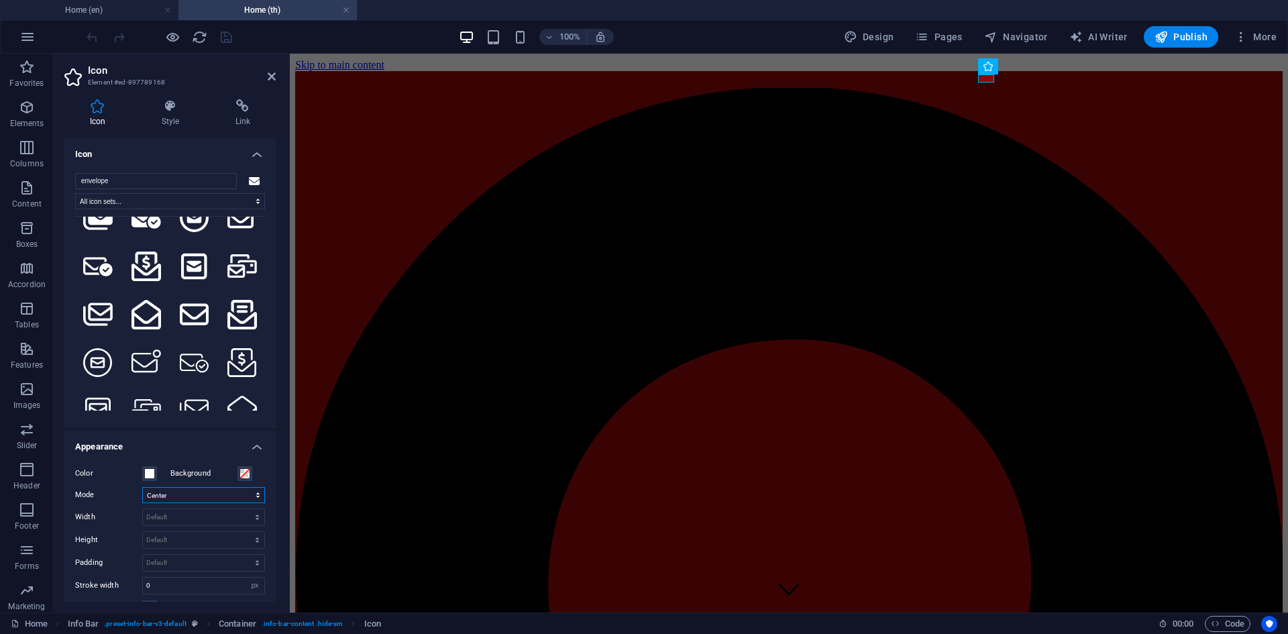
click at [159, 494] on select "Scale Left Center Right" at bounding box center [203, 495] width 123 height 16
click at [142, 487] on select "Scale Left Center Right" at bounding box center [203, 495] width 123 height 16
click at [184, 491] on select "Scale Left Center Right" at bounding box center [203, 495] width 123 height 16
select select "xMidYMid"
click at [142, 487] on select "Scale Left Center Right" at bounding box center [203, 495] width 123 height 16
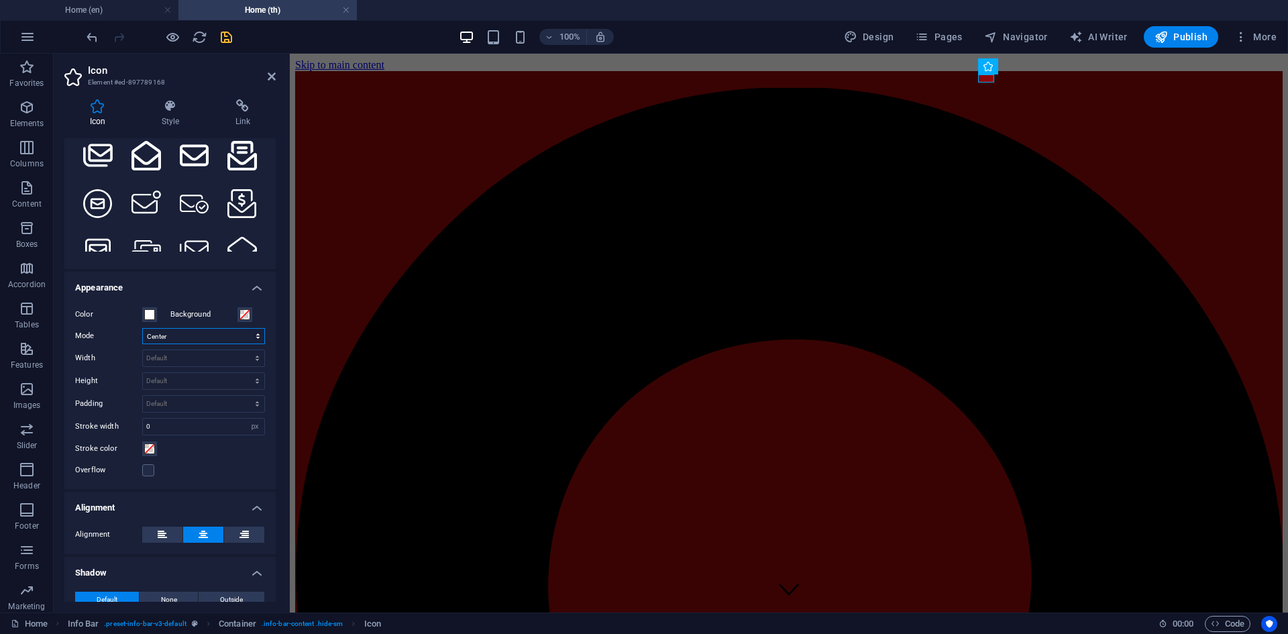
scroll to position [241, 0]
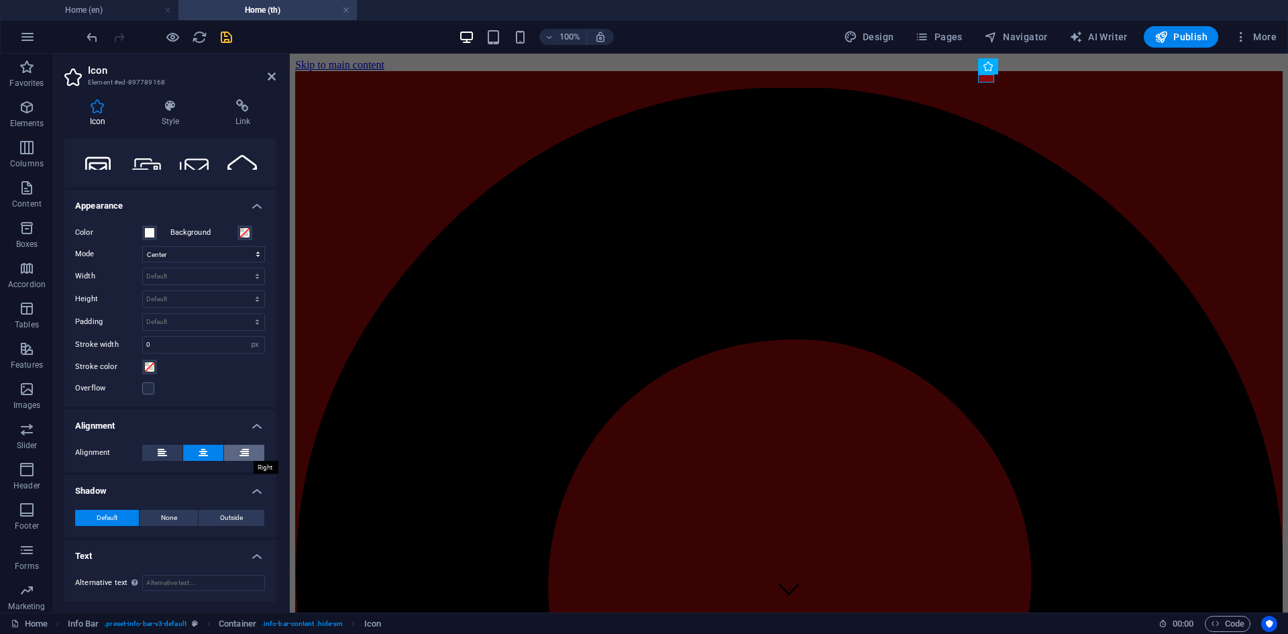
click at [242, 454] on icon at bounding box center [243, 453] width 9 height 16
click at [209, 454] on button at bounding box center [203, 453] width 40 height 16
click at [1006, 64] on span "Container" at bounding box center [1015, 62] width 35 height 8
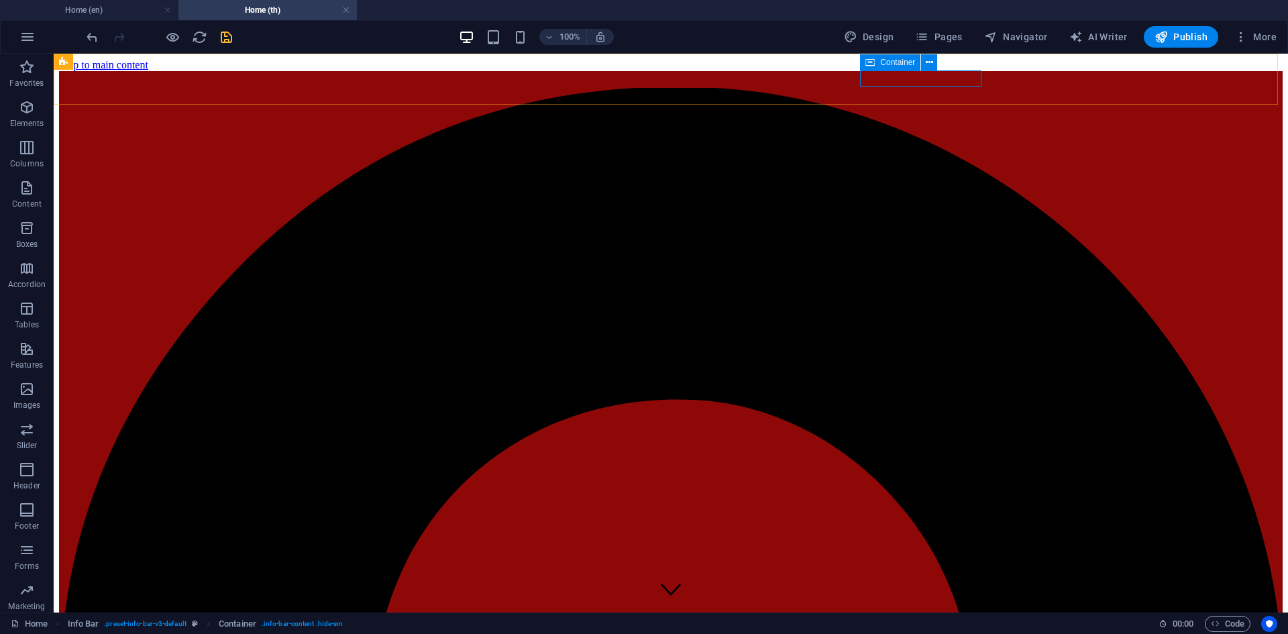
click at [894, 64] on span "Container" at bounding box center [897, 62] width 35 height 8
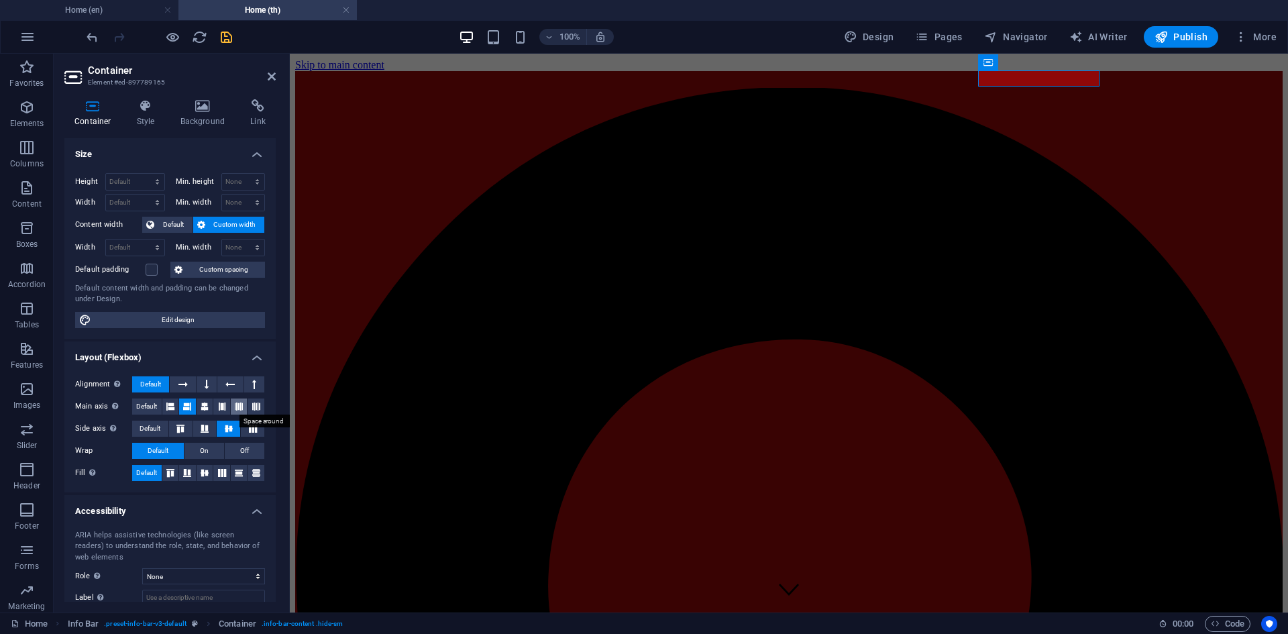
click at [235, 408] on icon at bounding box center [239, 406] width 8 height 16
click at [193, 409] on button at bounding box center [187, 406] width 17 height 16
click at [208, 429] on icon at bounding box center [205, 429] width 16 height 8
click at [221, 428] on icon at bounding box center [229, 429] width 16 height 8
click at [250, 429] on icon at bounding box center [253, 429] width 16 height 8
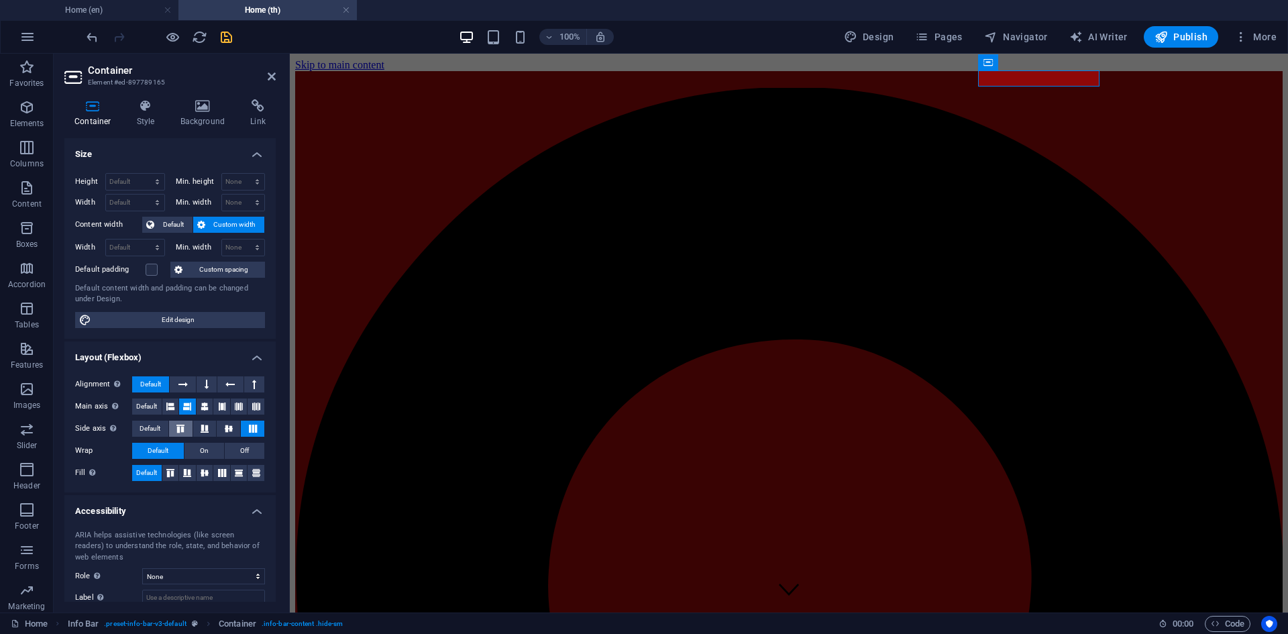
click at [178, 429] on icon at bounding box center [180, 429] width 16 height 8
click at [200, 429] on icon at bounding box center [205, 429] width 16 height 8
click at [235, 427] on button at bounding box center [228, 429] width 23 height 16
click at [202, 472] on icon at bounding box center [205, 473] width 16 height 8
click at [223, 472] on icon at bounding box center [222, 473] width 16 height 8
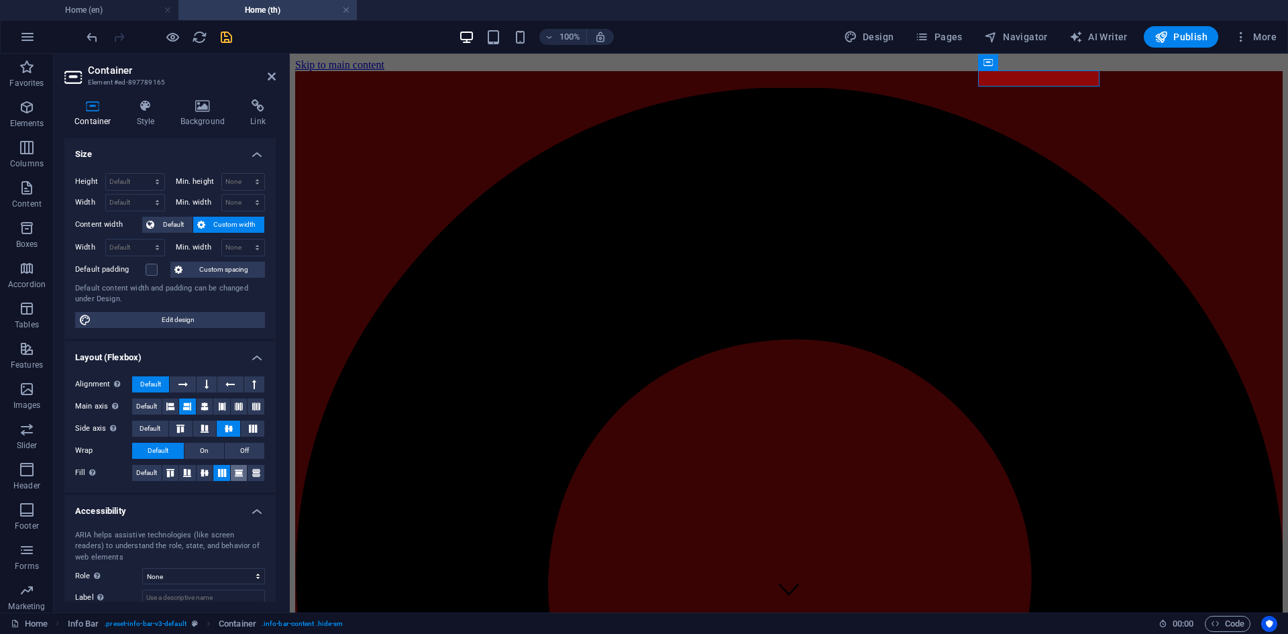
click at [241, 472] on icon at bounding box center [239, 473] width 16 height 8
click at [252, 472] on icon at bounding box center [256, 473] width 16 height 8
click at [207, 472] on icon at bounding box center [205, 473] width 16 height 8
click at [179, 470] on button at bounding box center [187, 473] width 17 height 16
click at [156, 470] on span "Default" at bounding box center [146, 473] width 21 height 16
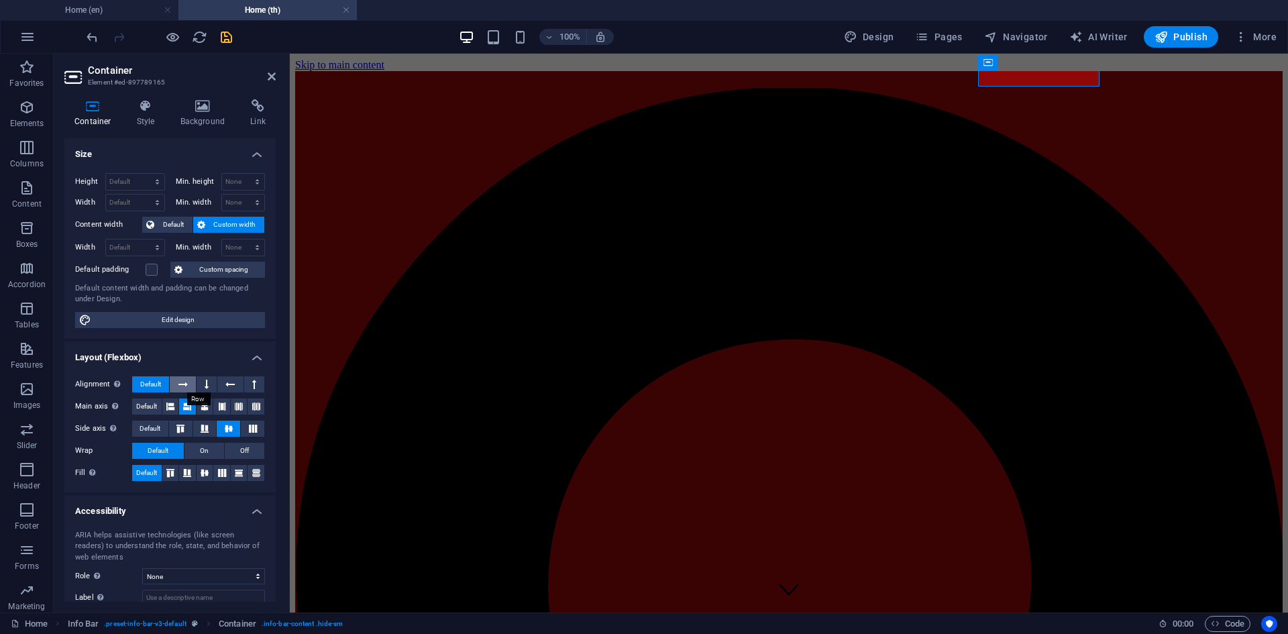
click at [186, 379] on icon at bounding box center [182, 384] width 9 height 16
click at [207, 388] on icon at bounding box center [207, 384] width 4 height 16
click at [223, 384] on button at bounding box center [229, 384] width 25 height 16
click at [247, 384] on button at bounding box center [254, 384] width 20 height 16
click at [146, 389] on span "Default" at bounding box center [150, 384] width 21 height 16
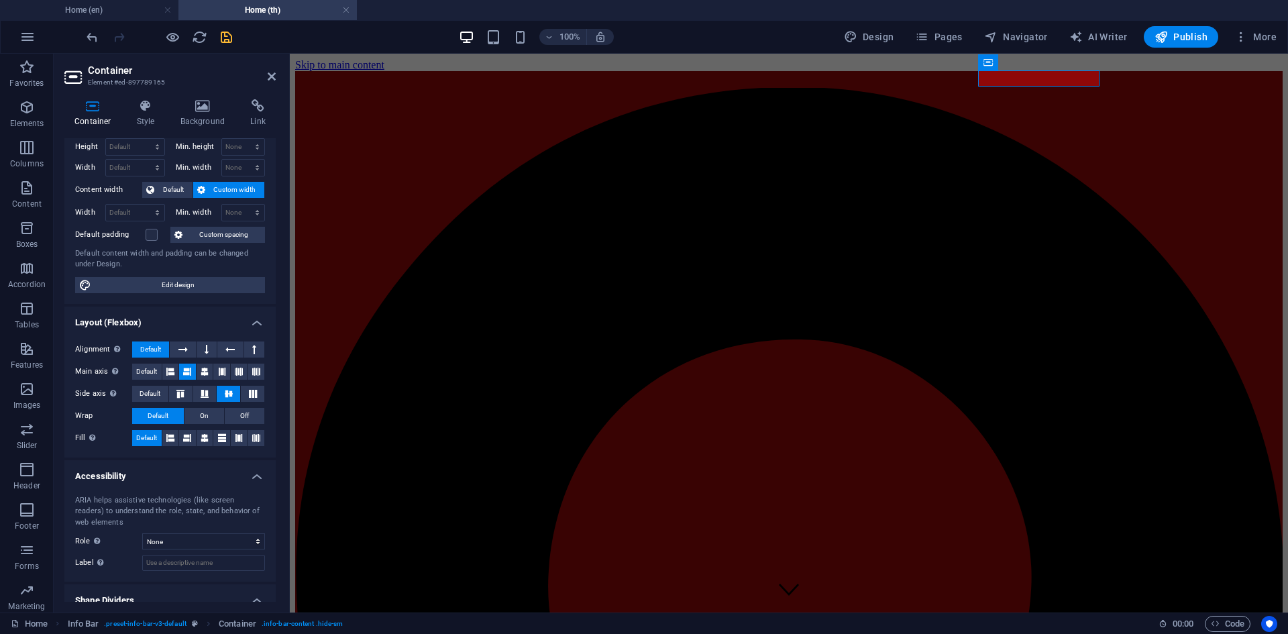
scroll to position [0, 0]
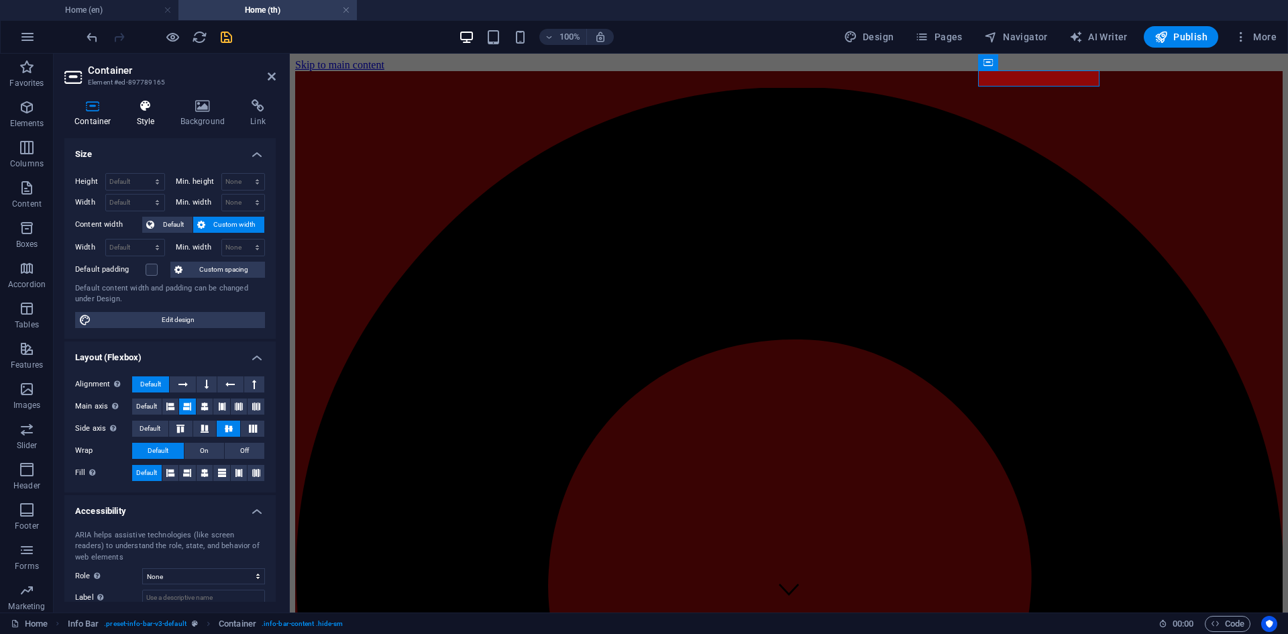
click at [149, 103] on icon at bounding box center [146, 105] width 38 height 13
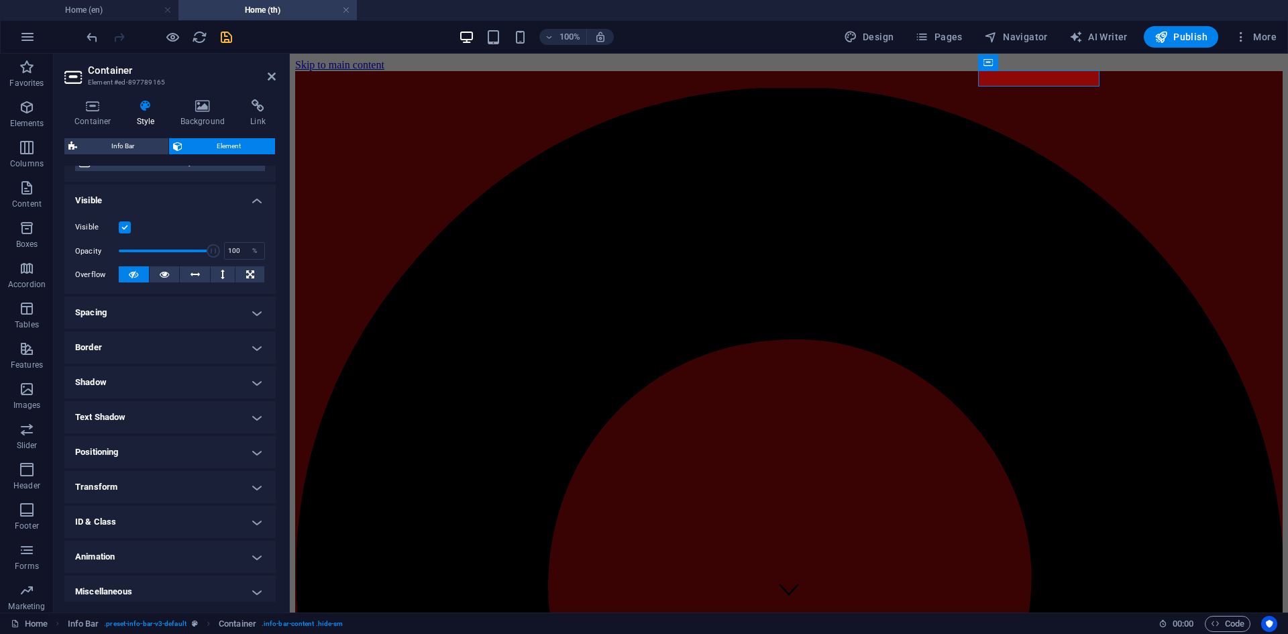
scroll to position [131, 0]
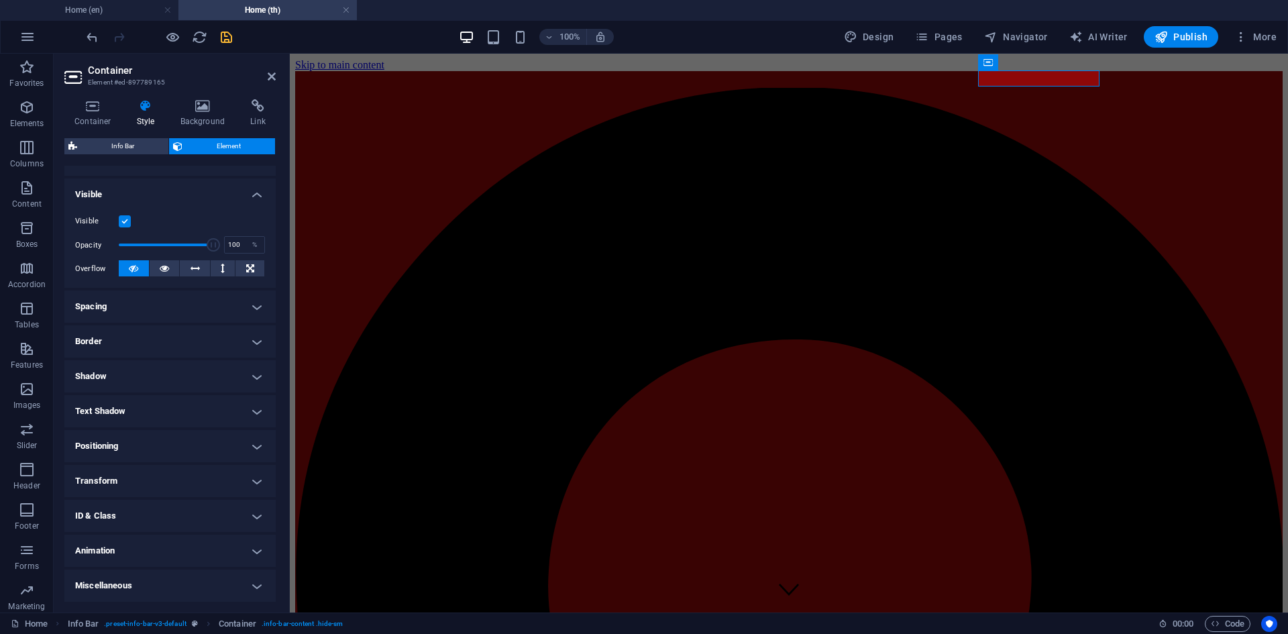
click at [166, 401] on h4 "Text Shadow" at bounding box center [169, 411] width 211 height 32
click at [166, 401] on h4 "Text Shadow" at bounding box center [169, 407] width 211 height 24
select select "xMidYMid"
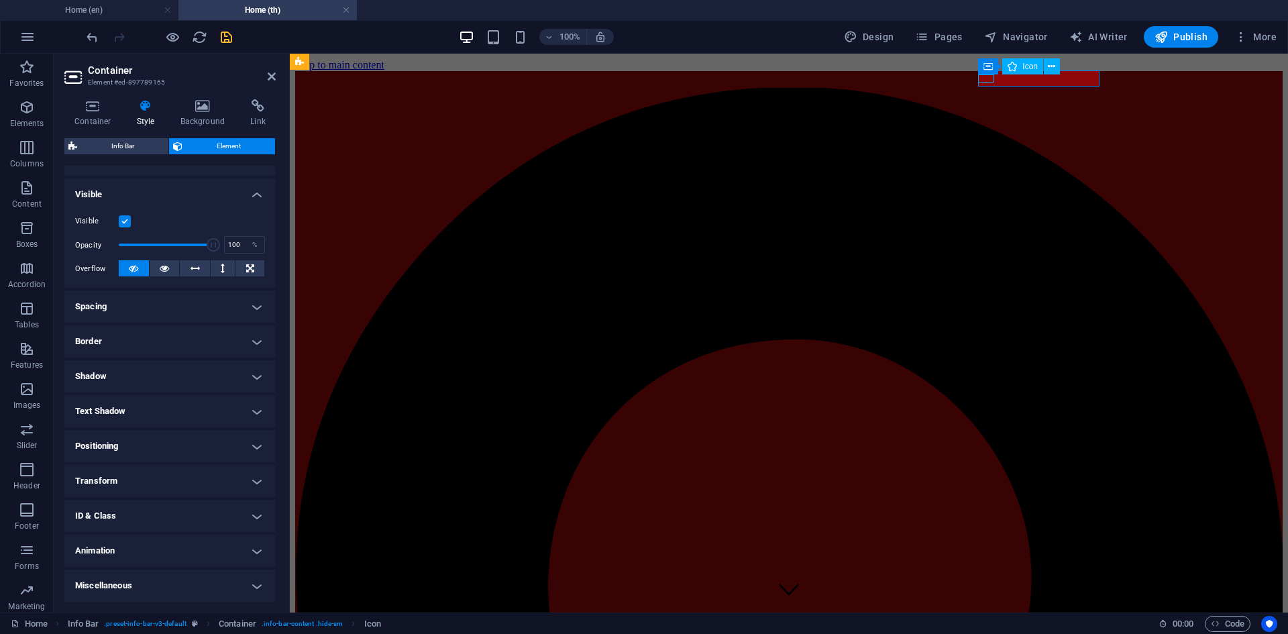
select select "px"
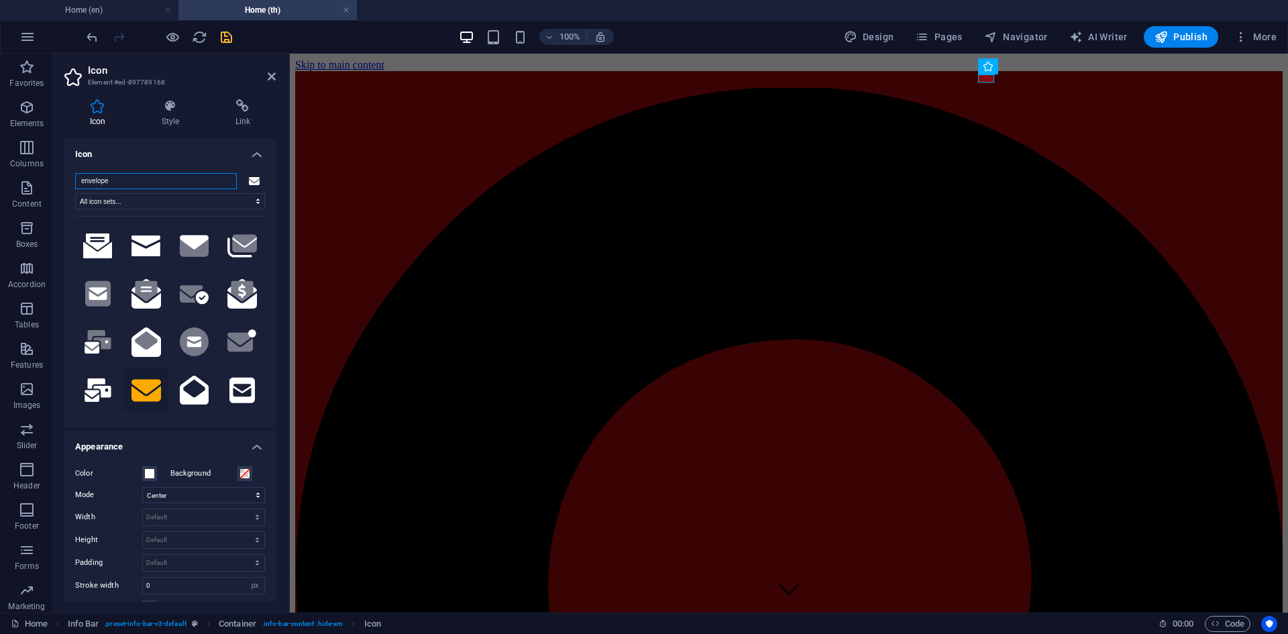
click at [153, 182] on input "envelope" at bounding box center [156, 181] width 162 height 16
click at [153, 203] on select "All icon sets... IcoFont Ionicons FontAwesome Brands FontAwesome Duotone FontAw…" at bounding box center [170, 201] width 190 height 16
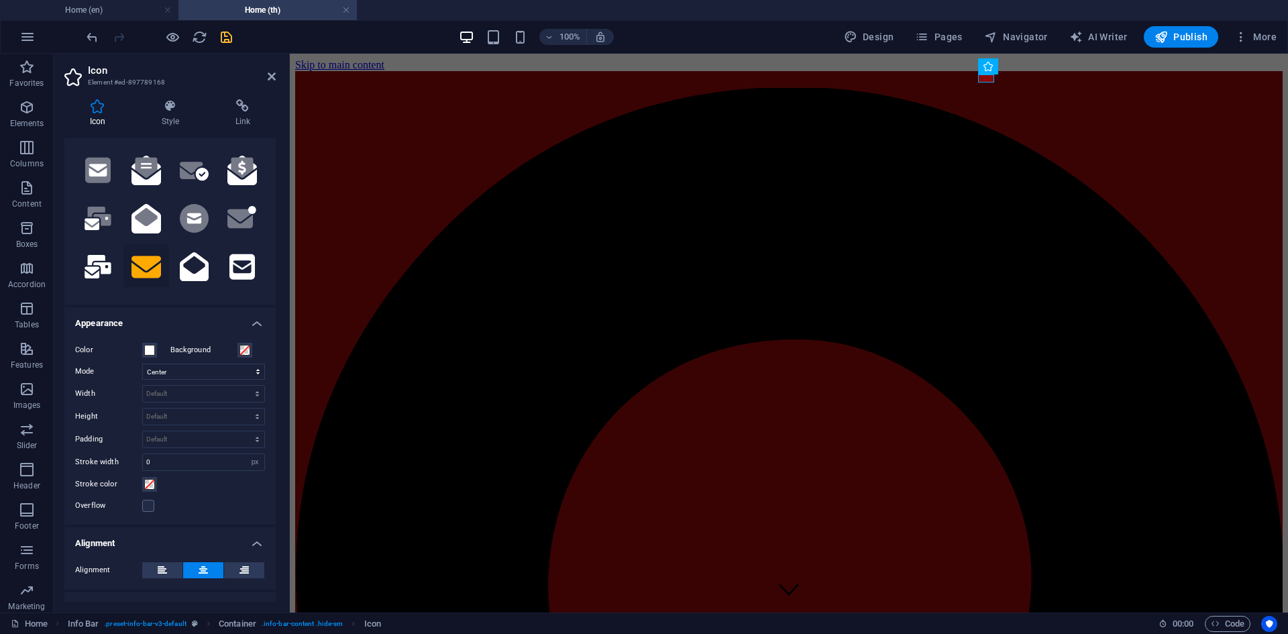
scroll to position [201, 0]
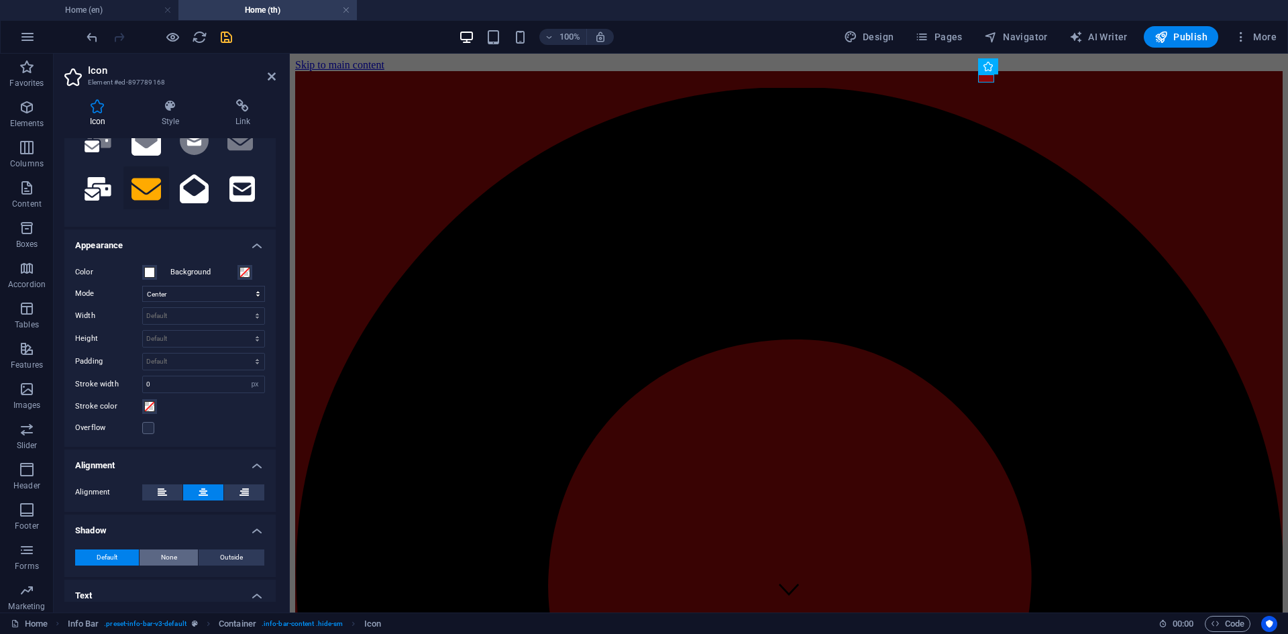
click at [171, 553] on span "None" at bounding box center [169, 557] width 16 height 16
click at [127, 557] on button "Default" at bounding box center [107, 557] width 64 height 16
click at [251, 486] on button at bounding box center [244, 492] width 40 height 16
click at [180, 490] on button at bounding box center [162, 492] width 40 height 16
click at [175, 492] on button at bounding box center [162, 492] width 40 height 16
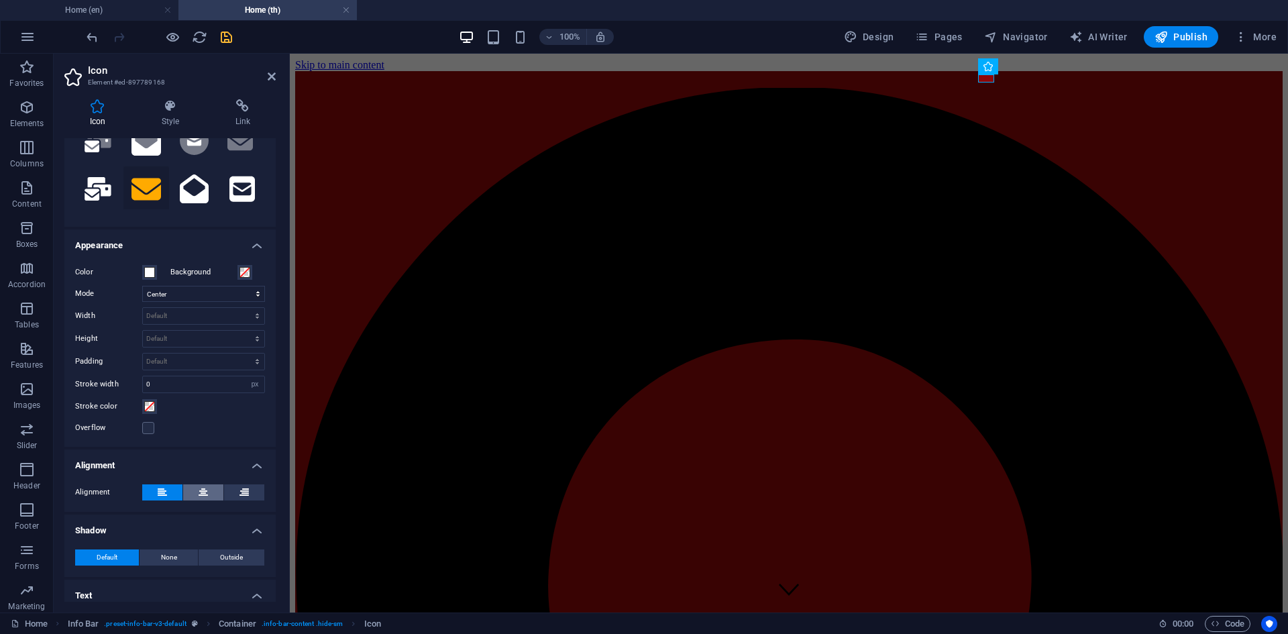
click at [199, 492] on icon at bounding box center [203, 492] width 9 height 16
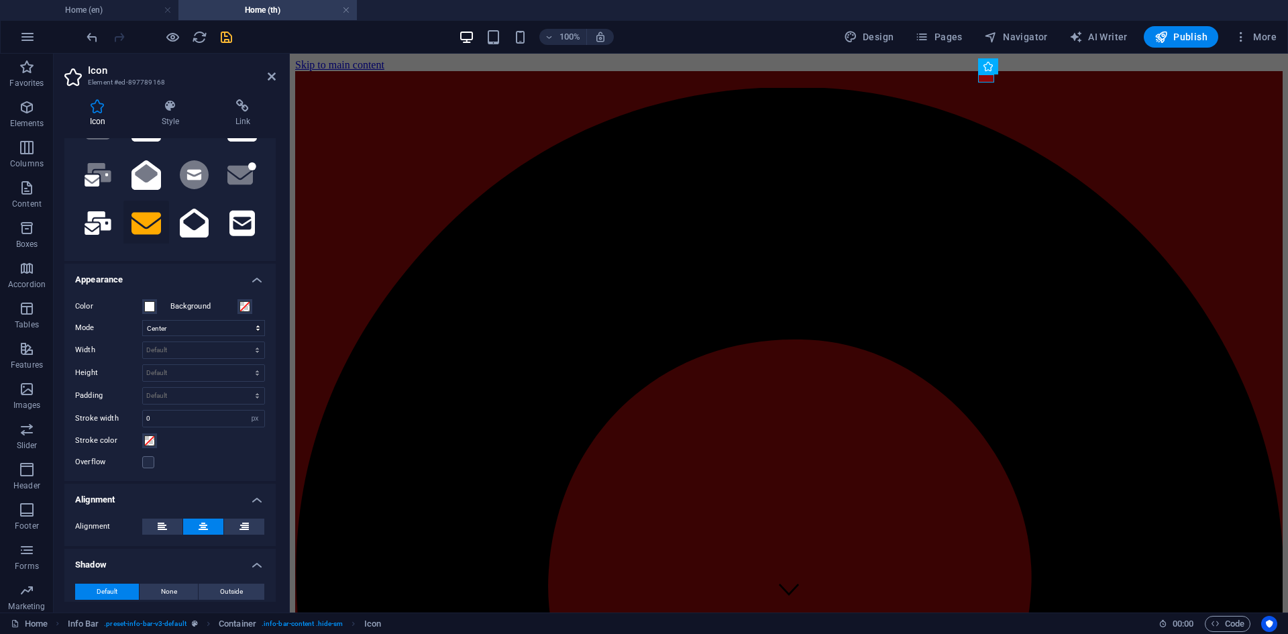
scroll to position [0, 0]
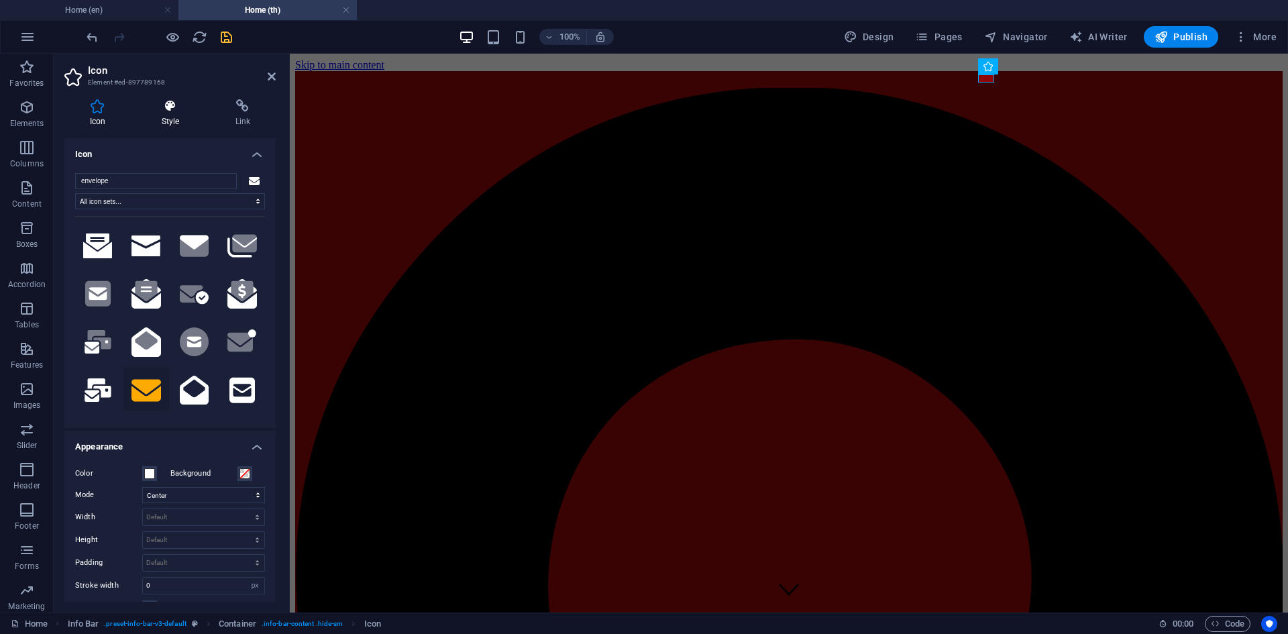
click at [177, 119] on h4 "Style" at bounding box center [173, 113] width 74 height 28
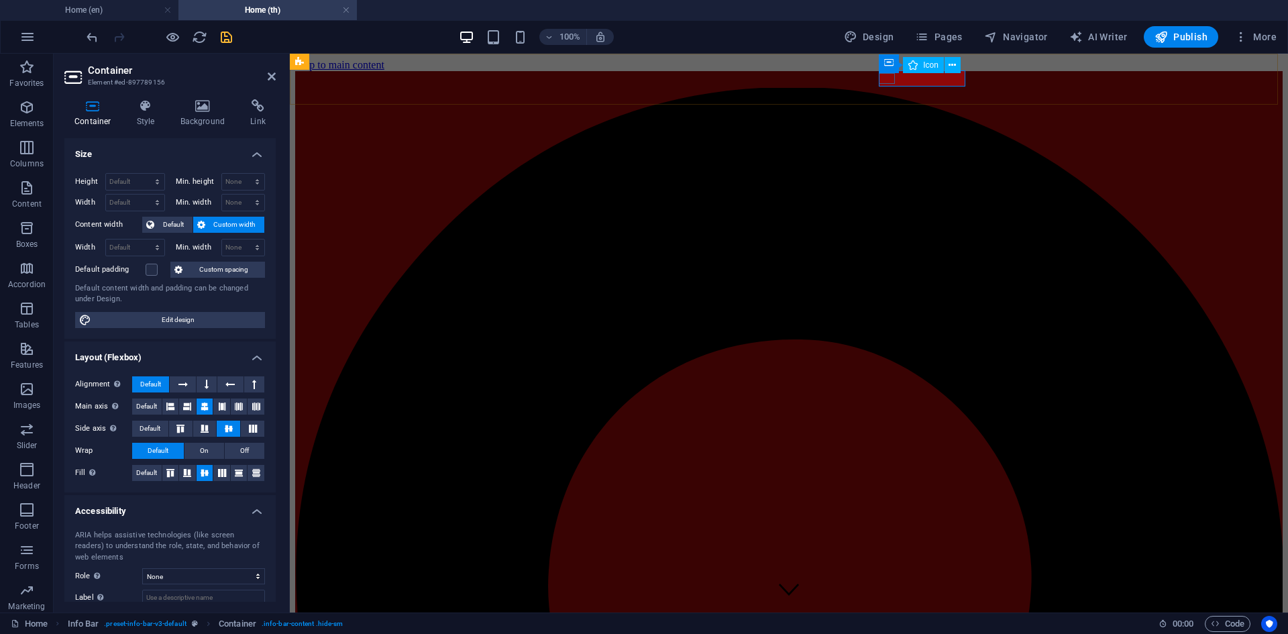
select select "xMidYMid"
select select "px"
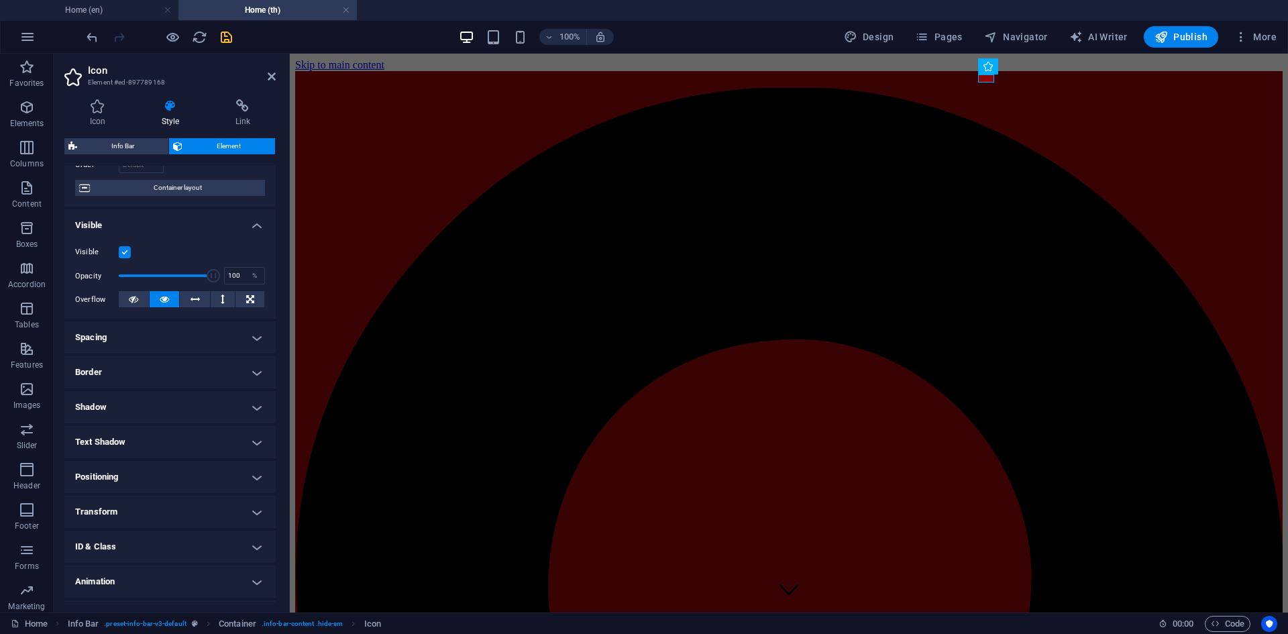
scroll to position [131, 0]
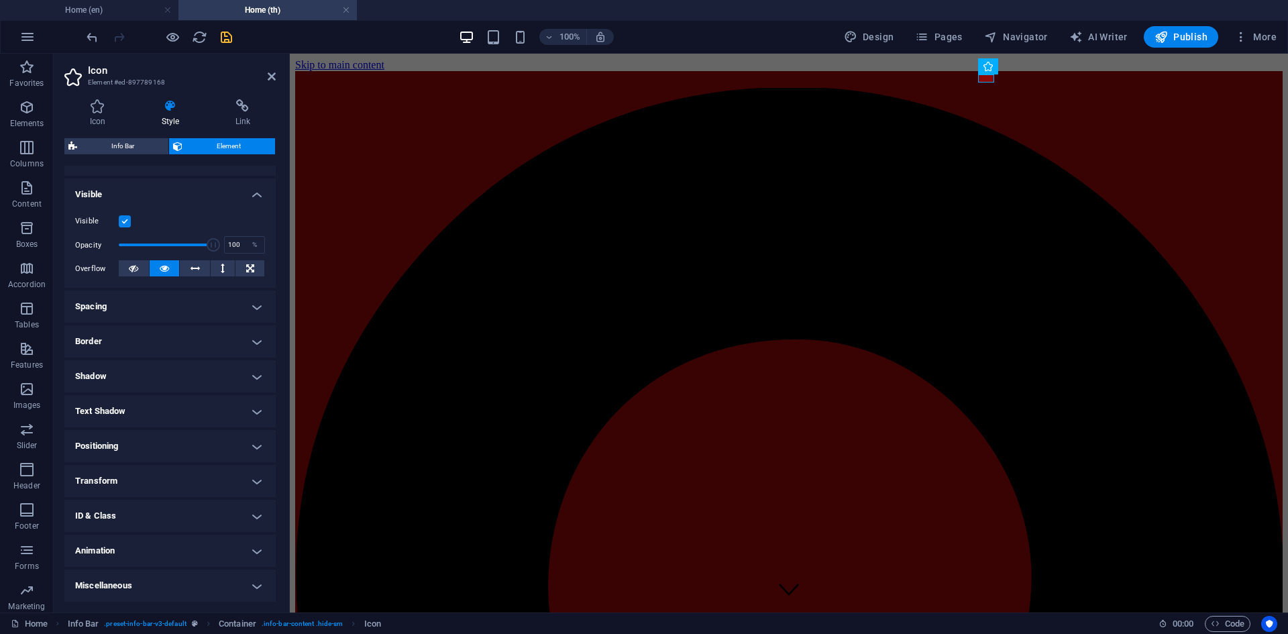
click at [148, 312] on h4 "Spacing" at bounding box center [169, 306] width 211 height 32
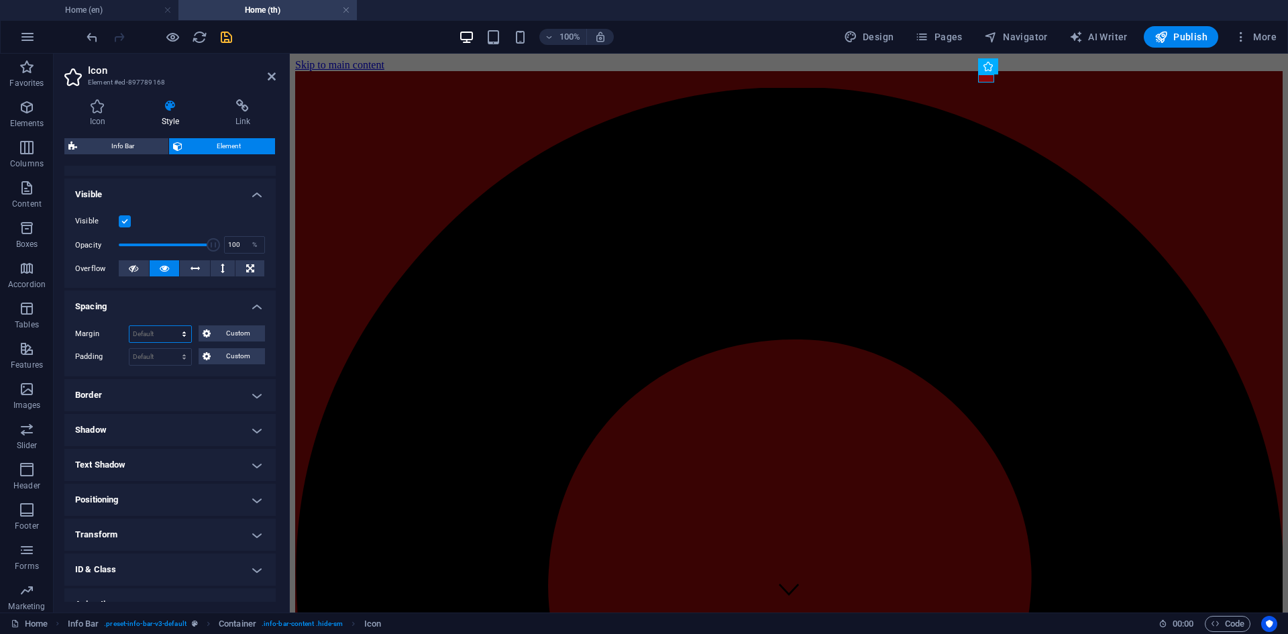
click at [176, 333] on select "Default auto px % rem vw vh Custom" at bounding box center [160, 334] width 62 height 16
click at [129, 326] on select "Default auto px % rem vw vh Custom" at bounding box center [160, 334] width 62 height 16
select select "DISABLED_OPTION_VALUE"
click at [166, 351] on select "Default px rem % vh vw Custom" at bounding box center [160, 357] width 62 height 16
select select "px"
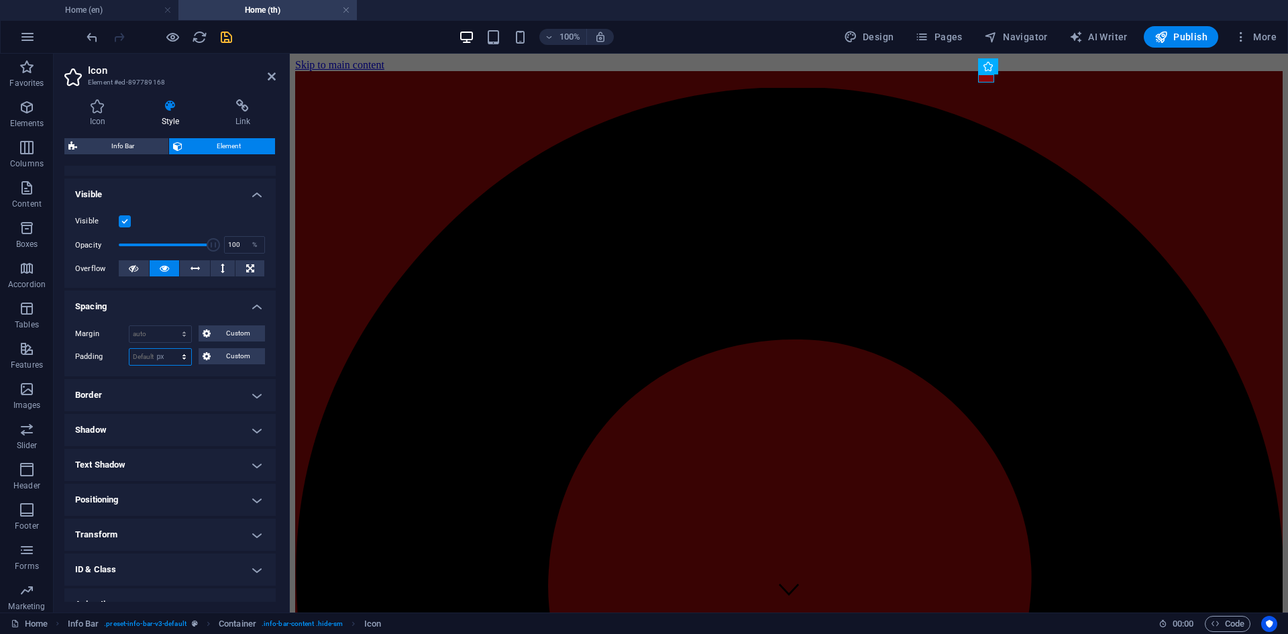
click at [171, 349] on select "Default px rem % vh vw Custom" at bounding box center [160, 357] width 62 height 16
type input "0"
select select "DISABLED_OPTION_VALUE"
click at [158, 337] on select "Default auto px % rem vw vh Custom" at bounding box center [160, 334] width 62 height 16
select select "px"
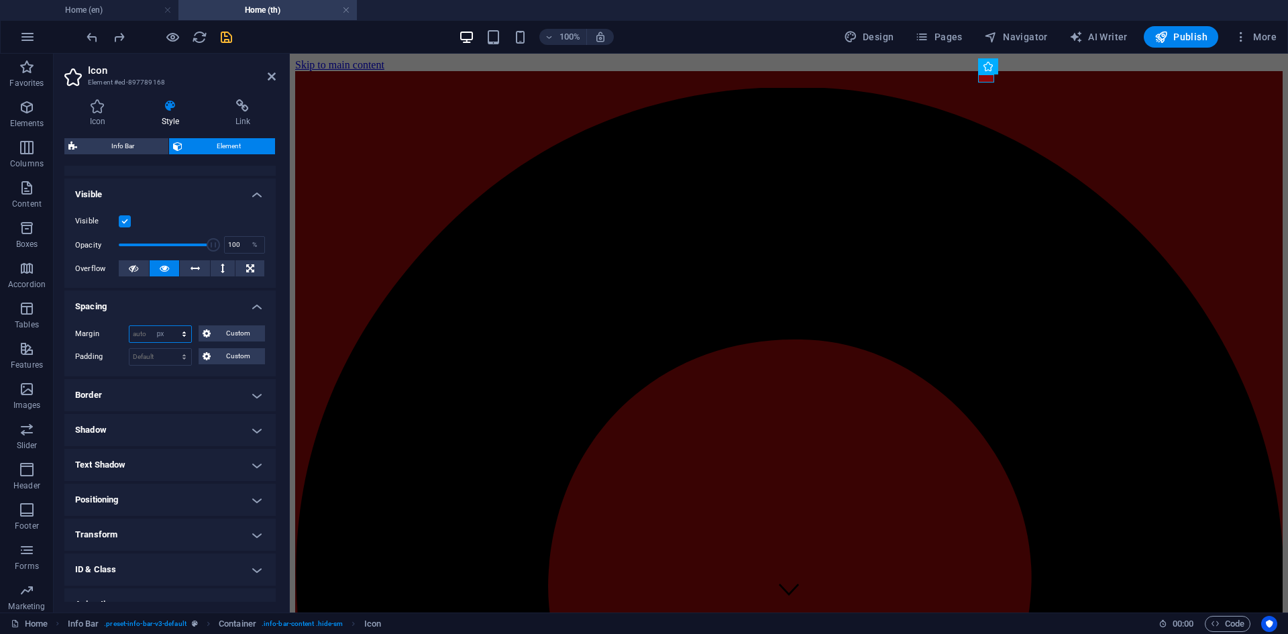
click at [171, 326] on select "Default auto px % rem vw vh Custom" at bounding box center [160, 334] width 62 height 16
type input "0"
click at [180, 334] on select "Default auto px % rem vw vh Custom" at bounding box center [181, 334] width 19 height 16
click at [164, 333] on input "0" at bounding box center [160, 334] width 62 height 16
click at [186, 332] on select "Default auto px % rem vw vh Custom" at bounding box center [181, 334] width 19 height 16
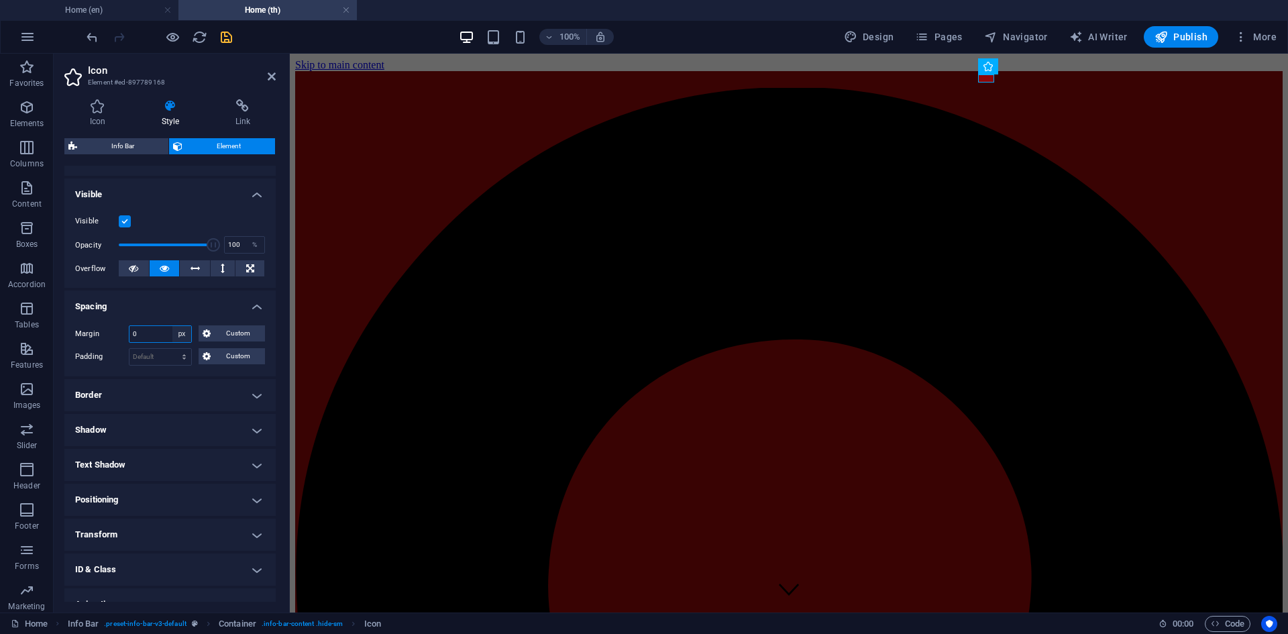
select select "auto"
click at [172, 326] on select "Default auto px % rem vw vh Custom" at bounding box center [181, 334] width 19 height 16
select select "DISABLED_OPTION_VALUE"
click at [169, 393] on h4 "Border" at bounding box center [169, 395] width 211 height 32
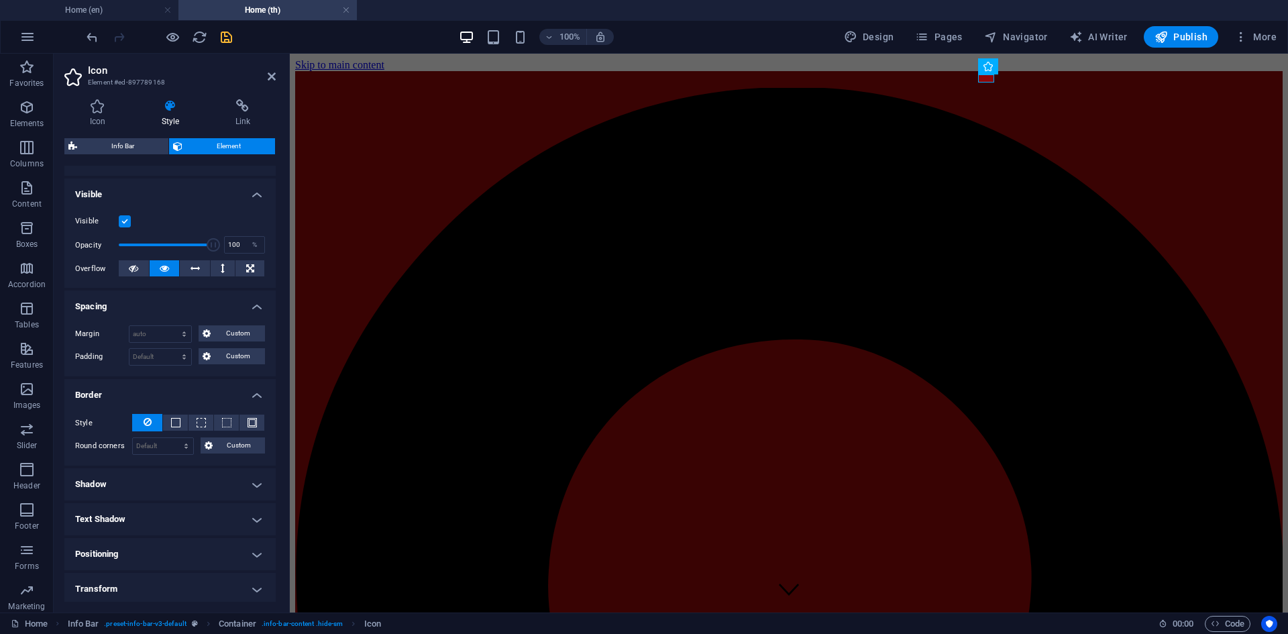
click at [169, 393] on h4 "Border" at bounding box center [169, 391] width 211 height 24
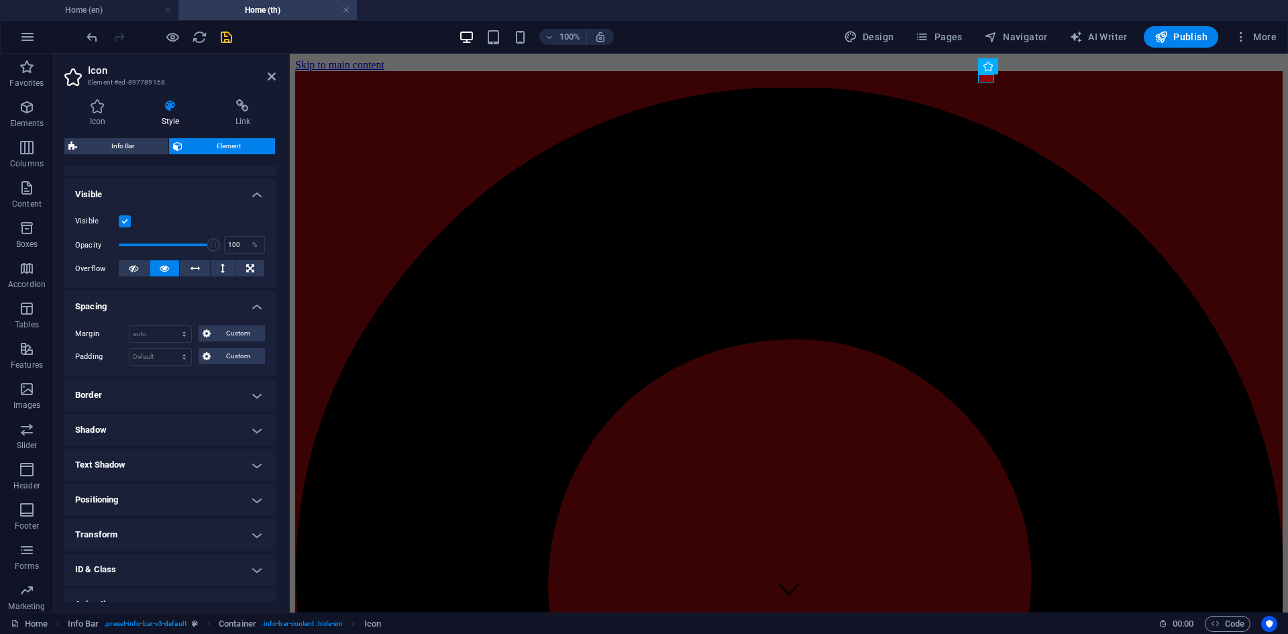
click at [166, 422] on h4 "Shadow" at bounding box center [169, 430] width 211 height 32
click at [166, 422] on h4 "Shadow" at bounding box center [169, 426] width 211 height 24
click at [154, 449] on h4 "Text Shadow" at bounding box center [169, 465] width 211 height 32
click at [154, 449] on h4 "Text Shadow" at bounding box center [169, 461] width 211 height 24
click at [130, 492] on h4 "Positioning" at bounding box center [169, 500] width 211 height 32
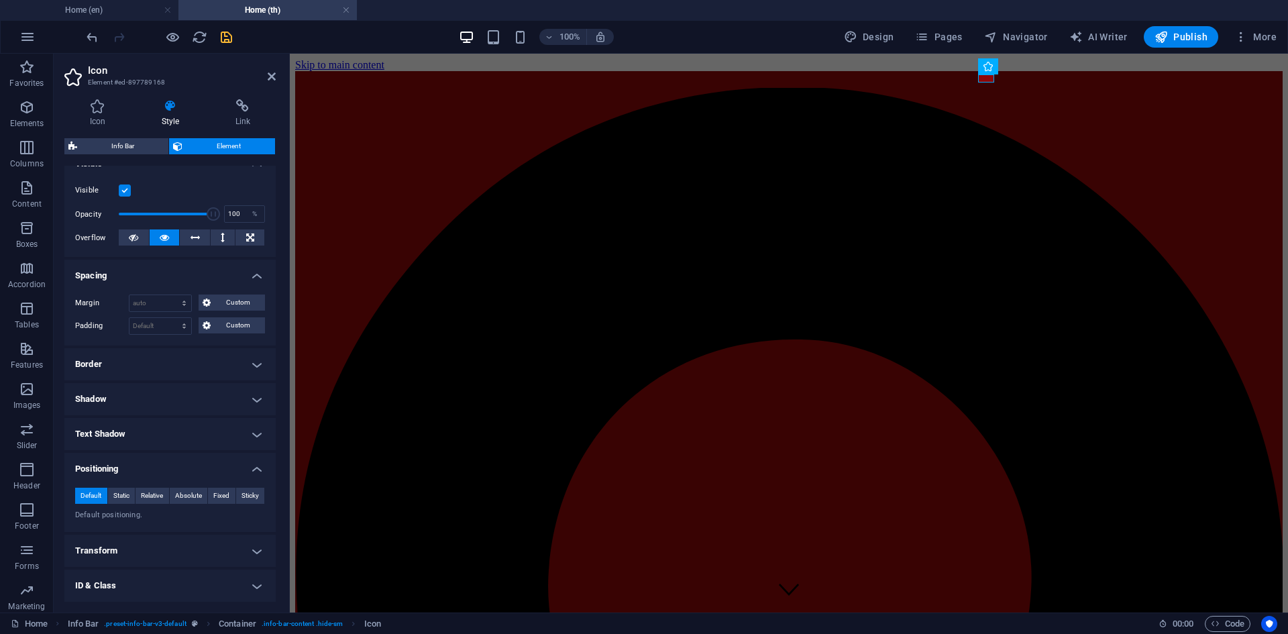
scroll to position [231, 0]
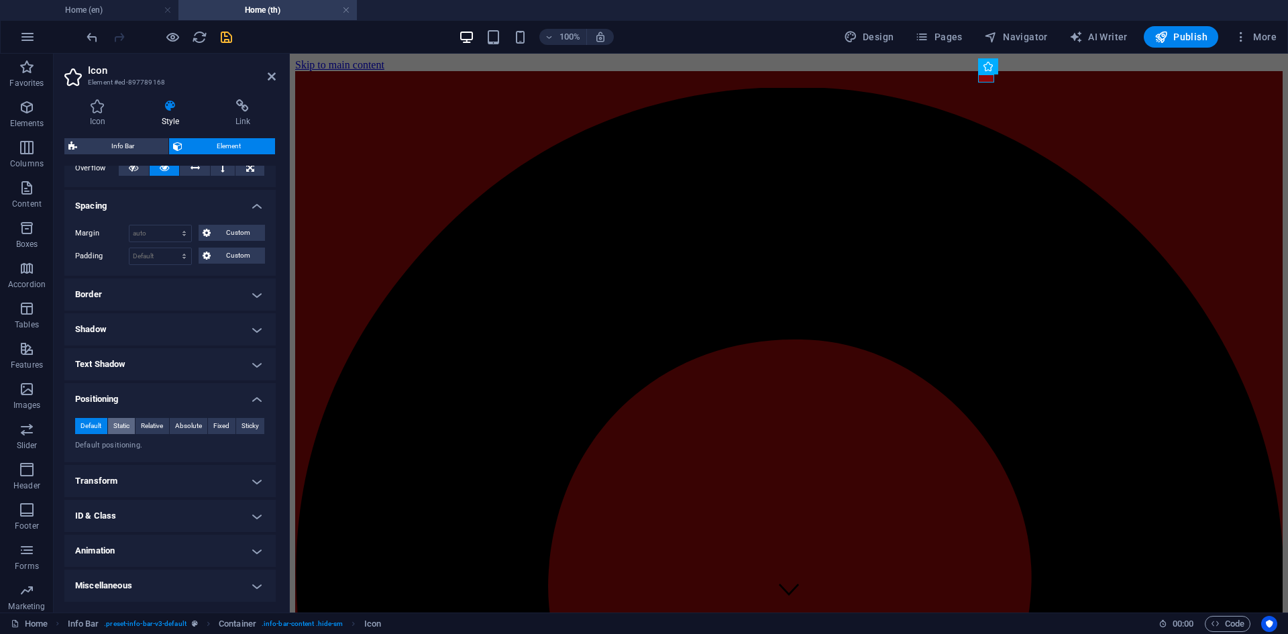
click at [120, 426] on span "Static" at bounding box center [121, 426] width 16 height 16
click at [141, 423] on span "Relative" at bounding box center [152, 426] width 22 height 16
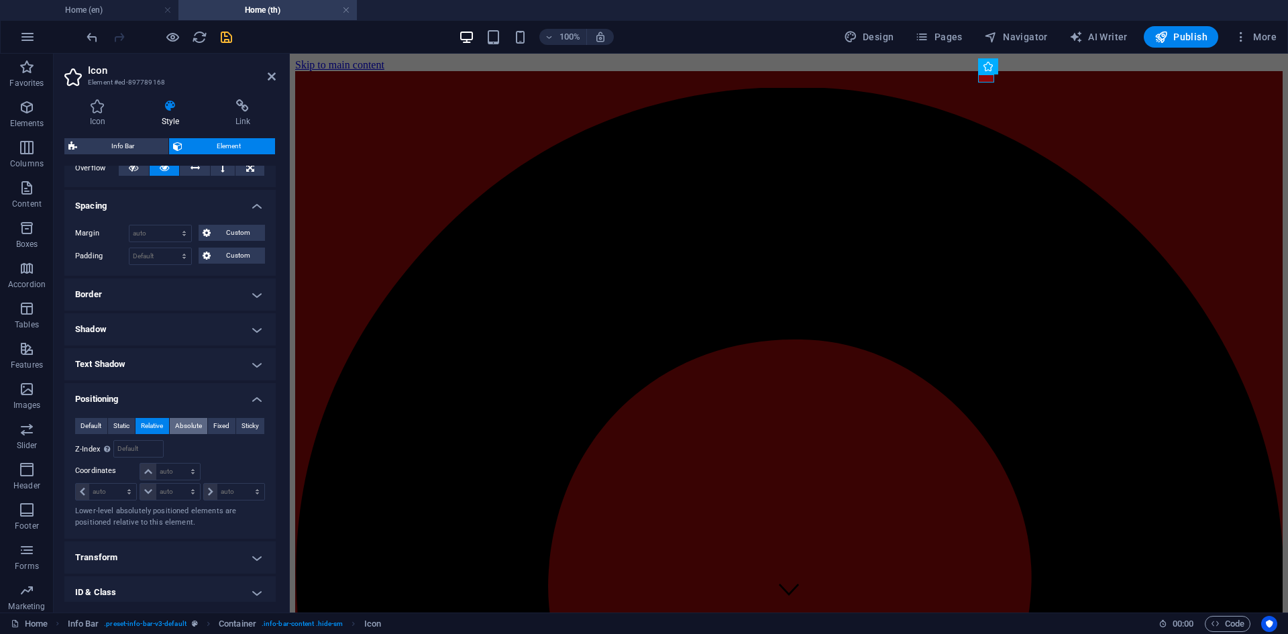
click at [187, 424] on span "Absolute" at bounding box center [188, 426] width 27 height 16
click at [221, 421] on span "Fixed" at bounding box center [221, 426] width 16 height 16
click at [251, 421] on span "Sticky" at bounding box center [249, 426] width 17 height 16
click at [90, 425] on span "Default" at bounding box center [90, 426] width 21 height 16
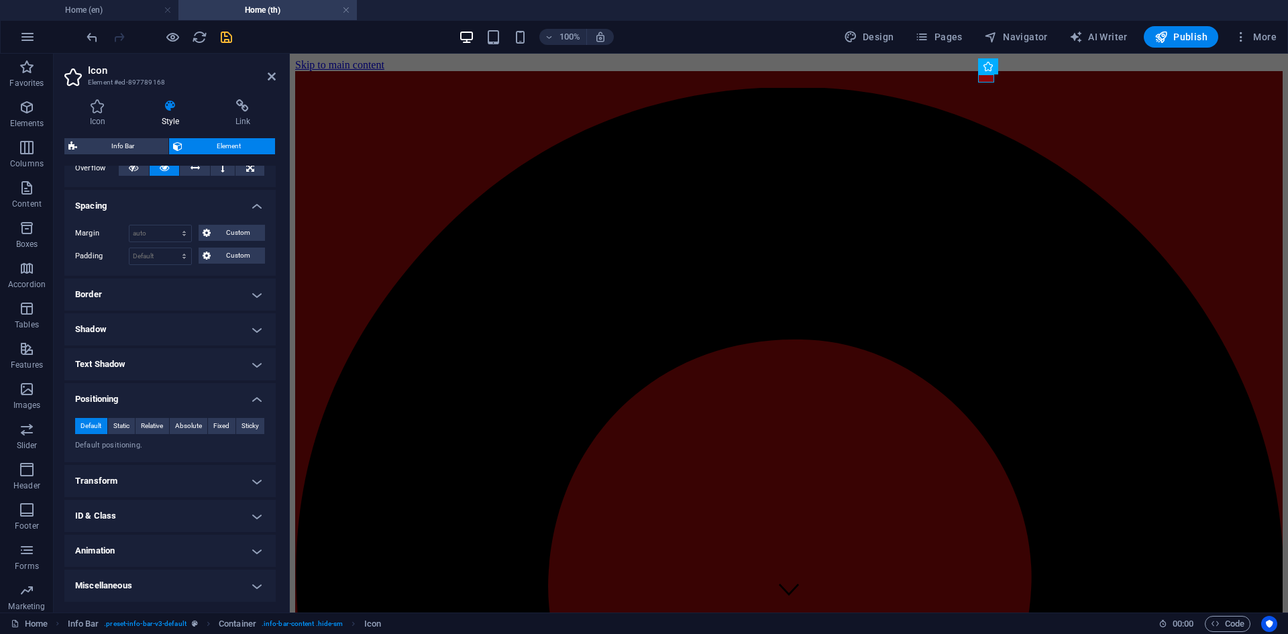
click at [184, 484] on h4 "Transform" at bounding box center [169, 481] width 211 height 32
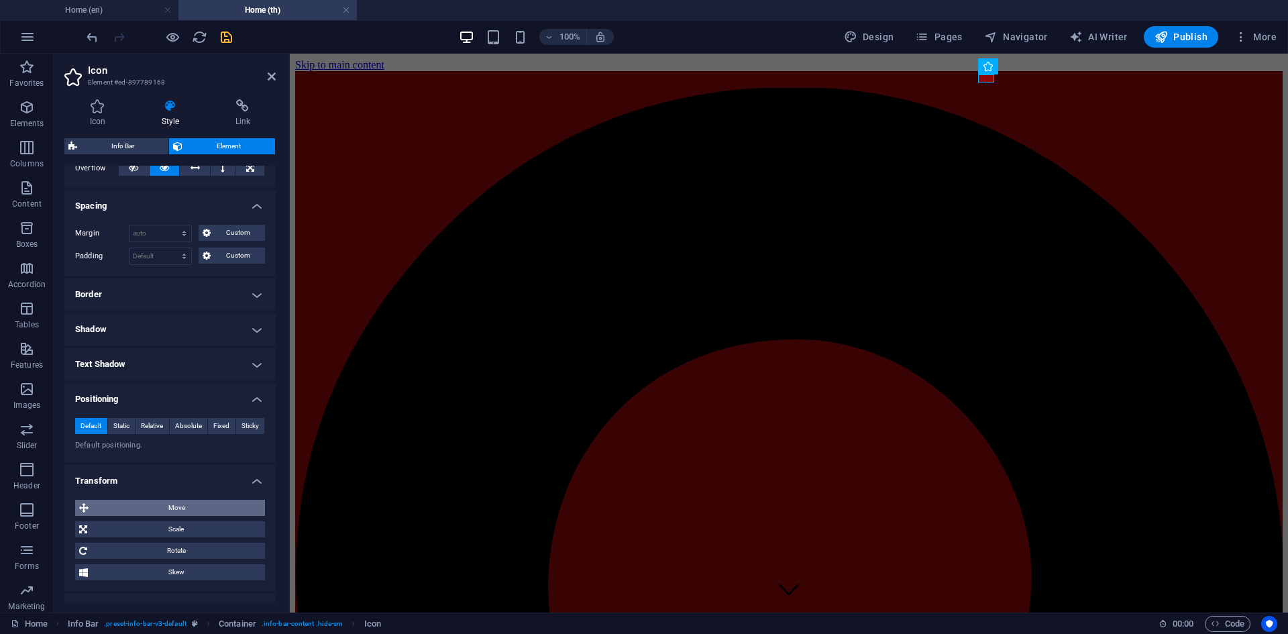
click at [176, 504] on span "Move" at bounding box center [177, 508] width 168 height 16
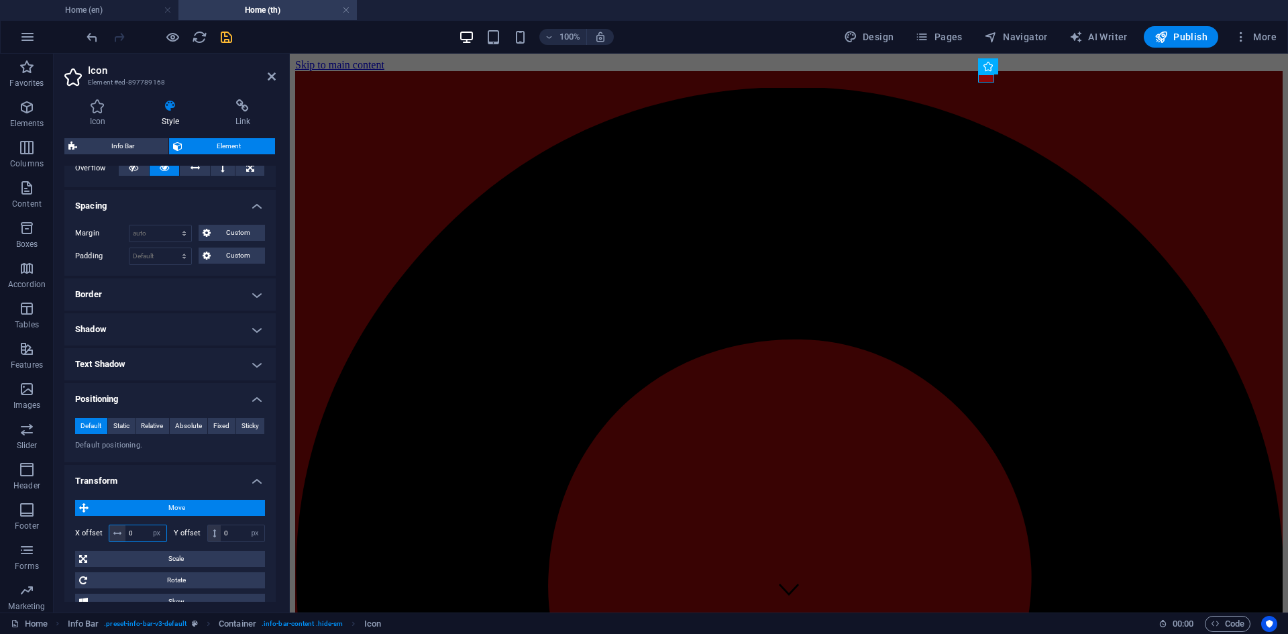
click at [138, 532] on input "0" at bounding box center [145, 533] width 41 height 16
type input "0"
click at [131, 504] on span "Move" at bounding box center [177, 508] width 168 height 16
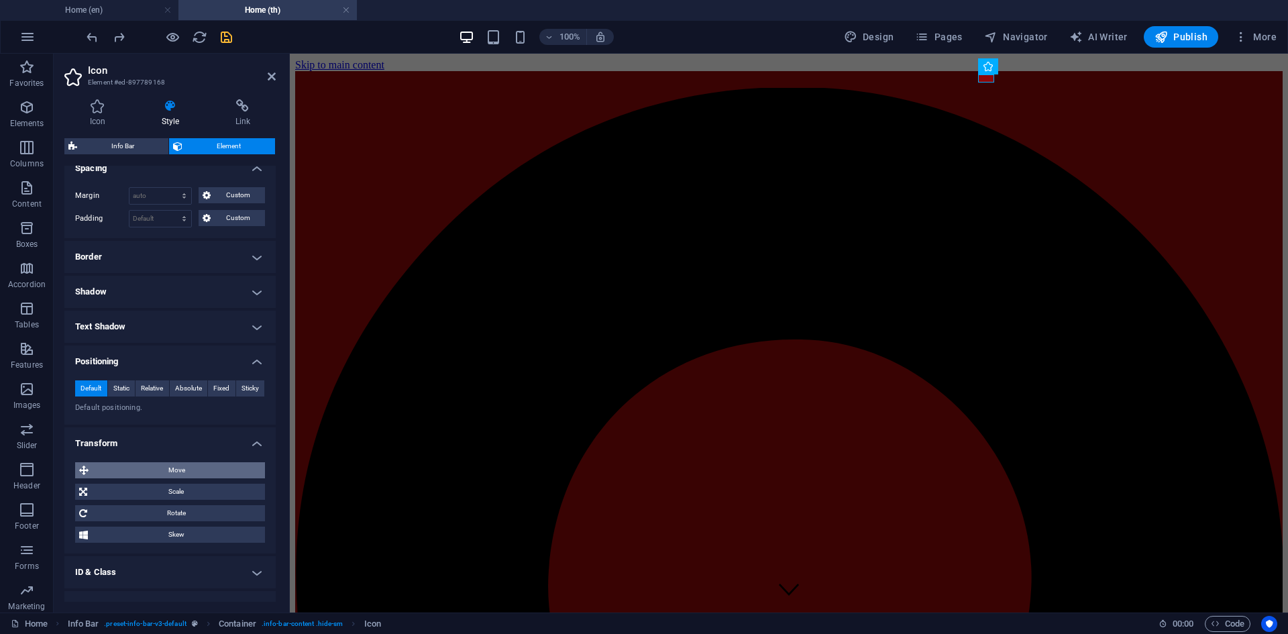
scroll to position [325, 0]
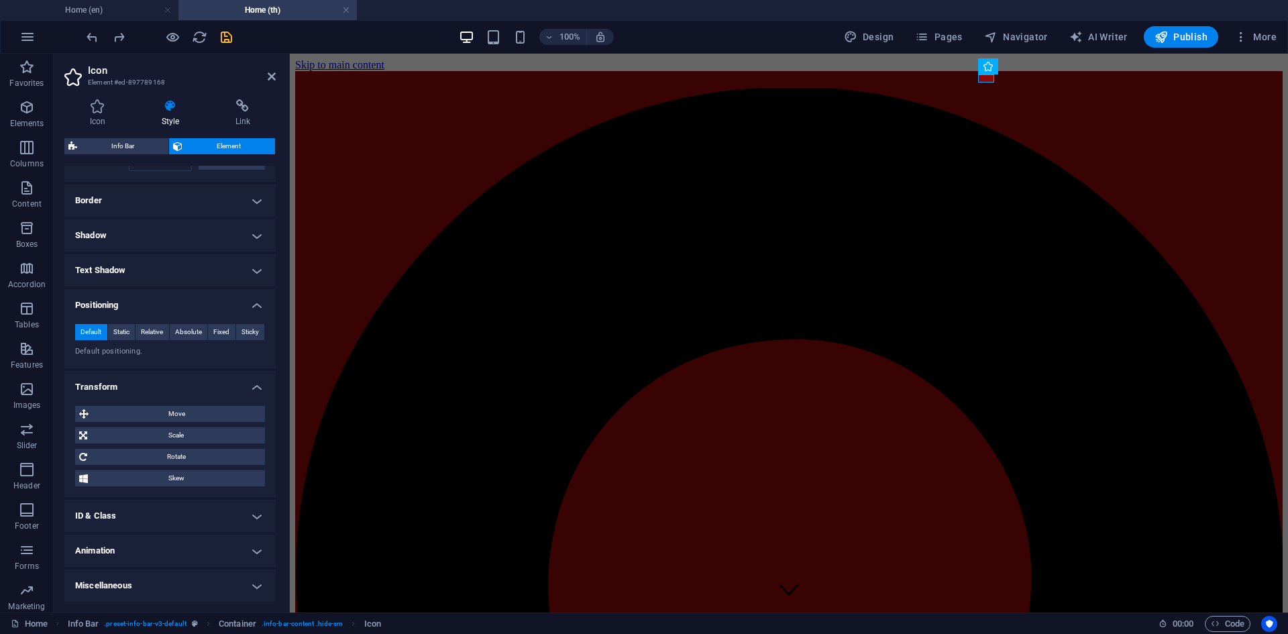
click at [136, 546] on h4 "Animation" at bounding box center [169, 551] width 211 height 32
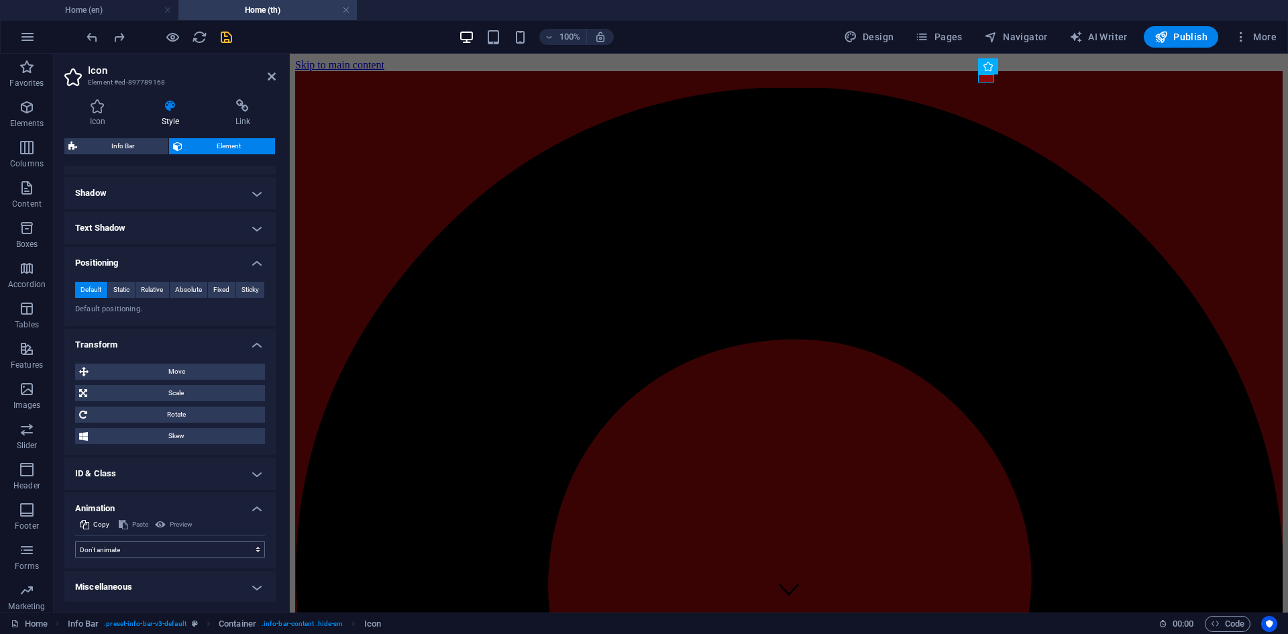
scroll to position [369, 0]
click at [147, 573] on h4 "Miscellaneous" at bounding box center [169, 586] width 211 height 32
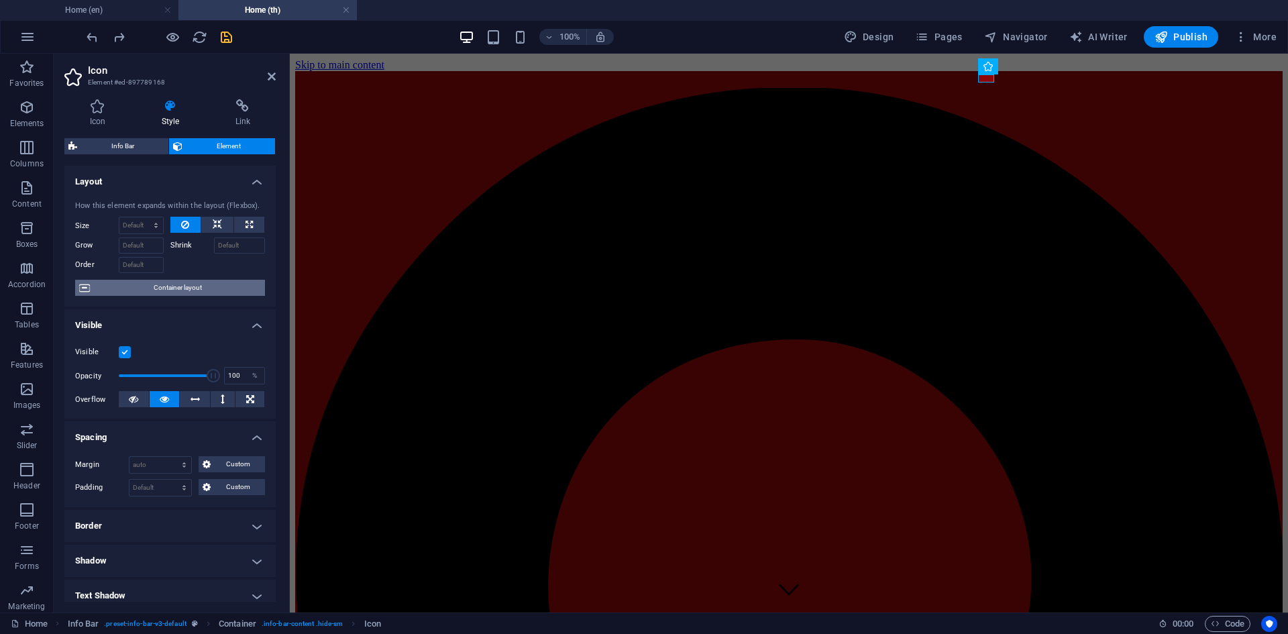
click at [152, 287] on span "Container layout" at bounding box center [177, 288] width 167 height 16
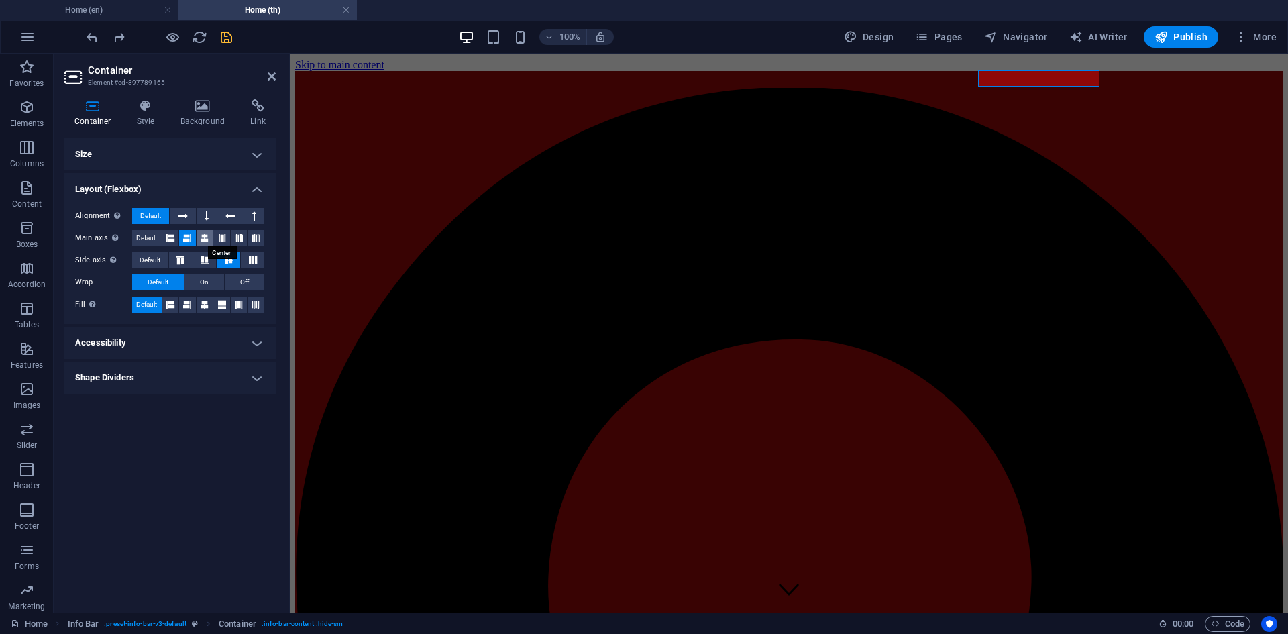
click at [207, 239] on icon at bounding box center [205, 238] width 8 height 16
click at [187, 237] on icon at bounding box center [187, 238] width 8 height 16
click at [205, 216] on icon at bounding box center [207, 216] width 4 height 16
click at [186, 217] on icon at bounding box center [182, 216] width 9 height 16
click at [226, 216] on icon at bounding box center [229, 216] width 9 height 16
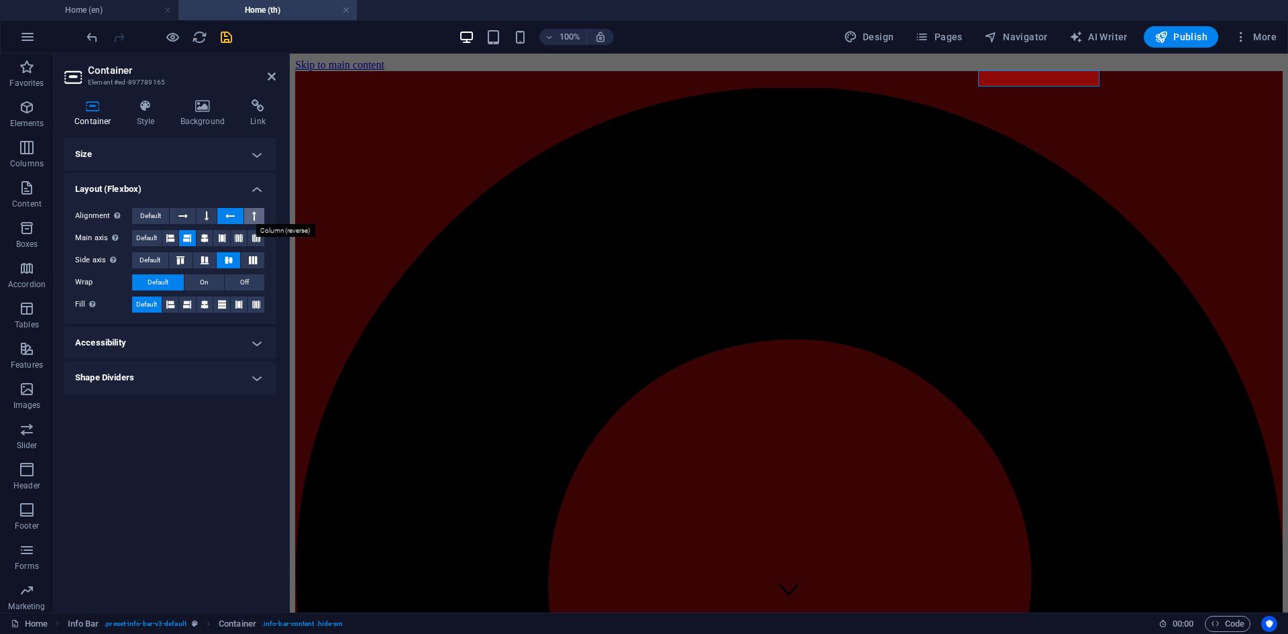
click at [254, 211] on icon at bounding box center [254, 216] width 4 height 16
click at [144, 212] on span "Default" at bounding box center [150, 216] width 21 height 16
click at [176, 303] on button at bounding box center [170, 305] width 17 height 16
drag, startPoint x: 188, startPoint y: 299, endPoint x: 196, endPoint y: 300, distance: 8.2
click at [189, 299] on icon at bounding box center [187, 305] width 8 height 16
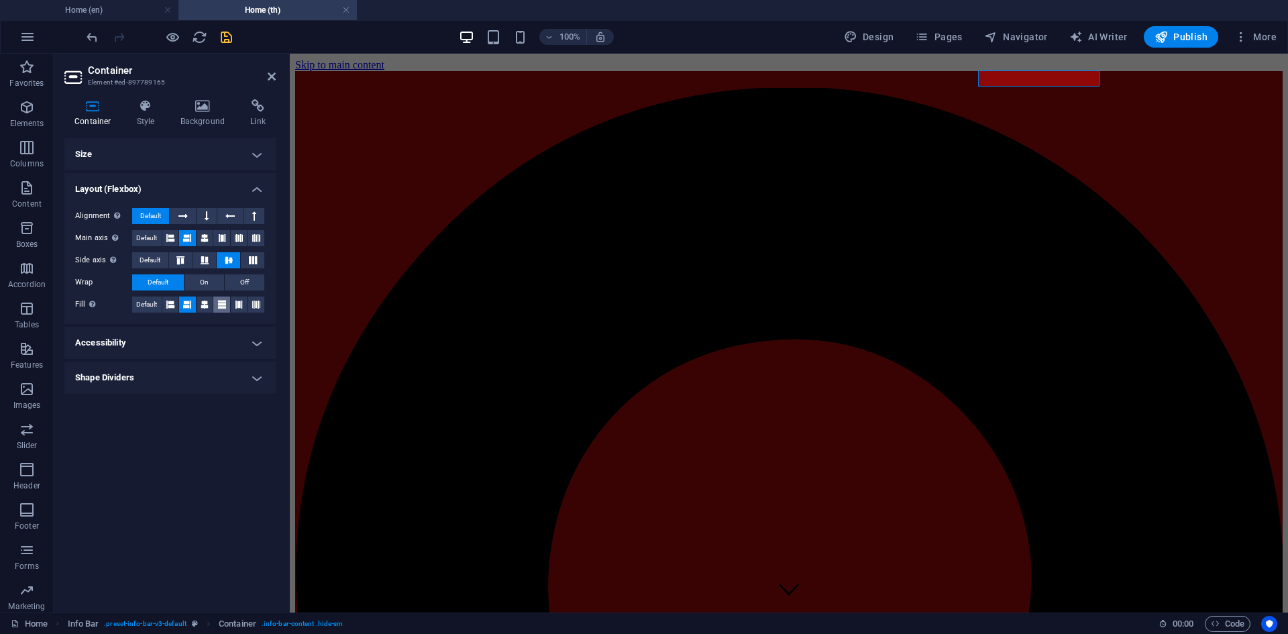
click at [211, 302] on button at bounding box center [205, 305] width 17 height 16
click at [228, 302] on button at bounding box center [221, 305] width 17 height 16
drag, startPoint x: 240, startPoint y: 302, endPoint x: 250, endPoint y: 302, distance: 9.4
click at [241, 302] on icon at bounding box center [239, 305] width 8 height 16
click at [250, 302] on button at bounding box center [256, 305] width 17 height 16
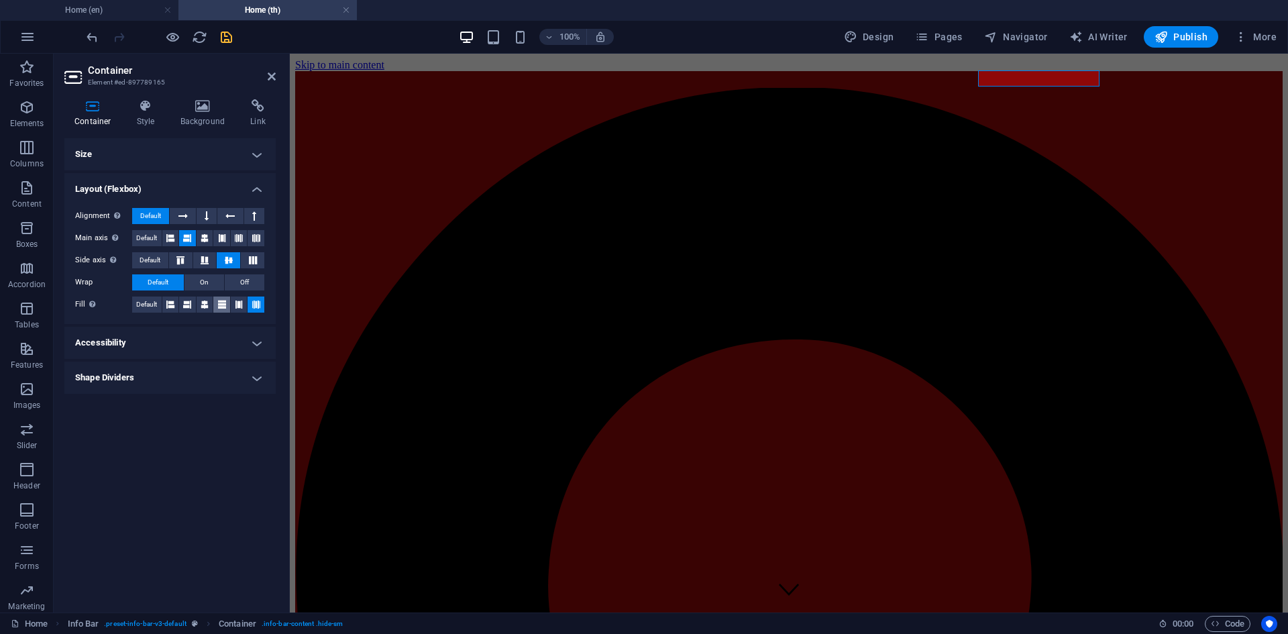
click at [219, 303] on icon at bounding box center [222, 305] width 8 height 16
click at [209, 303] on button at bounding box center [205, 305] width 17 height 16
click at [151, 303] on span "Default" at bounding box center [146, 305] width 21 height 16
click at [207, 283] on span "On" at bounding box center [204, 282] width 9 height 16
click at [176, 283] on button "Default" at bounding box center [158, 282] width 52 height 16
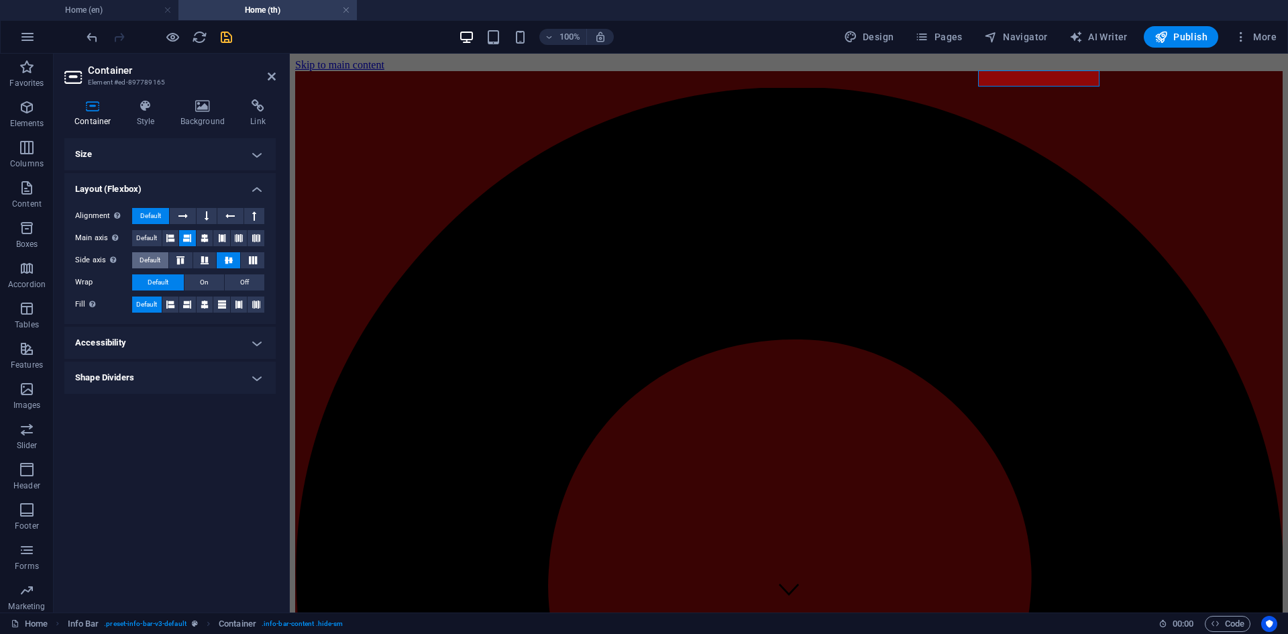
click at [156, 261] on span "Default" at bounding box center [150, 260] width 21 height 16
click at [201, 261] on icon at bounding box center [205, 260] width 16 height 8
click at [187, 261] on icon at bounding box center [180, 260] width 16 height 8
click at [241, 261] on button at bounding box center [252, 260] width 23 height 16
click at [230, 261] on icon at bounding box center [229, 260] width 16 height 8
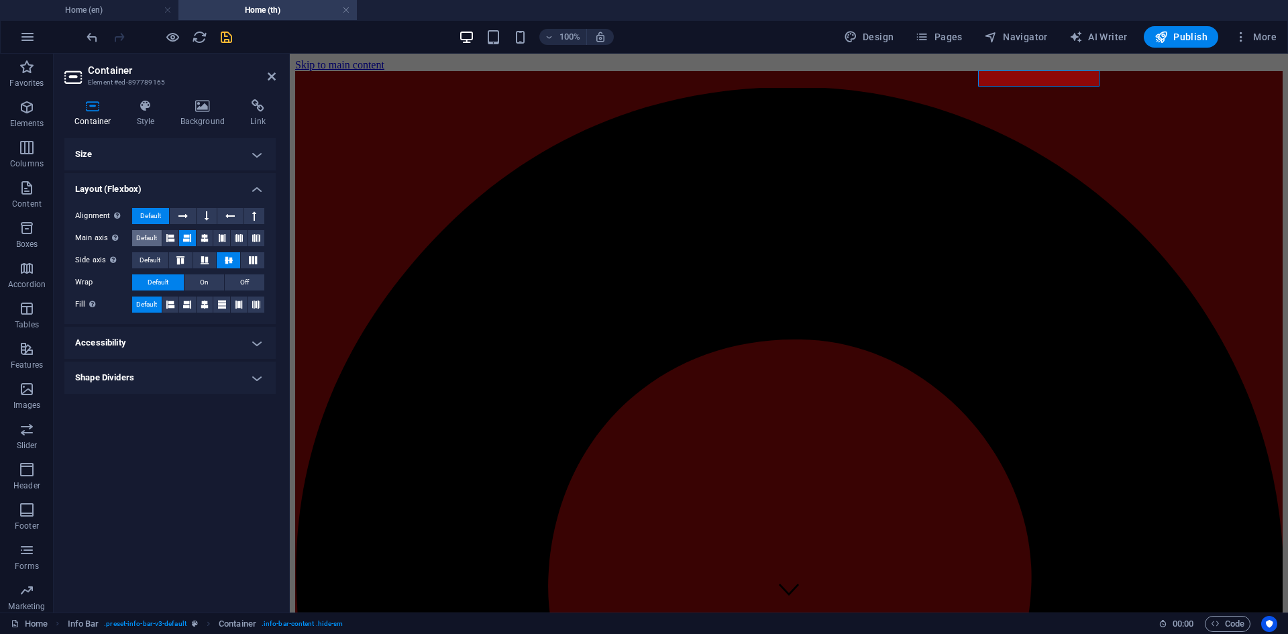
click at [154, 240] on span "Default" at bounding box center [146, 238] width 21 height 16
click at [168, 240] on icon at bounding box center [170, 238] width 8 height 16
click at [193, 240] on button at bounding box center [187, 238] width 17 height 16
click at [166, 343] on h4 "Accessibility" at bounding box center [169, 343] width 211 height 32
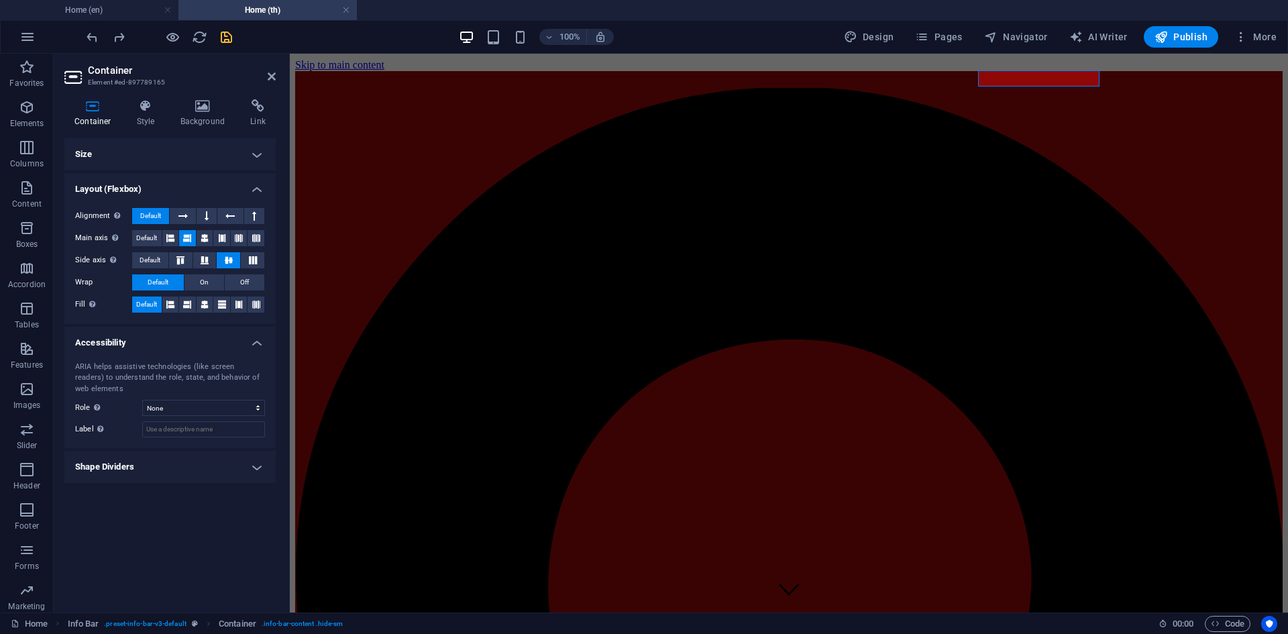
click at [162, 465] on h4 "Shape Dividers" at bounding box center [169, 467] width 211 height 32
click at [171, 509] on div "Style None Triangle Square Diagonal Polygon 1 Polygon 2 Zigzag Multiple Zigzags…" at bounding box center [169, 494] width 211 height 38
click at [180, 491] on select "None Triangle Square Diagonal Polygon 1 Polygon 2 Zigzag Multiple Zigzags Waves…" at bounding box center [203, 494] width 123 height 16
click at [180, 490] on select "None Triangle Square Diagonal Polygon 1 Polygon 2 Zigzag Multiple Zigzags Waves…" at bounding box center [203, 494] width 123 height 16
click at [151, 109] on icon at bounding box center [146, 105] width 38 height 13
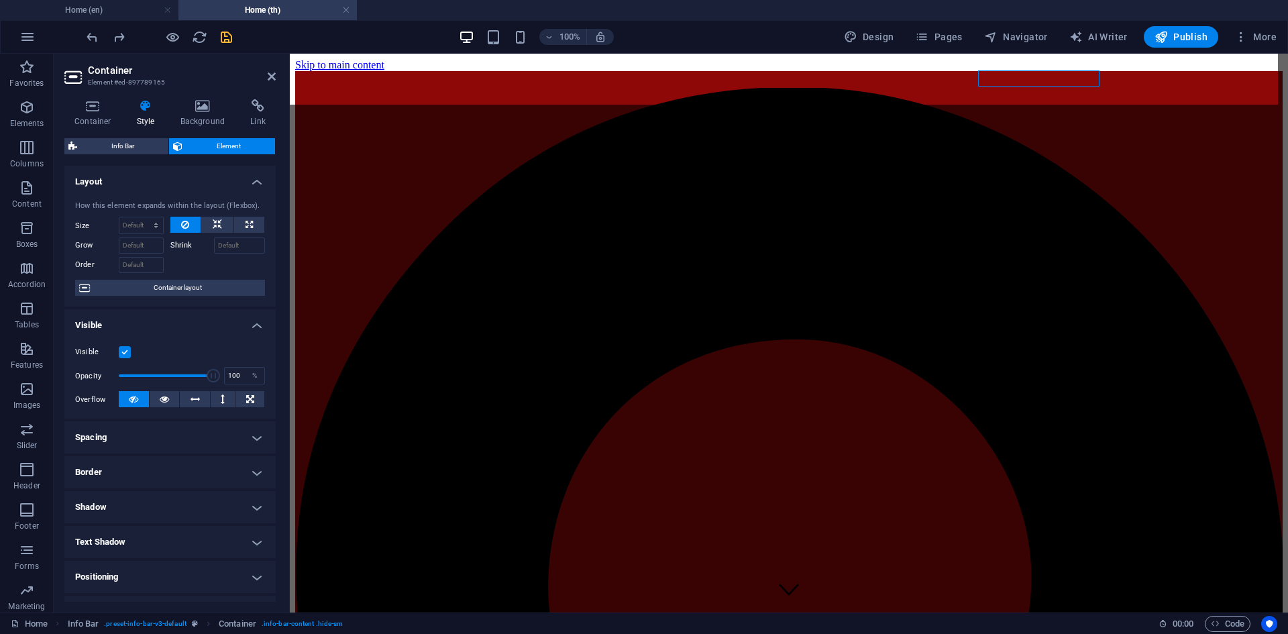
click at [150, 144] on span "Info Bar" at bounding box center [122, 146] width 83 height 16
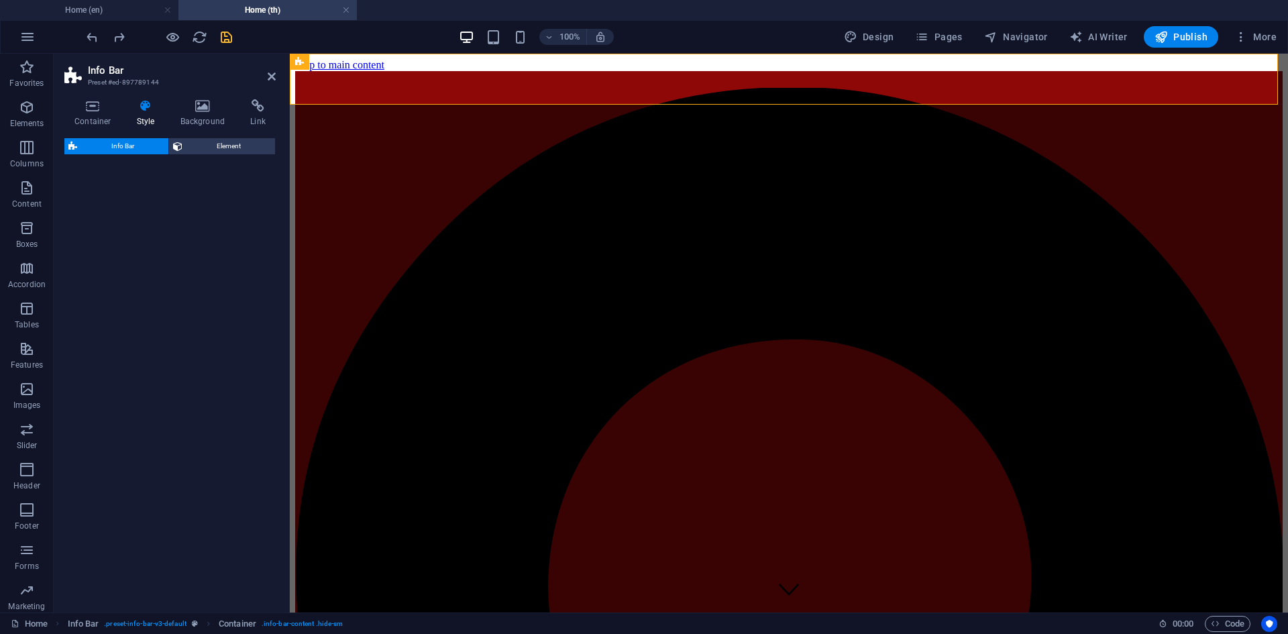
select select "rem"
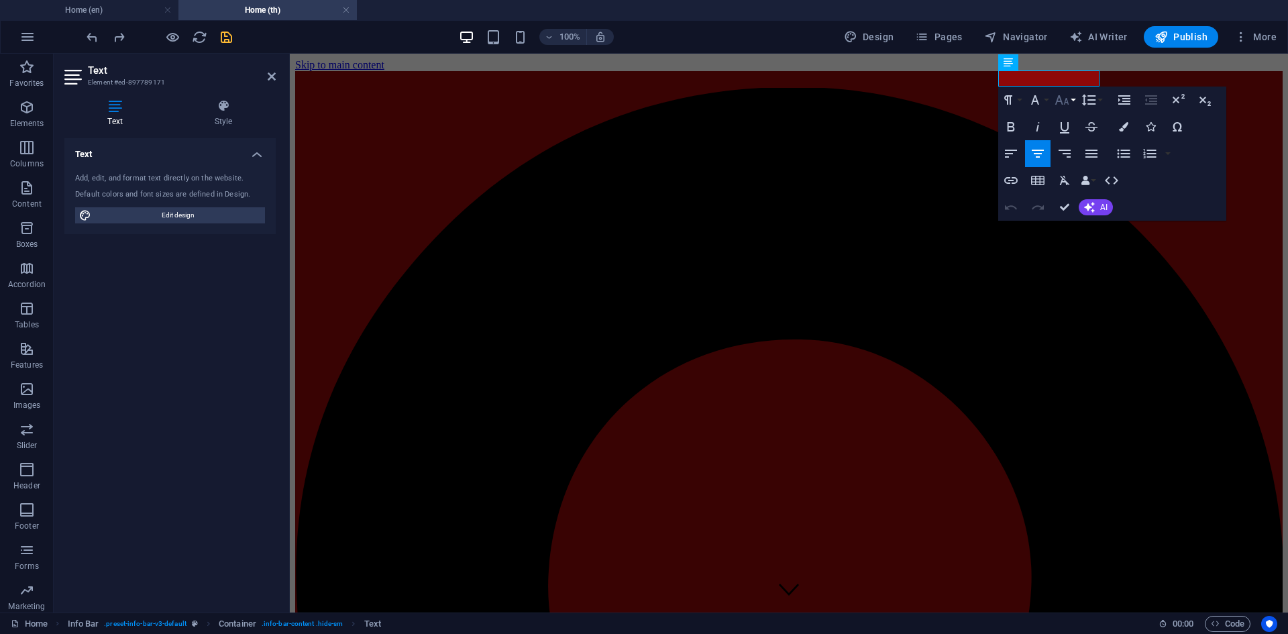
click at [1067, 101] on icon "button" at bounding box center [1062, 100] width 16 height 16
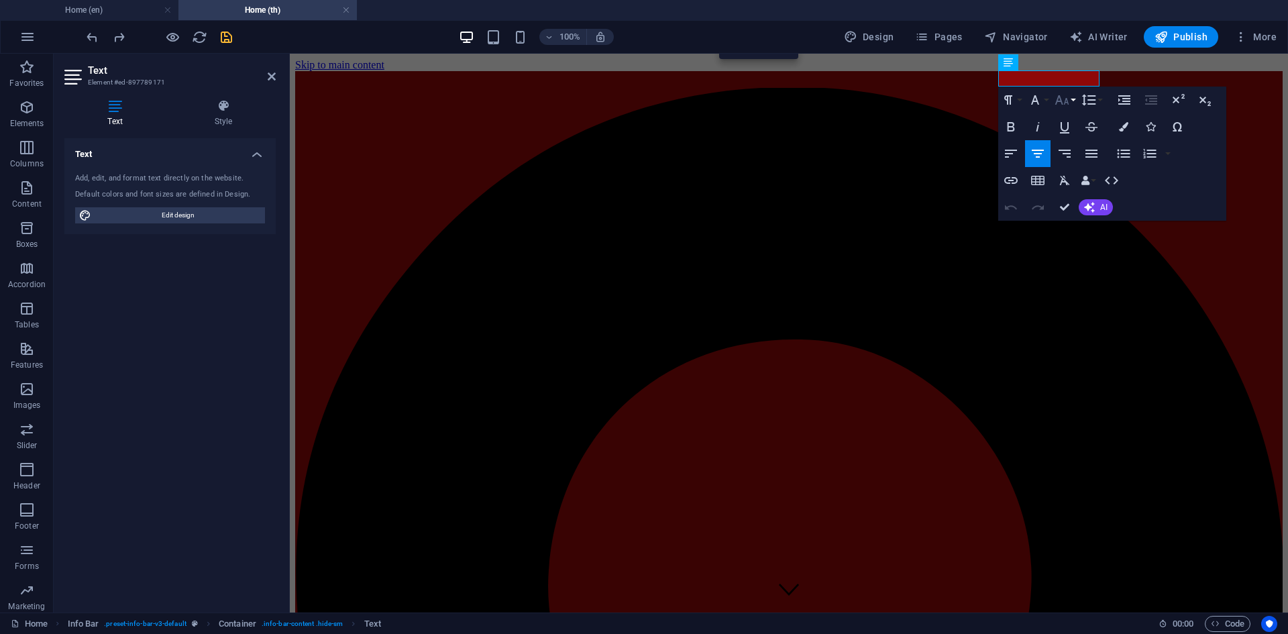
click at [1069, 105] on icon "button" at bounding box center [1062, 100] width 16 height 16
click at [1075, 158] on link "10" at bounding box center [1076, 166] width 48 height 20
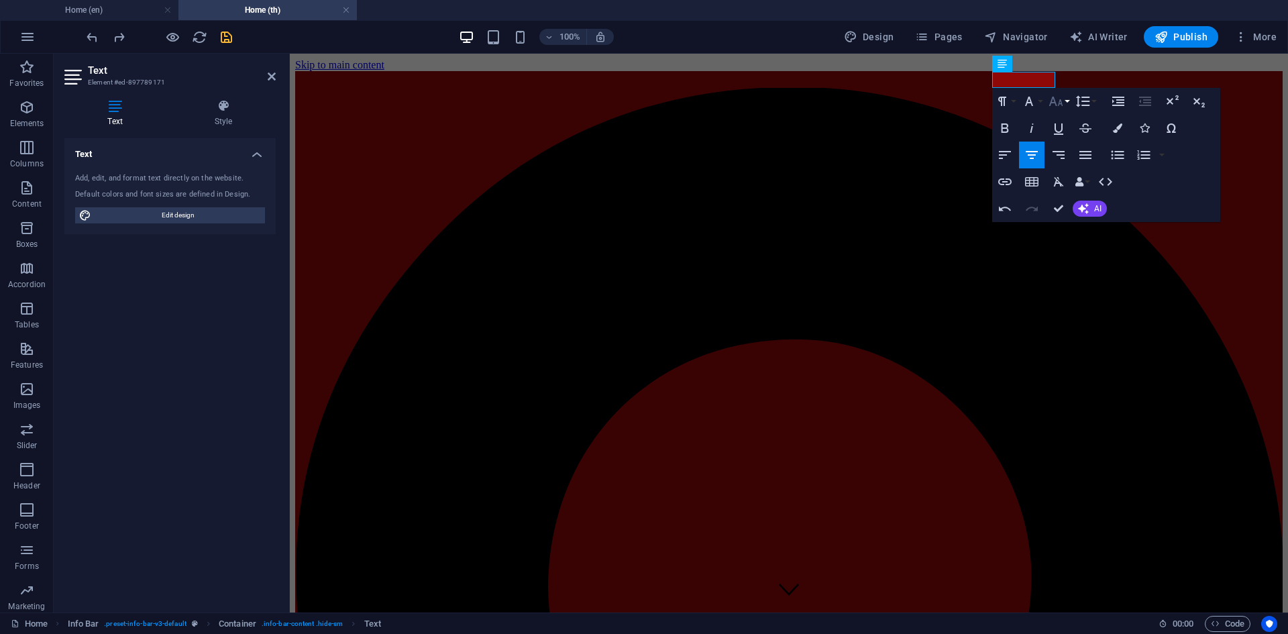
click at [1057, 107] on icon "button" at bounding box center [1056, 101] width 16 height 16
click at [1075, 134] on link "11" at bounding box center [1070, 132] width 48 height 20
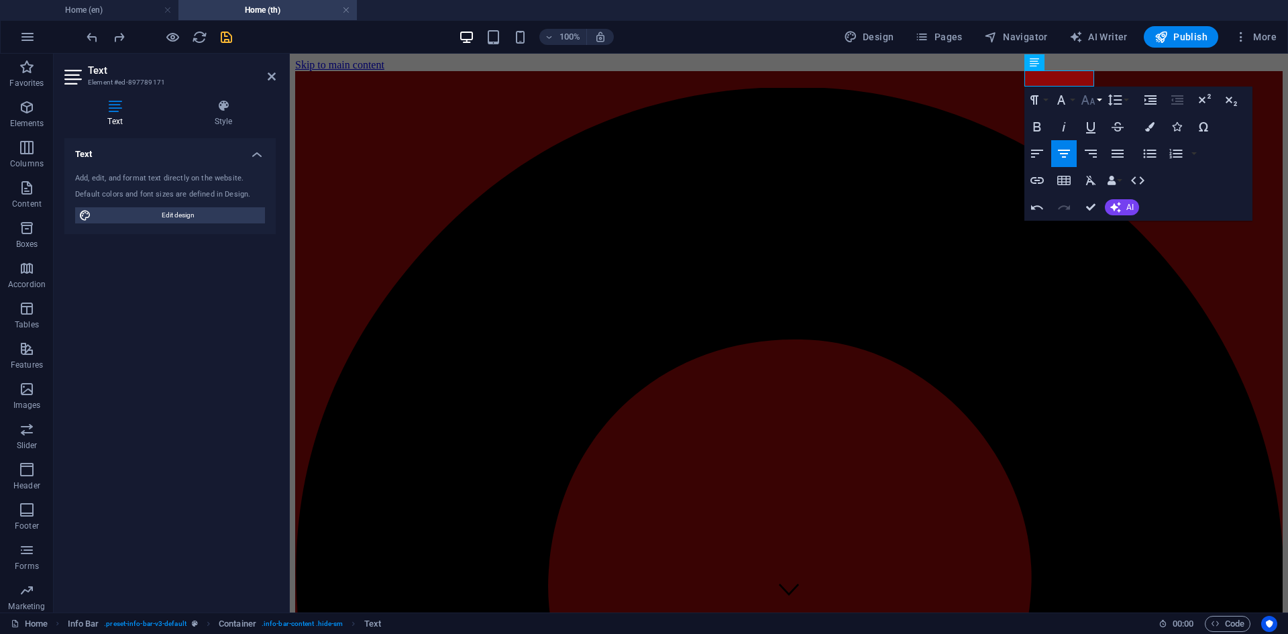
click at [1086, 100] on icon "button" at bounding box center [1088, 100] width 16 height 16
click at [1104, 134] on link "12" at bounding box center [1102, 131] width 48 height 20
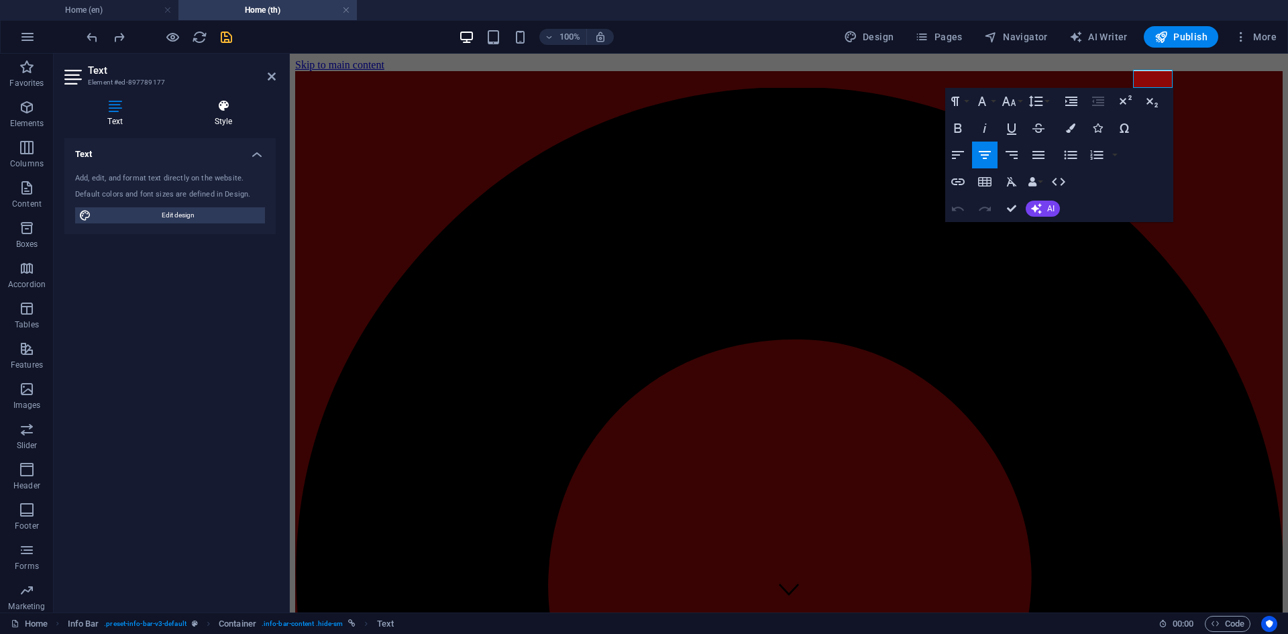
click at [209, 117] on h4 "Style" at bounding box center [223, 113] width 105 height 28
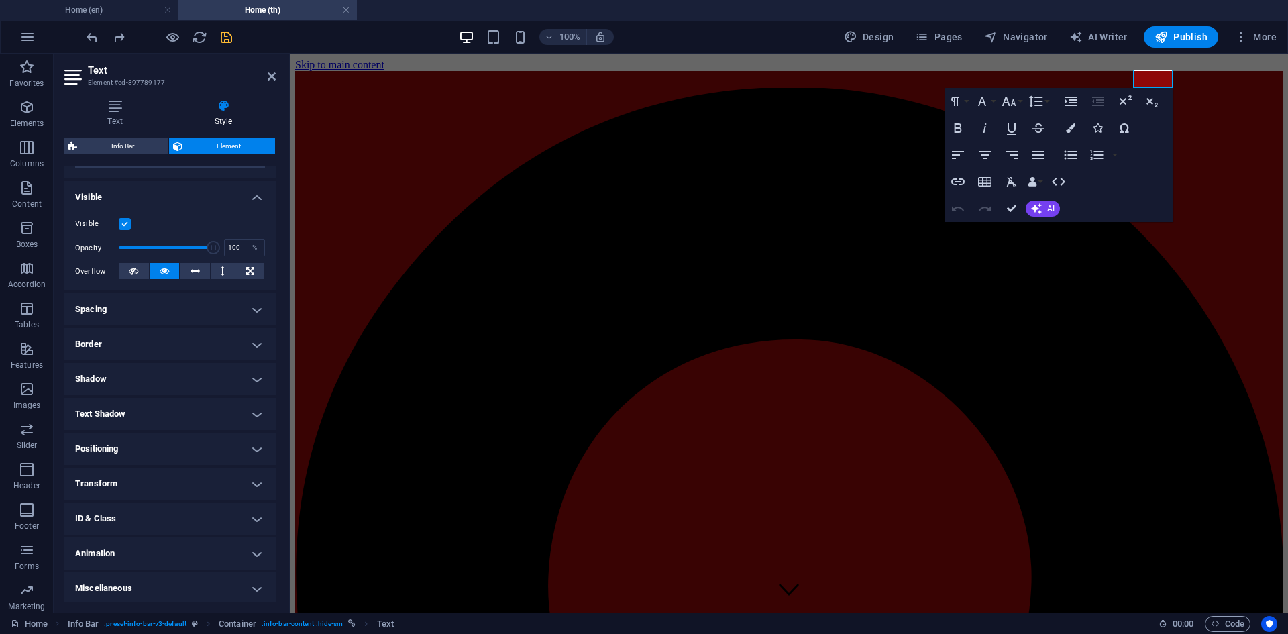
scroll to position [131, 0]
click at [151, 446] on h4 "Positioning" at bounding box center [169, 446] width 211 height 32
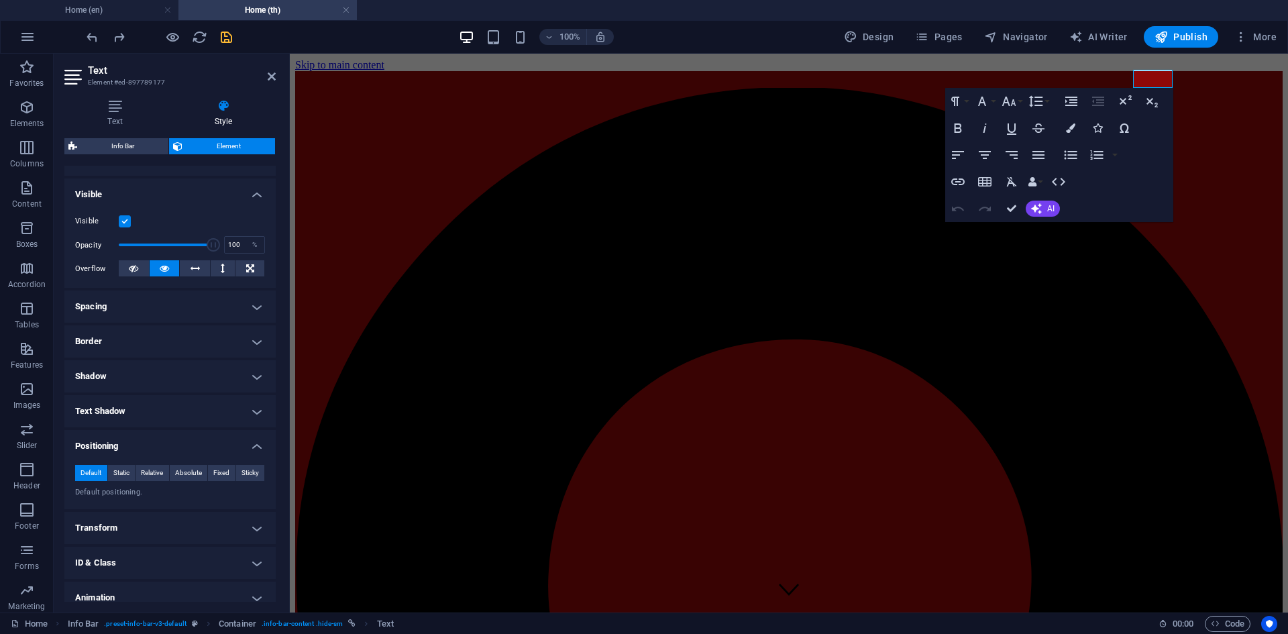
click at [149, 521] on h4 "Transform" at bounding box center [169, 528] width 211 height 32
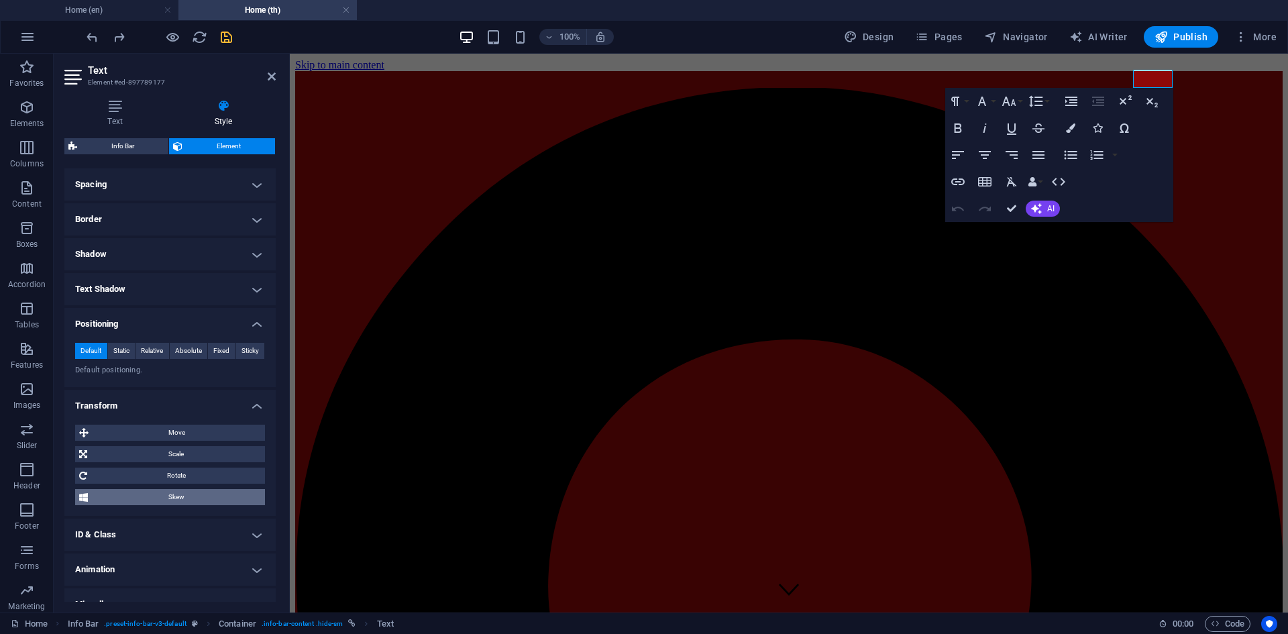
scroll to position [272, 0]
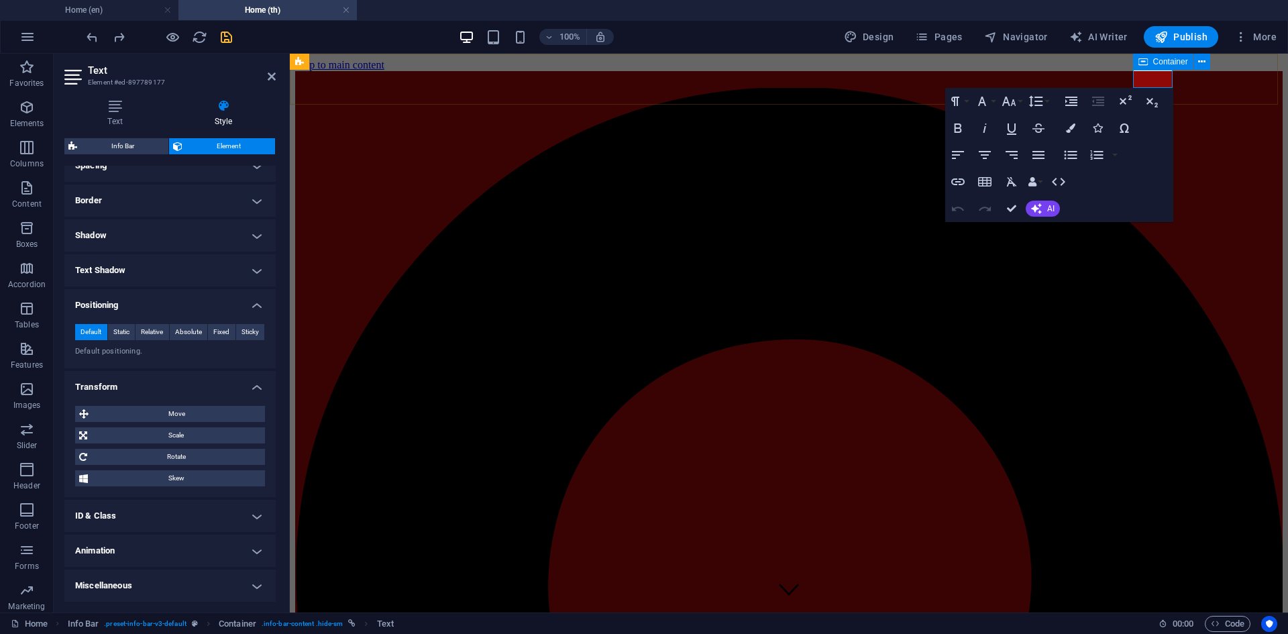
click at [1145, 65] on icon at bounding box center [1142, 62] width 9 height 16
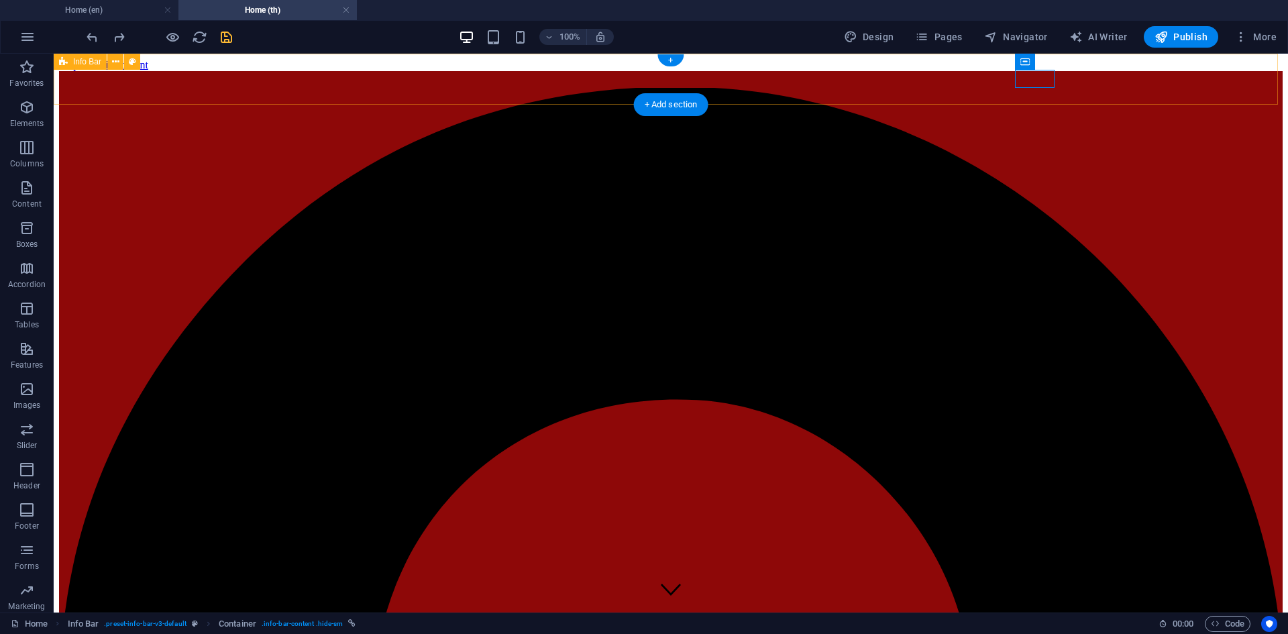
select select "rem"
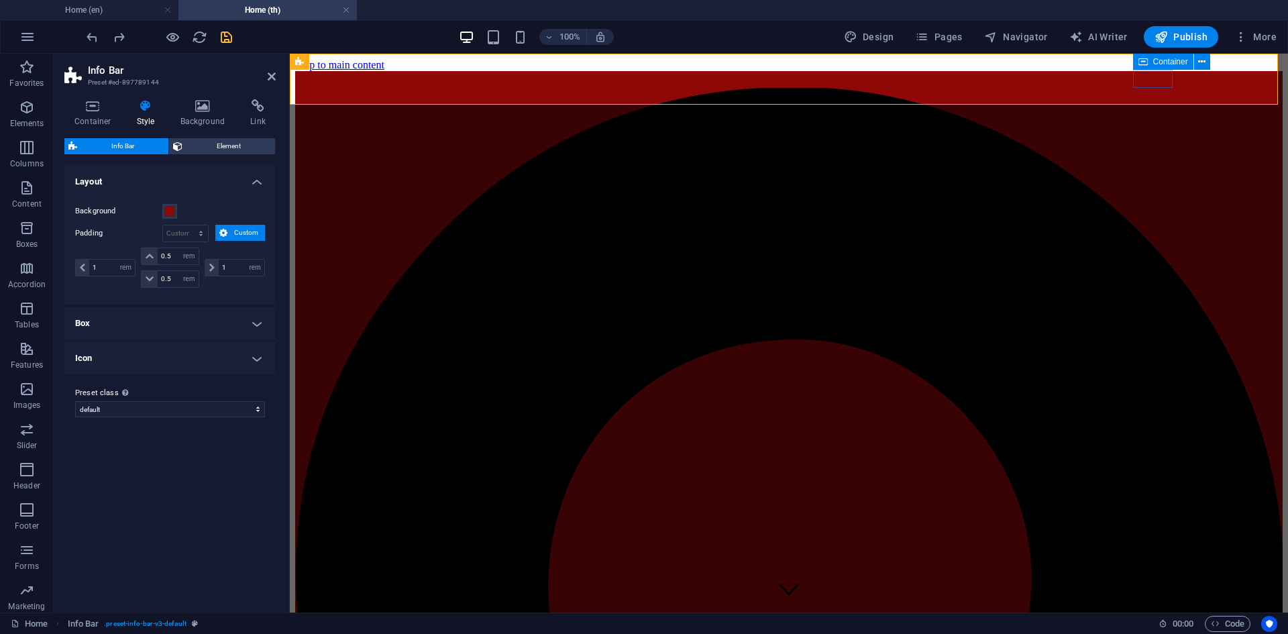
click at [1143, 62] on icon at bounding box center [1142, 62] width 9 height 16
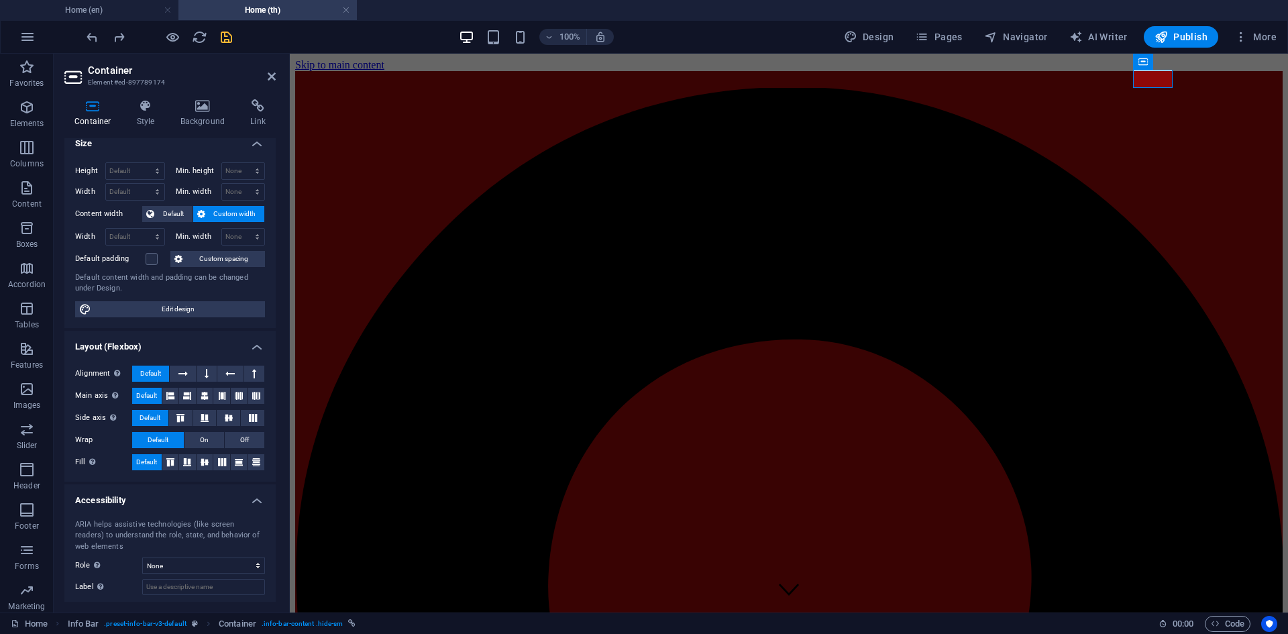
scroll to position [0, 0]
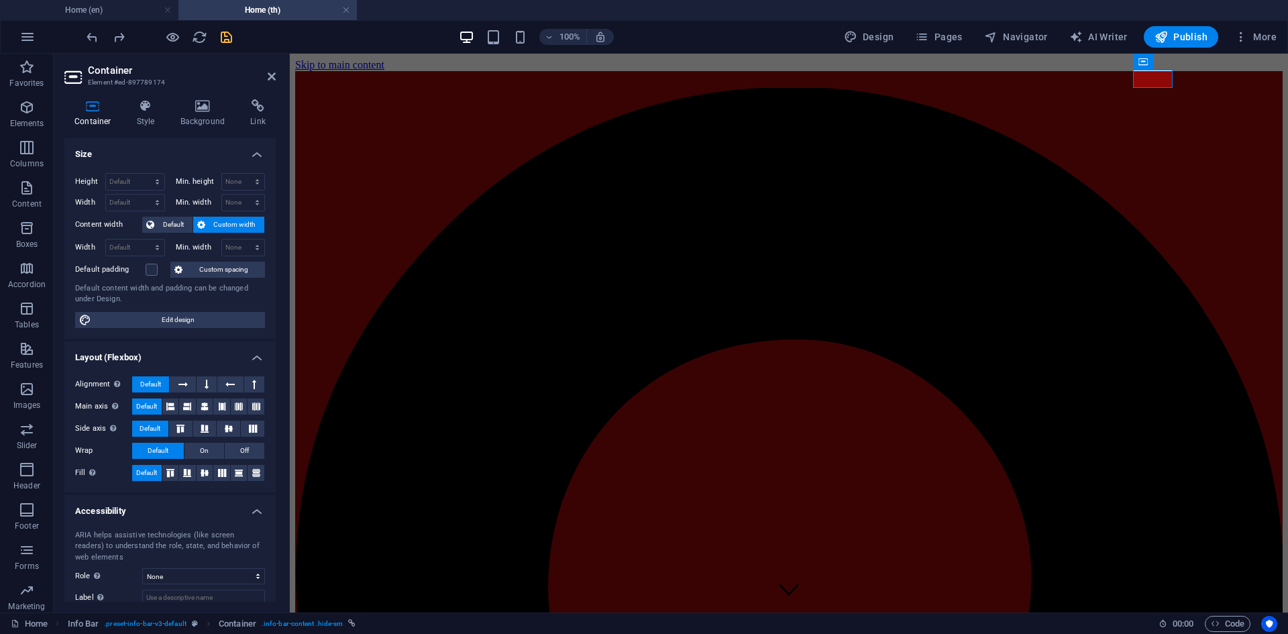
click at [170, 351] on h4 "Layout (Flexbox)" at bounding box center [169, 353] width 211 height 24
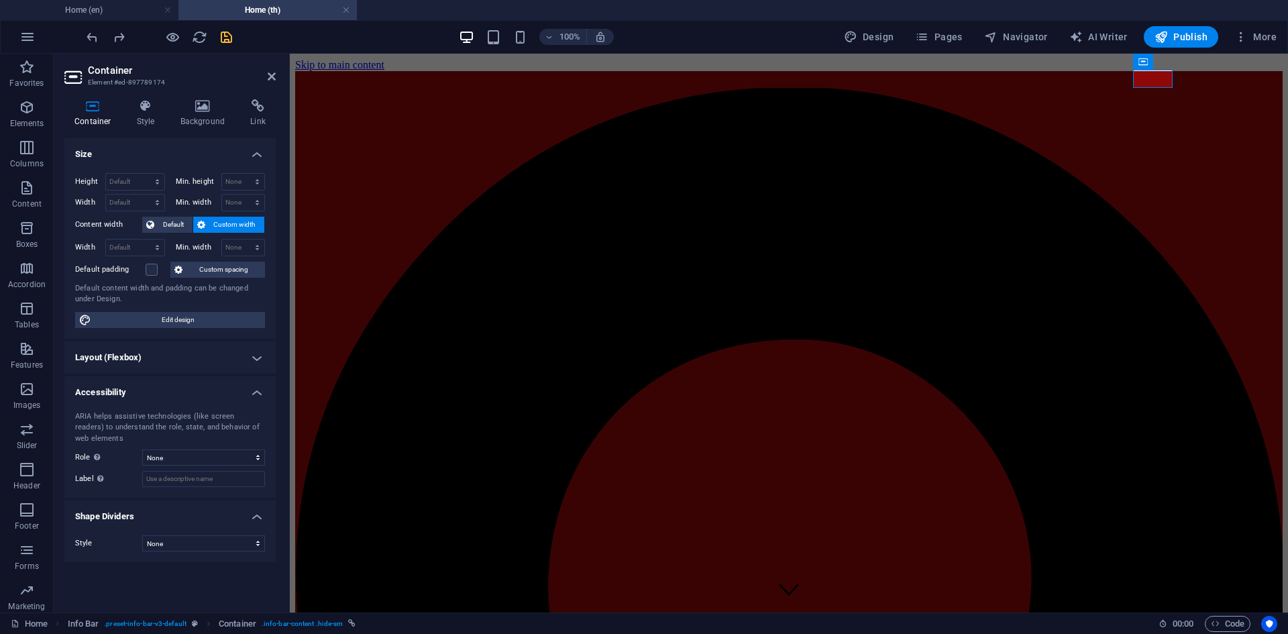
click at [176, 401] on div "ARIA helps assistive technologies (like screen readers) to understand the role,…" at bounding box center [169, 449] width 211 height 98
click at [177, 396] on h4 "Accessibility" at bounding box center [169, 388] width 211 height 24
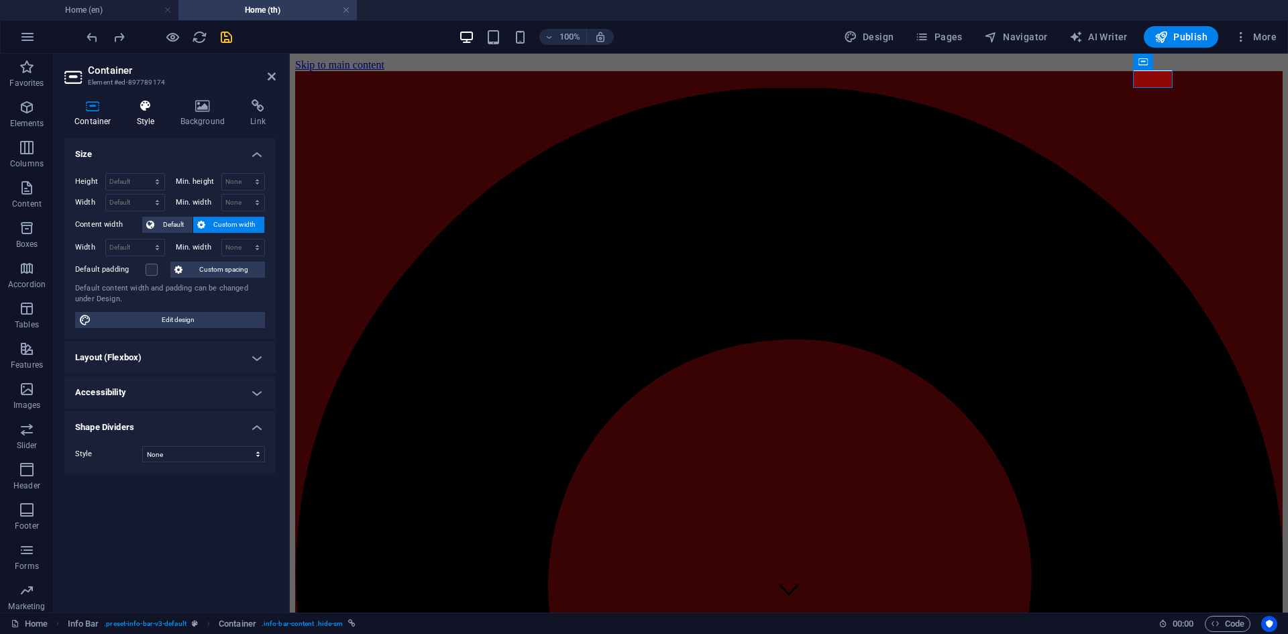
click at [148, 120] on h4 "Style" at bounding box center [149, 113] width 44 height 28
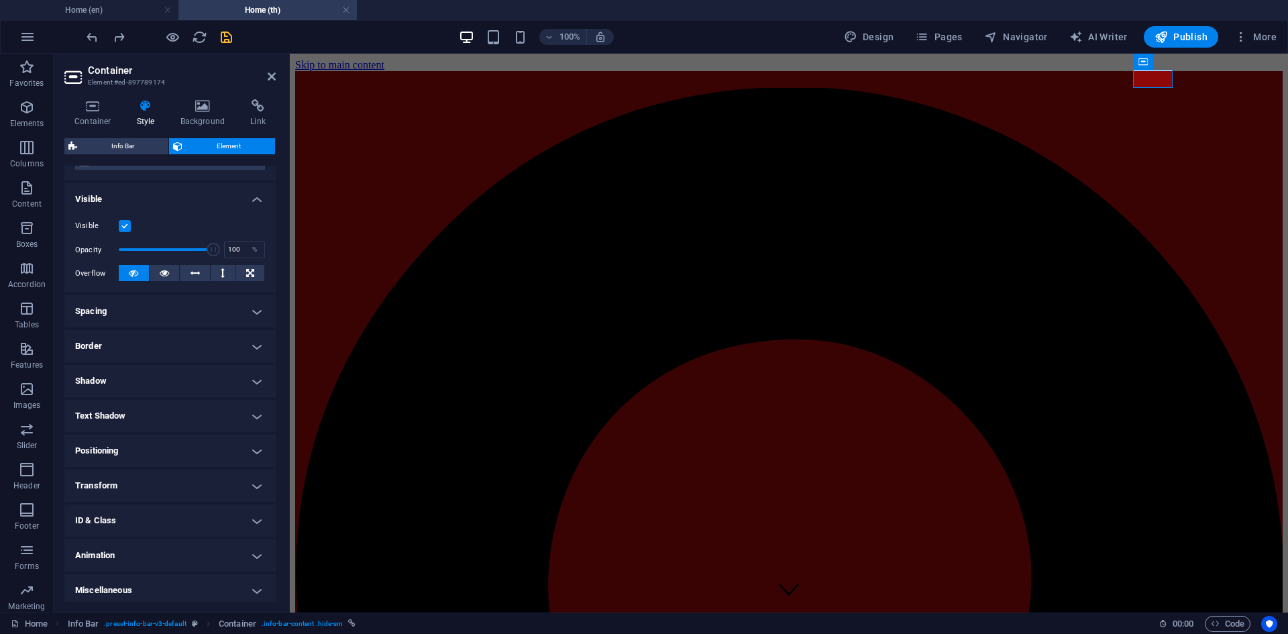
scroll to position [131, 0]
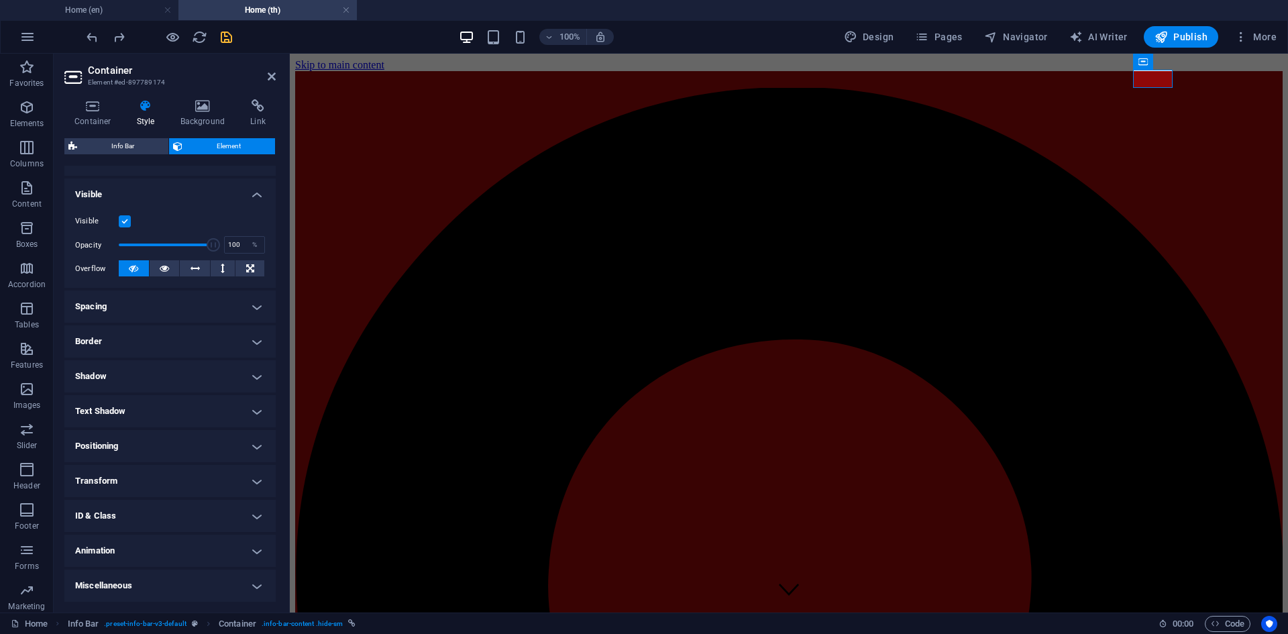
click at [145, 449] on h4 "Positioning" at bounding box center [169, 446] width 211 height 32
click at [125, 533] on h4 "Transform" at bounding box center [169, 528] width 211 height 32
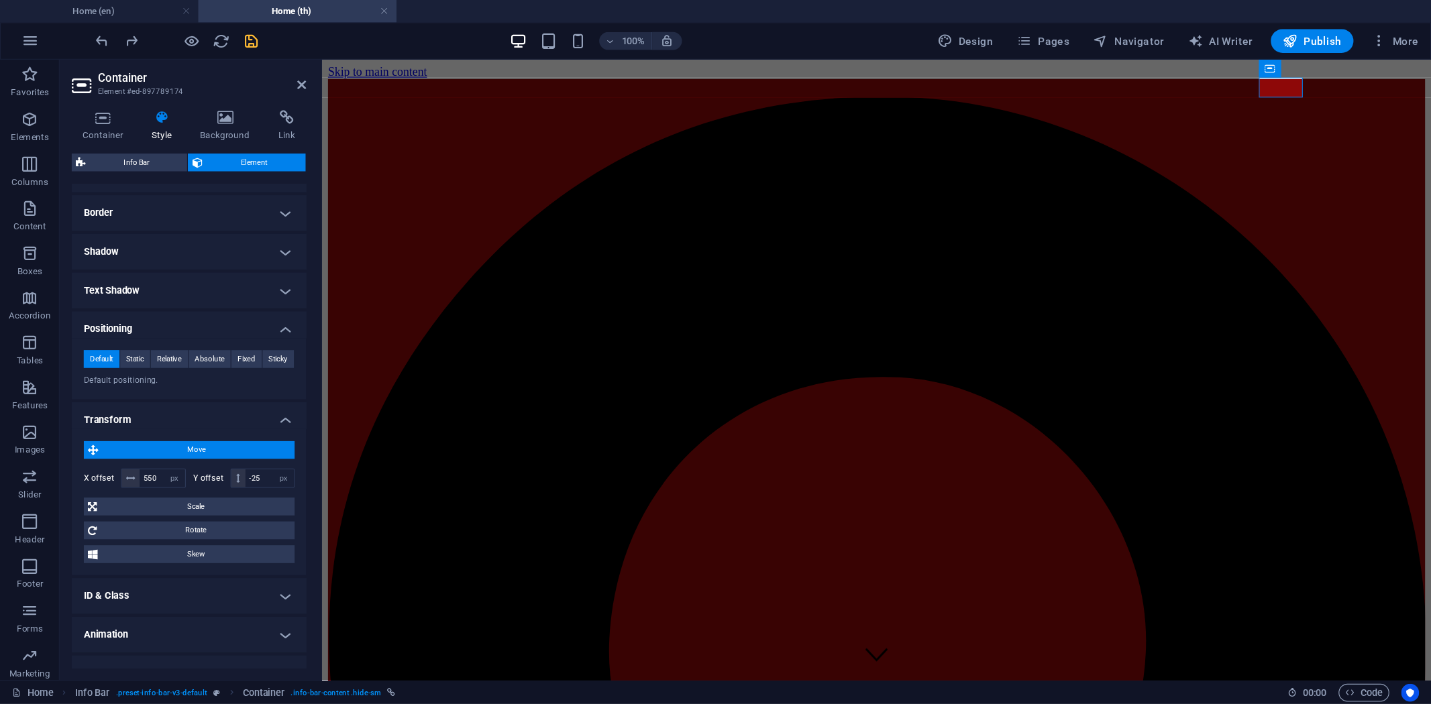
scroll to position [301, 0]
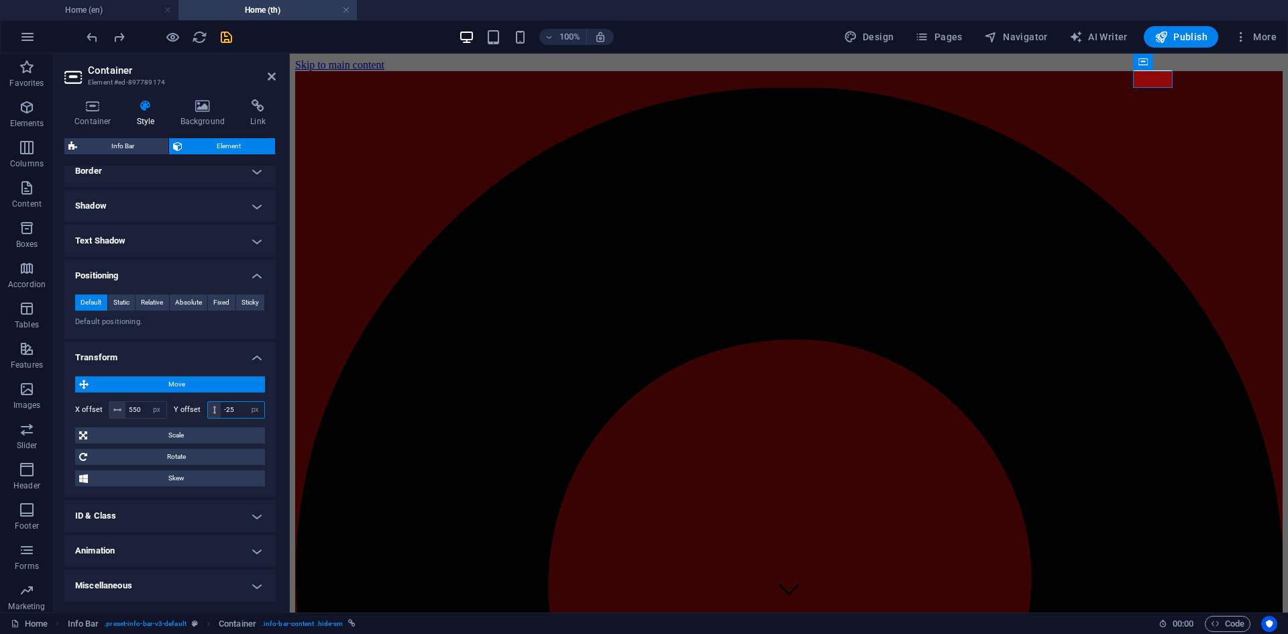
click at [232, 408] on input "-25" at bounding box center [243, 410] width 44 height 16
click at [232, 408] on input "-30" at bounding box center [243, 410] width 44 height 16
click at [232, 408] on input "-27" at bounding box center [243, 410] width 44 height 16
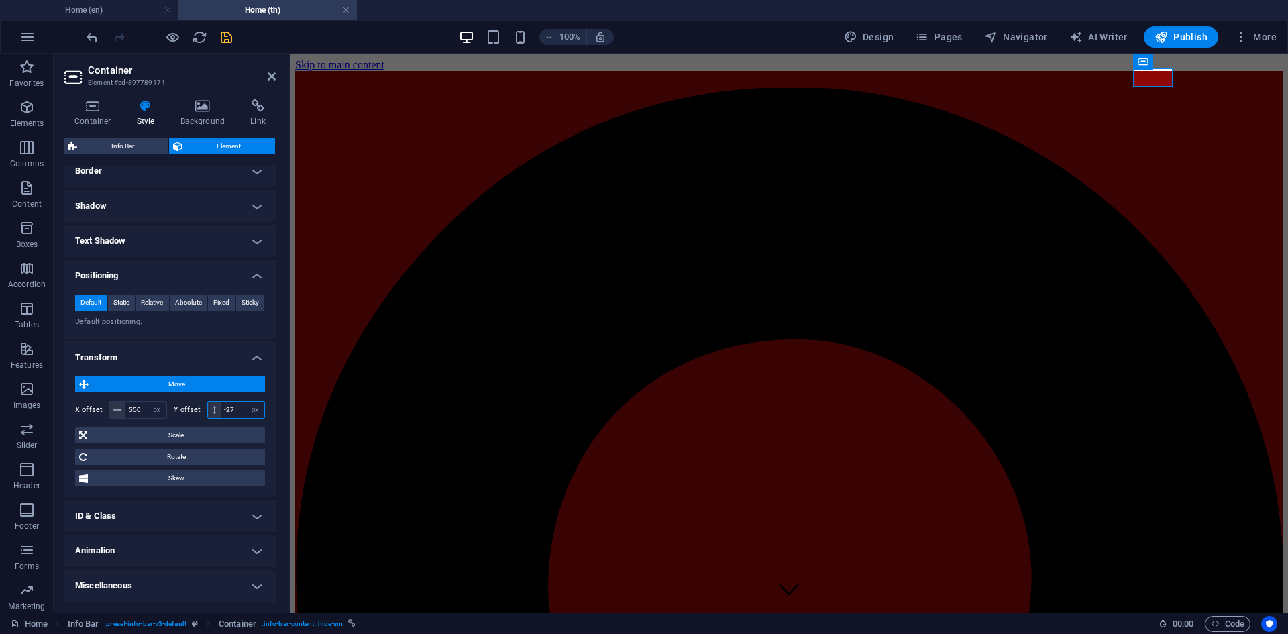
click at [232, 408] on input "-27" at bounding box center [243, 410] width 44 height 16
click at [232, 408] on input "-28" at bounding box center [243, 410] width 44 height 16
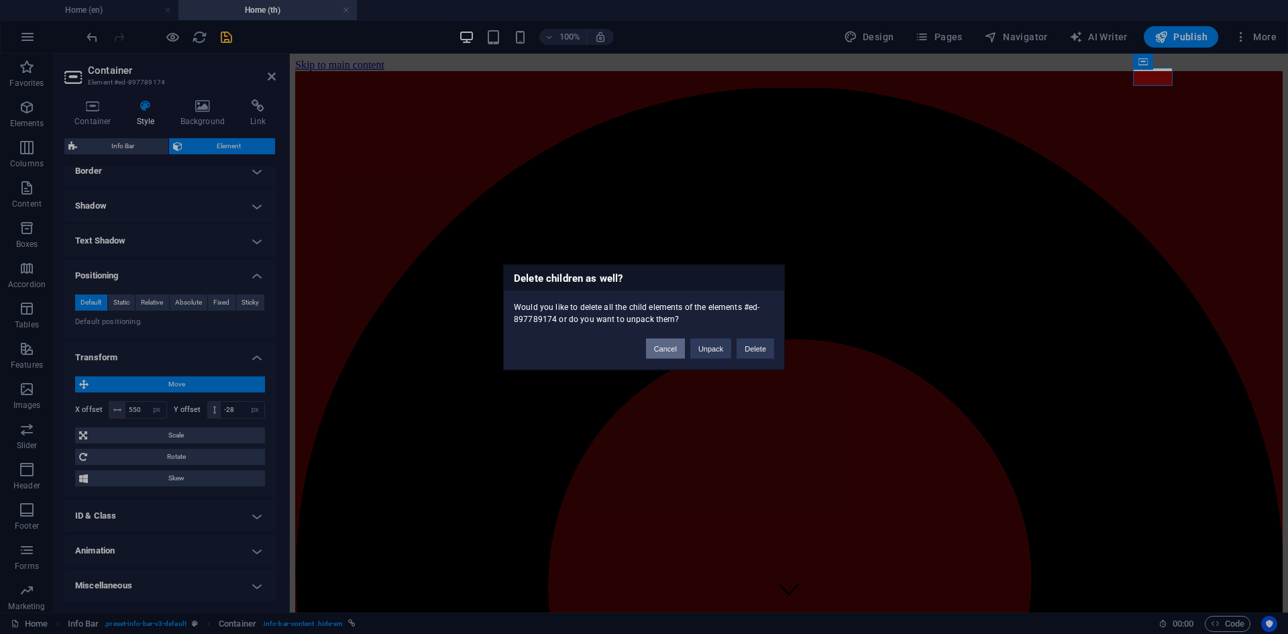
drag, startPoint x: 644, startPoint y: 353, endPoint x: 653, endPoint y: 347, distance: 10.2
click at [647, 351] on div "Cancel Unpack Delete" at bounding box center [710, 342] width 148 height 34
click at [653, 344] on button "Cancel" at bounding box center [665, 348] width 39 height 20
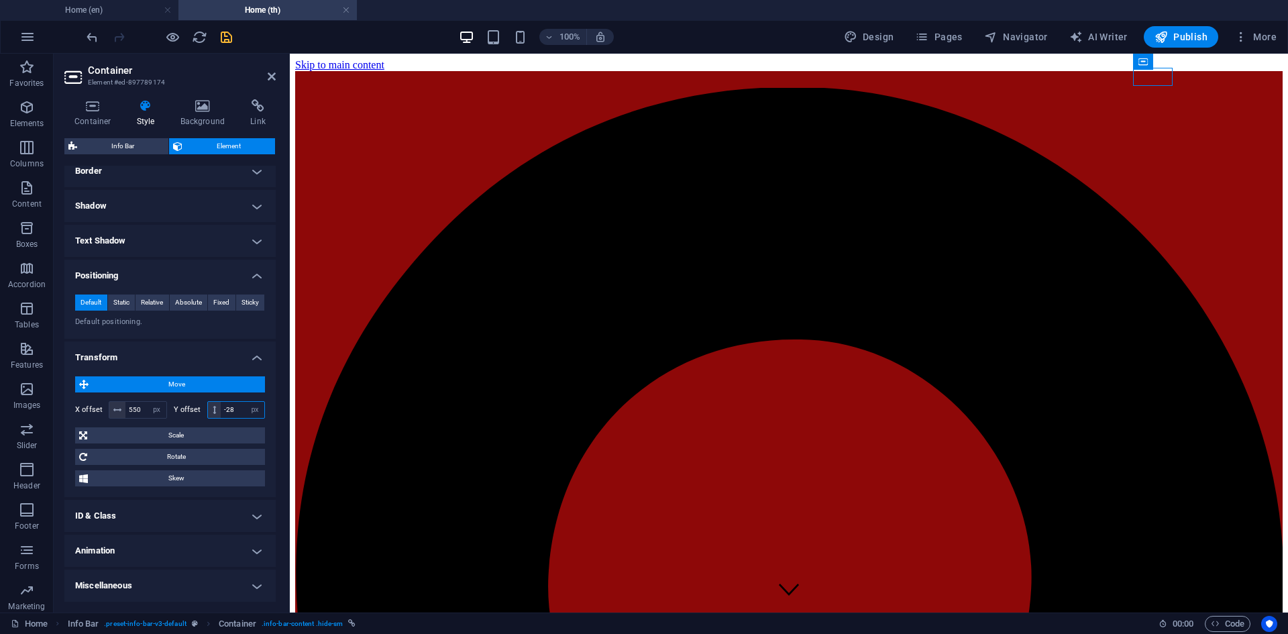
click at [234, 410] on input "-28" at bounding box center [243, 410] width 44 height 16
type input "-26"
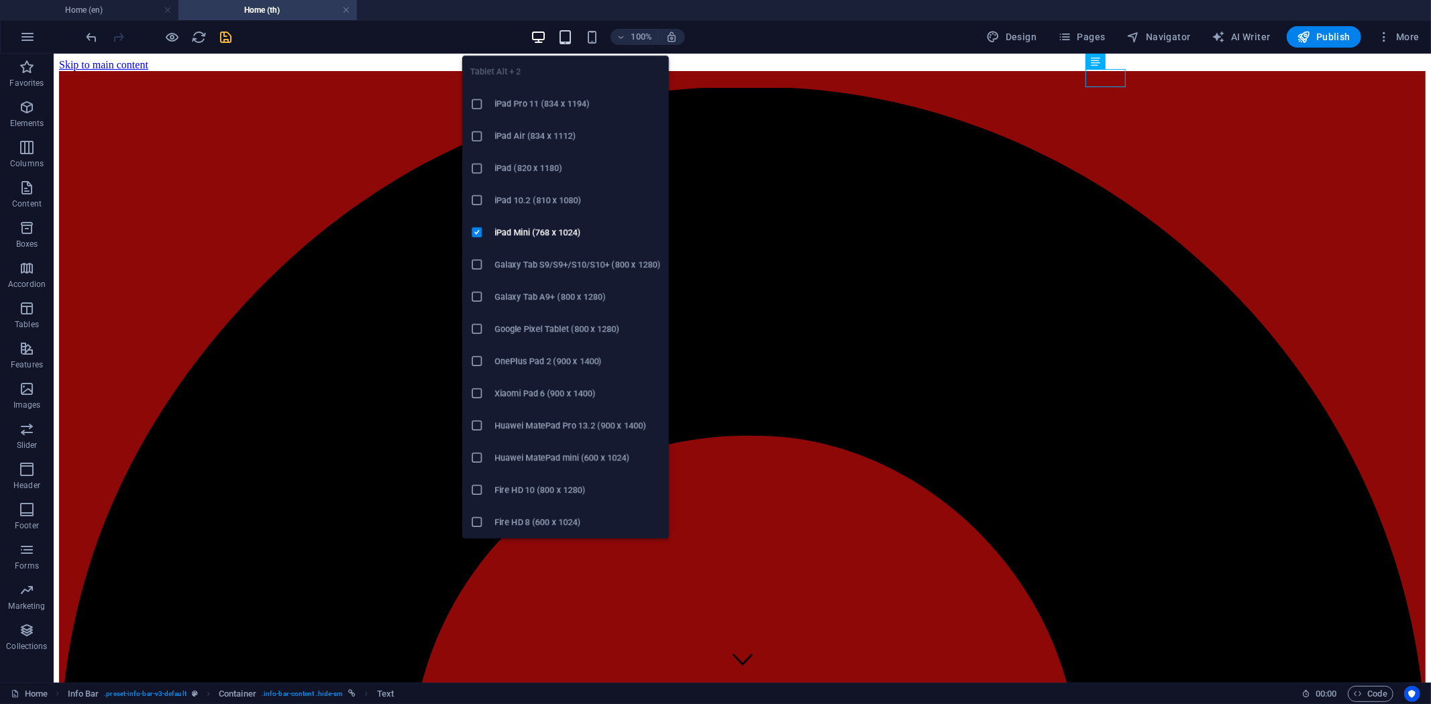
click at [569, 41] on icon "button" at bounding box center [564, 37] width 15 height 15
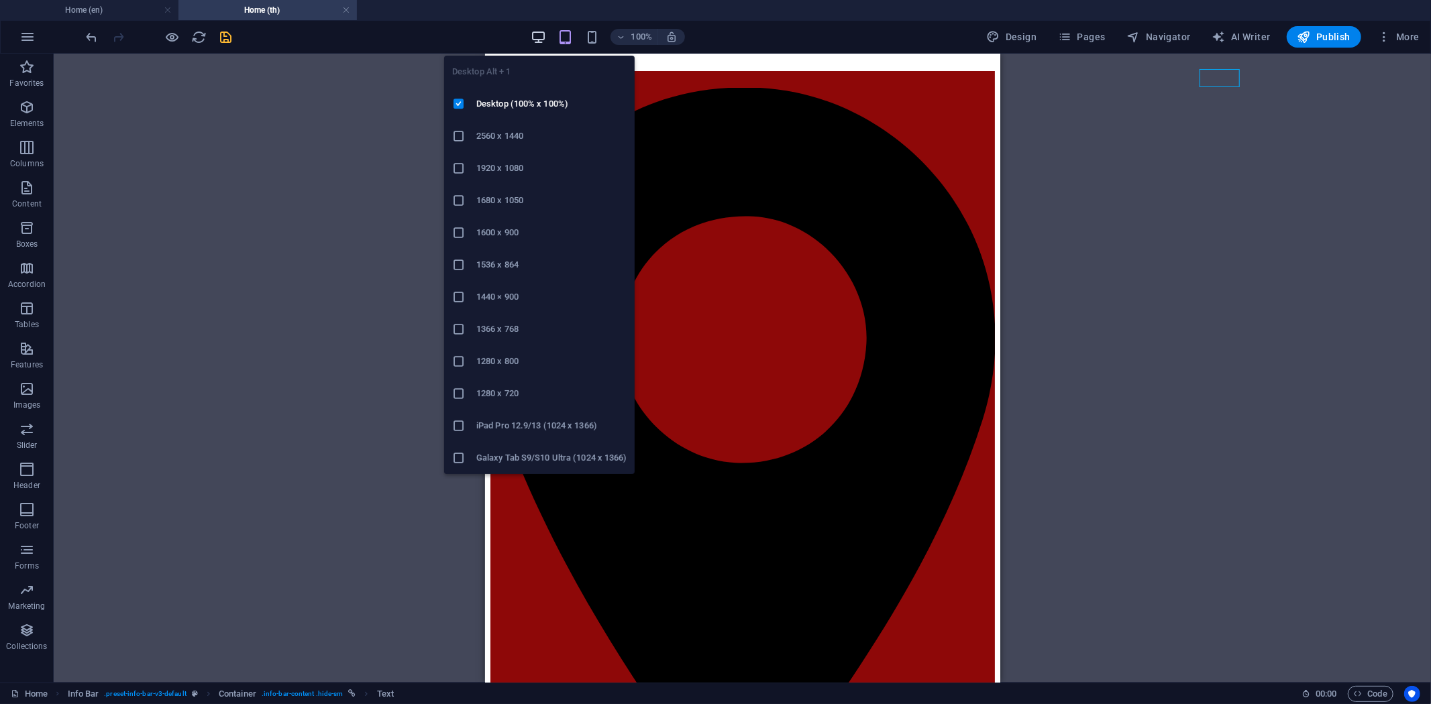
click at [539, 32] on icon "button" at bounding box center [538, 37] width 15 height 15
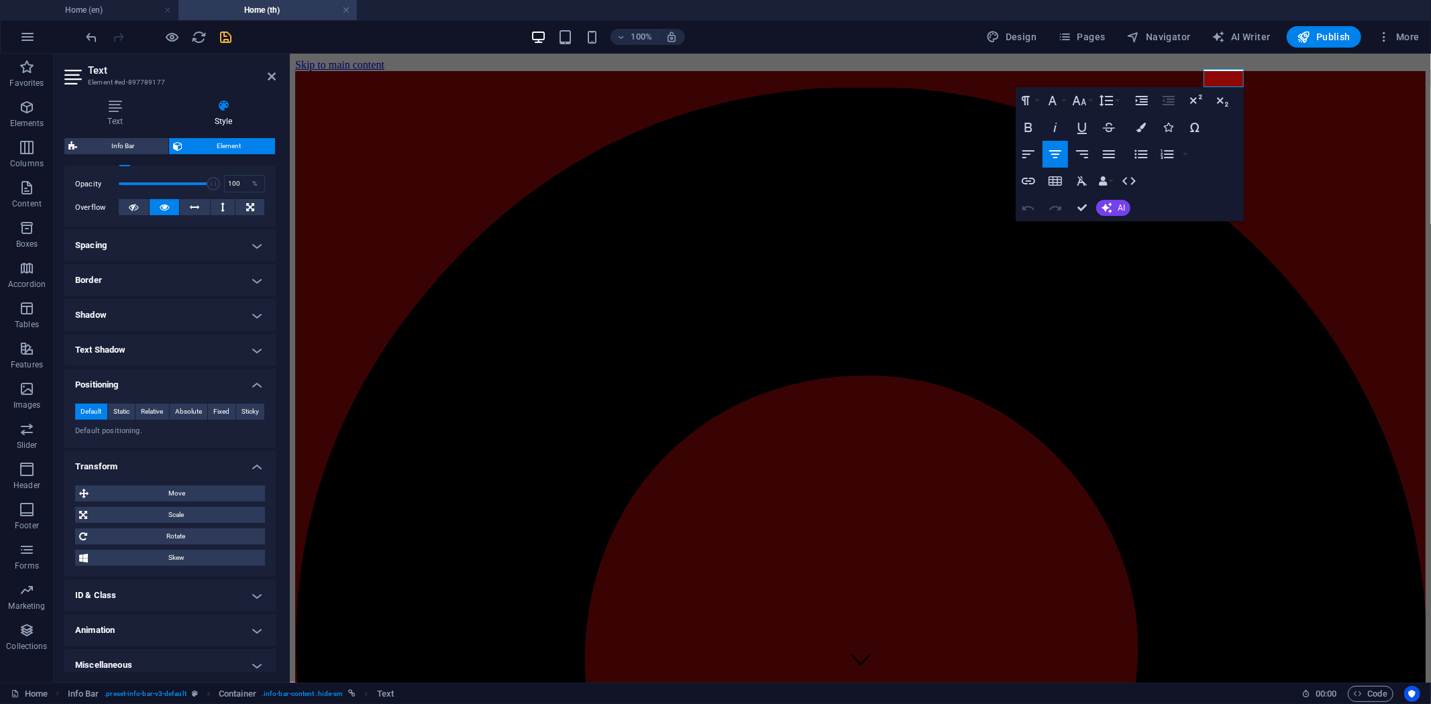
scroll to position [200, 0]
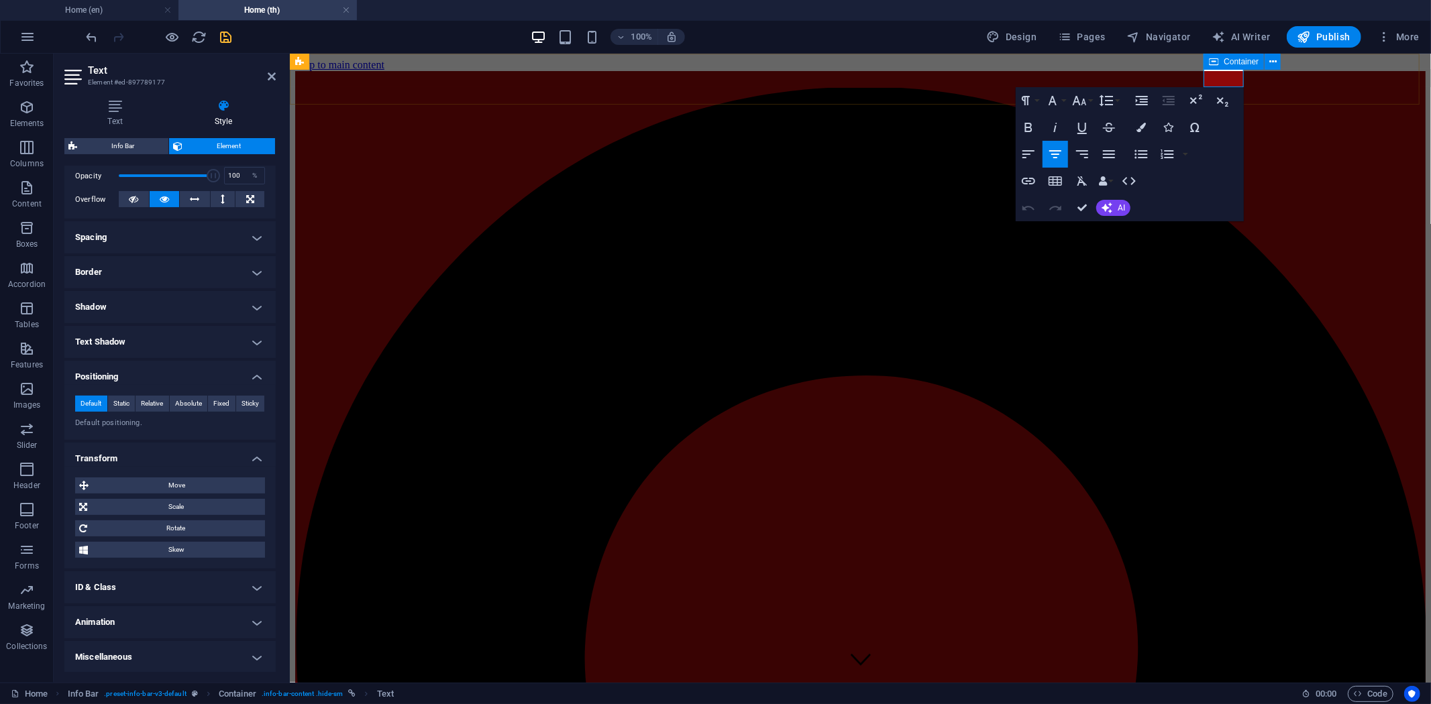
click at [1214, 63] on icon at bounding box center [1213, 62] width 9 height 16
select select "px"
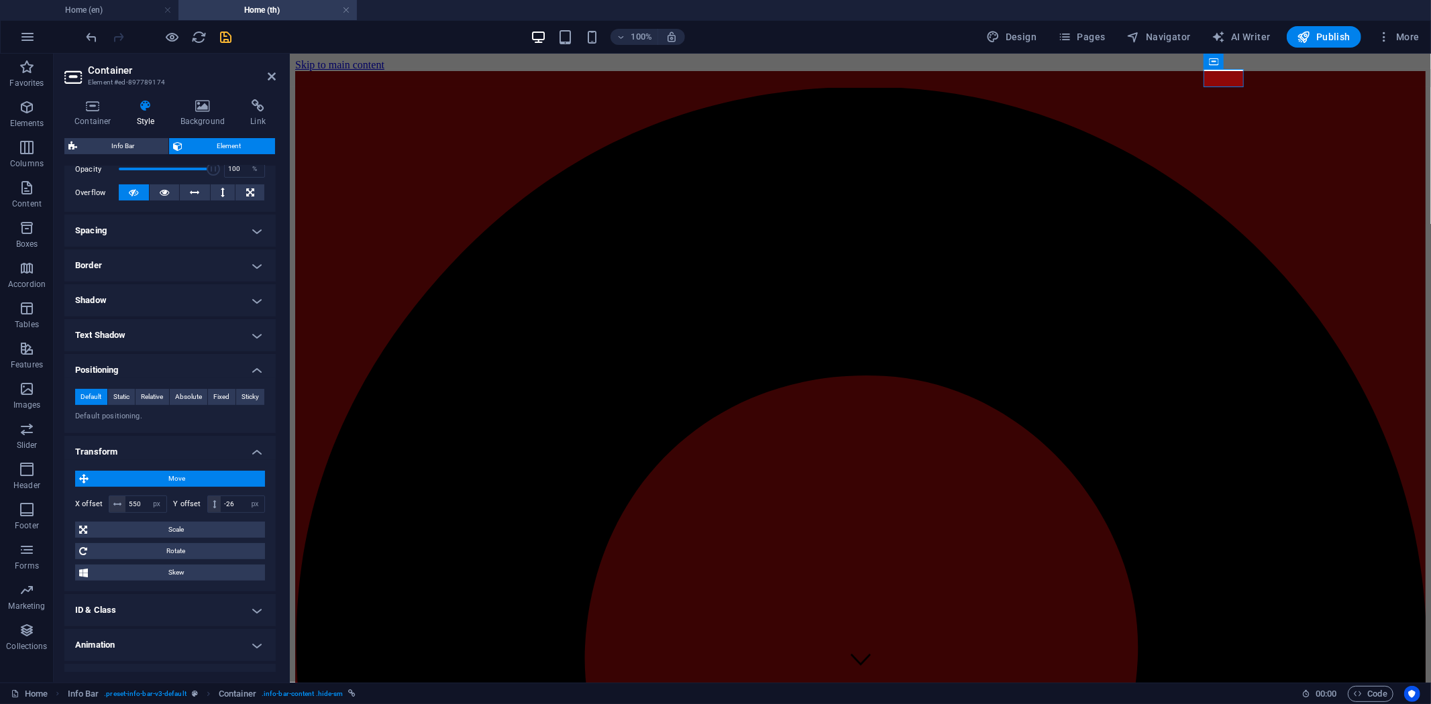
scroll to position [230, 0]
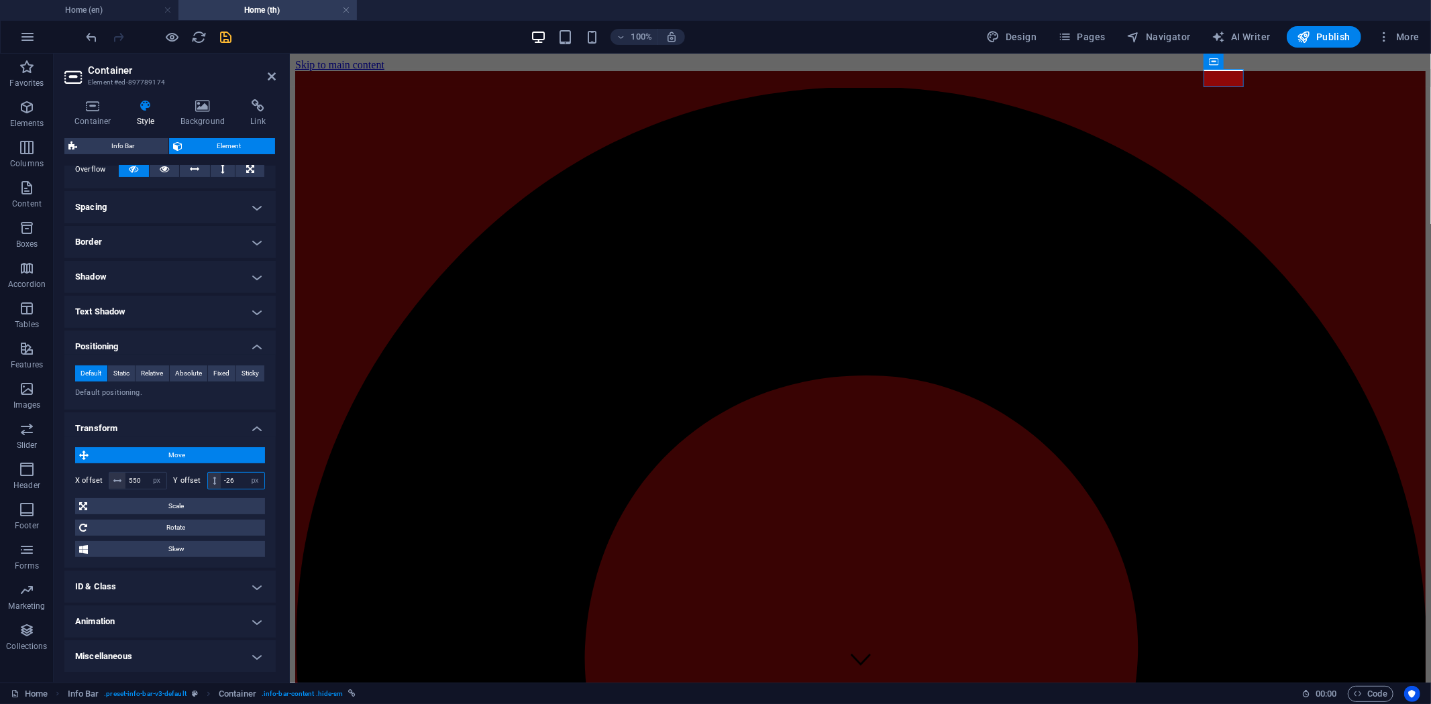
click at [236, 480] on input "-26" at bounding box center [243, 481] width 44 height 16
type input "-25"
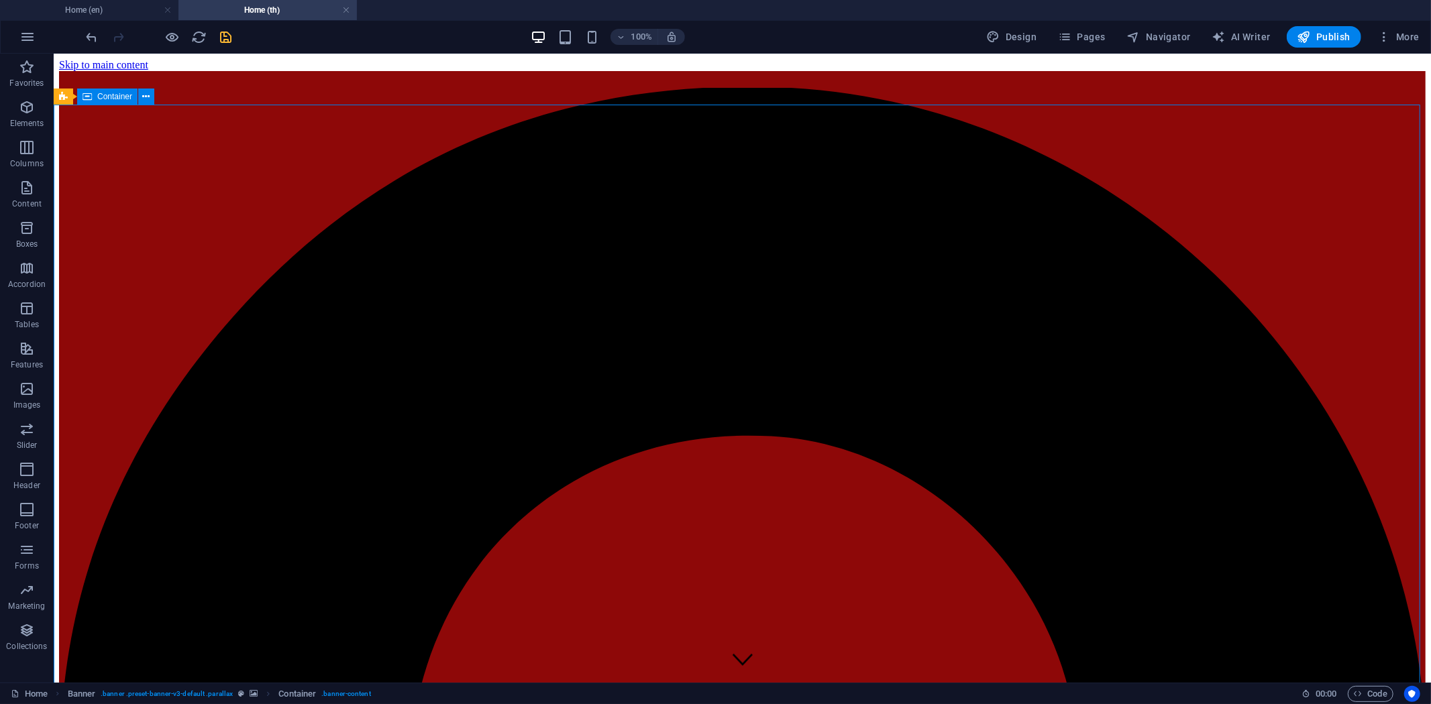
click at [106, 15] on h4 "Home (en)" at bounding box center [89, 10] width 178 height 15
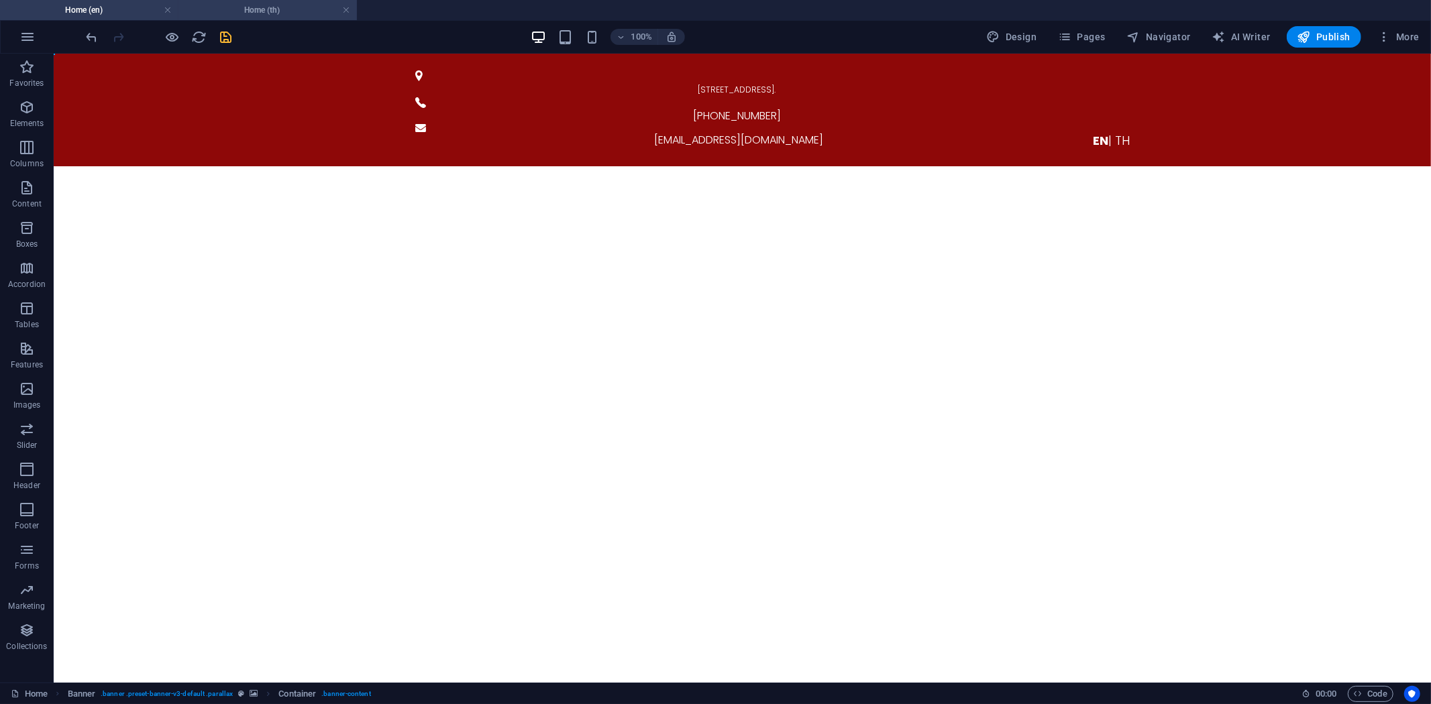
click at [229, 11] on h4 "Home (th)" at bounding box center [267, 10] width 178 height 15
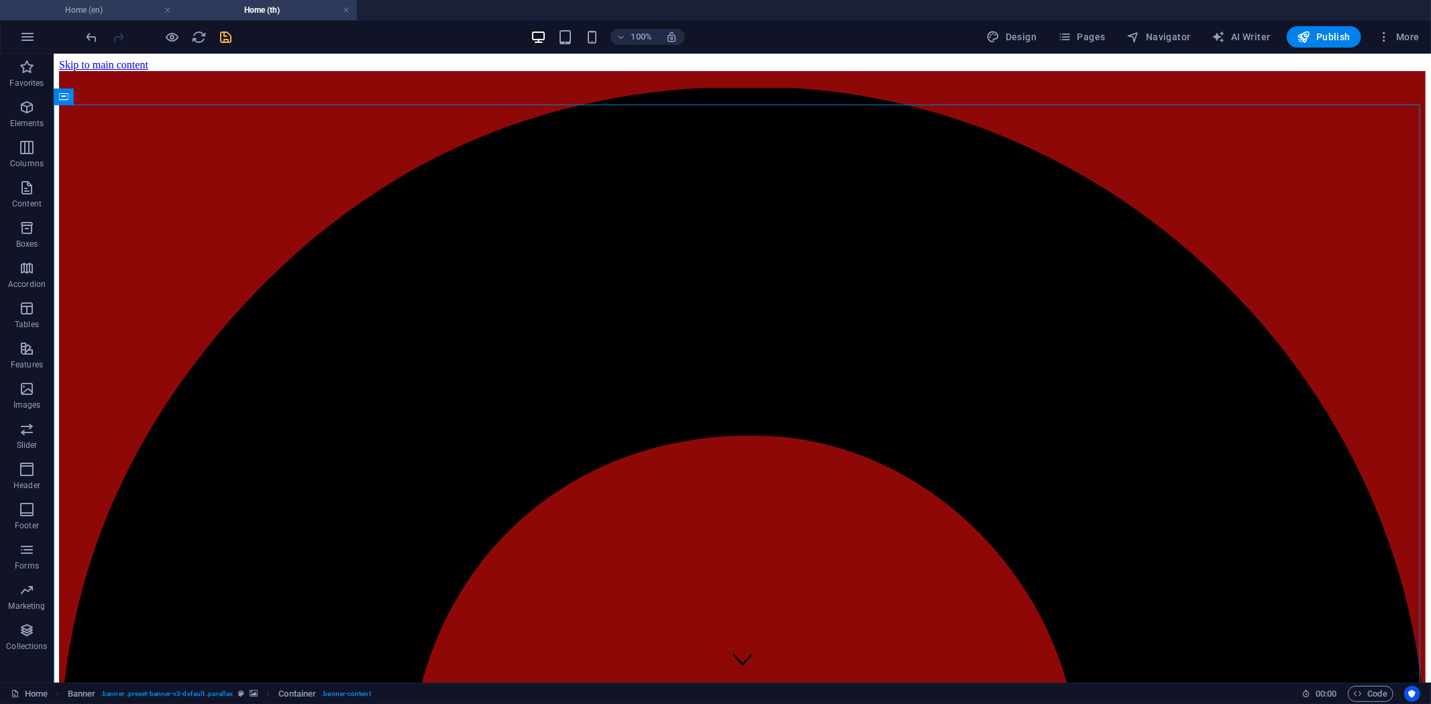
click at [109, 11] on h4 "Home (en)" at bounding box center [89, 10] width 178 height 15
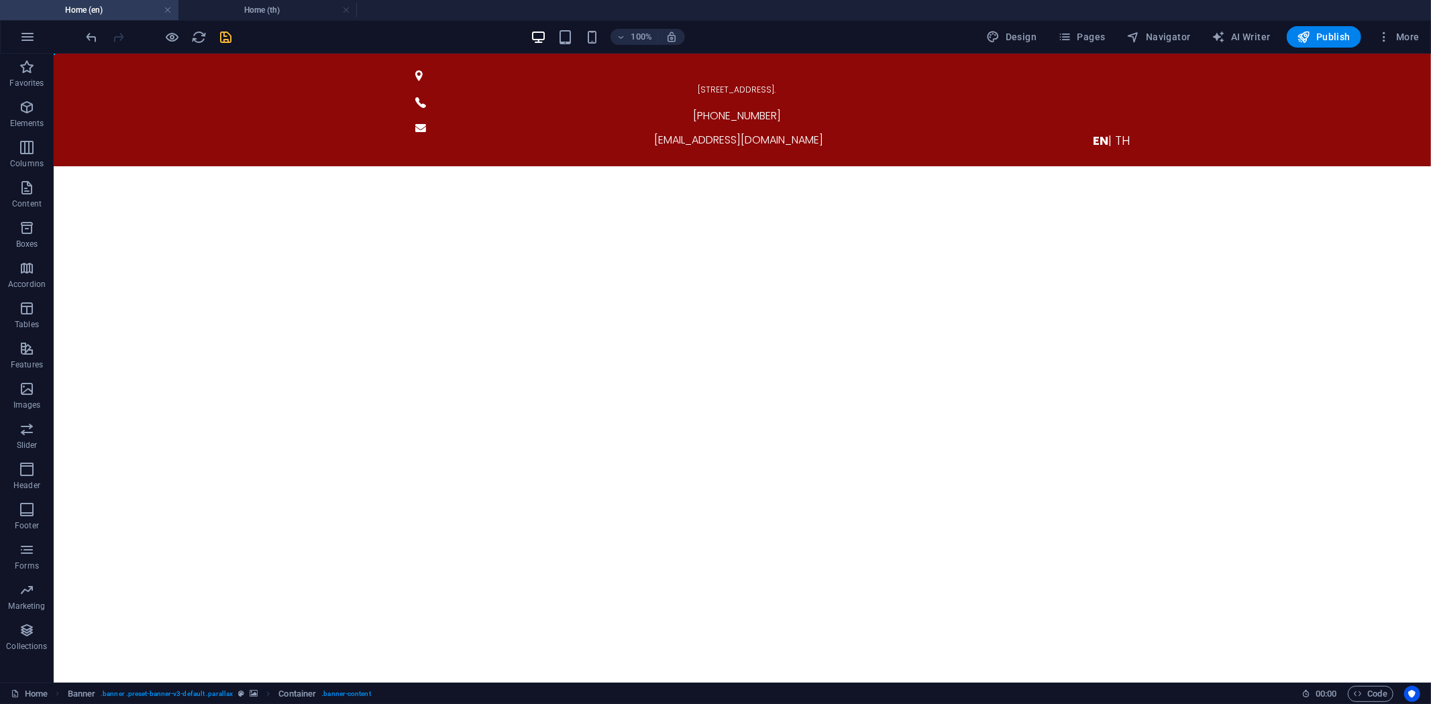
click at [225, 38] on icon "save" at bounding box center [226, 37] width 15 height 15
click at [228, 12] on h4 "Home (th)" at bounding box center [267, 10] width 178 height 15
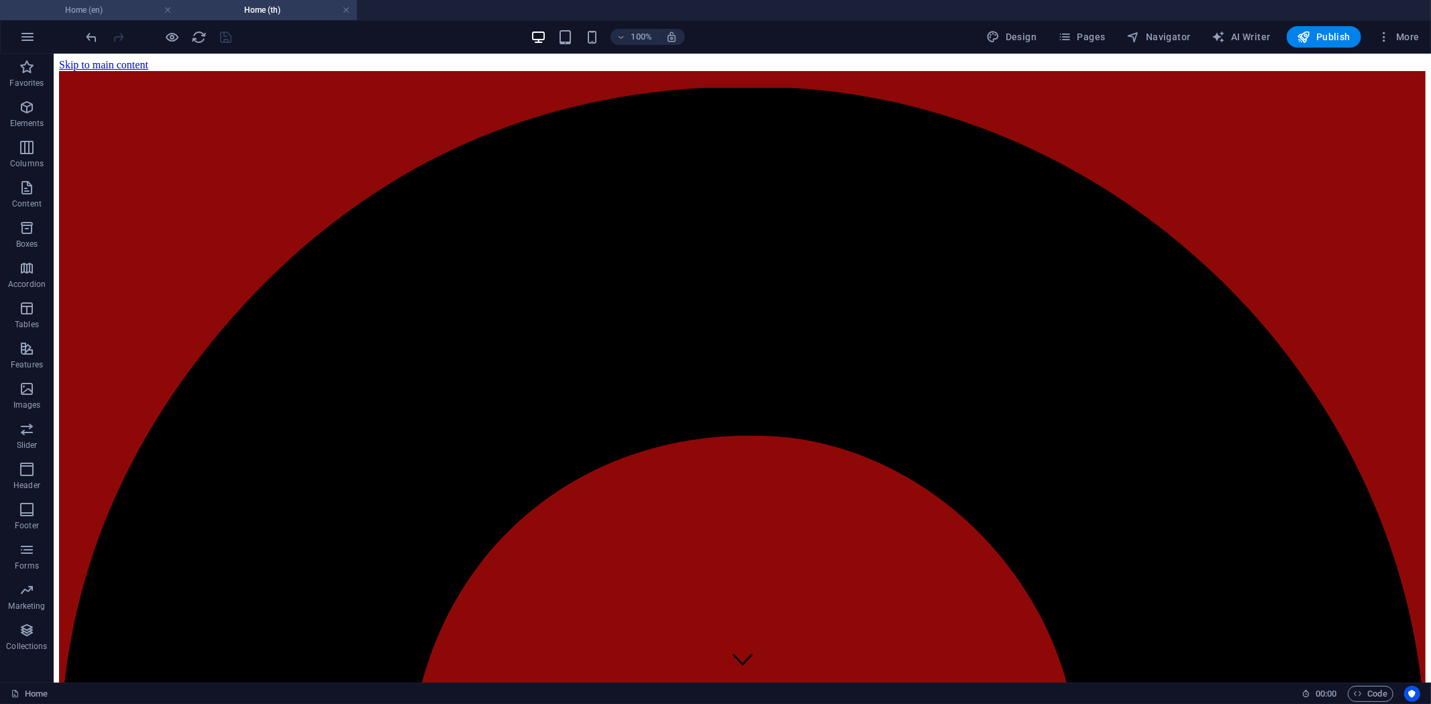
click at [95, 3] on h4 "Home (en)" at bounding box center [89, 10] width 178 height 15
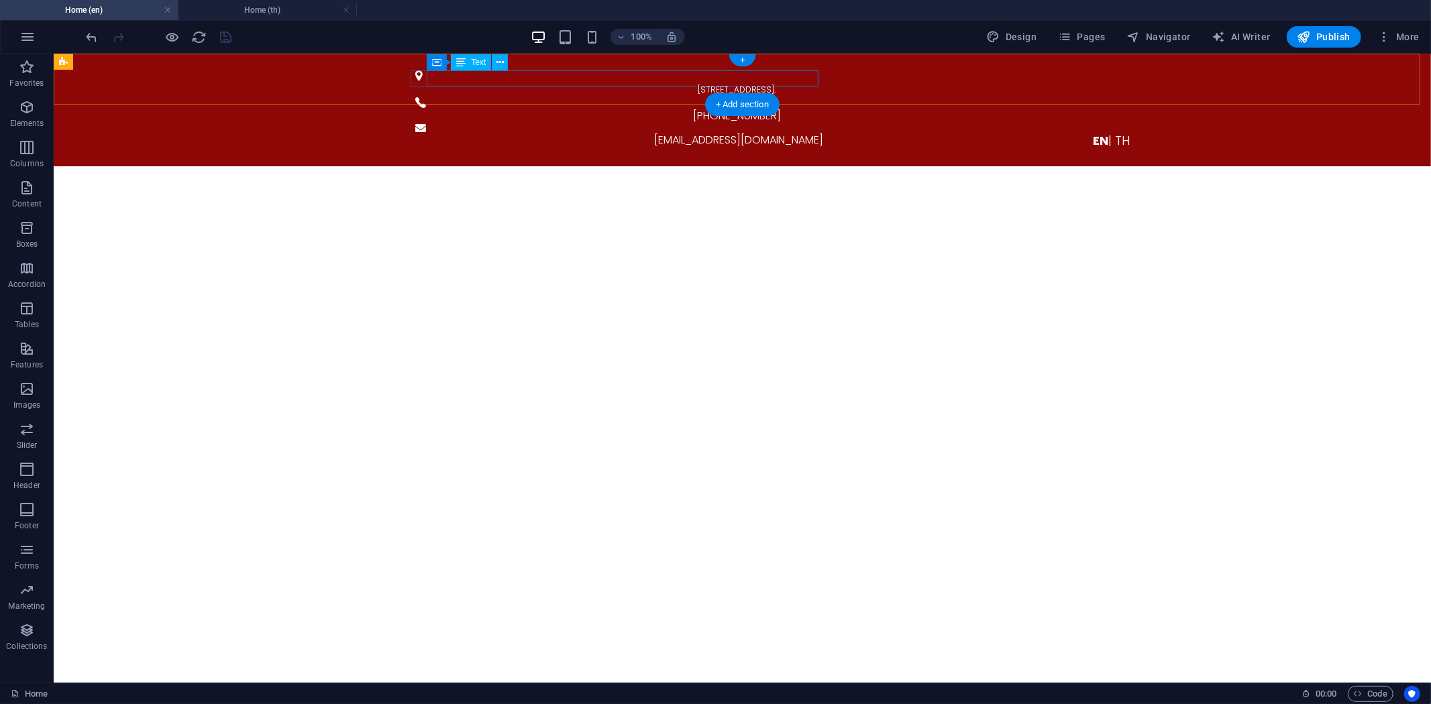
click at [698, 83] on span "[STREET_ADDRESS]." at bounding box center [737, 88] width 78 height 11
click at [430, 62] on div "Container" at bounding box center [441, 62] width 60 height 16
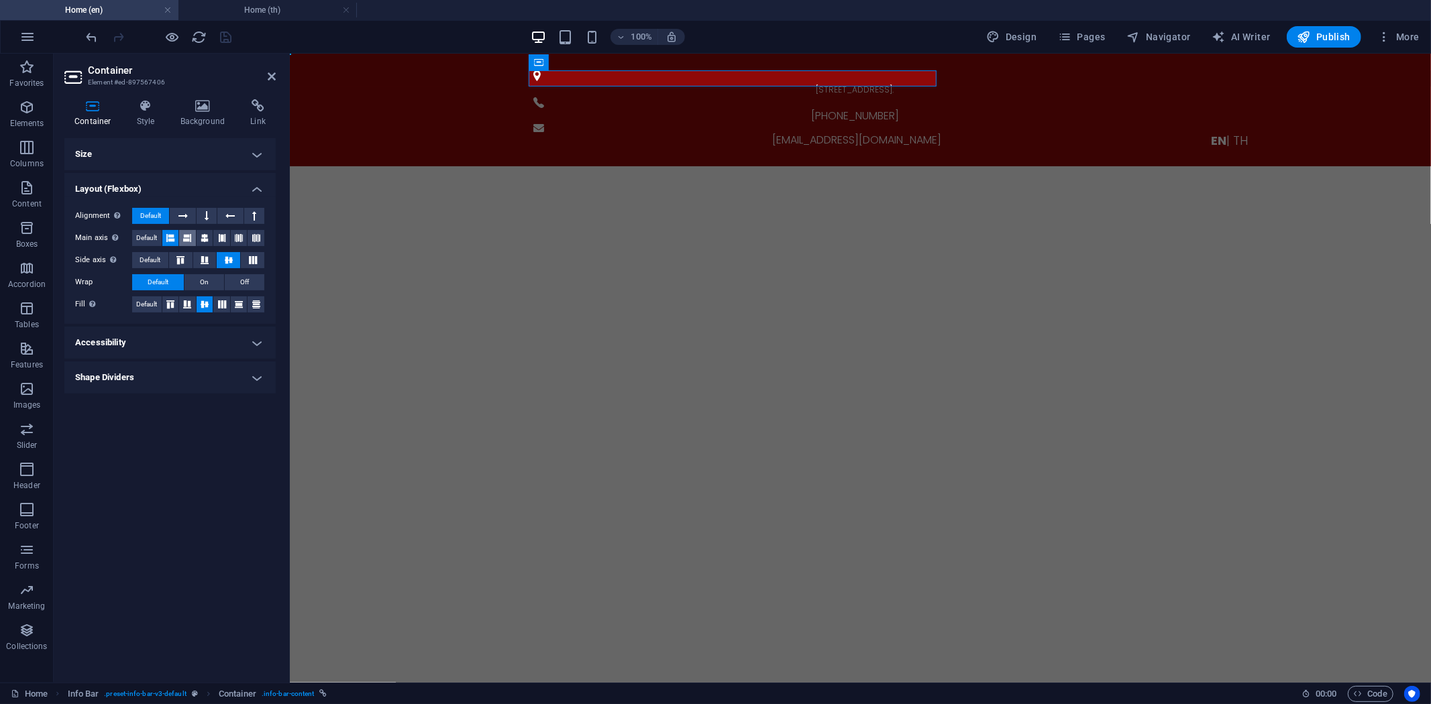
click at [186, 240] on icon at bounding box center [187, 238] width 8 height 16
click at [208, 237] on icon at bounding box center [205, 238] width 8 height 16
click at [218, 237] on icon at bounding box center [222, 238] width 8 height 16
click at [233, 235] on button at bounding box center [239, 238] width 17 height 16
click at [255, 235] on icon at bounding box center [256, 238] width 8 height 16
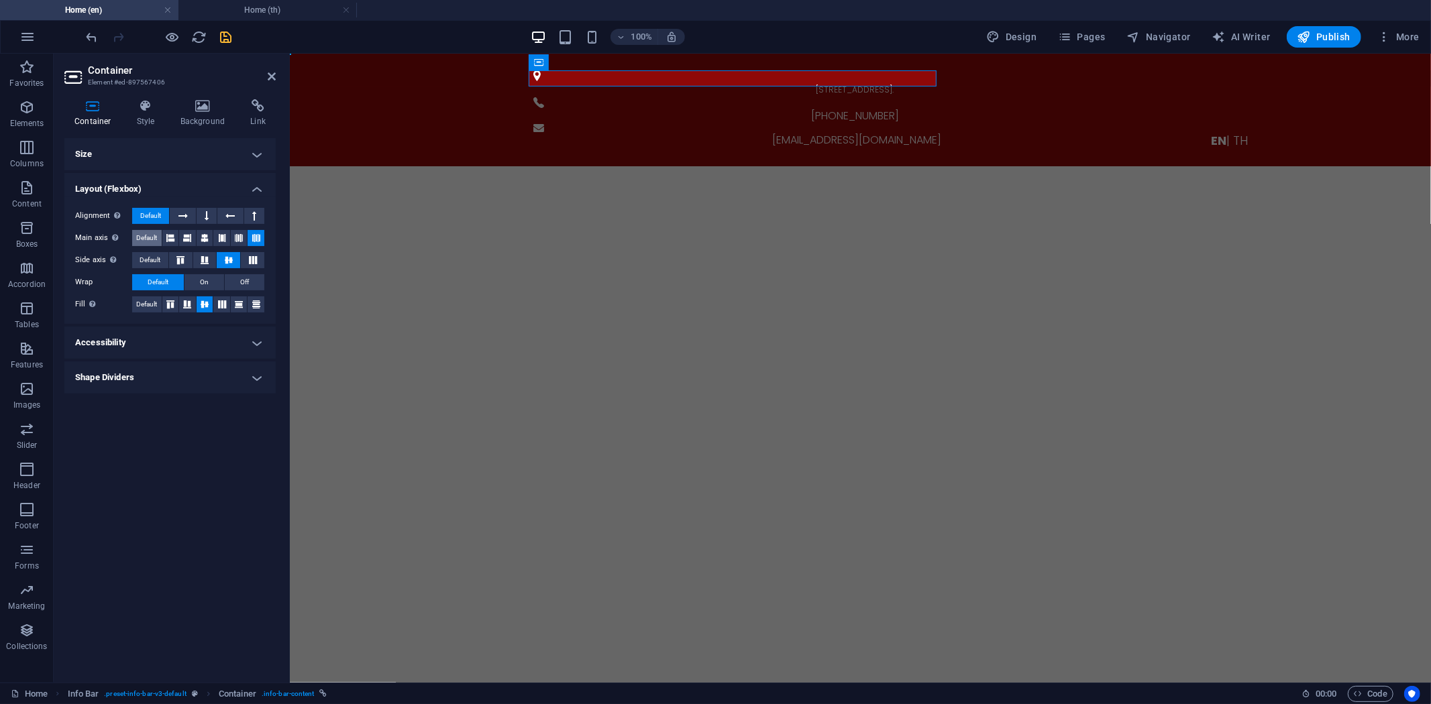
click at [156, 236] on span "Default" at bounding box center [146, 238] width 21 height 16
click at [199, 258] on icon at bounding box center [205, 260] width 16 height 8
click at [224, 258] on icon at bounding box center [229, 260] width 16 height 8
click at [150, 259] on span "Default" at bounding box center [150, 260] width 21 height 16
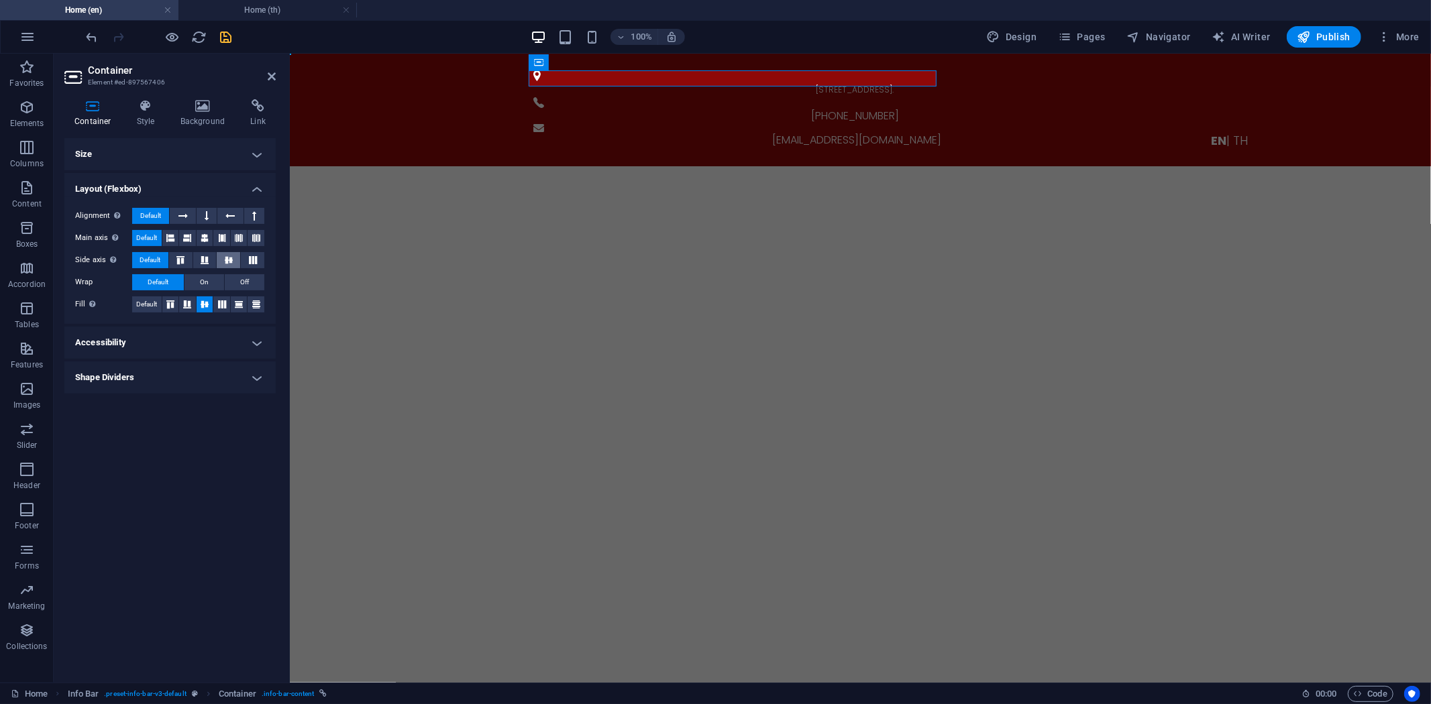
click at [219, 258] on button at bounding box center [228, 260] width 23 height 16
click at [117, 32] on icon "redo" at bounding box center [118, 37] width 15 height 15
click at [91, 37] on icon "undo" at bounding box center [92, 37] width 15 height 15
click at [113, 37] on icon "redo" at bounding box center [118, 37] width 15 height 15
click at [183, 306] on icon at bounding box center [187, 305] width 16 height 8
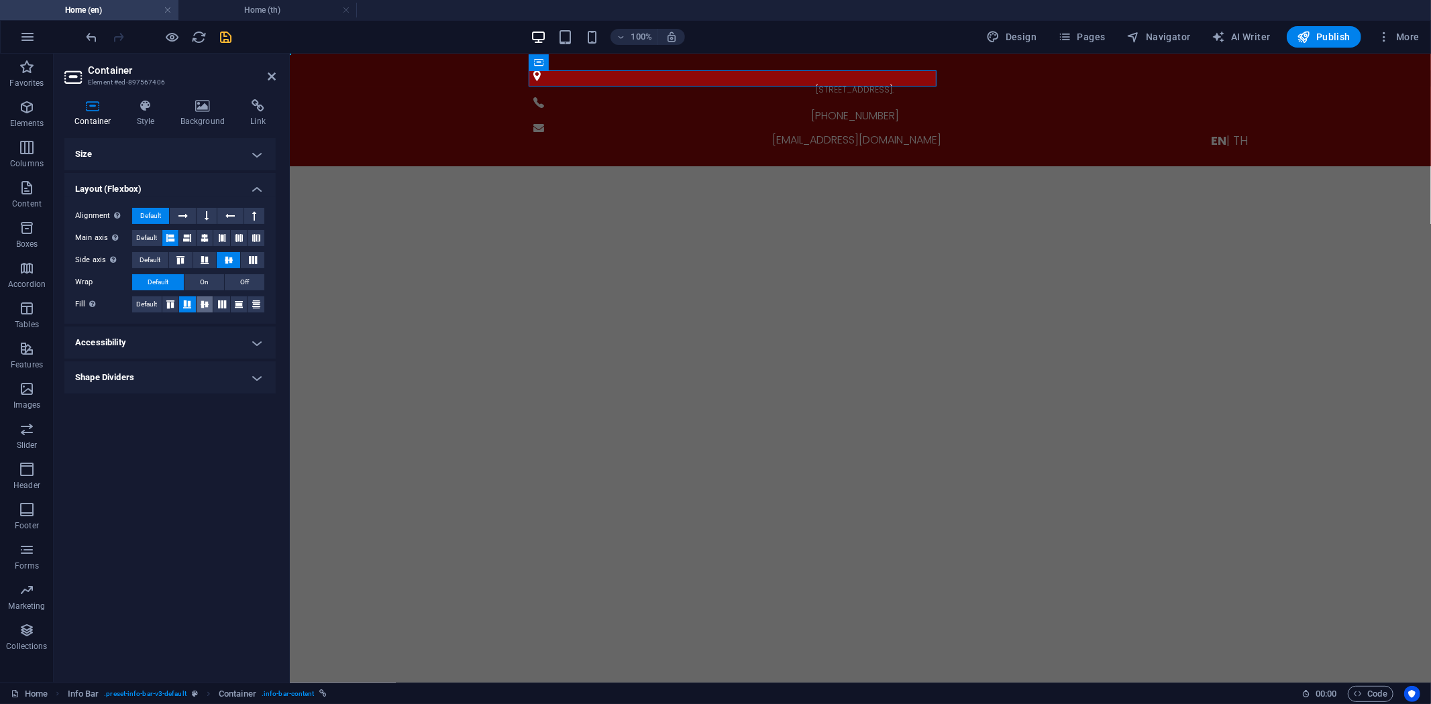
click at [198, 303] on icon at bounding box center [205, 305] width 16 height 8
click at [170, 305] on icon at bounding box center [170, 305] width 16 height 8
click at [203, 304] on icon at bounding box center [205, 305] width 16 height 8
click at [217, 304] on icon at bounding box center [222, 305] width 16 height 8
drag, startPoint x: 232, startPoint y: 303, endPoint x: 243, endPoint y: 305, distance: 10.9
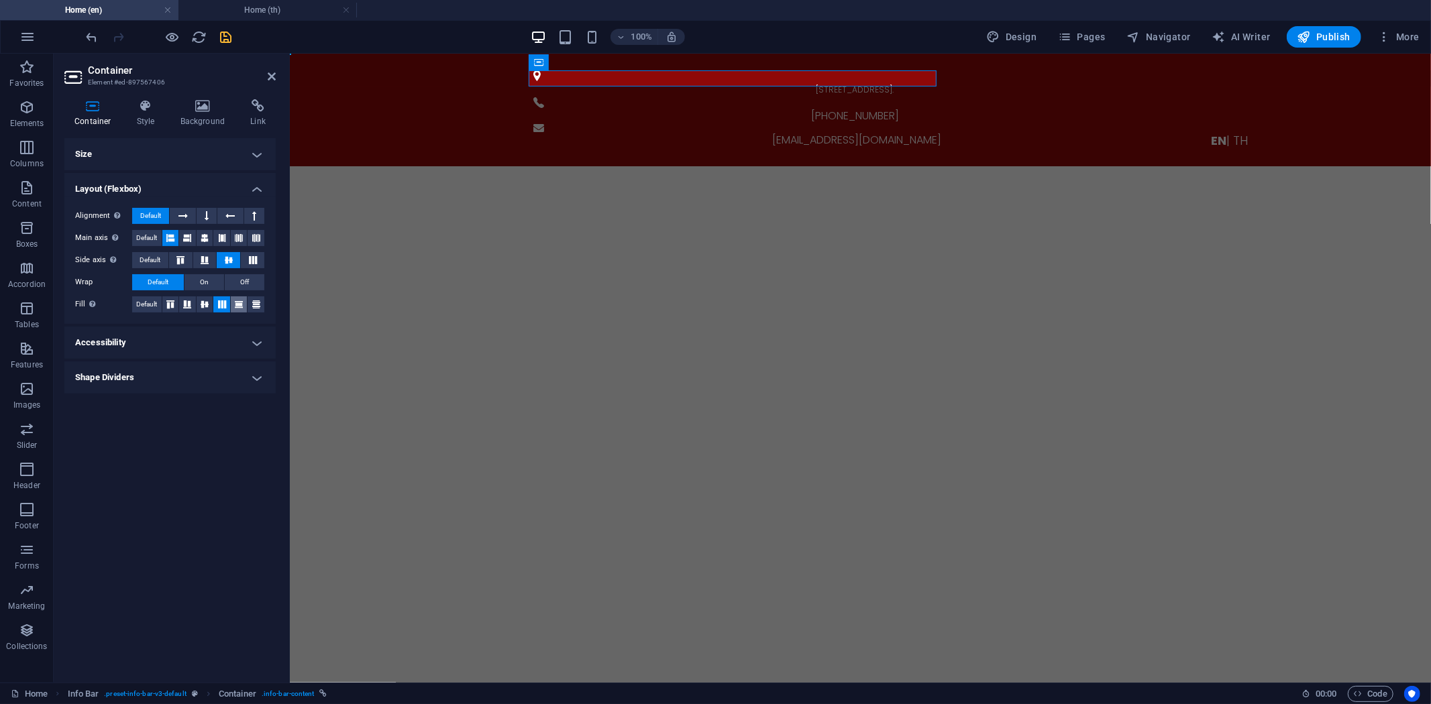
click at [233, 303] on icon at bounding box center [239, 305] width 16 height 8
click at [256, 305] on icon at bounding box center [256, 305] width 16 height 8
click at [210, 305] on icon at bounding box center [205, 305] width 16 height 8
click at [193, 339] on h4 "Accessibility" at bounding box center [169, 343] width 211 height 32
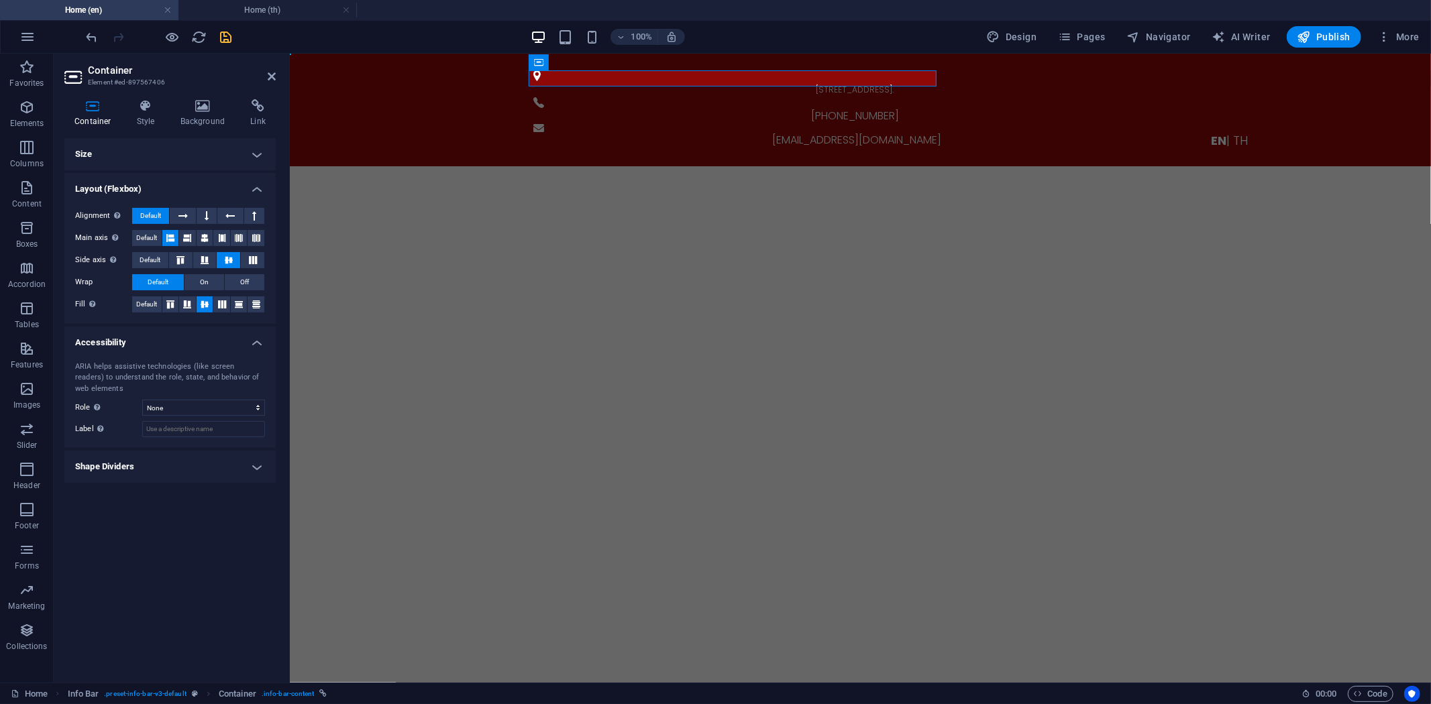
click at [193, 339] on h4 "Accessibility" at bounding box center [169, 339] width 211 height 24
click at [146, 105] on icon at bounding box center [146, 105] width 38 height 13
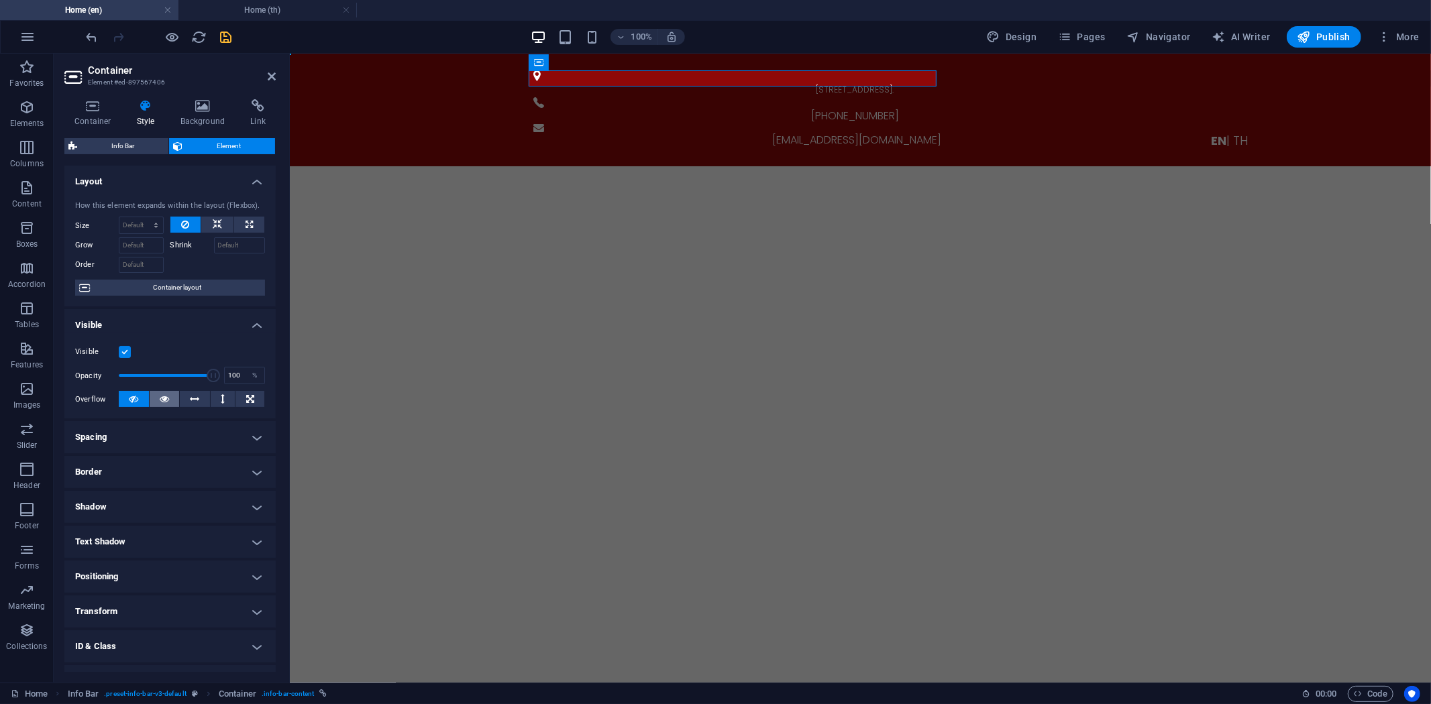
click at [162, 400] on icon at bounding box center [164, 399] width 9 height 16
click at [142, 405] on button at bounding box center [134, 399] width 30 height 16
click at [195, 400] on icon at bounding box center [195, 399] width 9 height 16
click at [215, 399] on button at bounding box center [223, 399] width 25 height 16
click at [246, 396] on icon at bounding box center [250, 399] width 8 height 16
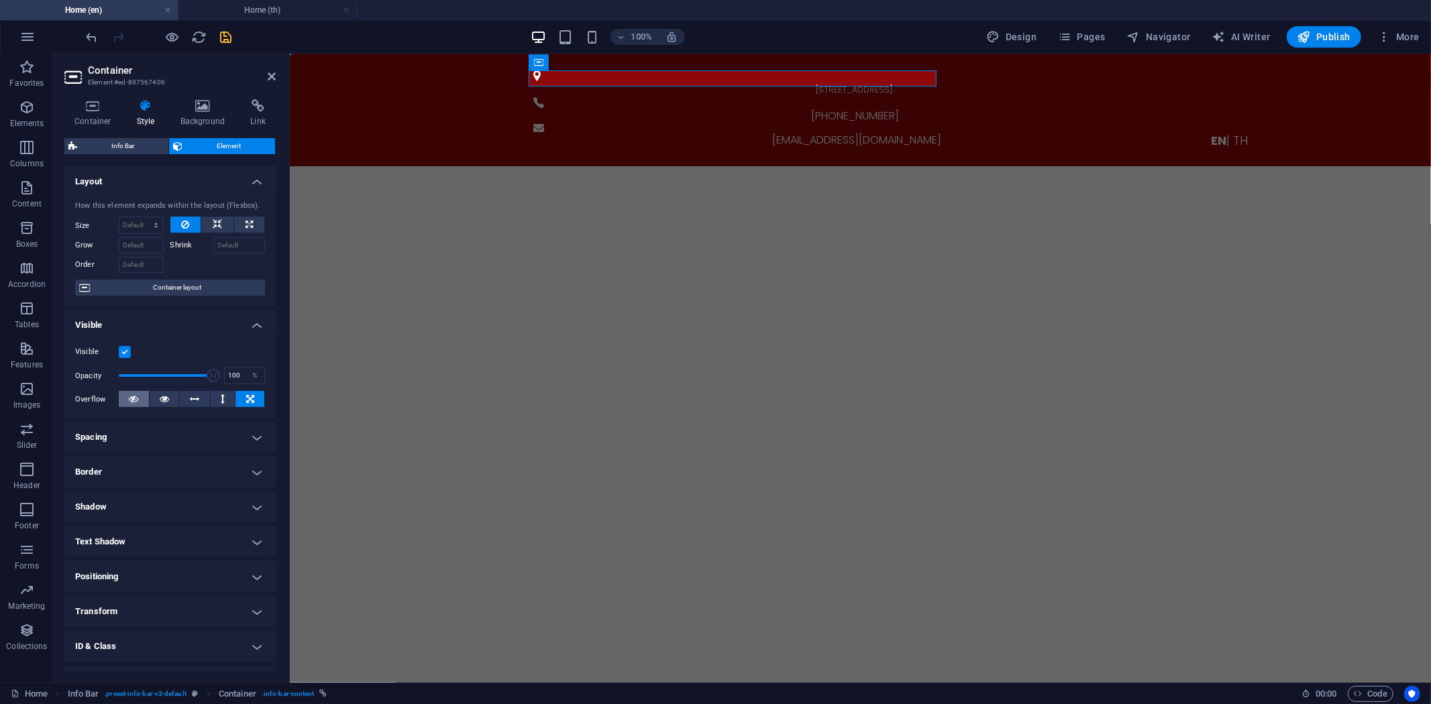
click at [136, 397] on icon at bounding box center [133, 399] width 9 height 16
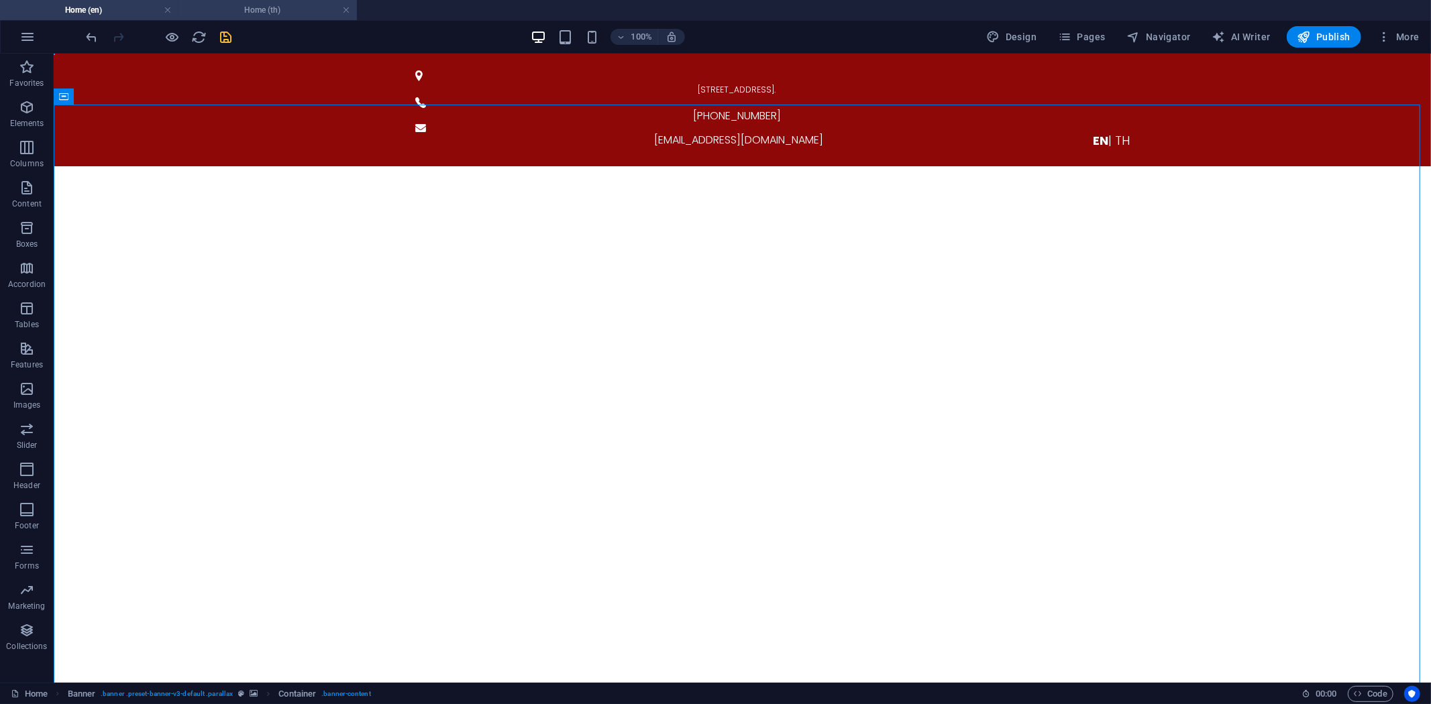
click at [257, 5] on h4 "Home (th)" at bounding box center [267, 10] width 178 height 15
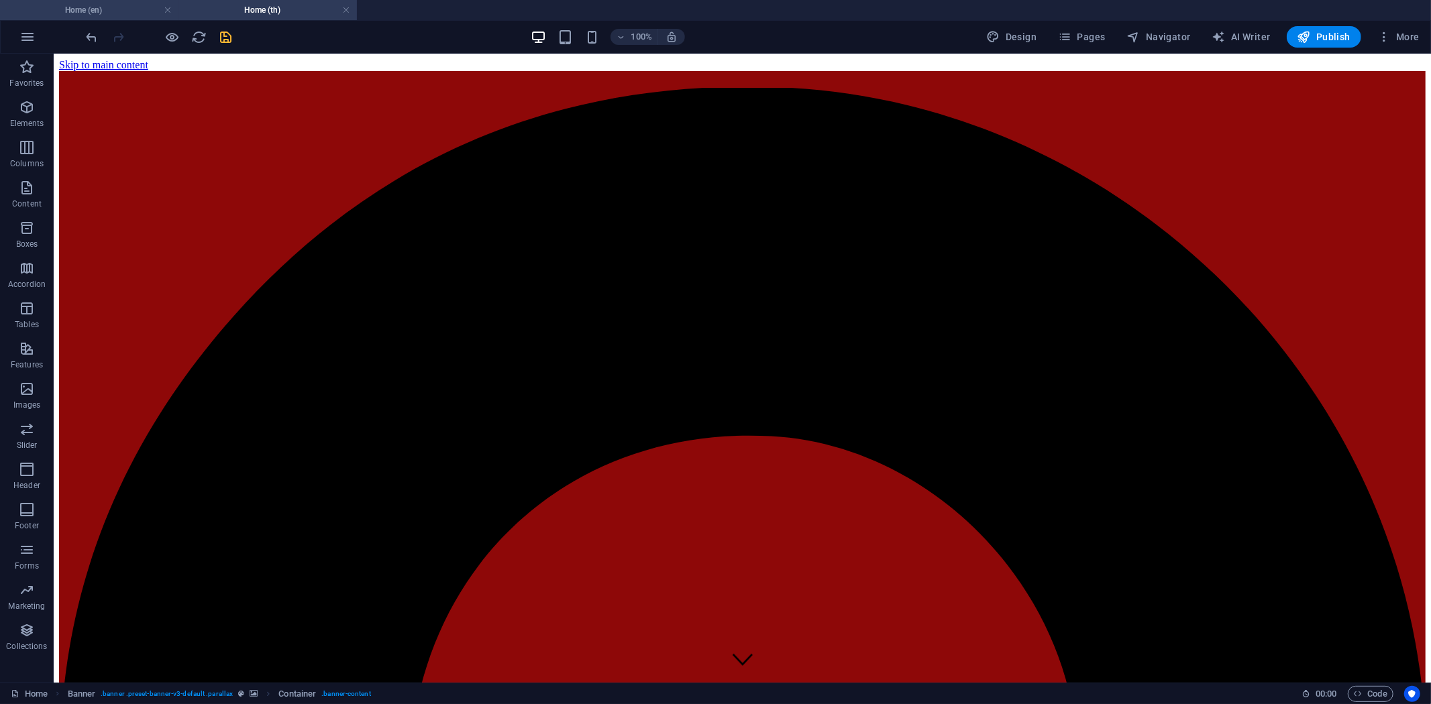
click at [124, 8] on h4 "Home (en)" at bounding box center [89, 10] width 178 height 15
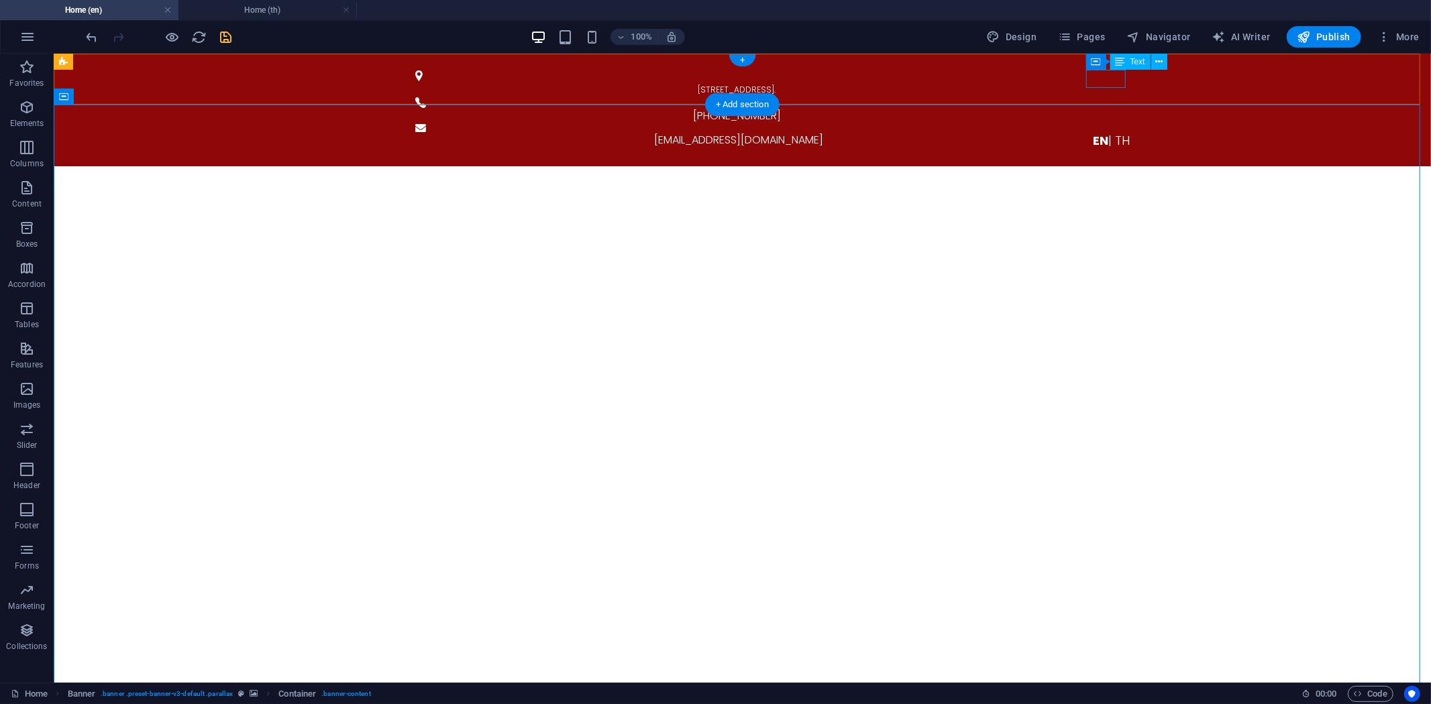
click at [1110, 131] on div "EN | TH" at bounding box center [1111, 140] width 655 height 18
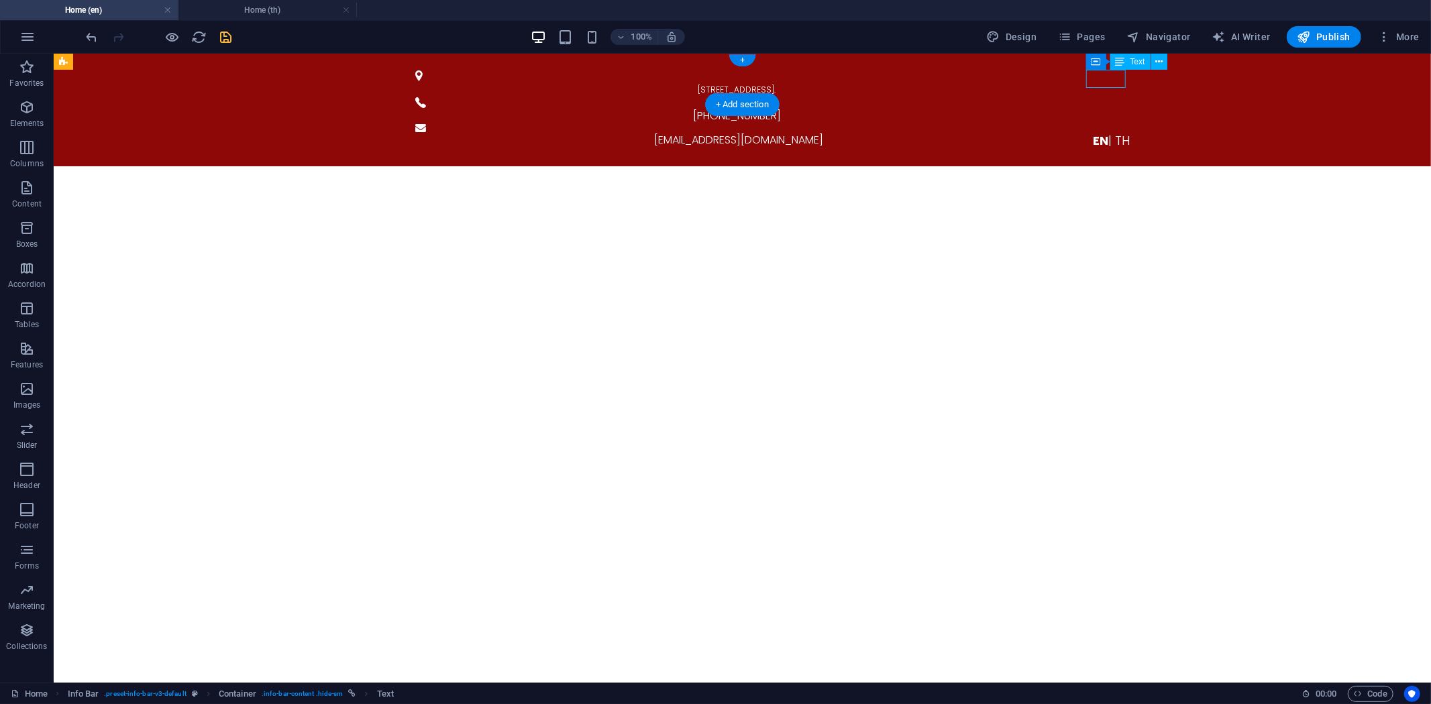
click at [1110, 131] on div "EN | TH" at bounding box center [1111, 140] width 655 height 18
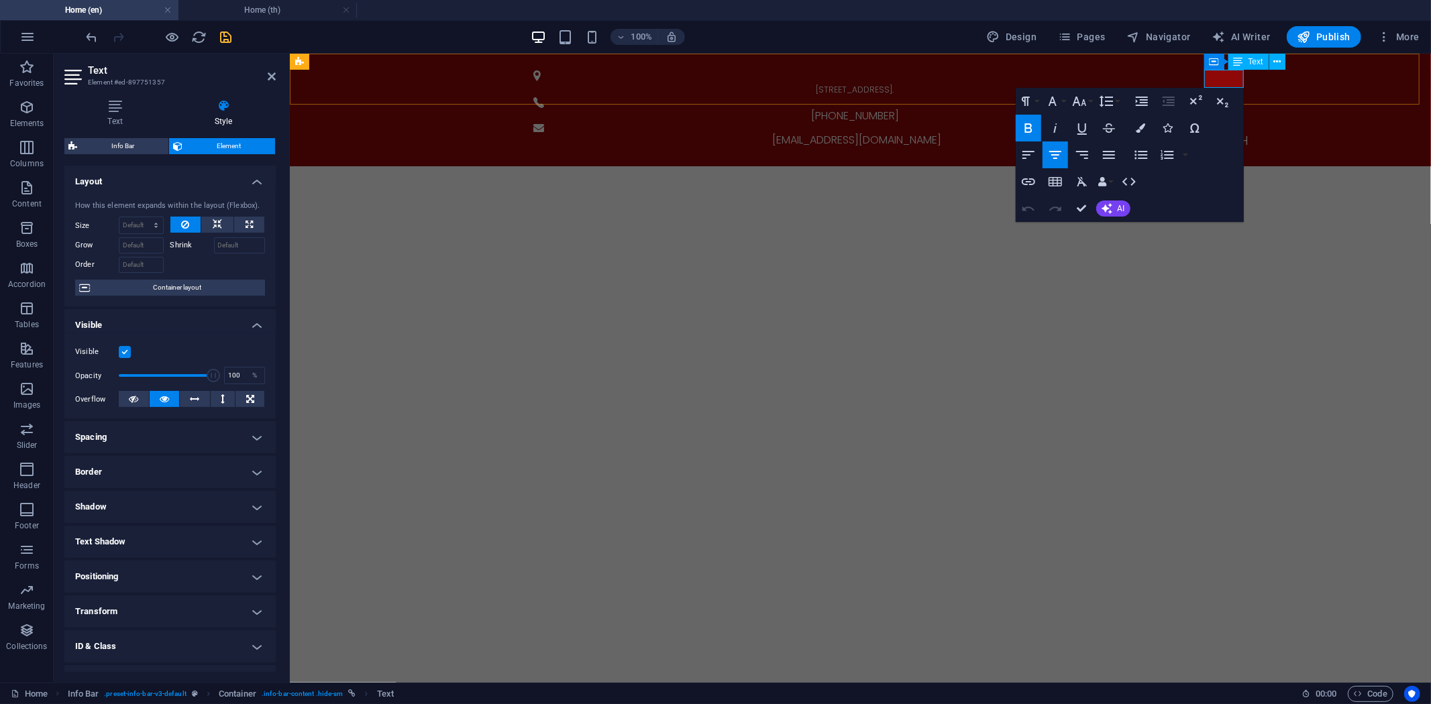
click at [1211, 131] on span "EN" at bounding box center [1217, 139] width 15 height 17
copy p "EN | TH"
click at [260, 11] on h4 "Home (th)" at bounding box center [267, 10] width 178 height 15
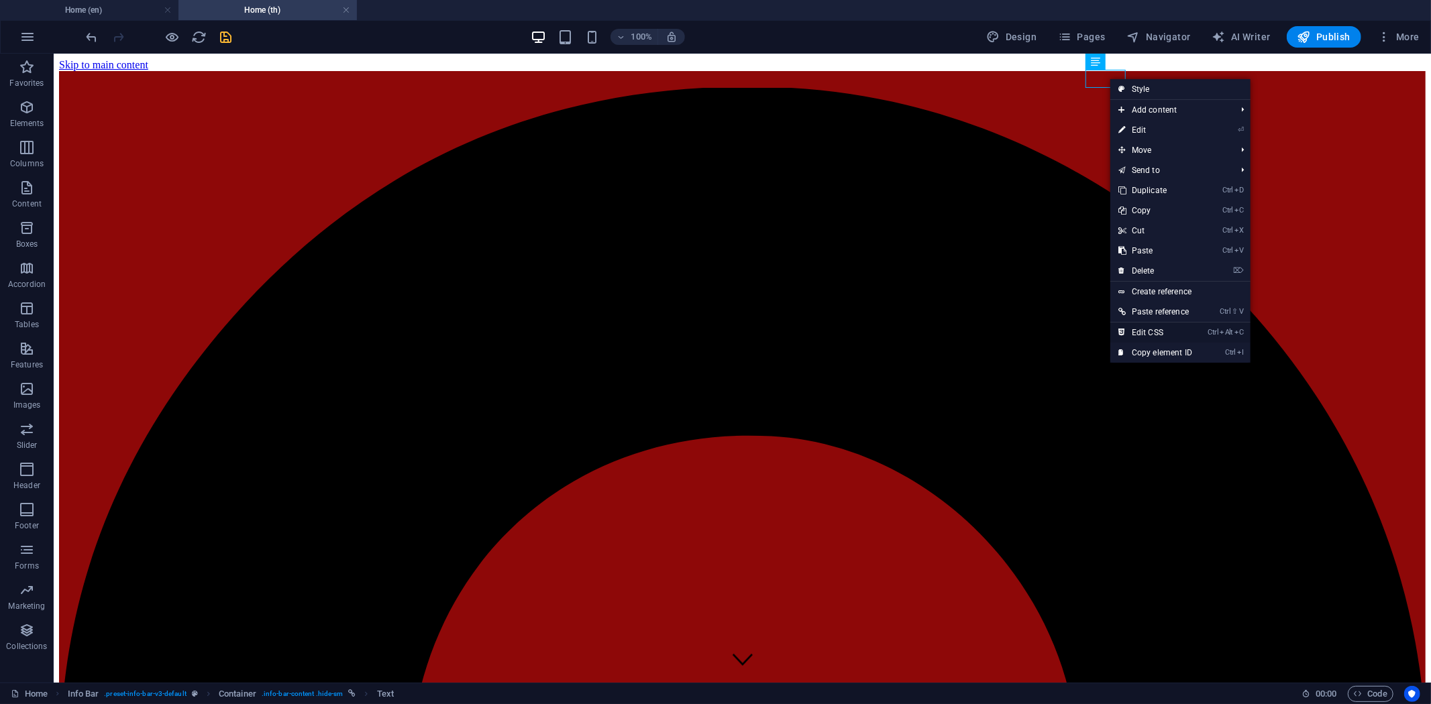
click at [1146, 330] on link "Ctrl Alt C Edit CSS" at bounding box center [1155, 333] width 90 height 20
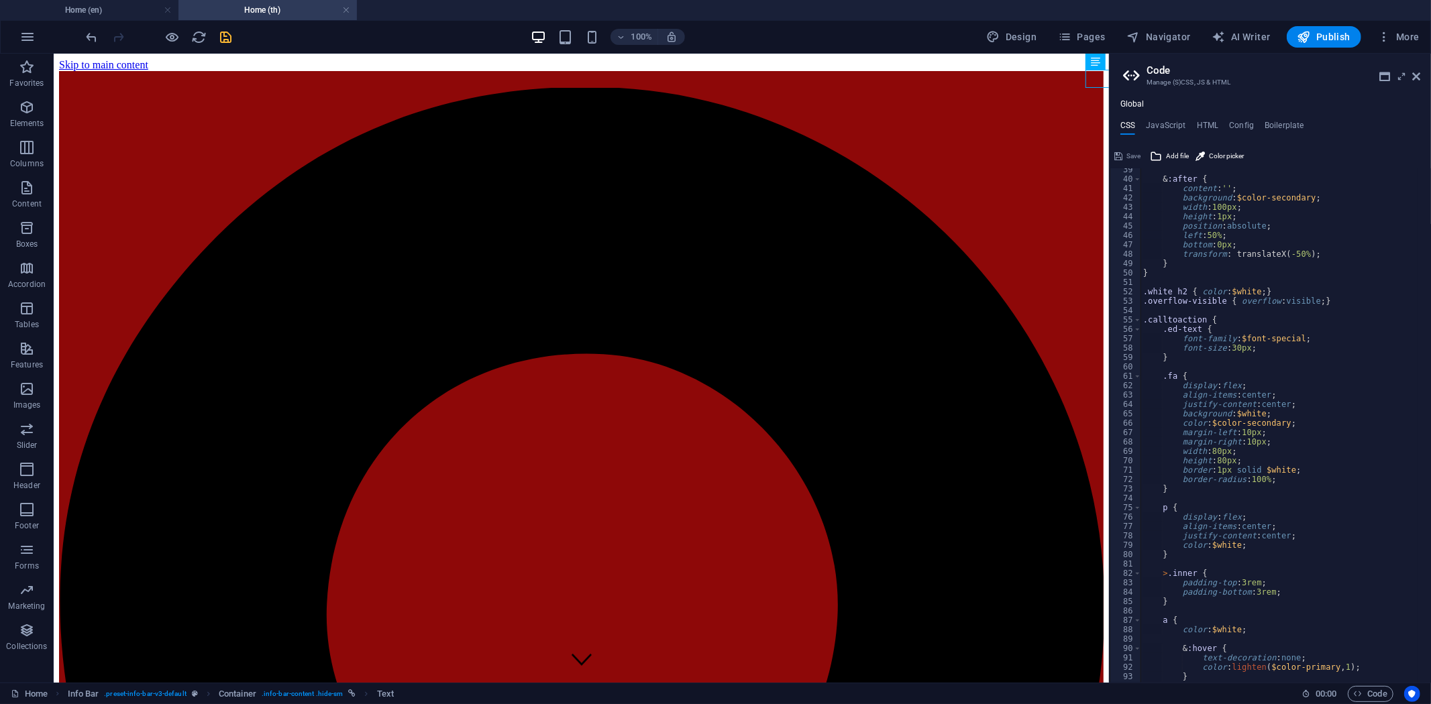
scroll to position [360, 0]
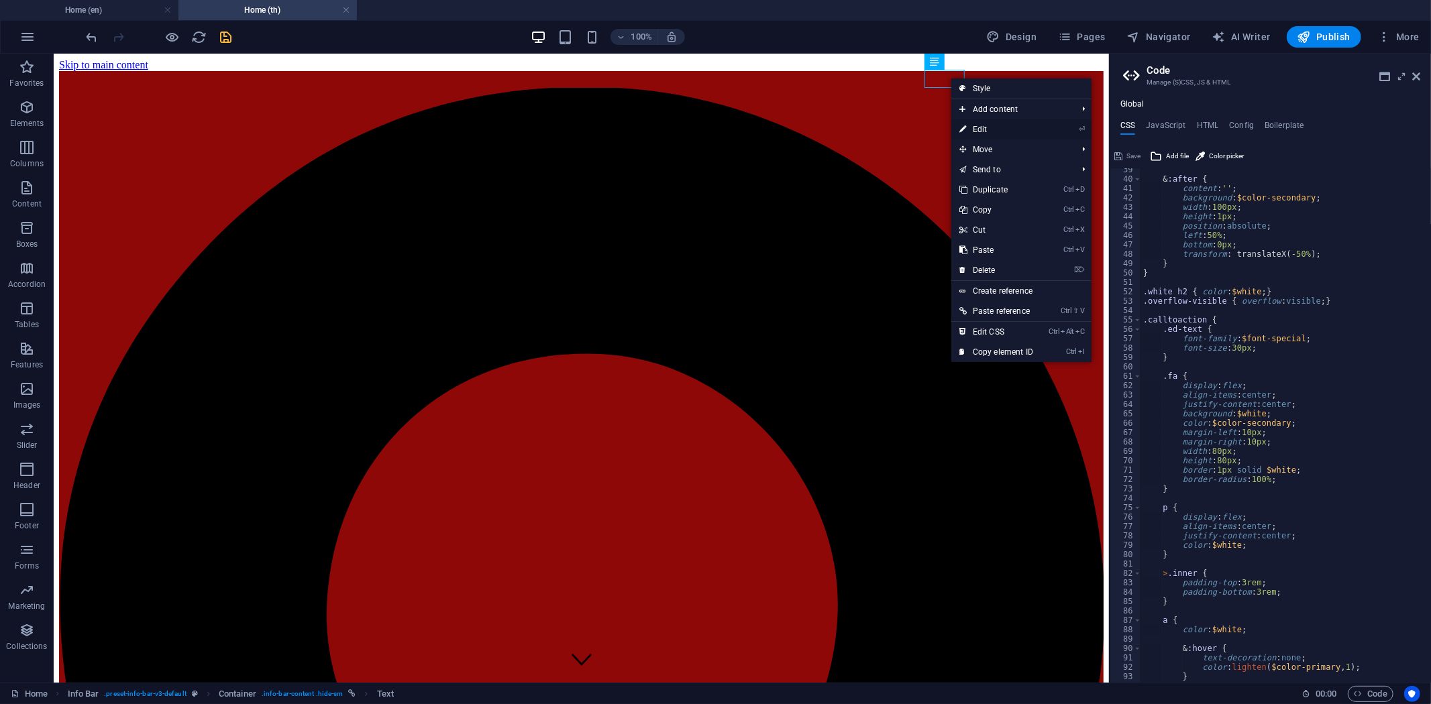
click at [987, 131] on link "⏎ Edit" at bounding box center [996, 129] width 90 height 20
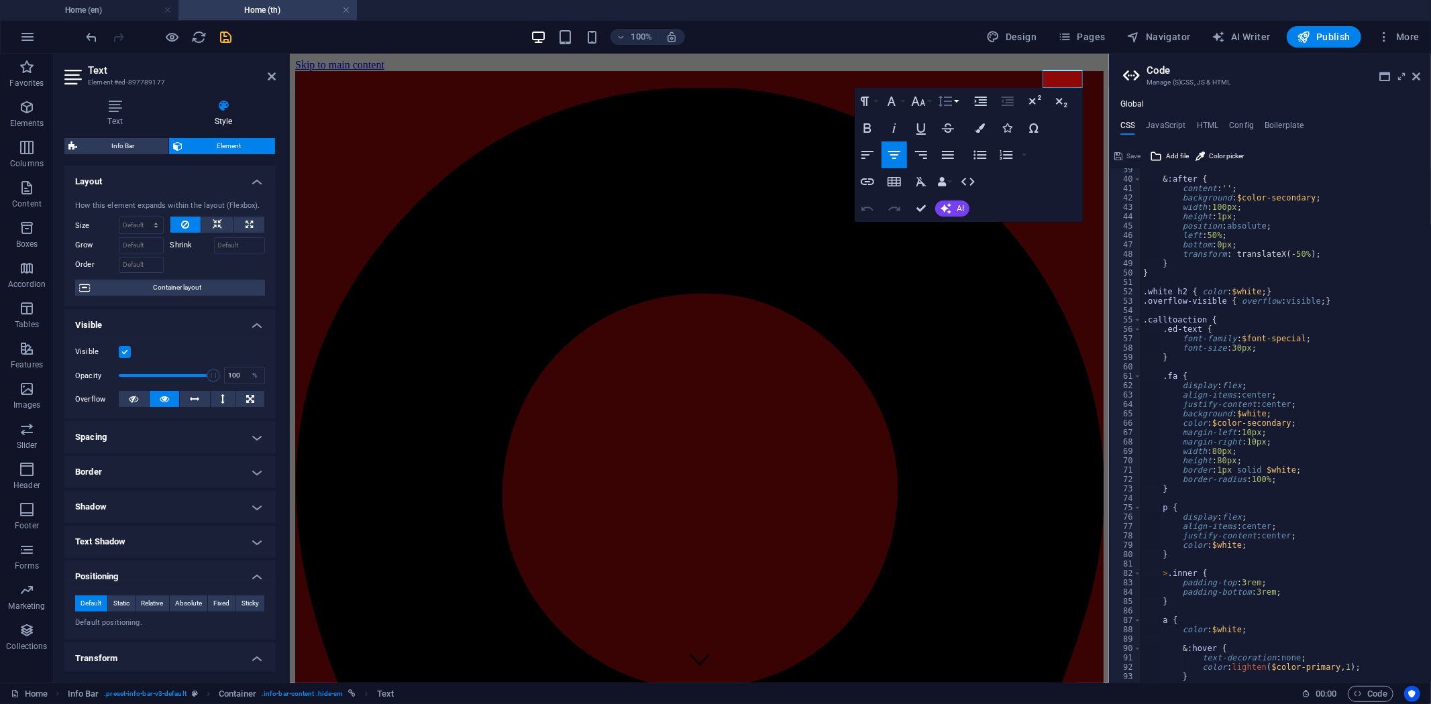
click at [955, 99] on button "Line Height" at bounding box center [947, 101] width 25 height 27
click at [928, 101] on button "Font Size" at bounding box center [920, 101] width 25 height 27
click at [890, 104] on icon "button" at bounding box center [891, 101] width 16 height 16
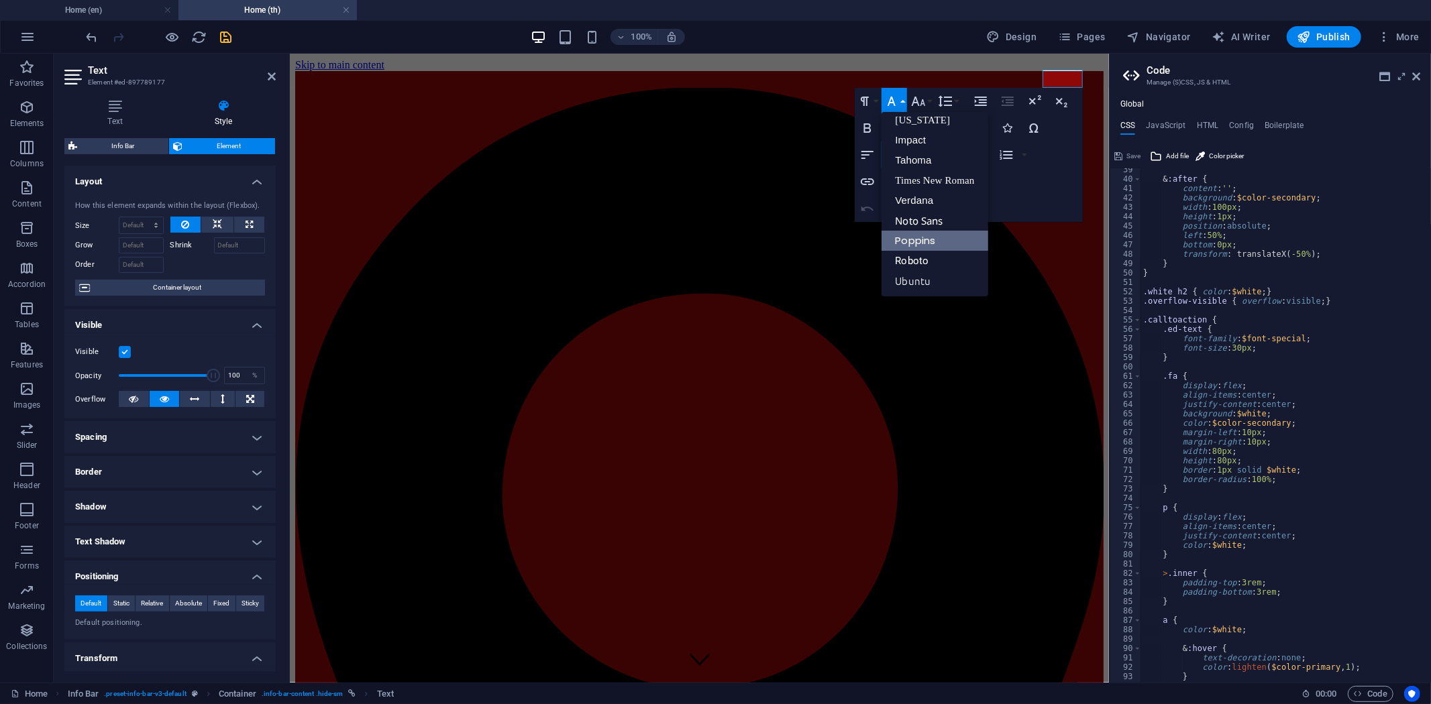
scroll to position [27, 0]
click at [873, 104] on button "Paragraph Format" at bounding box center [867, 101] width 25 height 27
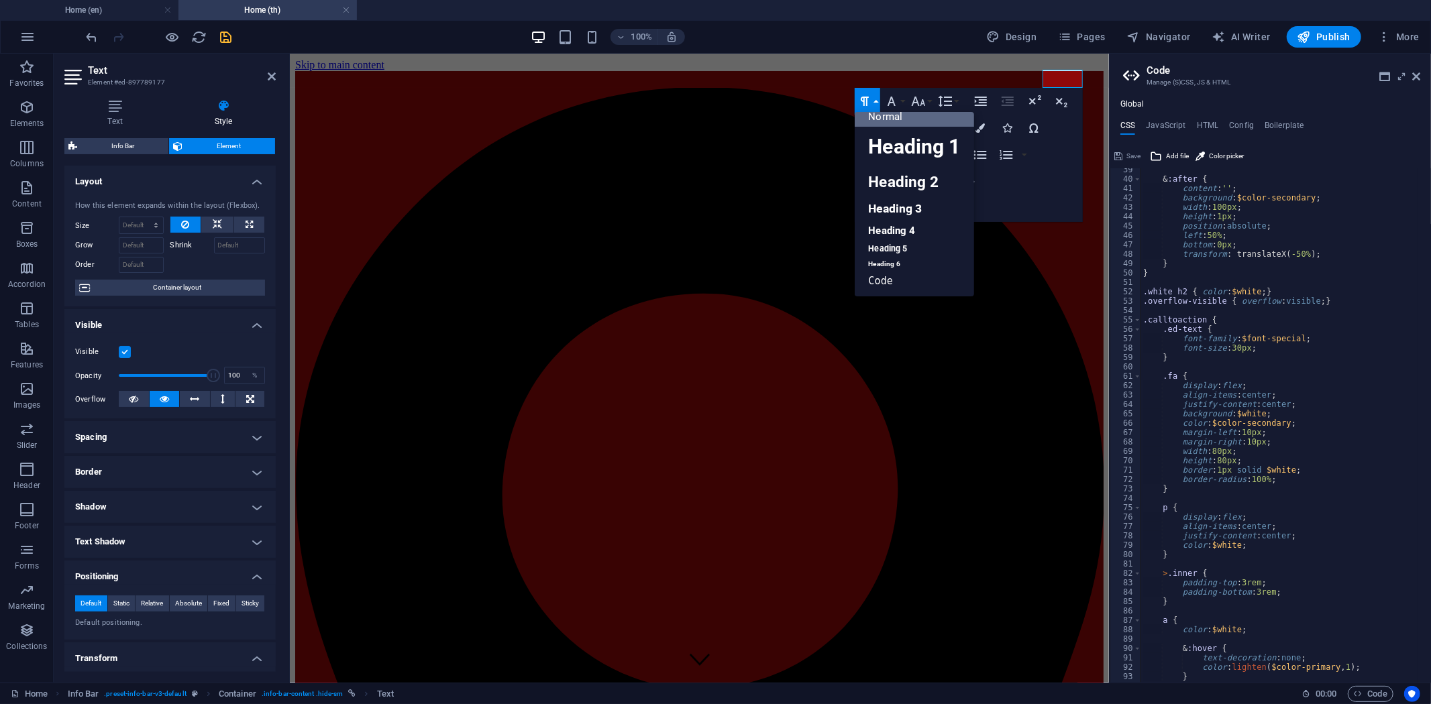
scroll to position [10, 0]
click at [873, 103] on button "Paragraph Format" at bounding box center [867, 101] width 25 height 27
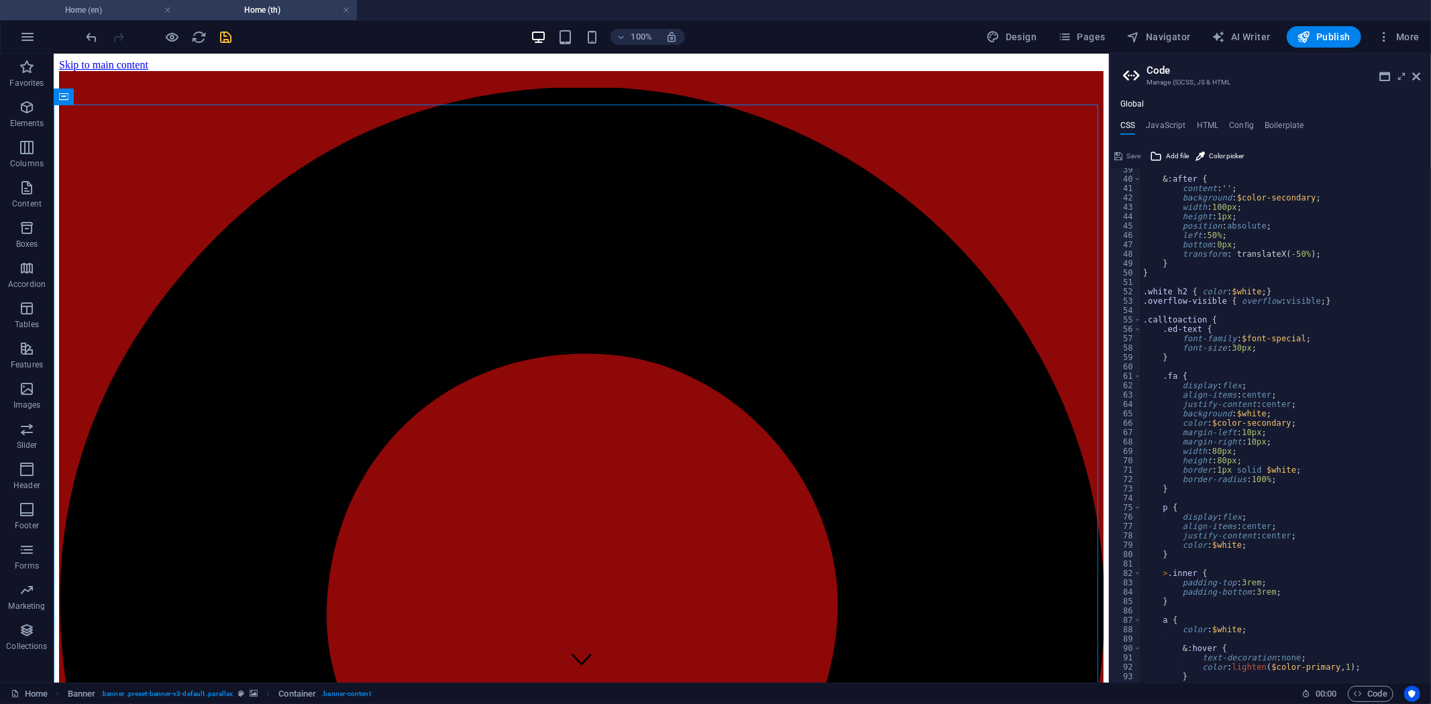
click at [104, 4] on h4 "Home (en)" at bounding box center [89, 10] width 178 height 15
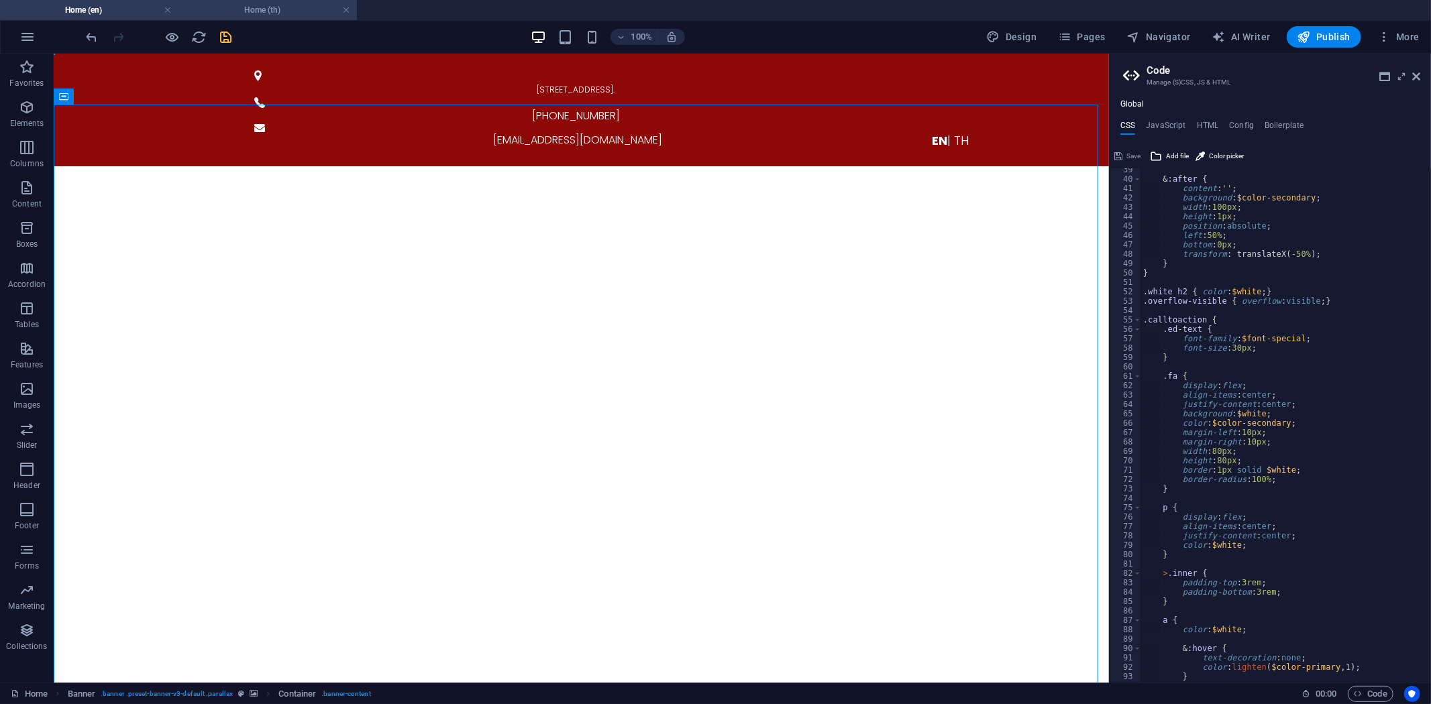
click at [252, 10] on h4 "Home (th)" at bounding box center [267, 10] width 178 height 15
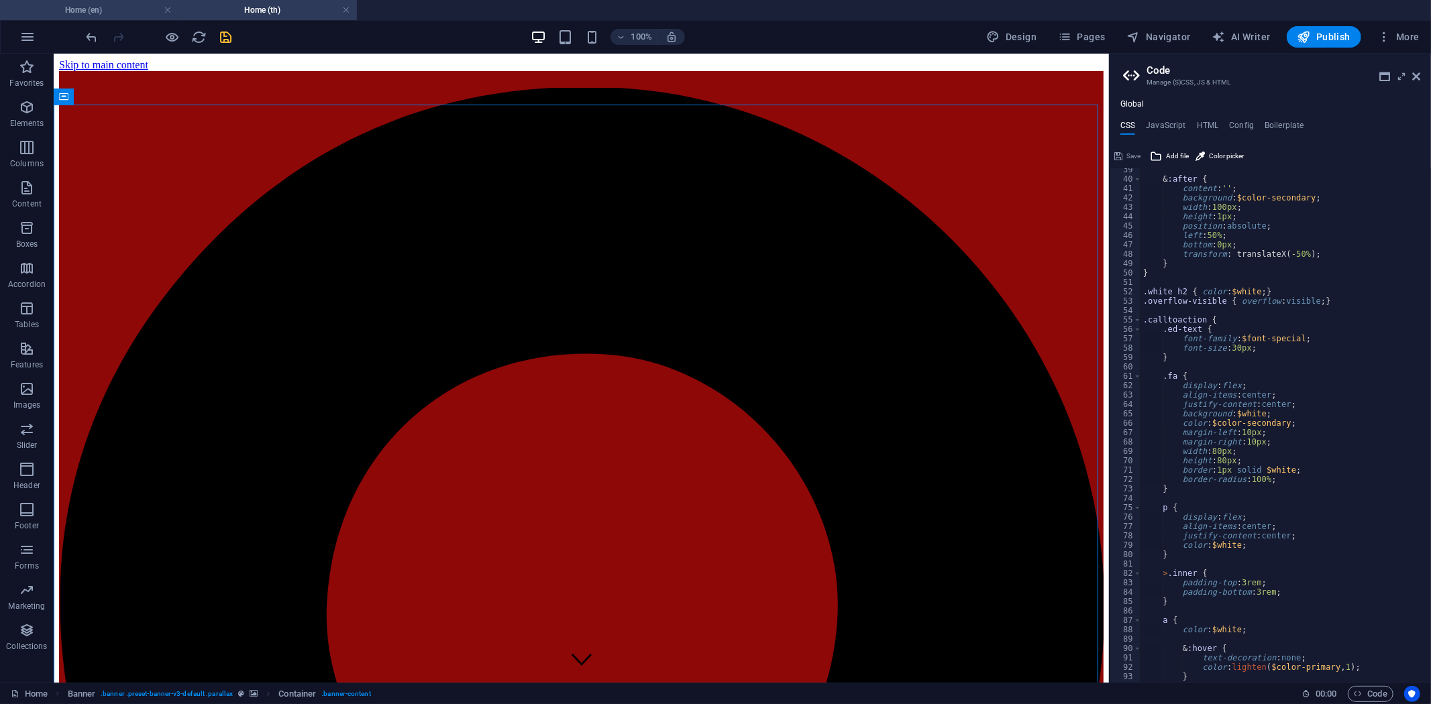
click at [91, 5] on h4 "Home (en)" at bounding box center [89, 10] width 178 height 15
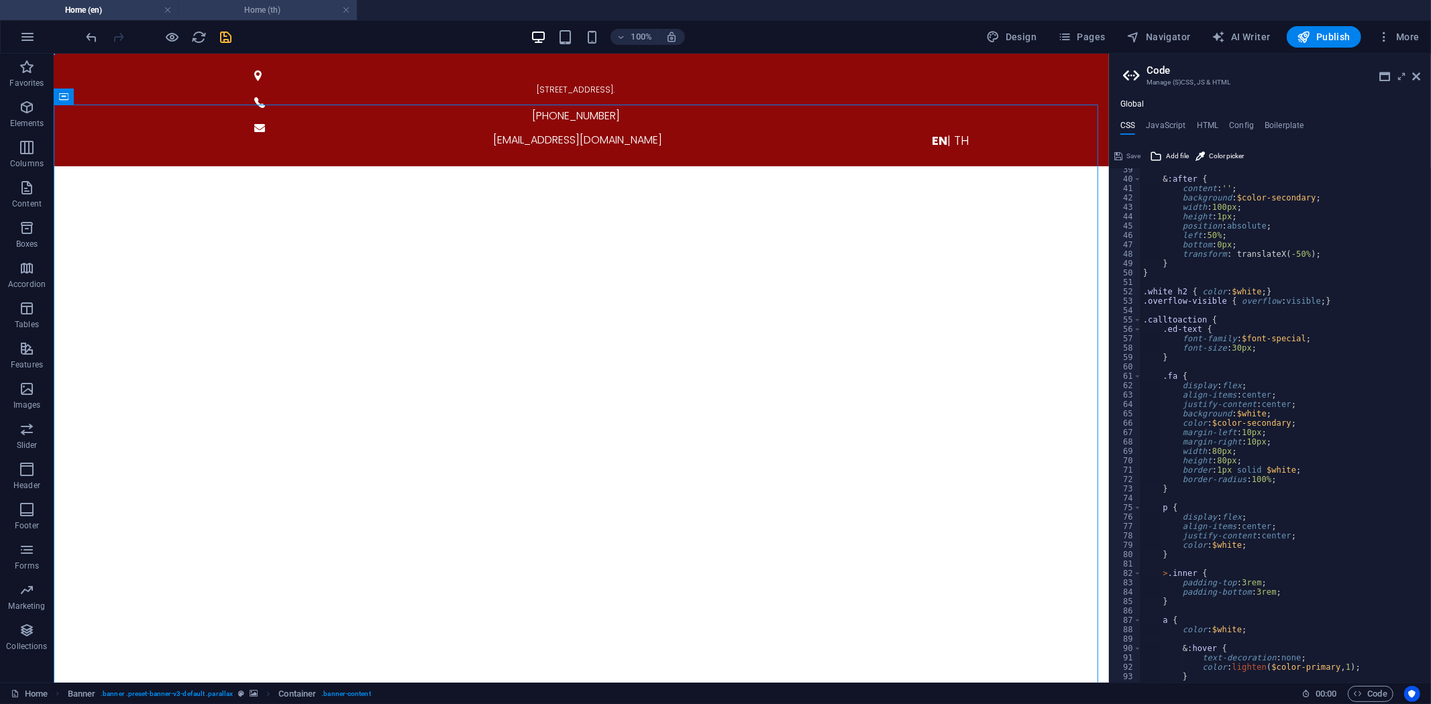
click at [235, 9] on h4 "Home (th)" at bounding box center [267, 10] width 178 height 15
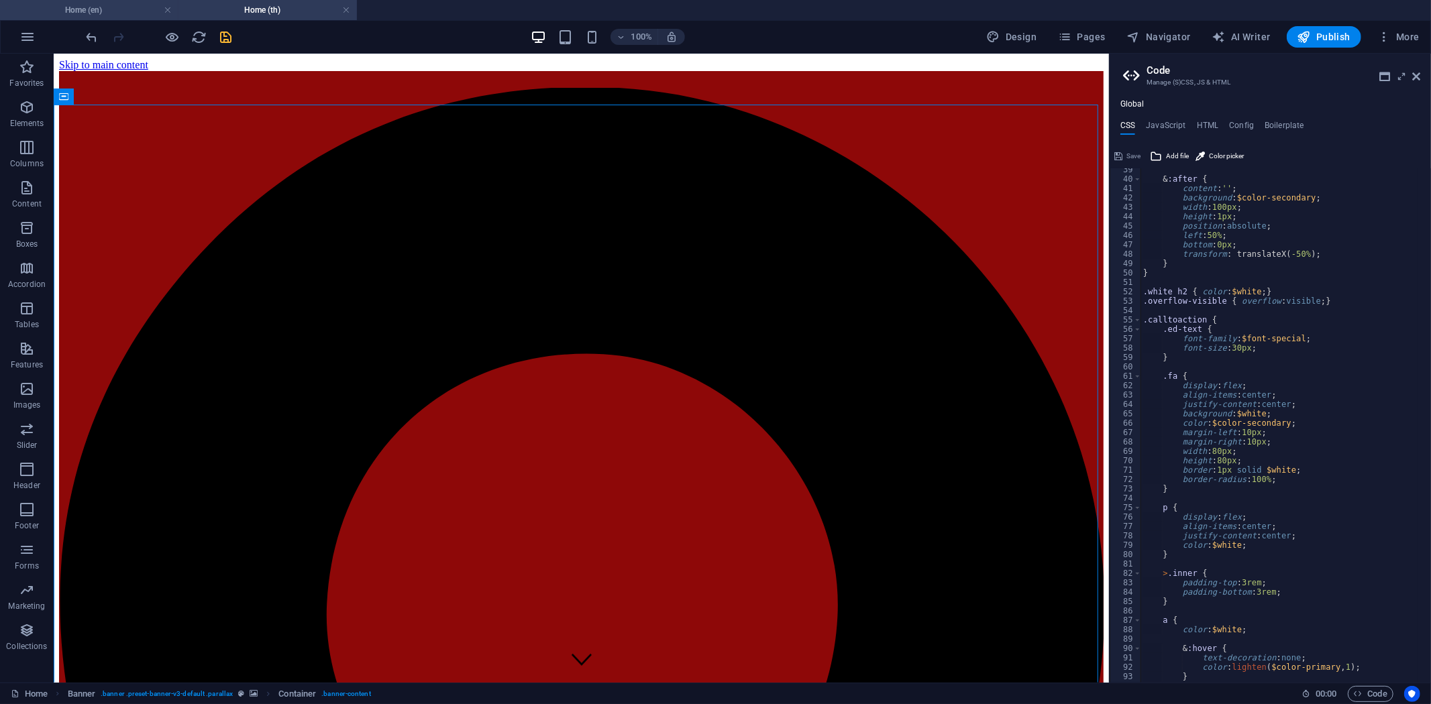
click at [99, 10] on h4 "Home (en)" at bounding box center [89, 10] width 178 height 15
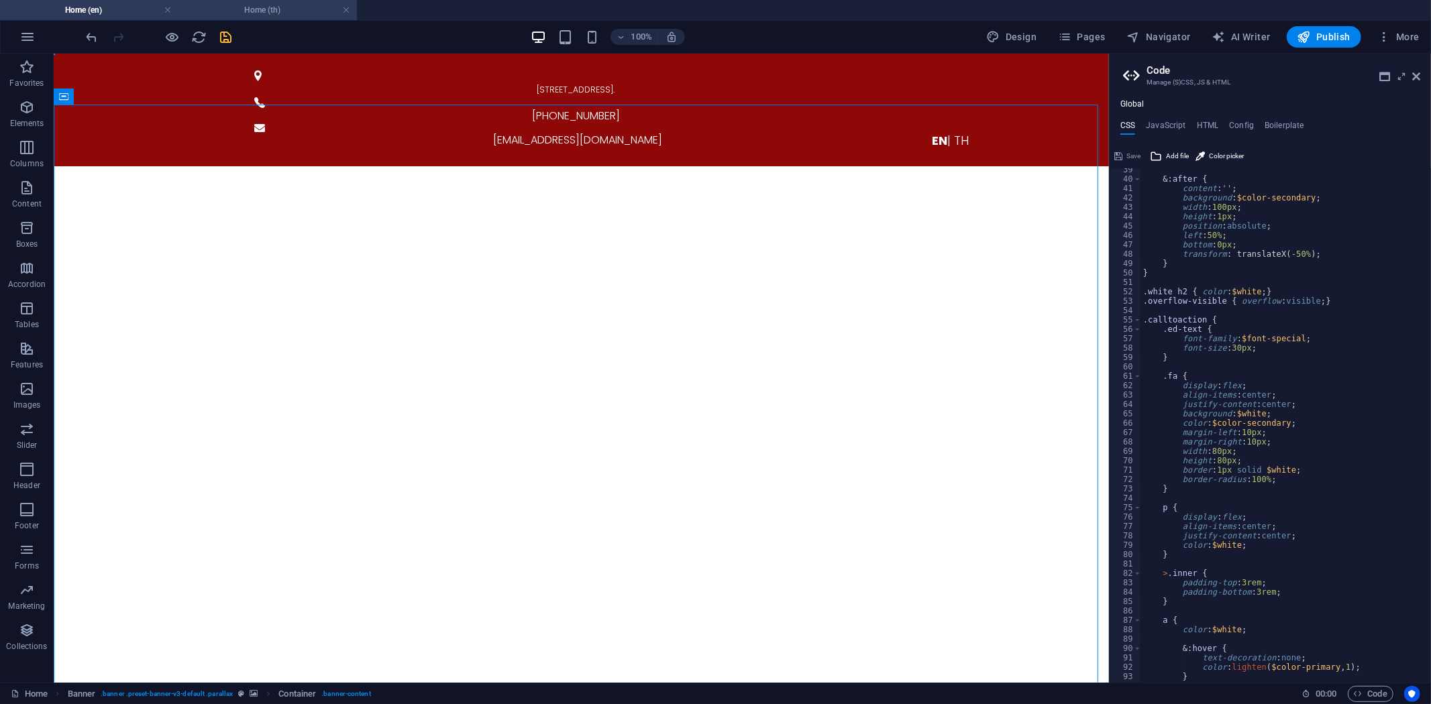
click at [250, 5] on h4 "Home (th)" at bounding box center [267, 10] width 178 height 15
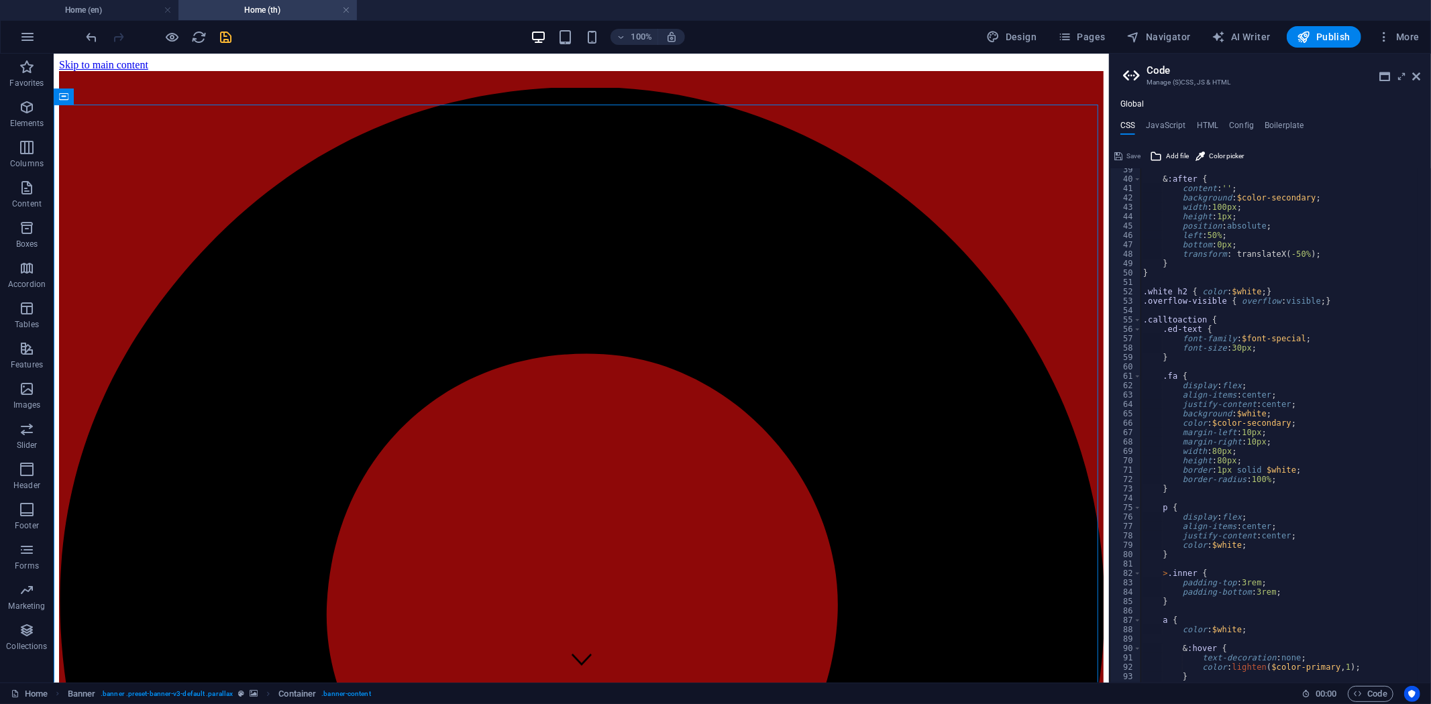
click at [223, 34] on icon "save" at bounding box center [226, 37] width 15 height 15
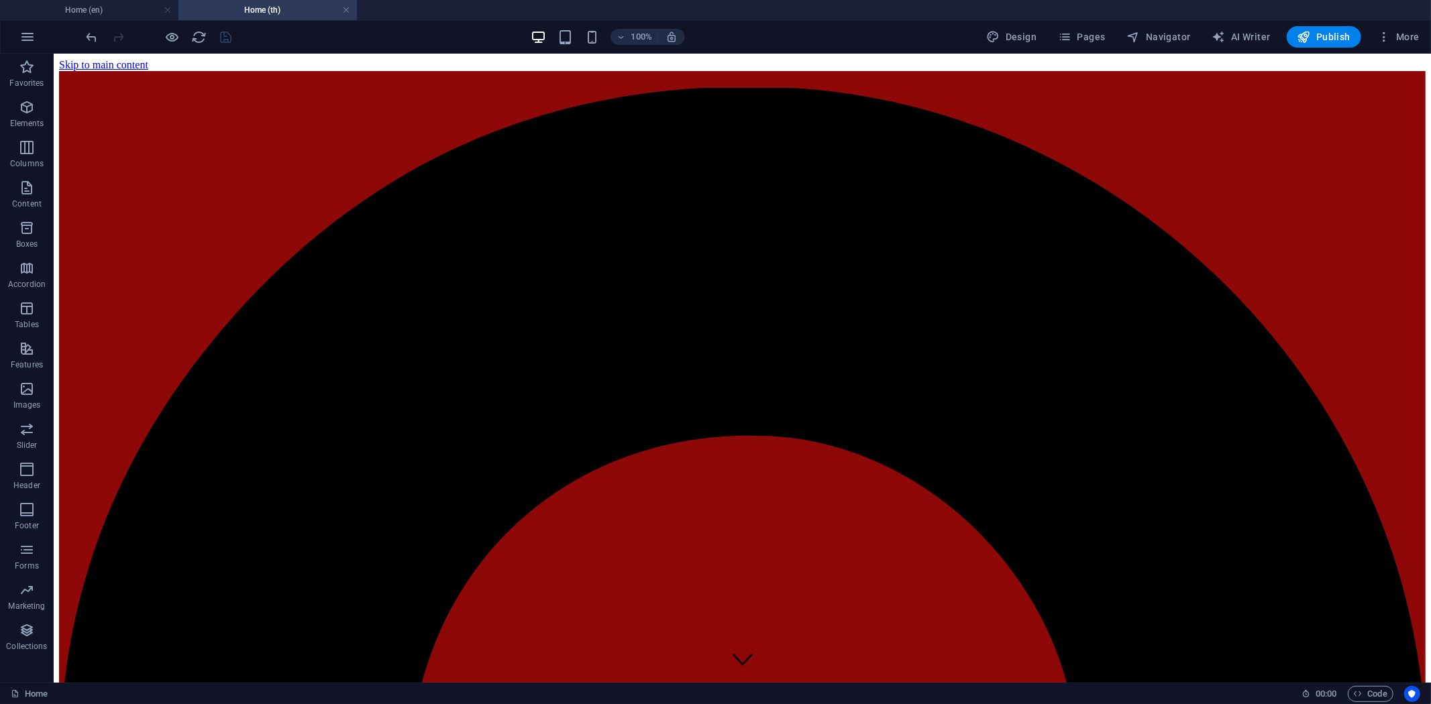
click at [105, 14] on h4 "Home (en)" at bounding box center [89, 10] width 178 height 15
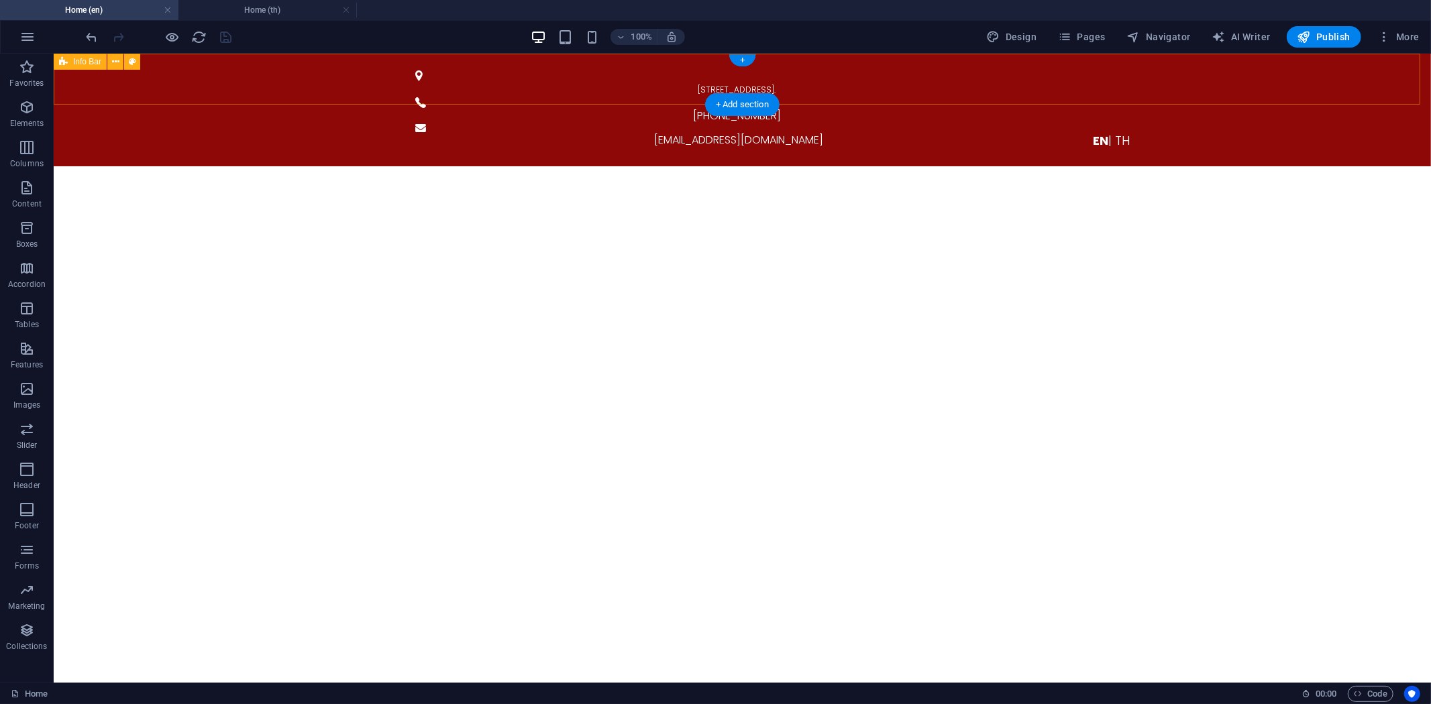
click at [1248, 71] on div "[STREET_ADDRESS]. [PHONE_NUMBER] [EMAIL_ADDRESS][DOMAIN_NAME] EN | TH" at bounding box center [741, 109] width 1377 height 113
click at [1165, 30] on span "Navigator" at bounding box center [1159, 36] width 64 height 13
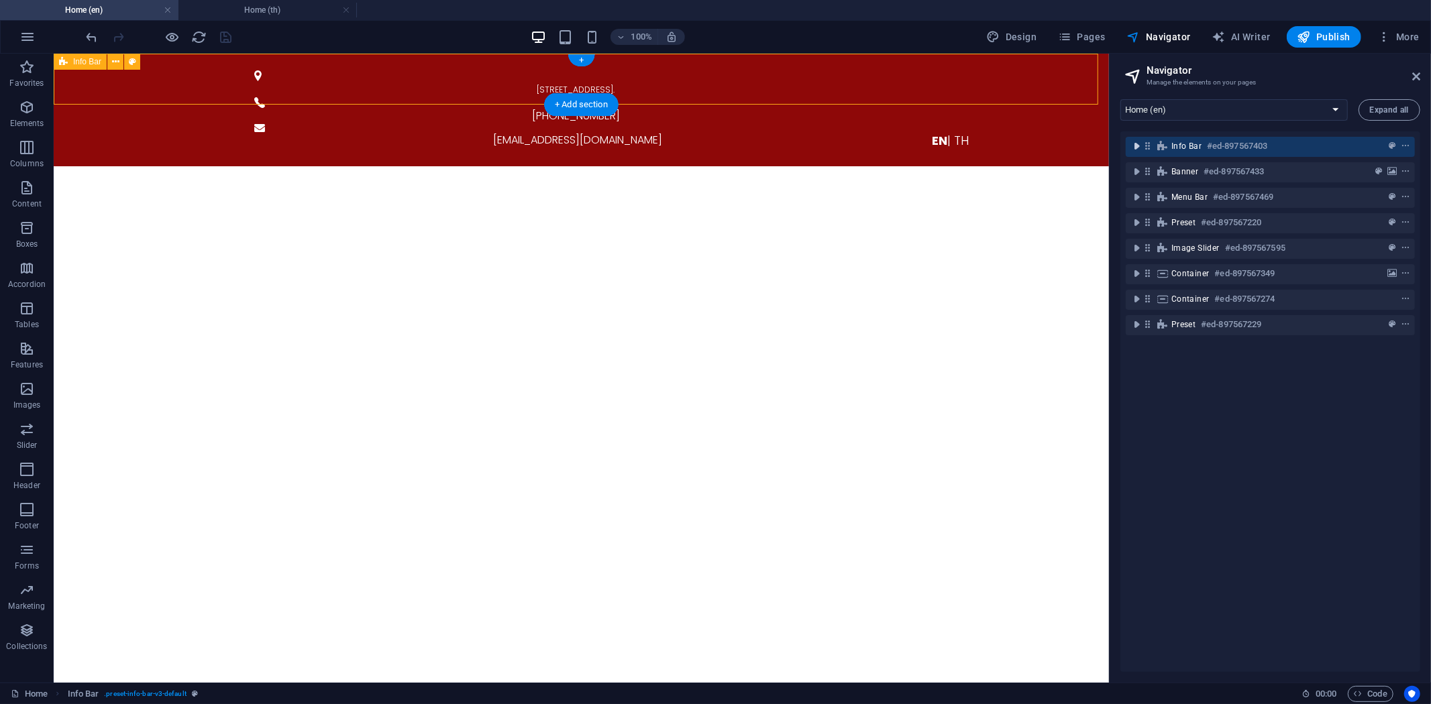
click at [1139, 150] on icon "toggle-expand" at bounding box center [1136, 146] width 13 height 13
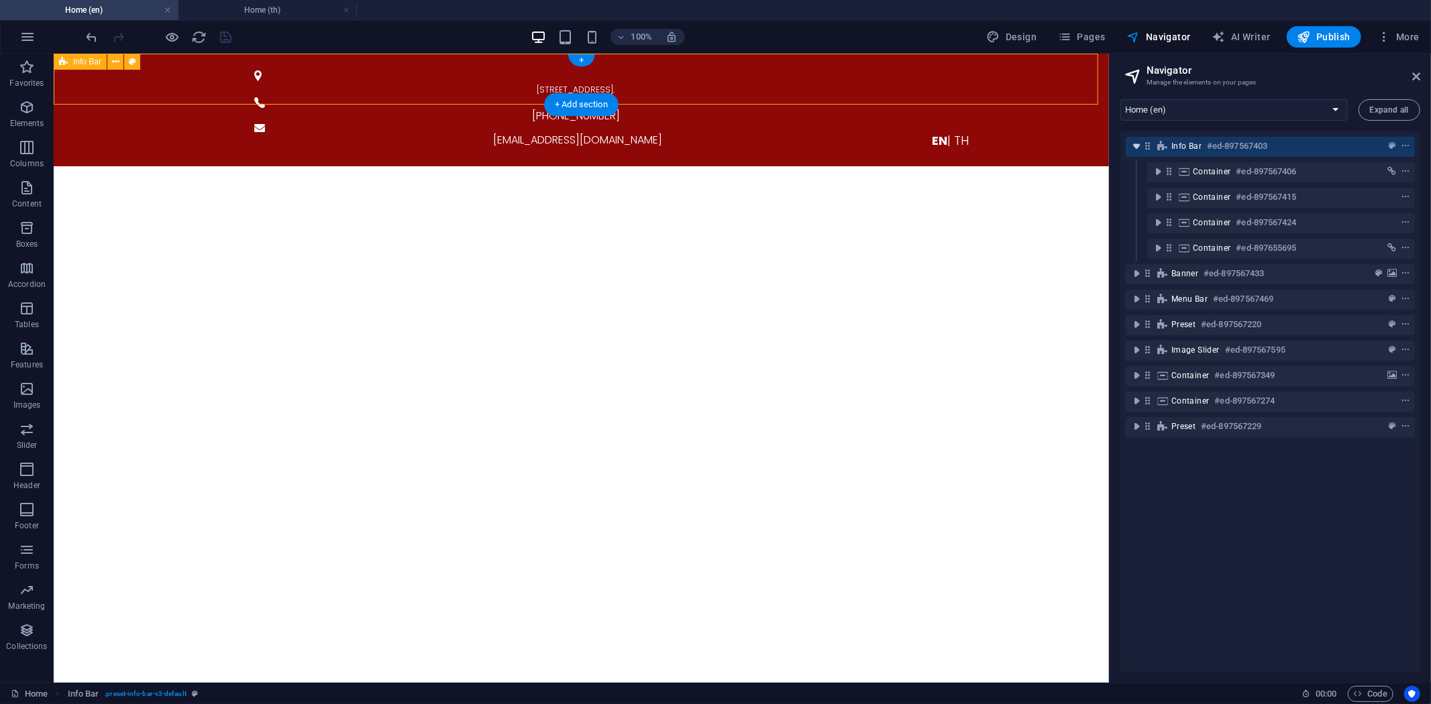
click at [1139, 150] on icon "toggle-expand" at bounding box center [1136, 146] width 13 height 13
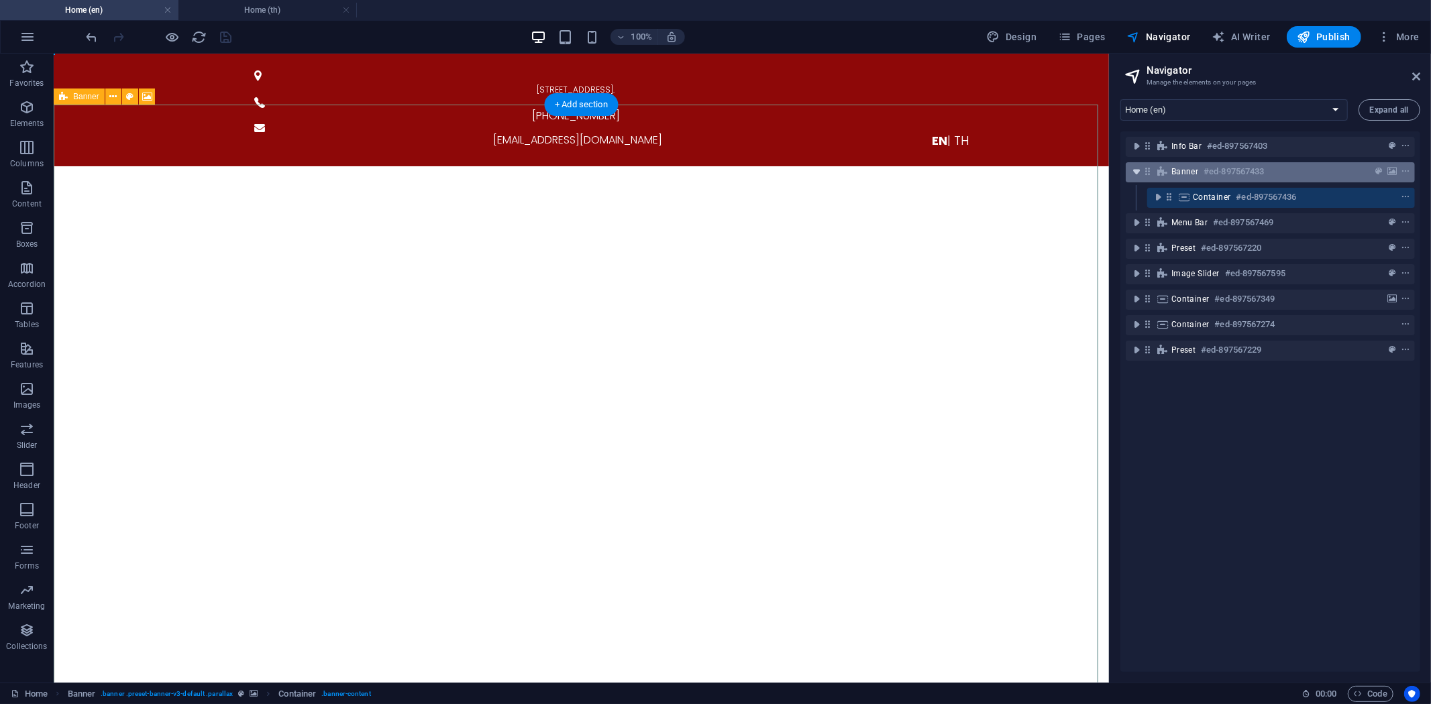
click at [1144, 173] on span "toggle-expand" at bounding box center [1136, 171] width 16 height 13
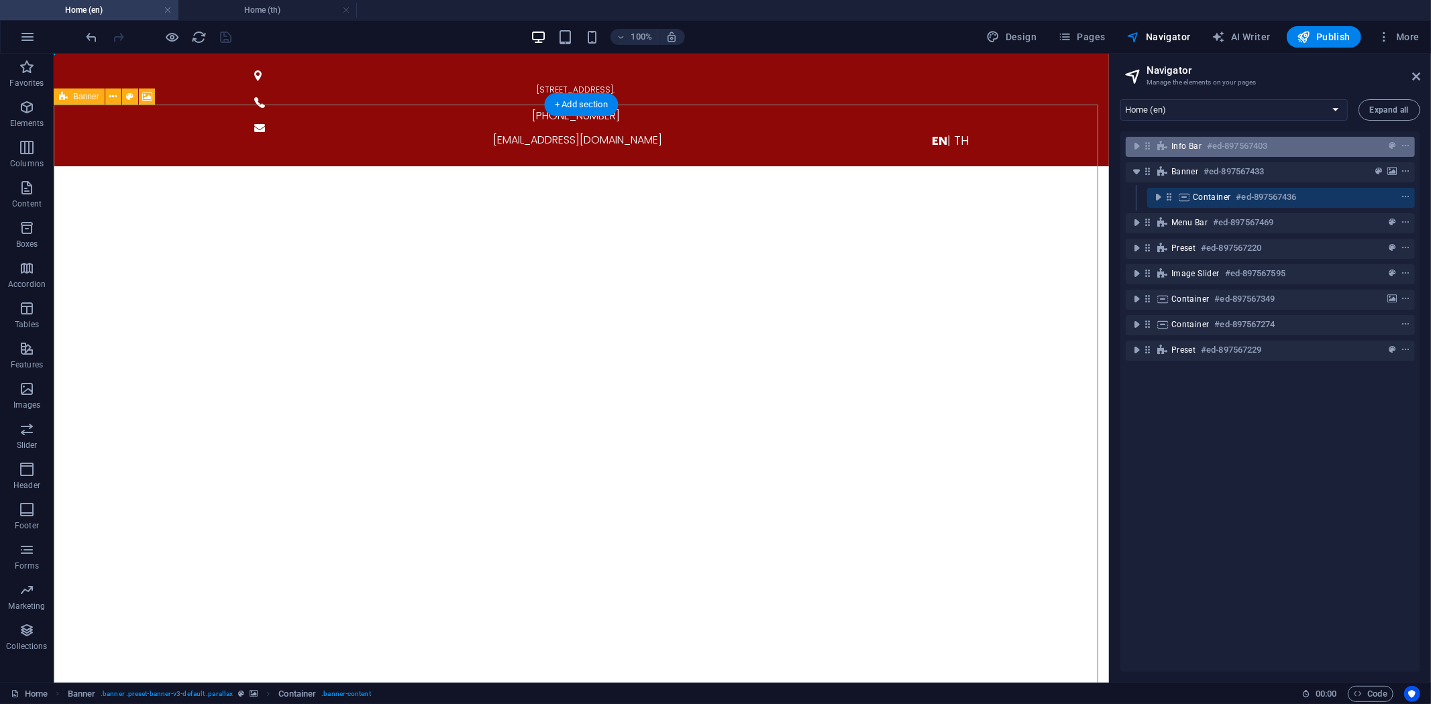
scroll to position [56, 0]
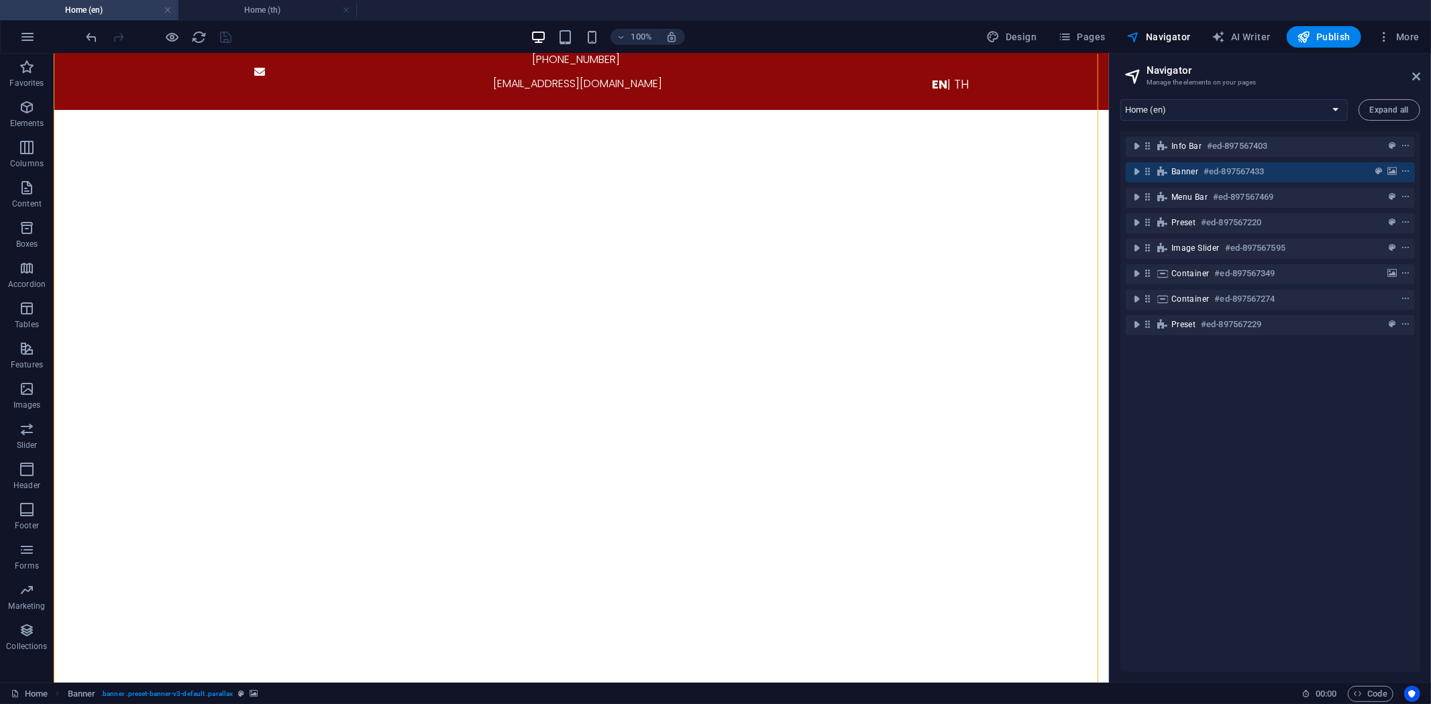
click at [1158, 121] on div "Home (en) Product solutions (en) Consumer Service Support and Sales (en) About …" at bounding box center [1270, 386] width 321 height 594
click at [1169, 113] on select "Home (en) Product solutions (en) Consumer Service Support and Sales (en) About …" at bounding box center [1233, 109] width 227 height 21
click at [1120, 99] on select "Home (en) Product solutions (en) Consumer Service Support and Sales (en) About …" at bounding box center [1233, 109] width 227 height 21
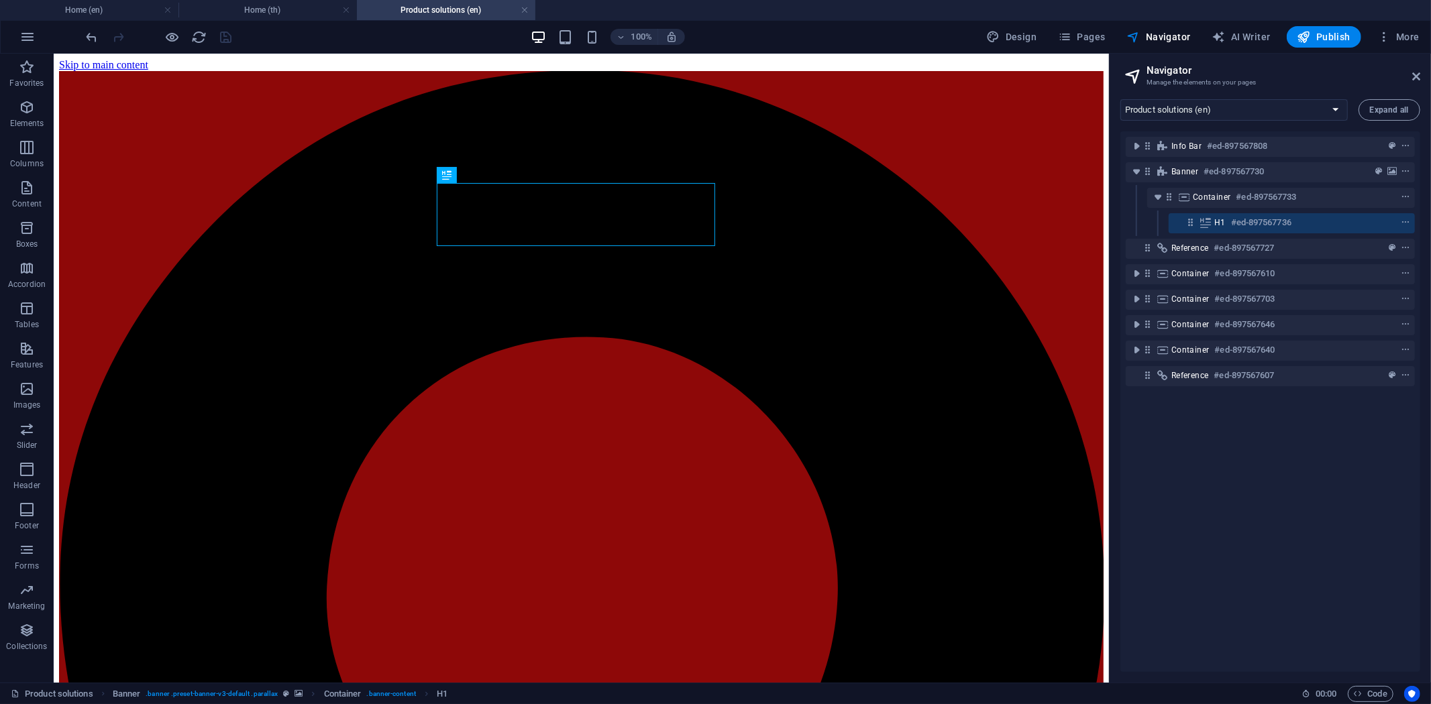
scroll to position [0, 0]
drag, startPoint x: 347, startPoint y: 9, endPoint x: 299, endPoint y: 20, distance: 50.1
click at [347, 9] on link at bounding box center [346, 10] width 8 height 13
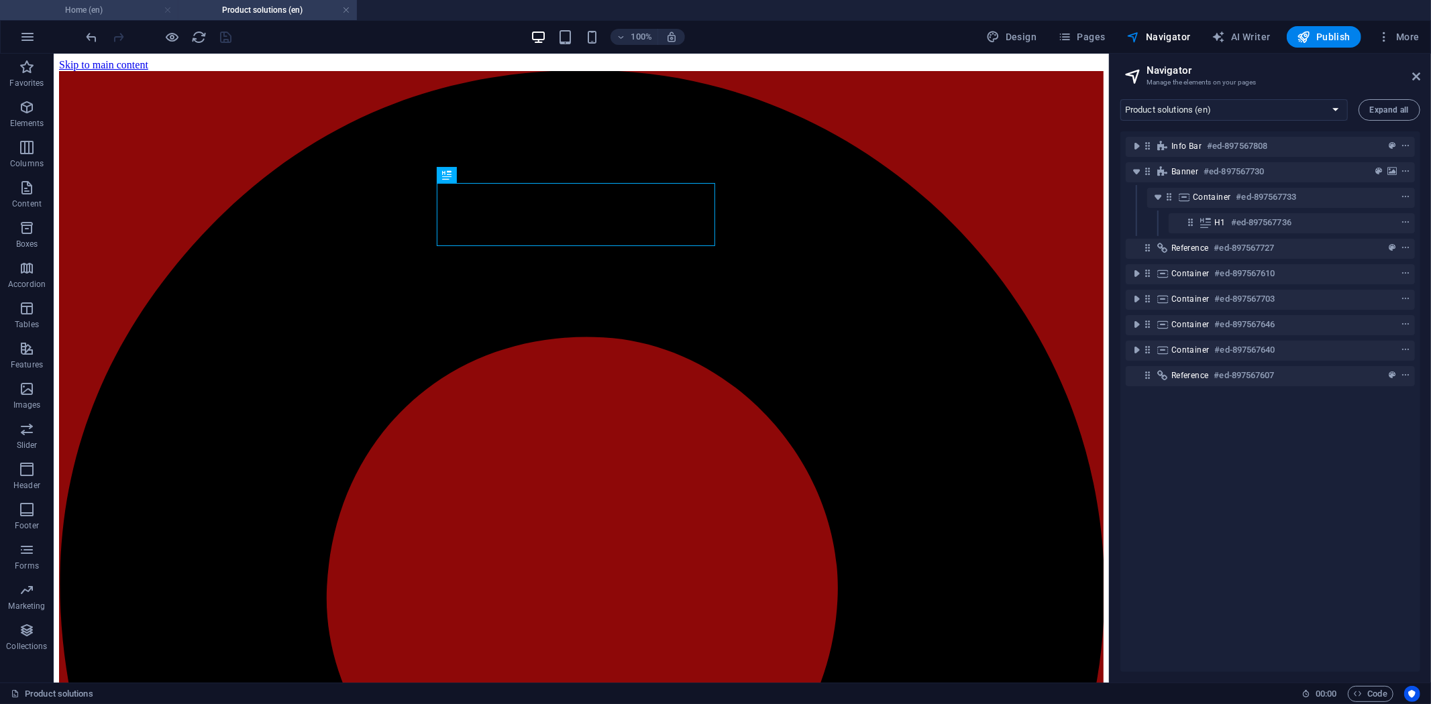
click at [170, 10] on link at bounding box center [168, 10] width 8 height 13
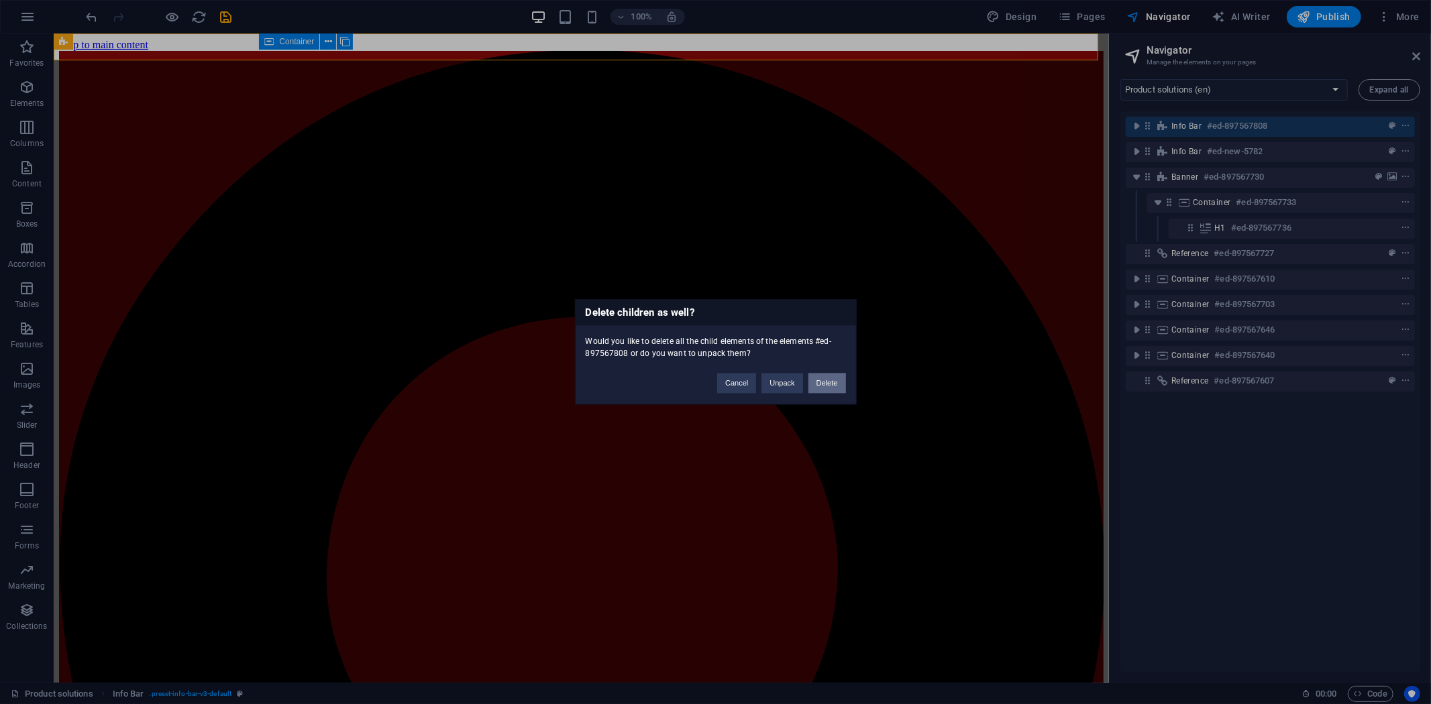
click at [832, 391] on button "Delete" at bounding box center [827, 384] width 38 height 20
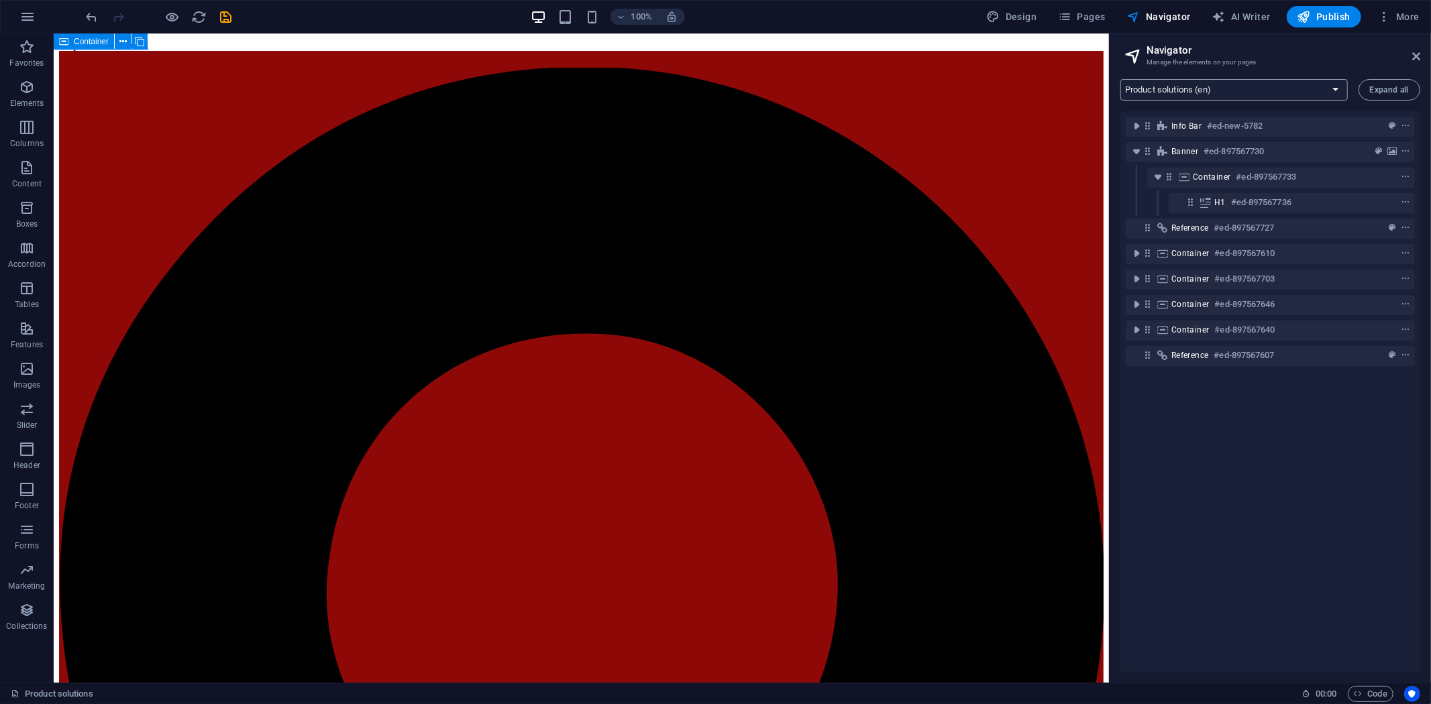
click at [1234, 87] on select "Home (en) Product solutions (en) Consumer Service Support and Sales (en) About …" at bounding box center [1233, 89] width 227 height 21
select select "16891402-th"
click at [1120, 79] on select "Home (en) Product solutions (en) Consumer Service Support and Sales (en) About …" at bounding box center [1233, 89] width 227 height 21
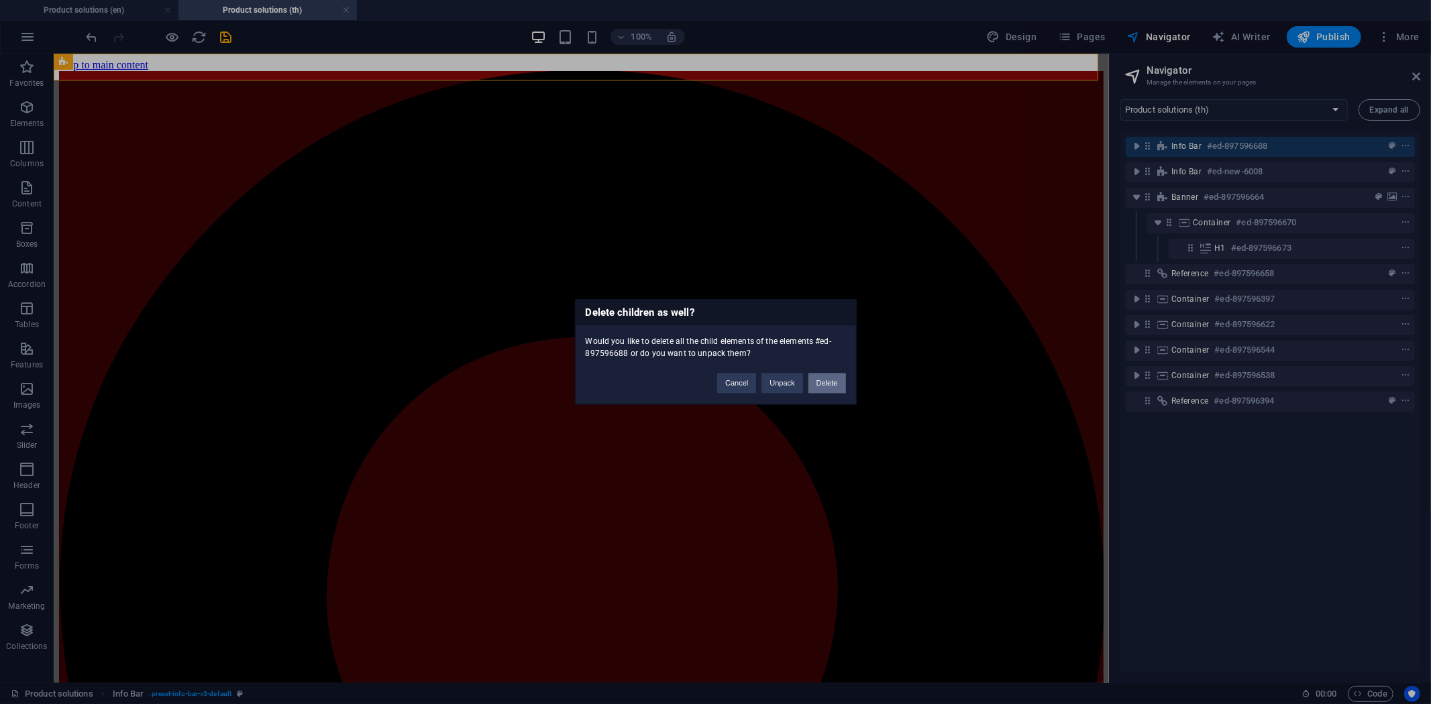
click at [820, 380] on button "Delete" at bounding box center [827, 384] width 38 height 20
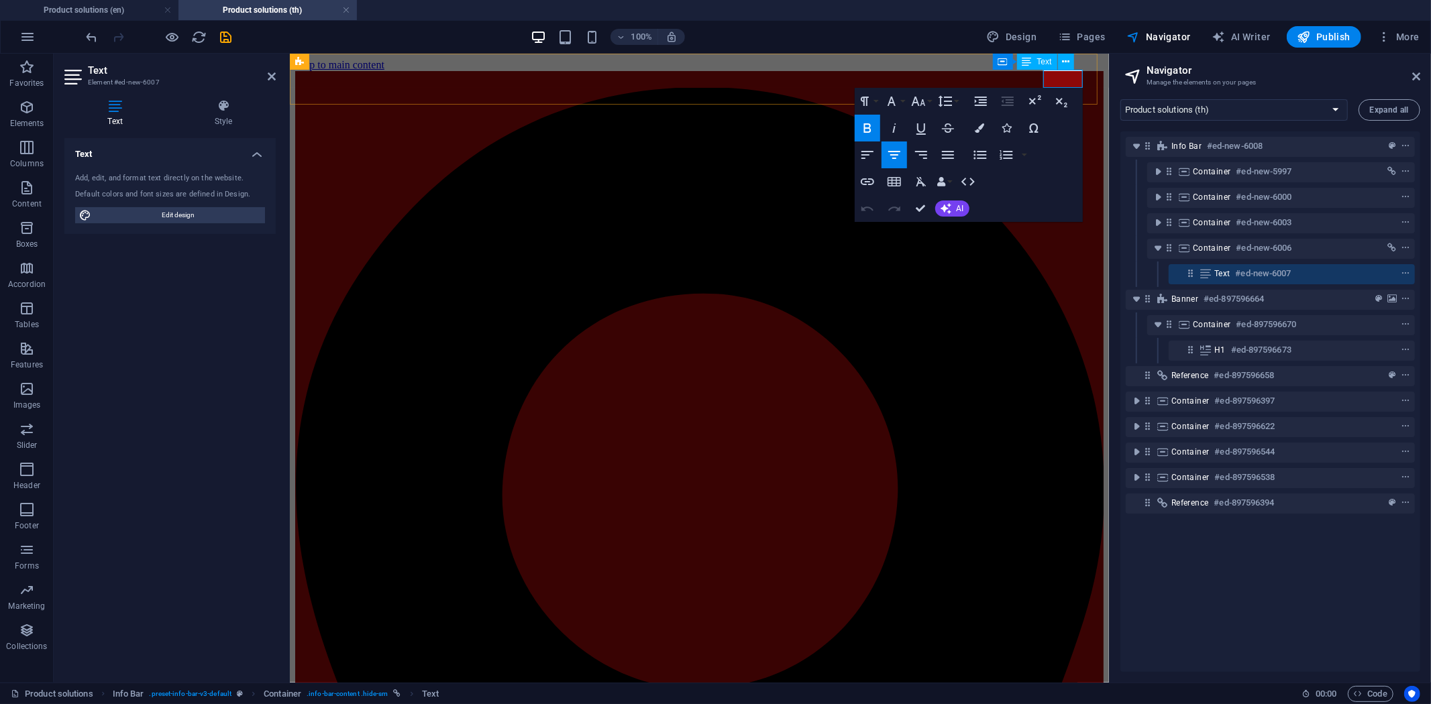
drag, startPoint x: 1058, startPoint y: 77, endPoint x: 1044, endPoint y: 80, distance: 14.3
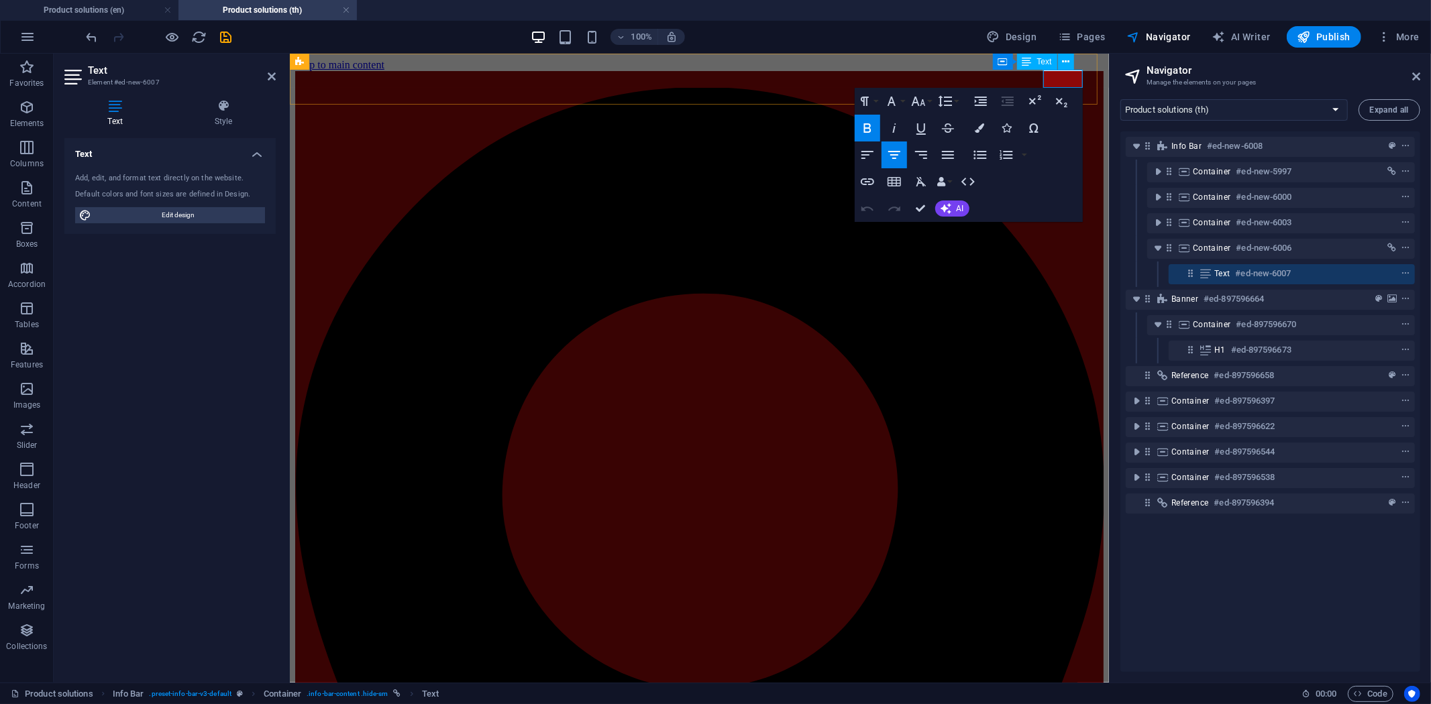
click at [868, 127] on icon "button" at bounding box center [866, 127] width 7 height 9
click at [869, 127] on icon "button" at bounding box center [866, 127] width 7 height 9
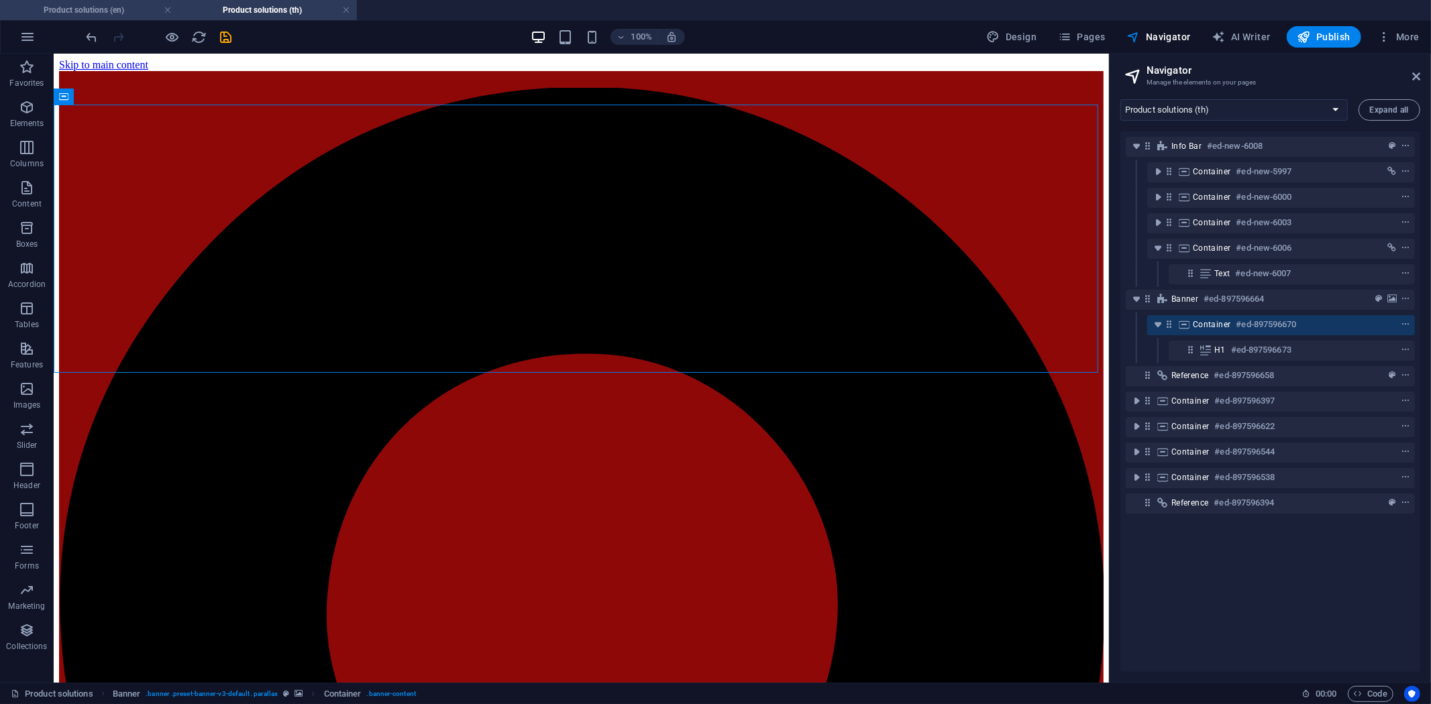
click at [109, 10] on h4 "Product solutions (en)" at bounding box center [89, 10] width 178 height 15
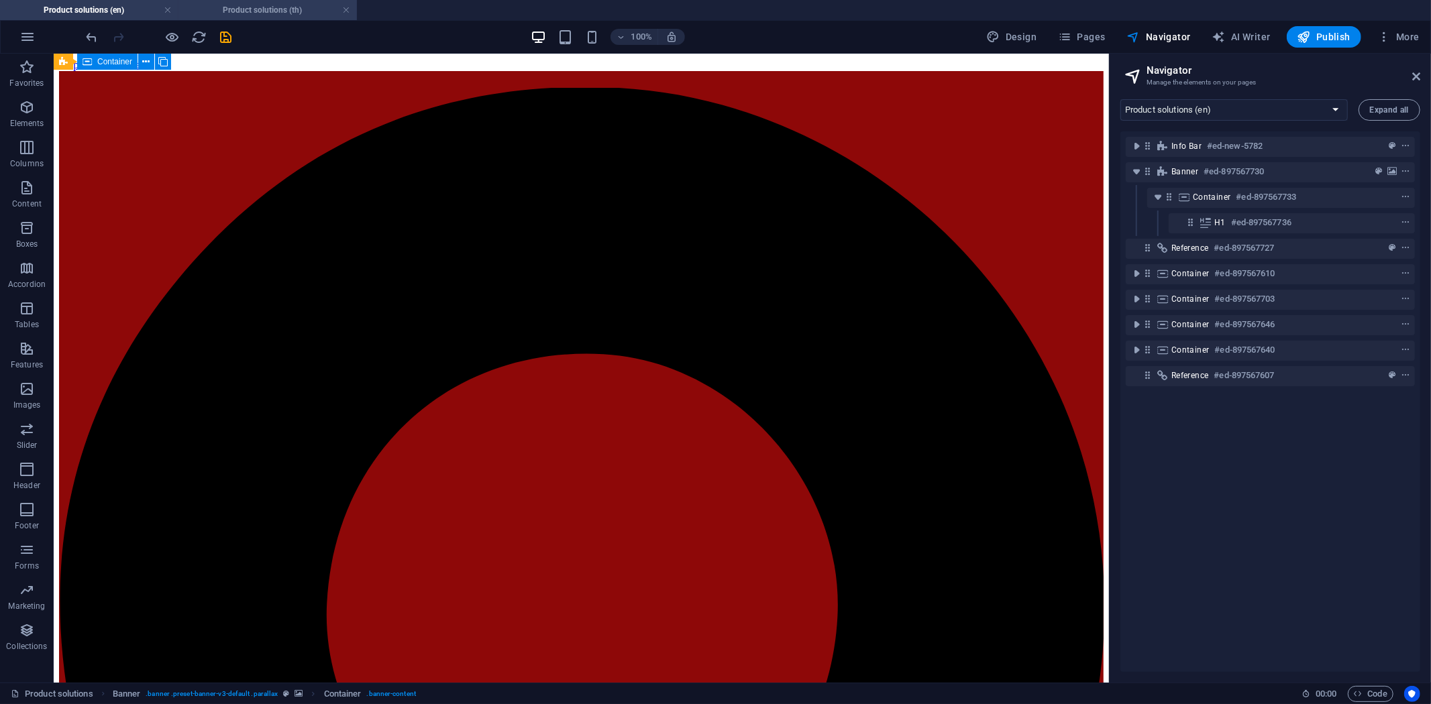
click at [267, 13] on h4 "Product solutions (th)" at bounding box center [267, 10] width 178 height 15
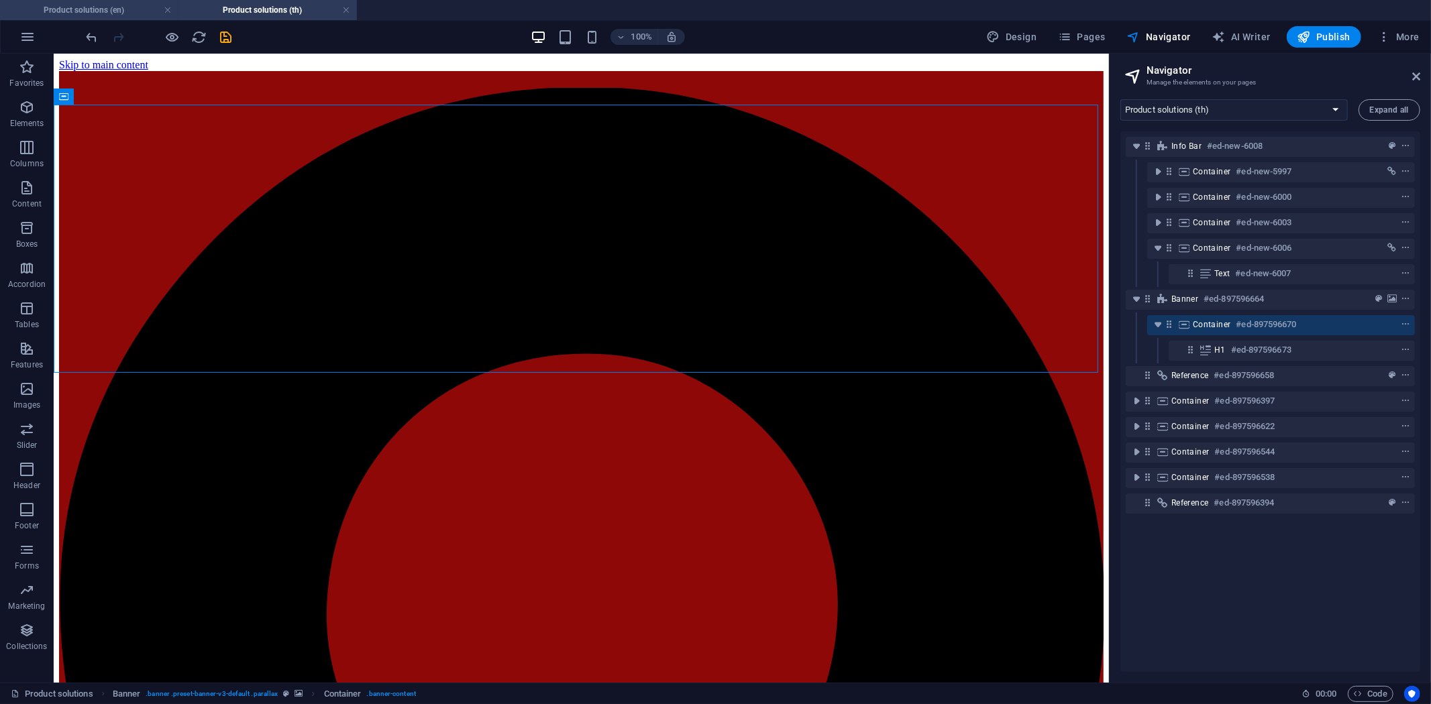
click at [117, 7] on h4 "Product solutions (en)" at bounding box center [89, 10] width 178 height 15
select select "16891402-en"
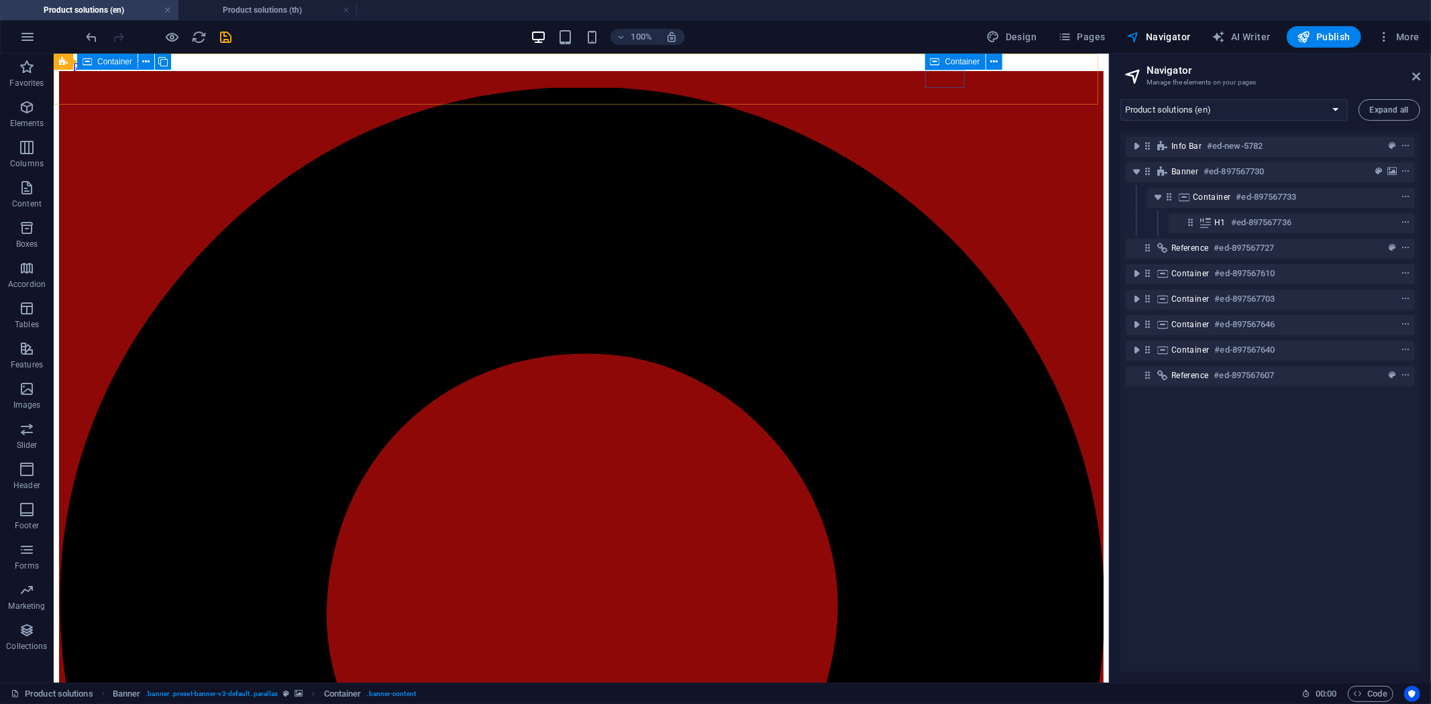
click at [953, 59] on span "Container" at bounding box center [962, 62] width 35 height 8
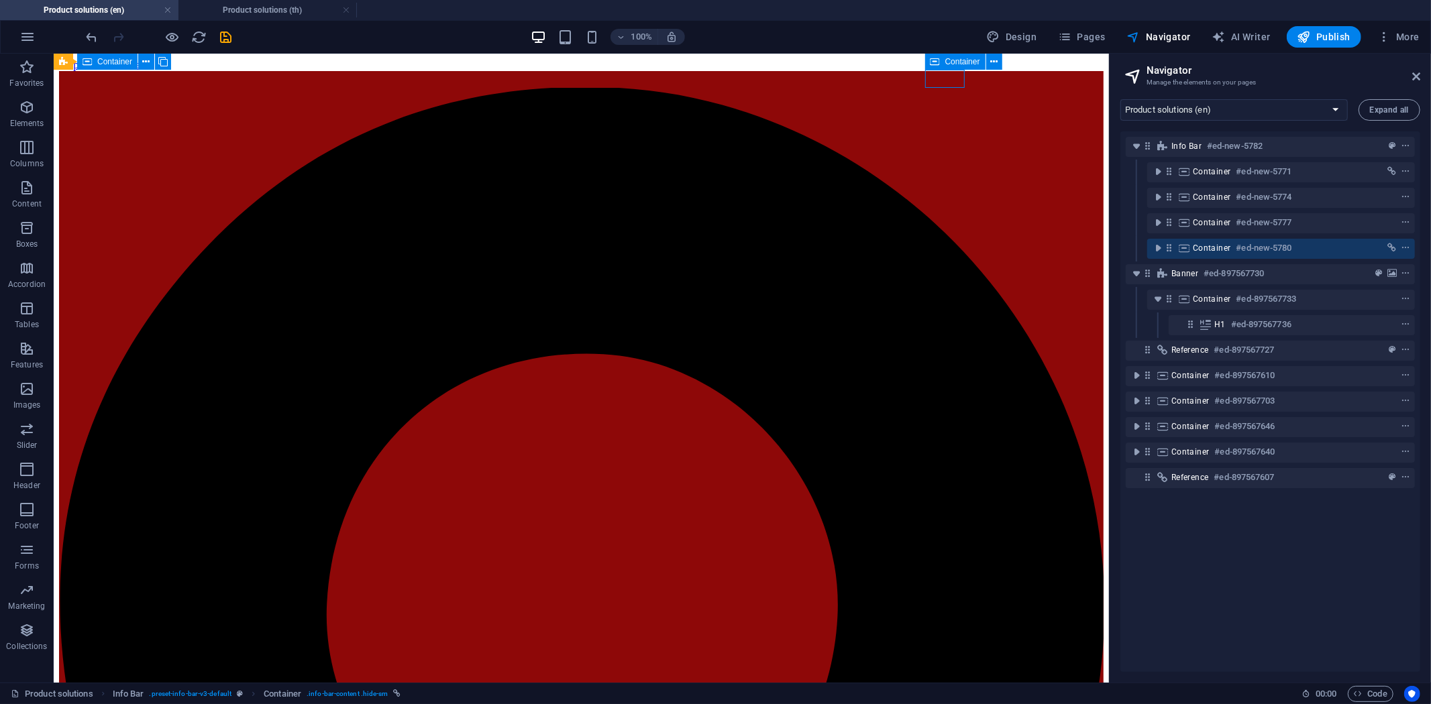
click at [953, 59] on span "Container" at bounding box center [962, 62] width 35 height 8
select select "7"
select select
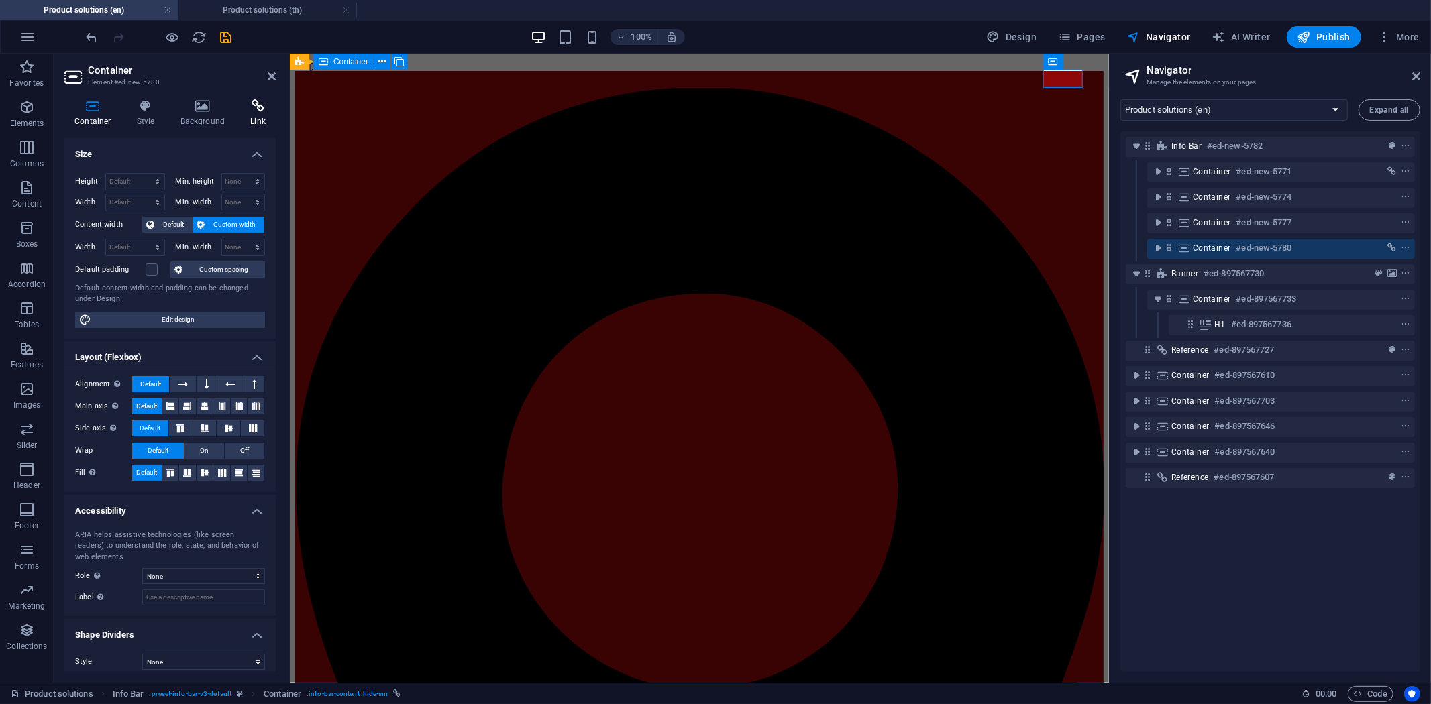
click at [250, 117] on h4 "Link" at bounding box center [258, 113] width 36 height 28
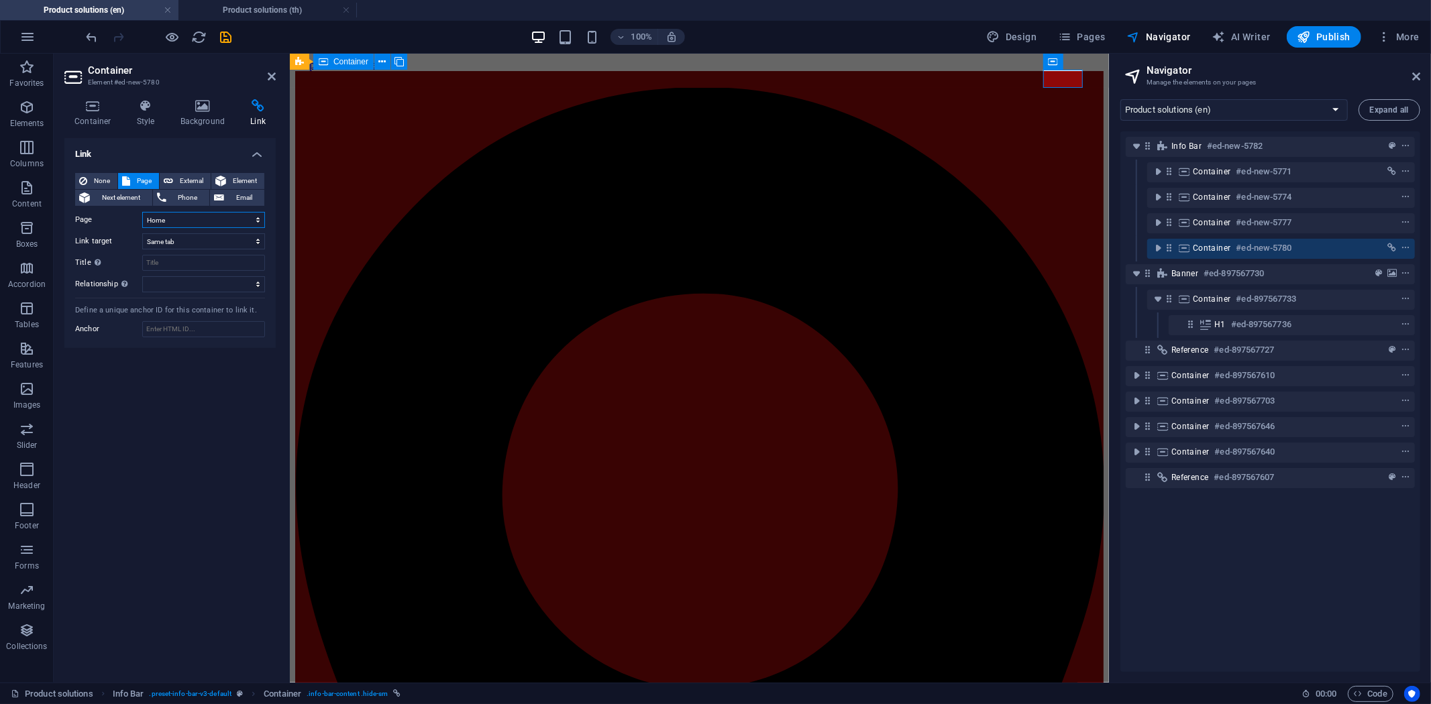
click at [204, 225] on select "Home Product solutions Consumer Service Support and Sales About Us Contact Lega…" at bounding box center [203, 220] width 123 height 16
select select "8"
click at [142, 212] on select "Home Product solutions Consumer Service Support and Sales About Us Contact Lega…" at bounding box center [203, 220] width 123 height 16
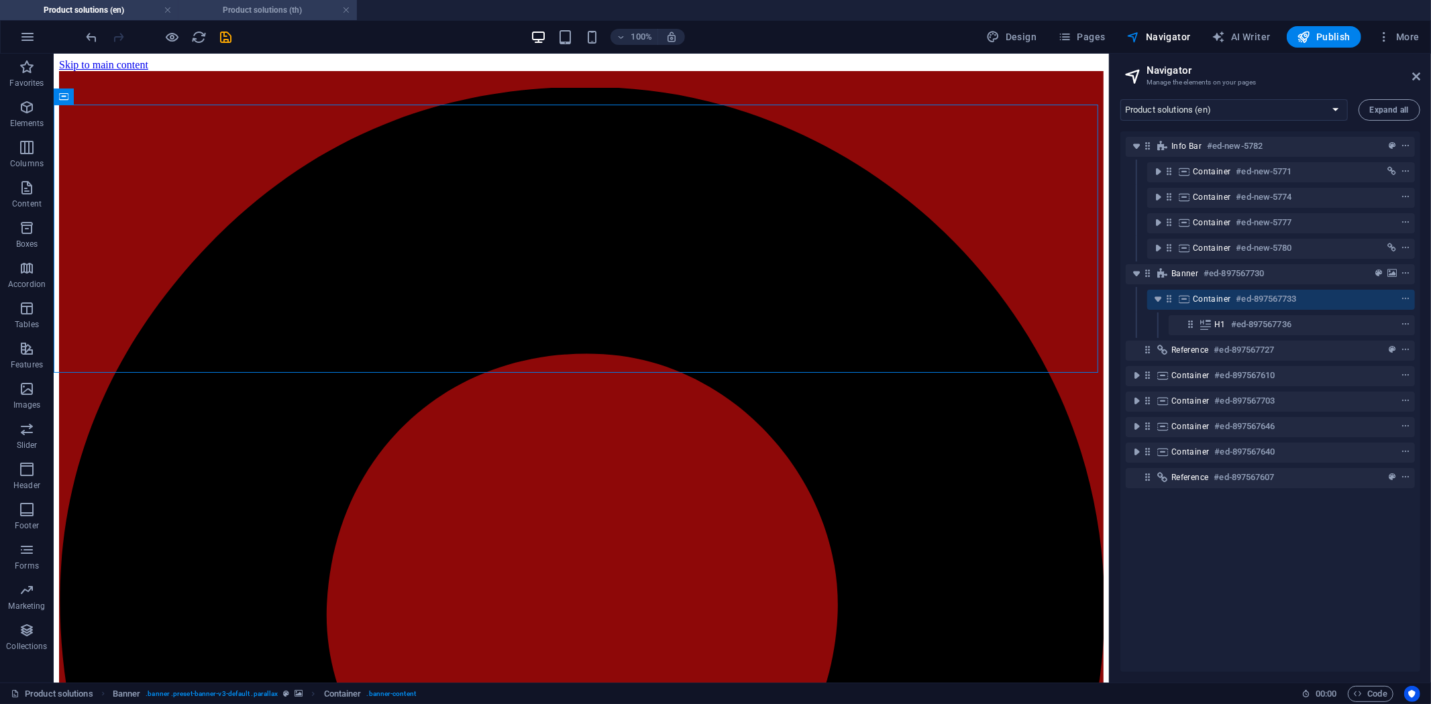
click at [272, 9] on h4 "Product solutions (th)" at bounding box center [267, 10] width 178 height 15
select select "16891402-th"
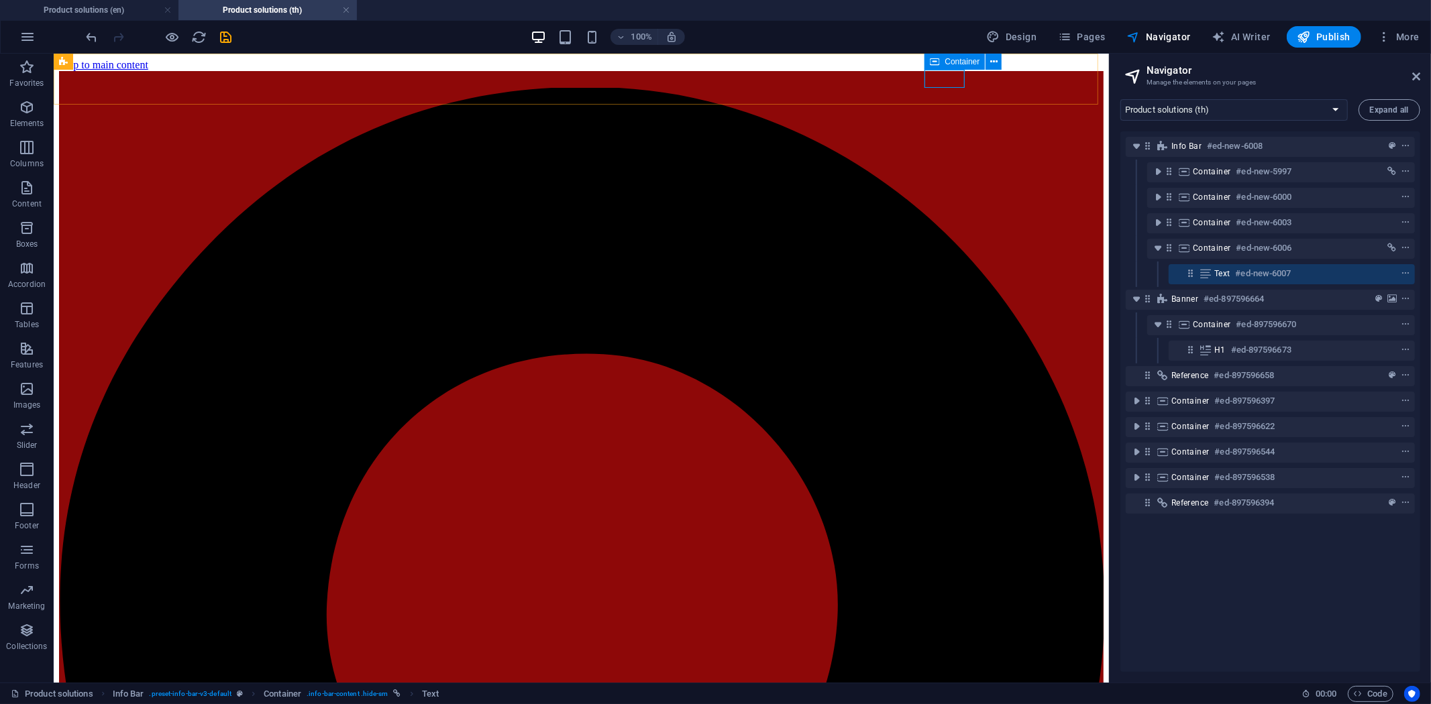
click at [938, 59] on icon at bounding box center [934, 62] width 9 height 16
select select "7"
select select
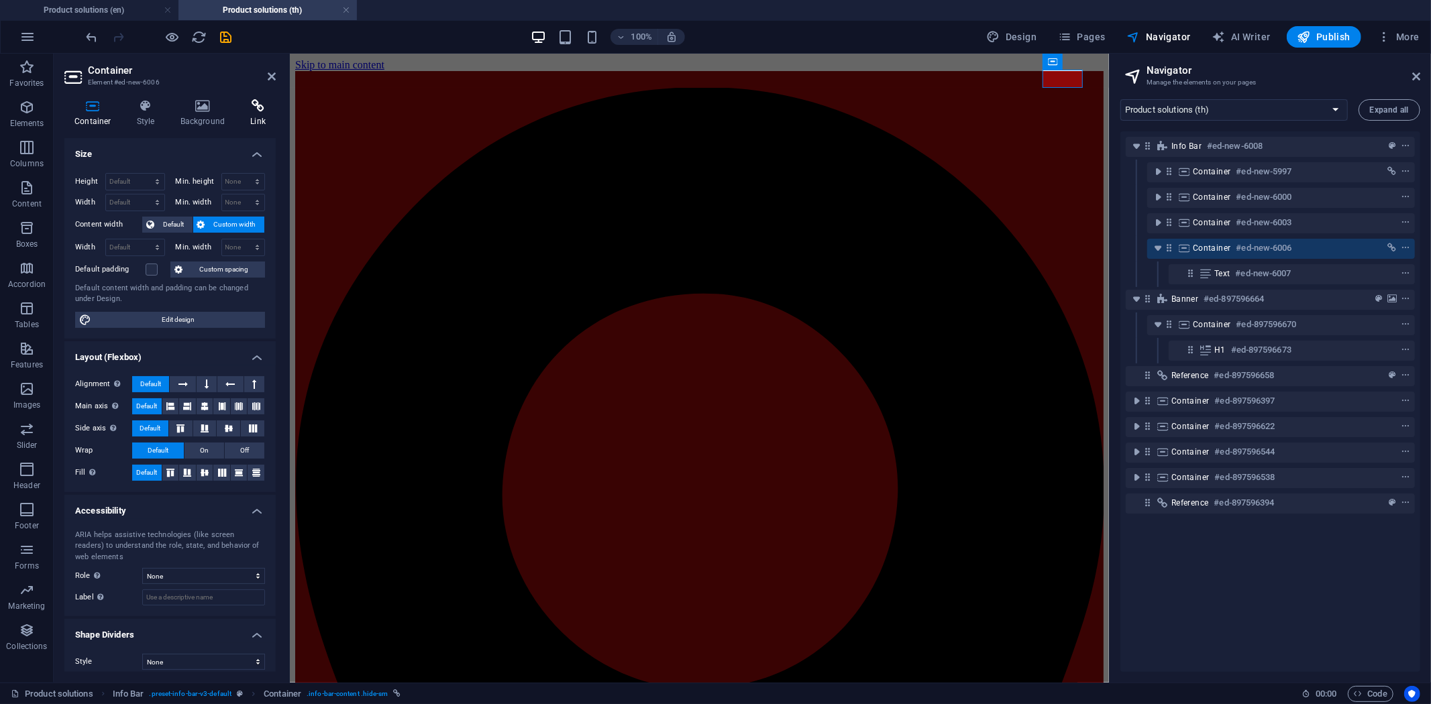
click at [255, 111] on icon at bounding box center [258, 105] width 36 height 13
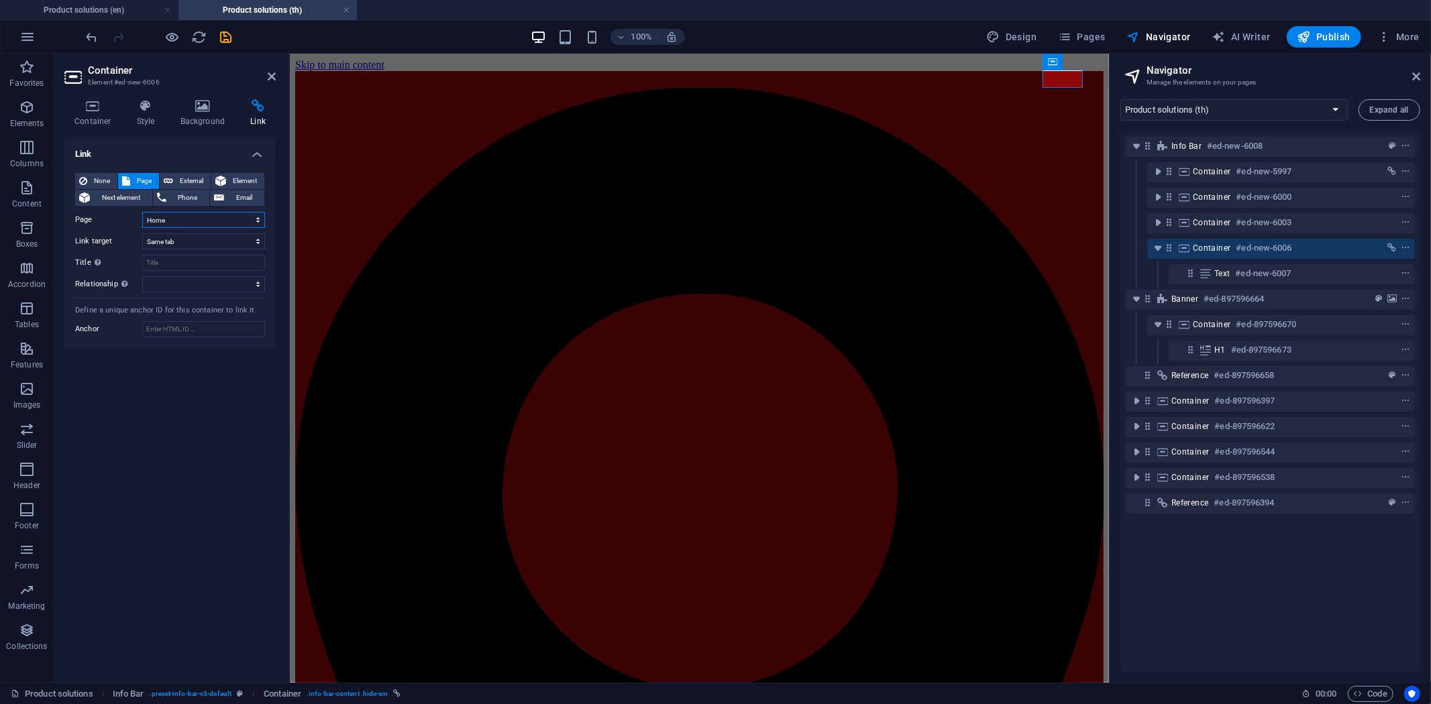
click at [203, 218] on select "Home Product solutions Consumer Service Support and Sales About Us Contact Lega…" at bounding box center [203, 220] width 123 height 16
select select "1"
click at [142, 212] on select "Home Product solutions Consumer Service Support and Sales About Us Contact Lega…" at bounding box center [203, 220] width 123 height 16
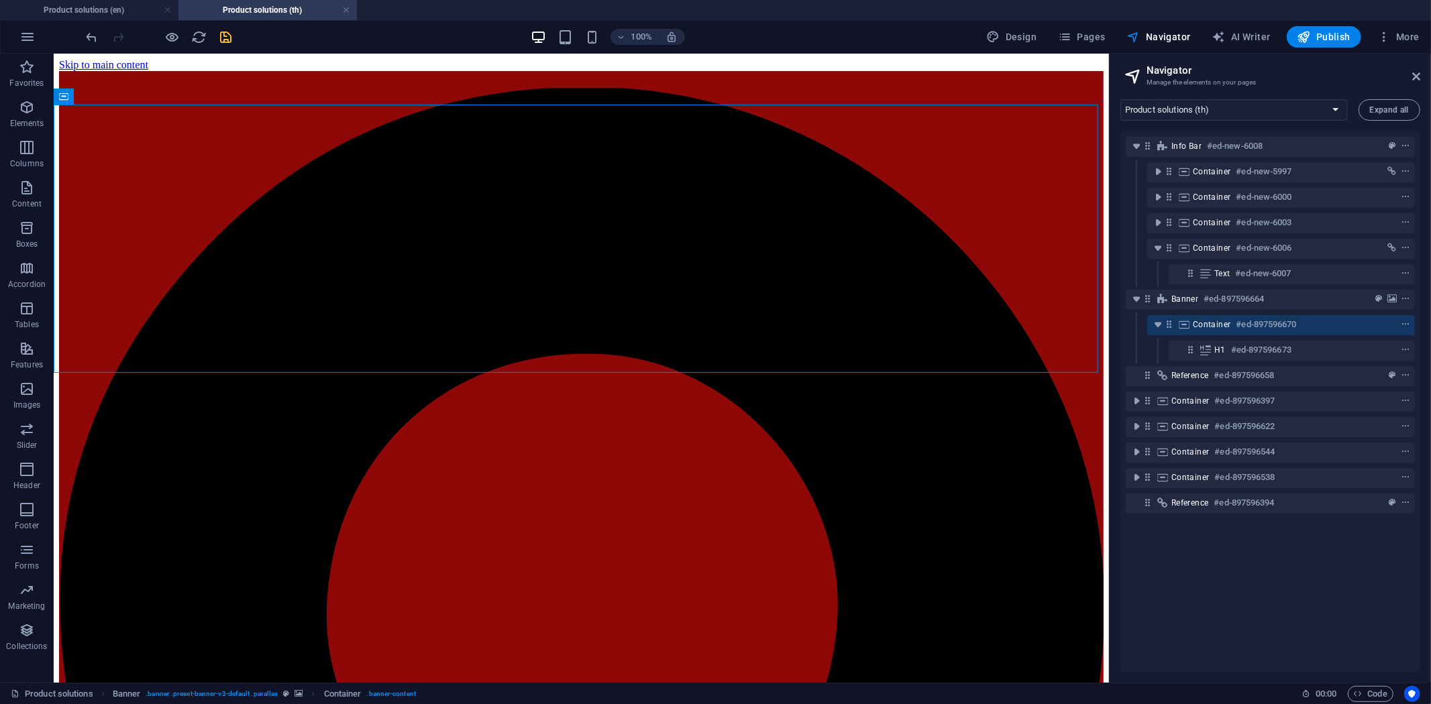
click at [228, 34] on icon "save" at bounding box center [226, 37] width 15 height 15
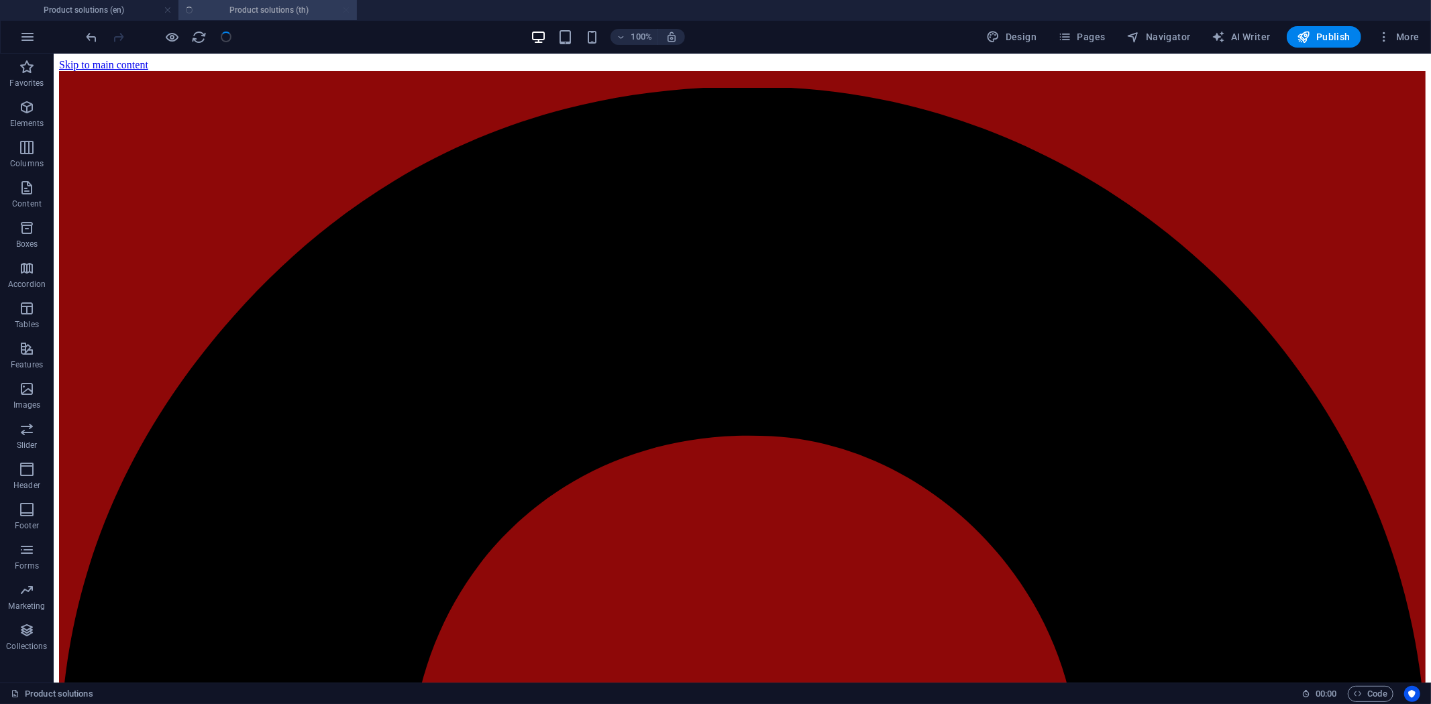
click at [336, 36] on div "100% Design Pages Navigator AI Writer Publish More" at bounding box center [754, 36] width 1341 height 21
click at [222, 5] on ul "Product solutions (en) Product solutions (th)" at bounding box center [715, 10] width 1431 height 20
click at [94, 15] on h4 "Product solutions (en)" at bounding box center [89, 10] width 178 height 15
click at [228, 15] on ul "Product solutions (en) Product solutions (th)" at bounding box center [715, 10] width 1431 height 20
click at [217, 14] on ul "Product solutions (en) Product solutions (th)" at bounding box center [715, 10] width 1431 height 20
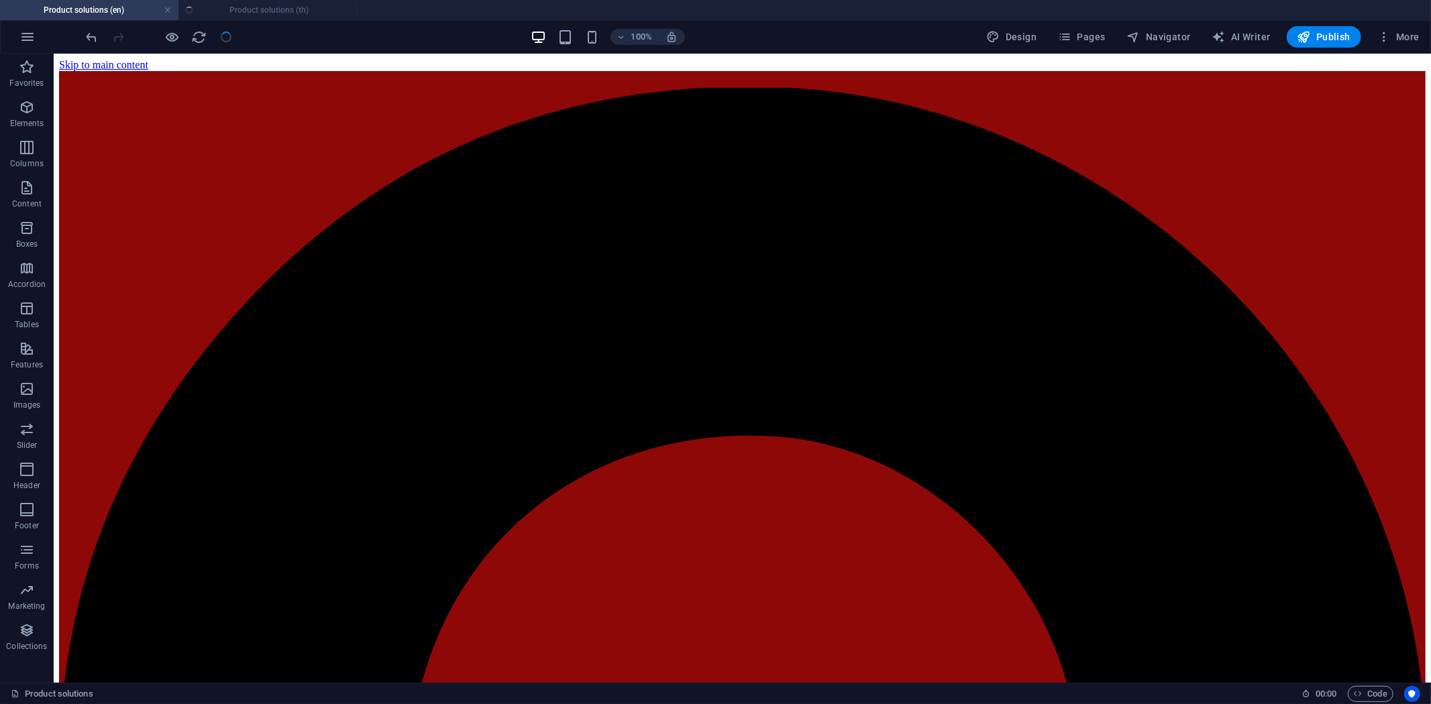
click at [103, 14] on h4 "Product solutions (en)" at bounding box center [89, 10] width 178 height 15
click at [195, 37] on icon "reload" at bounding box center [199, 37] width 15 height 15
click at [231, 11] on ul "Product solutions (en) Product solutions (th)" at bounding box center [715, 10] width 1431 height 20
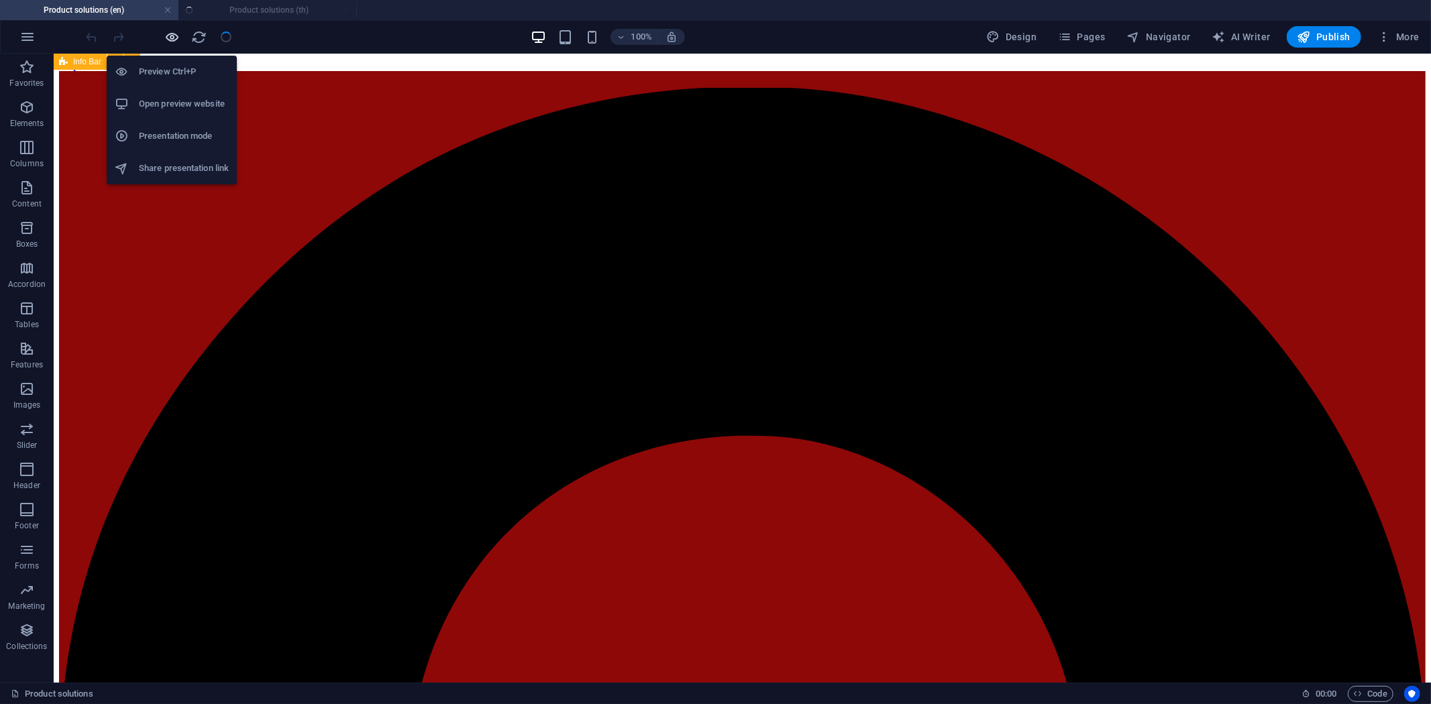
click at [172, 40] on icon "button" at bounding box center [172, 37] width 15 height 15
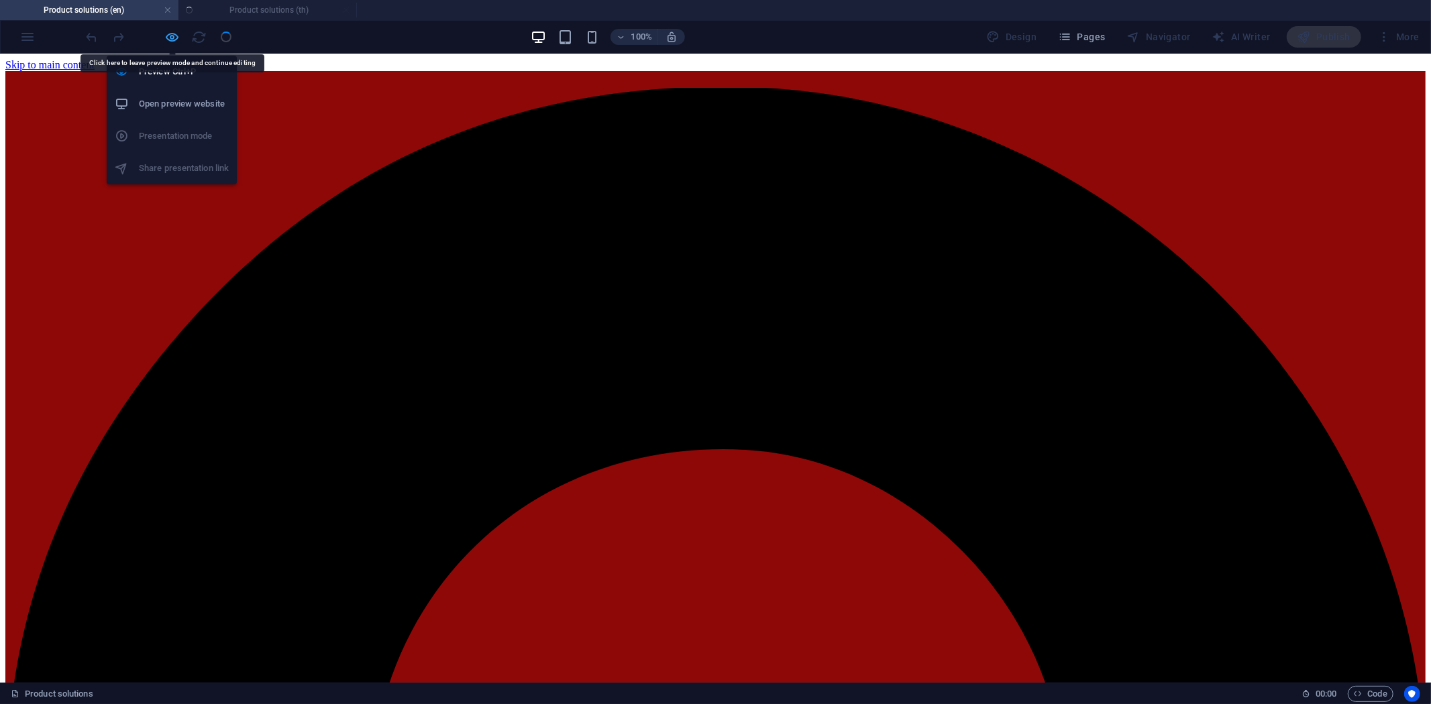
click at [172, 37] on icon "button" at bounding box center [172, 37] width 15 height 15
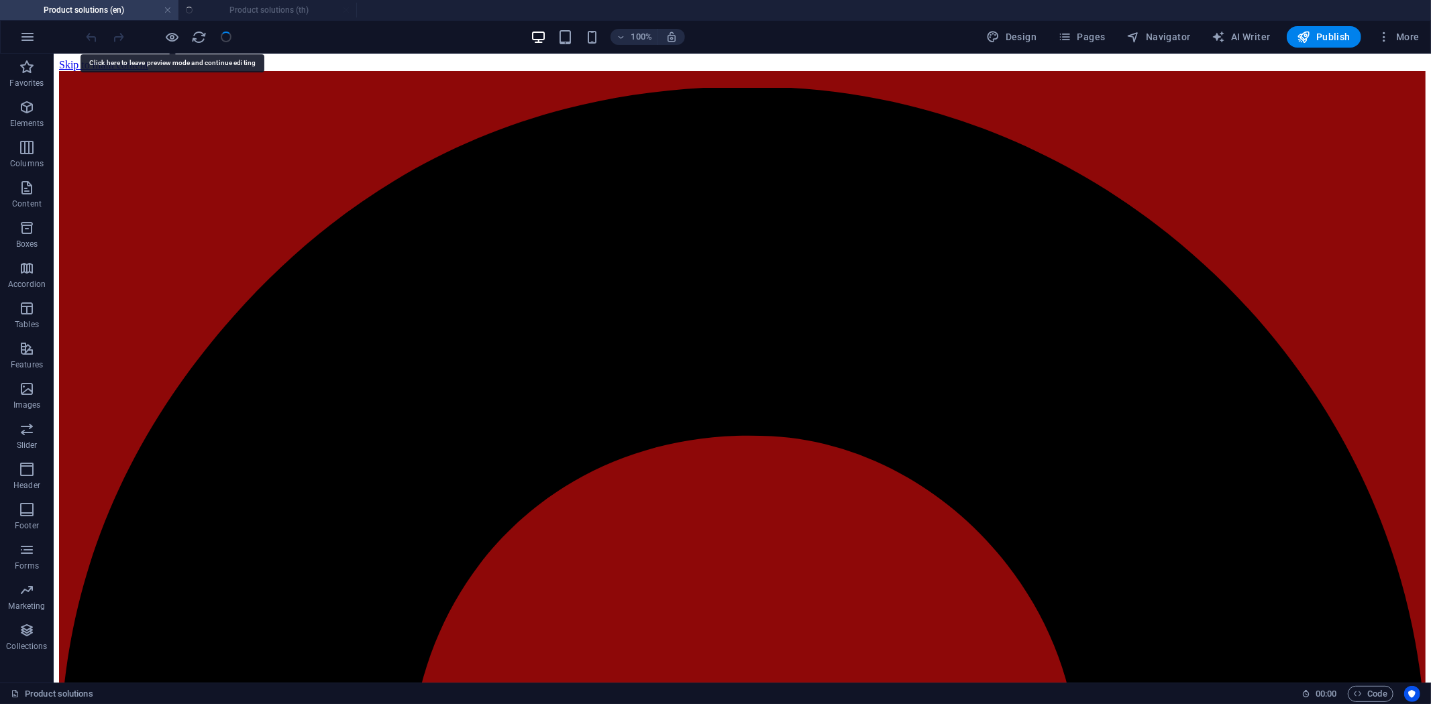
click at [266, 15] on ul "Product solutions (en) Product solutions (th)" at bounding box center [715, 10] width 1431 height 20
click at [270, 12] on ul "Product solutions (en) Product solutions (th)" at bounding box center [715, 10] width 1431 height 20
click at [111, 5] on h4 "Product solutions (en)" at bounding box center [89, 10] width 178 height 15
click at [103, 14] on h4 "Product solutions (en)" at bounding box center [89, 10] width 178 height 15
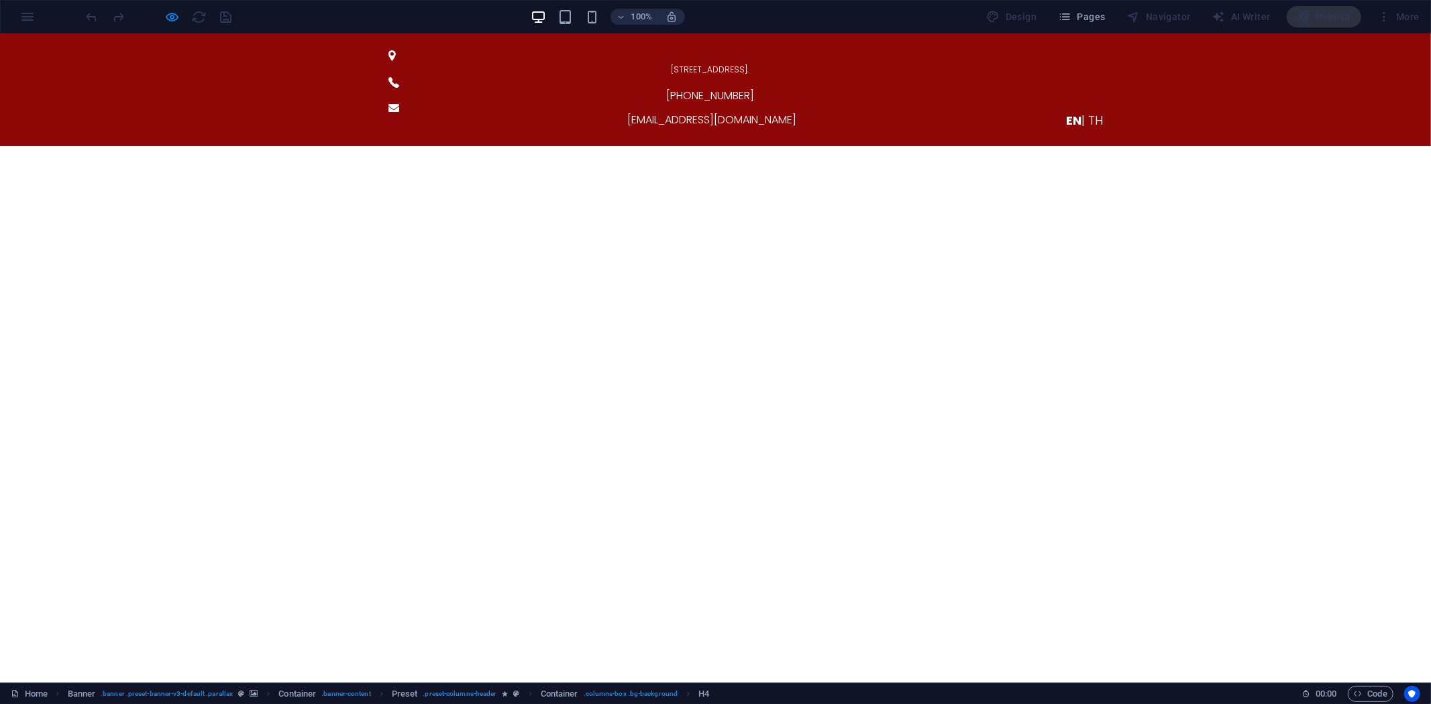
click at [1081, 111] on span "| TH" at bounding box center [1091, 119] width 21 height 17
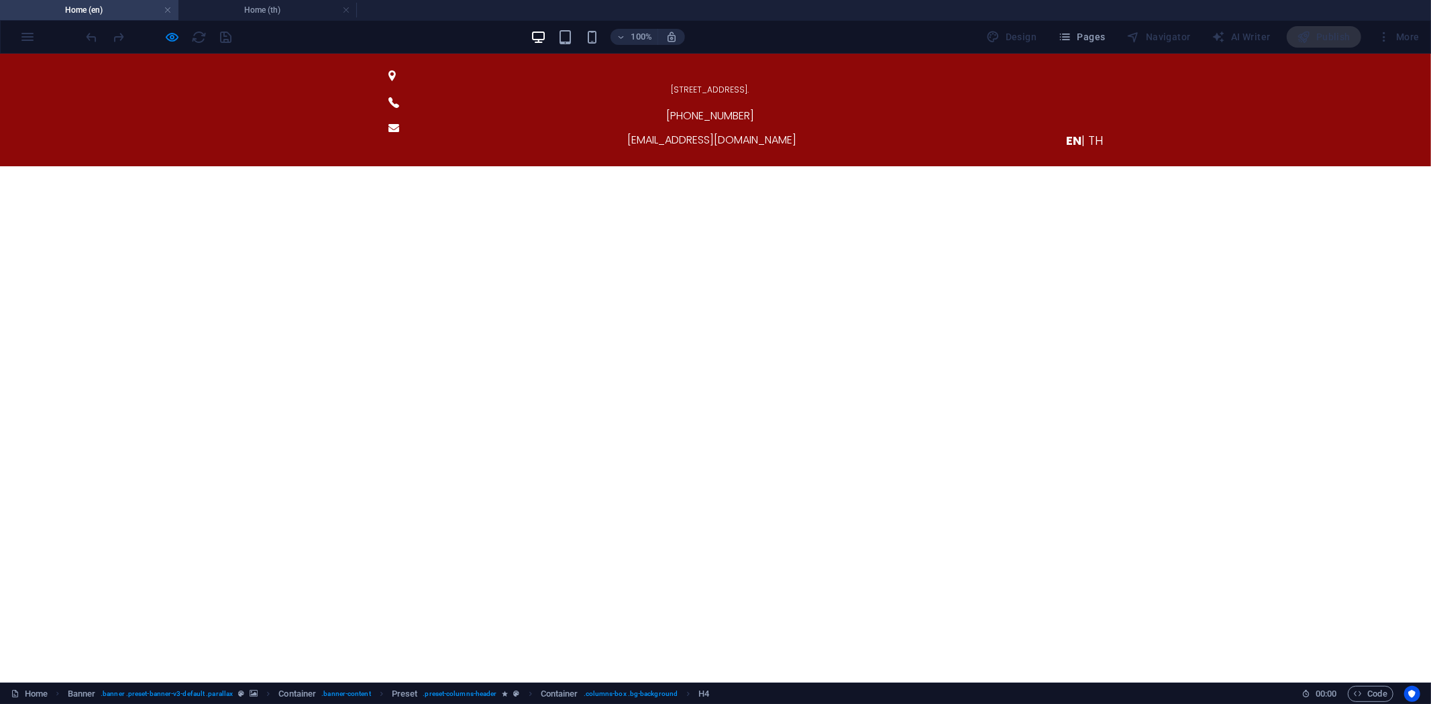
click at [1090, 131] on span "| TH" at bounding box center [1091, 139] width 21 height 17
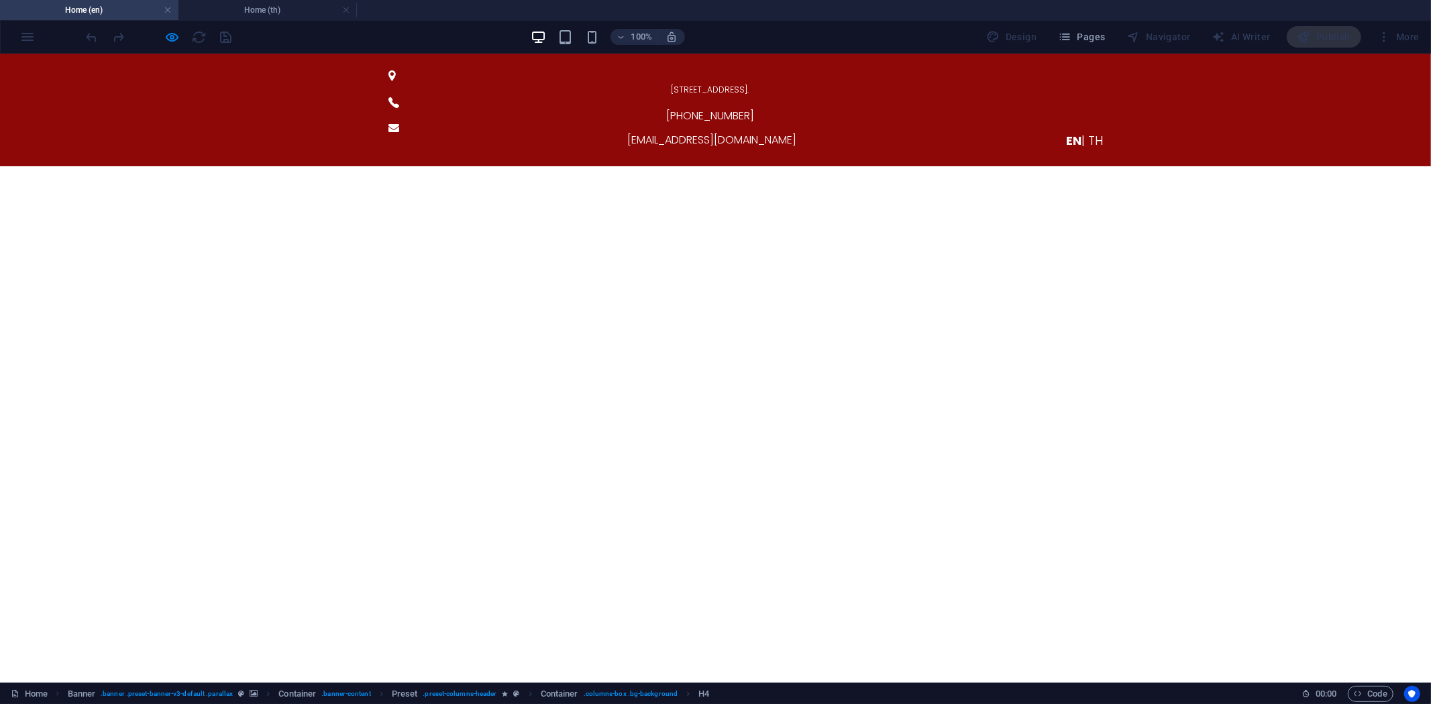
click at [1091, 131] on span "| TH" at bounding box center [1091, 139] width 21 height 17
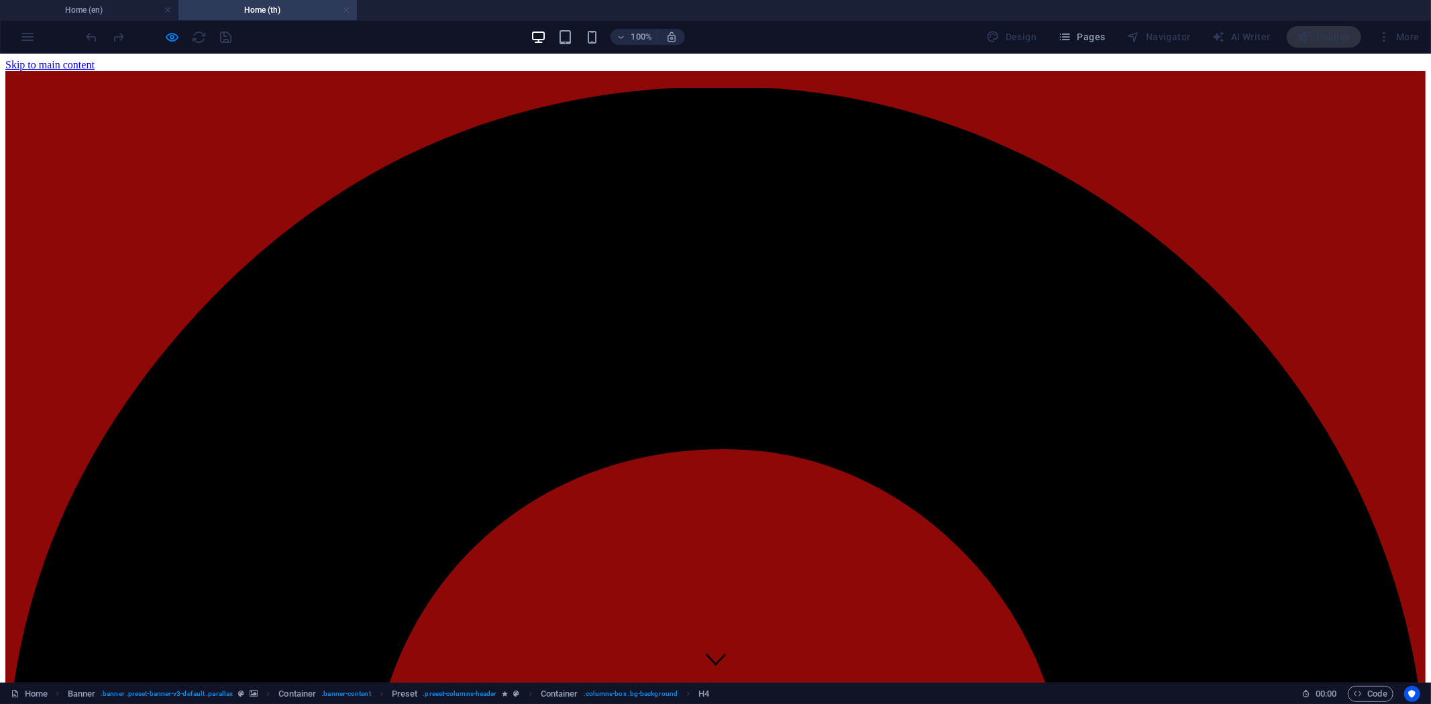
click at [349, 11] on link at bounding box center [346, 10] width 8 height 13
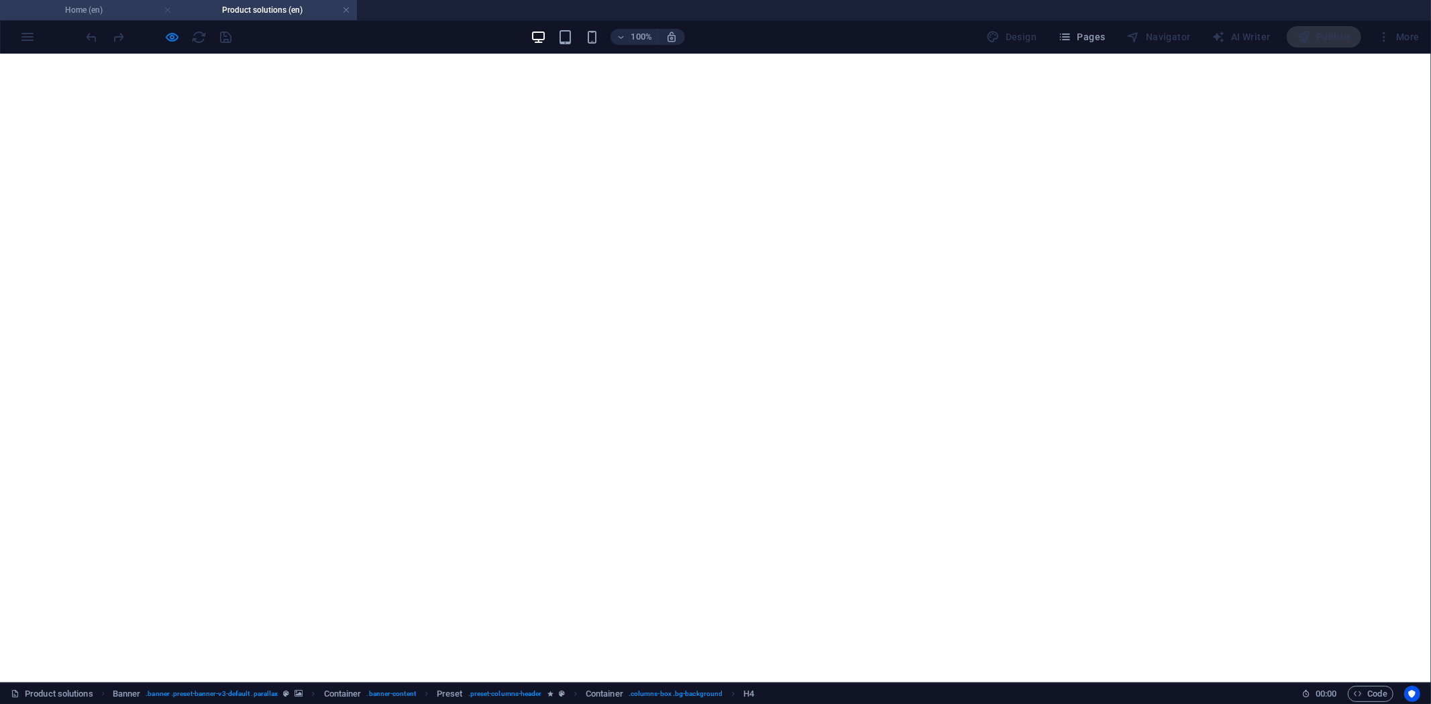
click at [170, 11] on link at bounding box center [168, 10] width 8 height 13
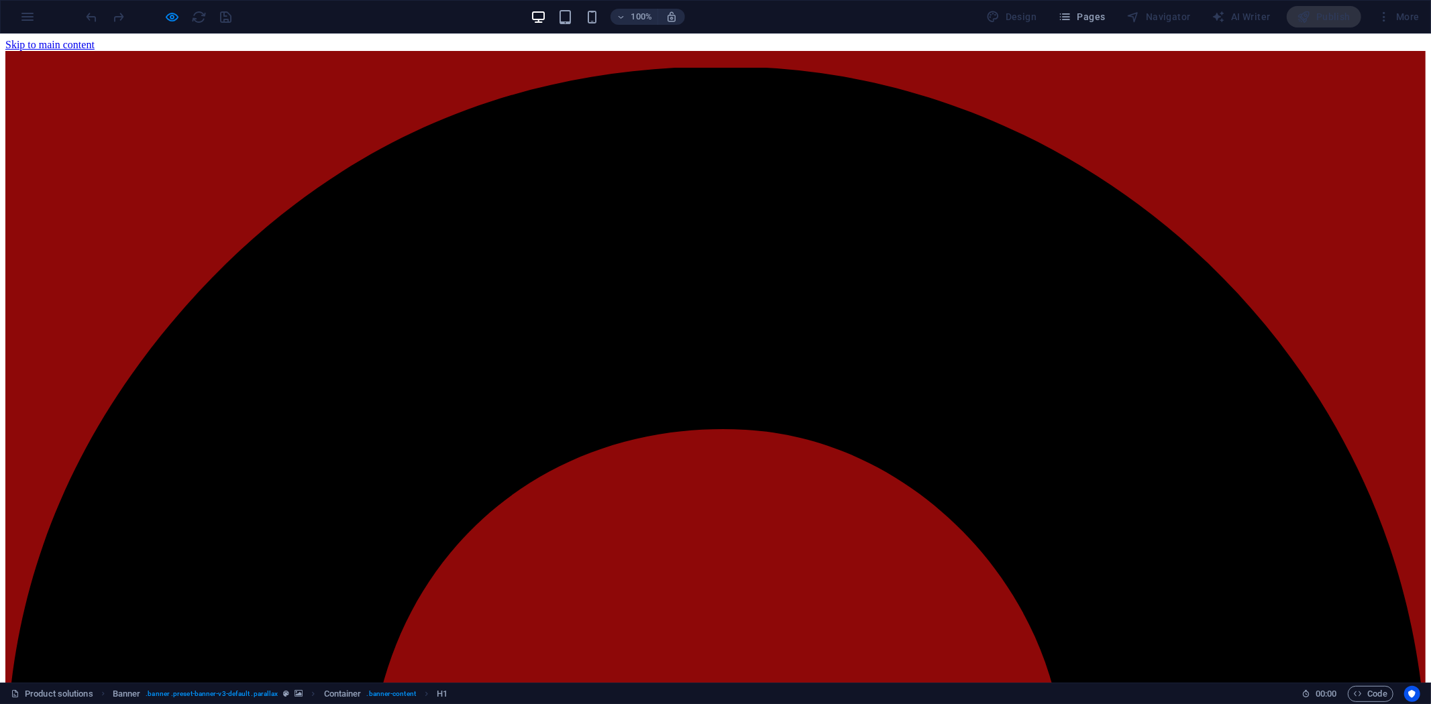
click at [368, 17] on div "100% Design Pages Navigator AI Writer Publish More" at bounding box center [754, 16] width 1341 height 21
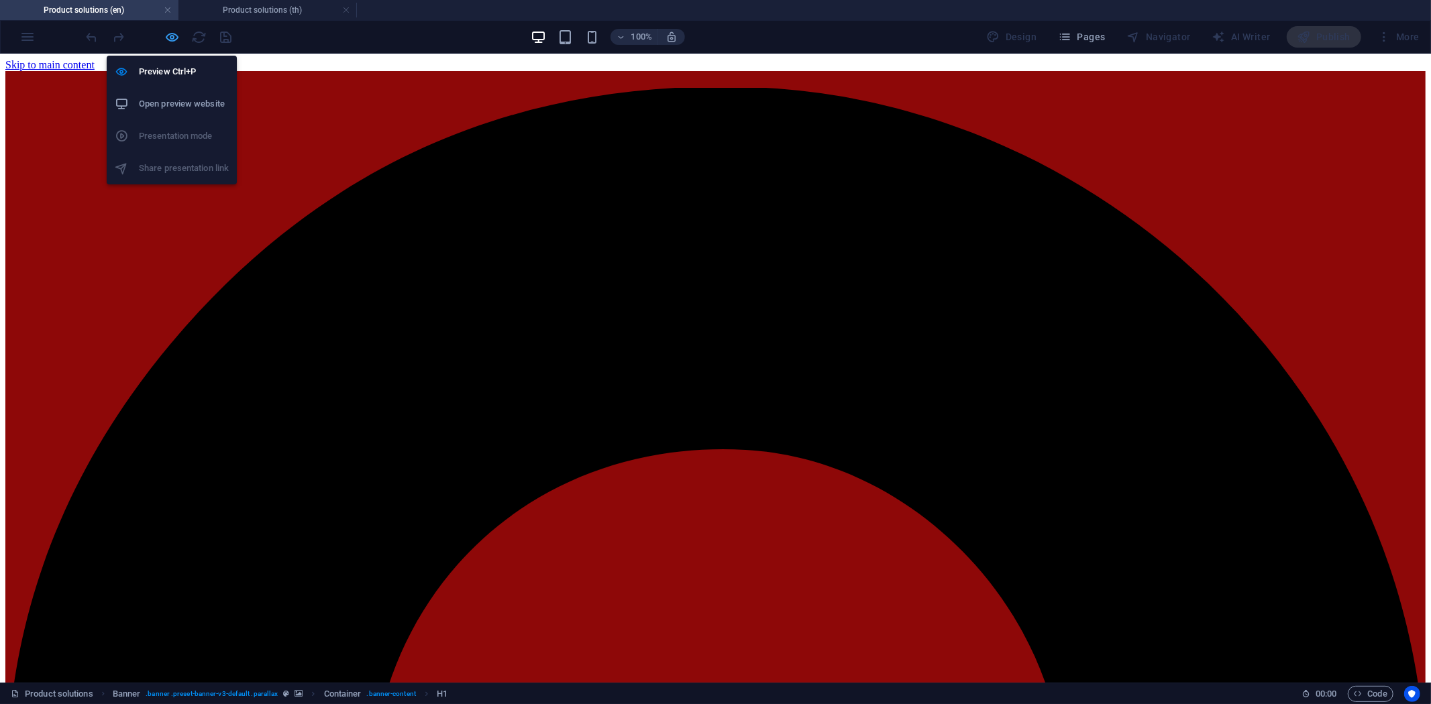
click at [166, 31] on icon "button" at bounding box center [172, 37] width 15 height 15
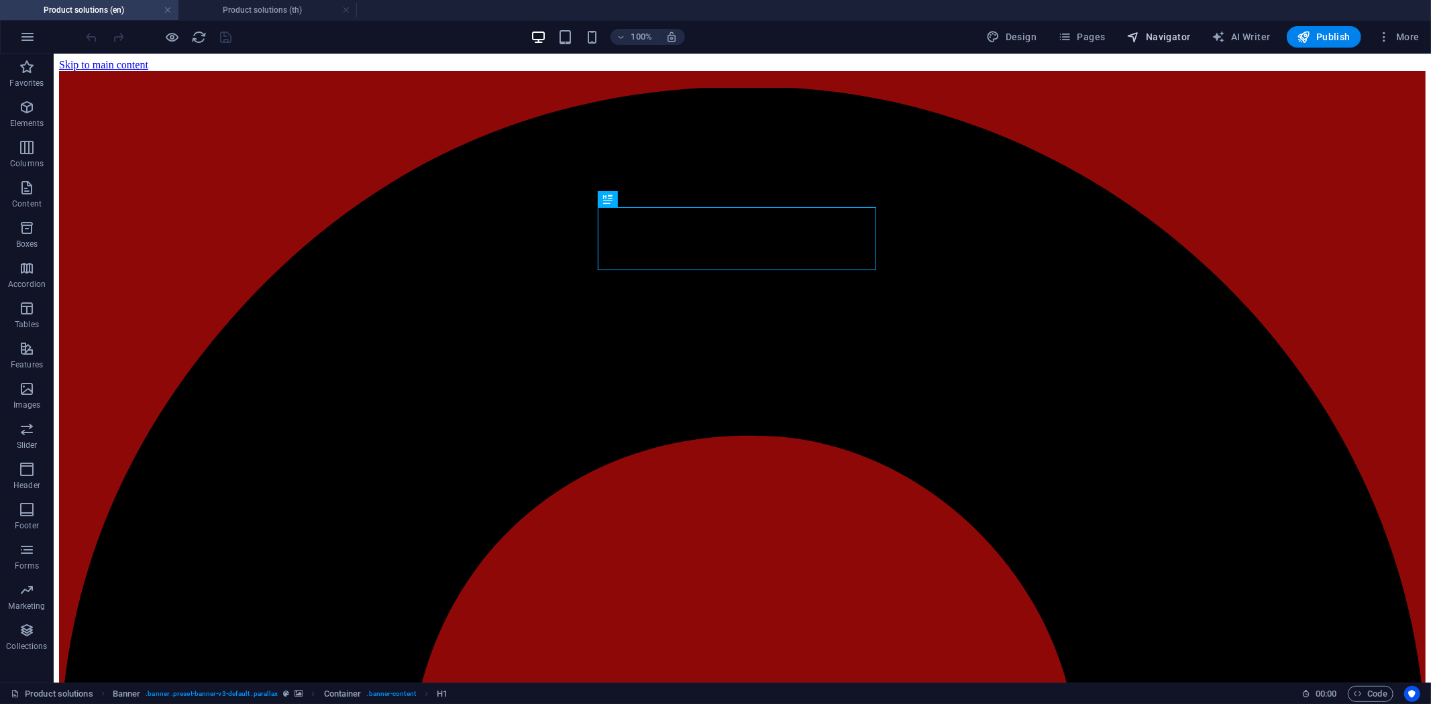
click at [1183, 44] on button "Navigator" at bounding box center [1159, 36] width 74 height 21
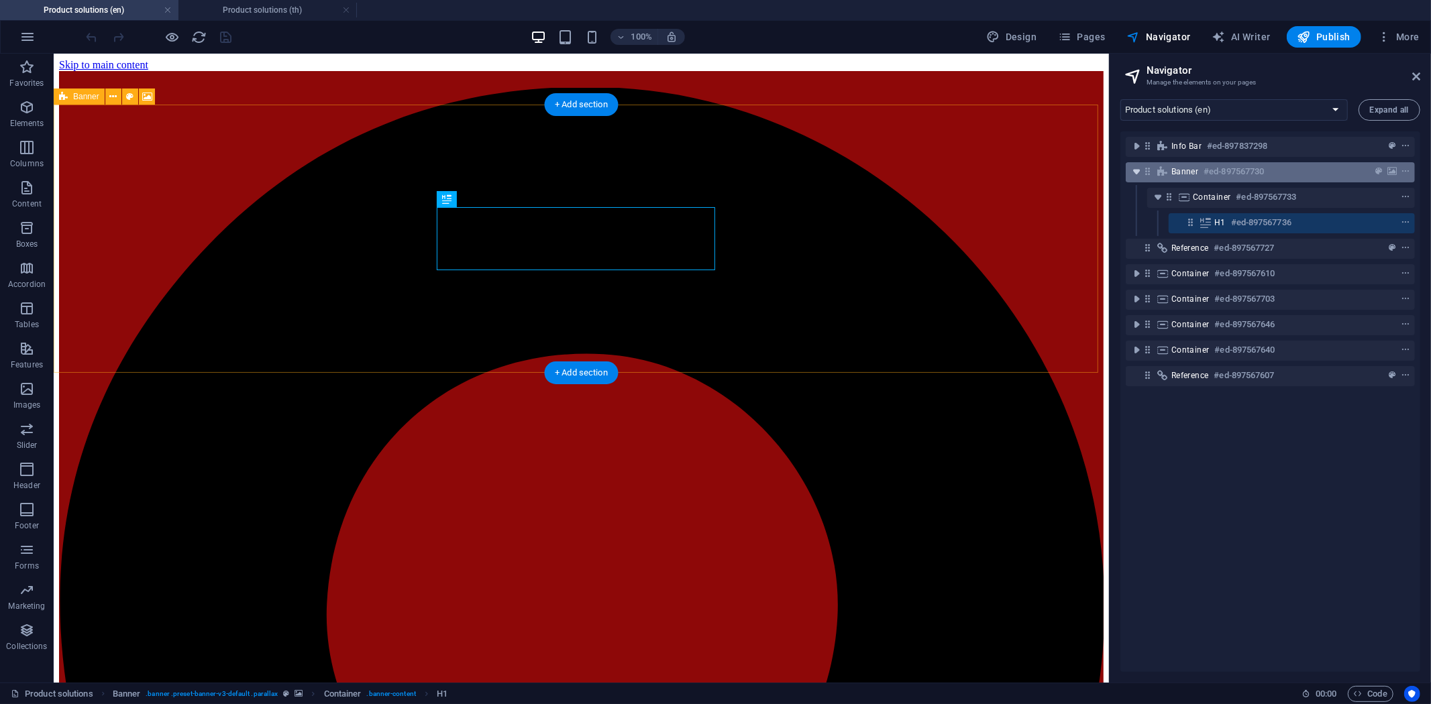
click at [1140, 174] on icon "toggle-expand" at bounding box center [1136, 171] width 13 height 13
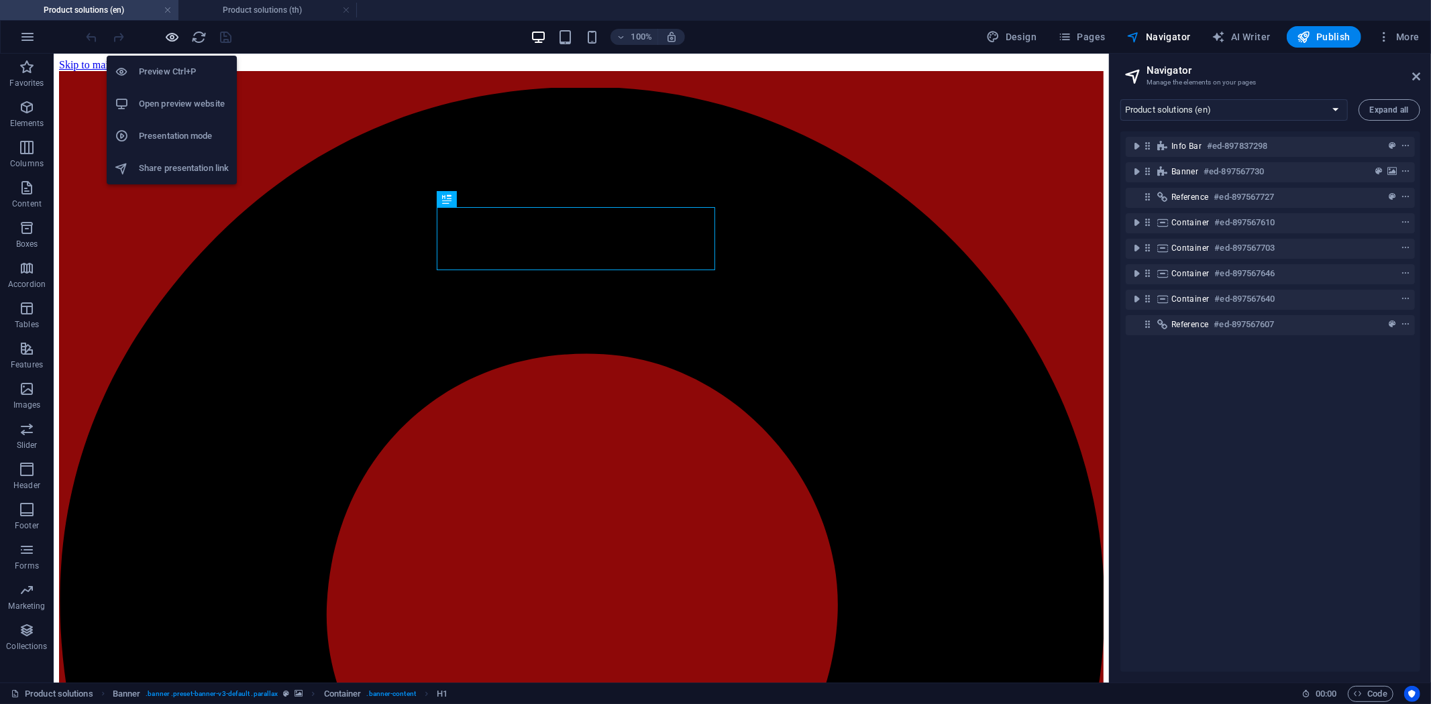
click at [177, 35] on icon "button" at bounding box center [172, 37] width 15 height 15
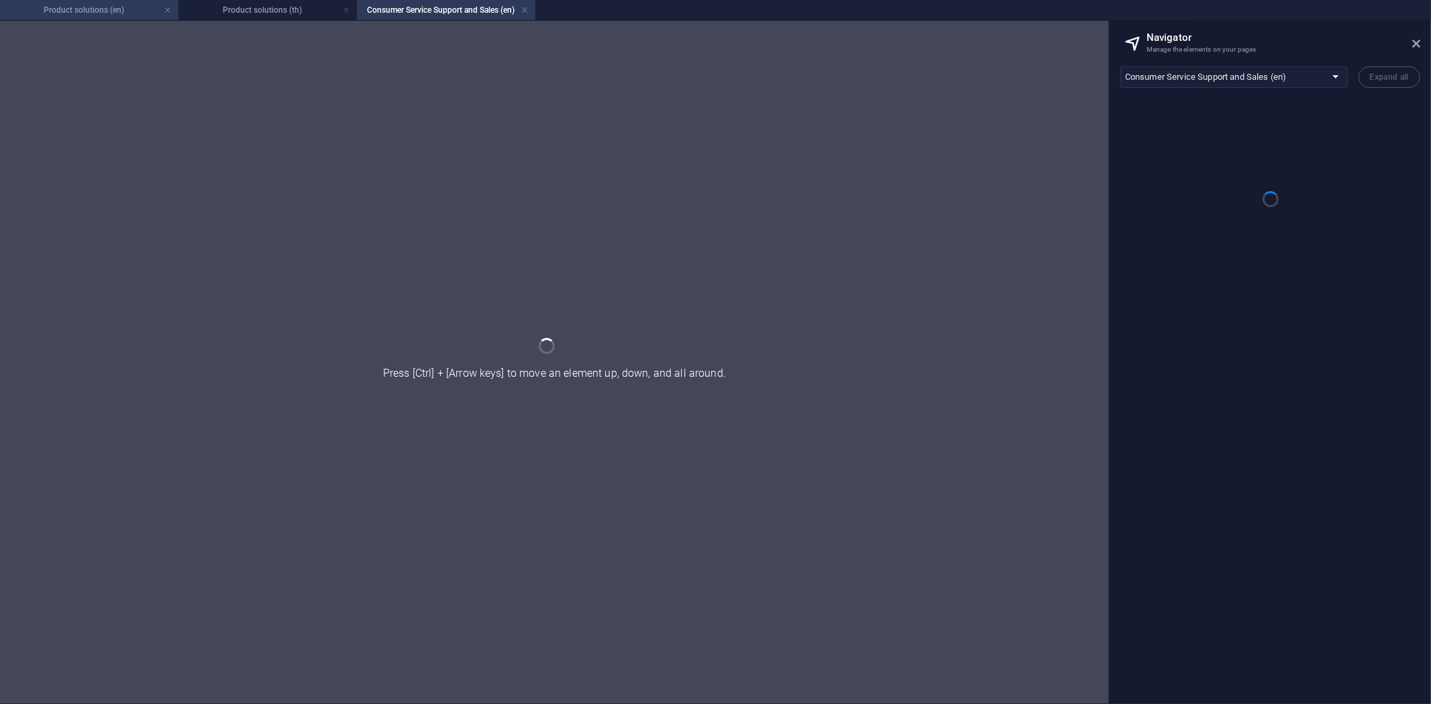
click at [109, 11] on h4 "Product solutions (en)" at bounding box center [89, 10] width 178 height 15
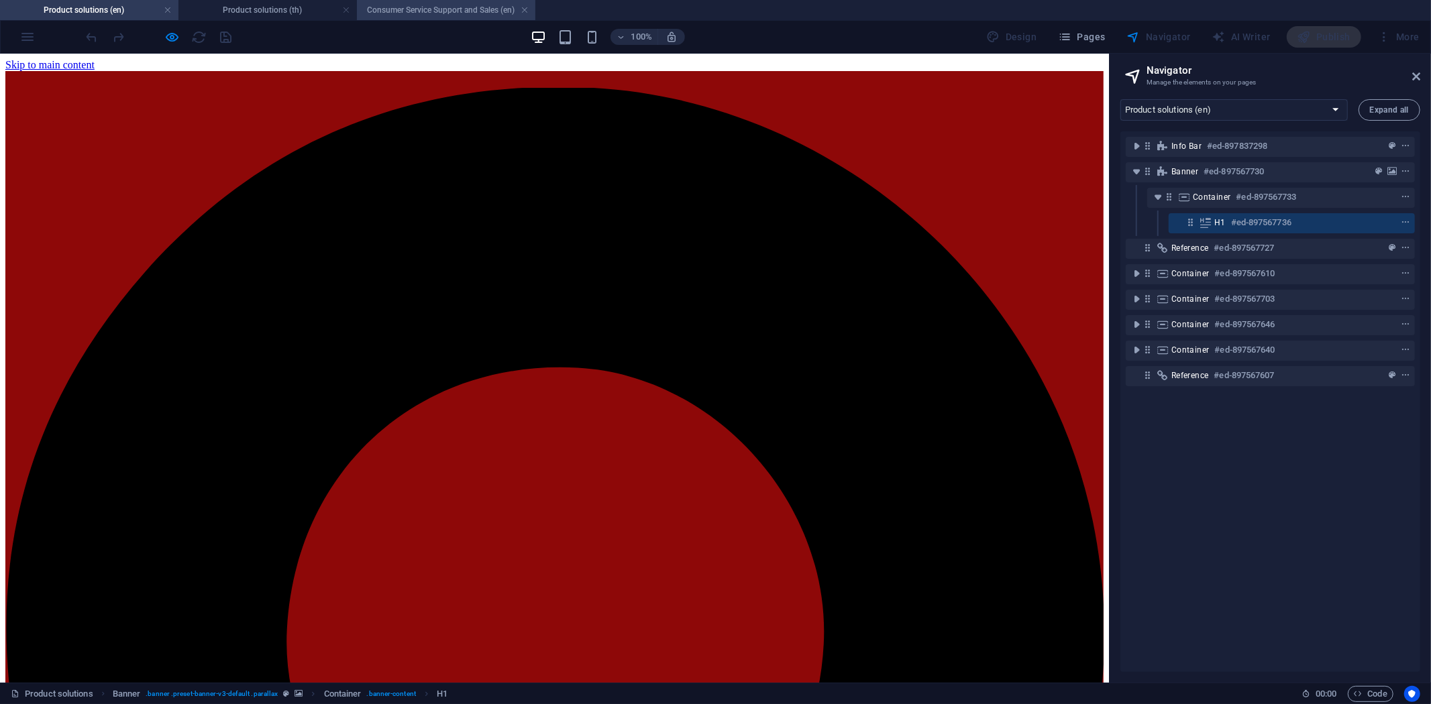
click at [417, 8] on h4 "Consumer Service Support and Sales (en)" at bounding box center [446, 10] width 178 height 15
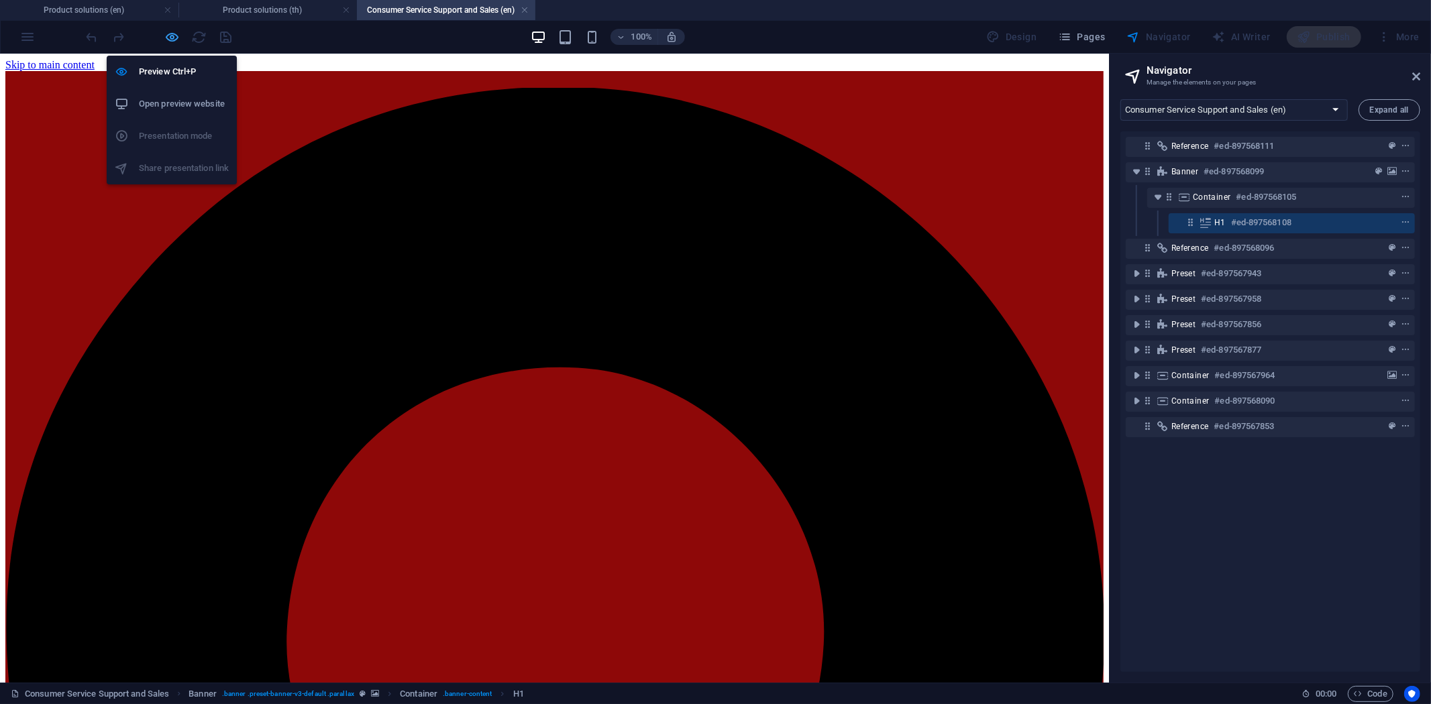
click at [175, 37] on icon "button" at bounding box center [172, 37] width 15 height 15
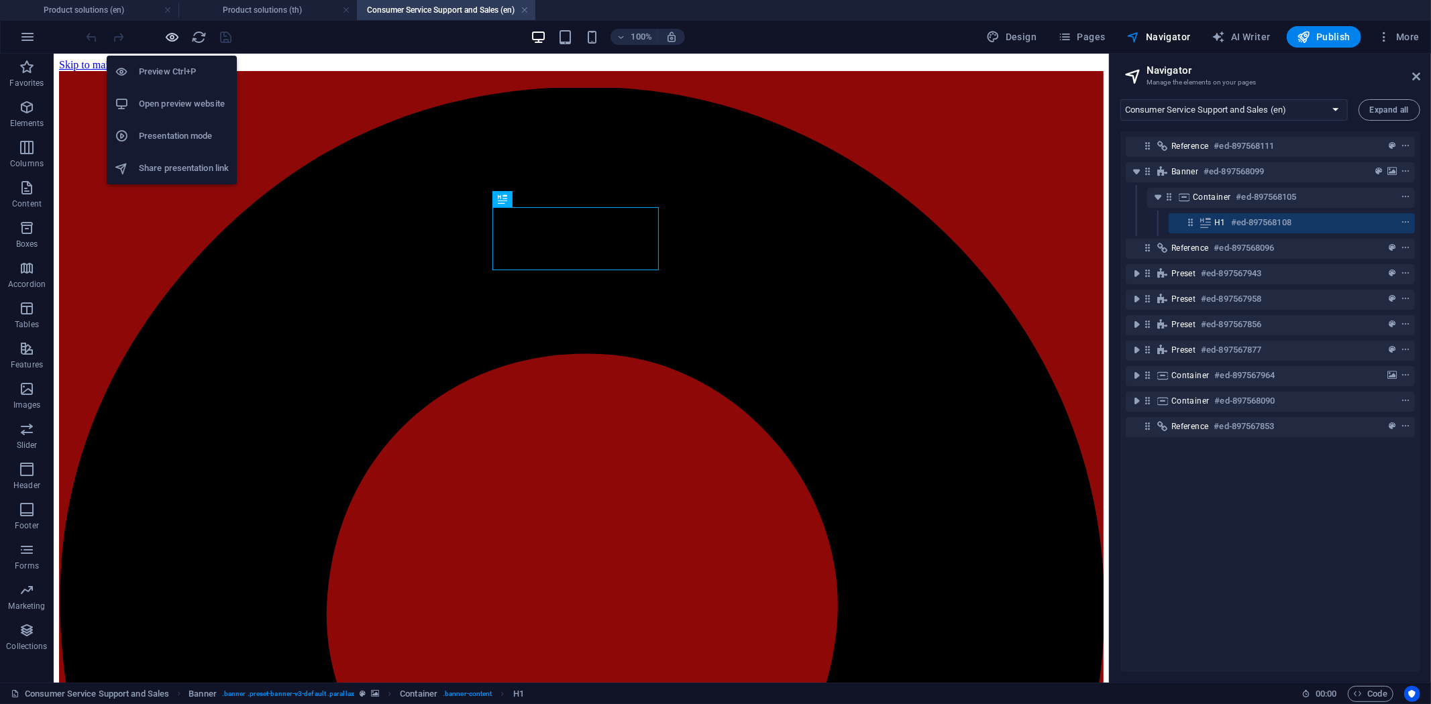
click at [176, 37] on icon "button" at bounding box center [172, 37] width 15 height 15
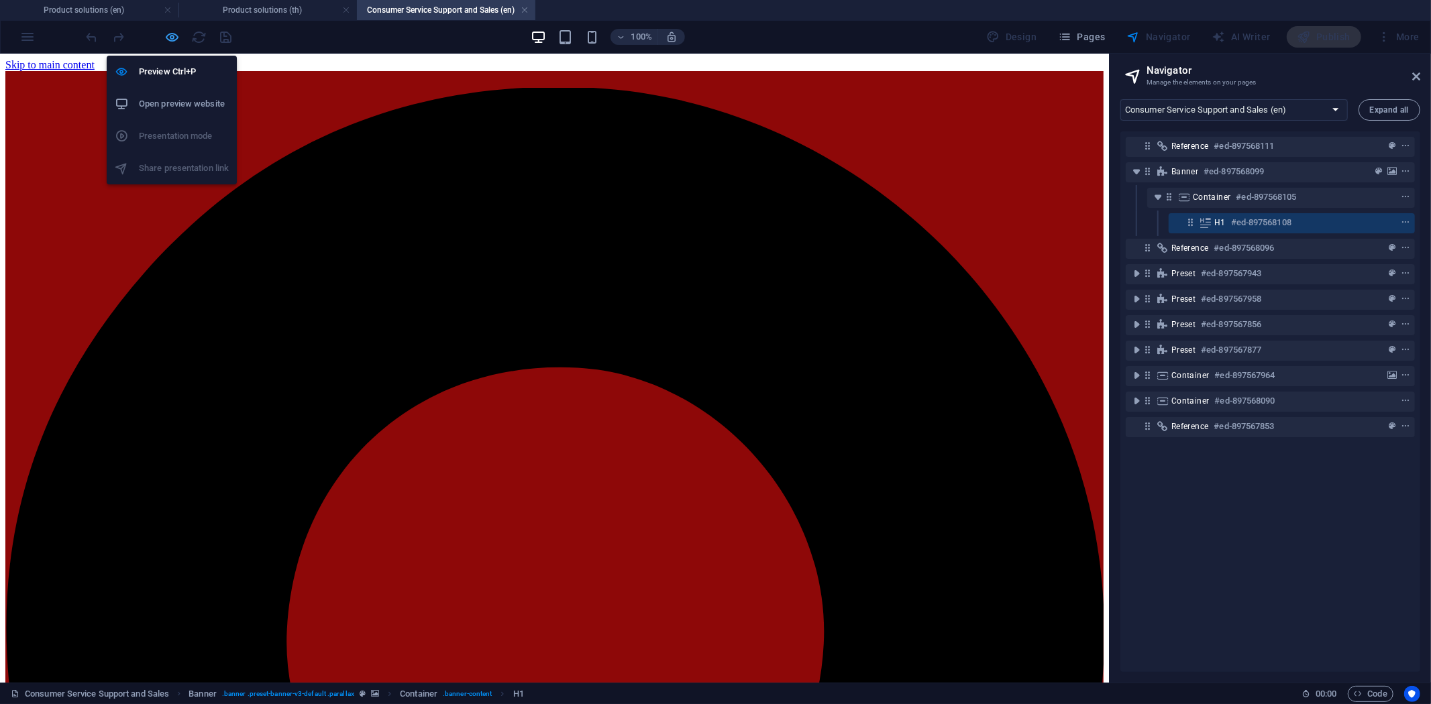
click at [176, 37] on icon "button" at bounding box center [172, 37] width 15 height 15
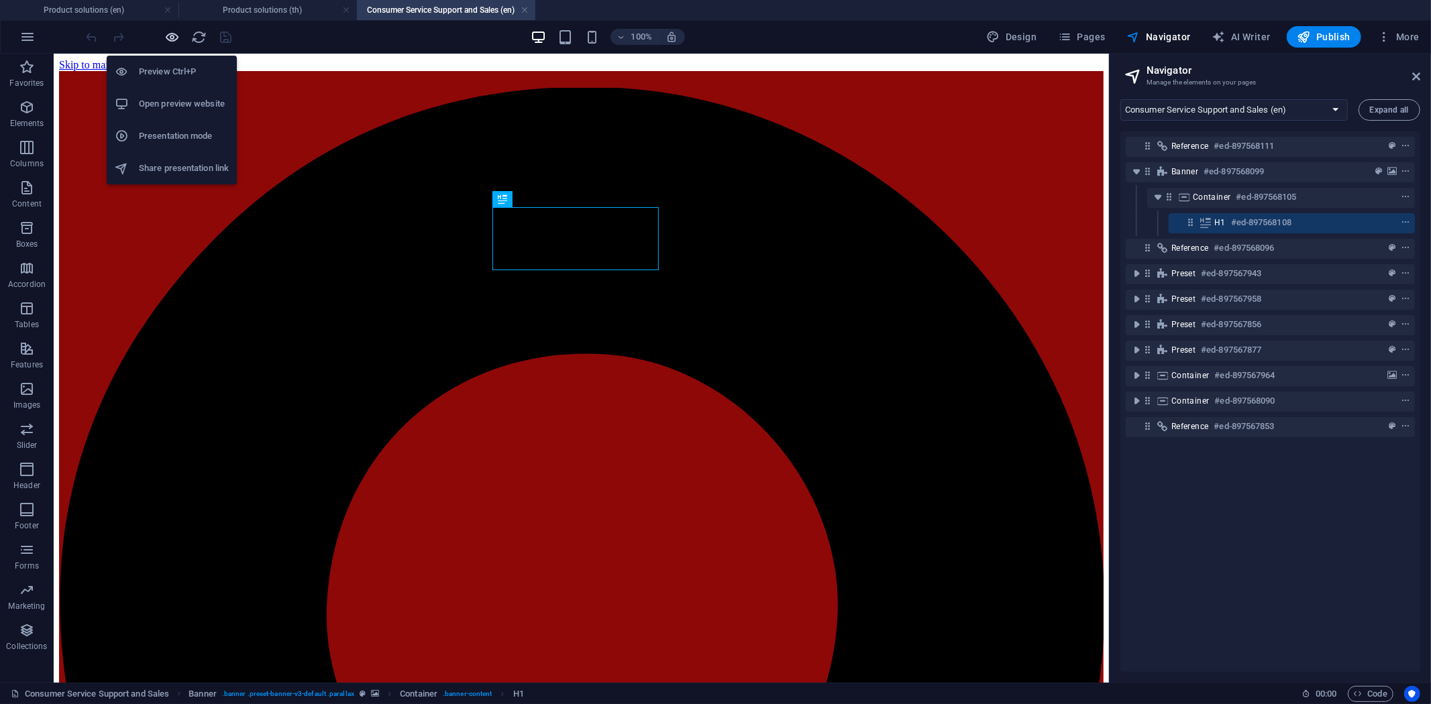
click at [176, 37] on icon "button" at bounding box center [172, 37] width 15 height 15
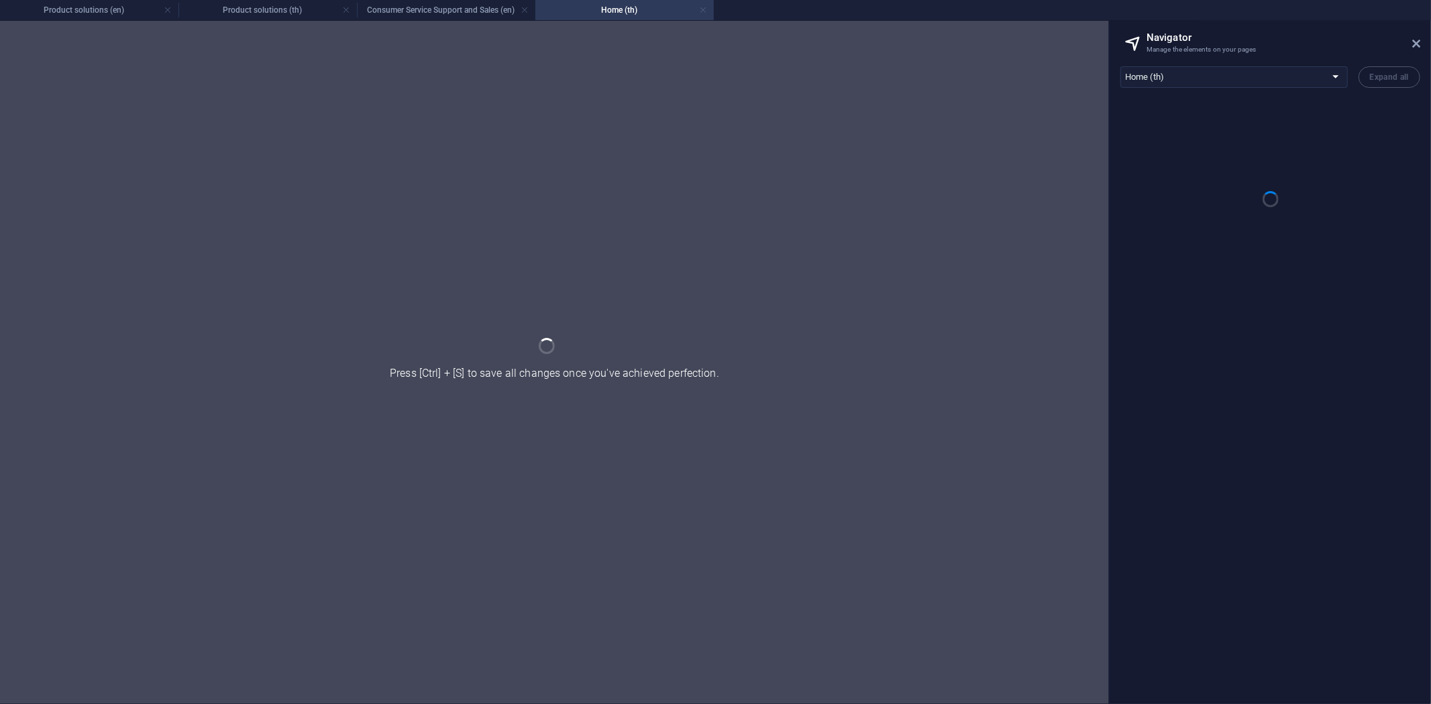
click at [702, 11] on link at bounding box center [703, 10] width 8 height 13
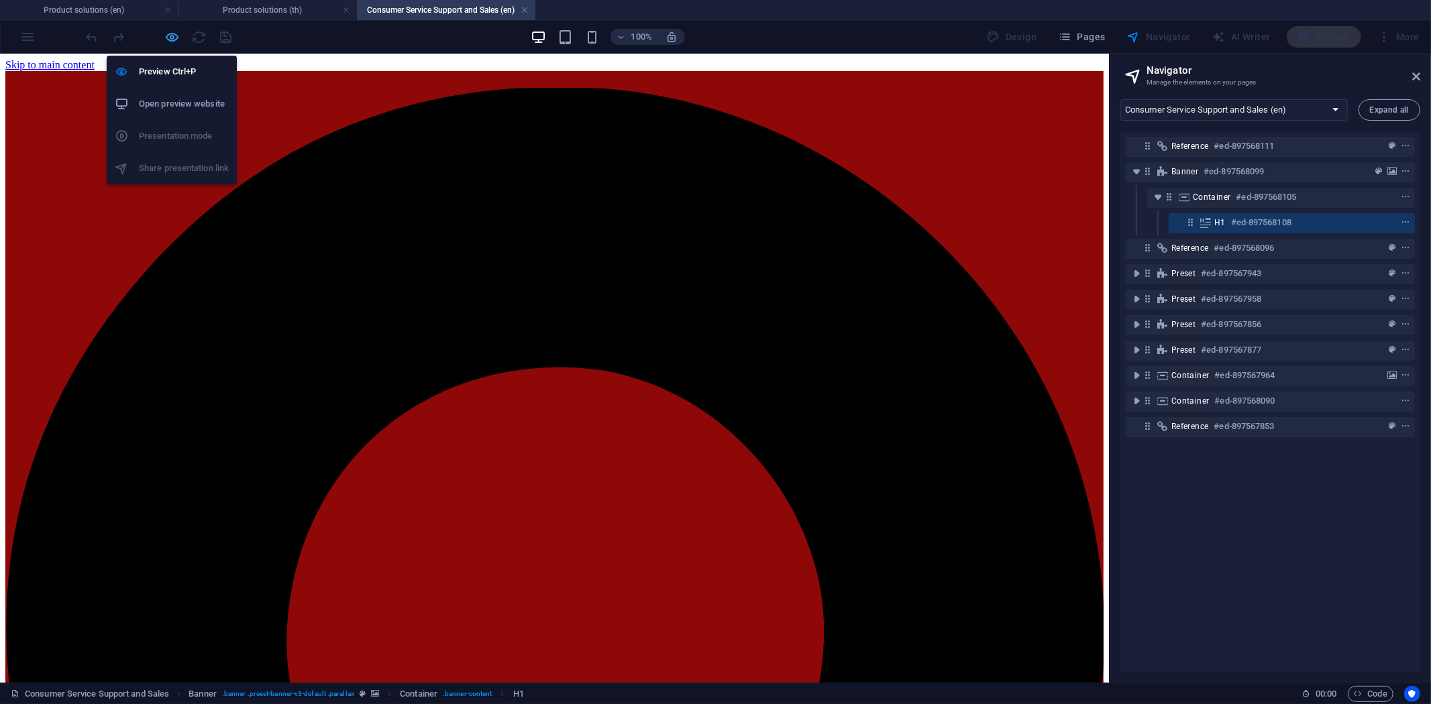
click at [176, 39] on icon "button" at bounding box center [172, 37] width 15 height 15
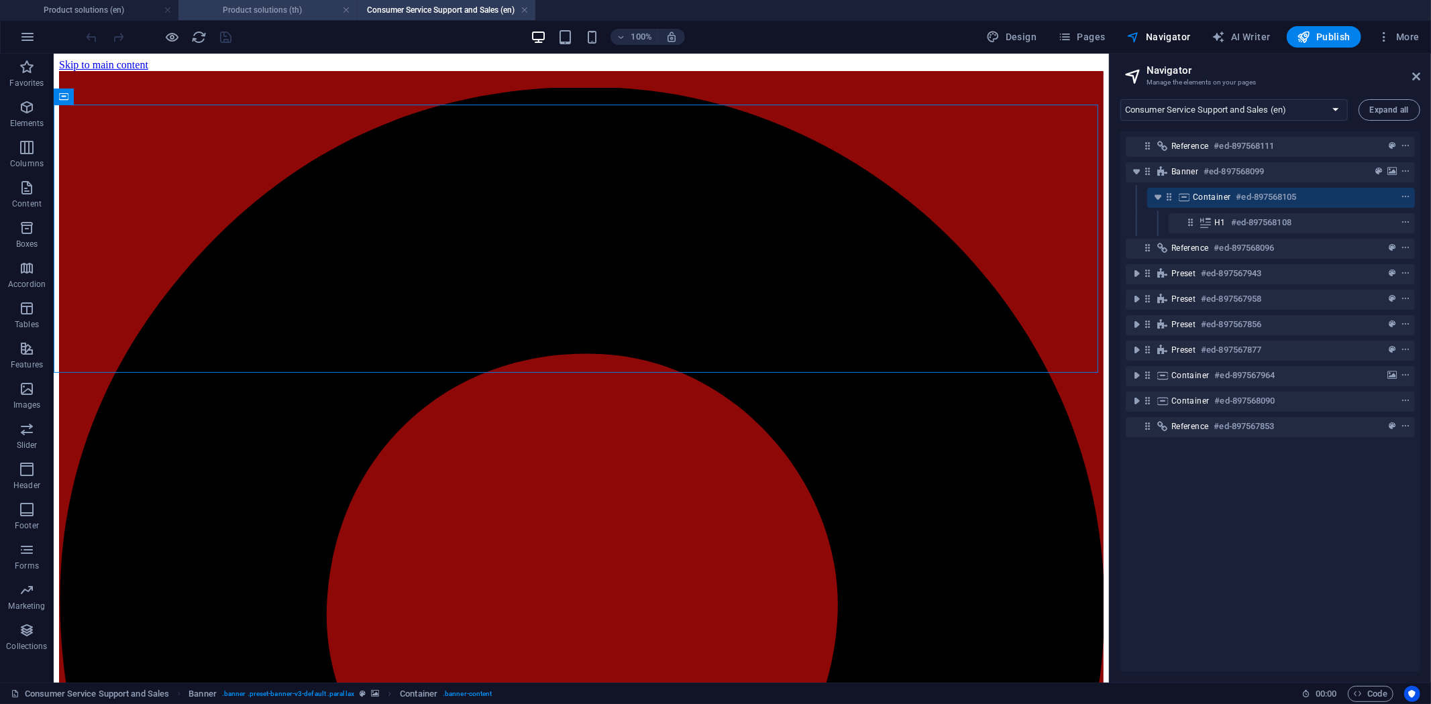
click at [243, 7] on h4 "Product solutions (th)" at bounding box center [267, 10] width 178 height 15
select select "16891402-th"
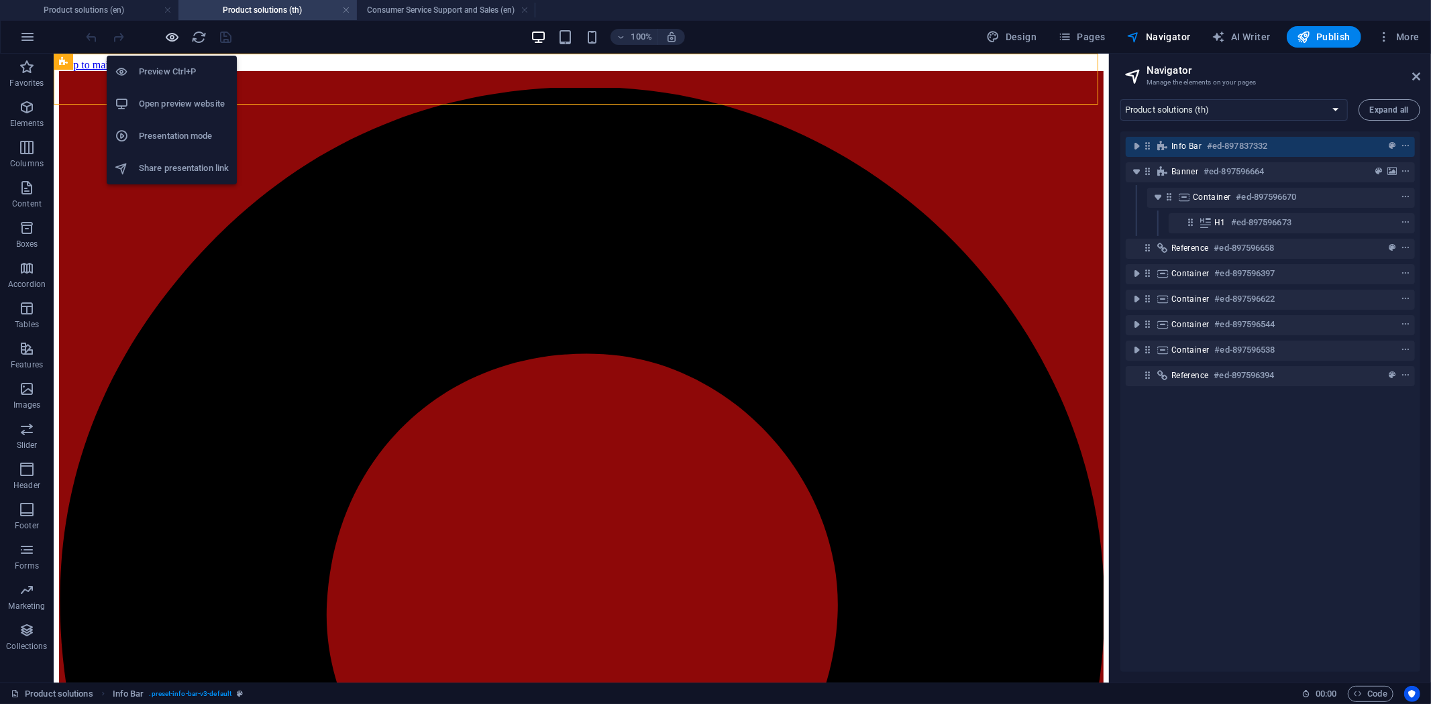
click at [172, 42] on icon "button" at bounding box center [172, 37] width 15 height 15
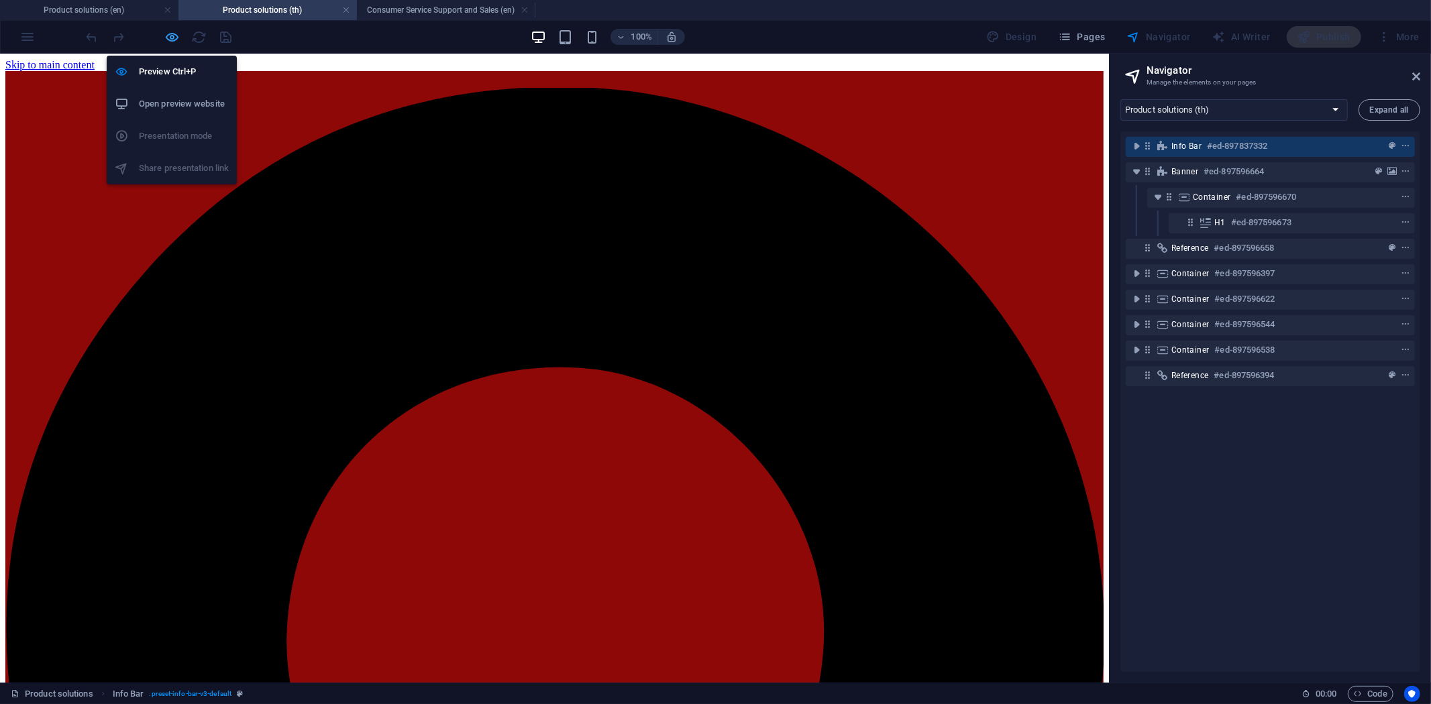
click at [172, 42] on icon "button" at bounding box center [172, 37] width 15 height 15
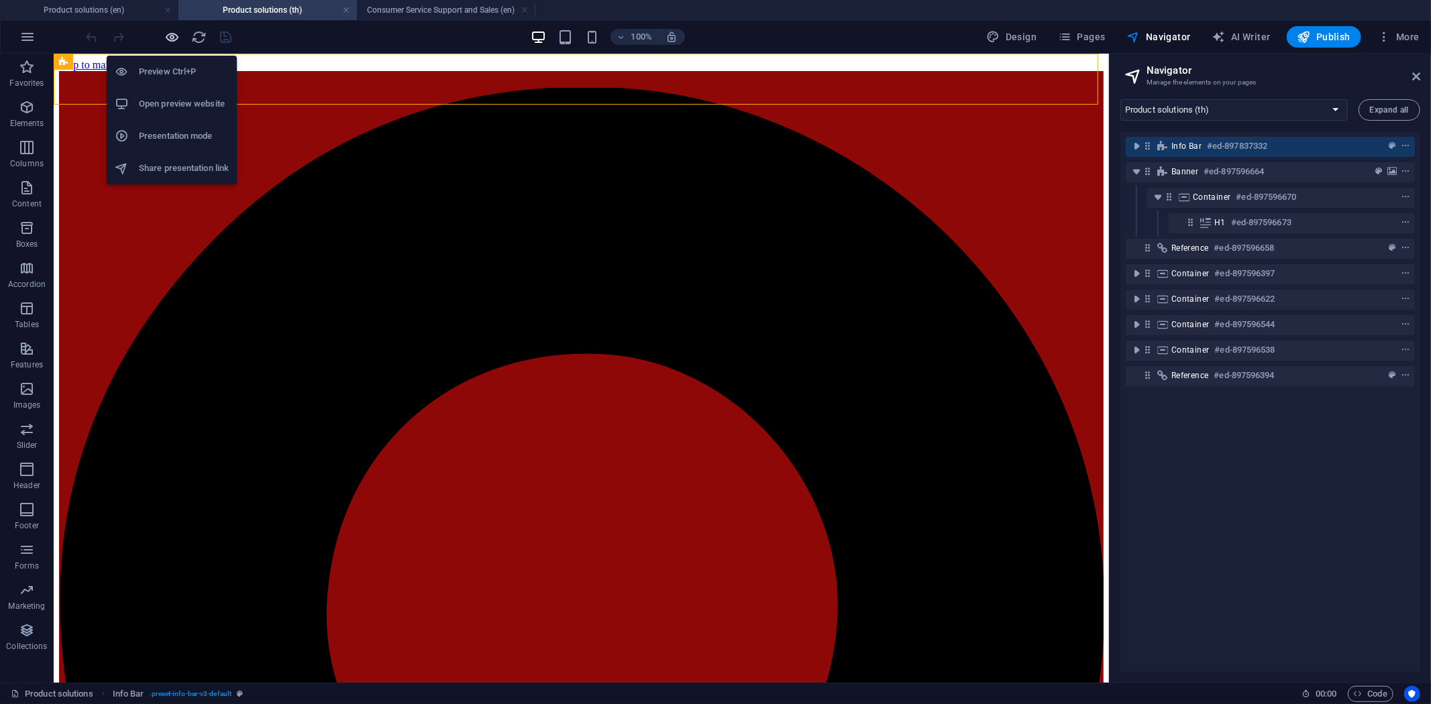
click at [178, 38] on icon "button" at bounding box center [172, 37] width 15 height 15
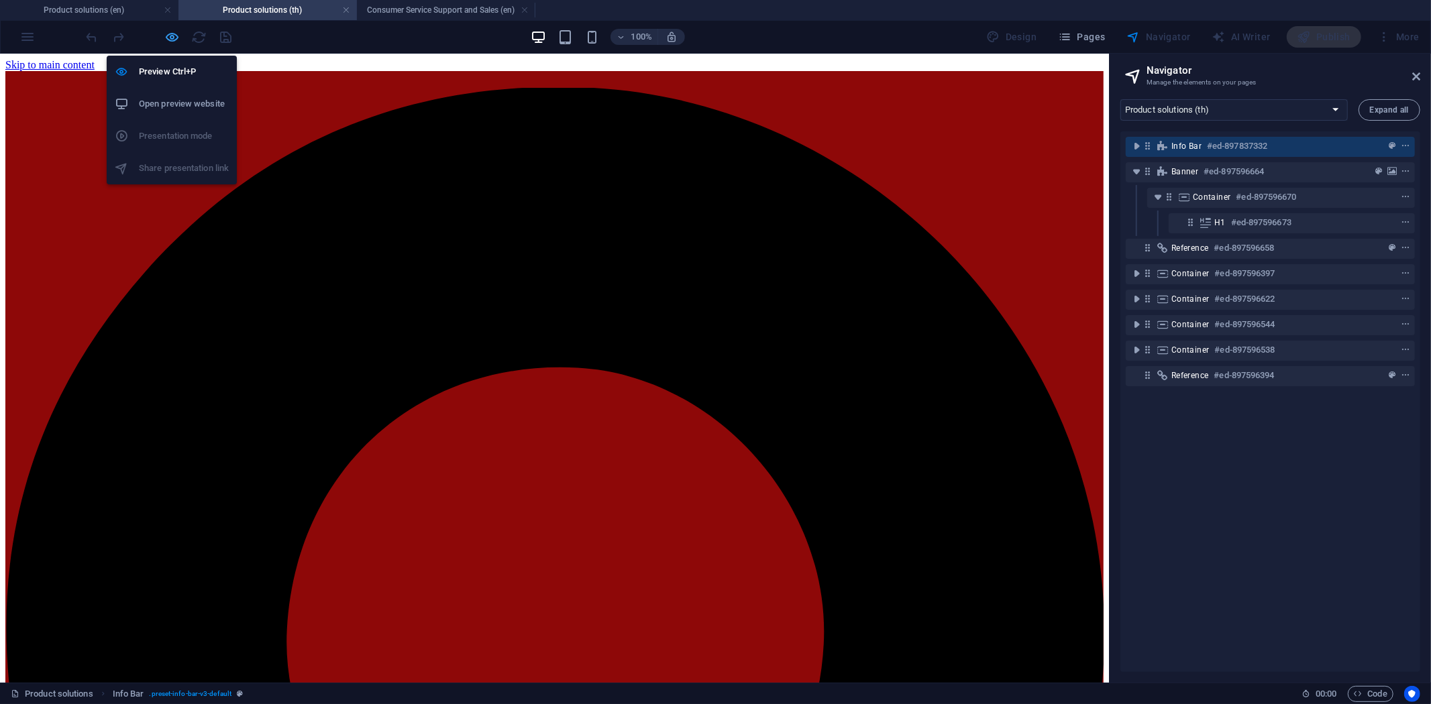
click at [178, 38] on icon "button" at bounding box center [172, 37] width 15 height 15
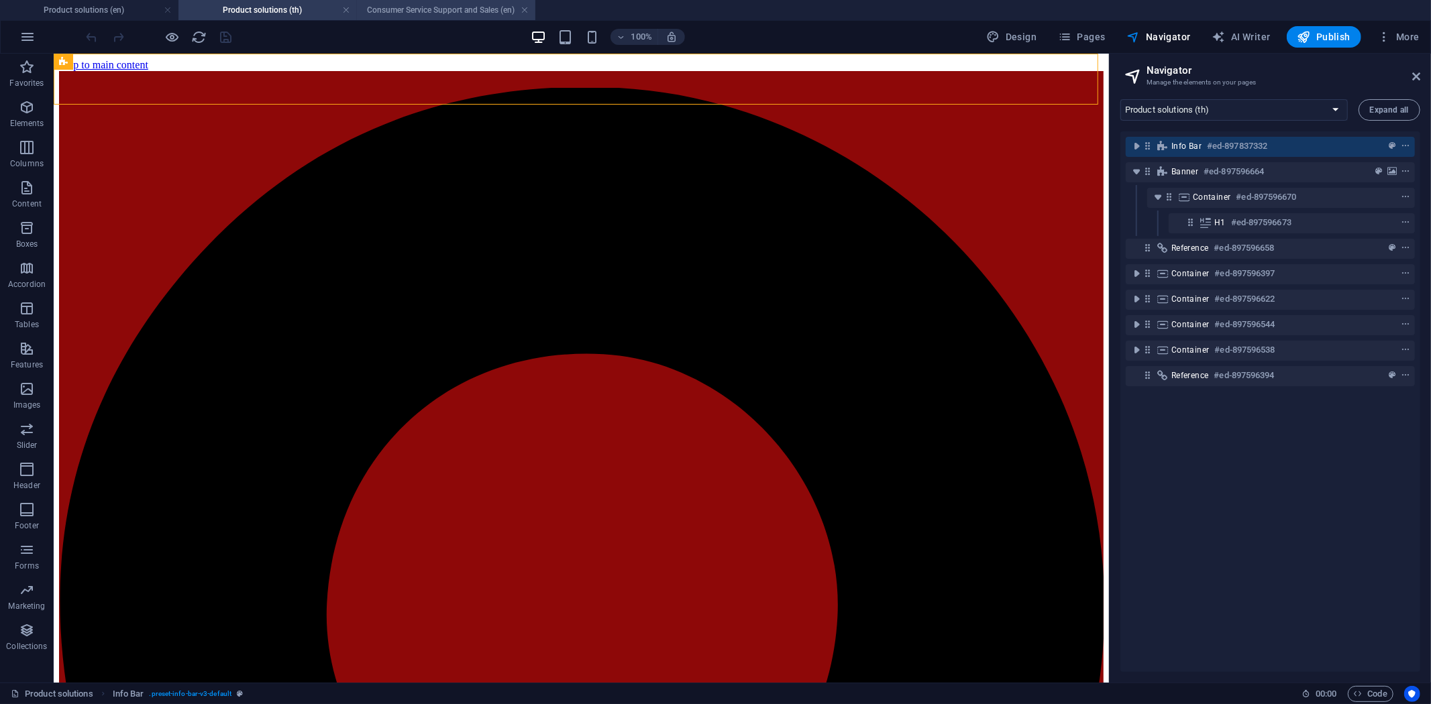
click at [401, 5] on h4 "Consumer Service Support and Sales (en)" at bounding box center [446, 10] width 178 height 15
select select "16891405-en"
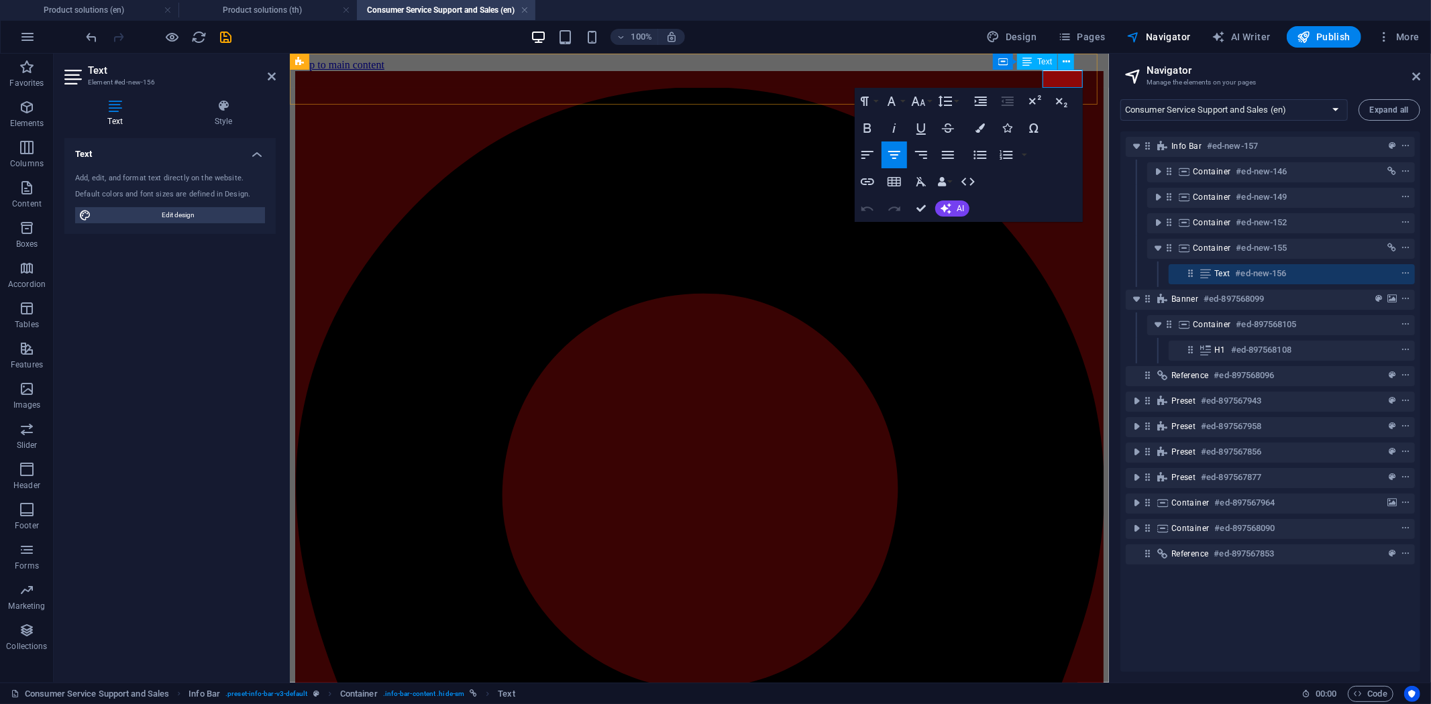
drag, startPoint x: 1055, startPoint y: 77, endPoint x: 1042, endPoint y: 77, distance: 13.4
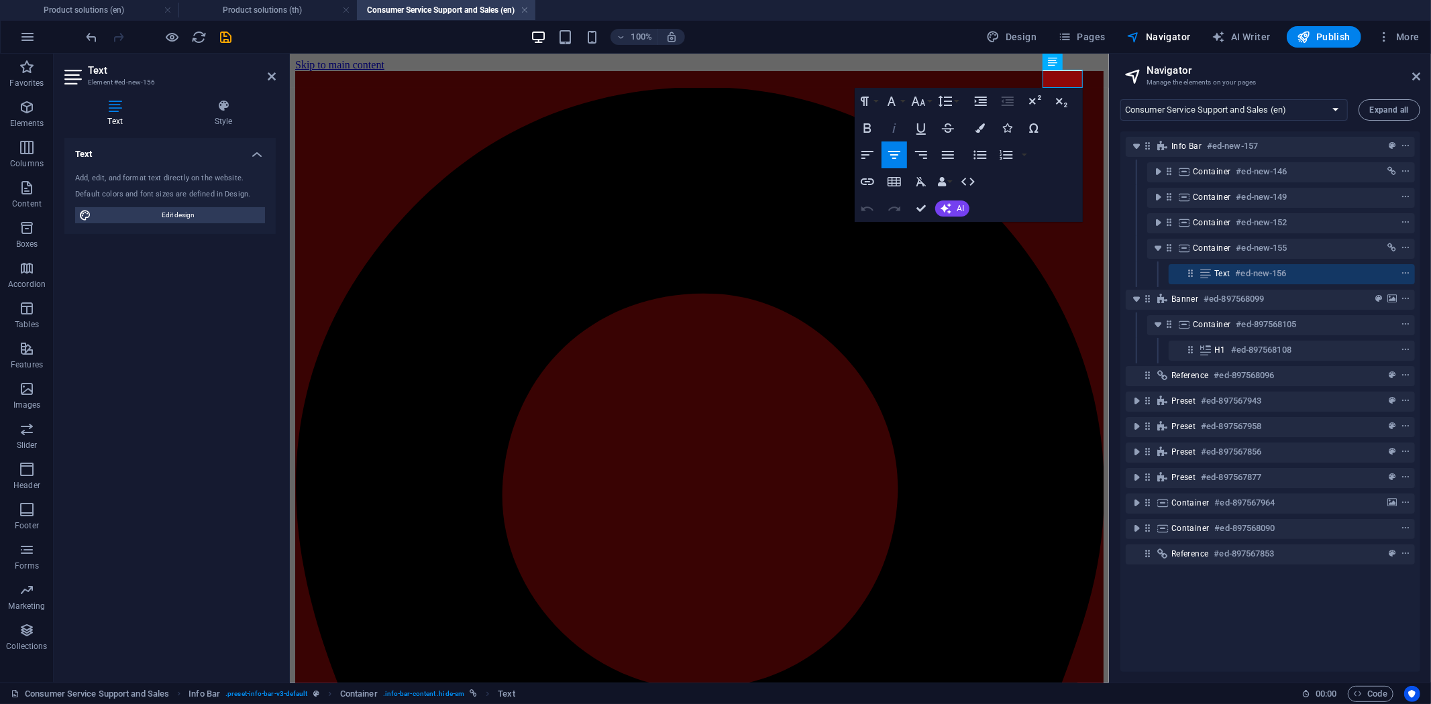
drag, startPoint x: 875, startPoint y: 123, endPoint x: 906, endPoint y: 116, distance: 31.7
click at [875, 123] on button "Bold" at bounding box center [867, 128] width 25 height 27
click at [871, 127] on icon "button" at bounding box center [868, 128] width 16 height 16
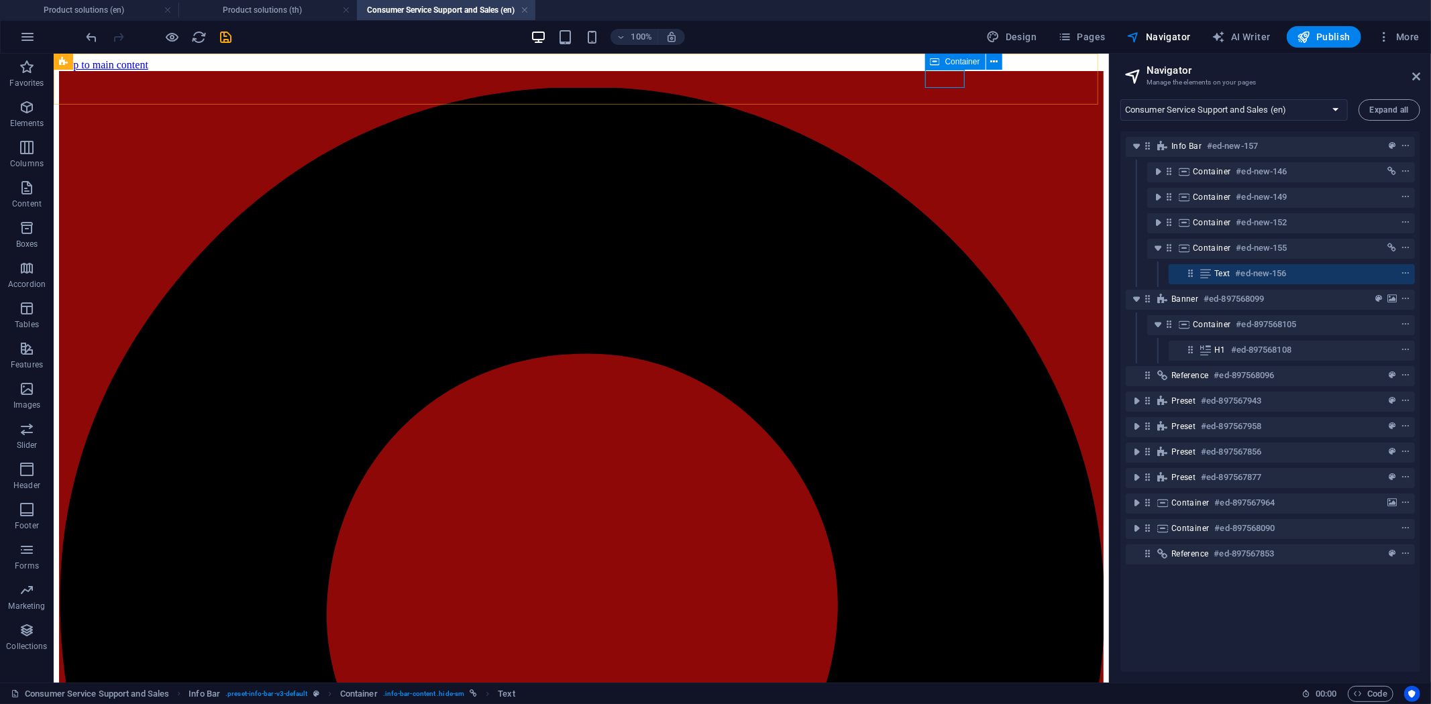
click at [943, 62] on div "Container" at bounding box center [955, 62] width 60 height 16
select select "1"
select select
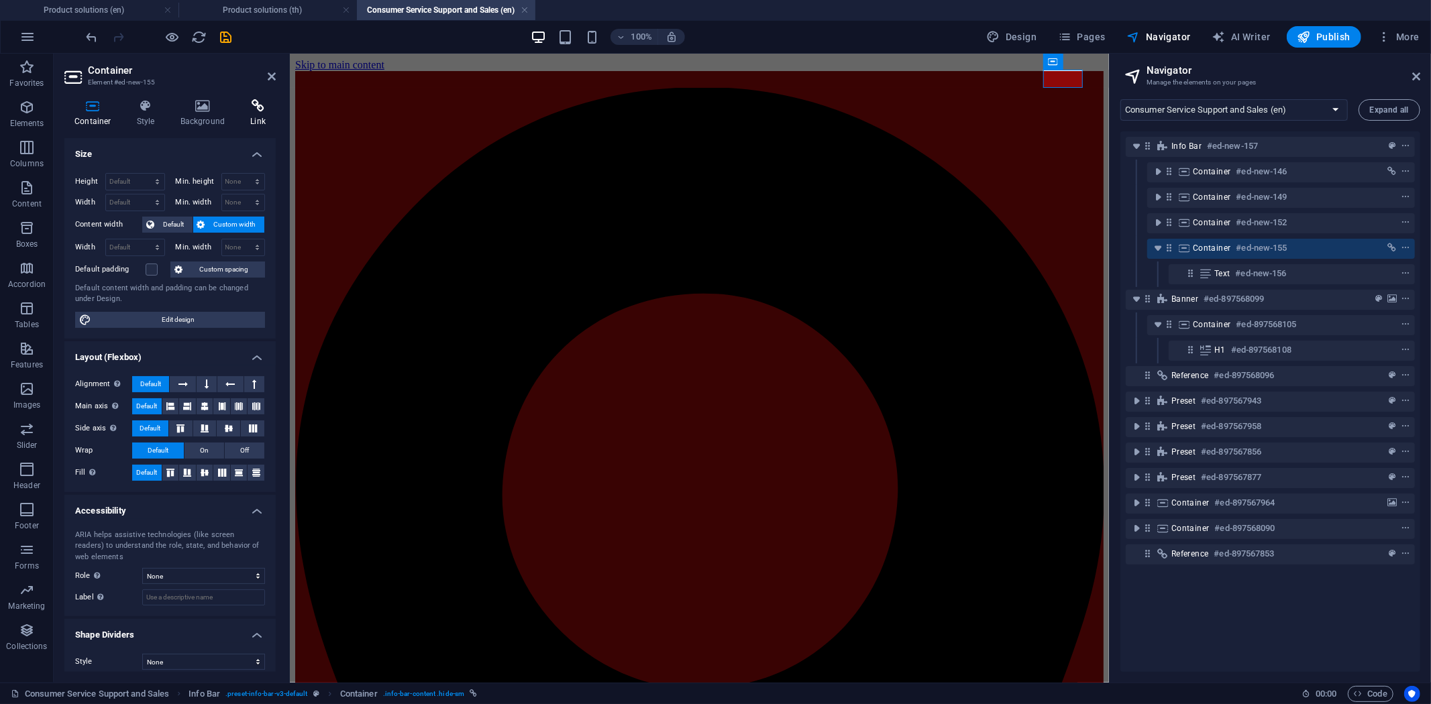
click at [252, 119] on h4 "Link" at bounding box center [258, 113] width 36 height 28
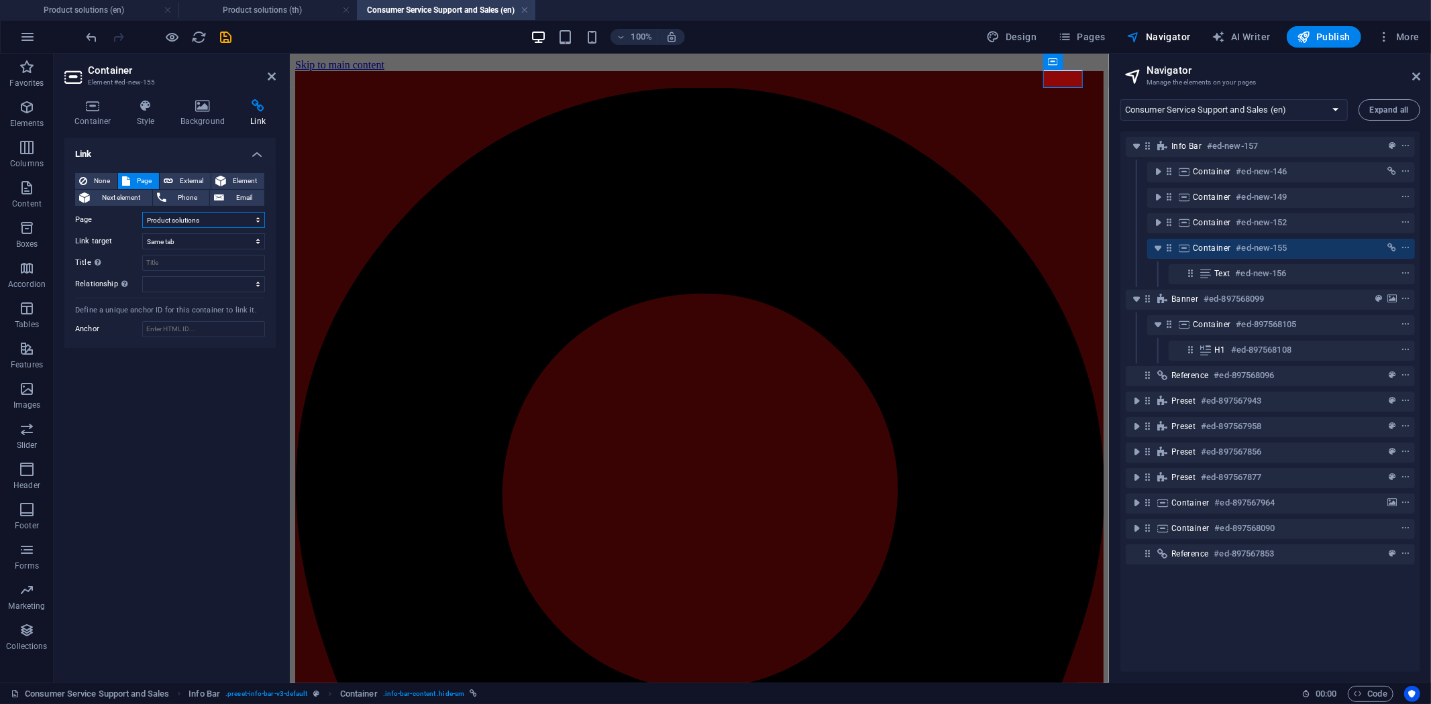
click at [225, 216] on select "Home Product solutions Consumer Service Support and Sales About Us Contact Lega…" at bounding box center [203, 220] width 123 height 16
select select "9"
click at [142, 212] on select "Home Product solutions Consumer Service Support and Sales About Us Contact Lega…" at bounding box center [203, 220] width 123 height 16
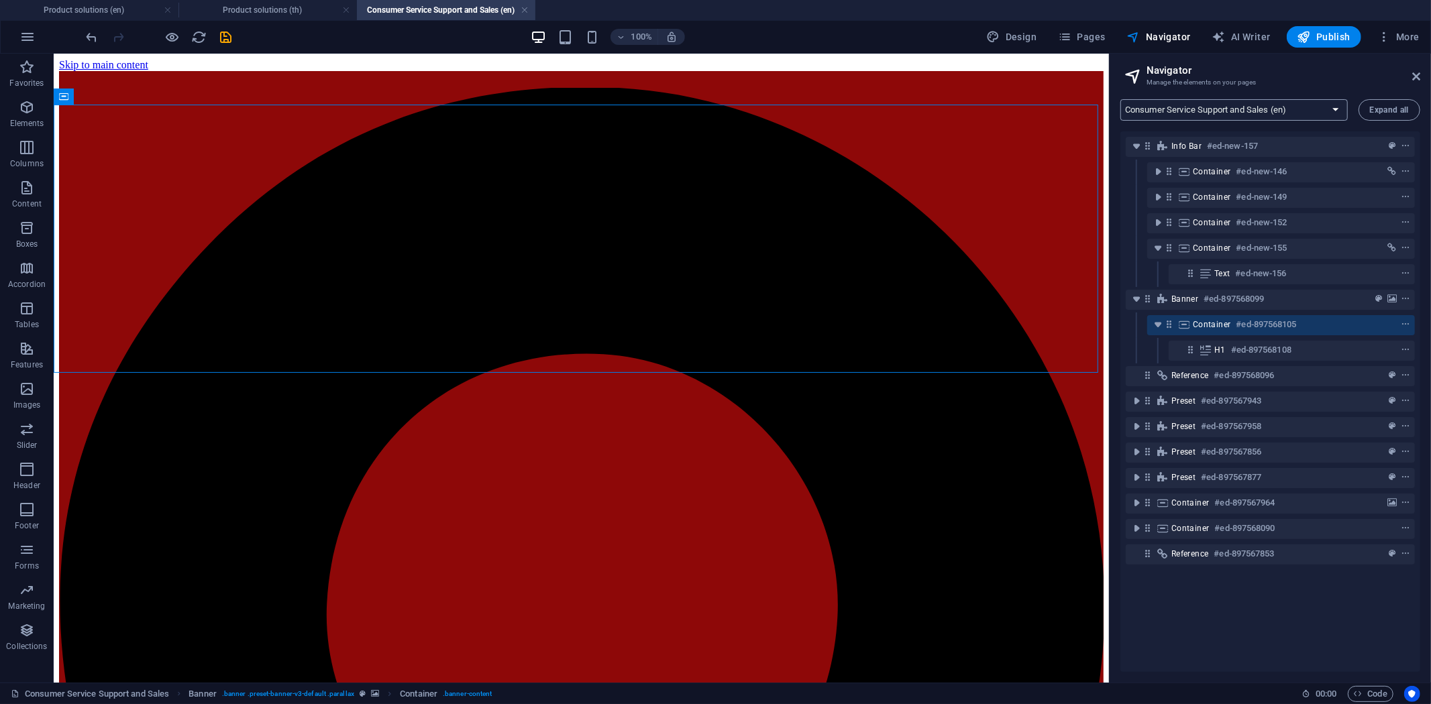
click at [1212, 110] on select "Home (en) Product solutions (en) Consumer Service Support and Sales (en) About …" at bounding box center [1233, 109] width 227 height 21
select select "16891405-th"
click at [1120, 99] on select "Home (en) Product solutions (en) Consumer Service Support and Sales (en) About …" at bounding box center [1233, 109] width 227 height 21
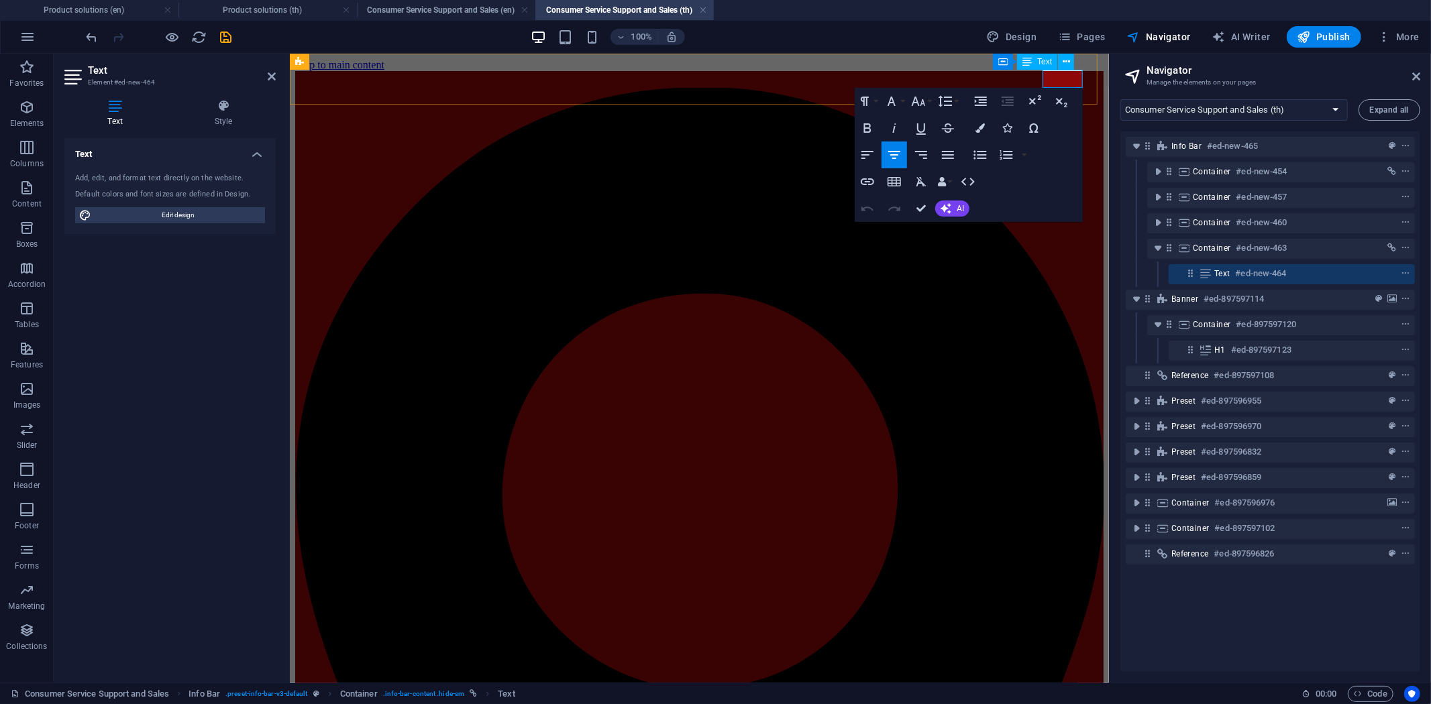
drag, startPoint x: 1056, startPoint y: 78, endPoint x: 1040, endPoint y: 78, distance: 15.4
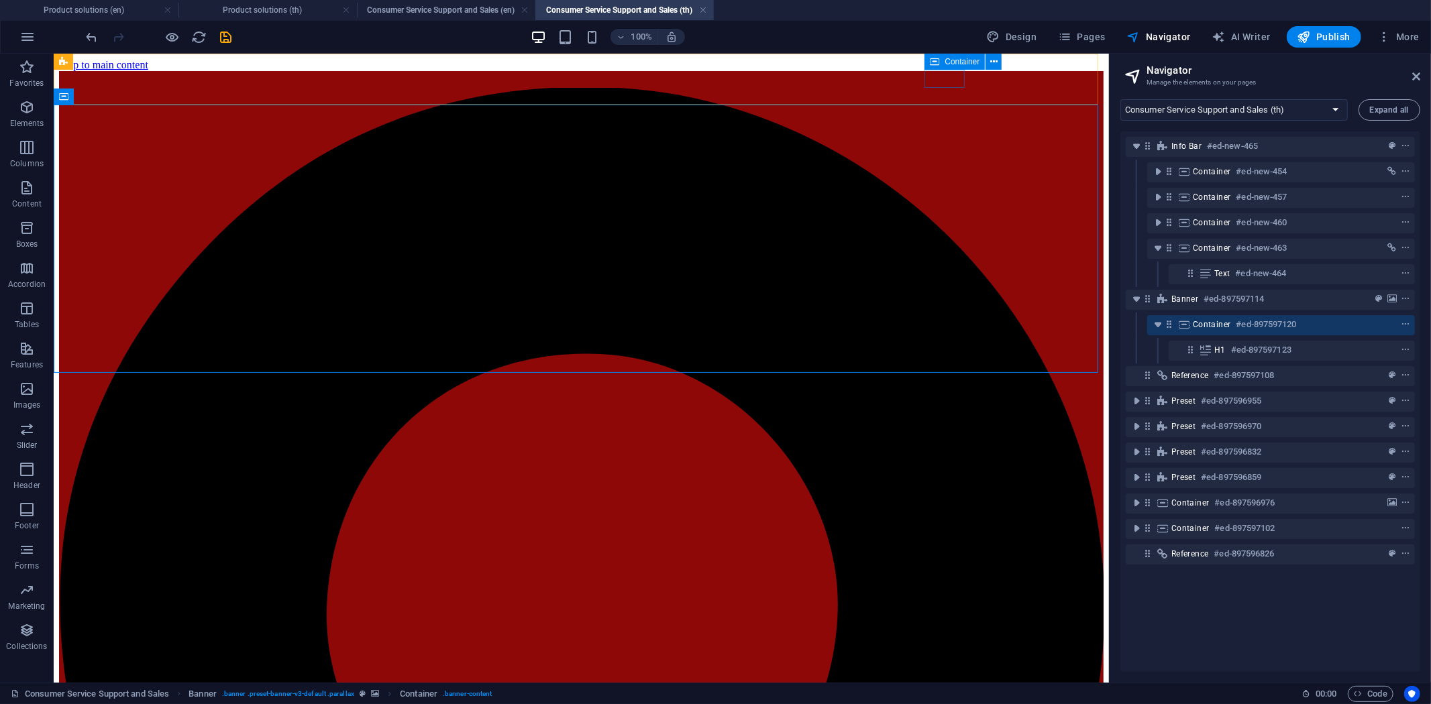
click at [937, 60] on icon at bounding box center [934, 62] width 9 height 16
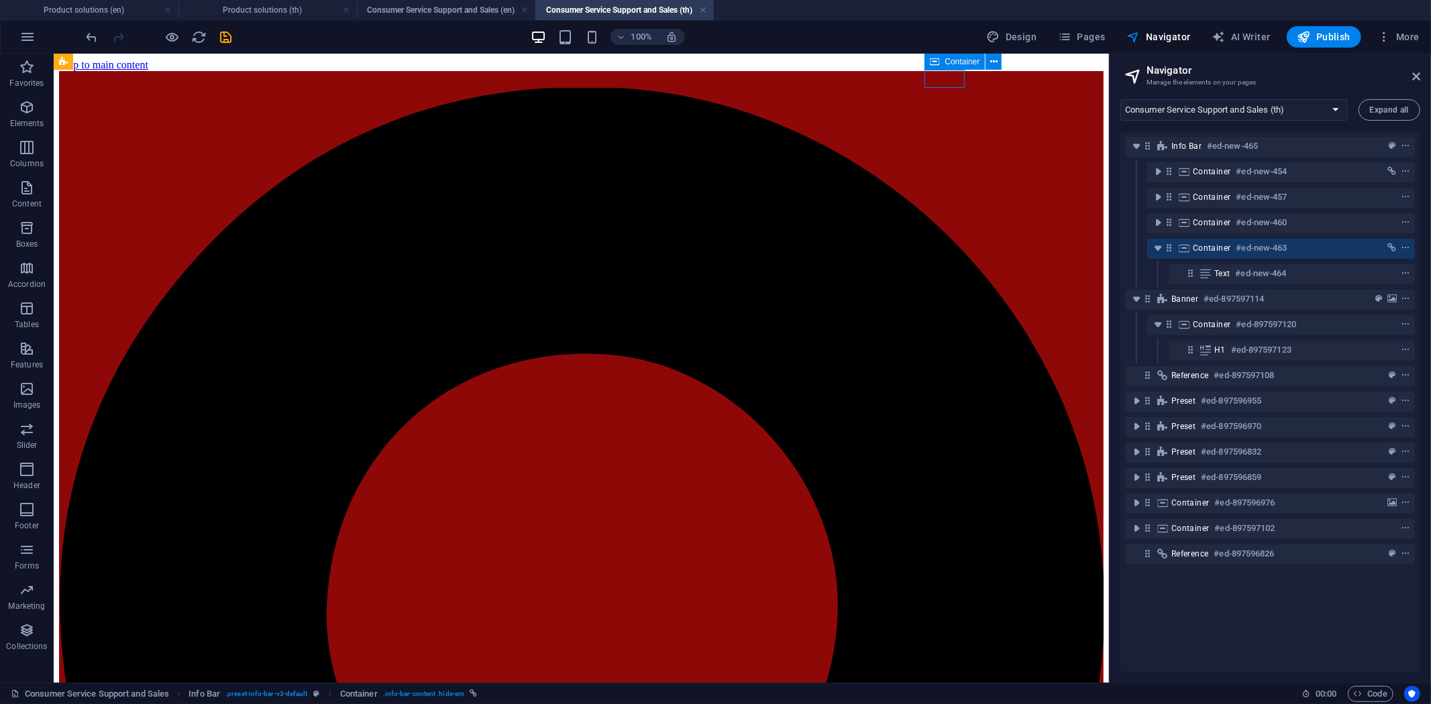
click at [937, 60] on icon at bounding box center [934, 62] width 9 height 16
select select "1"
select select
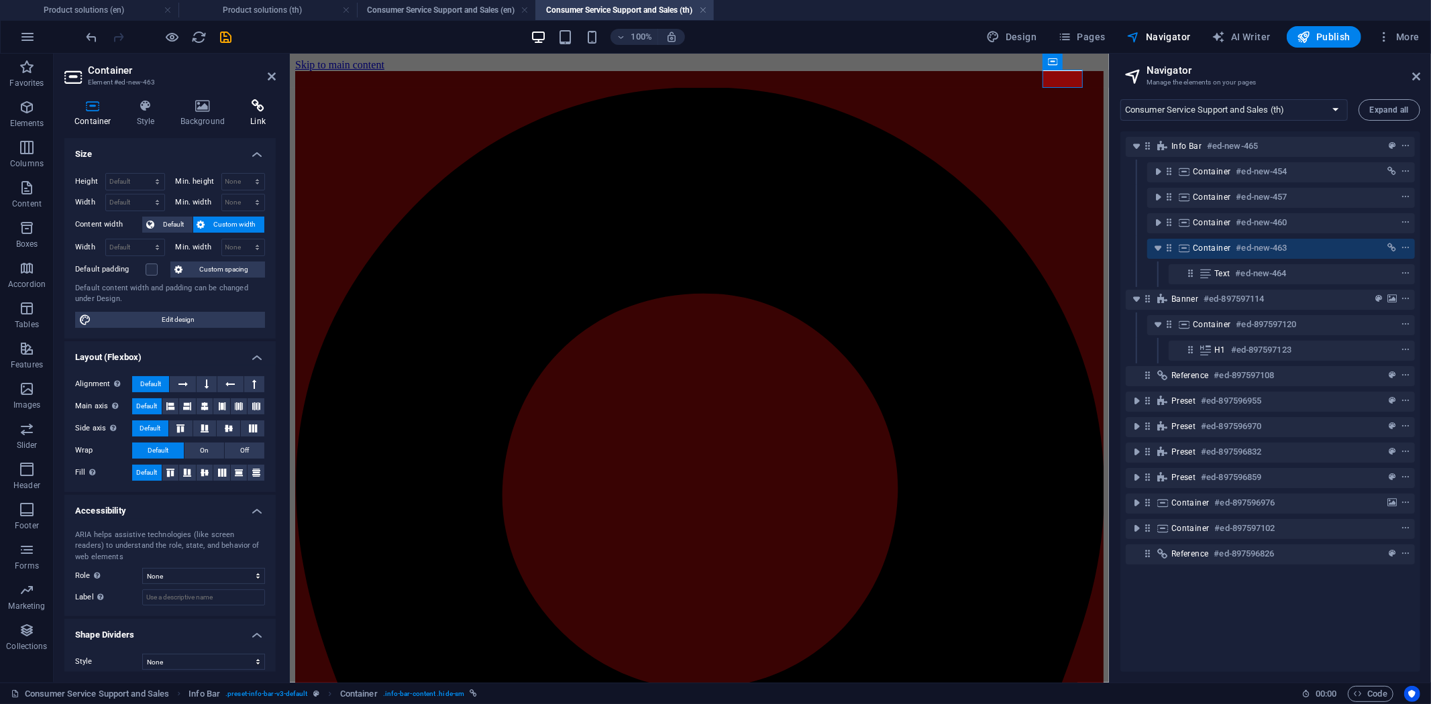
click at [246, 118] on h4 "Link" at bounding box center [258, 113] width 36 height 28
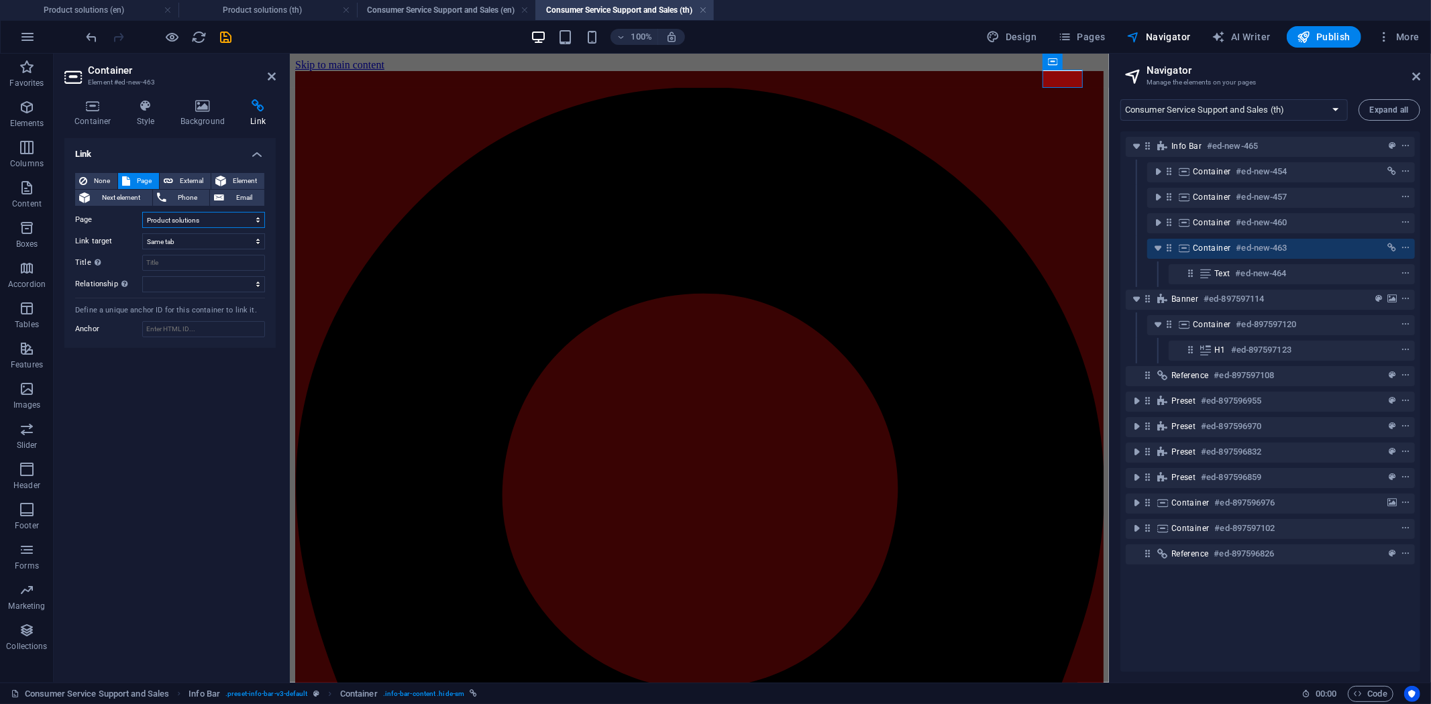
click at [211, 217] on select "Home Product solutions Consumer Service Support and Sales About Us Contact Lega…" at bounding box center [203, 220] width 123 height 16
select select "2"
click at [142, 212] on select "Home Product solutions Consumer Service Support and Sales About Us Contact Lega…" at bounding box center [203, 220] width 123 height 16
click at [416, 64] on icon at bounding box center [417, 62] width 9 height 16
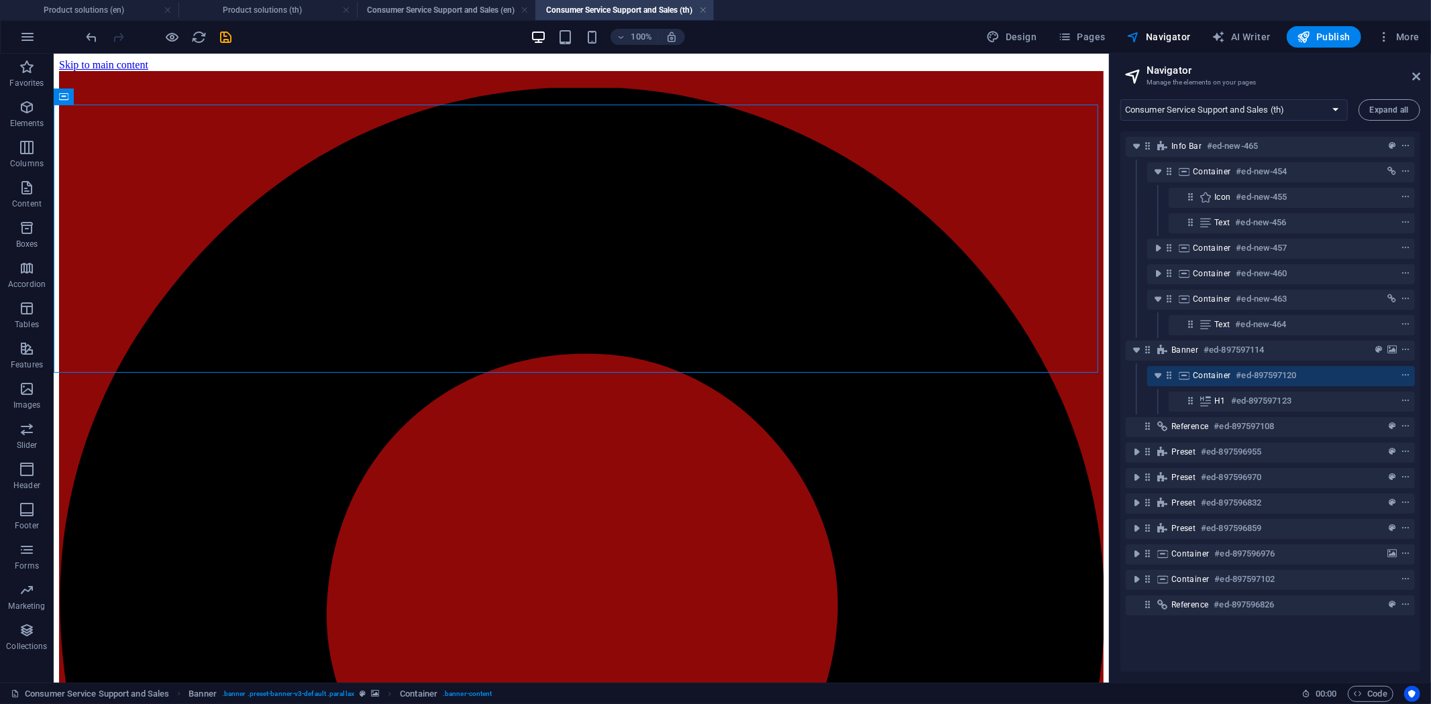
click at [467, 38] on div "100% Design Pages Navigator AI Writer Publish More" at bounding box center [754, 36] width 1341 height 21
click at [229, 38] on icon "save" at bounding box center [226, 37] width 15 height 15
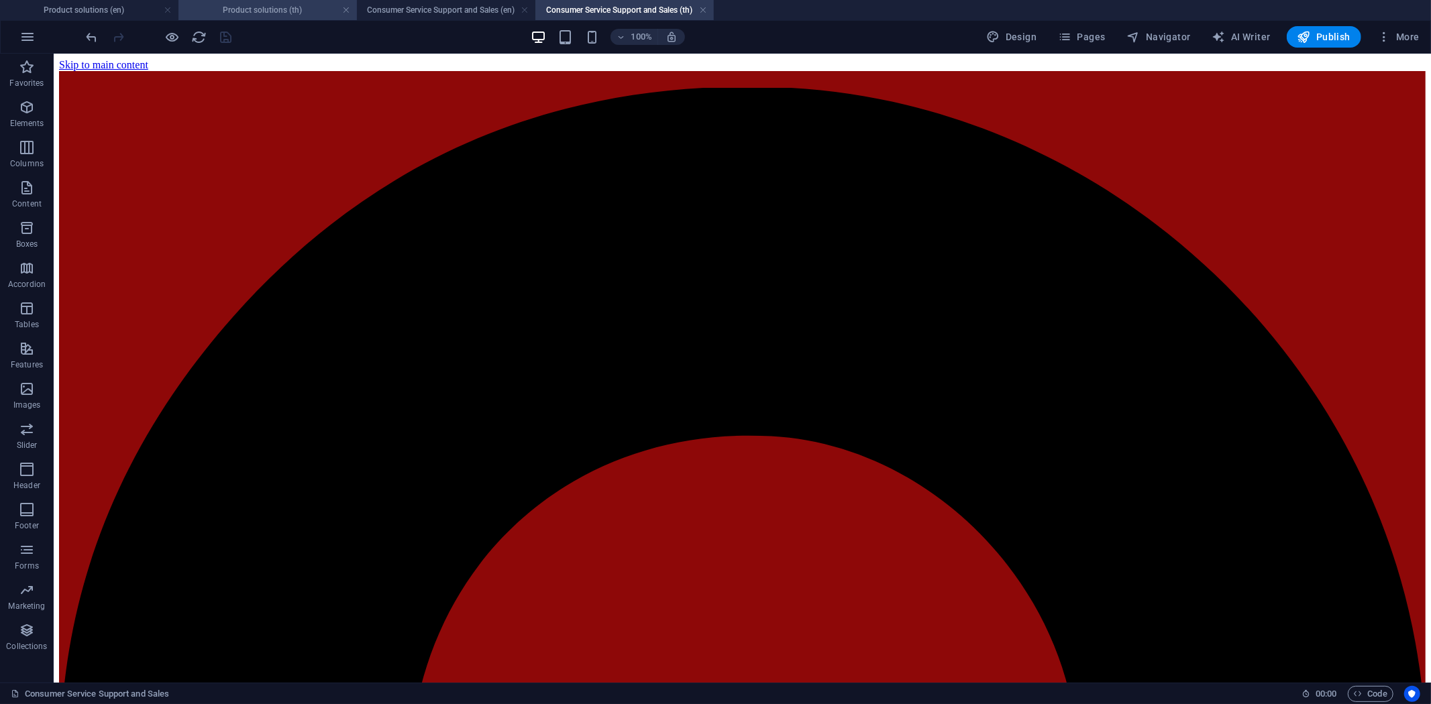
click at [341, 12] on h4 "Product solutions (th)" at bounding box center [267, 10] width 178 height 15
click at [346, 11] on link at bounding box center [346, 10] width 8 height 13
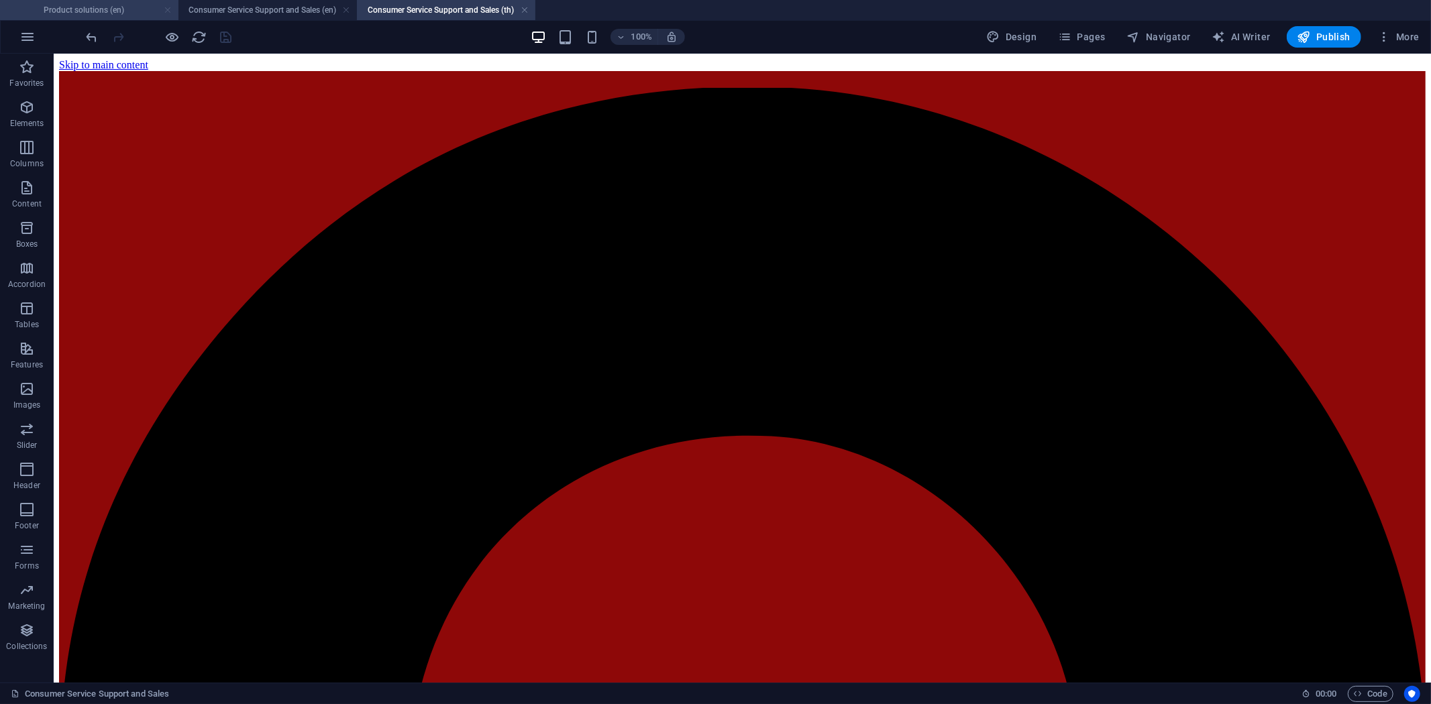
click at [165, 11] on link at bounding box center [168, 10] width 8 height 13
click at [112, 9] on h4 "Consumer Service Support and Sales (en)" at bounding box center [89, 10] width 178 height 15
click at [171, 28] on div at bounding box center [159, 36] width 150 height 21
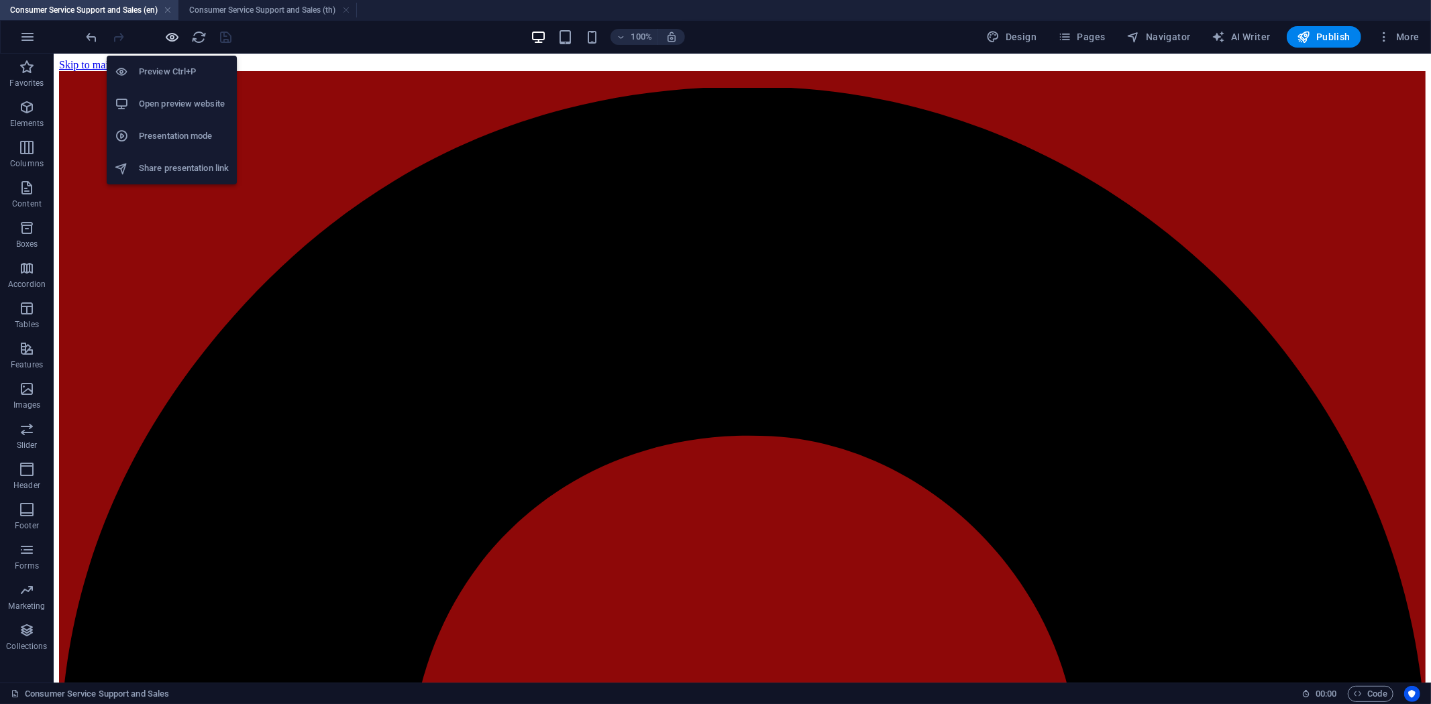
click at [171, 37] on icon "button" at bounding box center [172, 37] width 15 height 15
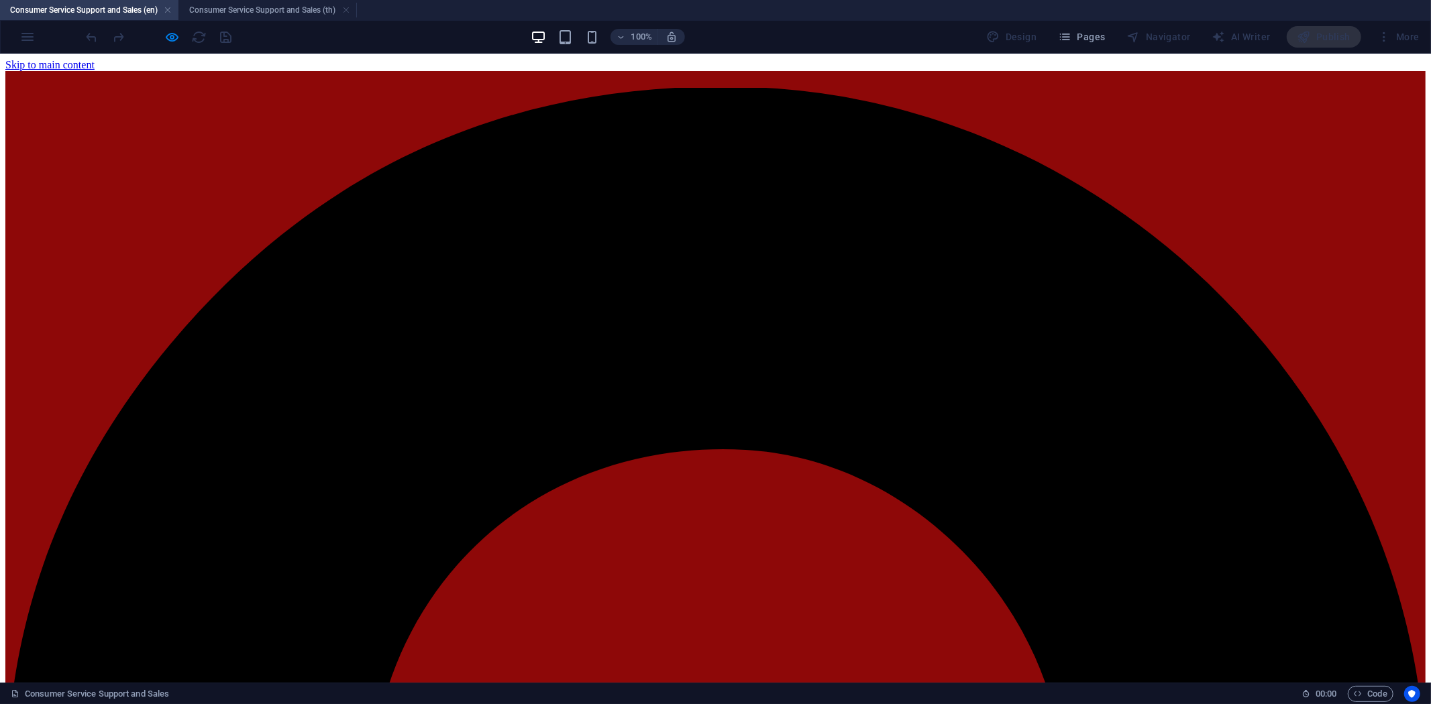
drag, startPoint x: 1087, startPoint y: 76, endPoint x: 1069, endPoint y: 112, distance: 39.6
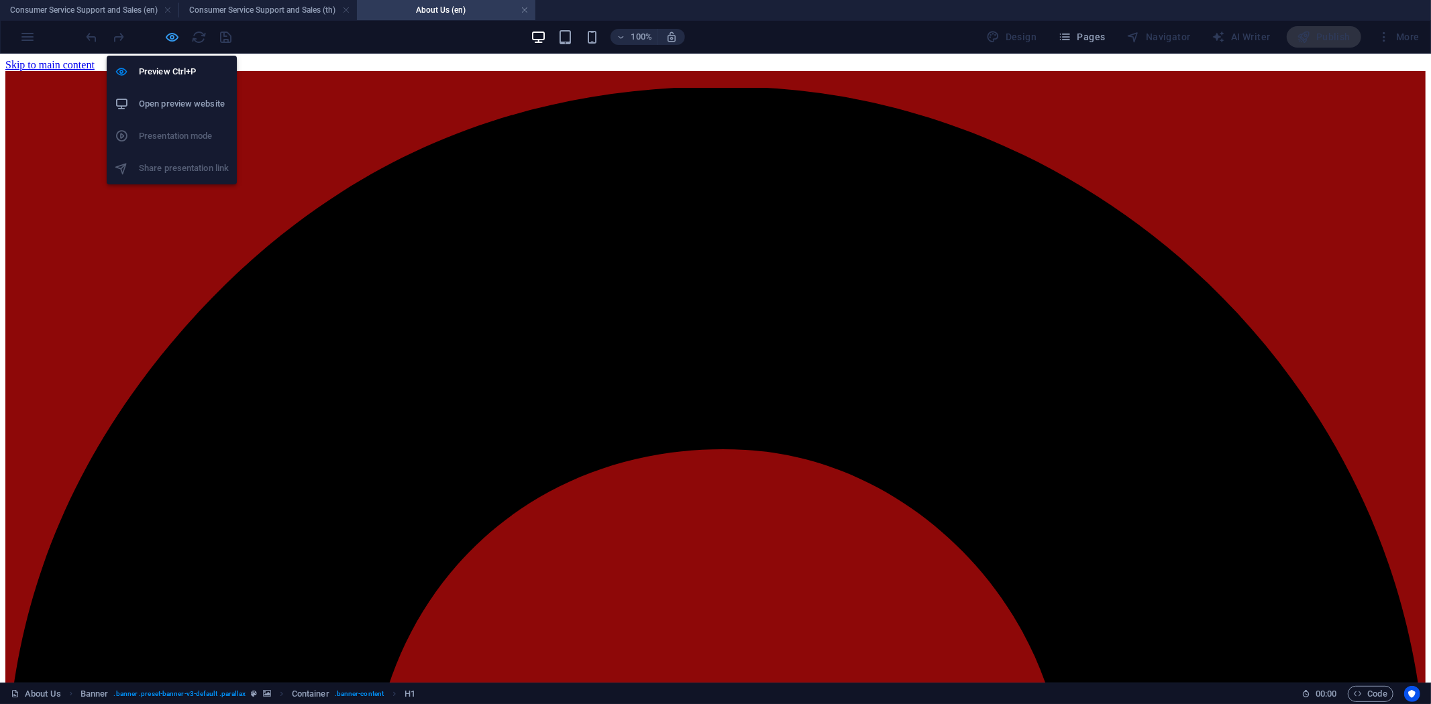
click at [175, 32] on icon "button" at bounding box center [172, 37] width 15 height 15
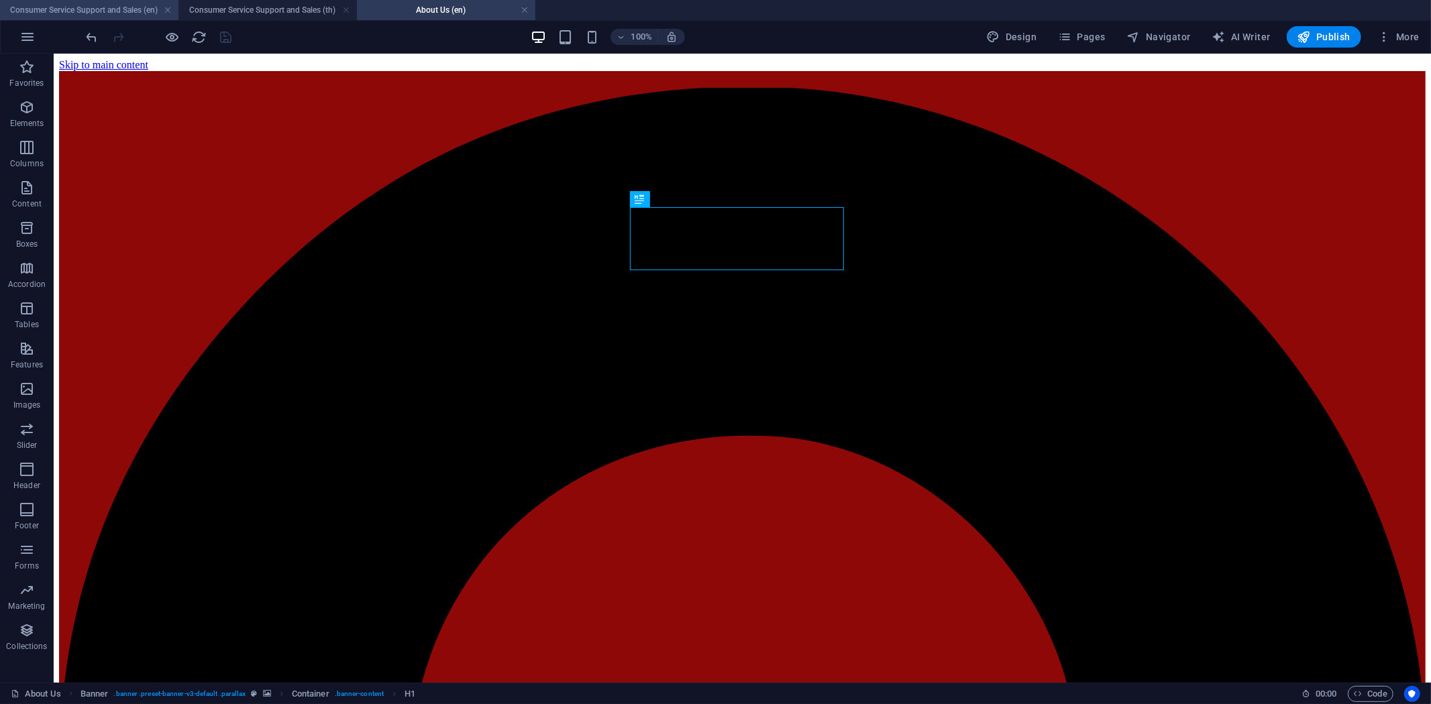
click at [114, 13] on h4 "Consumer Service Support and Sales (en)" at bounding box center [89, 10] width 178 height 15
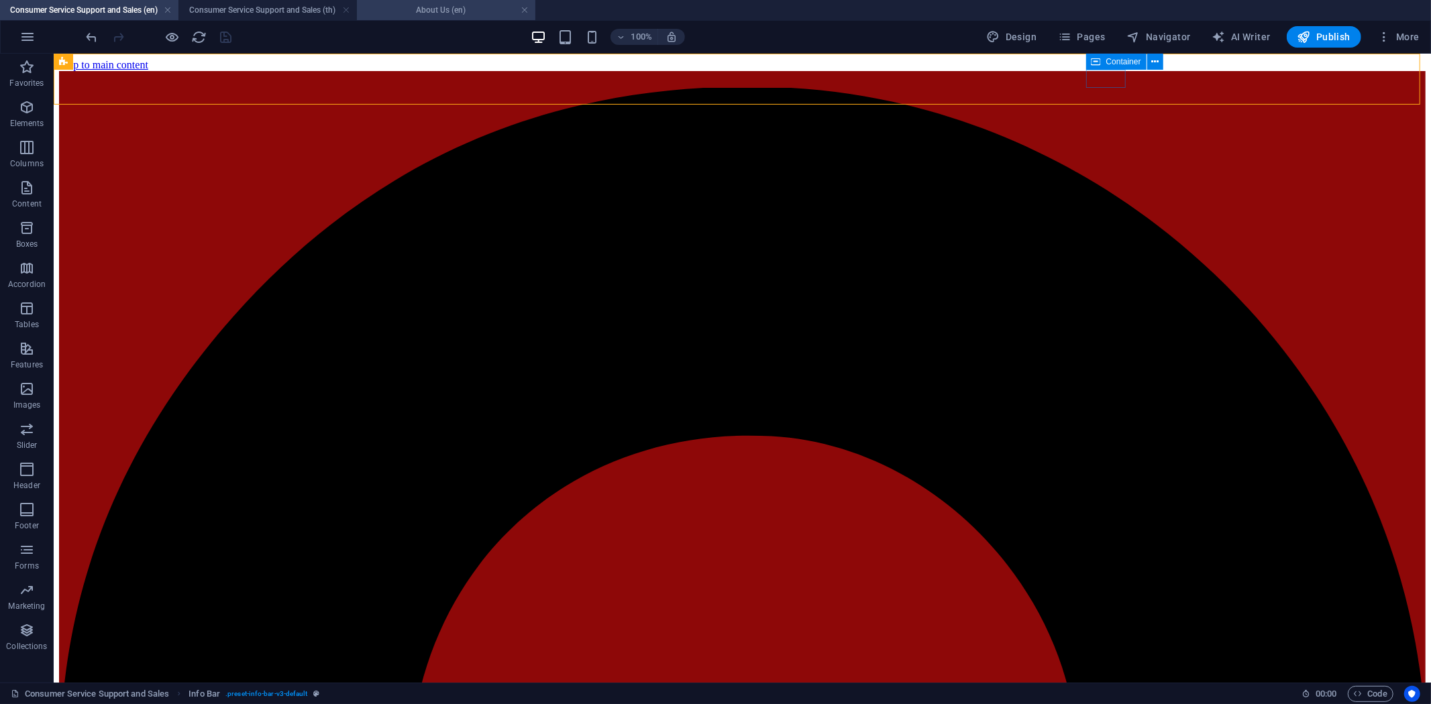
click at [456, 9] on h4 "About Us (en)" at bounding box center [446, 10] width 178 height 15
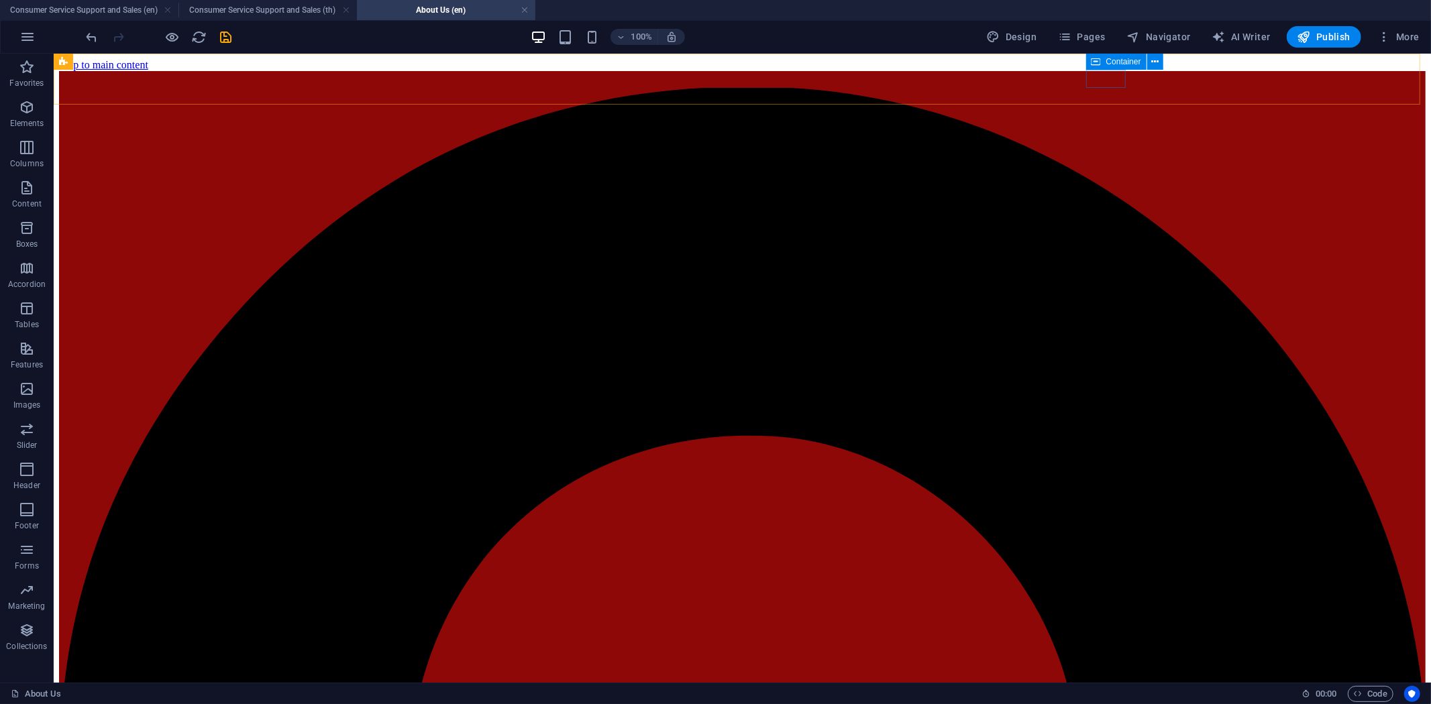
click at [1106, 64] on span "Container" at bounding box center [1123, 62] width 35 height 8
select select "9"
select select
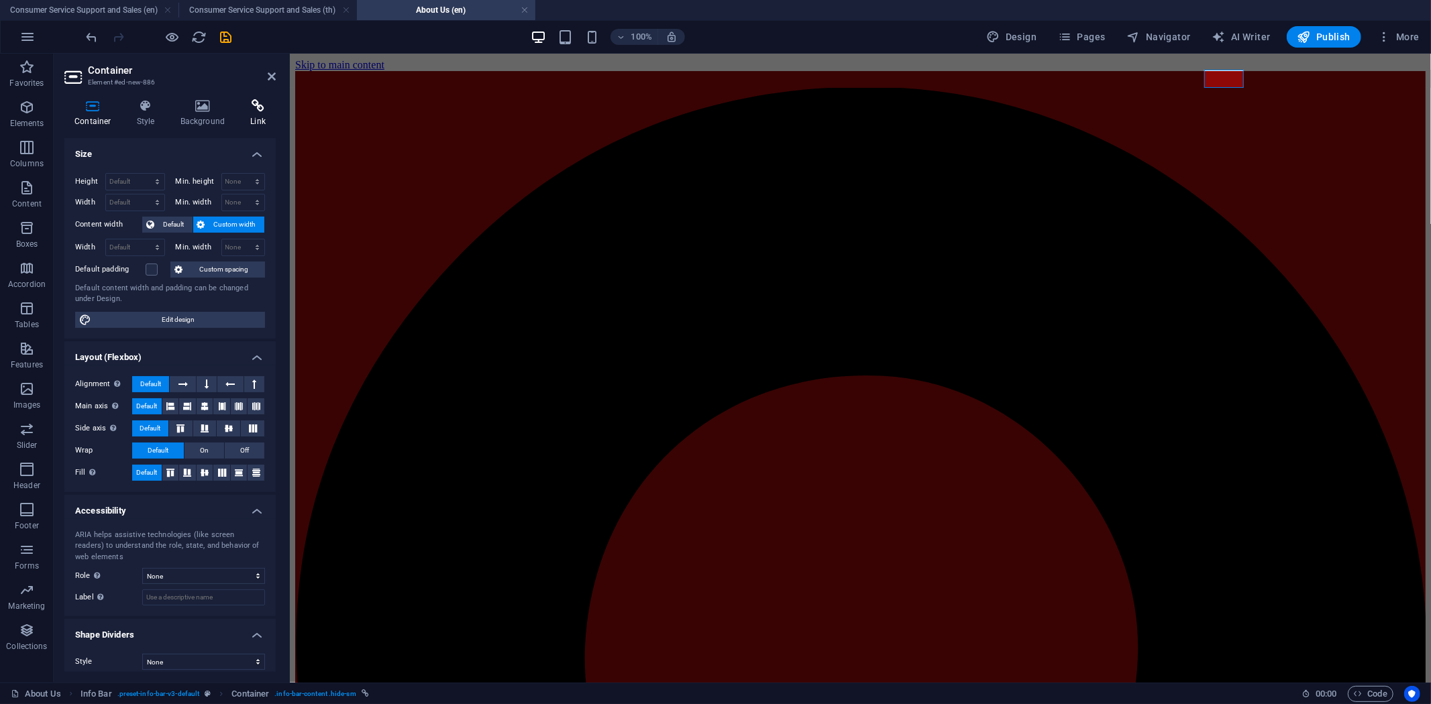
click at [240, 114] on h4 "Link" at bounding box center [258, 113] width 36 height 28
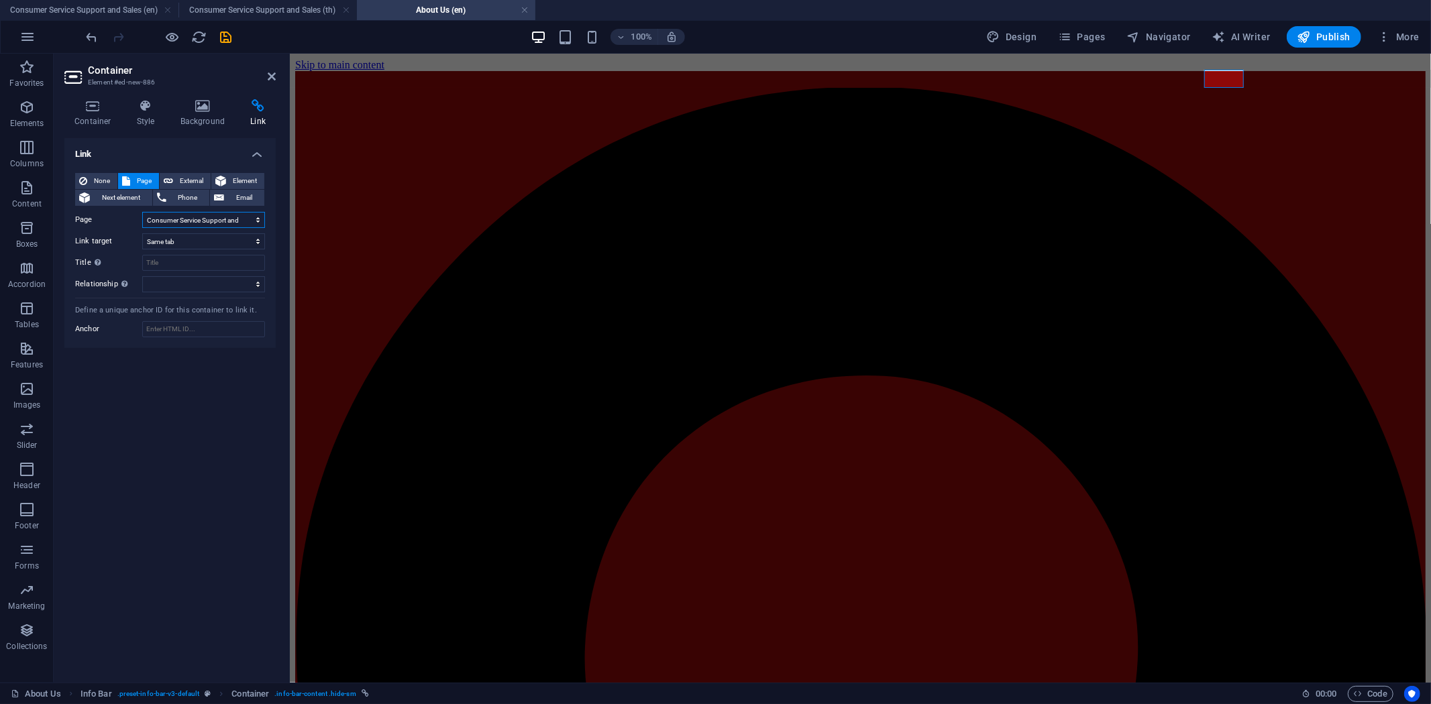
click at [195, 220] on select "Home Product solutions Consumer Service Support and Sales About Us Contact Lega…" at bounding box center [203, 220] width 123 height 16
select select "10"
click at [142, 212] on select "Home Product solutions Consumer Service Support and Sales About Us Contact Lega…" at bounding box center [203, 220] width 123 height 16
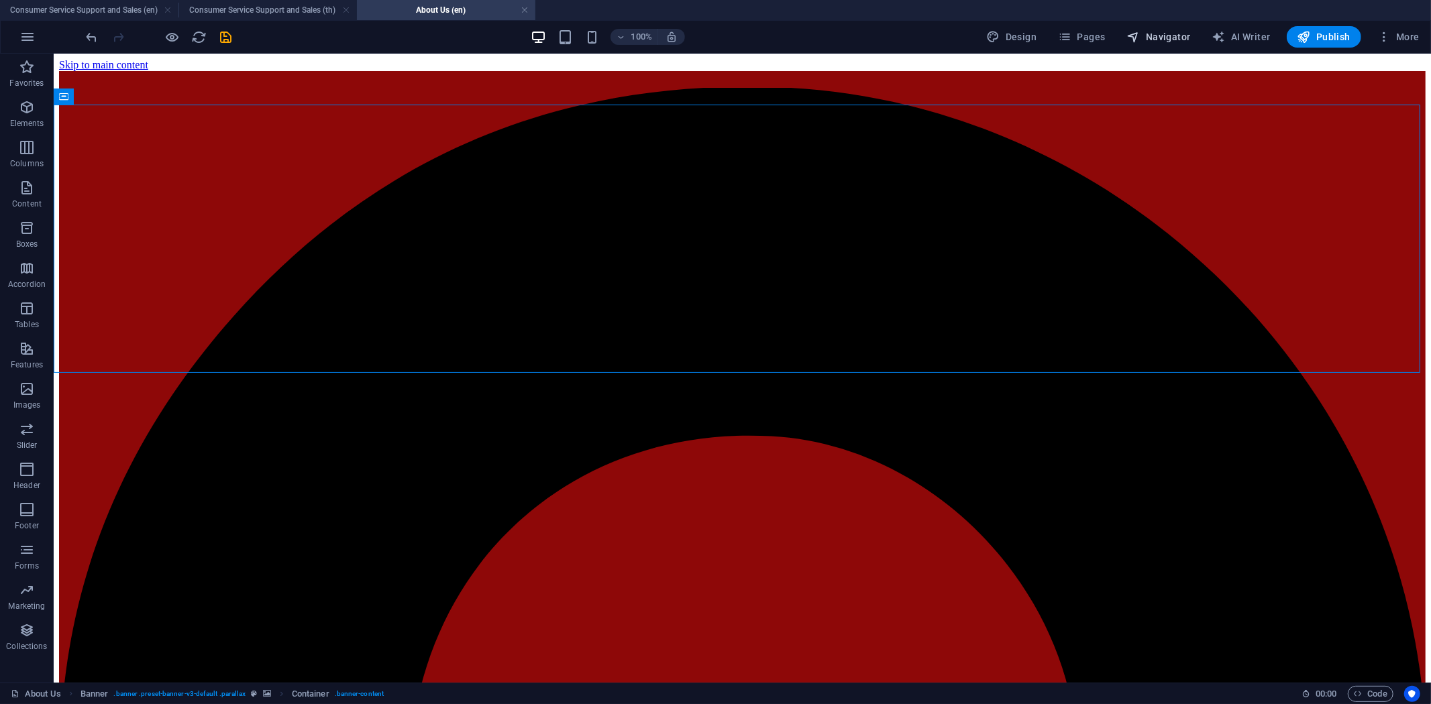
click at [1159, 28] on button "Navigator" at bounding box center [1159, 36] width 74 height 21
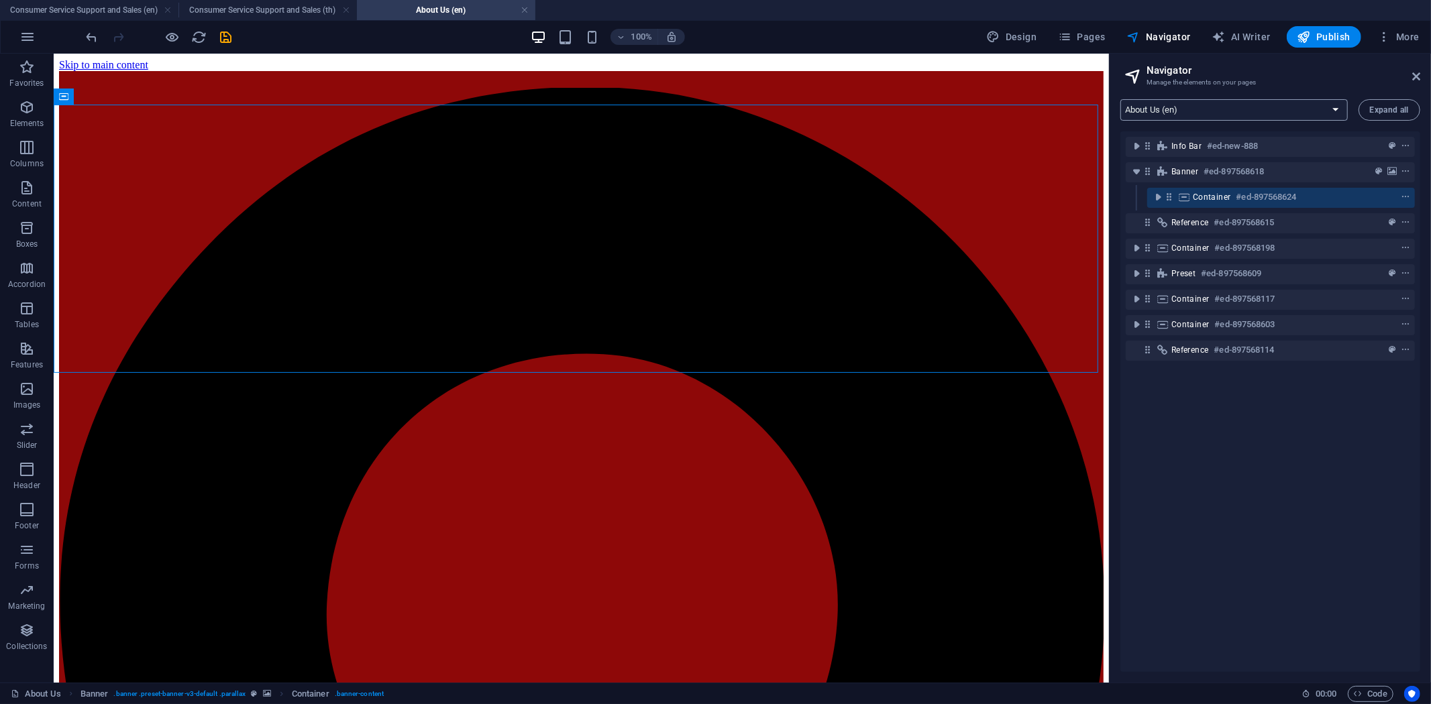
click at [1226, 118] on select "Home (en) Product solutions (en) Consumer Service Support and Sales (en) About …" at bounding box center [1233, 109] width 227 height 21
click at [1120, 99] on select "Home (en) Product solutions (en) Consumer Service Support and Sales (en) About …" at bounding box center [1233, 109] width 227 height 21
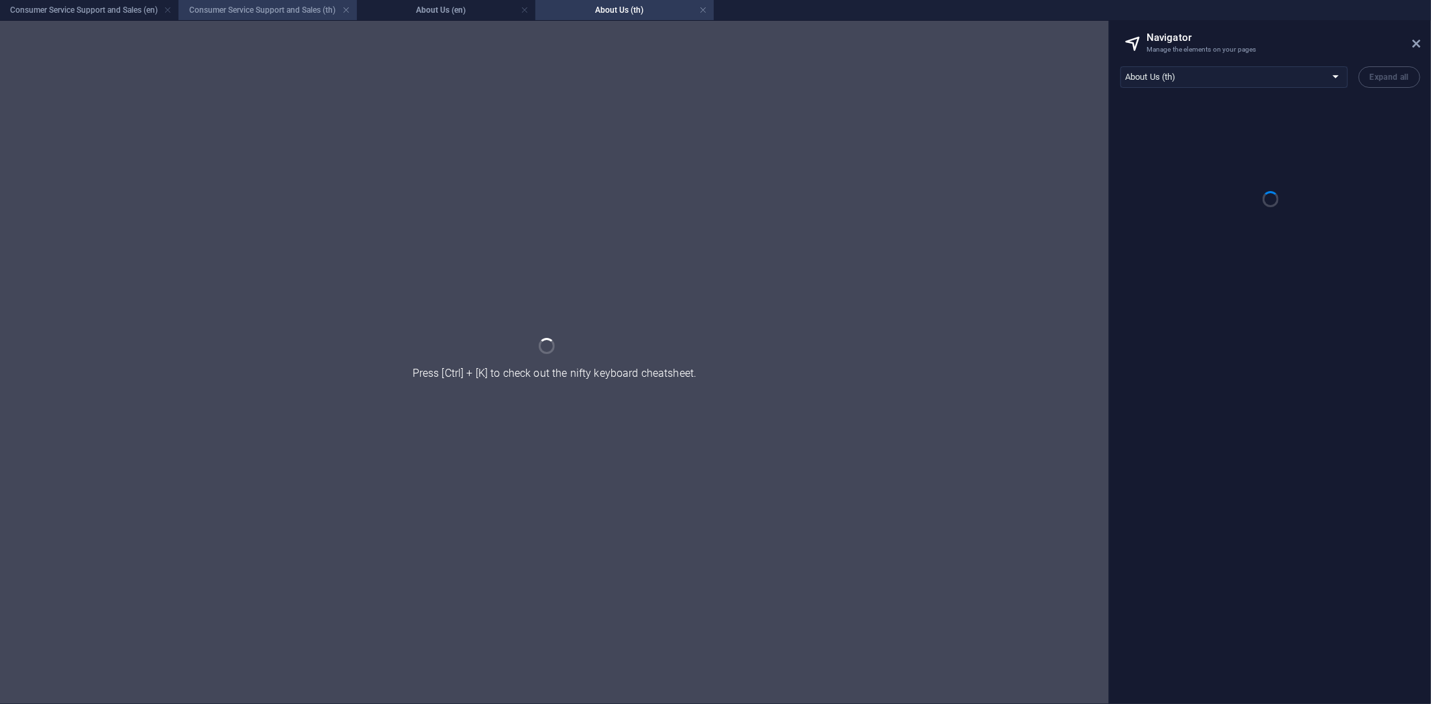
click at [274, 4] on h4 "Consumer Service Support and Sales (th)" at bounding box center [267, 10] width 178 height 15
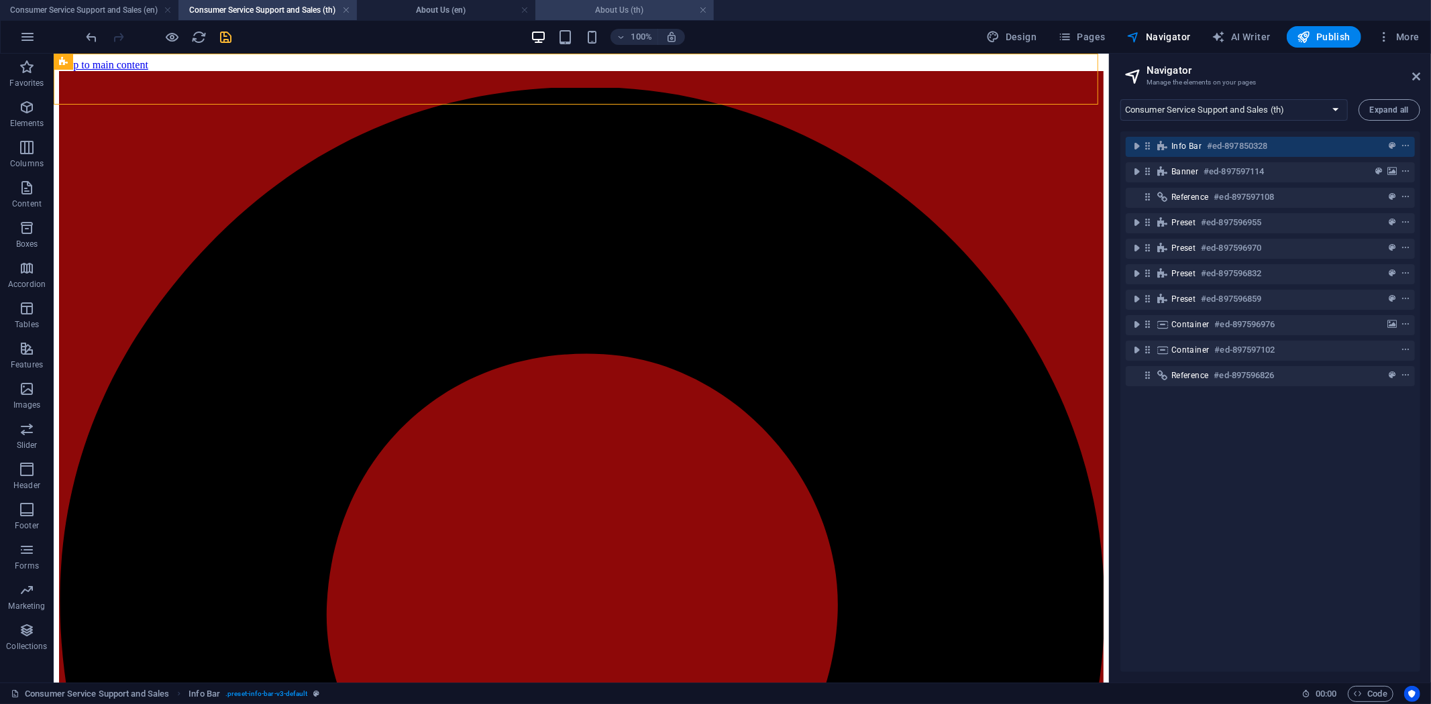
click at [590, 0] on li "About Us (th)" at bounding box center [624, 10] width 178 height 20
select select "16891408-th"
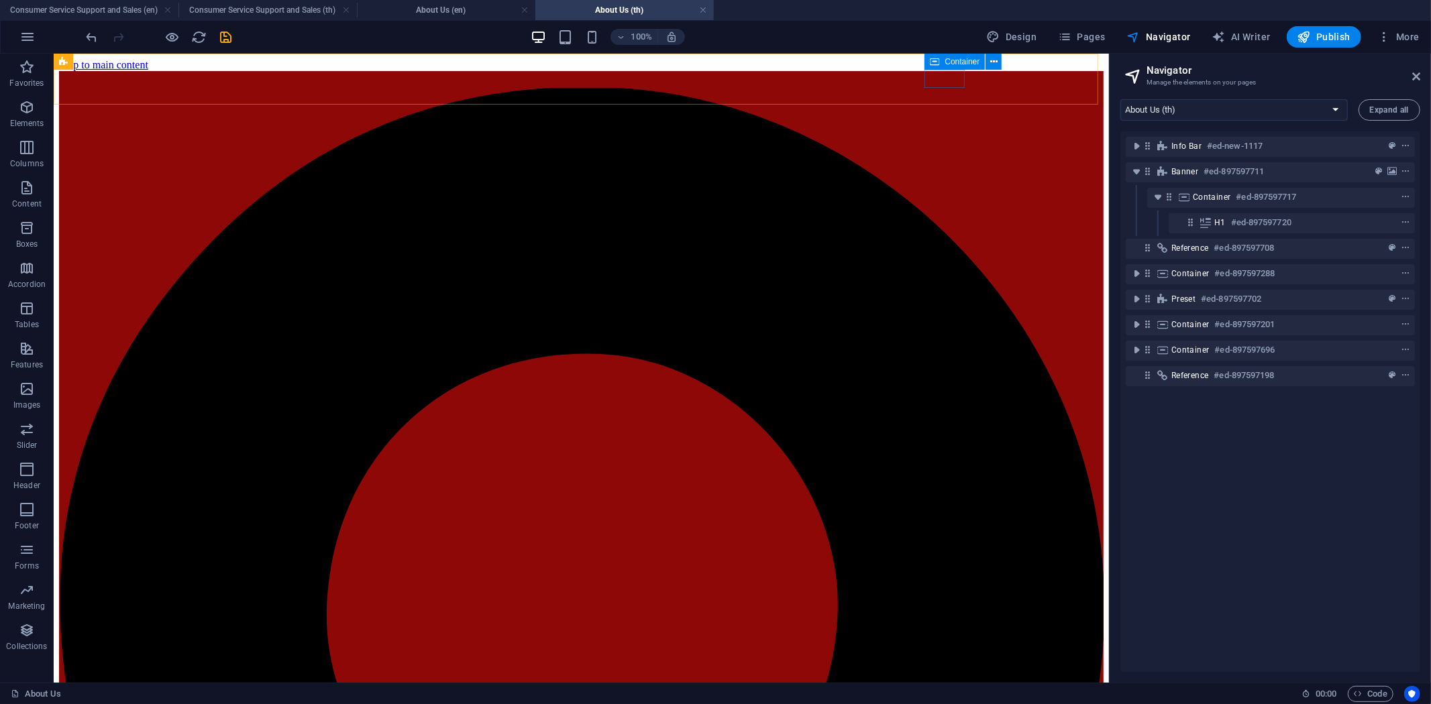
click at [956, 64] on span "Container" at bounding box center [962, 62] width 35 height 8
select select "2"
select select
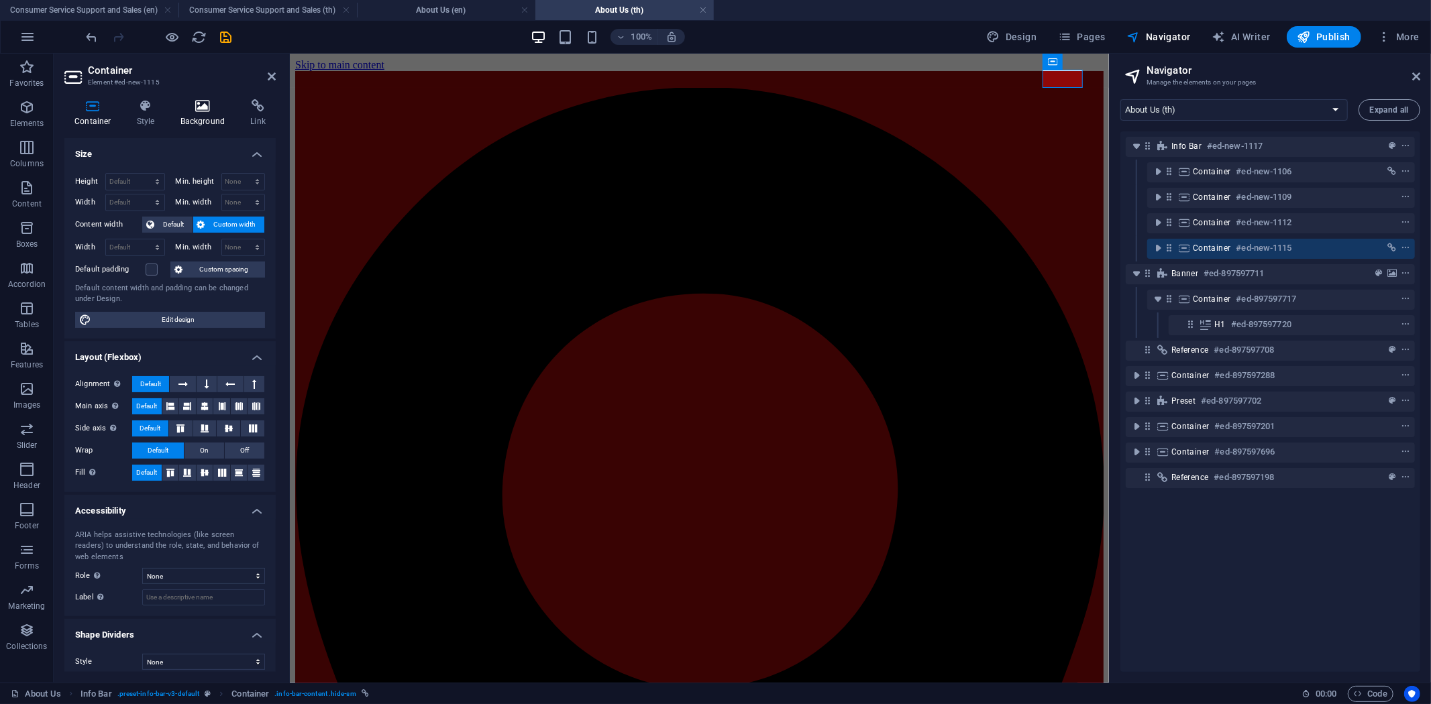
click at [208, 124] on h4 "Background" at bounding box center [205, 113] width 70 height 28
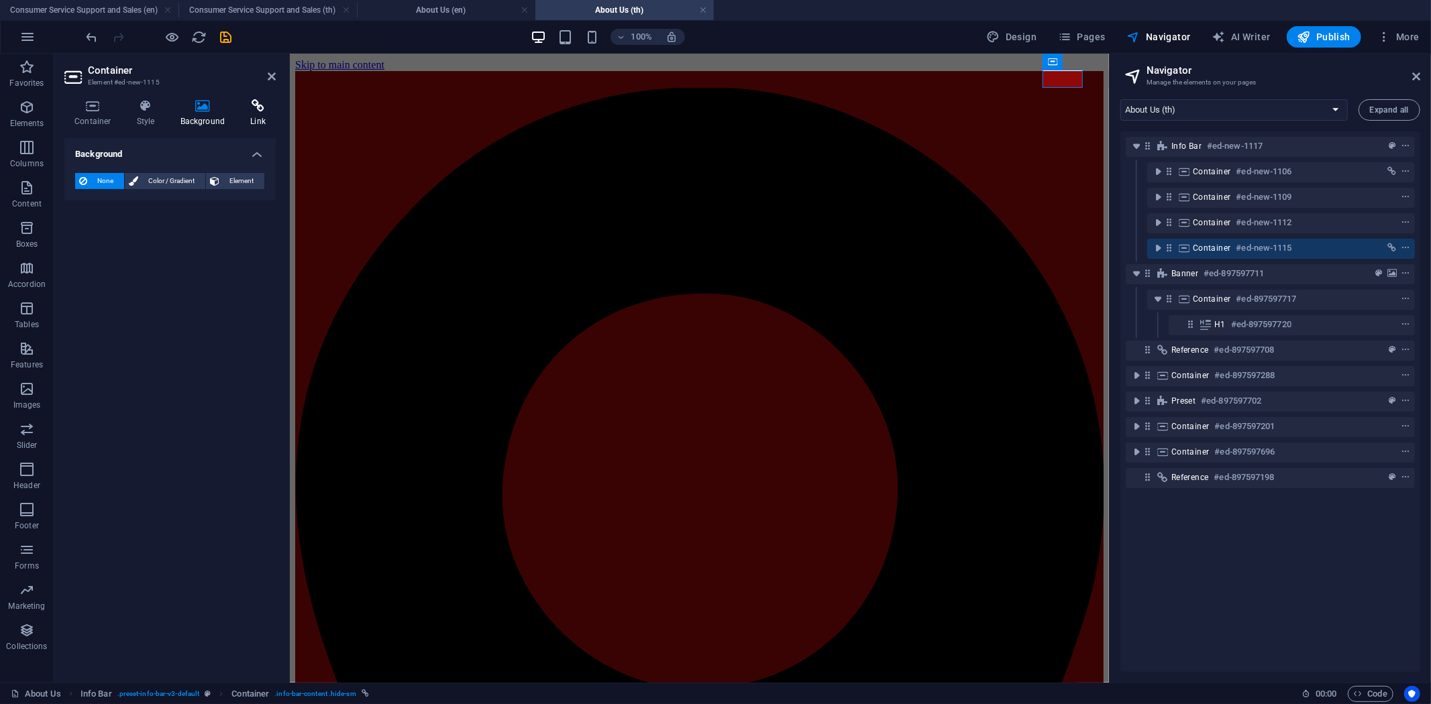
click at [255, 109] on icon at bounding box center [258, 105] width 36 height 13
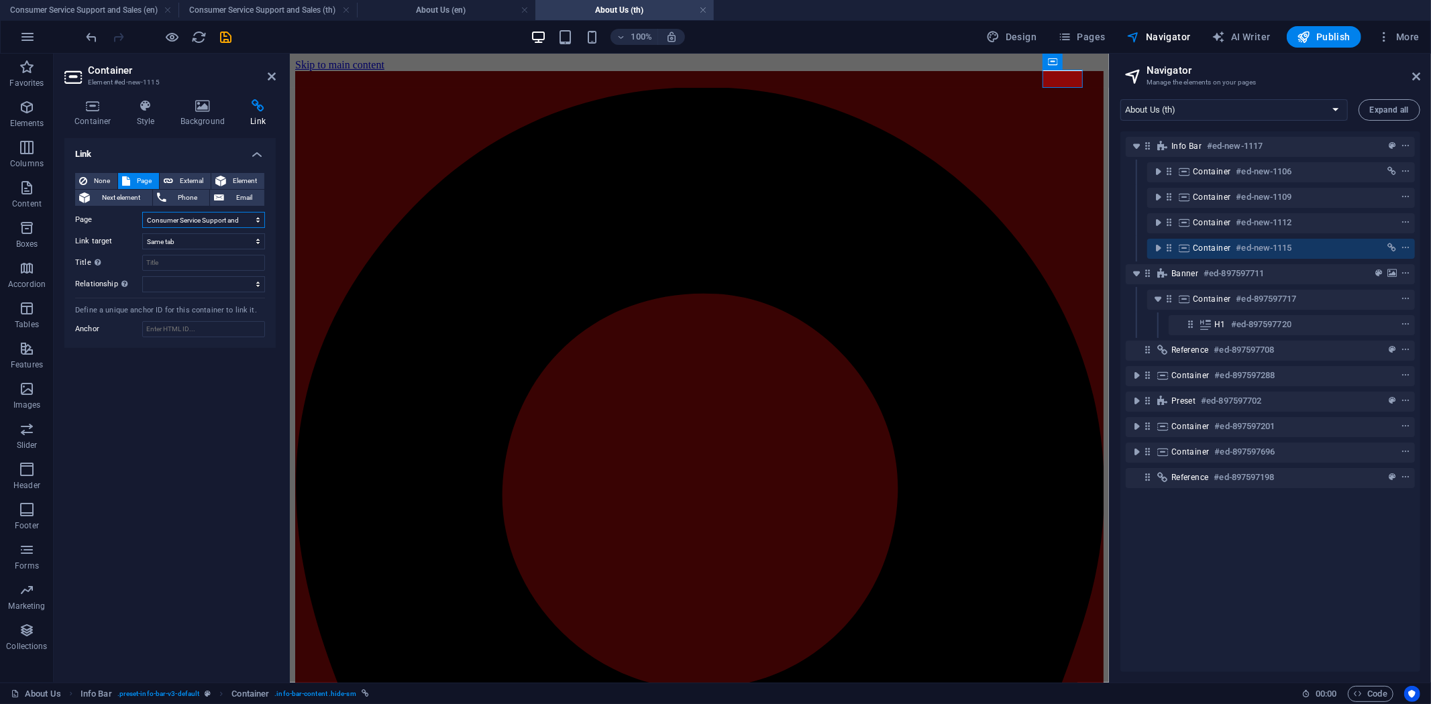
click at [235, 218] on select "Home Product solutions Consumer Service Support and Sales About Us Contact Lega…" at bounding box center [203, 220] width 123 height 16
select select "3"
click at [142, 212] on select "Home Product solutions Consumer Service Support and Sales About Us Contact Lega…" at bounding box center [203, 220] width 123 height 16
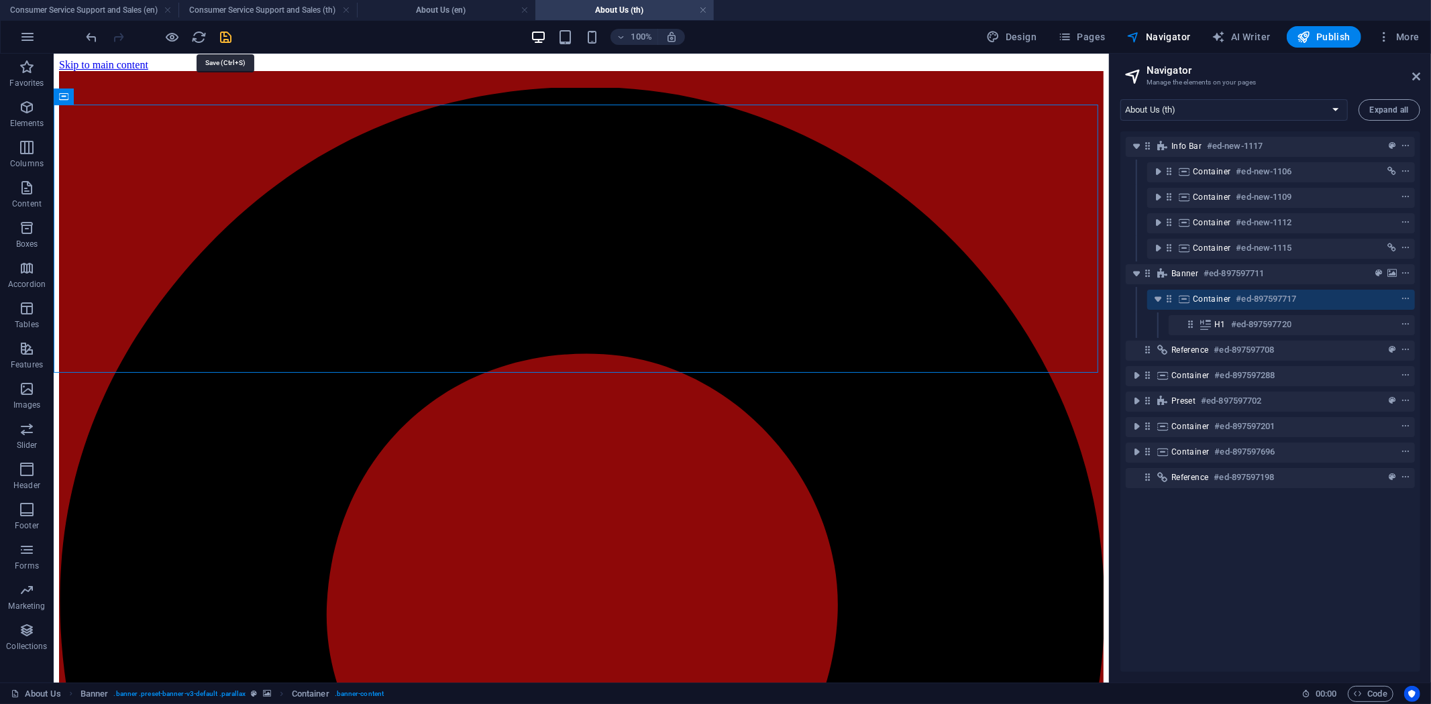
click at [223, 36] on icon "save" at bounding box center [226, 37] width 15 height 15
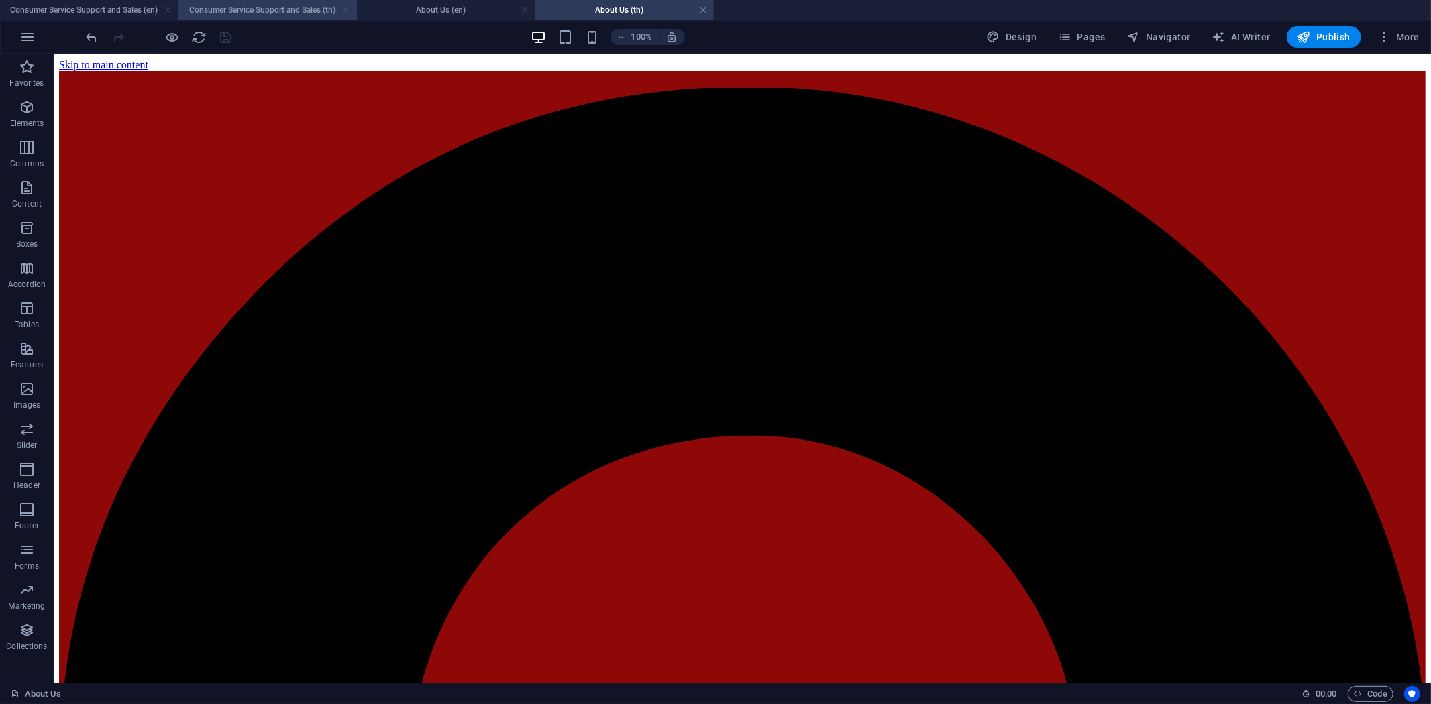
click at [346, 10] on link at bounding box center [346, 10] width 8 height 13
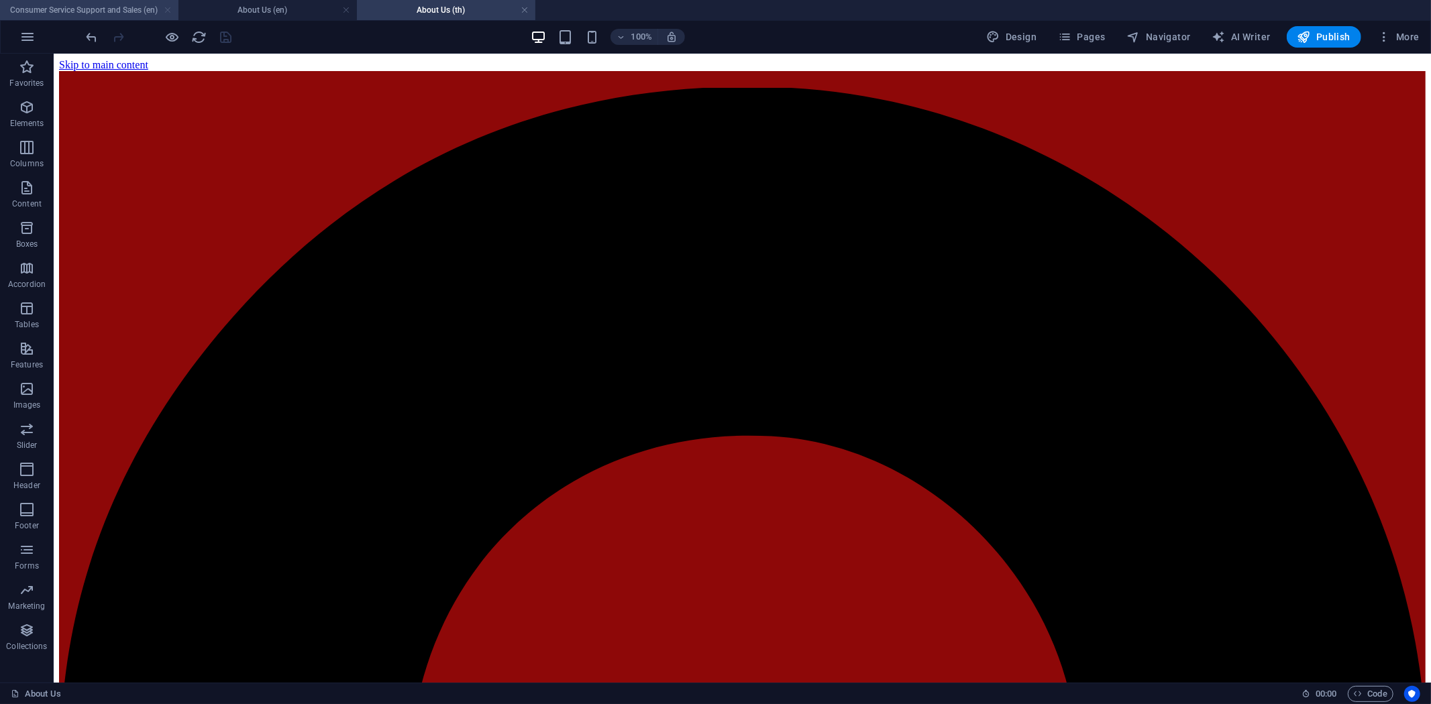
click at [166, 11] on link at bounding box center [168, 10] width 8 height 13
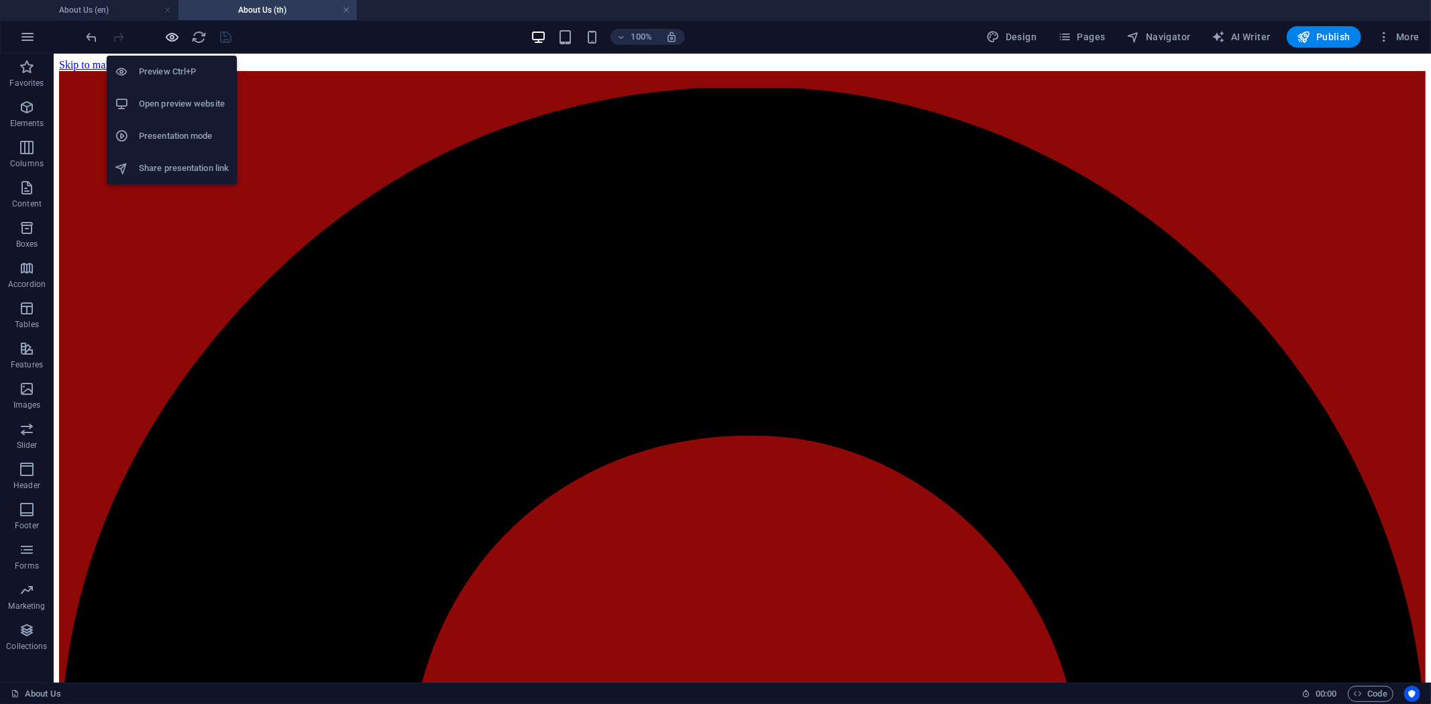
click at [173, 34] on icon "button" at bounding box center [172, 37] width 15 height 15
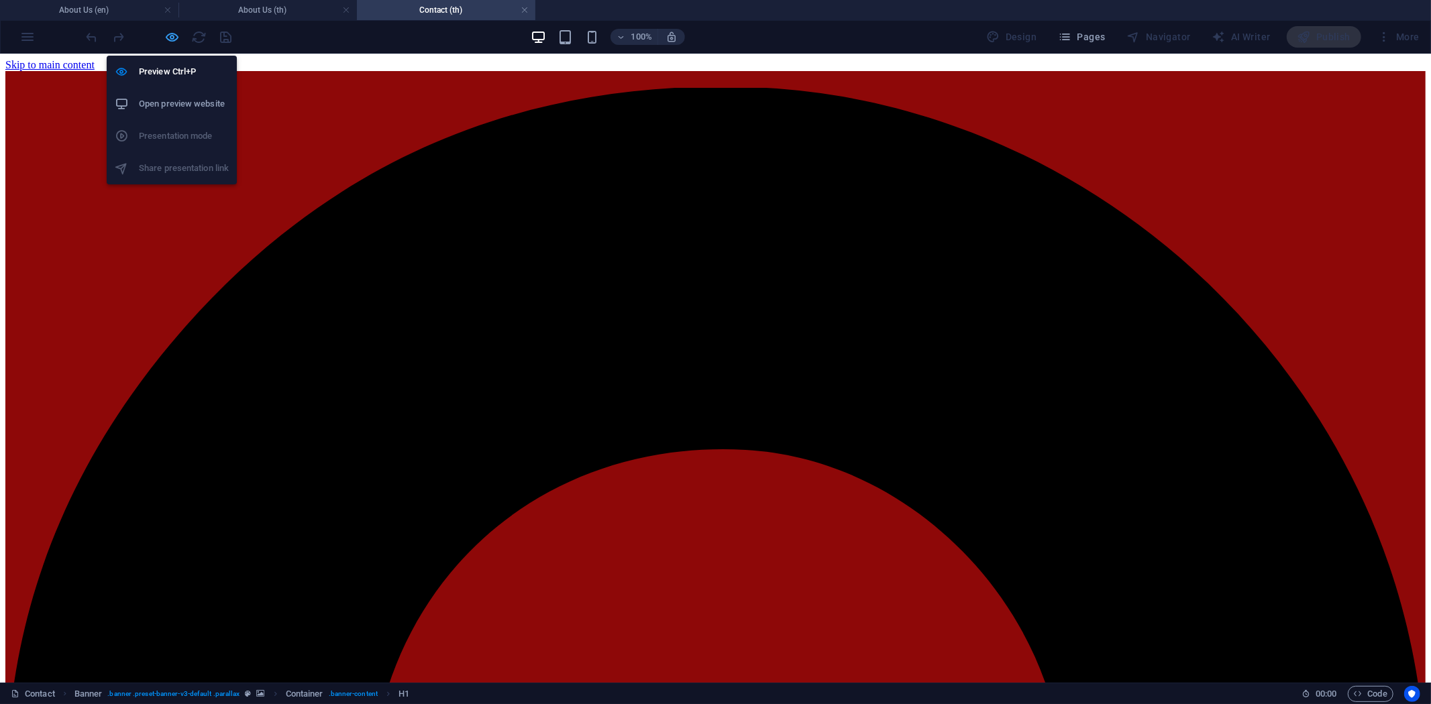
click at [169, 34] on icon "button" at bounding box center [172, 37] width 15 height 15
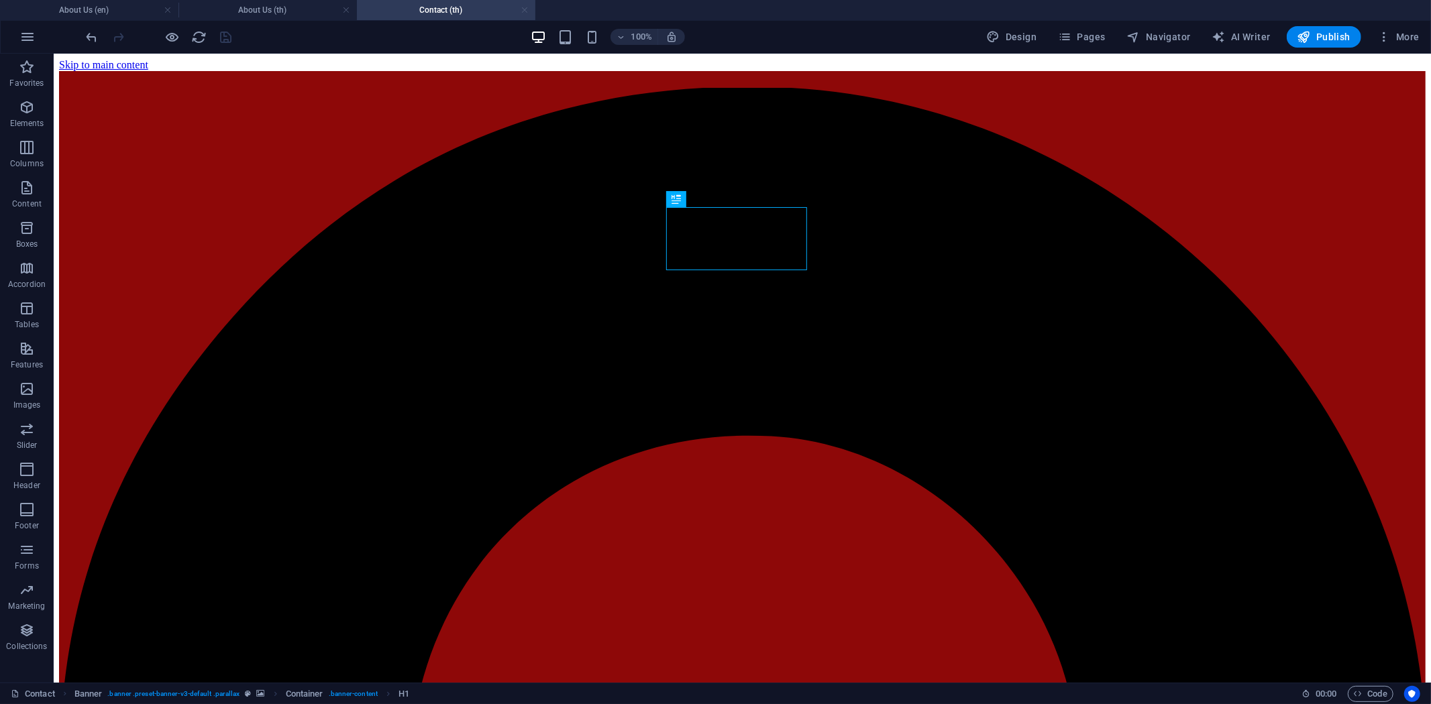
click at [521, 7] on link at bounding box center [525, 10] width 8 height 13
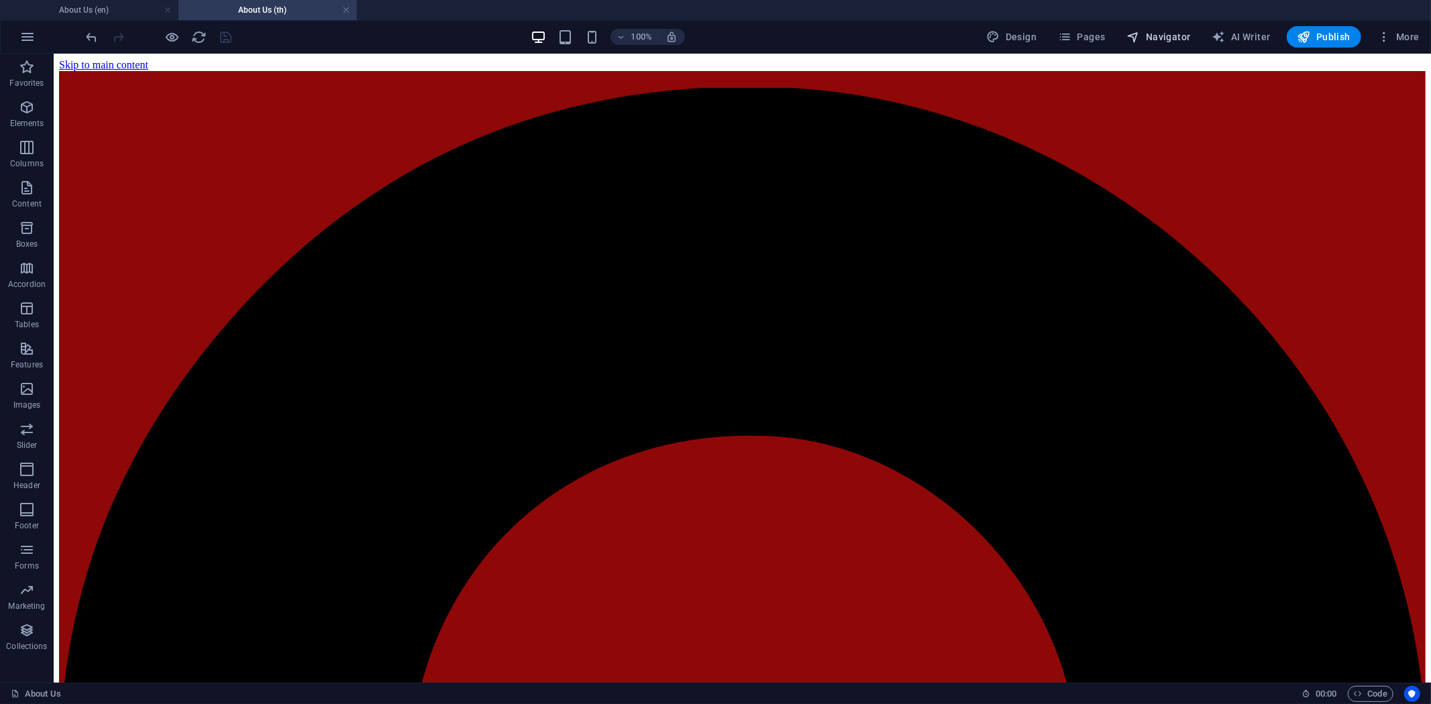
click at [1181, 37] on span "Navigator" at bounding box center [1159, 36] width 64 height 13
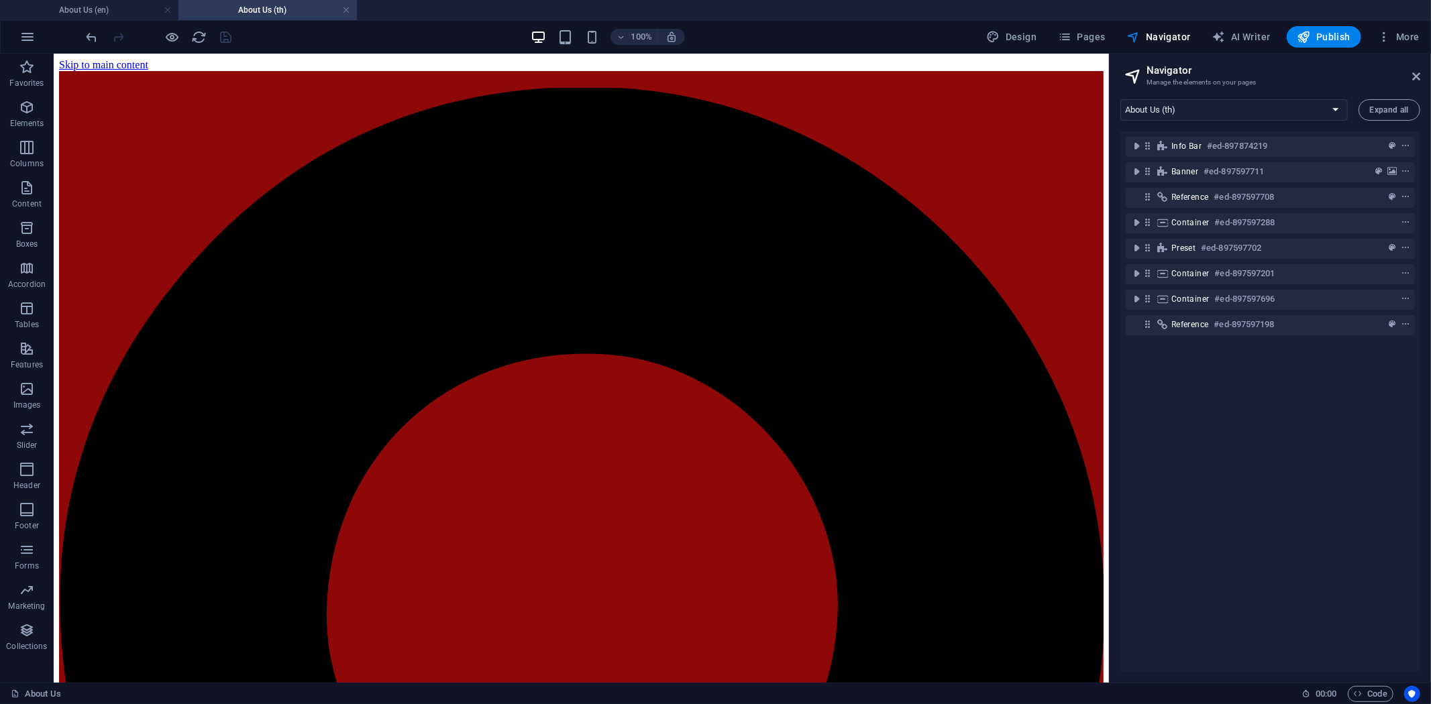
click at [1293, 98] on div "Home (en) Product solutions (en) Consumer Service Support and Sales (en) About …" at bounding box center [1270, 386] width 321 height 594
click at [1289, 108] on select "Home (en) Product solutions (en) Consumer Service Support and Sales (en) About …" at bounding box center [1233, 109] width 227 height 21
click at [1120, 99] on select "Home (en) Product solutions (en) Consumer Service Support and Sales (en) About …" at bounding box center [1233, 109] width 227 height 21
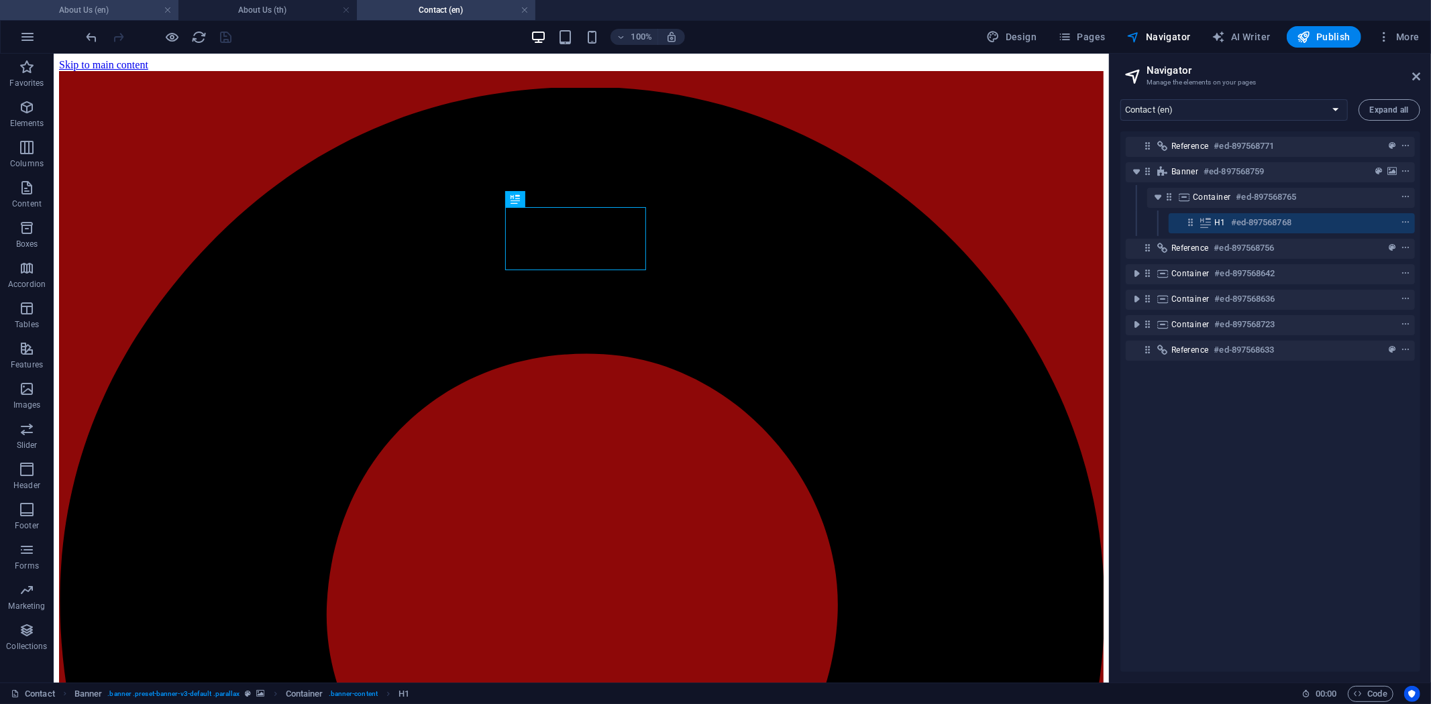
click at [104, 14] on h4 "About Us (en)" at bounding box center [89, 10] width 178 height 15
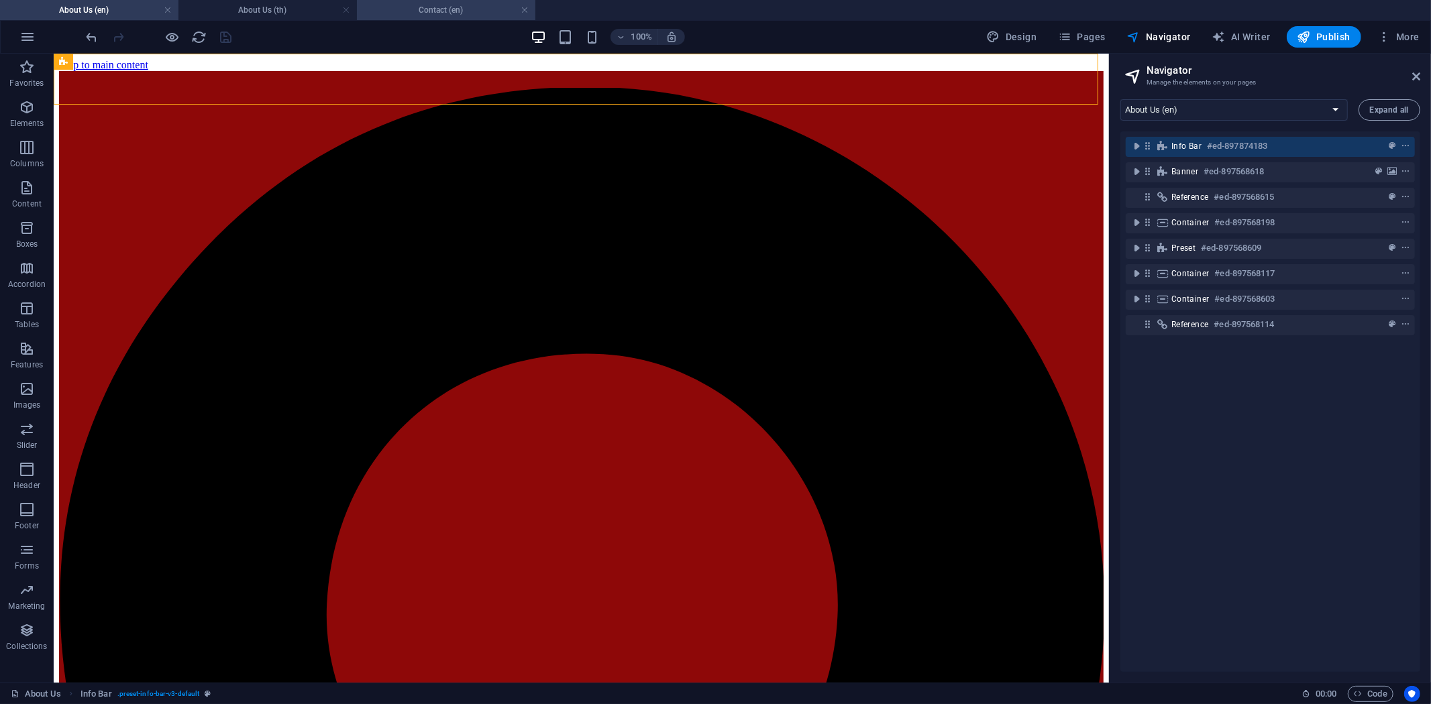
click at [443, 17] on li "Contact (en)" at bounding box center [446, 10] width 178 height 20
select select "16891411-en"
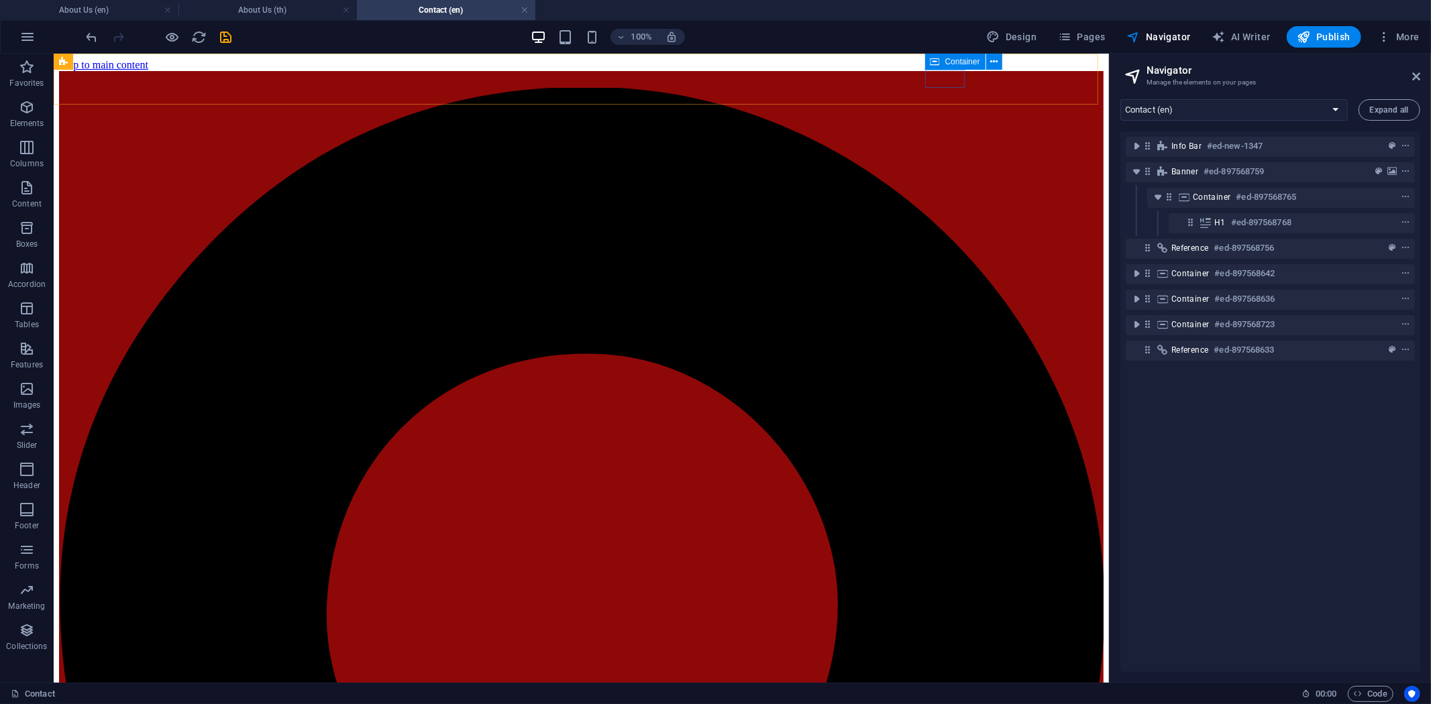
click at [937, 61] on icon at bounding box center [934, 62] width 9 height 16
select select "10"
select select
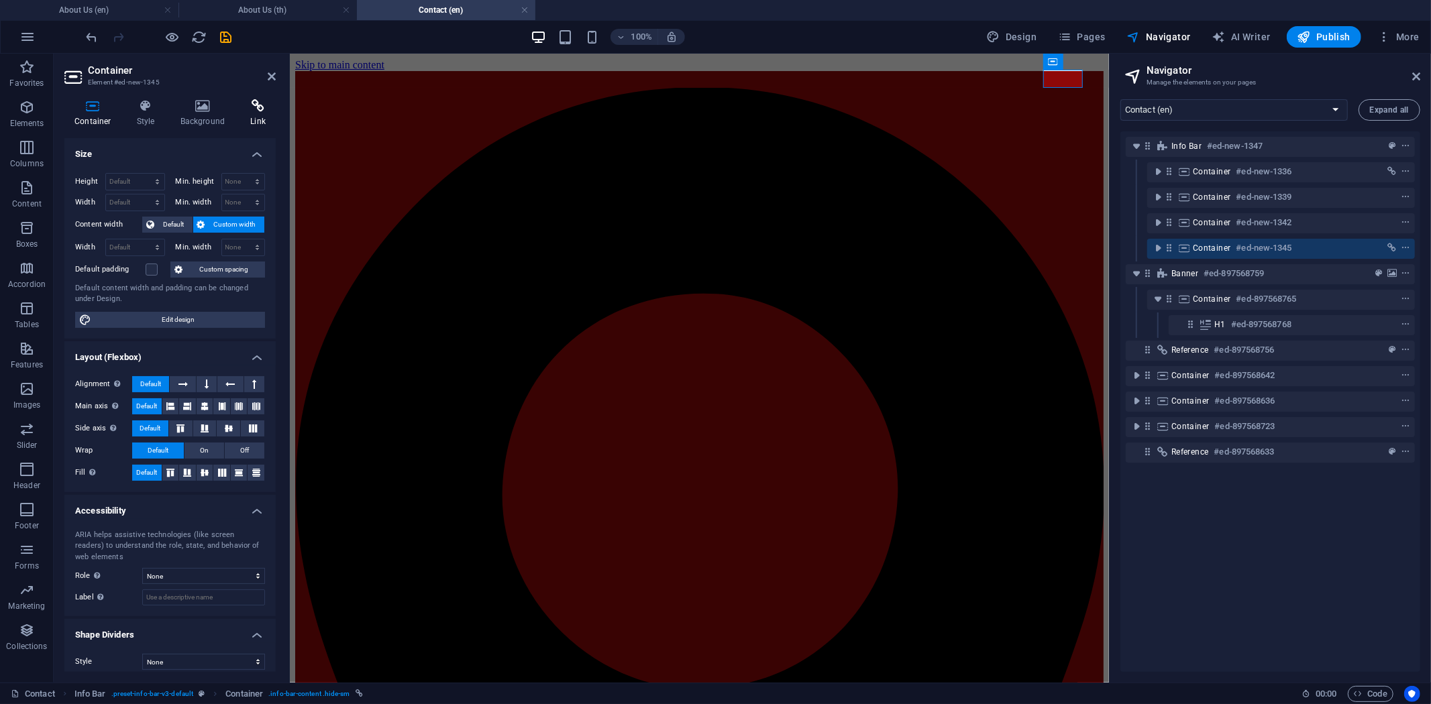
click at [257, 115] on h4 "Link" at bounding box center [258, 113] width 36 height 28
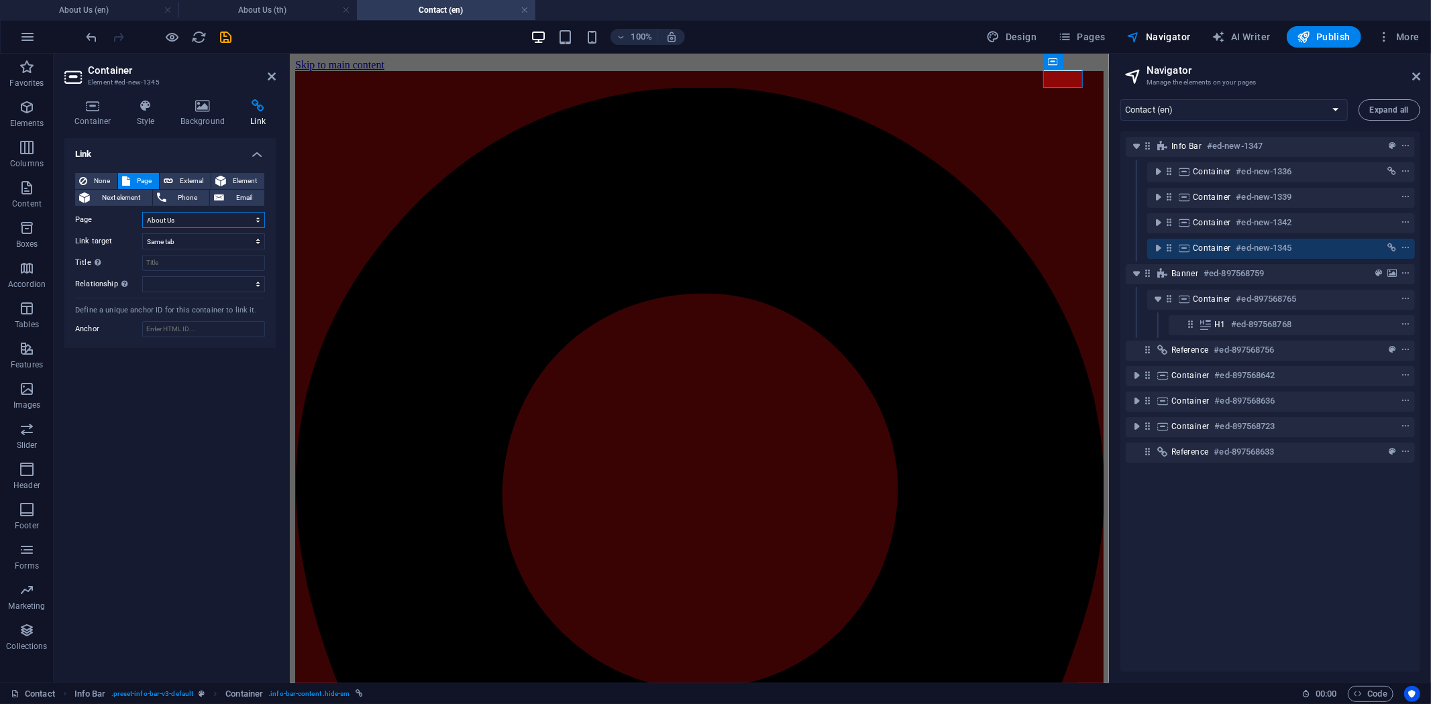
click at [222, 219] on select "Home Product solutions Consumer Service Support and Sales About Us Contact Lega…" at bounding box center [203, 220] width 123 height 16
select select "11"
click at [142, 212] on select "Home Product solutions Consumer Service Support and Sales About Us Contact Lega…" at bounding box center [203, 220] width 123 height 16
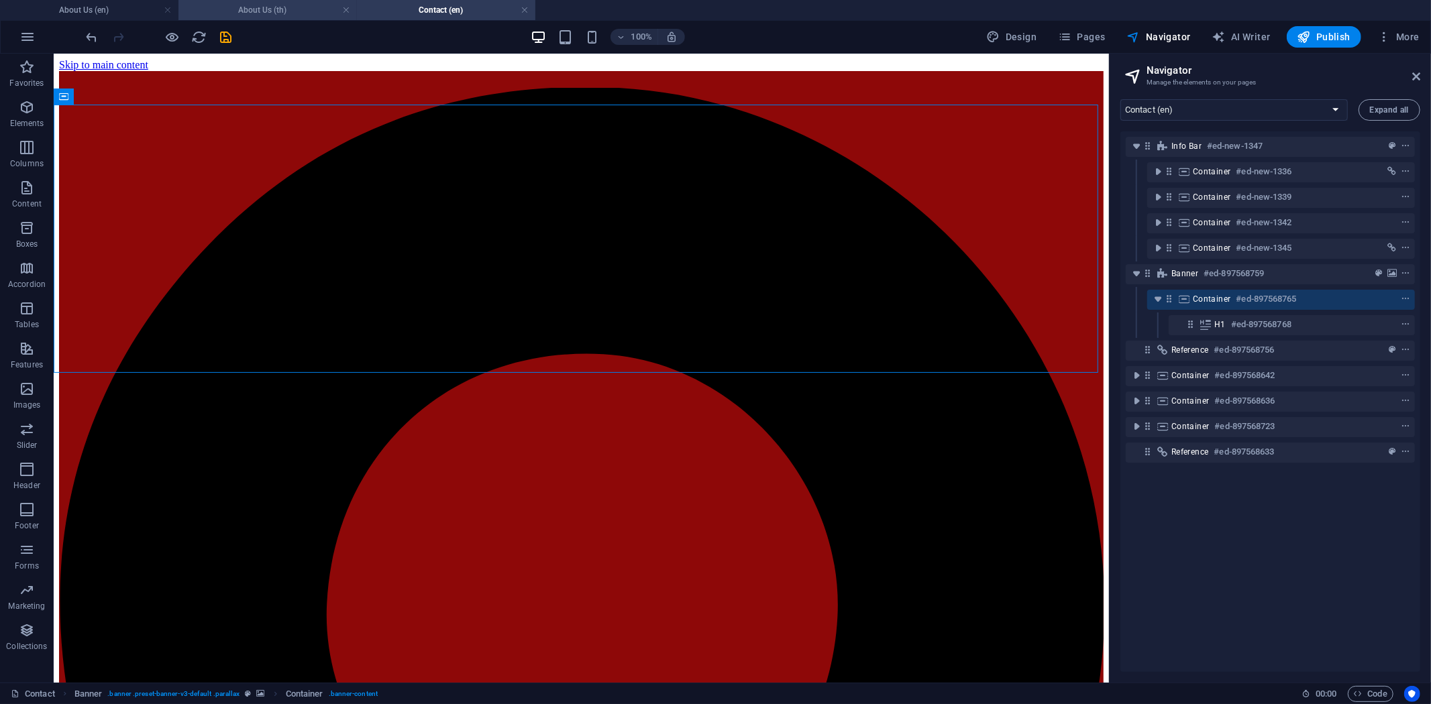
click at [284, 9] on h4 "About Us (th)" at bounding box center [267, 10] width 178 height 15
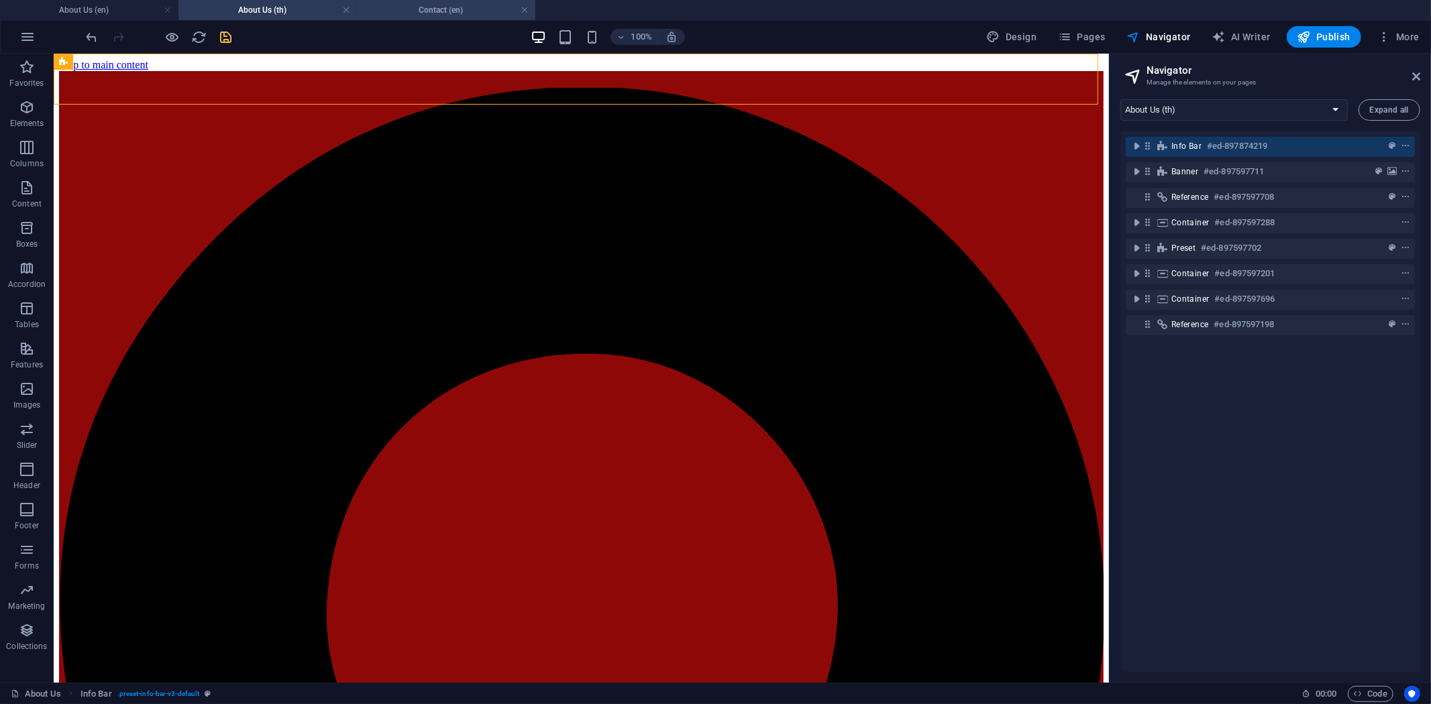
click at [446, 5] on h4 "Contact (en)" at bounding box center [446, 10] width 178 height 15
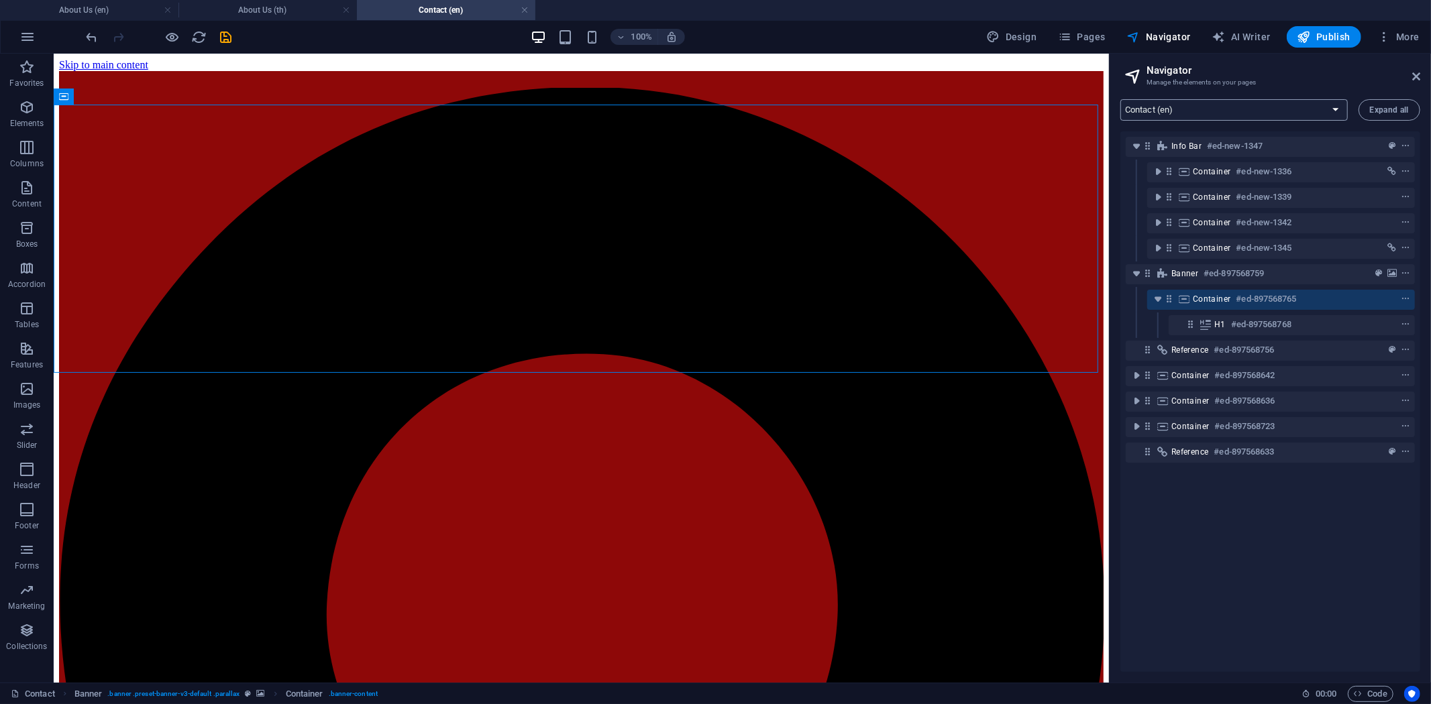
click at [1197, 110] on select "Home (en) Product solutions (en) Consumer Service Support and Sales (en) About …" at bounding box center [1233, 109] width 227 height 21
select select "16891411-th"
click at [1120, 99] on select "Home (en) Product solutions (en) Consumer Service Support and Sales (en) About …" at bounding box center [1233, 109] width 227 height 21
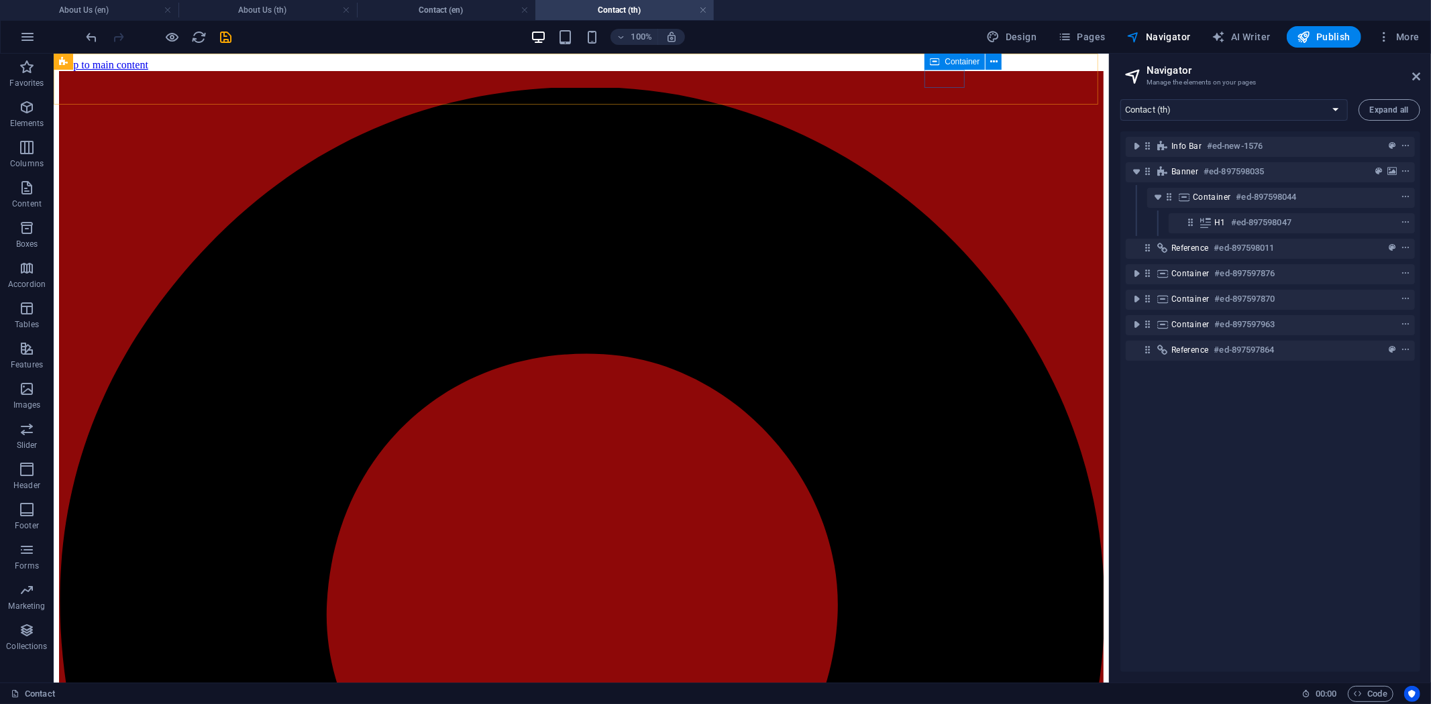
click at [937, 59] on icon at bounding box center [934, 62] width 9 height 16
select select "3"
select select
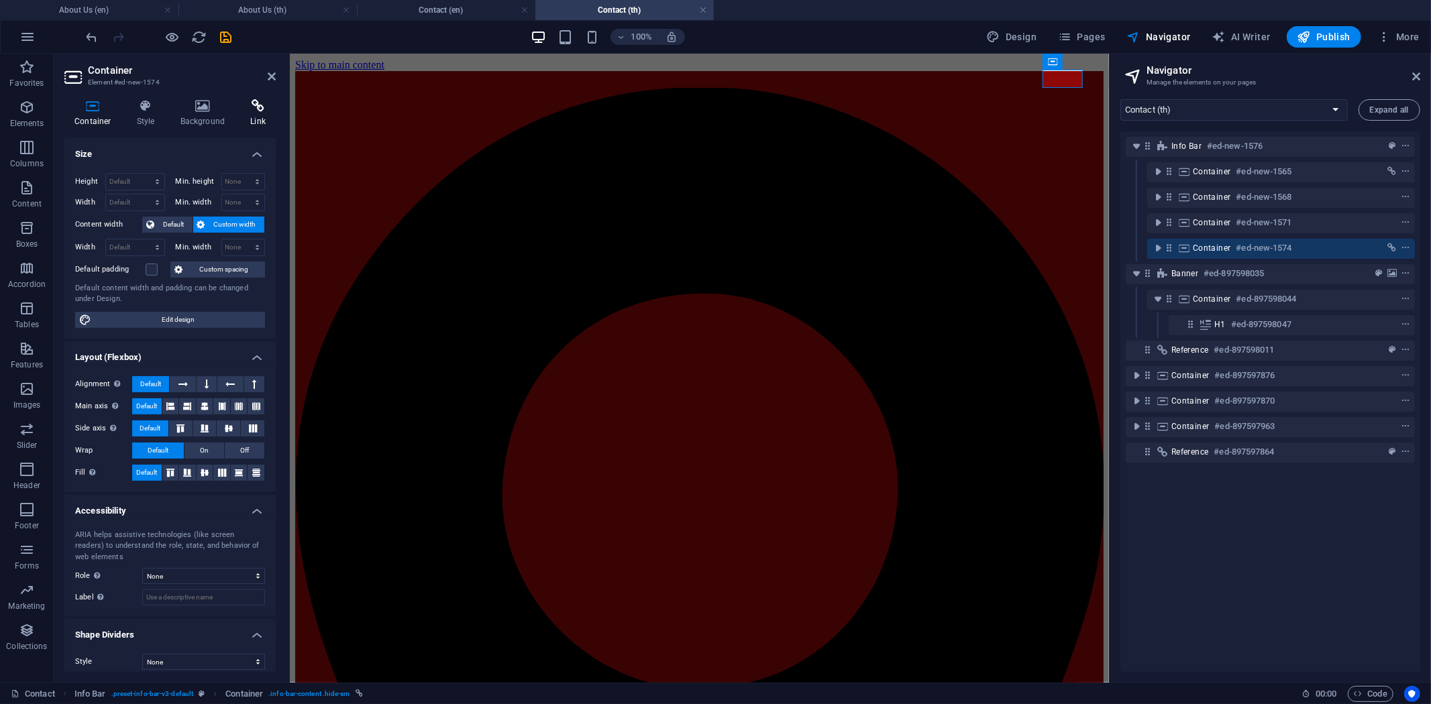
click at [256, 122] on h4 "Link" at bounding box center [258, 113] width 36 height 28
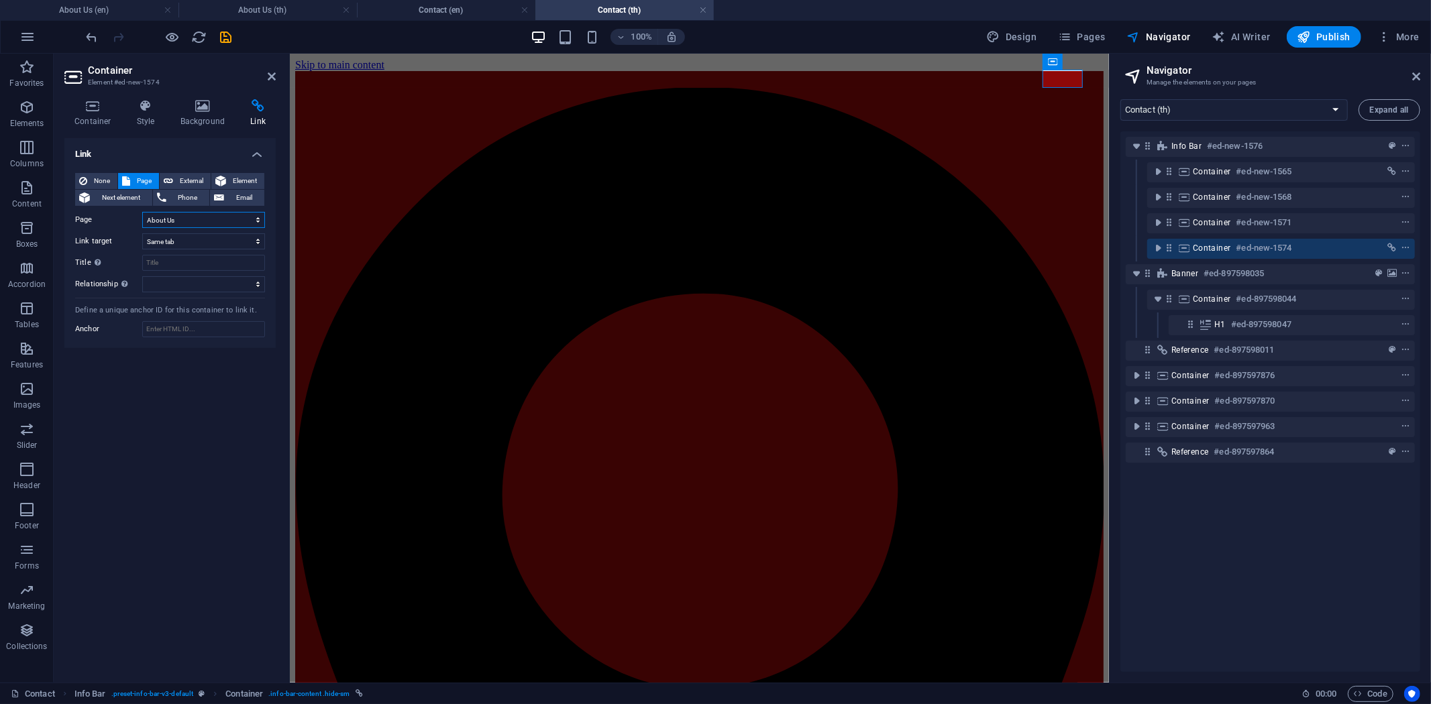
click at [225, 222] on select "Home Product solutions Consumer Service Support and Sales About Us Contact Lega…" at bounding box center [203, 220] width 123 height 16
click at [225, 219] on select "Home Product solutions Consumer Service Support and Sales About Us Contact Lega…" at bounding box center [203, 220] width 123 height 16
click at [142, 212] on select "Home Product solutions Consumer Service Support and Sales About Us Contact Lega…" at bounding box center [203, 220] width 123 height 16
click at [213, 218] on select "Home Product solutions Consumer Service Support and Sales About Us Contact Lega…" at bounding box center [203, 220] width 123 height 16
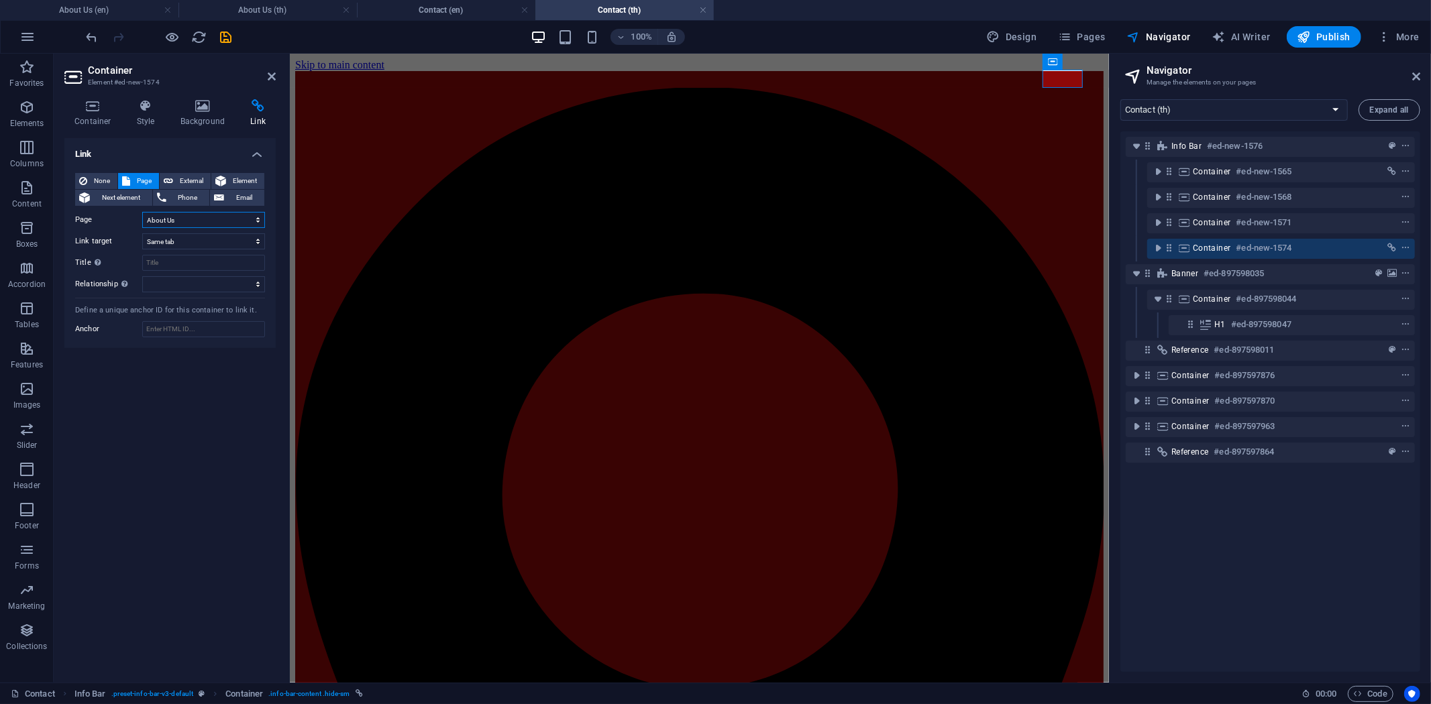
select select "11"
click at [142, 212] on select "Home Product solutions Consumer Service Support and Sales About Us Contact Lega…" at bounding box center [203, 220] width 123 height 16
click at [197, 388] on div "Link None Page External Element Next element Phone Email Page Home Product solu…" at bounding box center [169, 405] width 211 height 534
click at [275, 78] on icon at bounding box center [272, 76] width 8 height 11
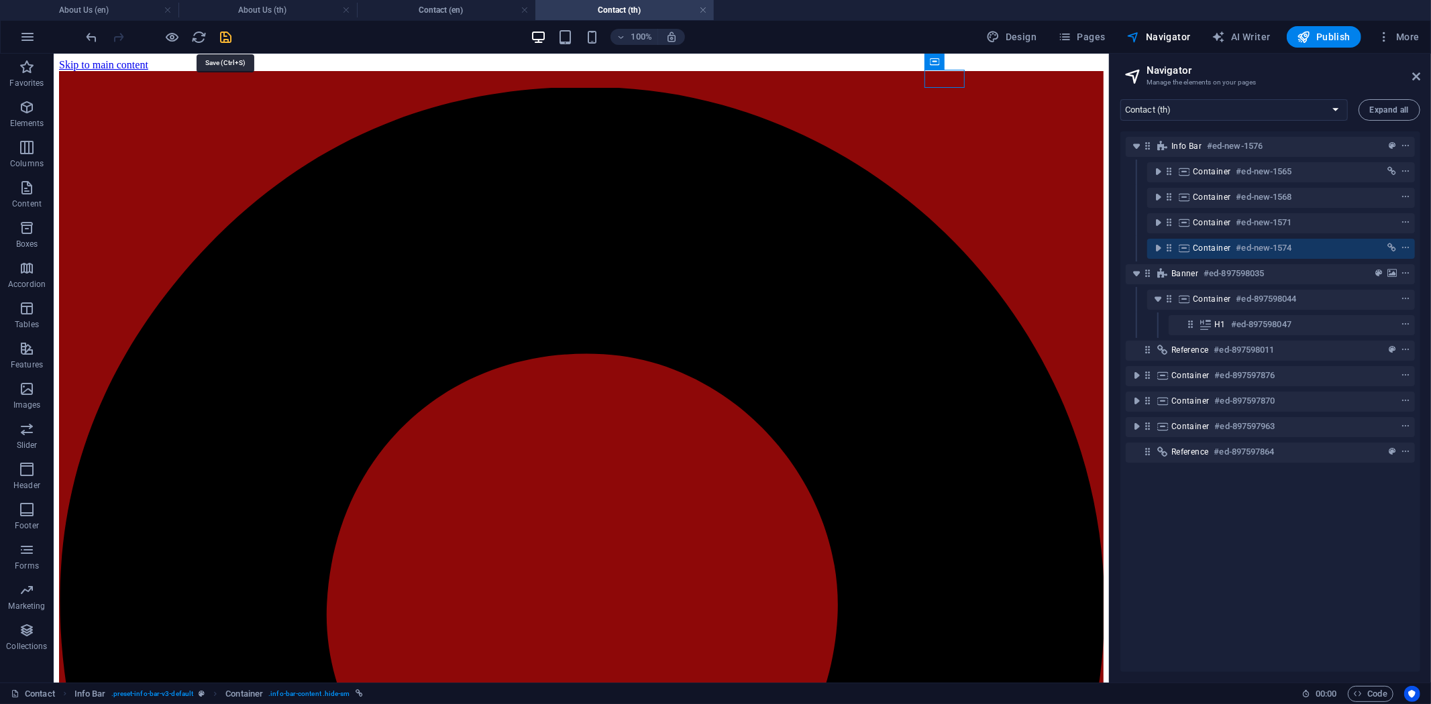
click at [223, 38] on icon "save" at bounding box center [226, 37] width 15 height 15
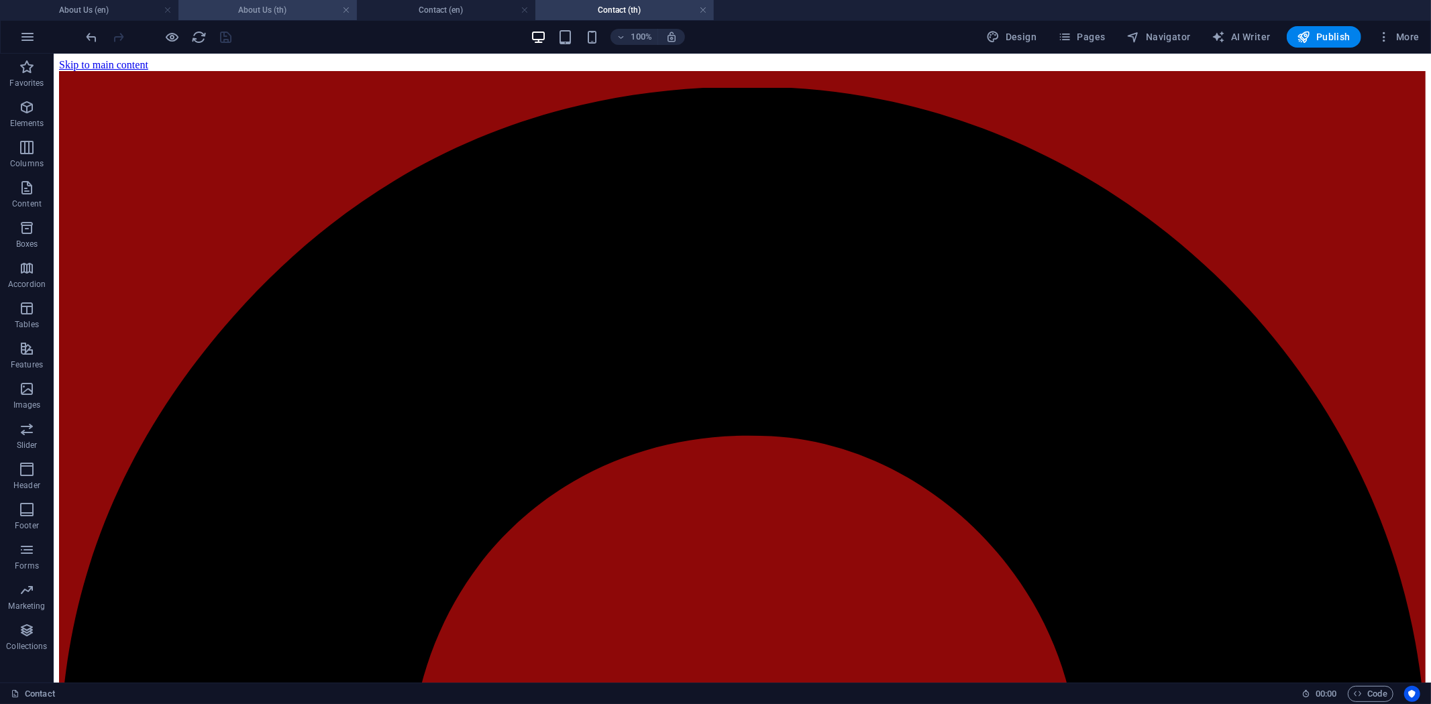
click at [258, 7] on h4 "About Us (th)" at bounding box center [267, 10] width 178 height 15
click at [443, 9] on h4 "Contact (en)" at bounding box center [446, 10] width 178 height 15
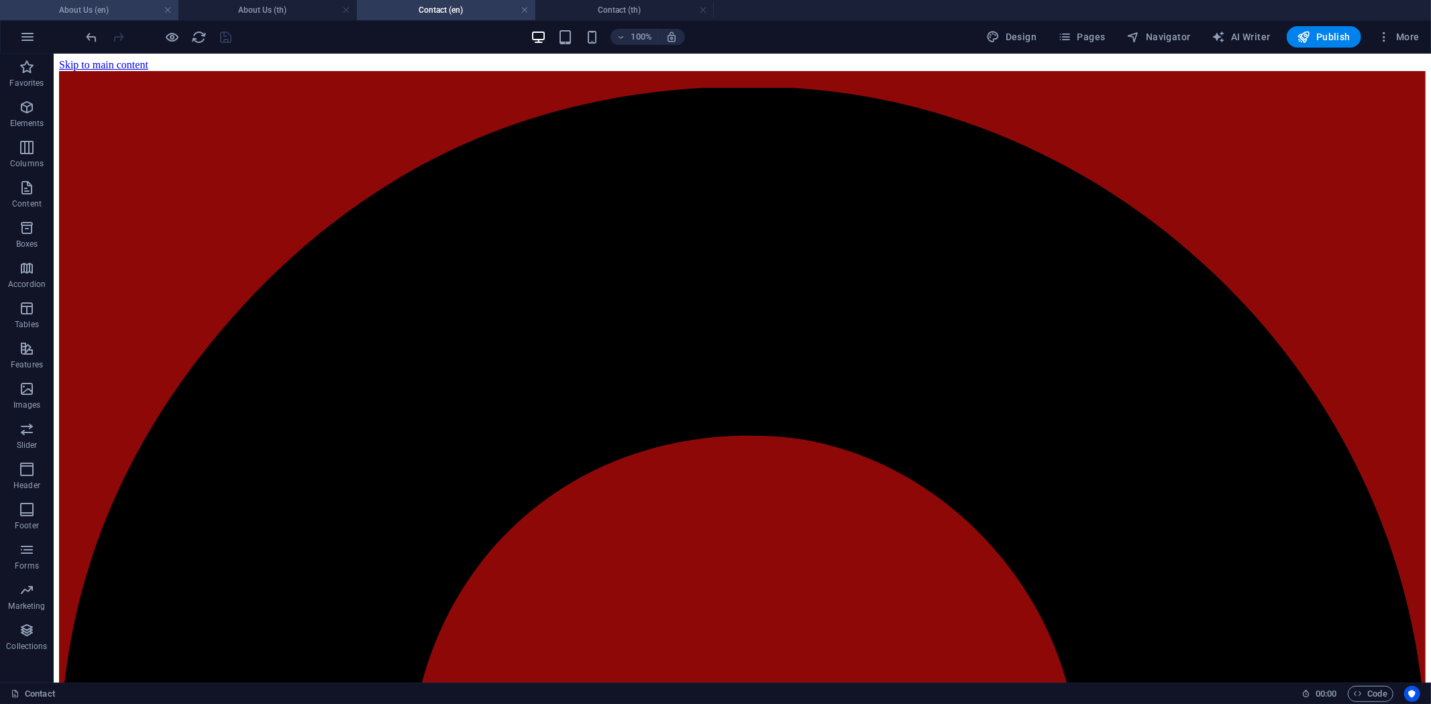
click at [106, 7] on h4 "About Us (en)" at bounding box center [89, 10] width 178 height 15
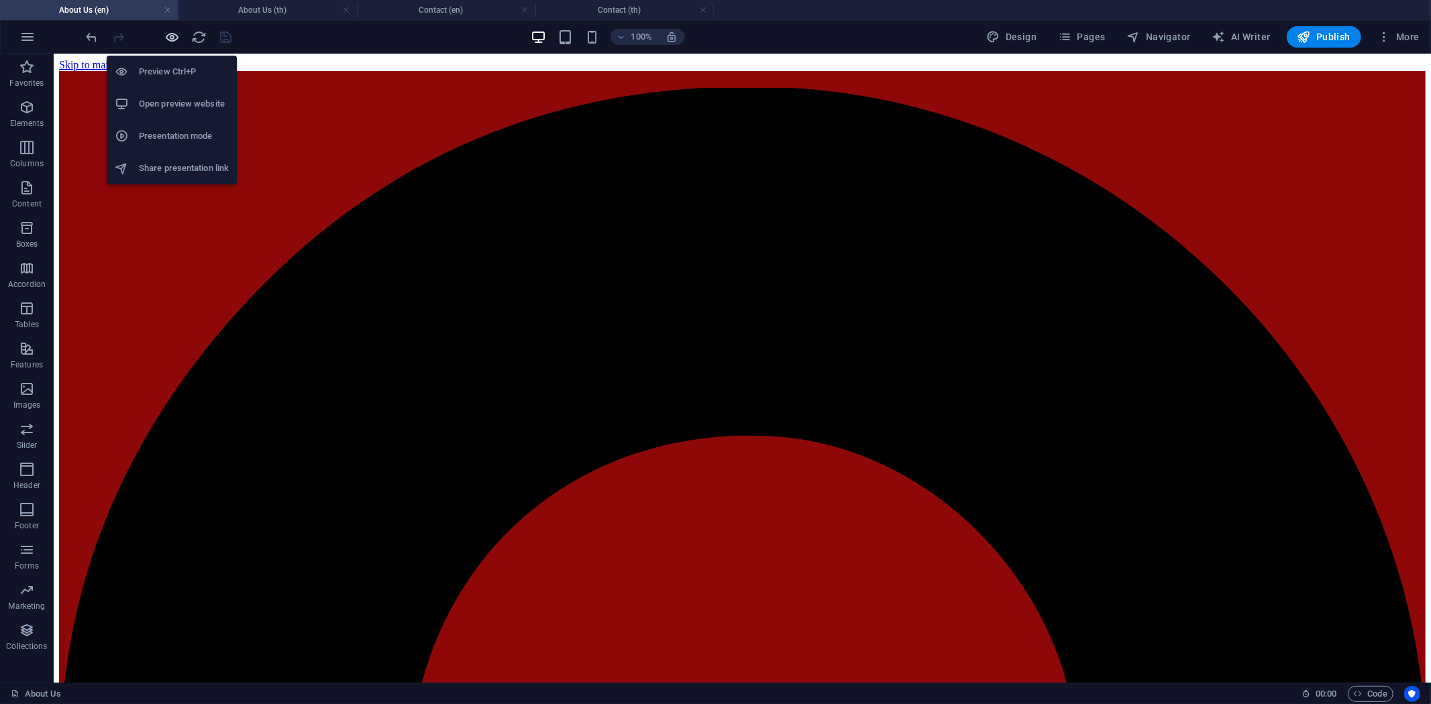
drag, startPoint x: 166, startPoint y: 32, endPoint x: 323, endPoint y: 36, distance: 156.4
click at [166, 32] on icon "button" at bounding box center [172, 37] width 15 height 15
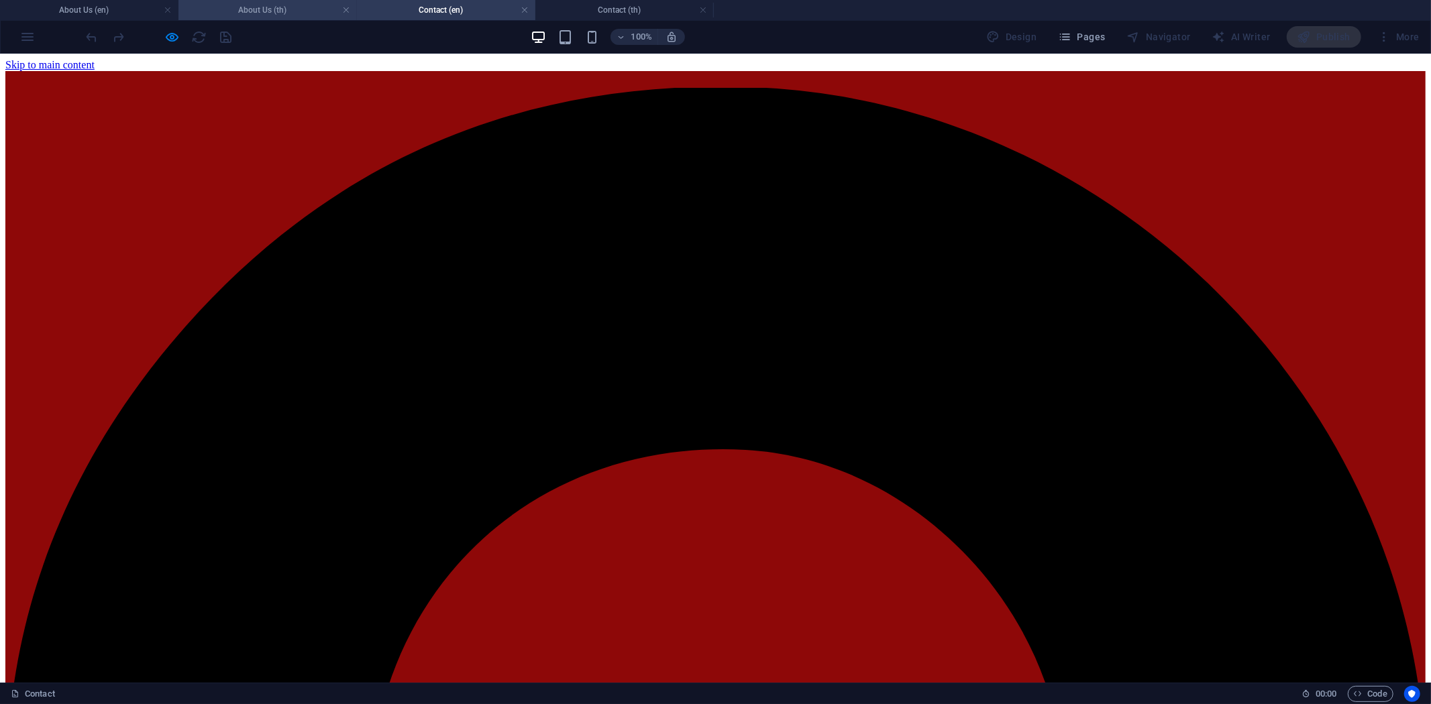
click at [265, 5] on h4 "About Us (th)" at bounding box center [267, 10] width 178 height 15
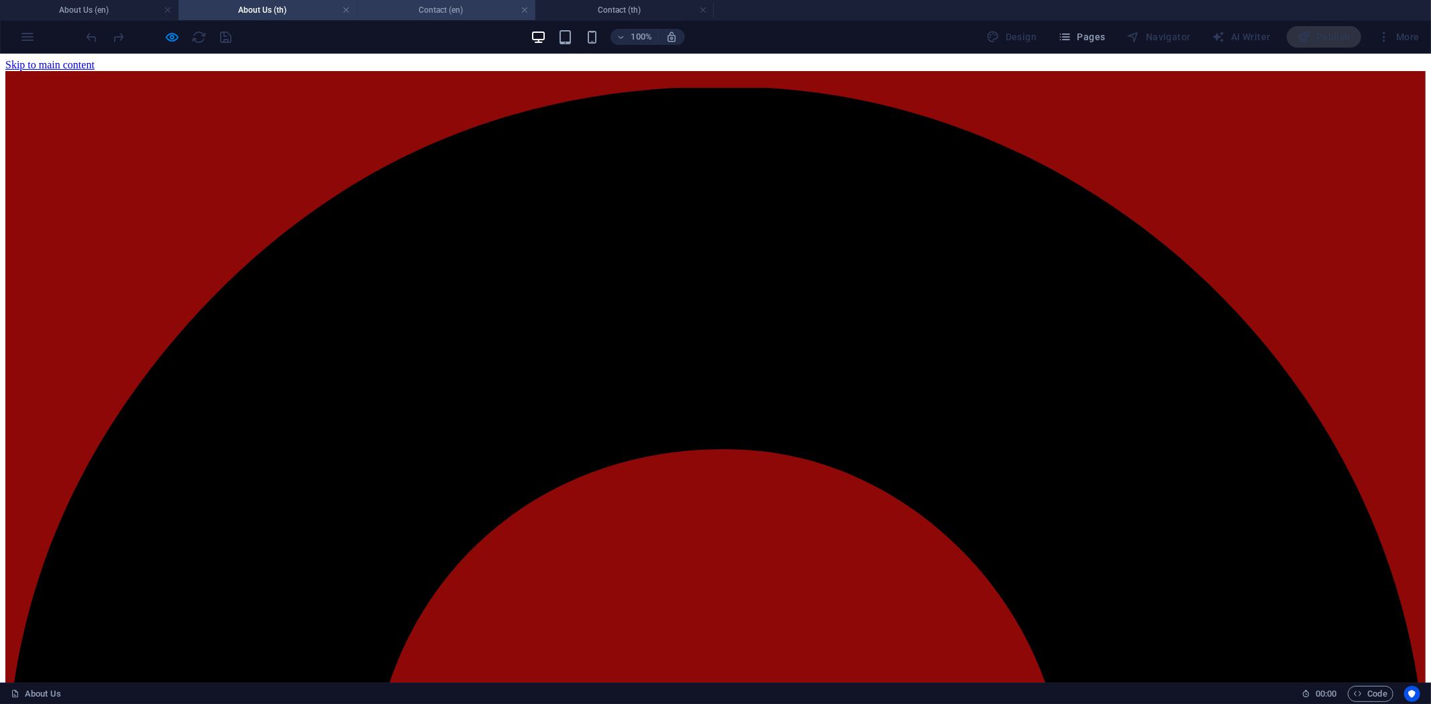
click at [441, 7] on h4 "Contact (en)" at bounding box center [446, 10] width 178 height 15
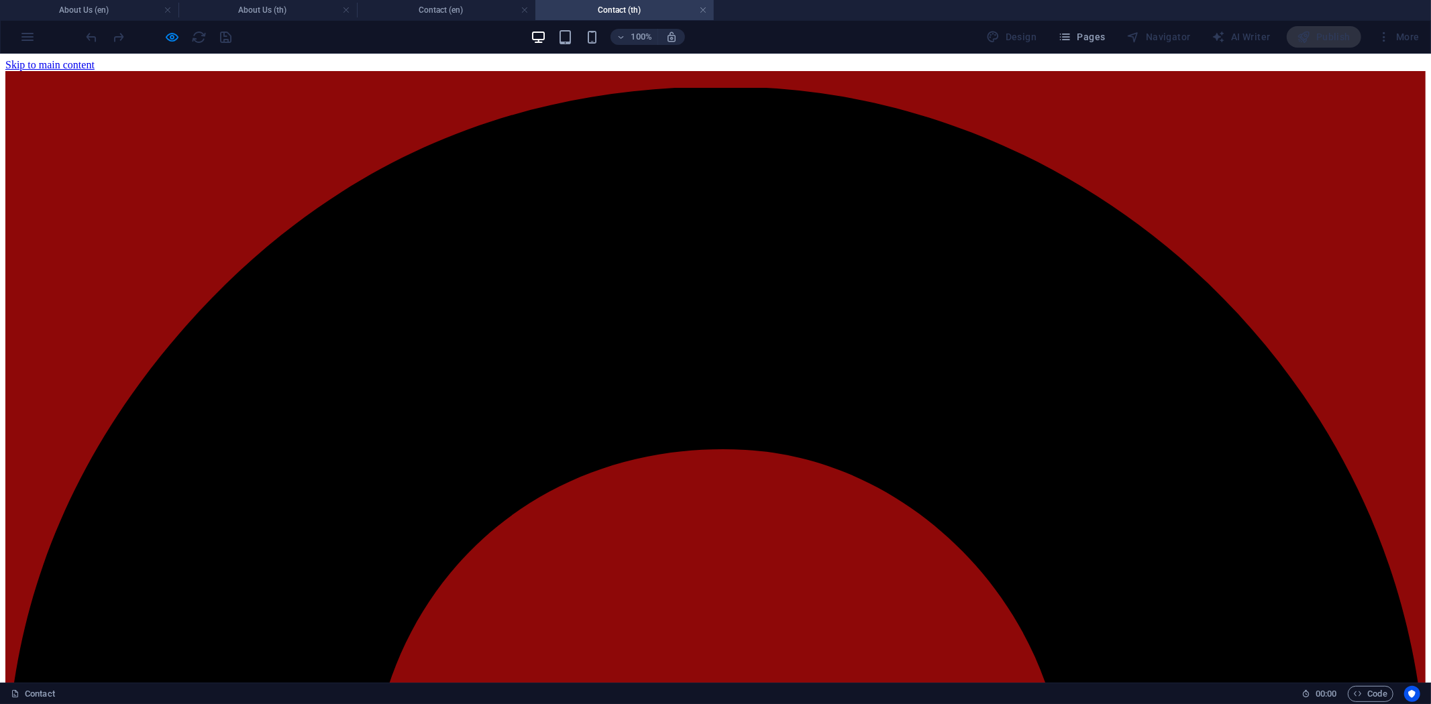
click at [455, 8] on h4 "Contact (en)" at bounding box center [446, 10] width 178 height 15
click at [610, 7] on h4 "Contact (th)" at bounding box center [624, 10] width 178 height 15
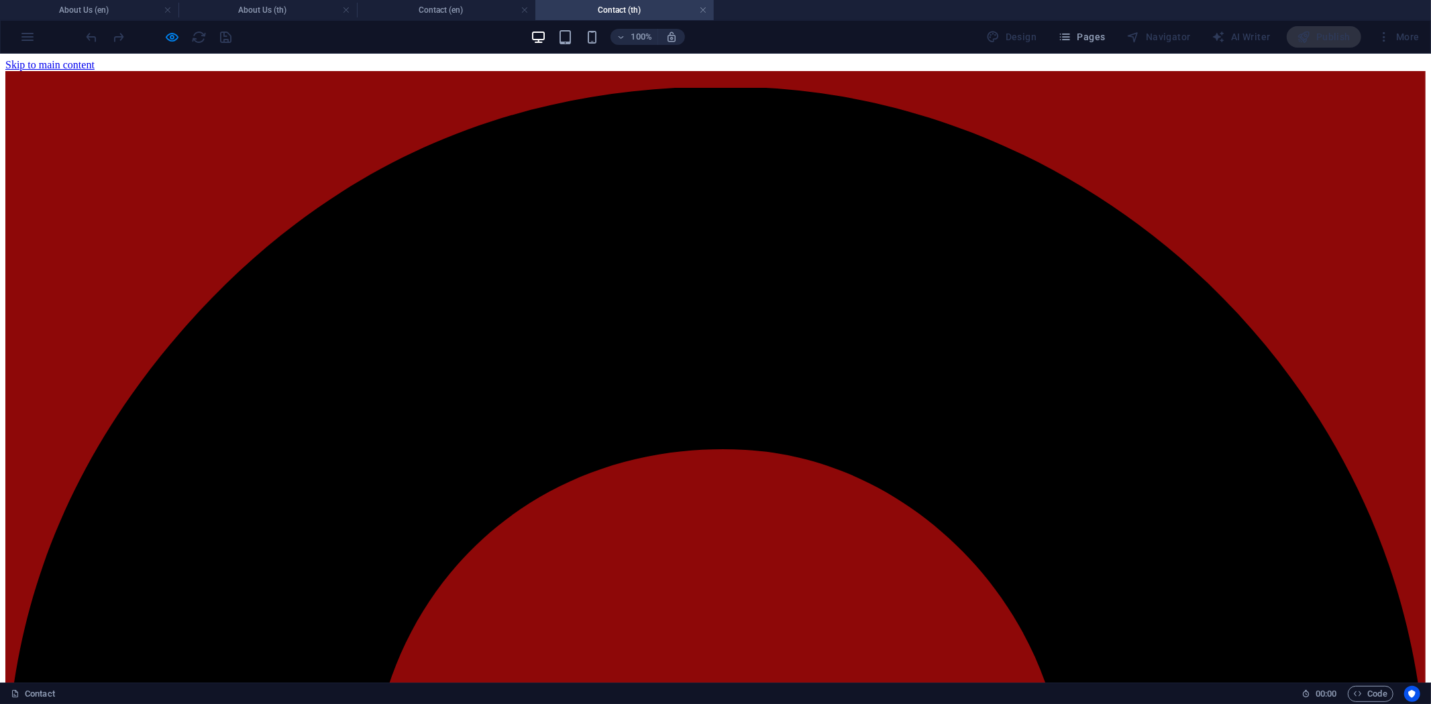
drag, startPoint x: 460, startPoint y: 12, endPoint x: 506, endPoint y: 15, distance: 46.4
click at [460, 12] on h4 "Contact (en)" at bounding box center [446, 10] width 178 height 15
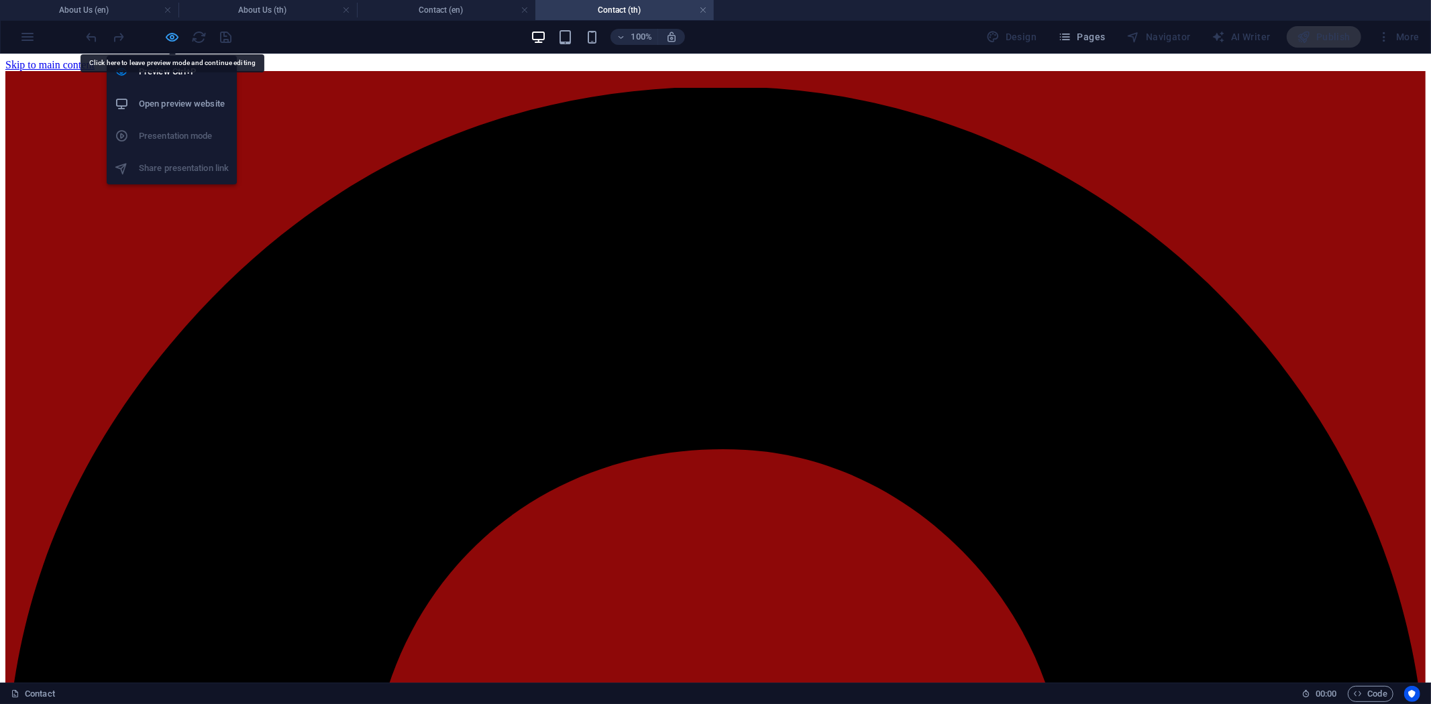
click at [176, 43] on icon "button" at bounding box center [172, 37] width 15 height 15
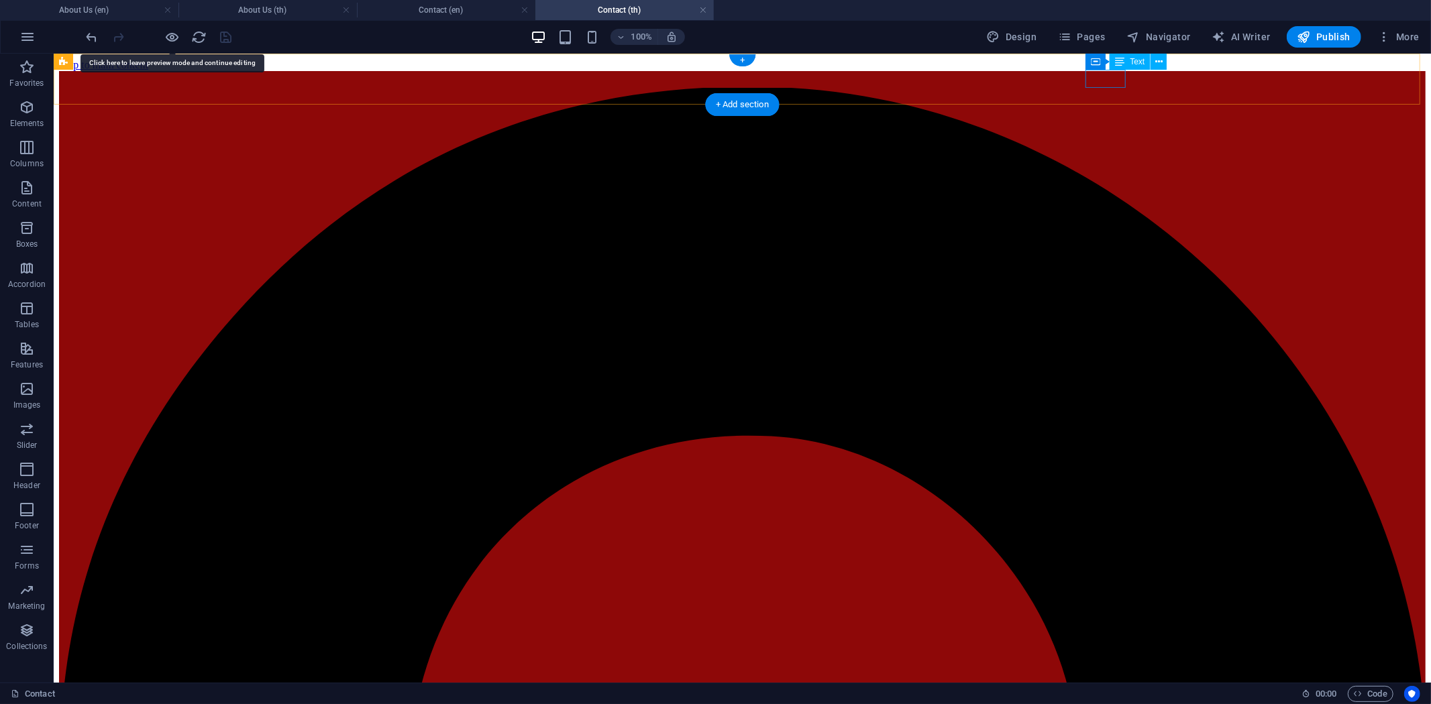
click at [1099, 60] on icon at bounding box center [1095, 62] width 9 height 16
select select "11"
select select
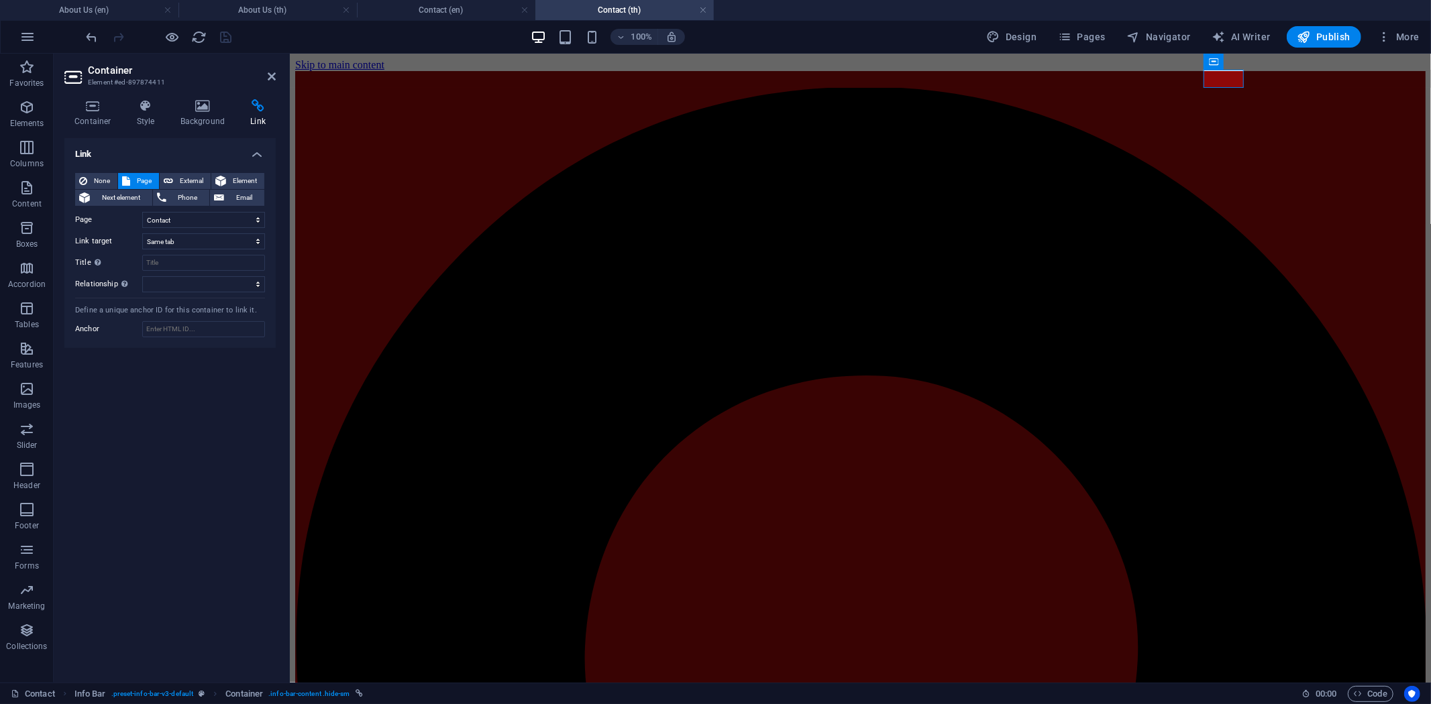
click at [260, 109] on icon at bounding box center [258, 105] width 36 height 13
click at [227, 217] on select "Home Product solutions Consumer Service Support and Sales About Us Contact Lega…" at bounding box center [203, 220] width 123 height 16
select select "4"
click at [142, 212] on select "Home Product solutions Consumer Service Support and Sales About Us Contact Lega…" at bounding box center [203, 220] width 123 height 16
click at [350, 38] on div "100% Design Pages Navigator AI Writer Publish More" at bounding box center [754, 36] width 1341 height 21
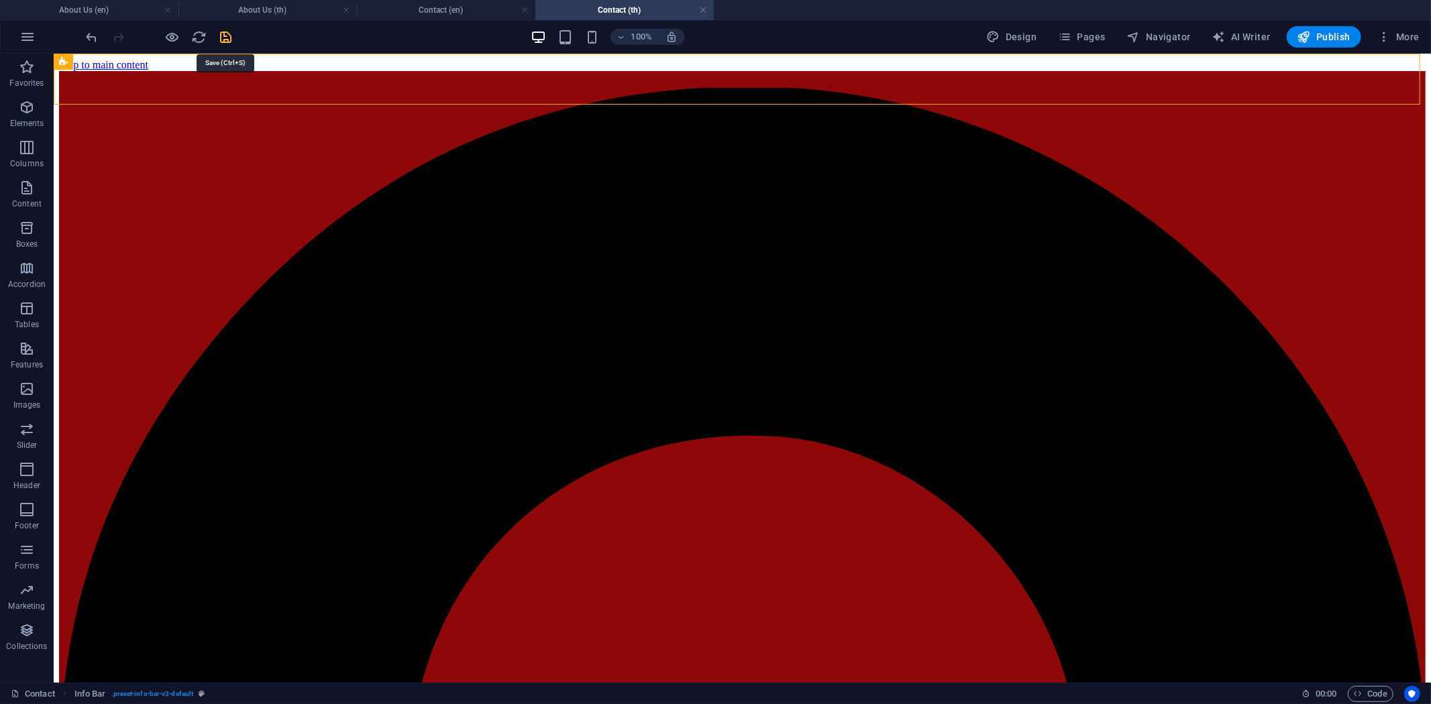
click at [225, 38] on icon "save" at bounding box center [226, 37] width 15 height 15
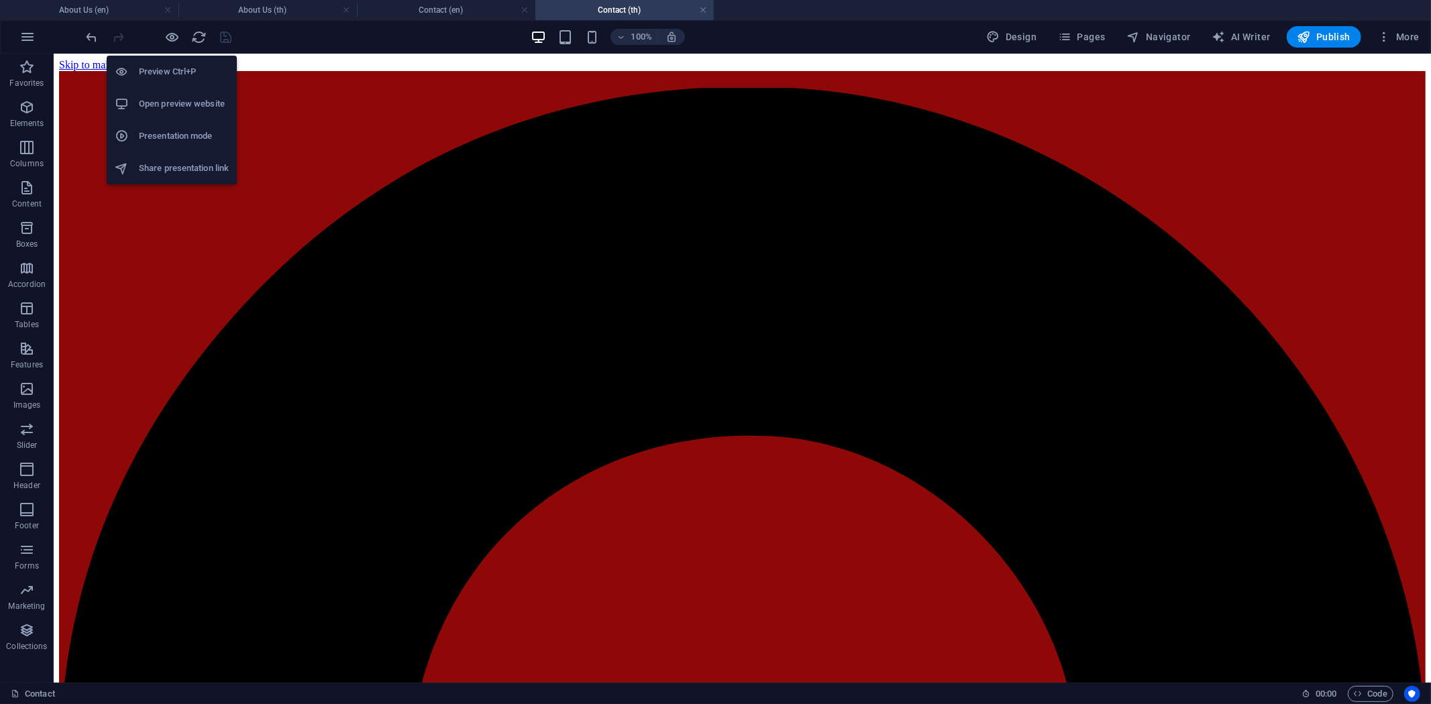
drag, startPoint x: 166, startPoint y: 38, endPoint x: 209, endPoint y: 36, distance: 43.0
click at [166, 38] on icon "button" at bounding box center [172, 37] width 15 height 15
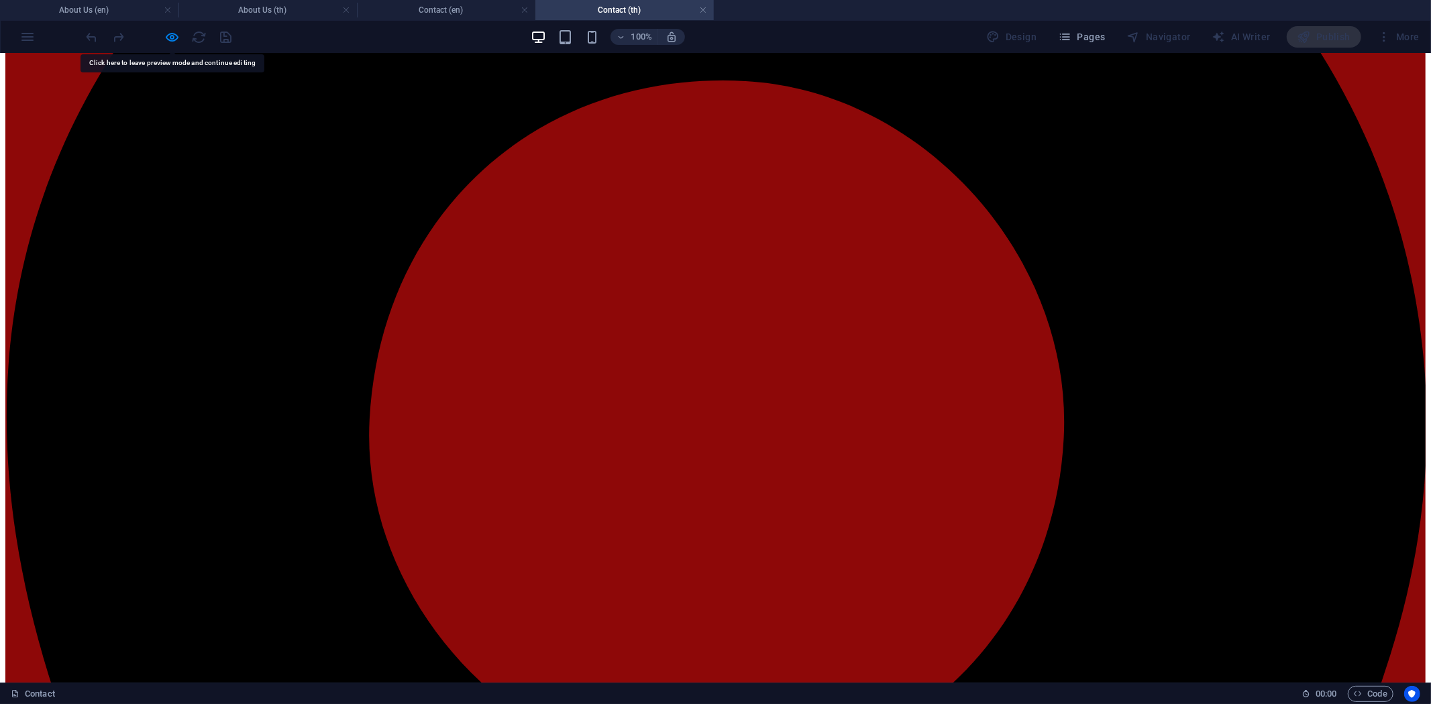
scroll to position [372, 0]
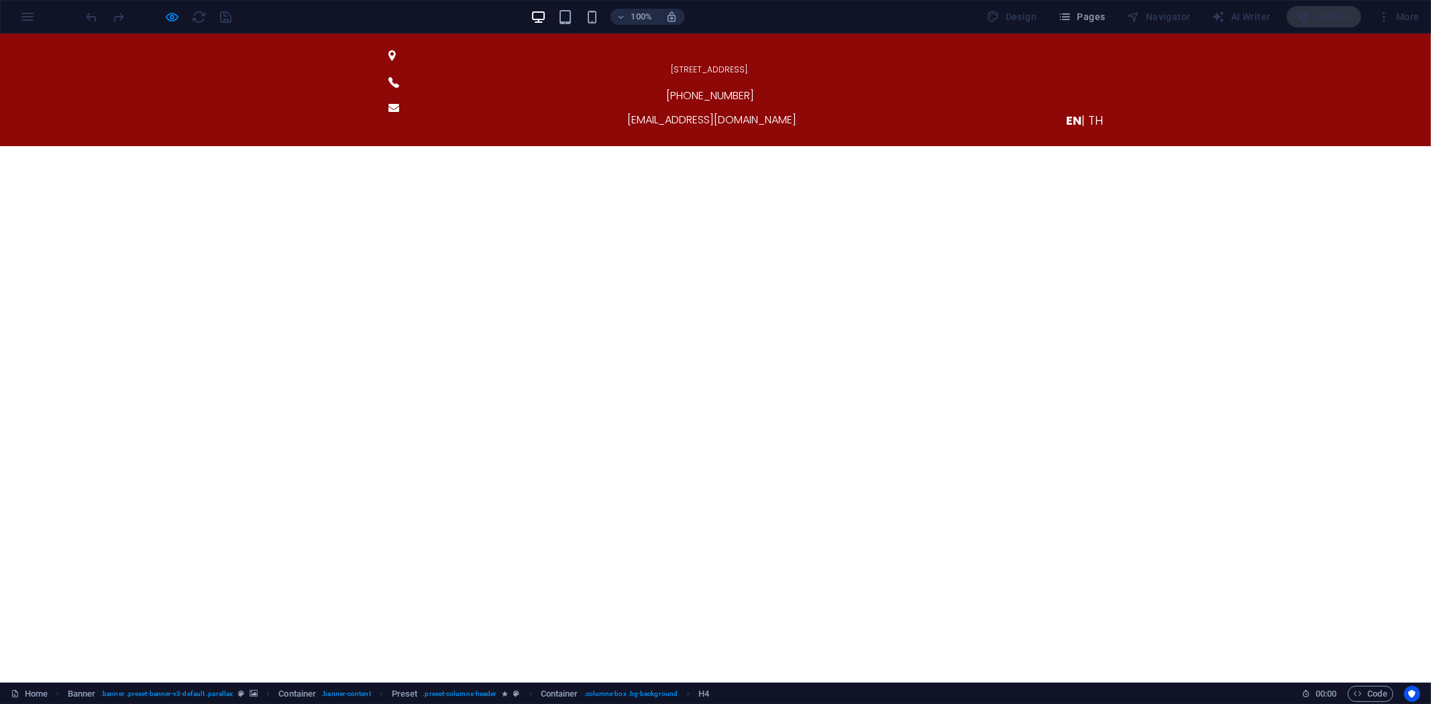
click at [1085, 111] on span "| TH" at bounding box center [1091, 119] width 21 height 17
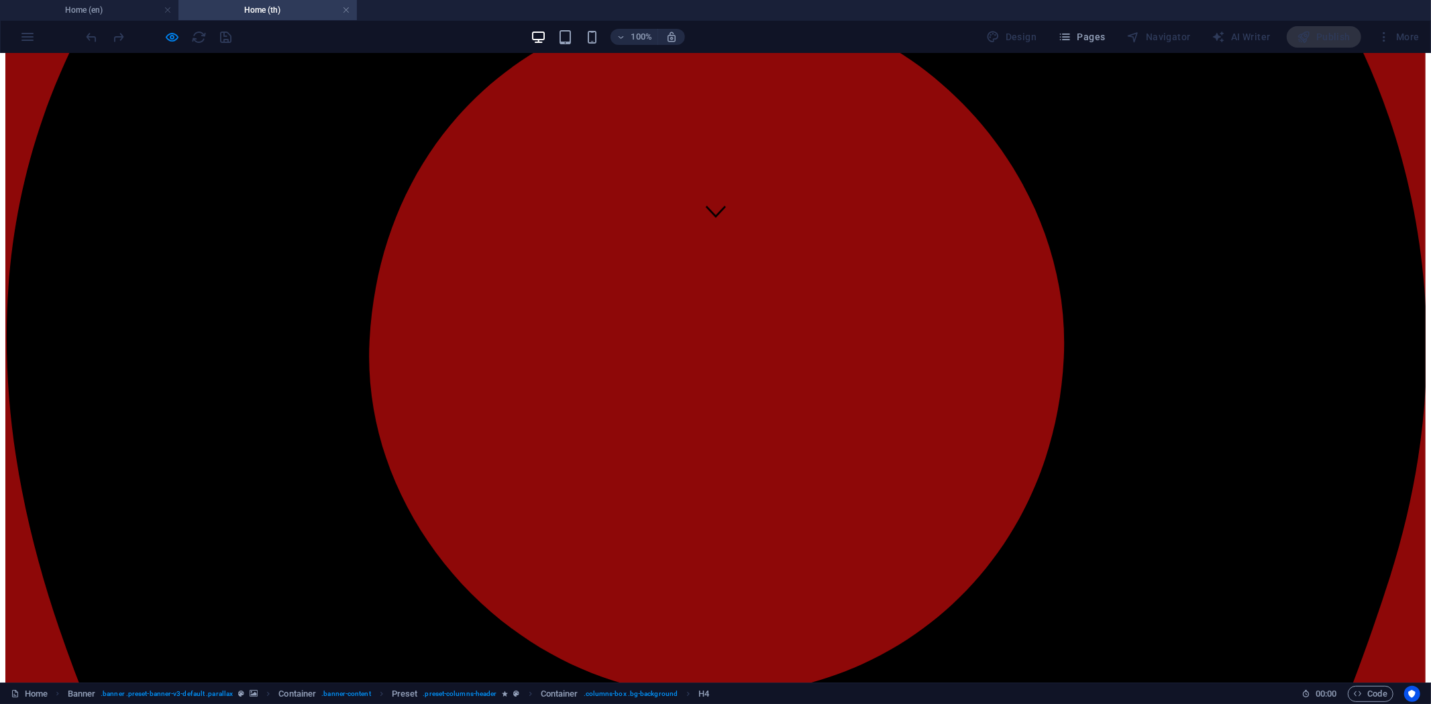
scroll to position [447, 0]
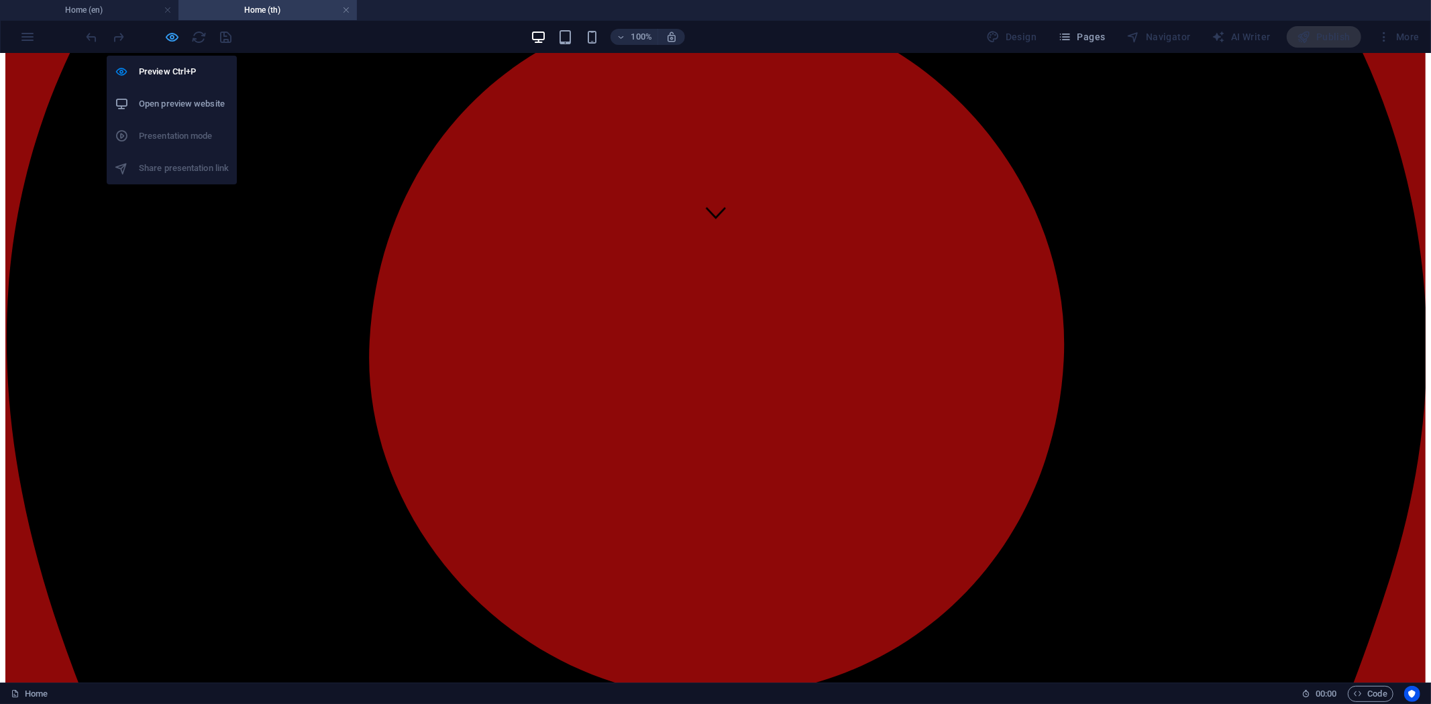
click at [176, 42] on icon "button" at bounding box center [172, 37] width 15 height 15
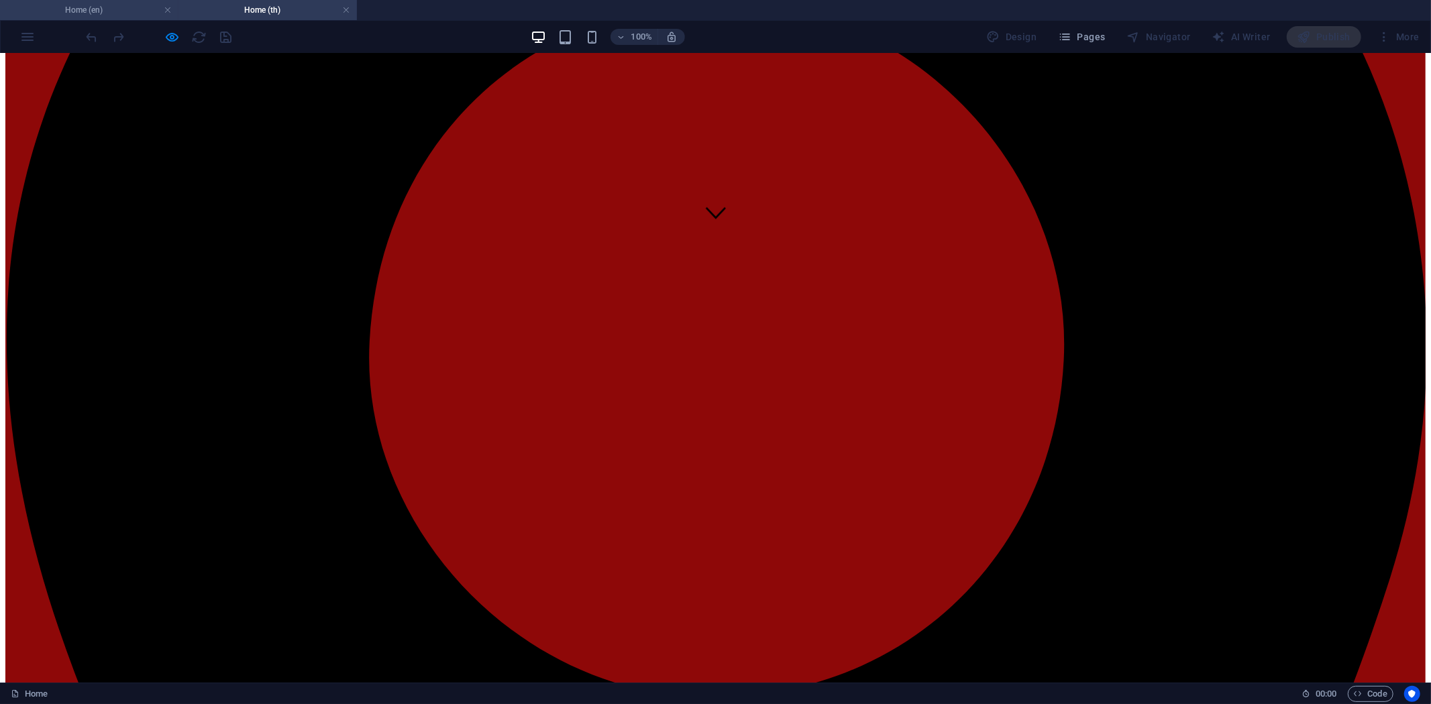
click at [116, 5] on h4 "Home (en)" at bounding box center [89, 10] width 178 height 15
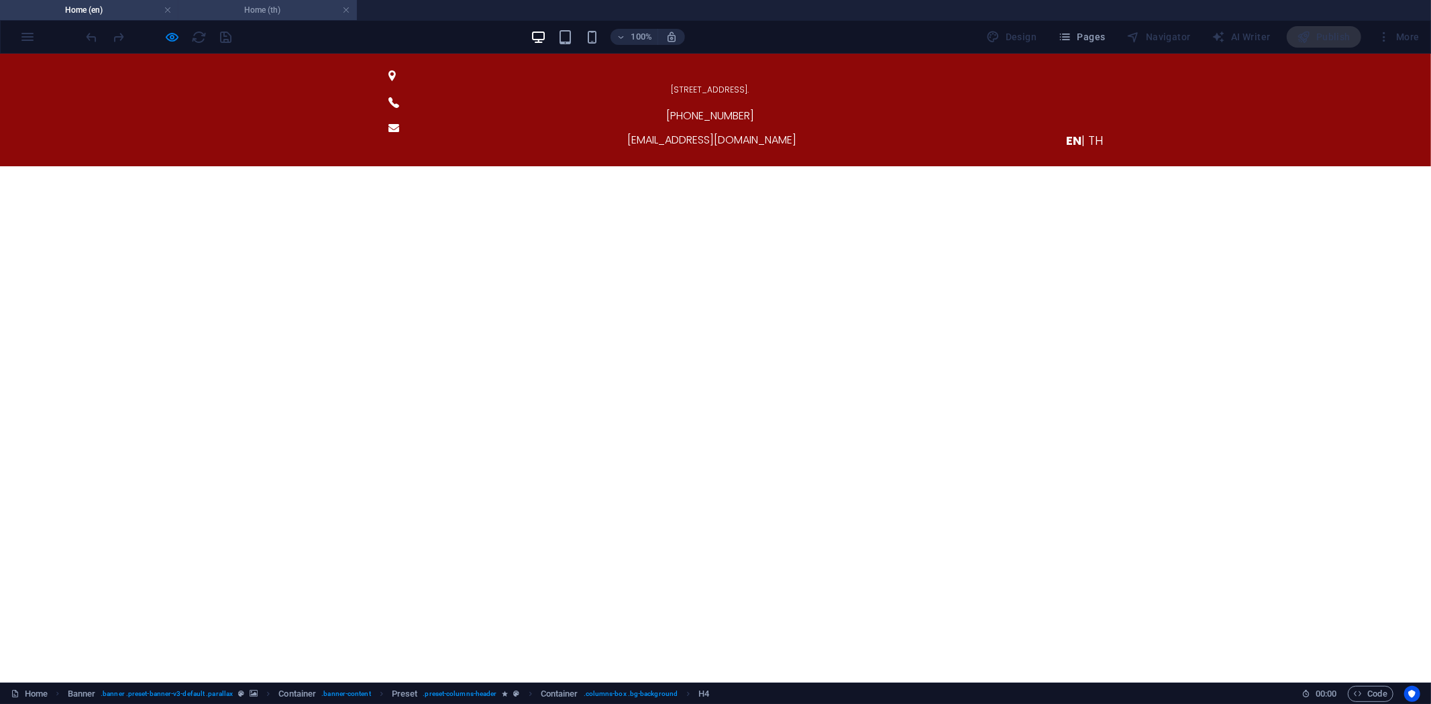
scroll to position [0, 0]
click at [345, 9] on link at bounding box center [346, 10] width 8 height 13
